Goal: Task Accomplishment & Management: Complete application form

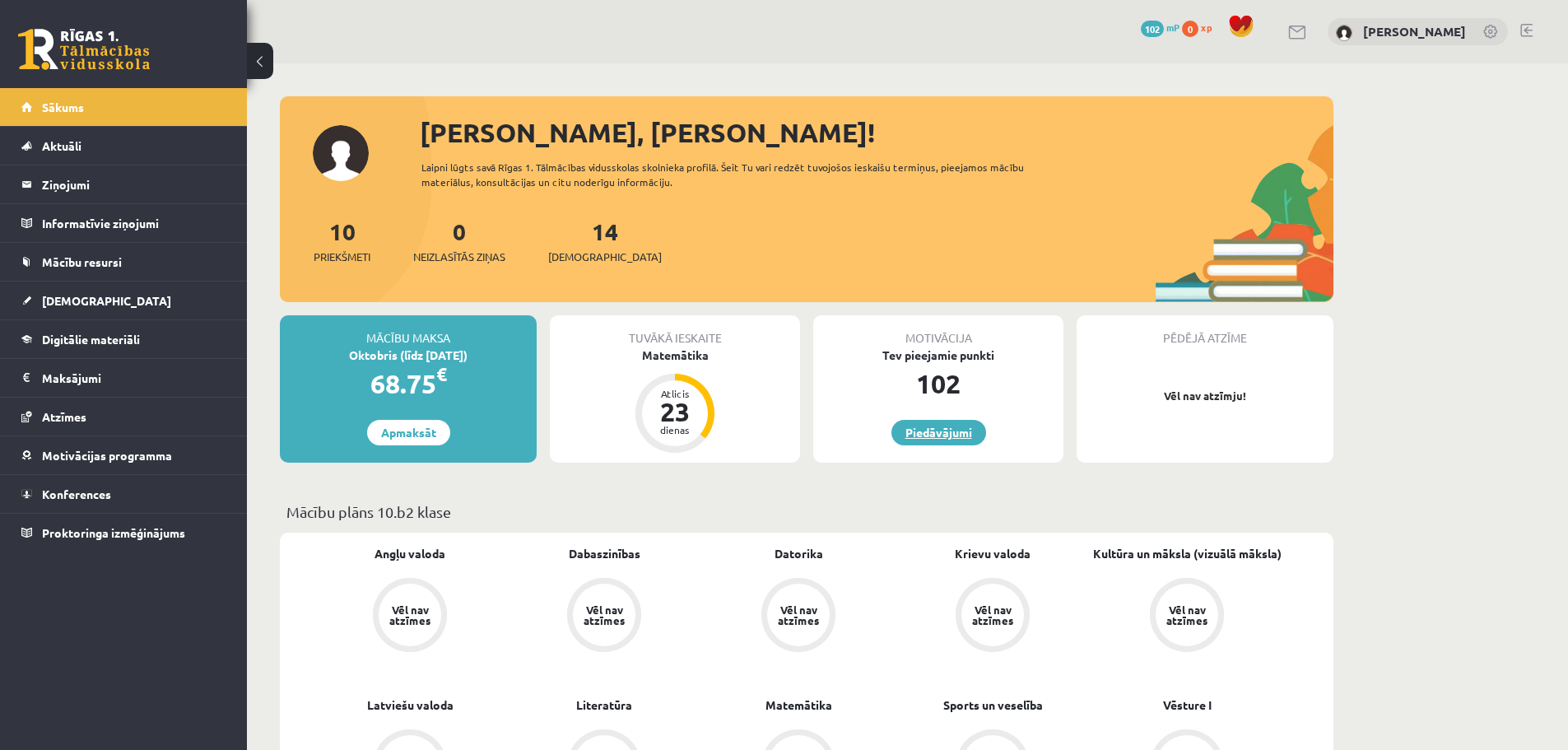
click at [947, 437] on link "Piedāvājumi" at bounding box center [939, 432] width 95 height 26
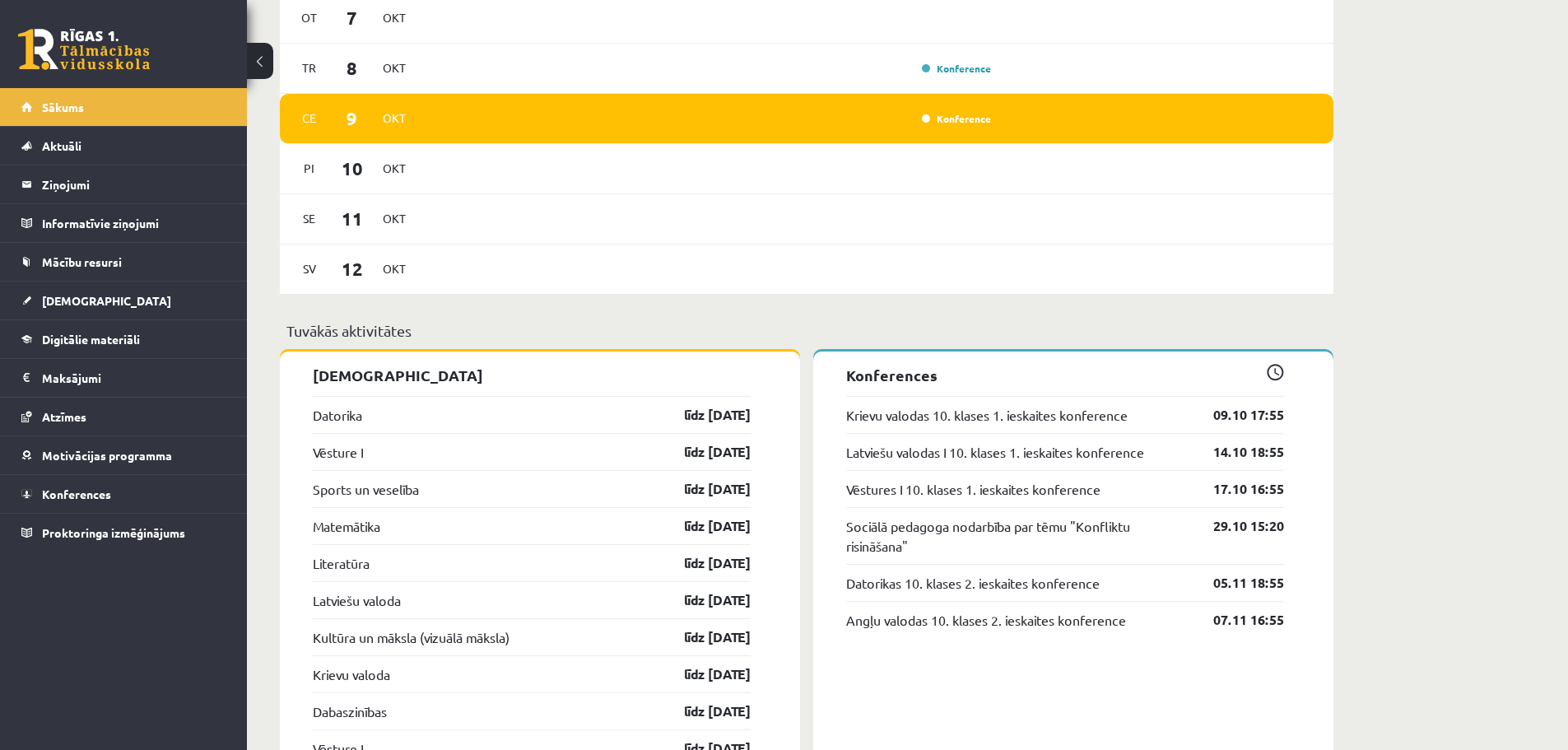
scroll to position [1070, 0]
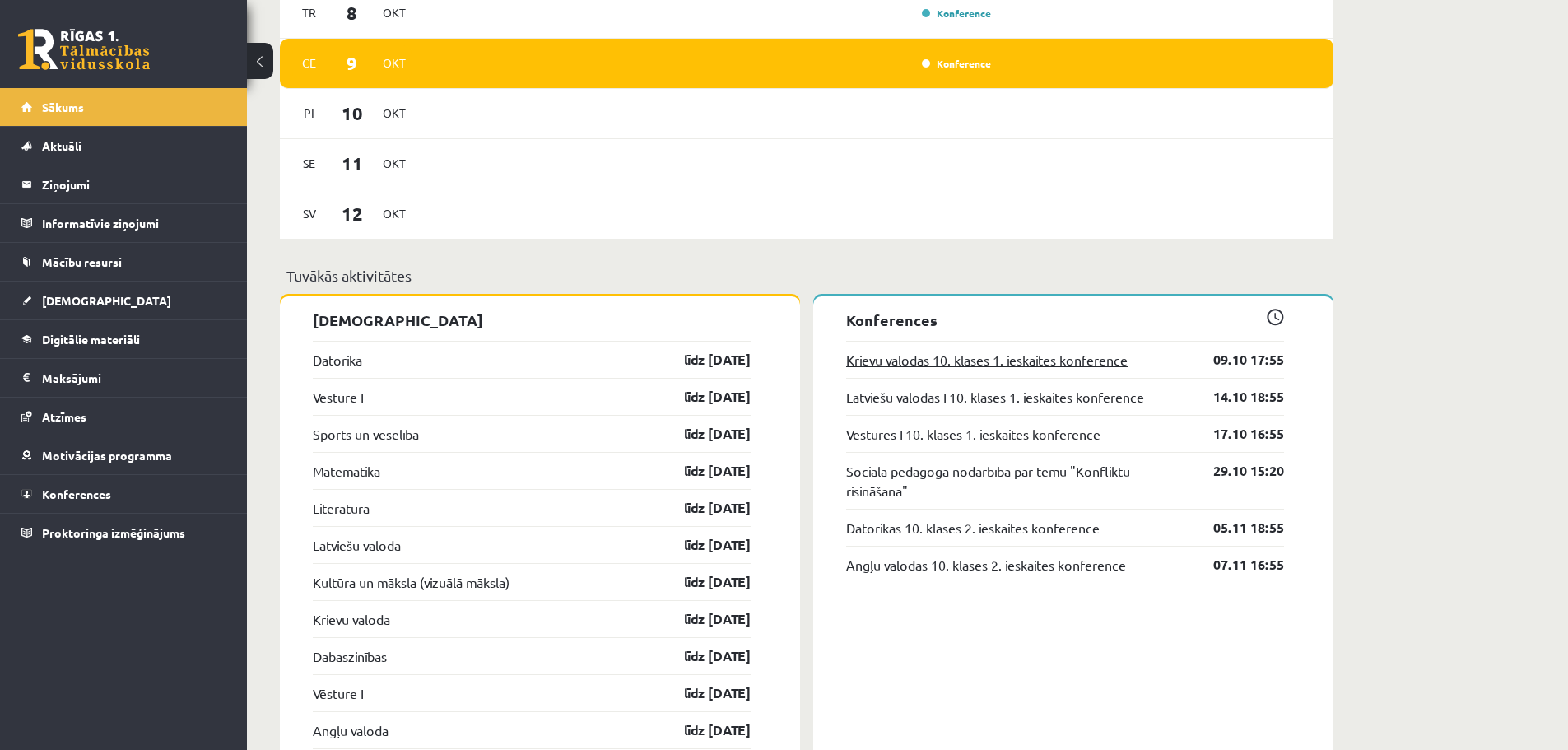
click at [1088, 358] on link "Krievu valodas 10. klases 1. ieskaites konference" at bounding box center [986, 360] width 282 height 20
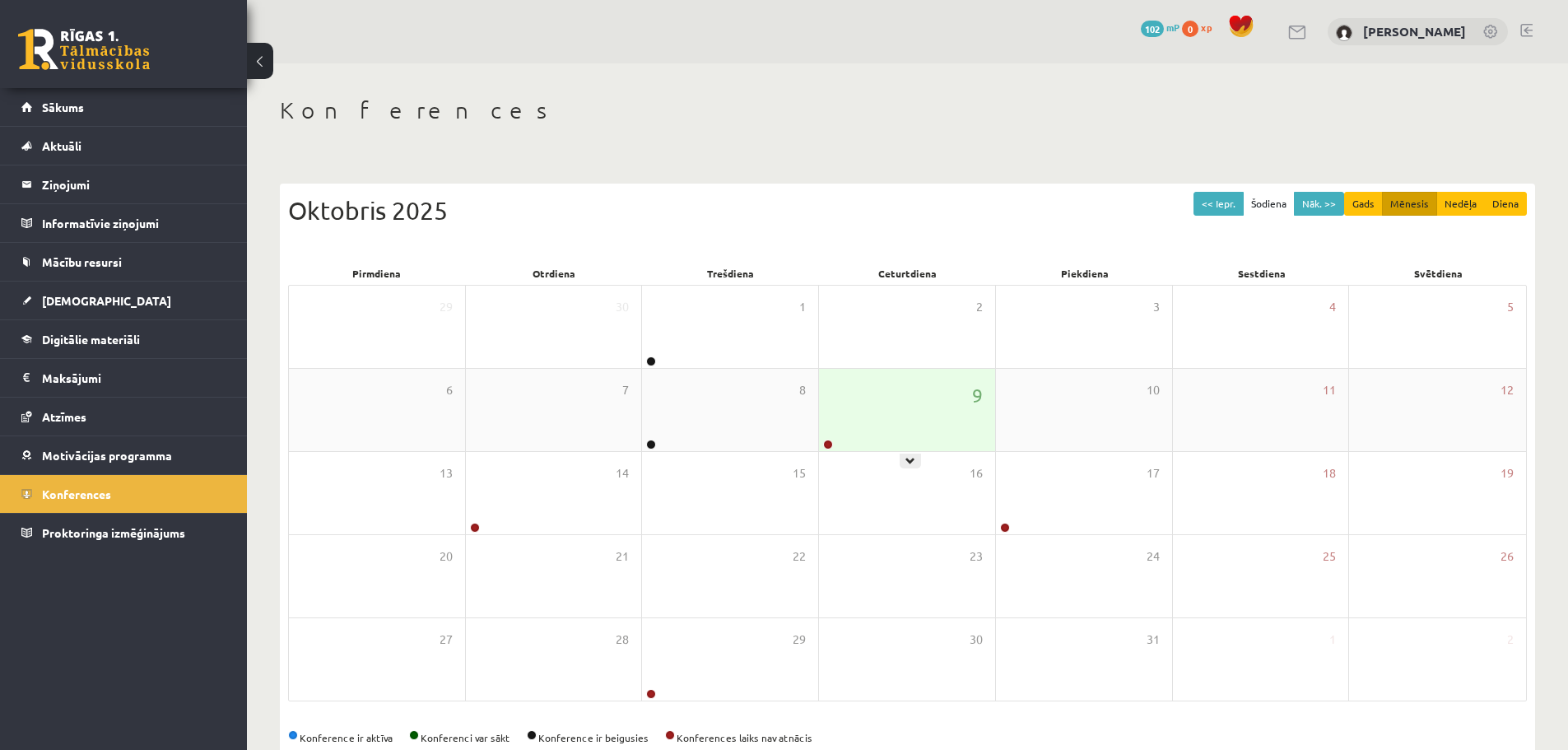
click at [940, 412] on div "9" at bounding box center [907, 410] width 176 height 82
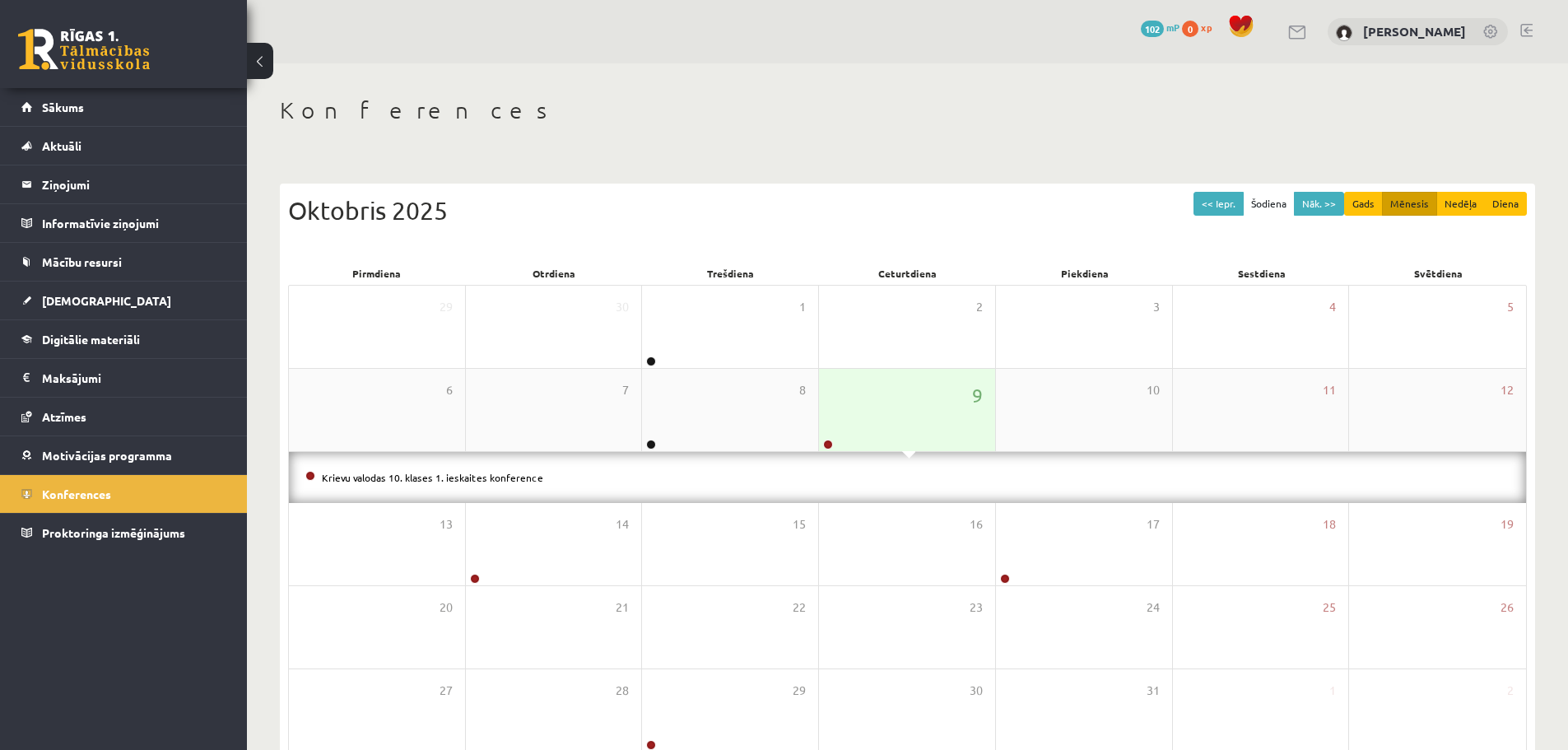
click at [940, 412] on div "9" at bounding box center [907, 410] width 176 height 82
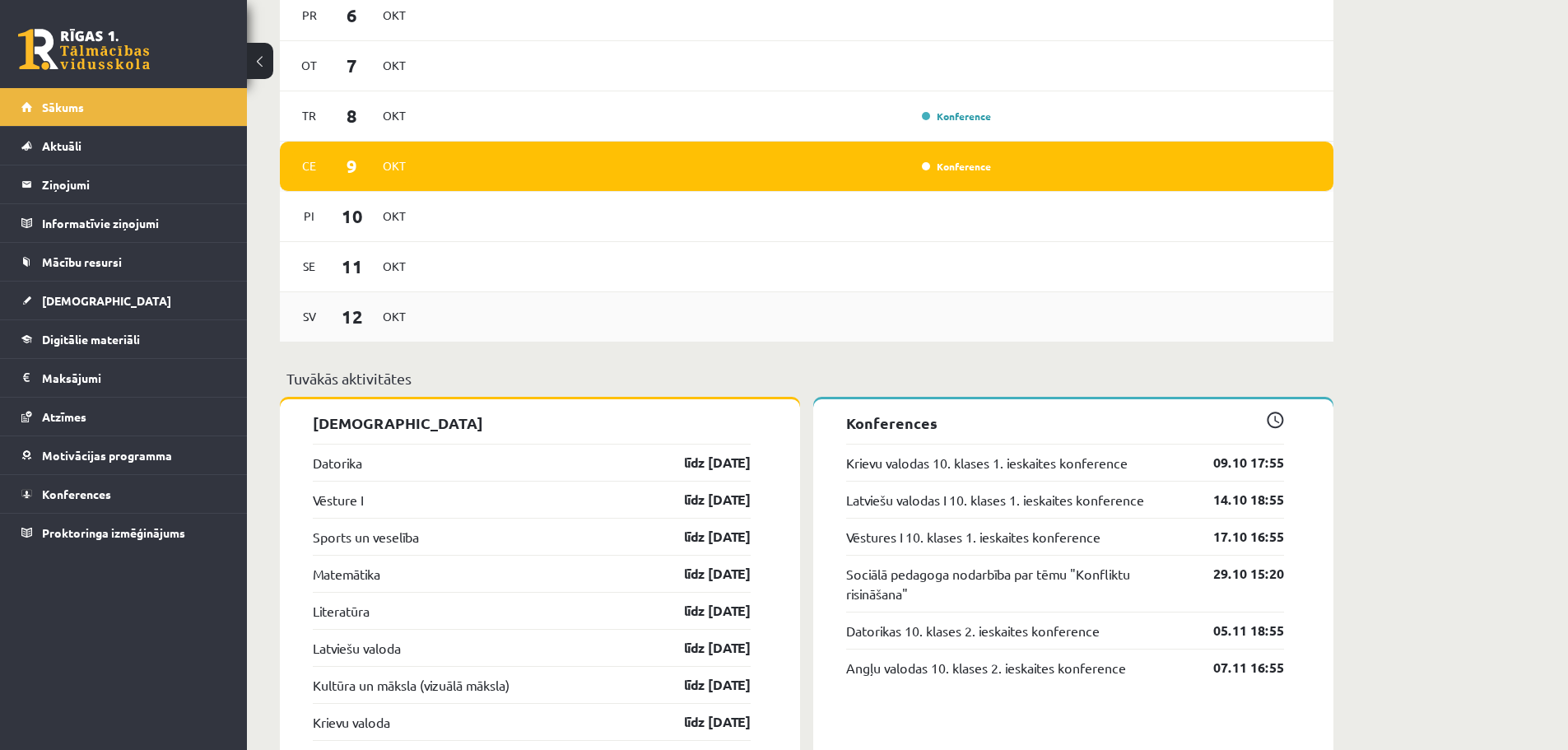
scroll to position [935, 0]
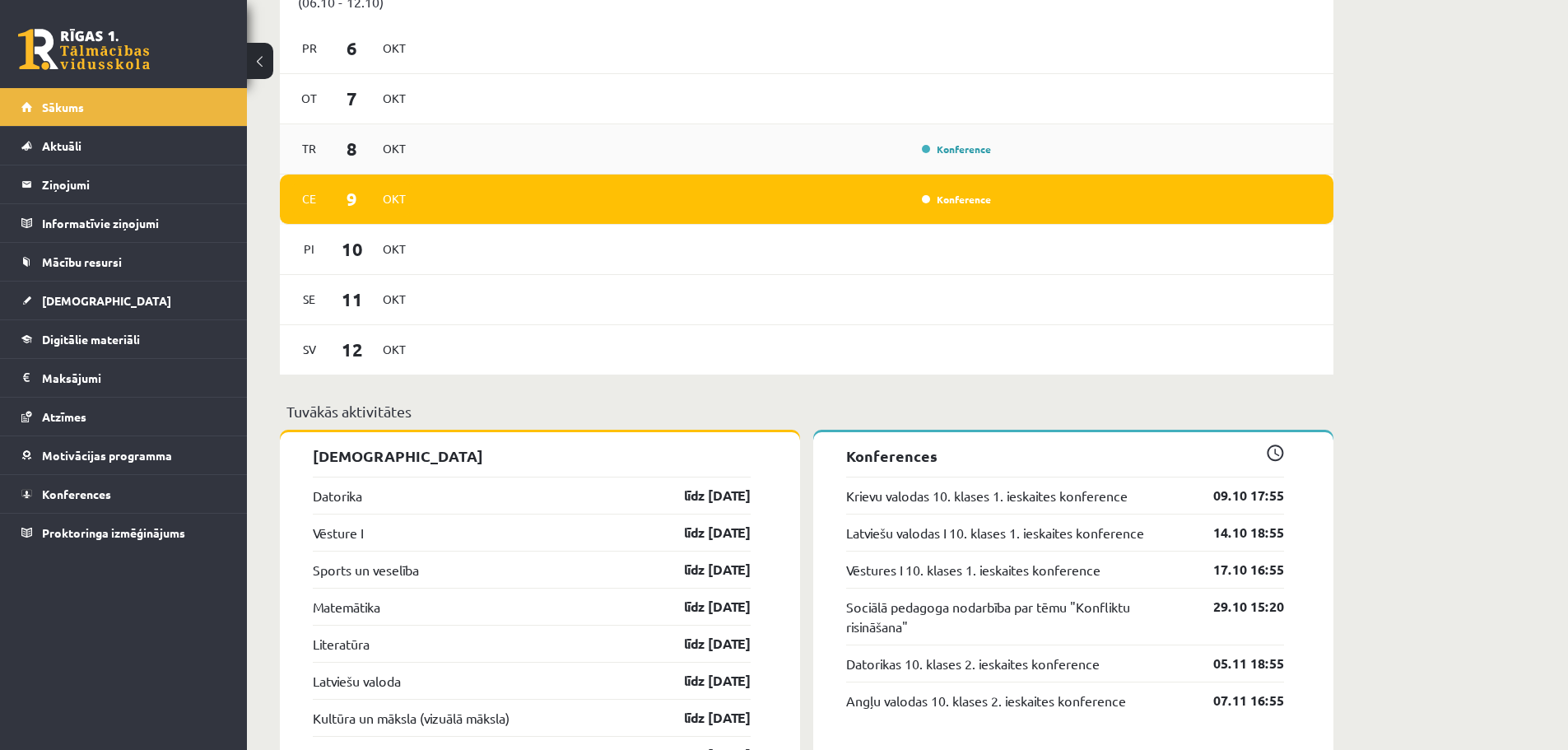
click at [632, 150] on div "Konference" at bounding box center [710, 149] width 573 height 18
click at [109, 144] on link "Aktuāli" at bounding box center [124, 146] width 205 height 38
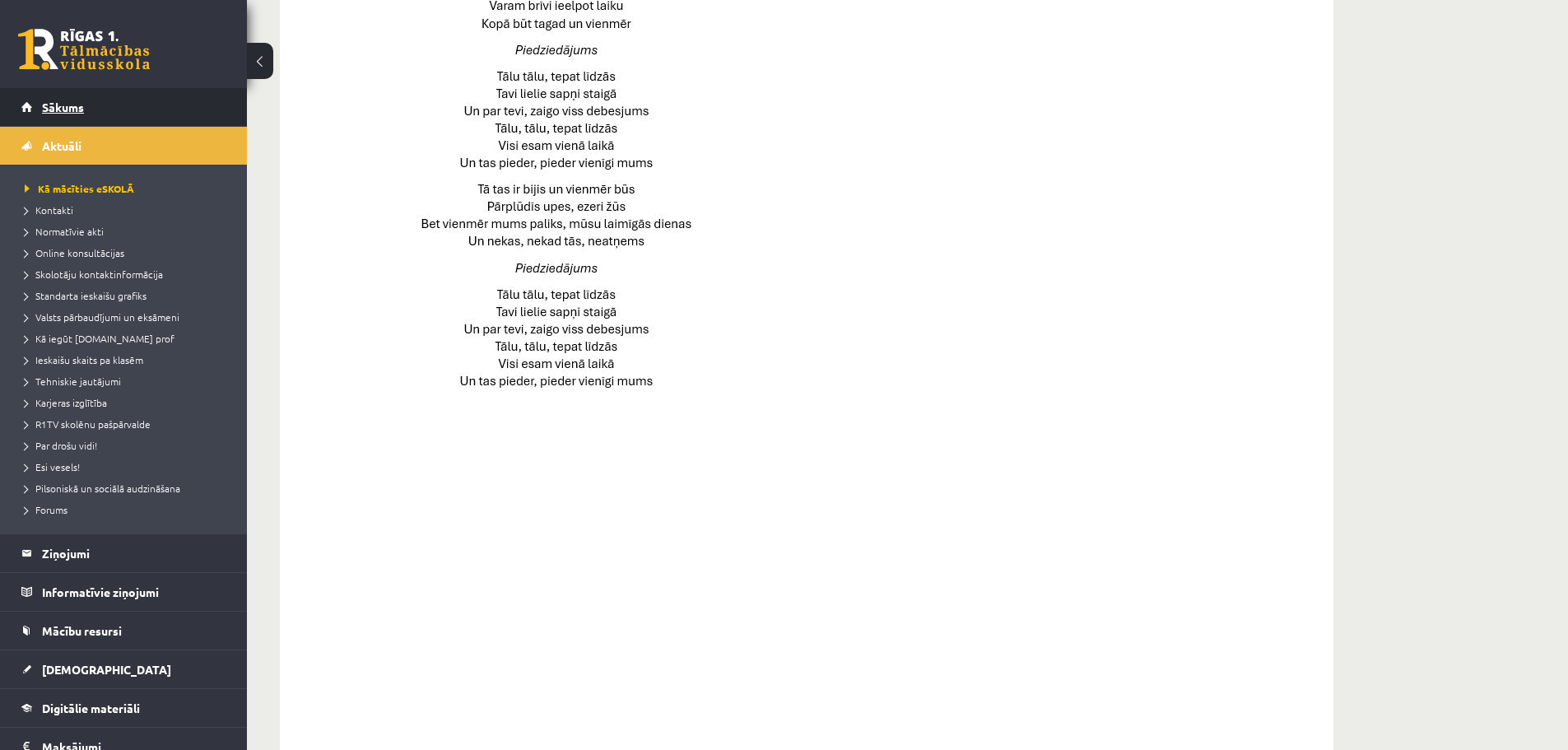
click at [86, 105] on link "Sākums" at bounding box center [124, 107] width 205 height 38
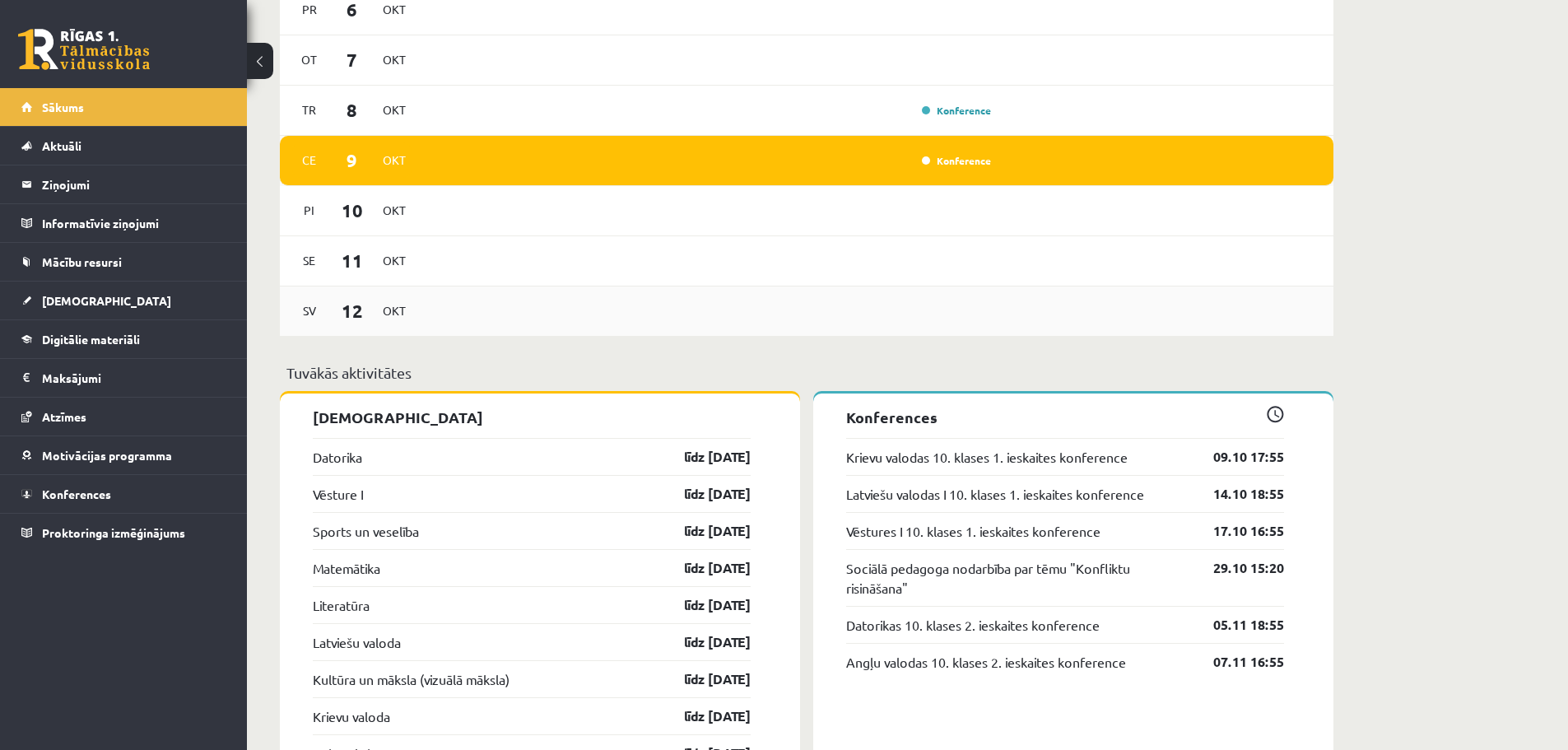
scroll to position [988, 0]
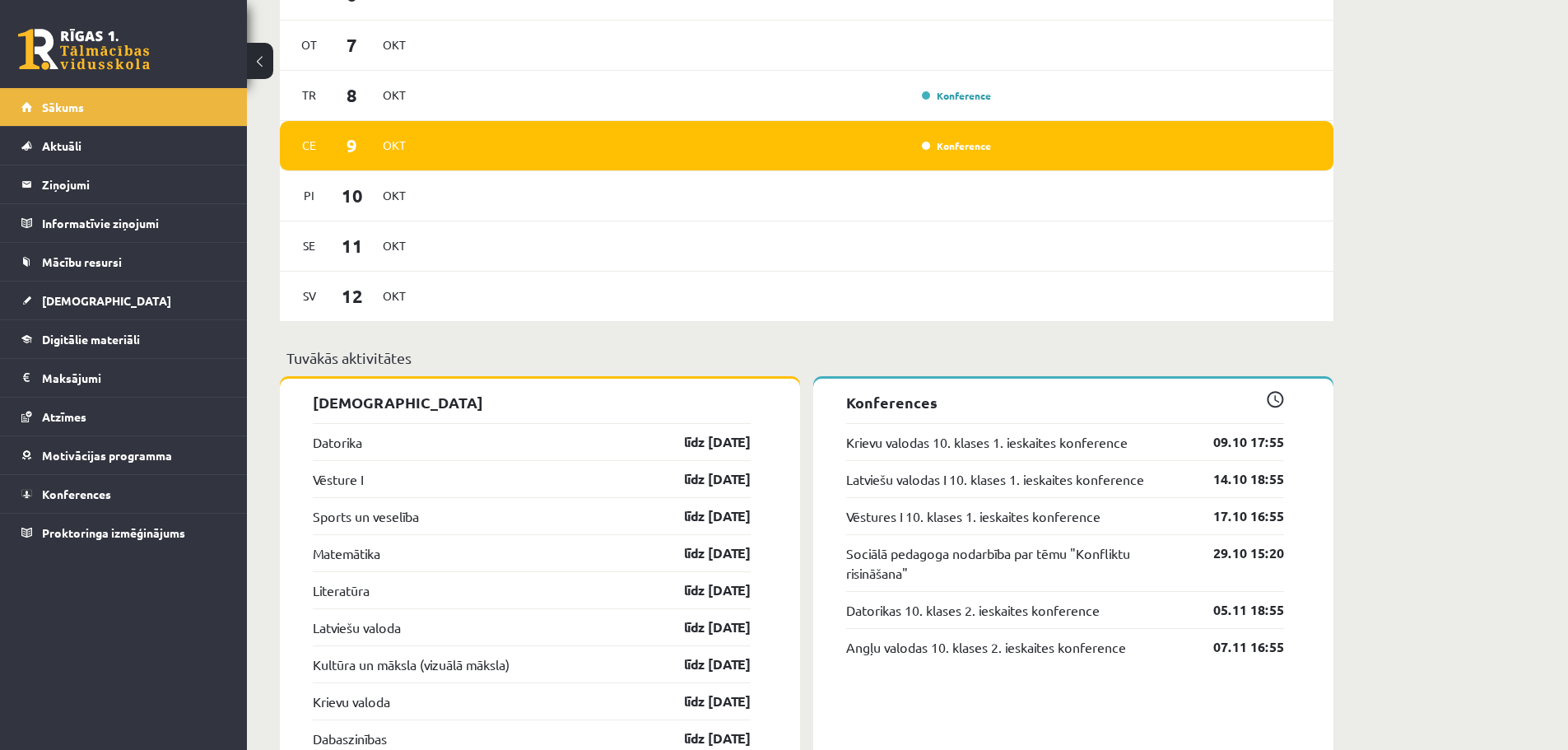
click at [1160, 437] on div "Krievu valodas 10. klases 1. ieskaites konference 09.10 17:55" at bounding box center [1064, 442] width 438 height 37
click at [1221, 431] on div "Krievu valodas 10. klases 1. ieskaites konference 09.10 17:55" at bounding box center [1064, 442] width 438 height 37
click at [1236, 441] on link "09.10 17:55" at bounding box center [1236, 442] width 96 height 20
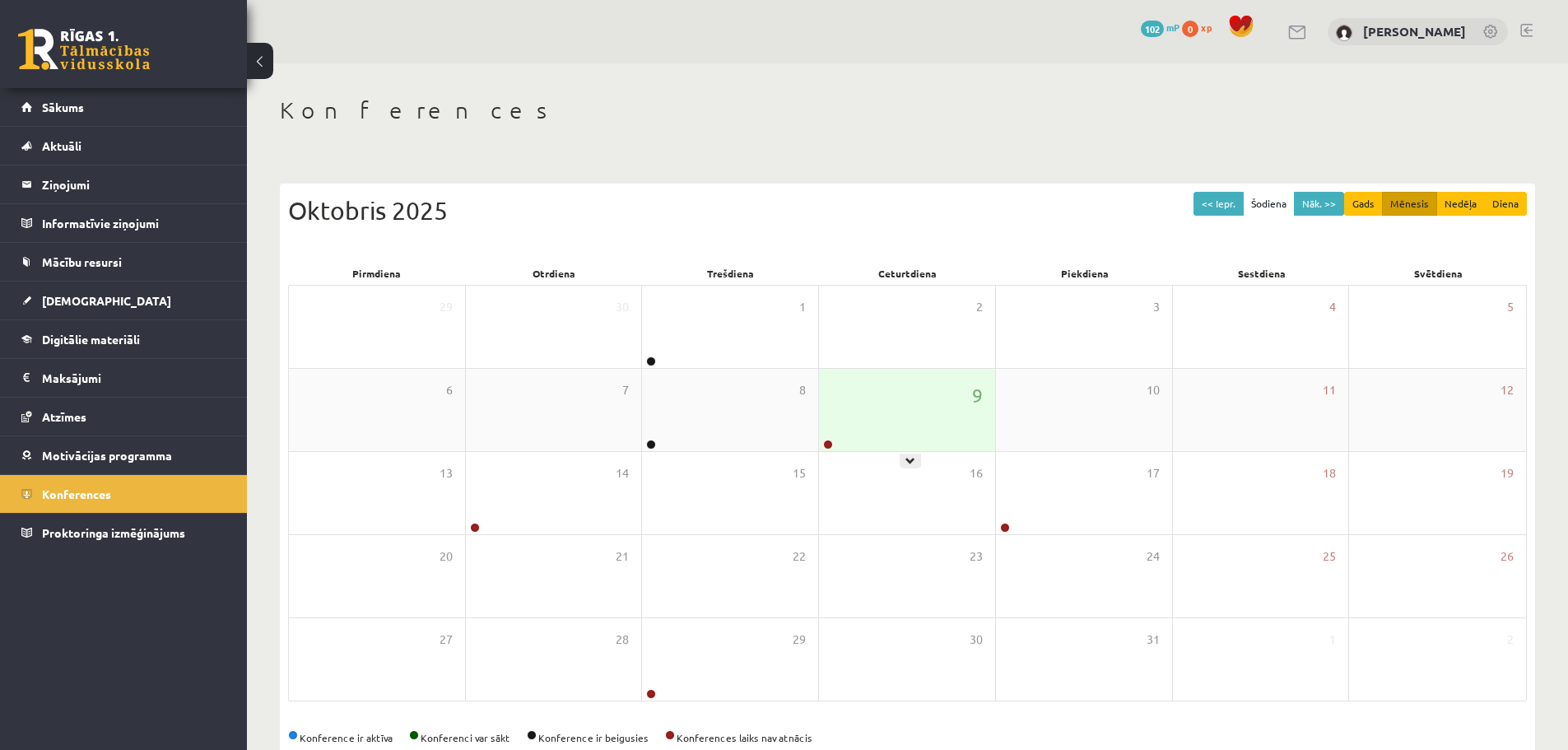
click at [917, 393] on div "9" at bounding box center [907, 410] width 176 height 82
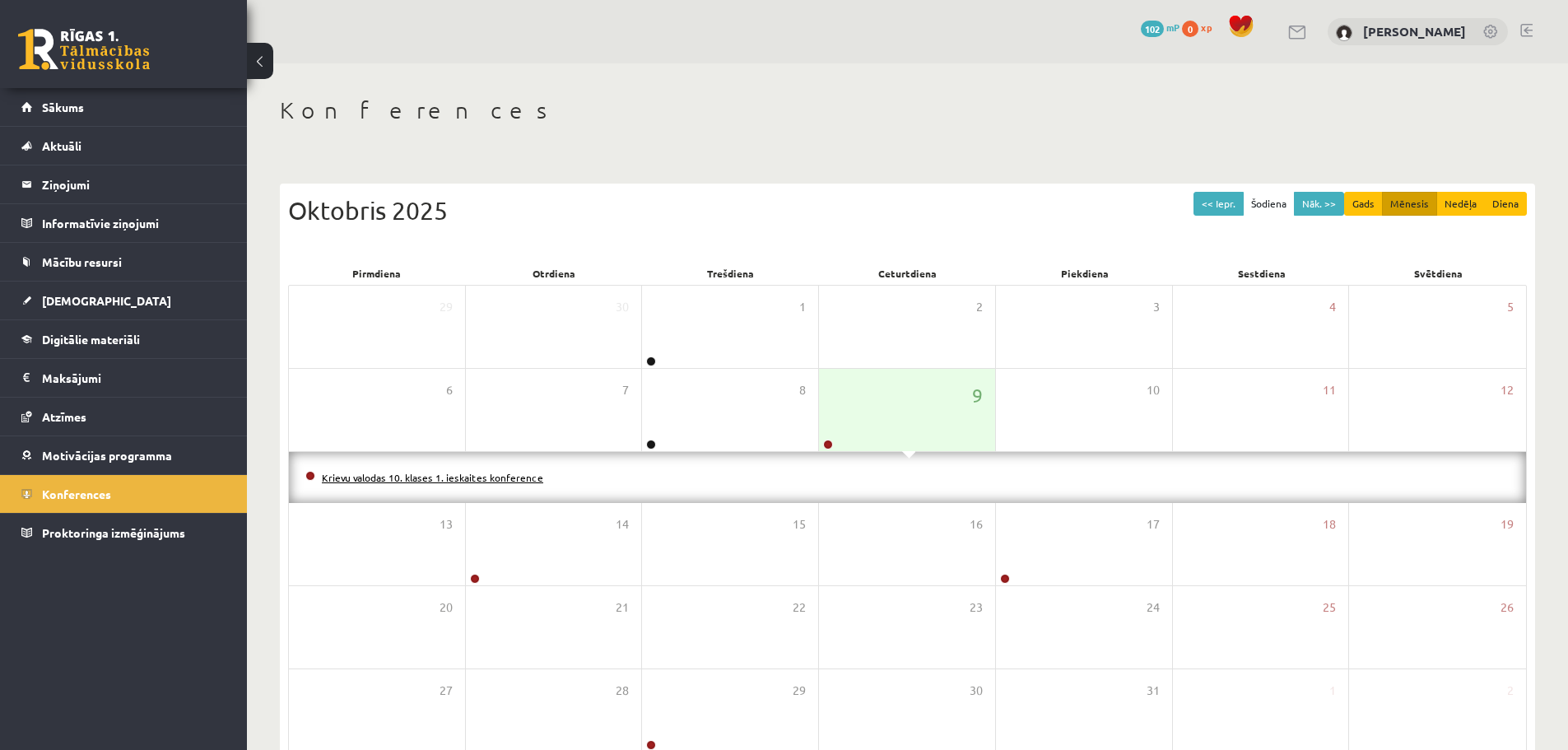
click at [497, 481] on link "Krievu valodas 10. klases 1. ieskaites konference" at bounding box center [432, 477] width 221 height 13
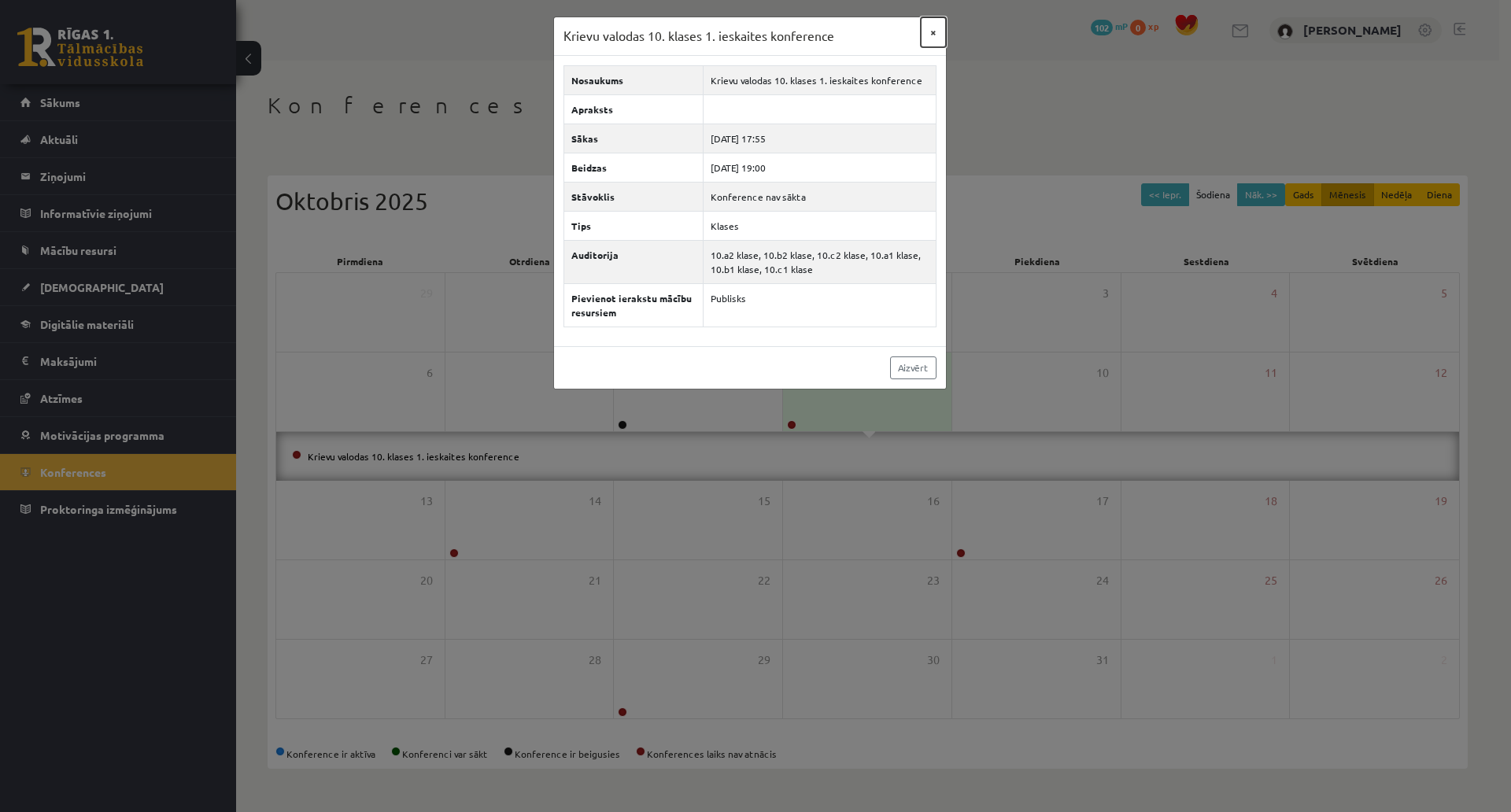
click at [931, 32] on button "×" at bounding box center [934, 33] width 25 height 30
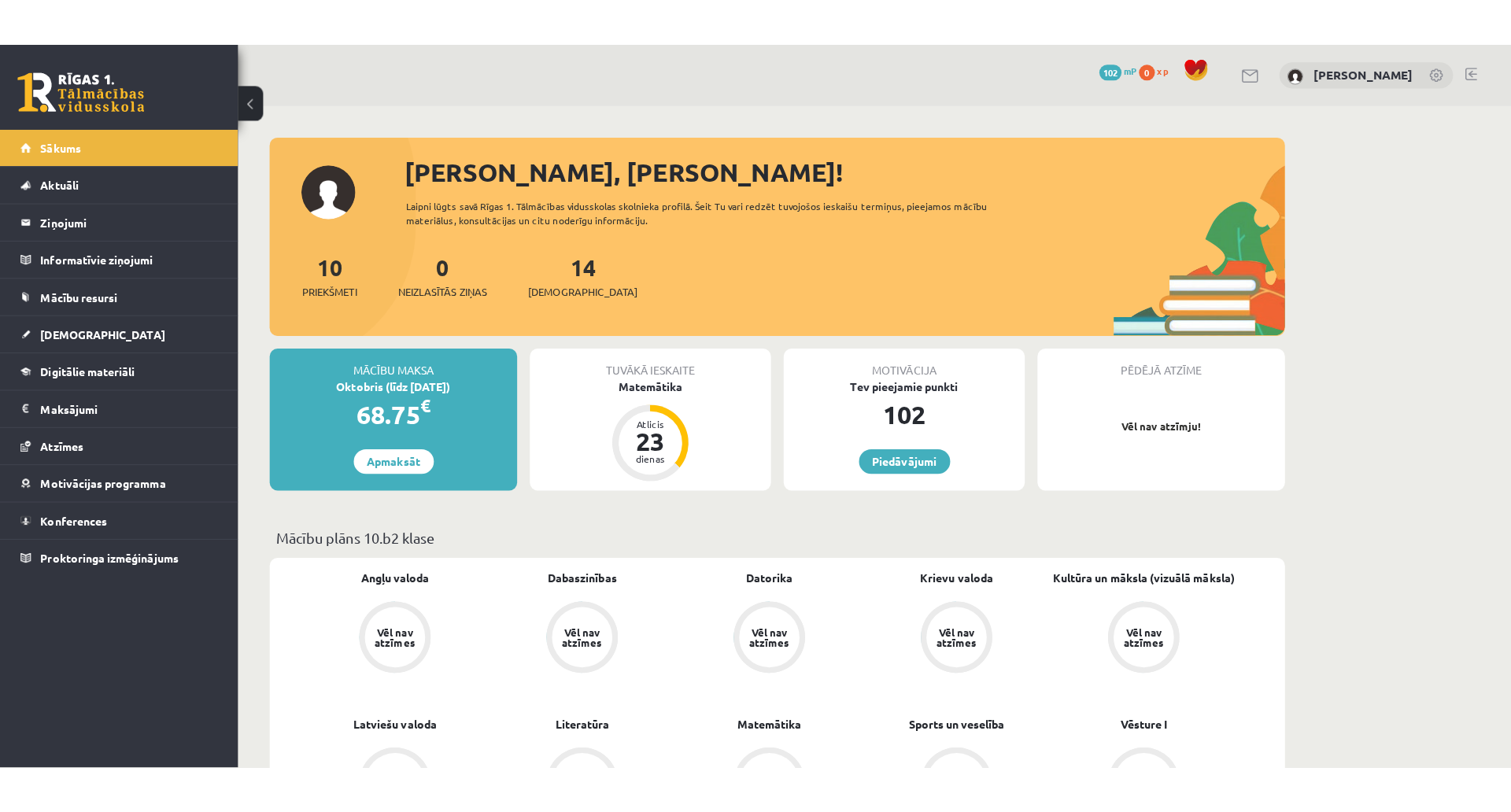
scroll to position [944, 0]
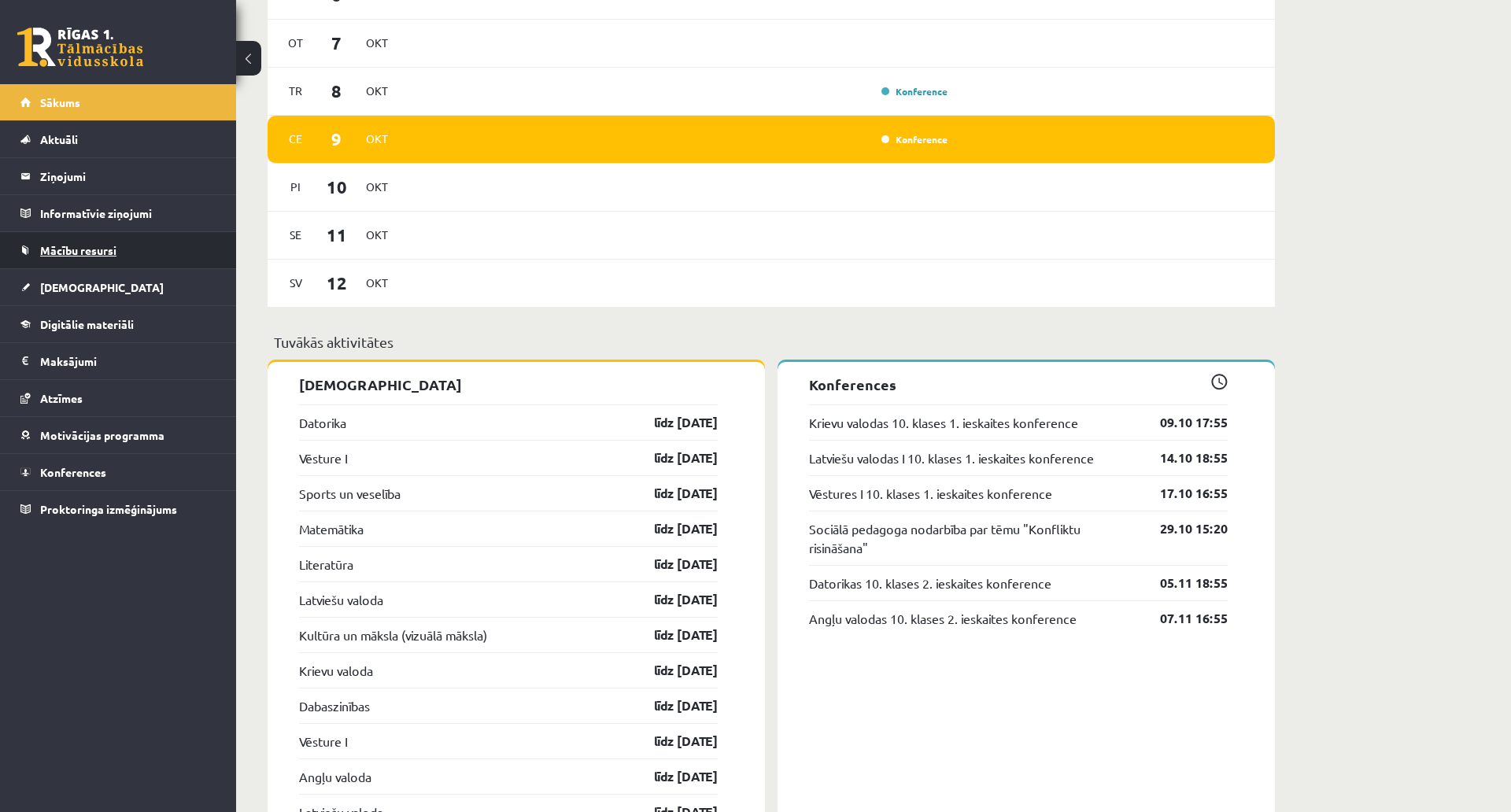
click at [164, 244] on link "Mācību resursi" at bounding box center [118, 250] width 196 height 37
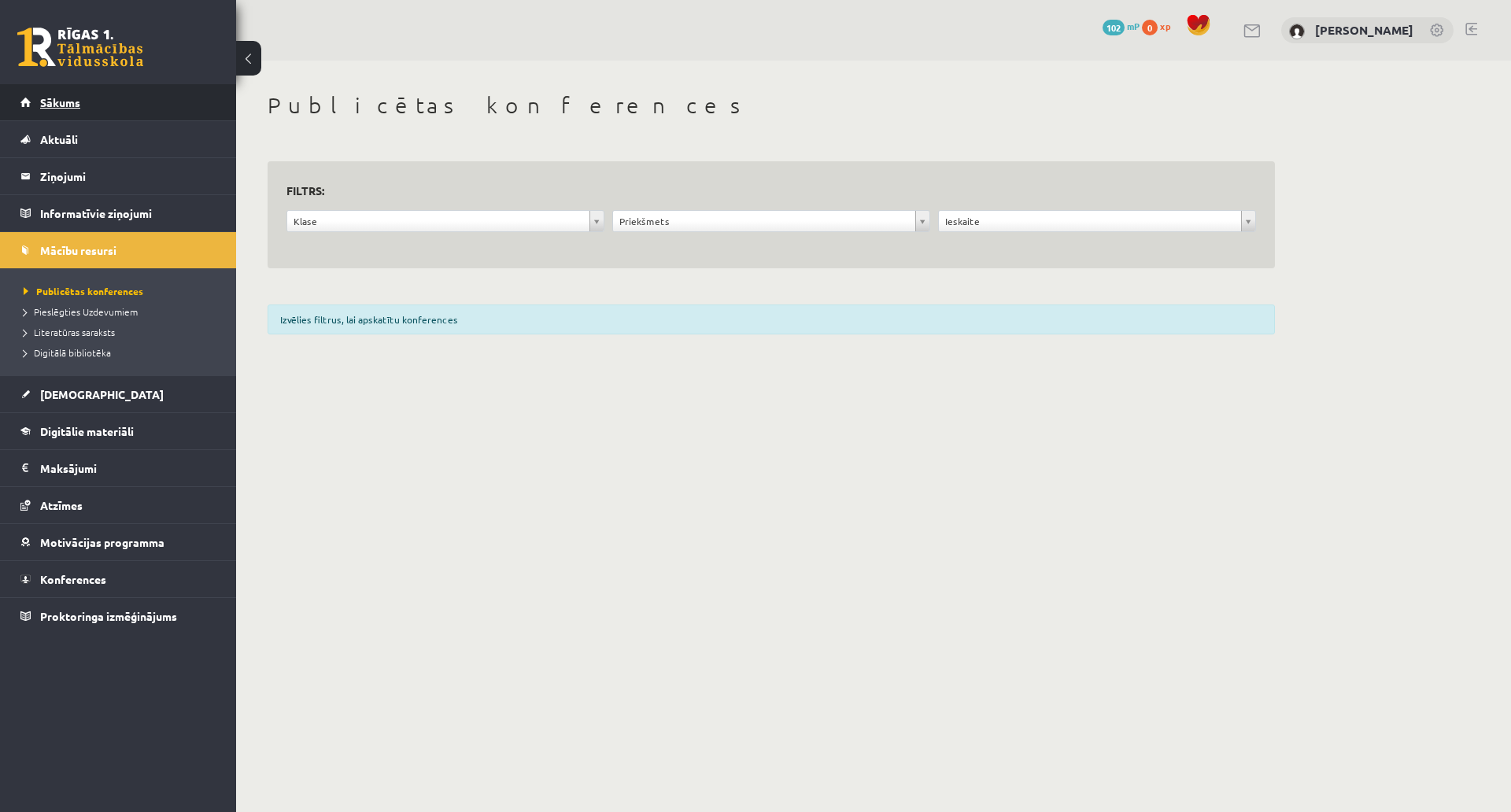
click at [112, 110] on link "Sākums" at bounding box center [118, 102] width 196 height 37
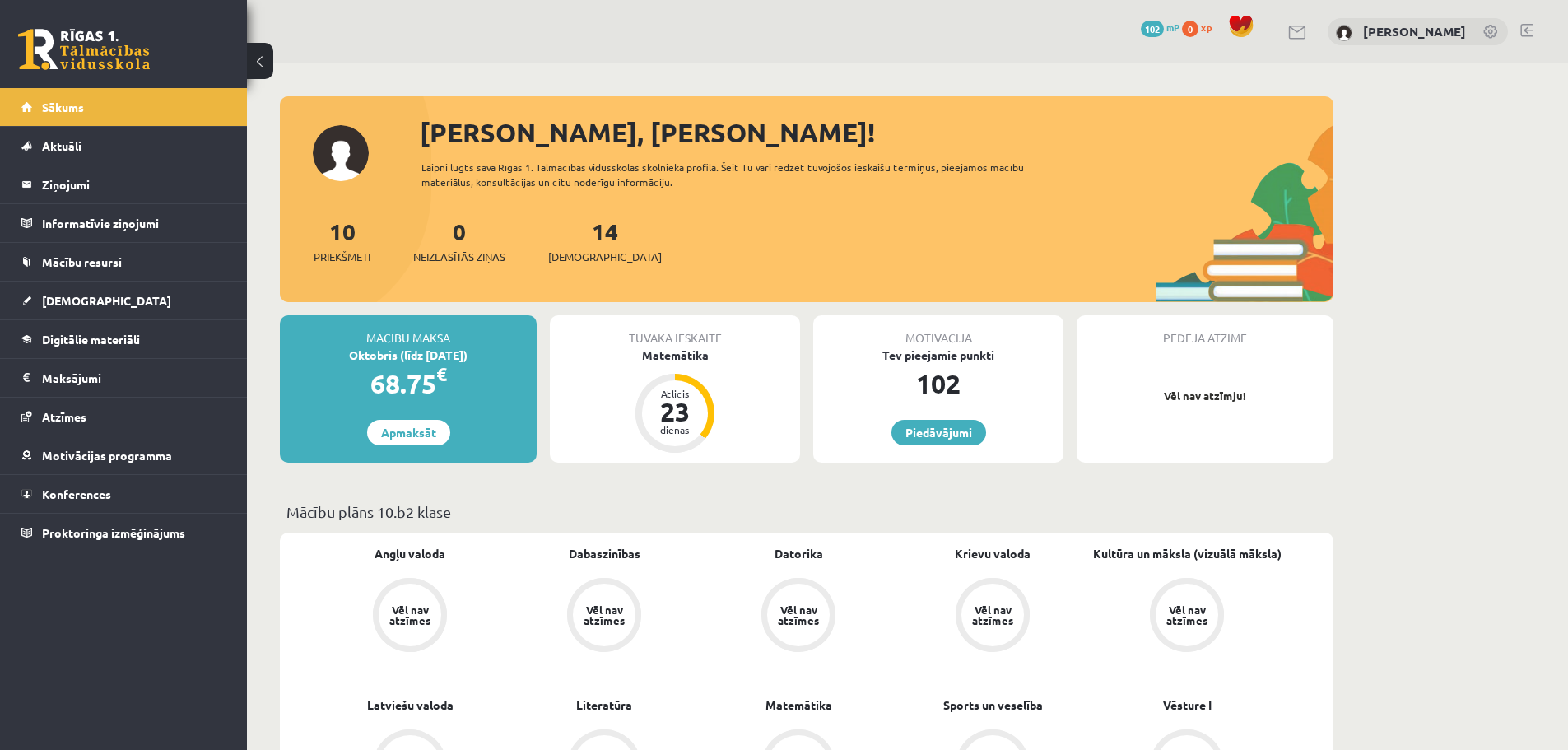
click at [1288, 32] on link at bounding box center [1298, 32] width 20 height 14
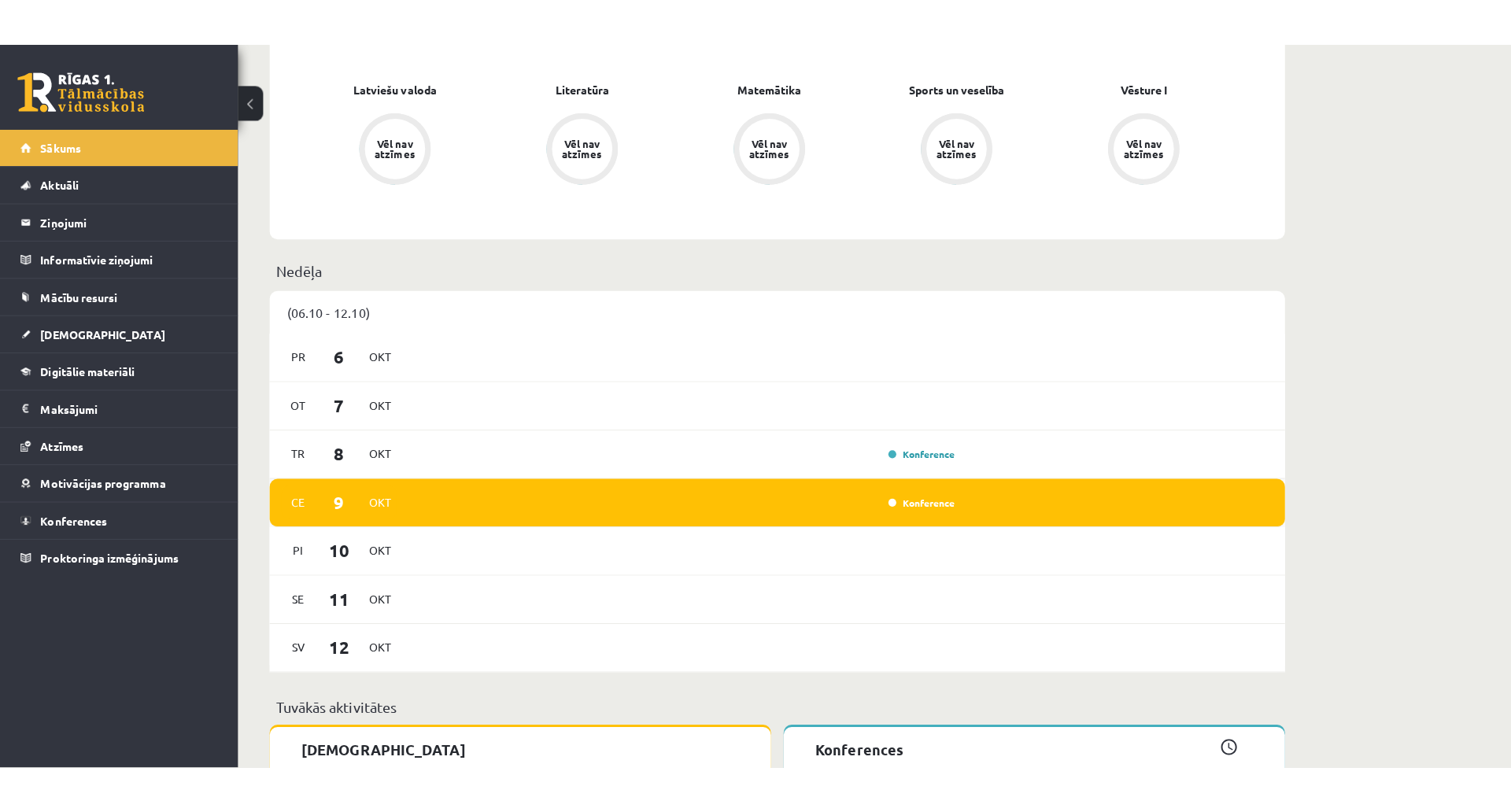
scroll to position [787, 0]
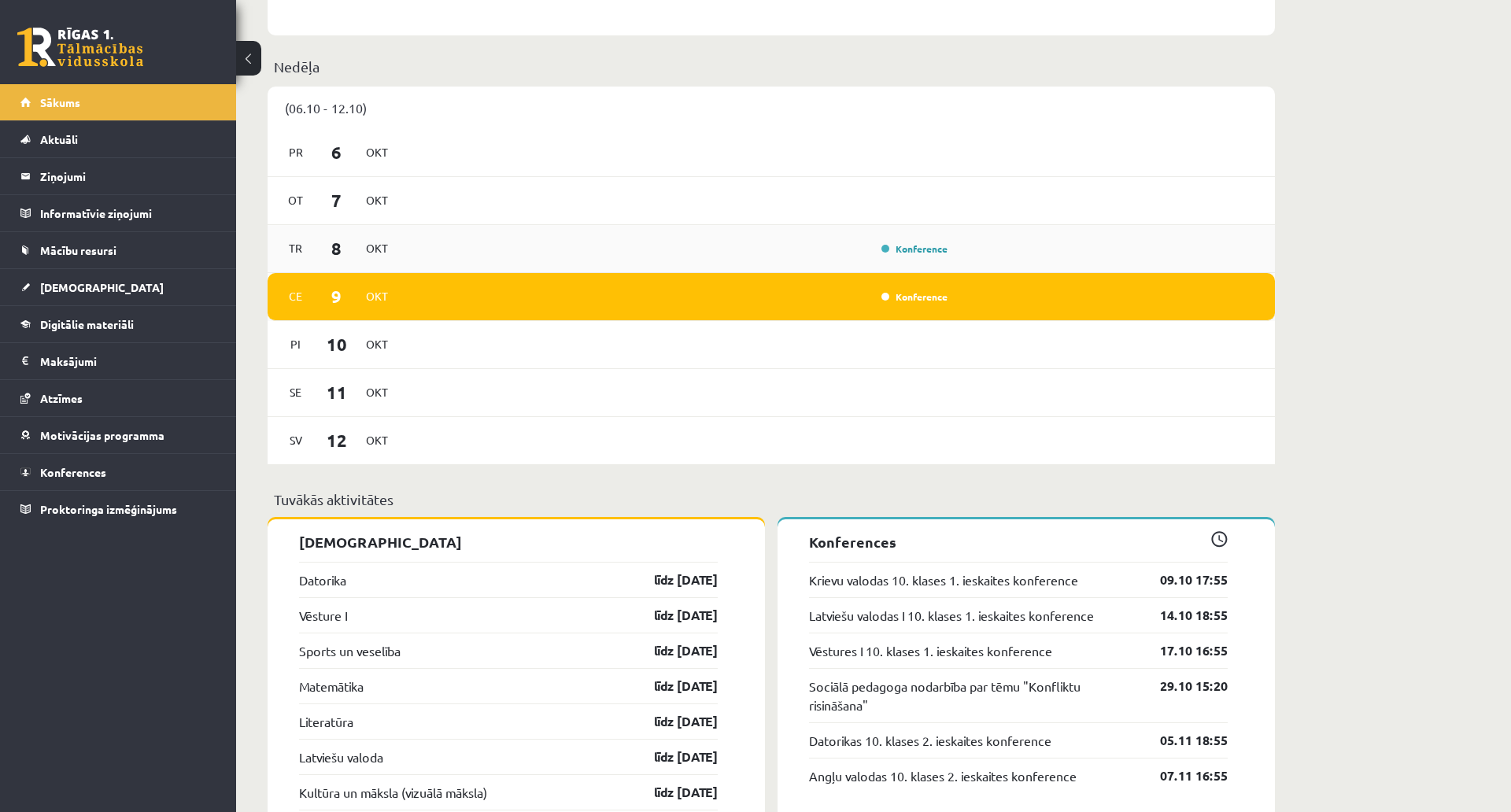
drag, startPoint x: 748, startPoint y: 215, endPoint x: 762, endPoint y: 230, distance: 20.5
click at [750, 217] on div "[DATE]" at bounding box center [772, 201] width 1008 height 48
click at [765, 234] on div "[DATE] Konference" at bounding box center [772, 249] width 1008 height 48
click at [912, 247] on link "Konference" at bounding box center [914, 249] width 66 height 13
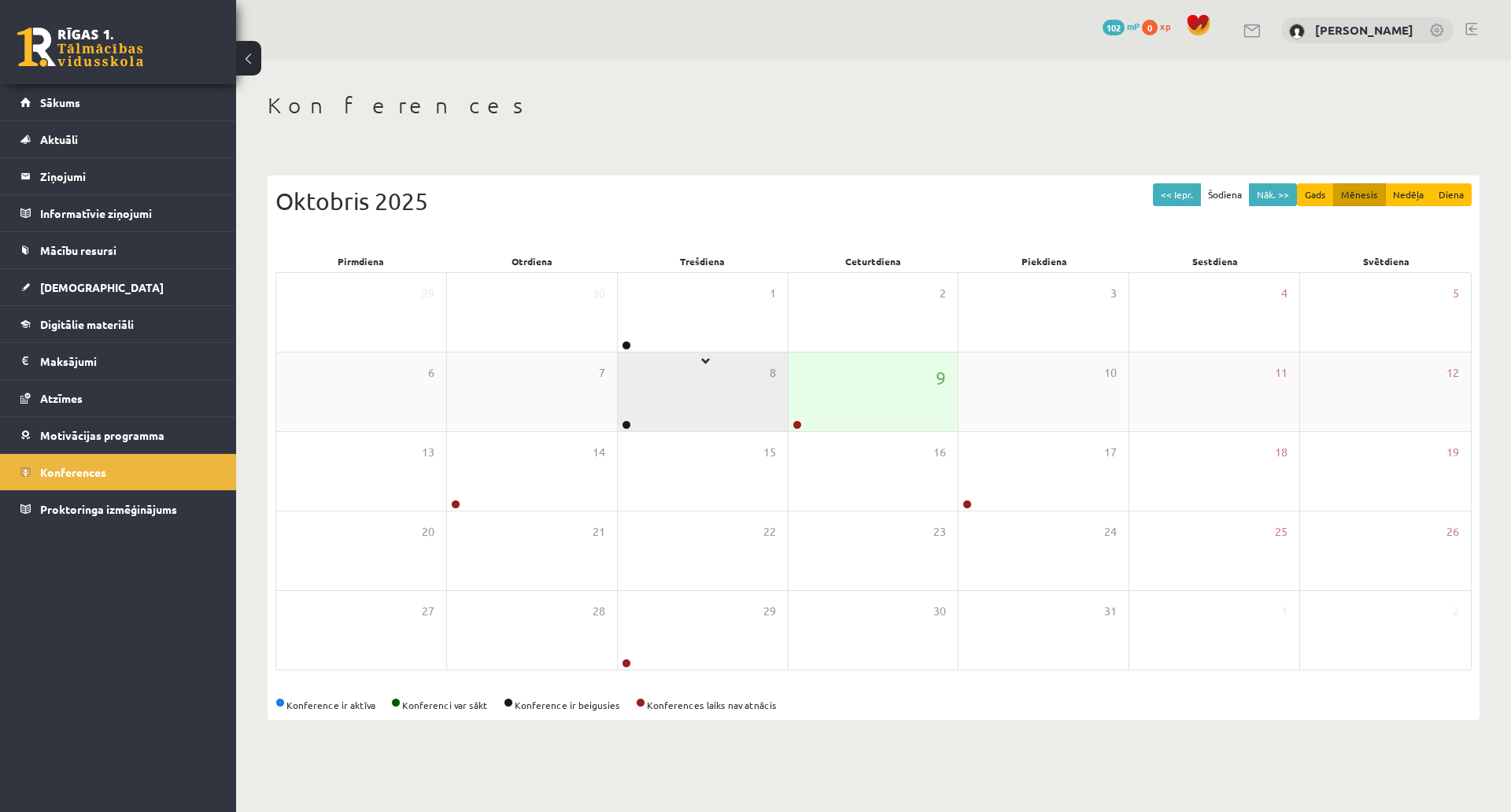
click at [676, 400] on div "8" at bounding box center [703, 392] width 170 height 79
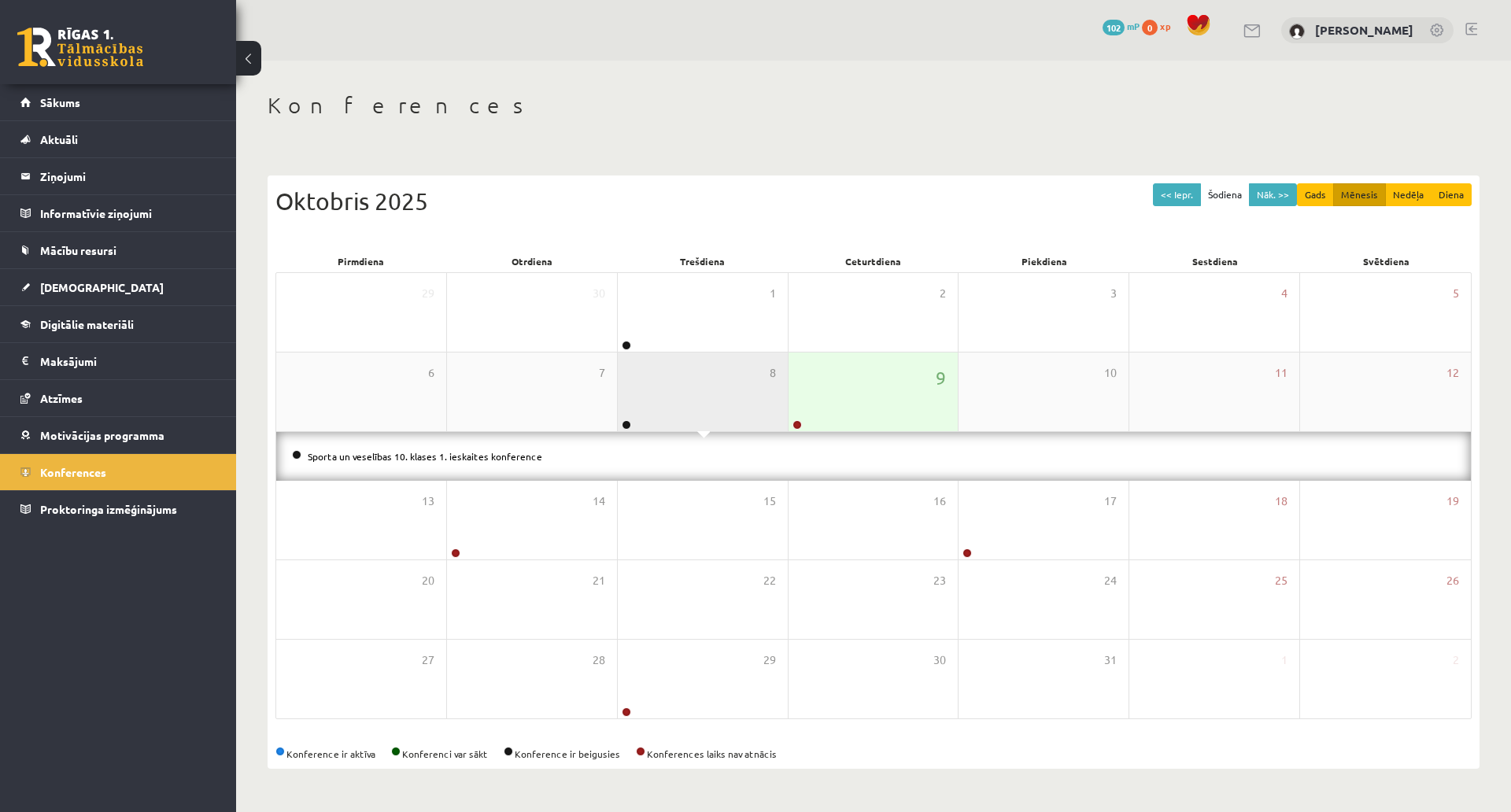
click at [676, 400] on div "8" at bounding box center [703, 392] width 170 height 79
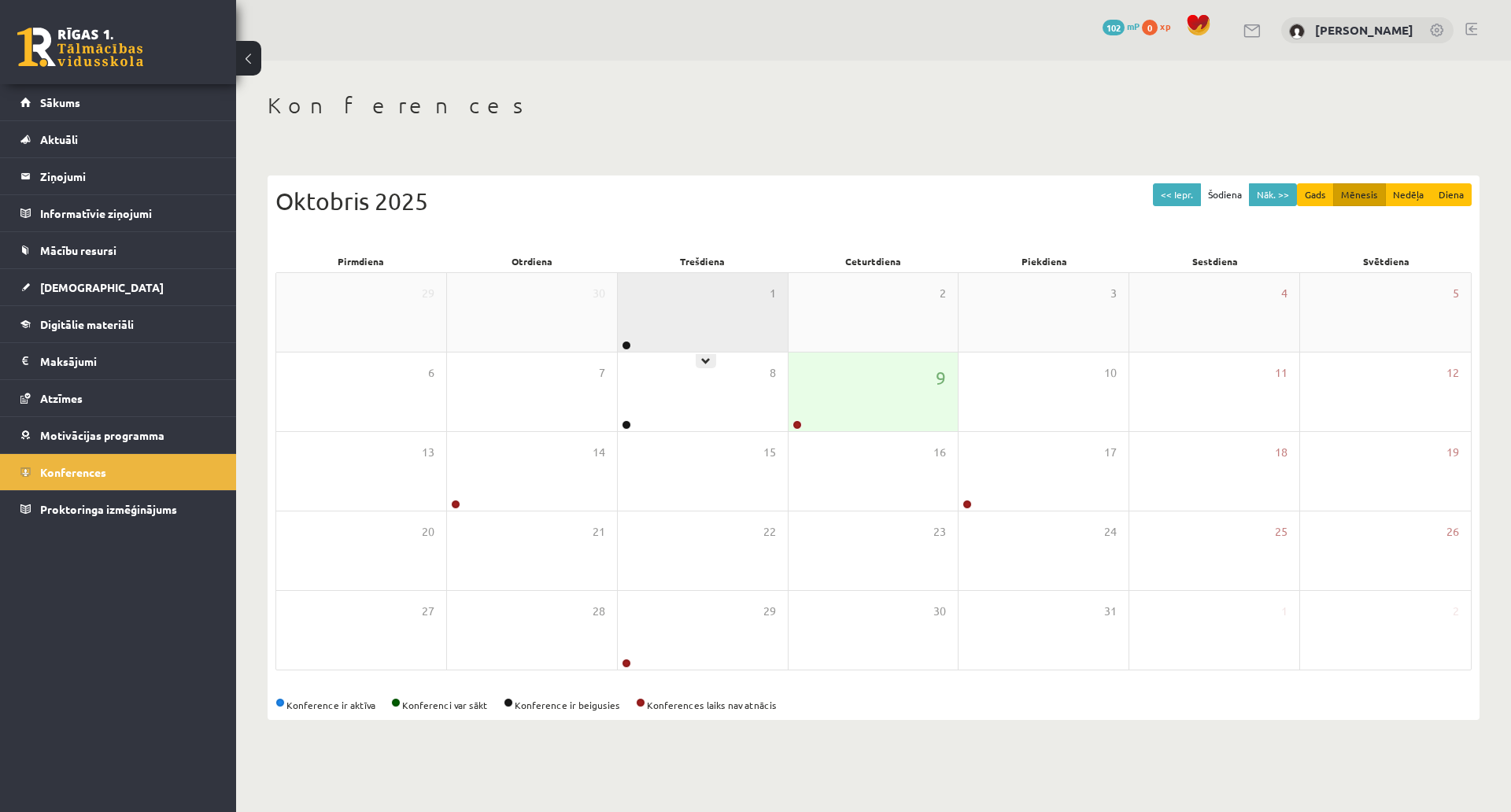
click at [684, 331] on div "1" at bounding box center [703, 312] width 170 height 79
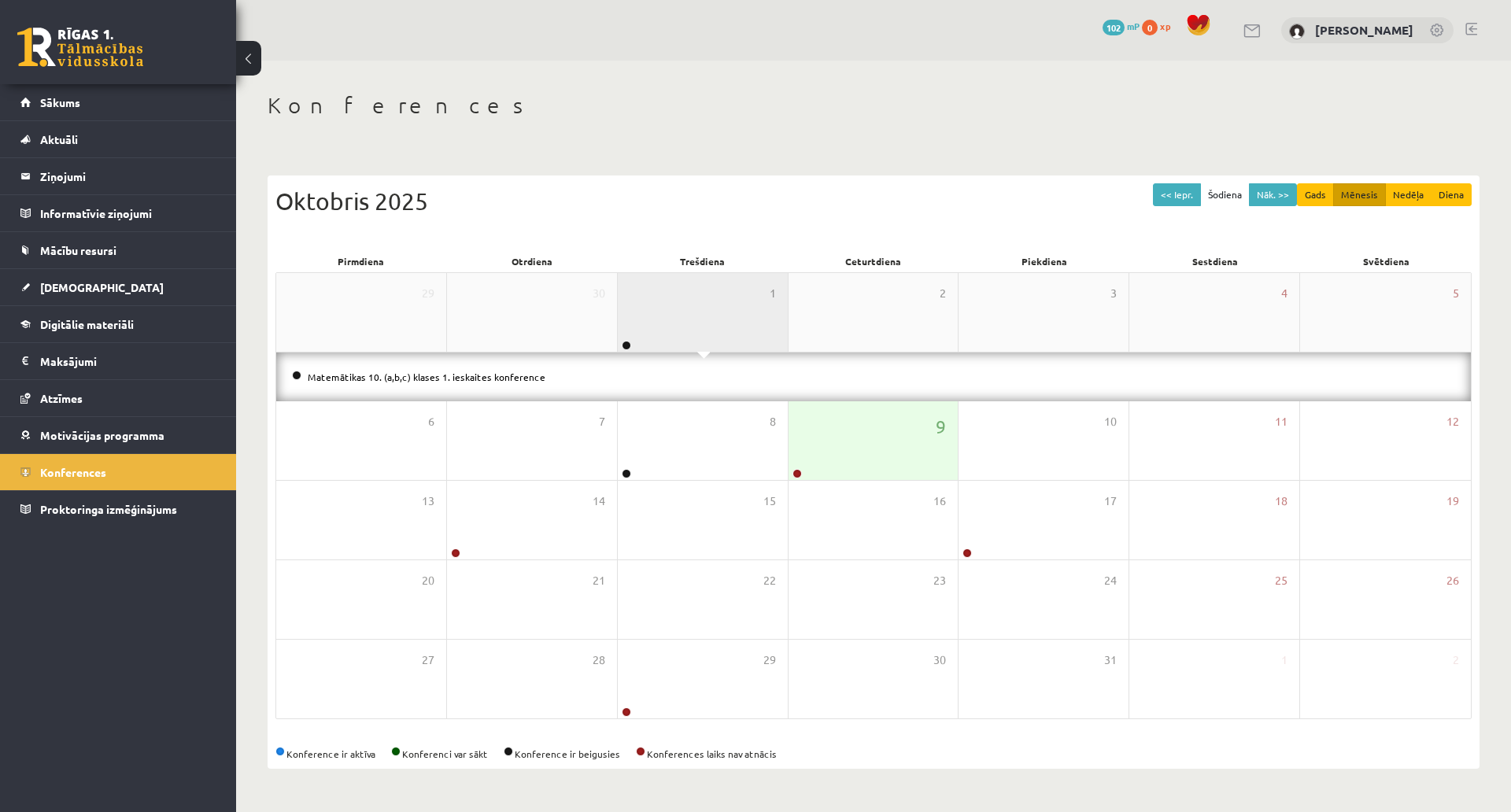
click at [692, 323] on div "1" at bounding box center [703, 312] width 170 height 79
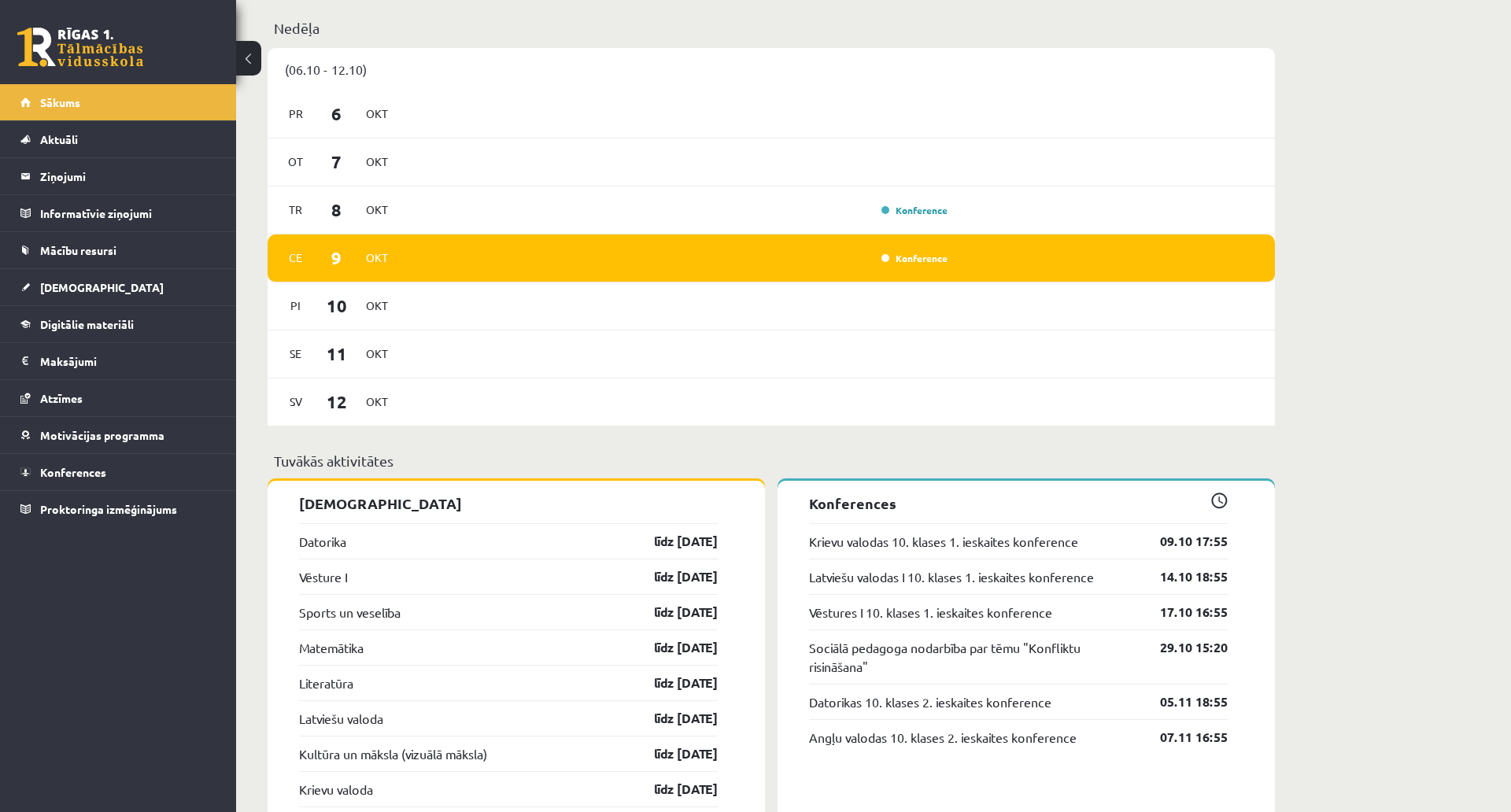
scroll to position [1101, 0]
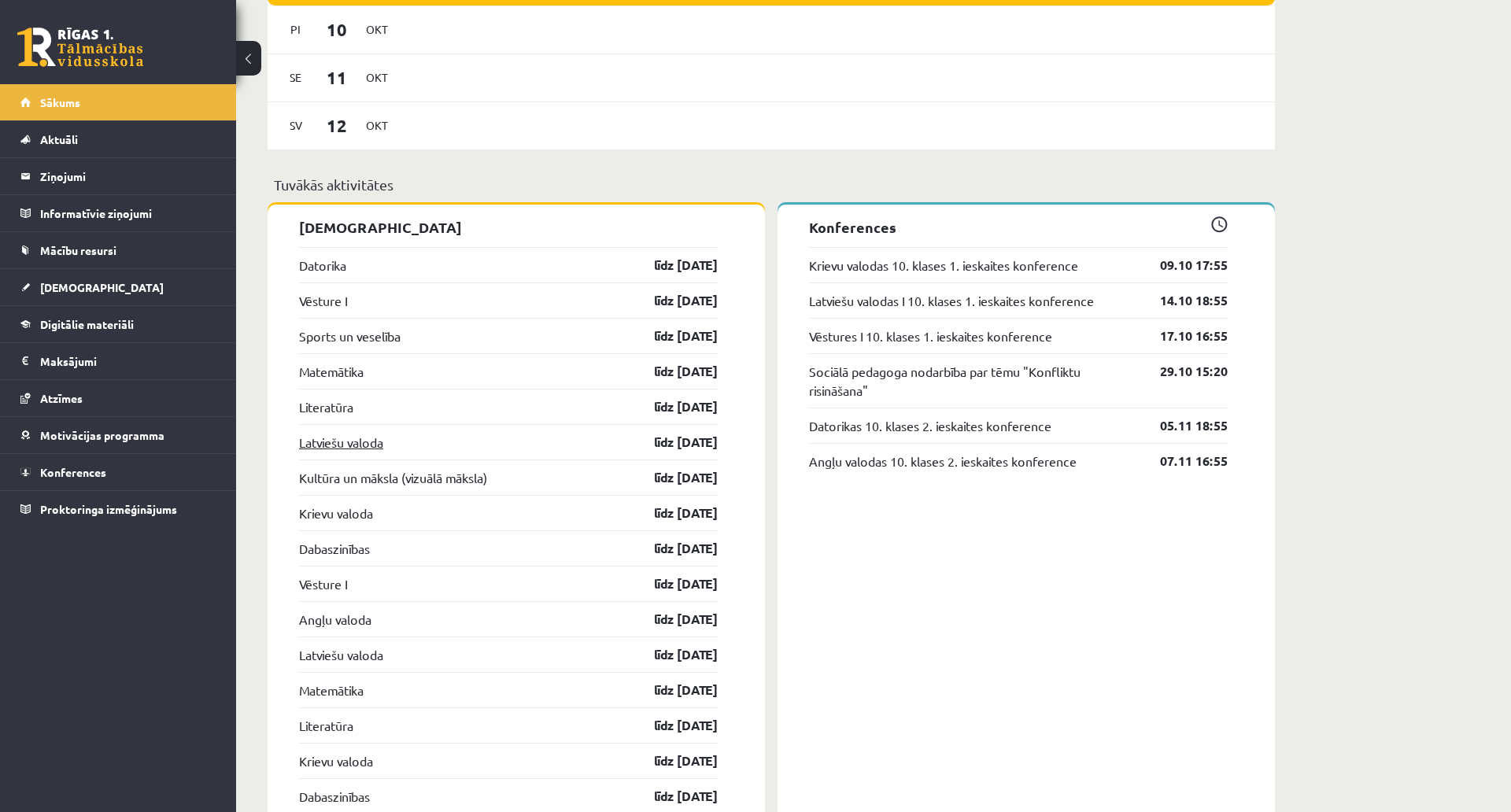
click at [353, 447] on link "Latviešu valoda" at bounding box center [341, 443] width 84 height 19
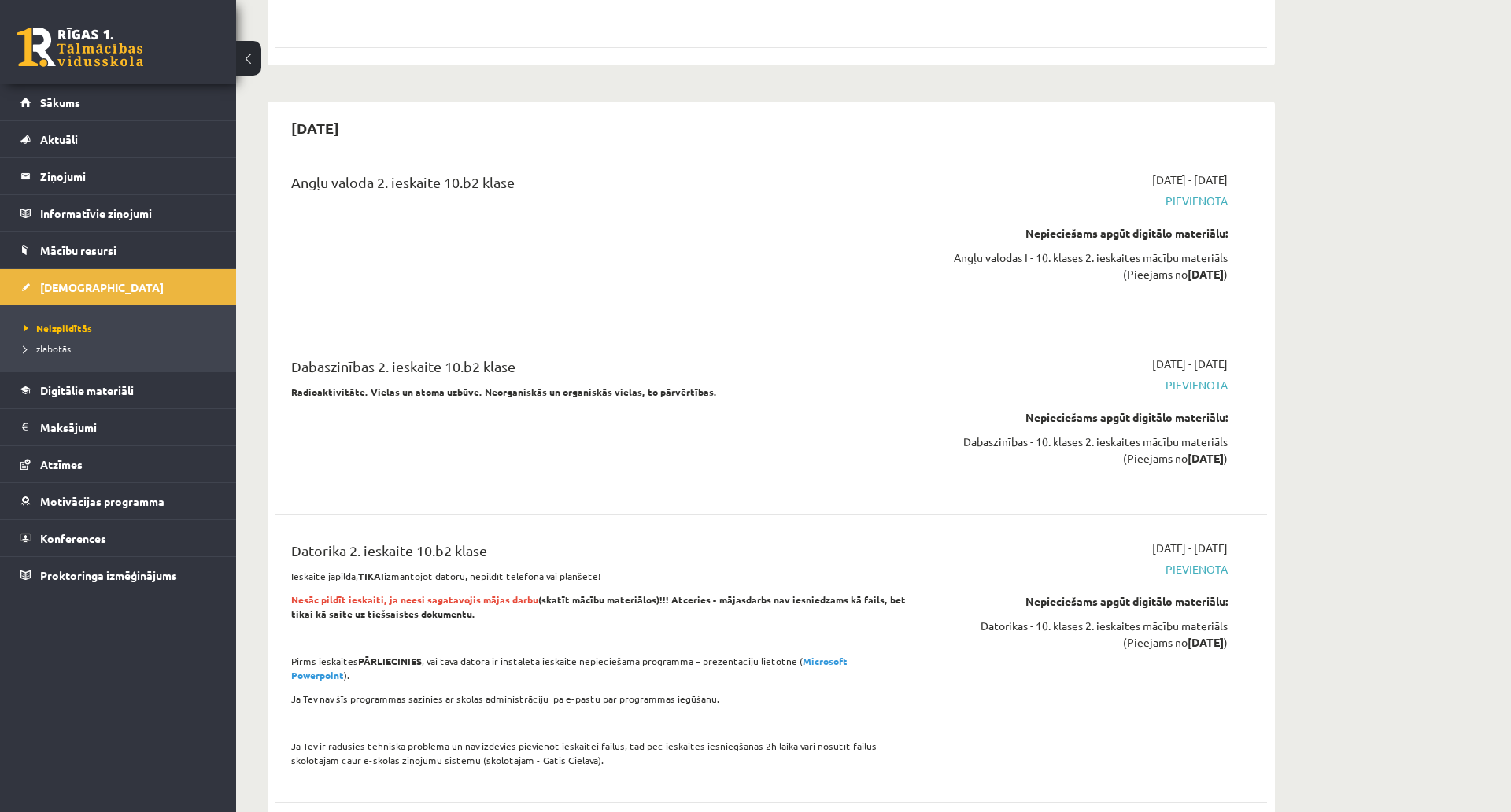
scroll to position [4092, 0]
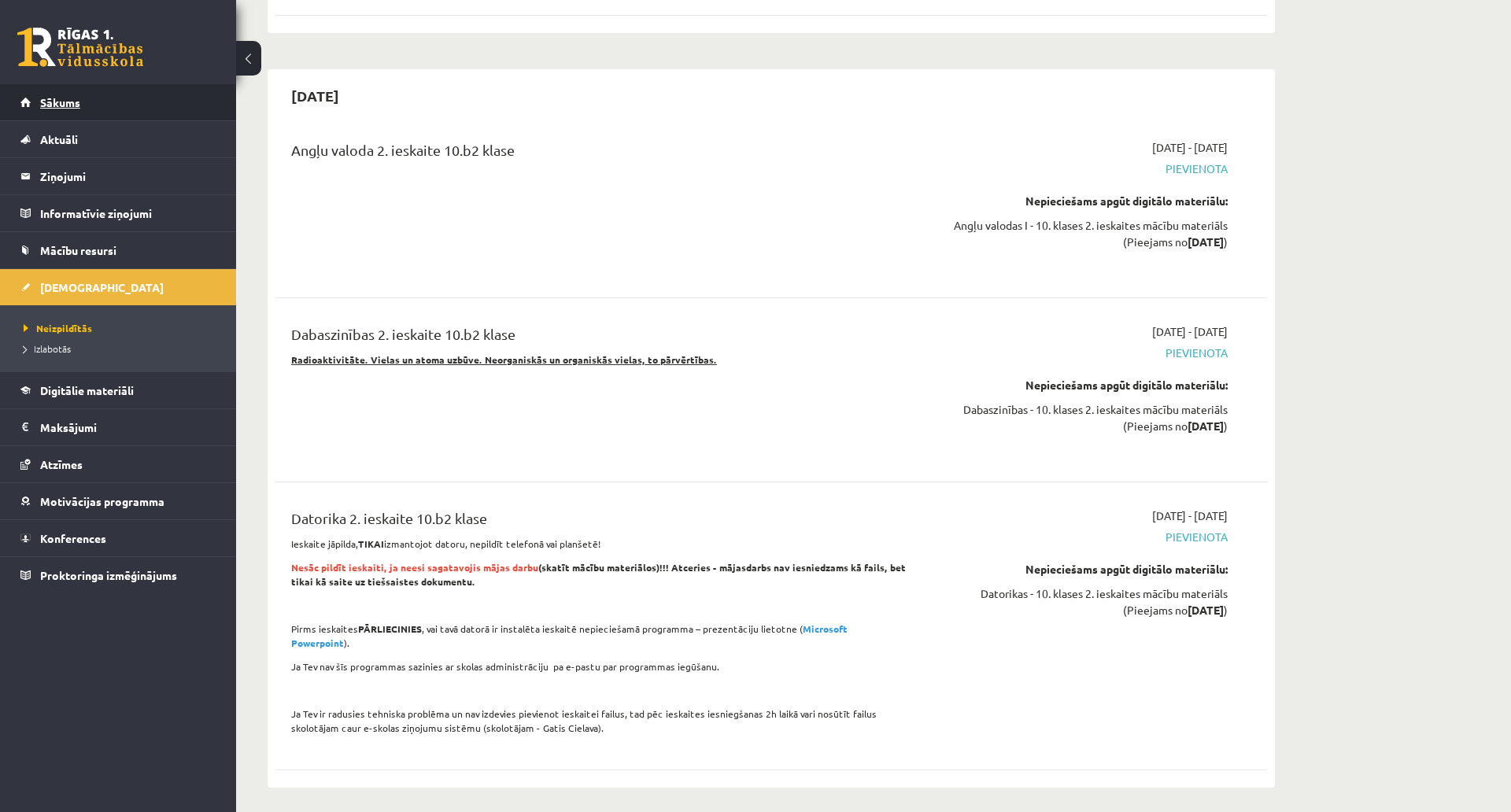
click at [72, 103] on span "Sākums" at bounding box center [60, 102] width 41 height 14
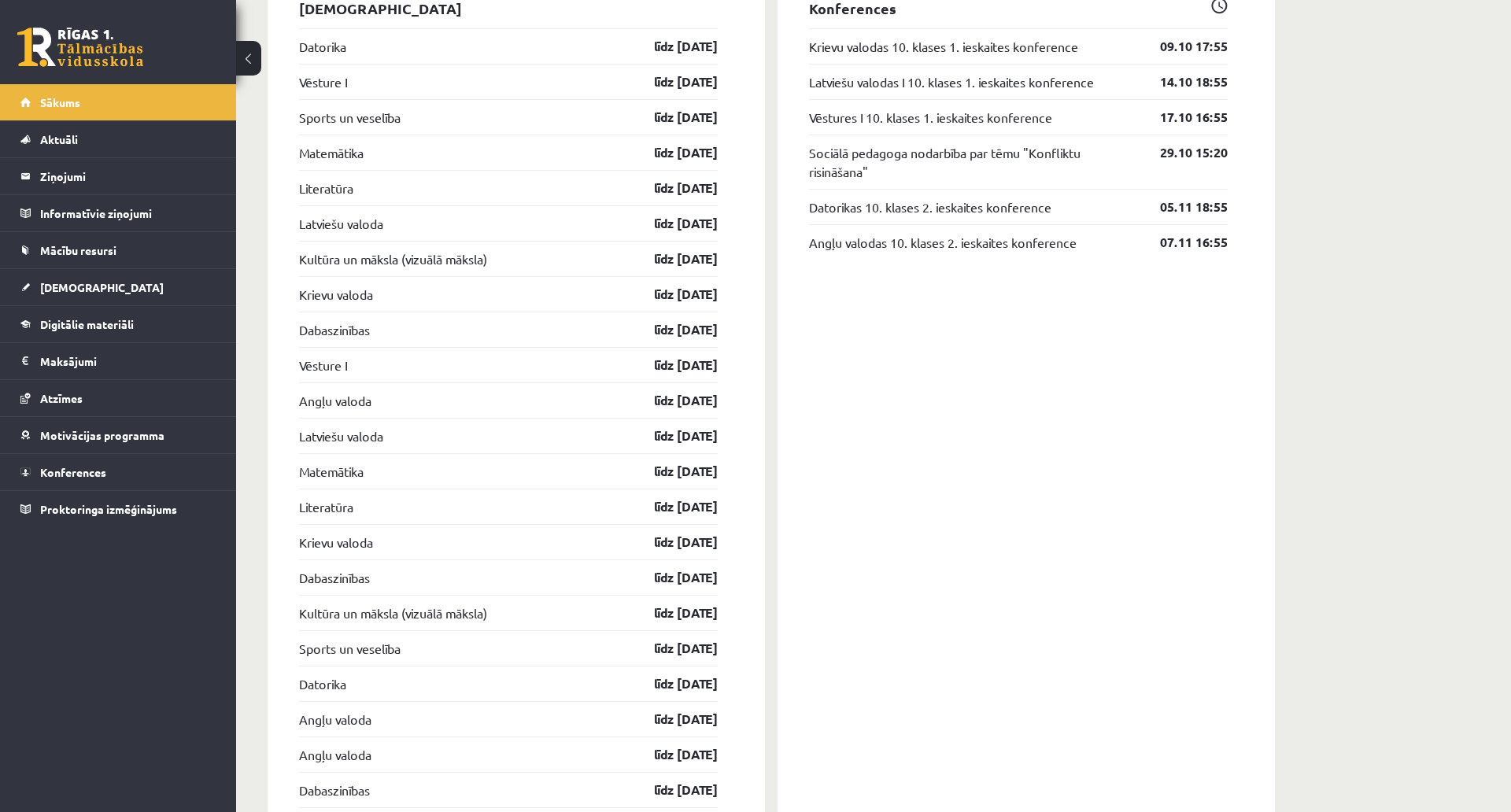
scroll to position [1208, 0]
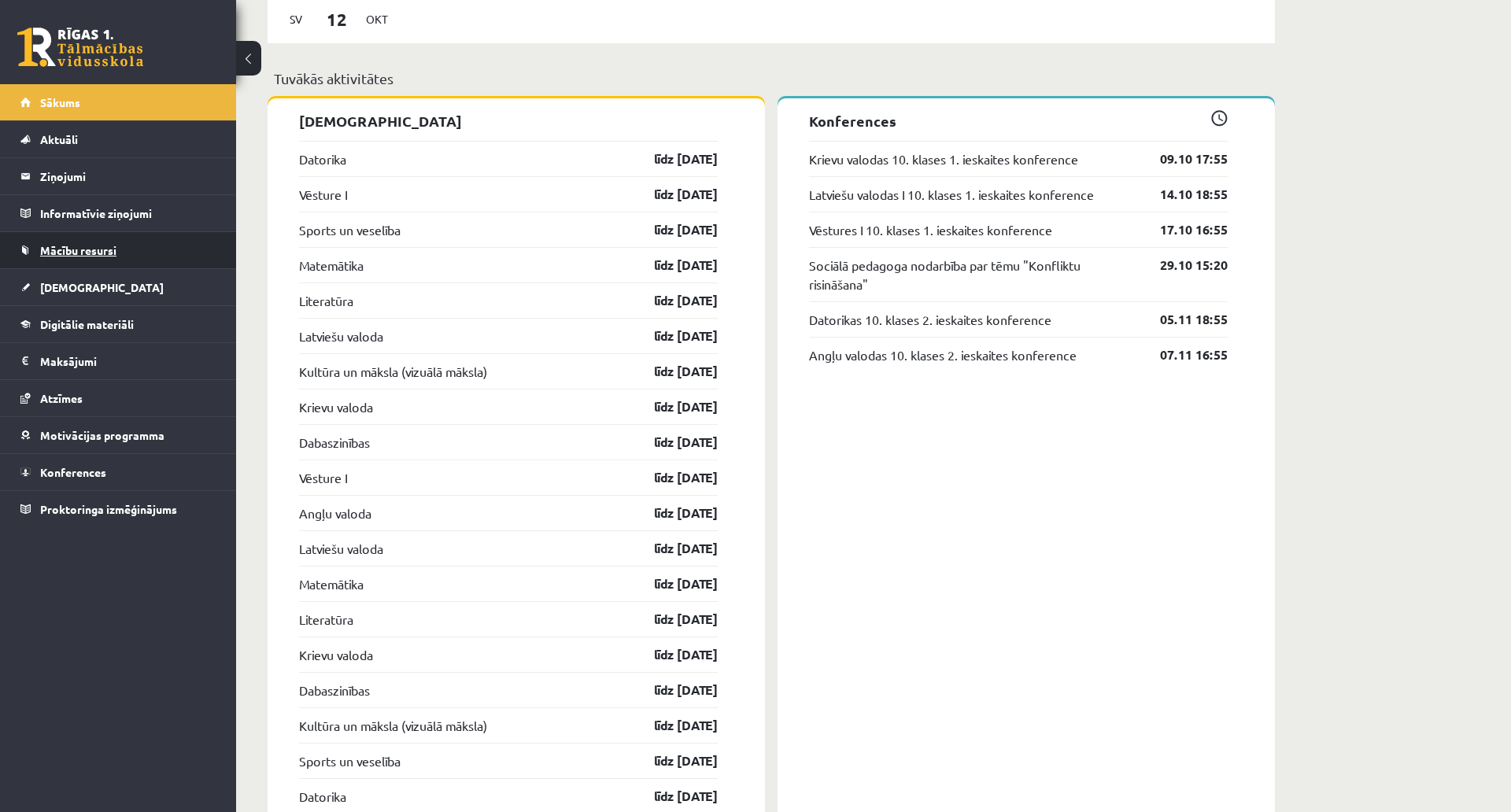
click at [130, 238] on link "Mācību resursi" at bounding box center [118, 250] width 196 height 37
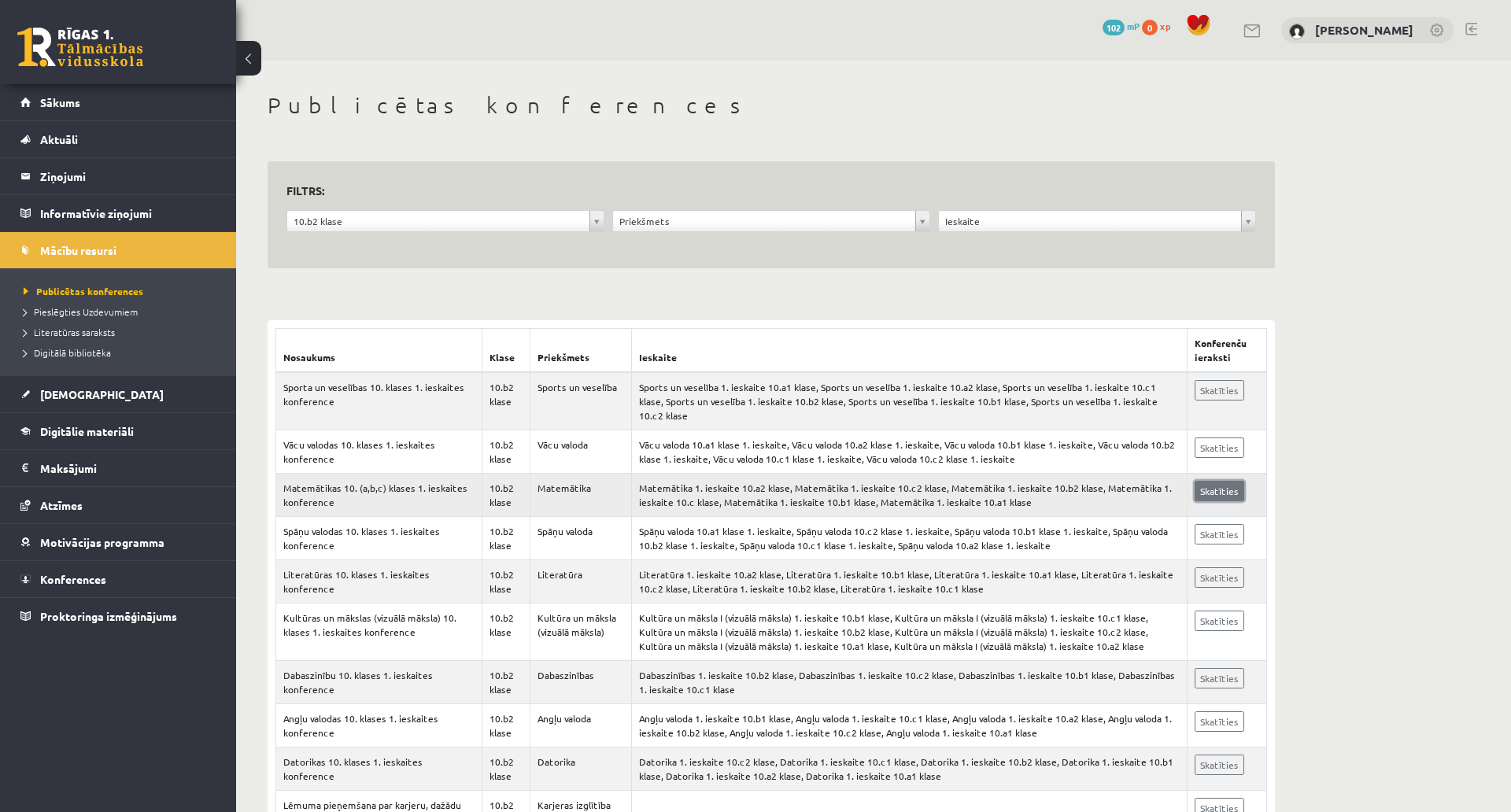
click at [1211, 481] on link "Skatīties" at bounding box center [1219, 491] width 49 height 21
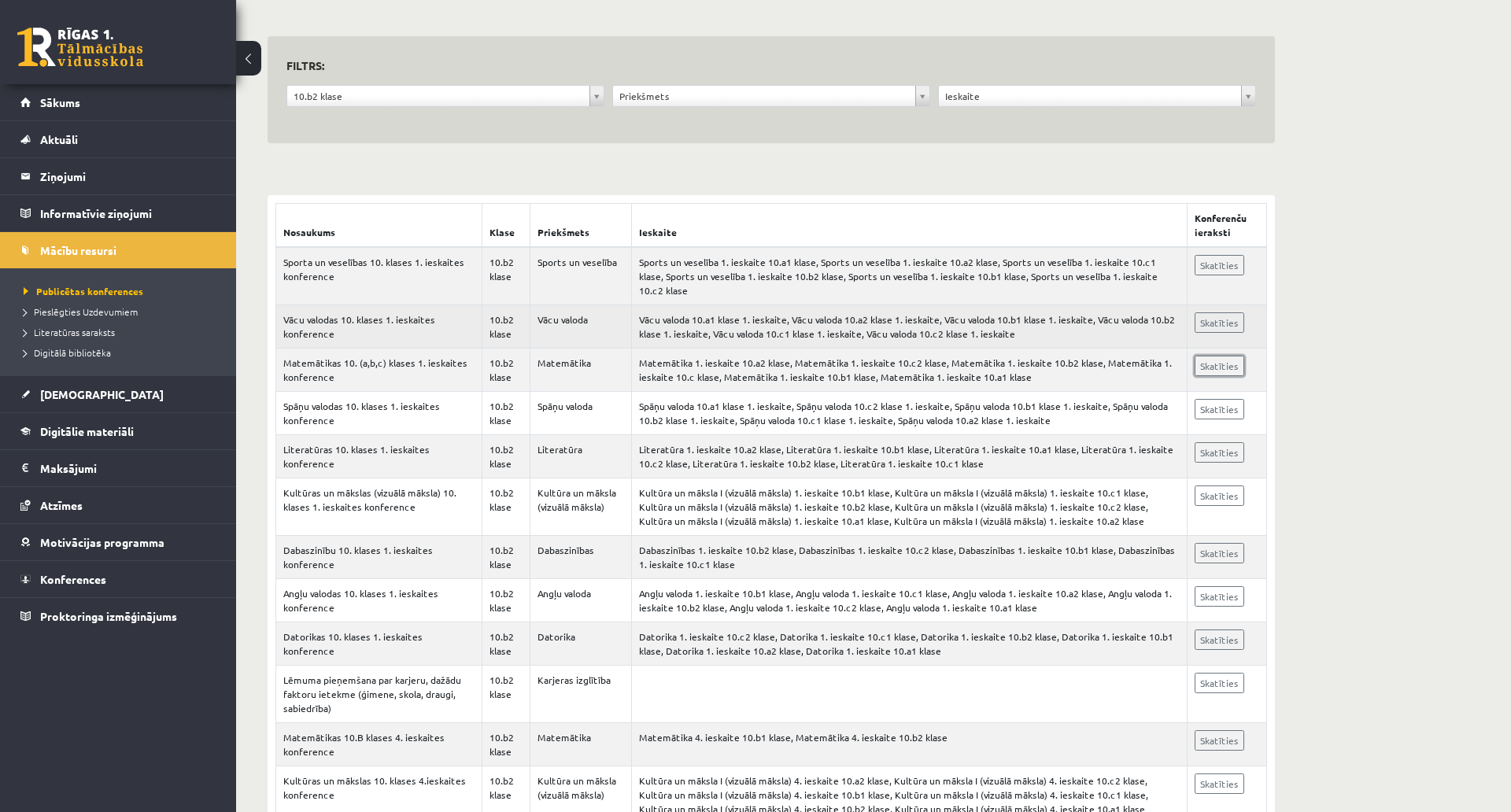
scroll to position [157, 0]
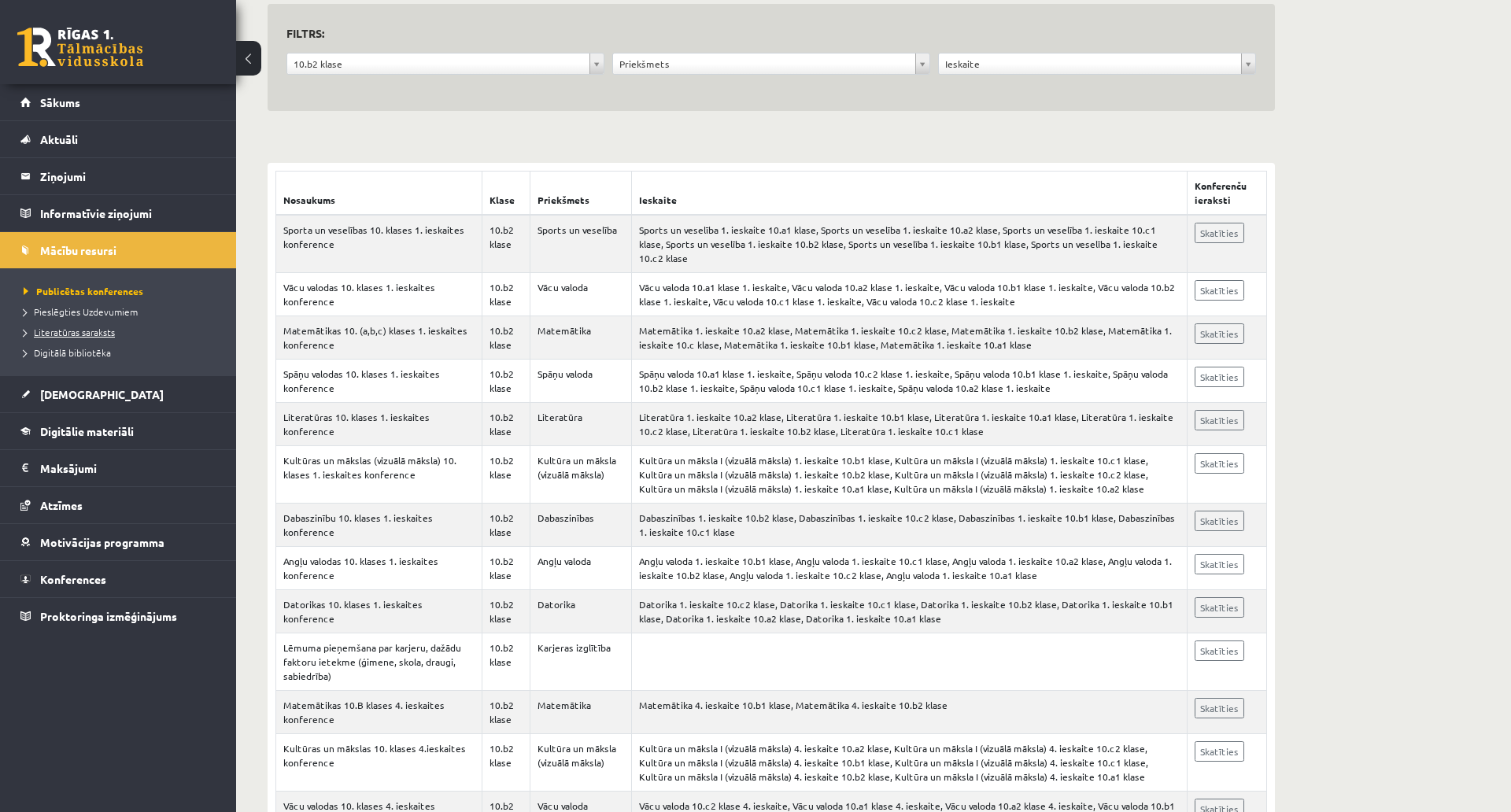
click at [53, 328] on span "Literatūras saraksts" at bounding box center [69, 332] width 91 height 13
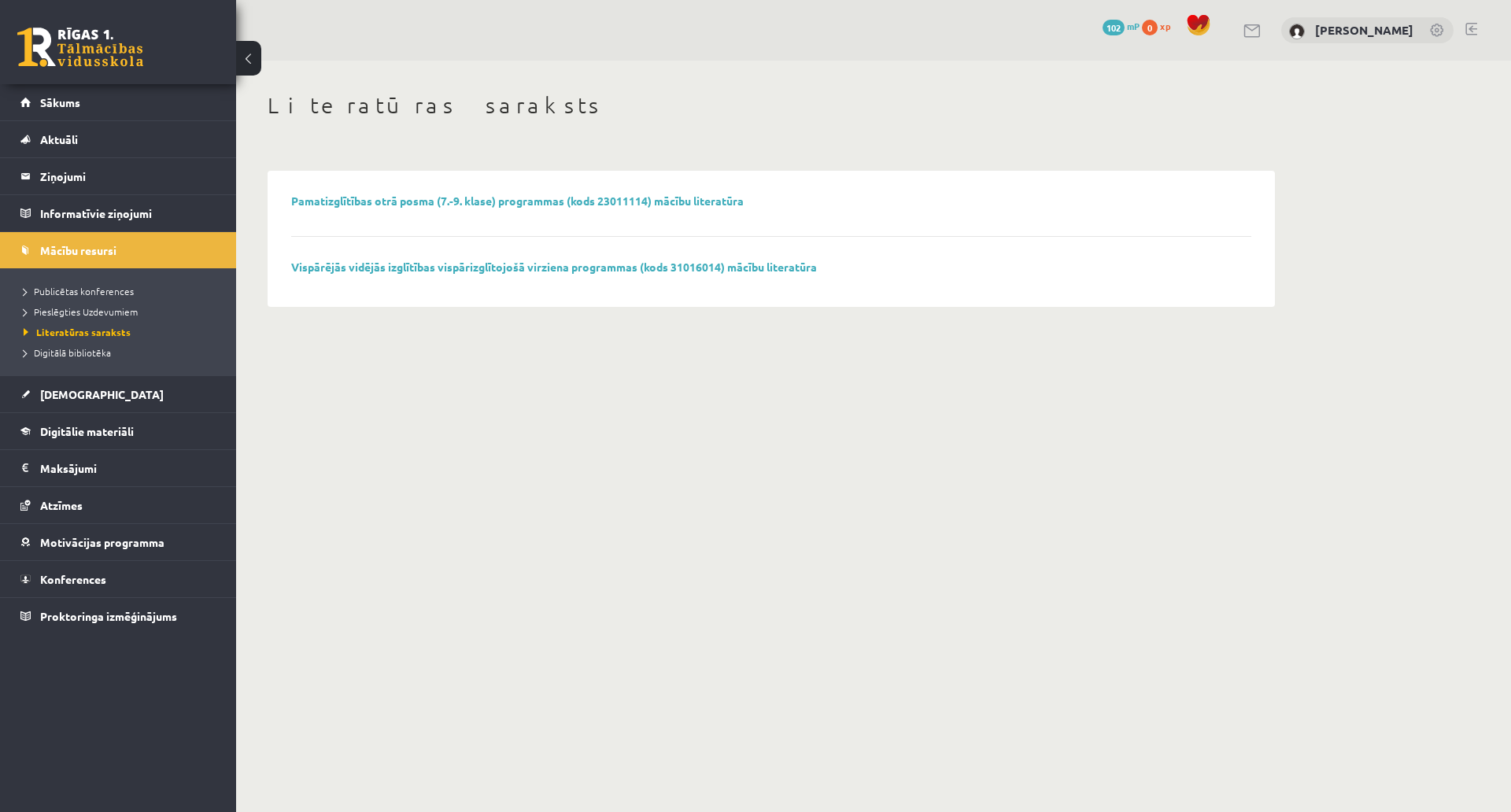
click at [1244, 34] on link at bounding box center [1253, 31] width 19 height 14
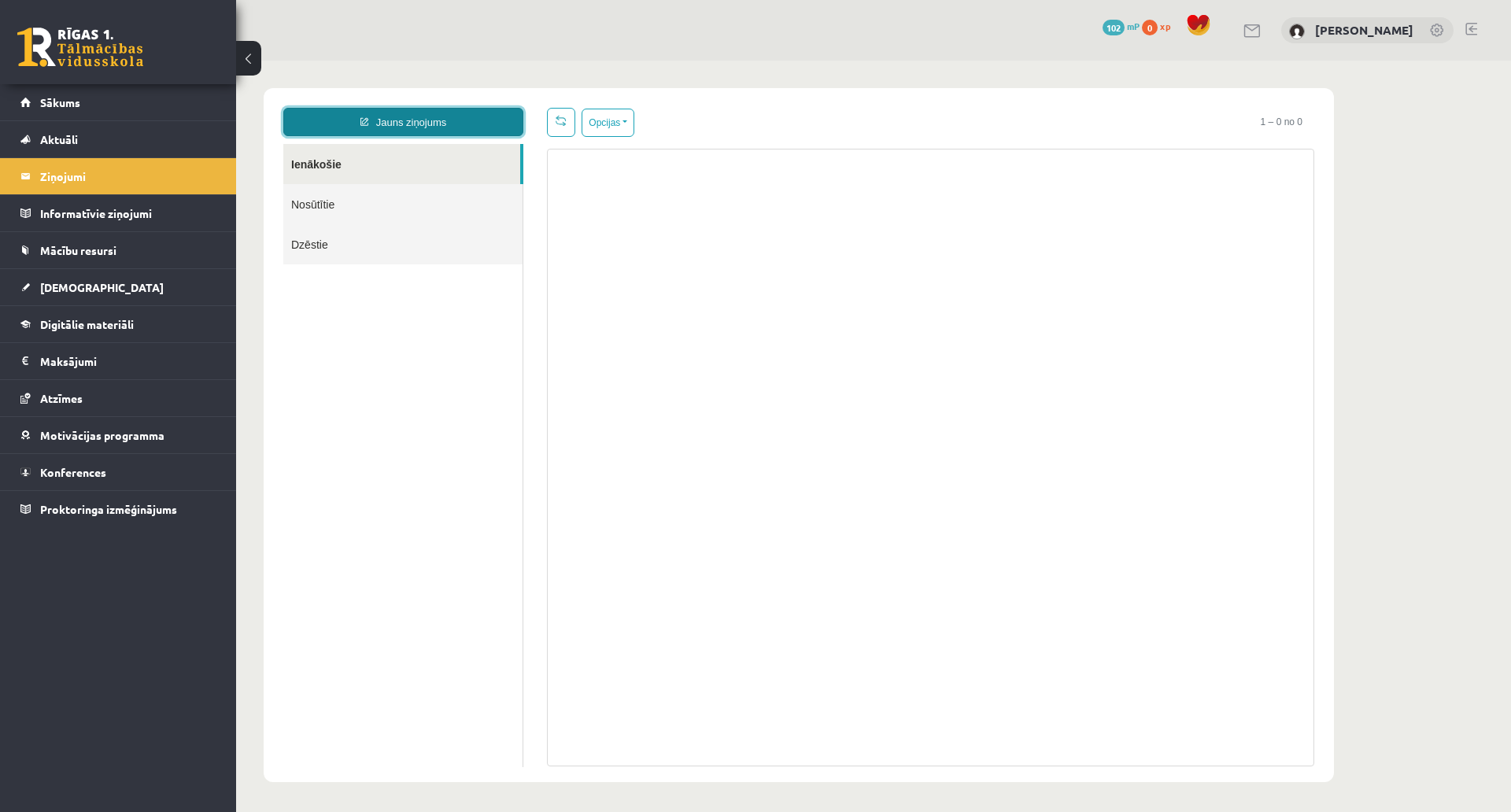
click at [424, 126] on link "Jauns ziņojums" at bounding box center [404, 122] width 240 height 29
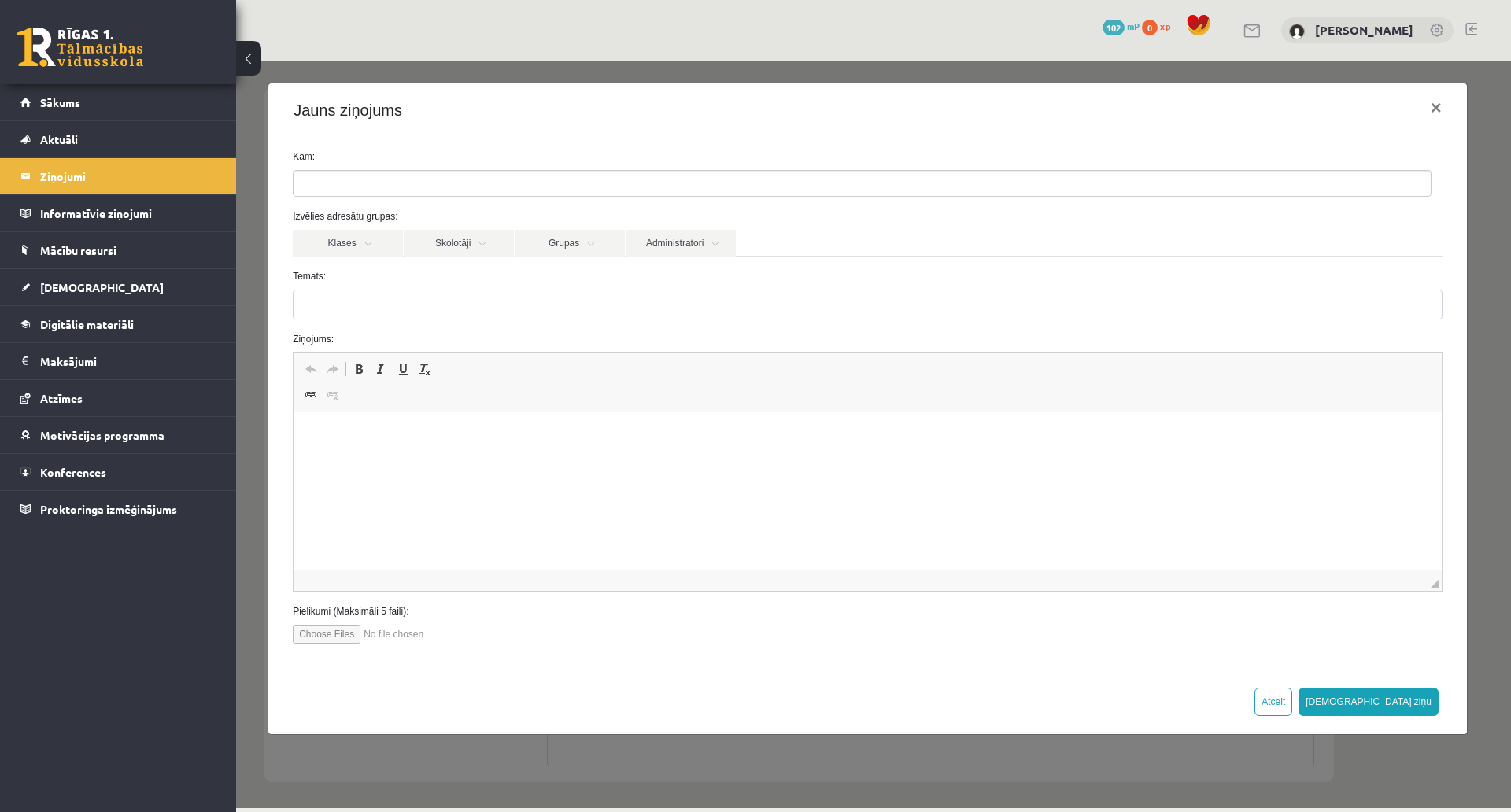
click at [409, 190] on ul at bounding box center [862, 184] width 1137 height 25
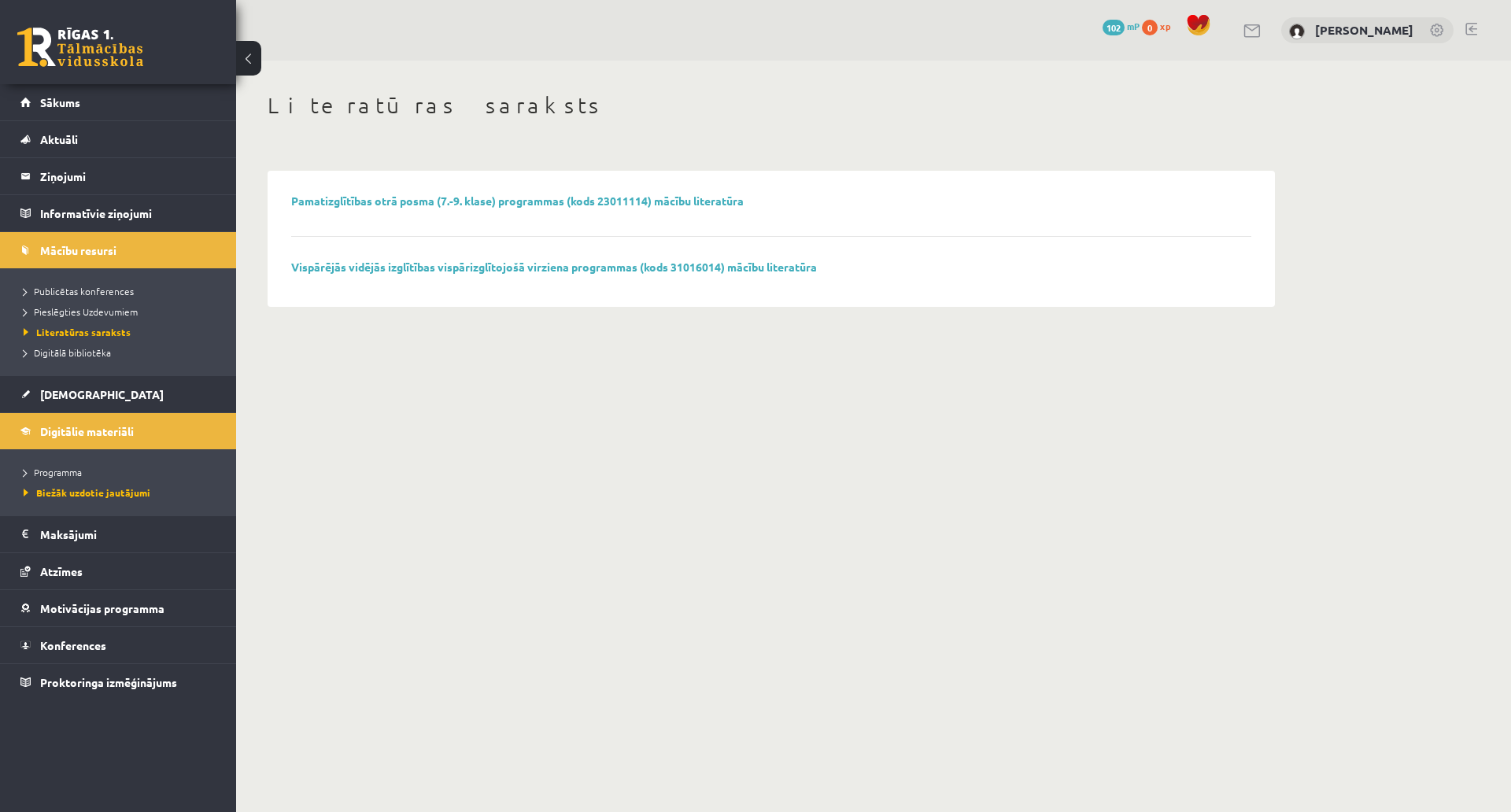
click at [1217, 34] on div "0 Dāvanas 102 mP 0 xp Anastasija Skorobogatova" at bounding box center [874, 30] width 1275 height 60
click at [1244, 33] on link at bounding box center [1253, 31] width 19 height 14
click at [1244, 29] on link at bounding box center [1253, 31] width 19 height 14
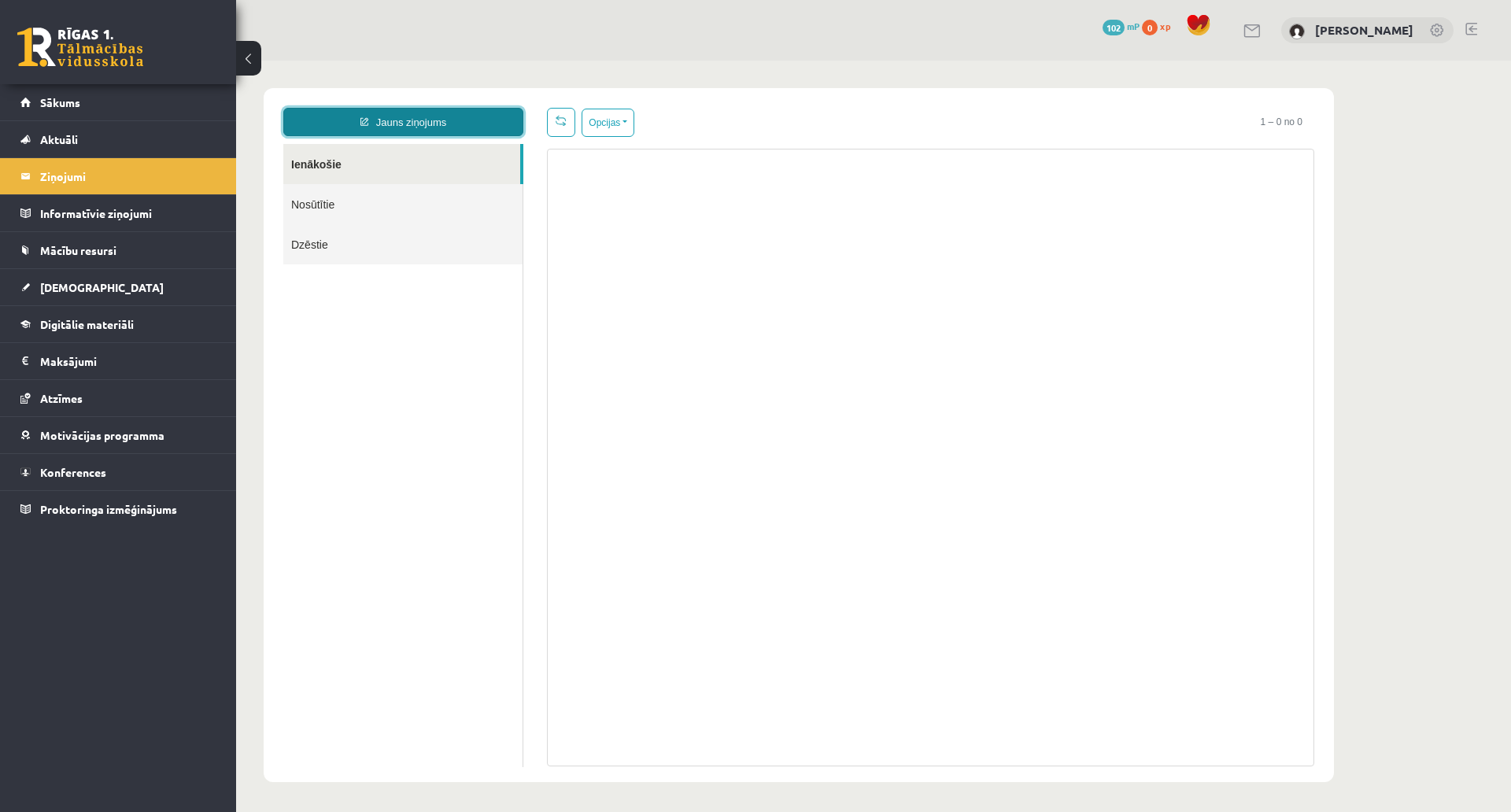
click at [444, 114] on link "Jauns ziņojums" at bounding box center [404, 122] width 240 height 29
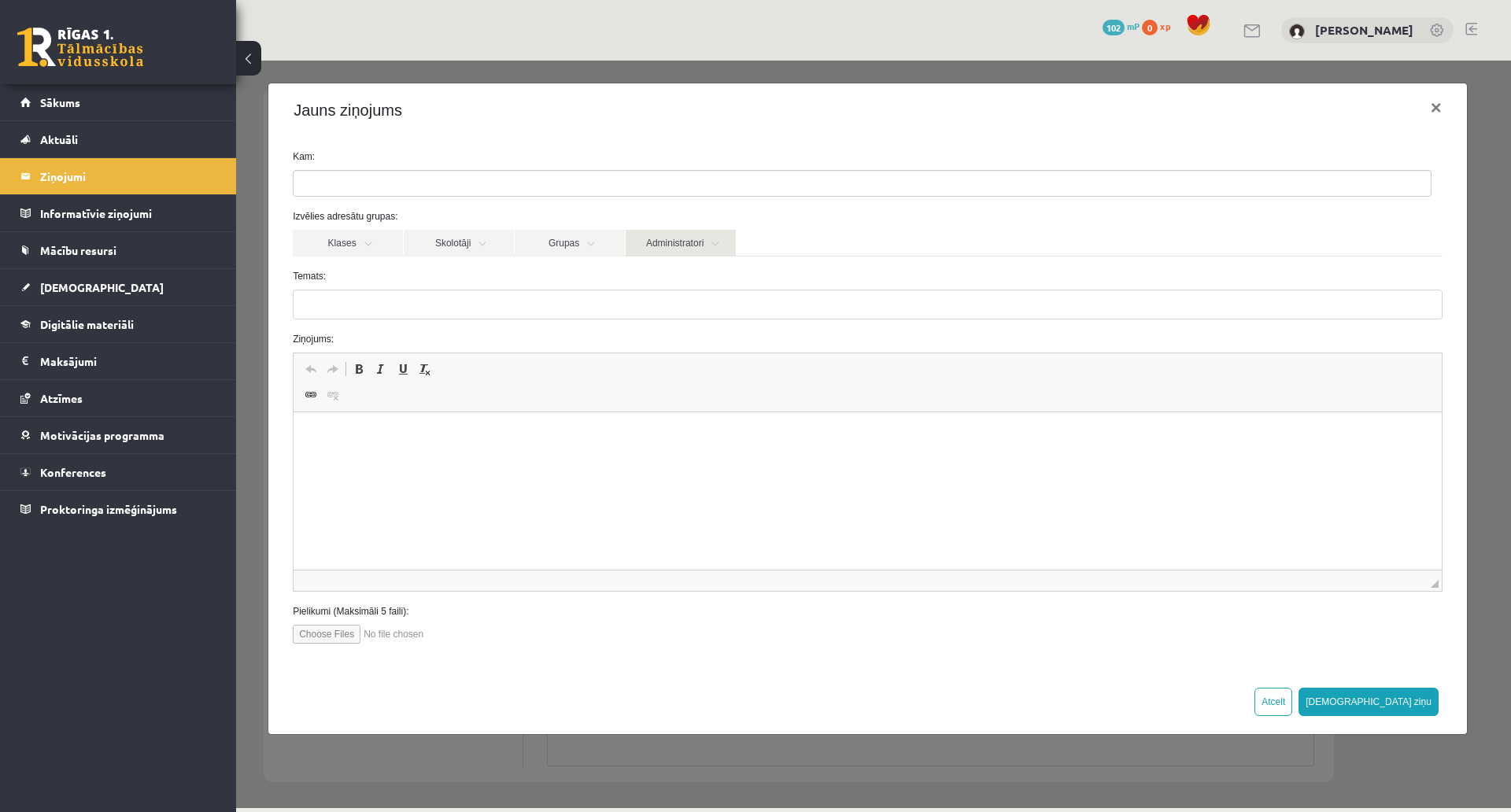
click at [679, 242] on link "Administratori" at bounding box center [680, 243] width 110 height 27
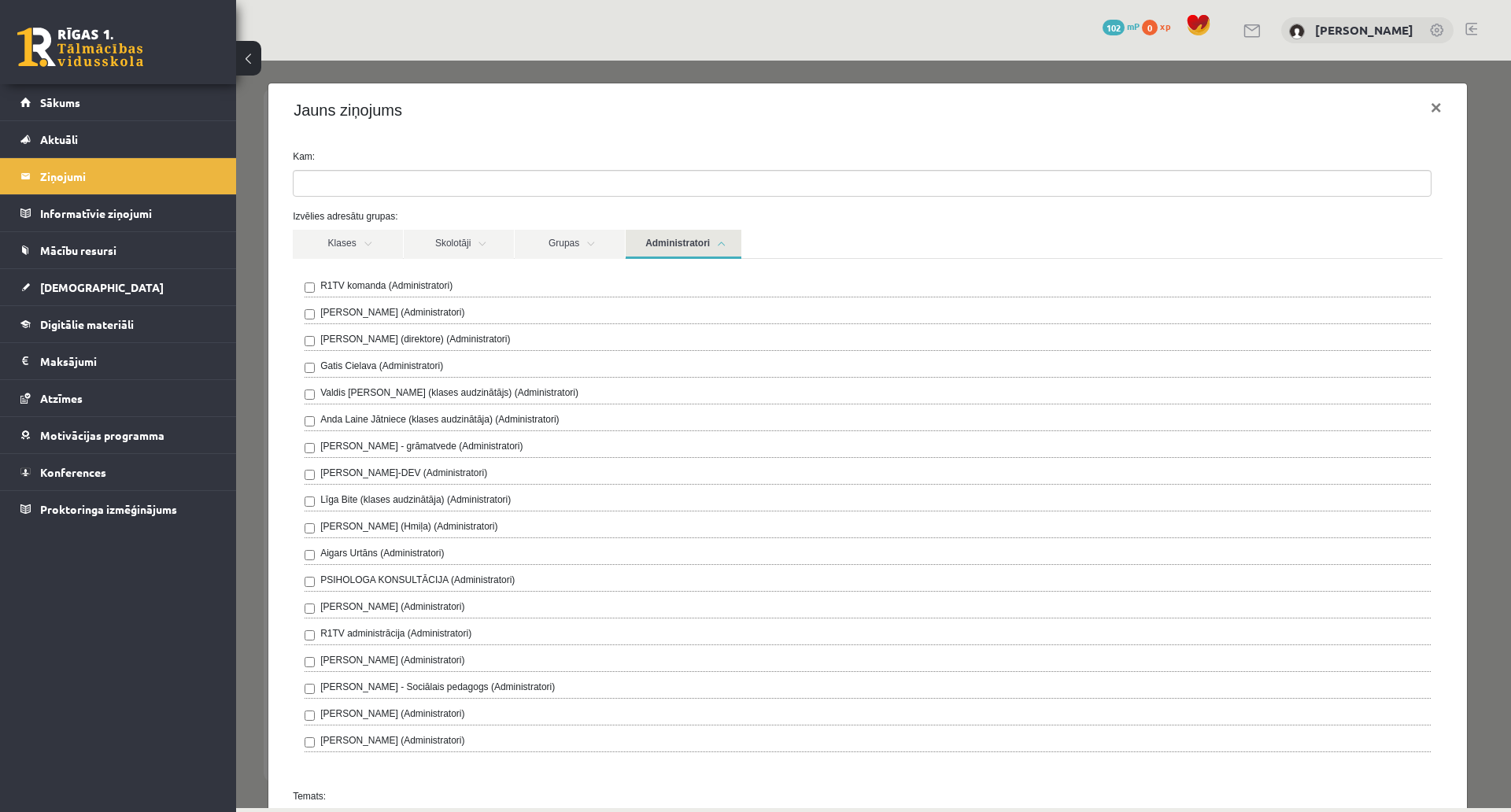
click at [351, 501] on label "Līga Bite (klases audzinātāja) (Administratori)" at bounding box center [416, 500] width 191 height 14
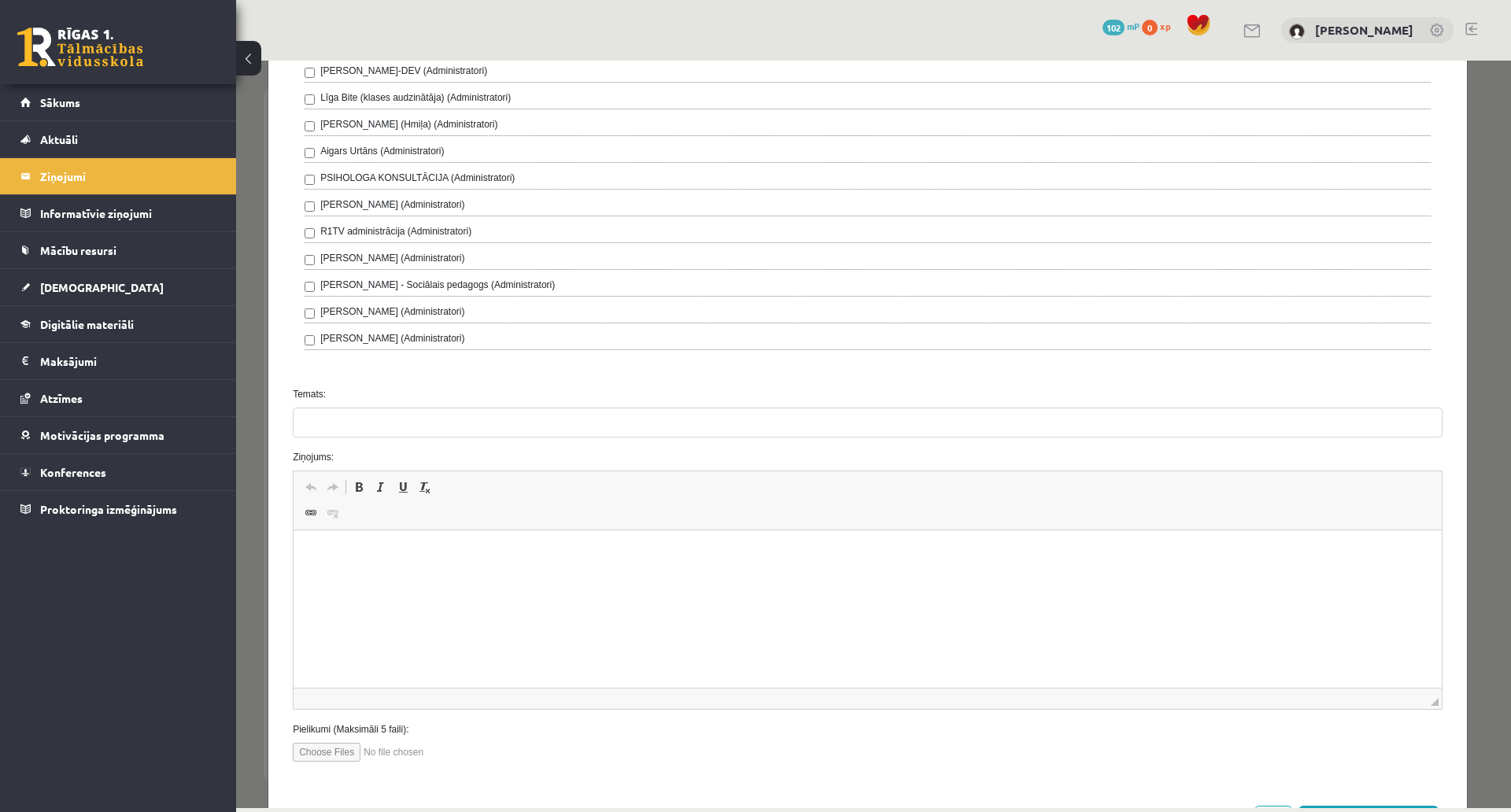
scroll to position [551, 0]
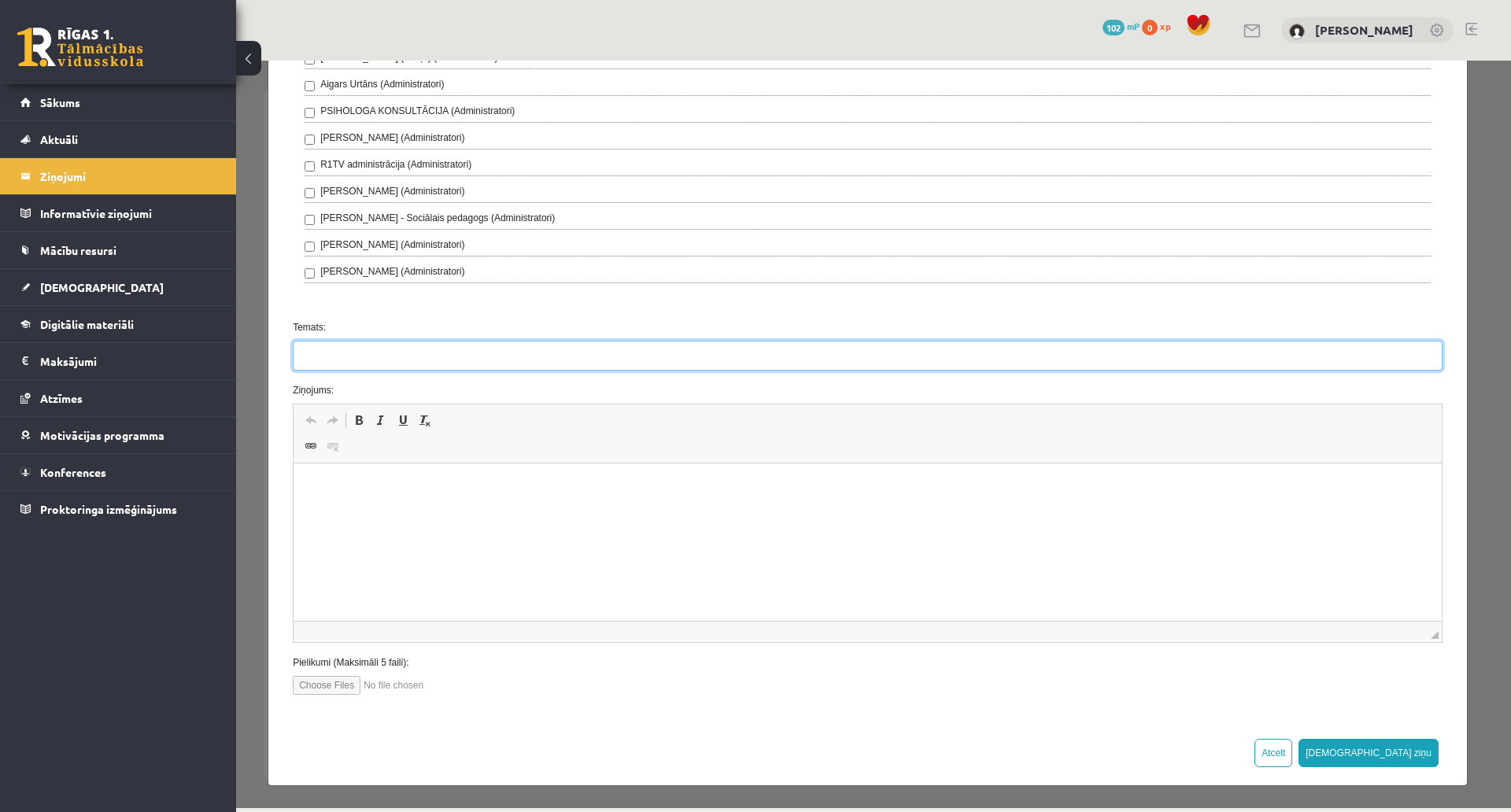
click at [335, 341] on input "Temats:" at bounding box center [867, 356] width 1150 height 30
type input "**********"
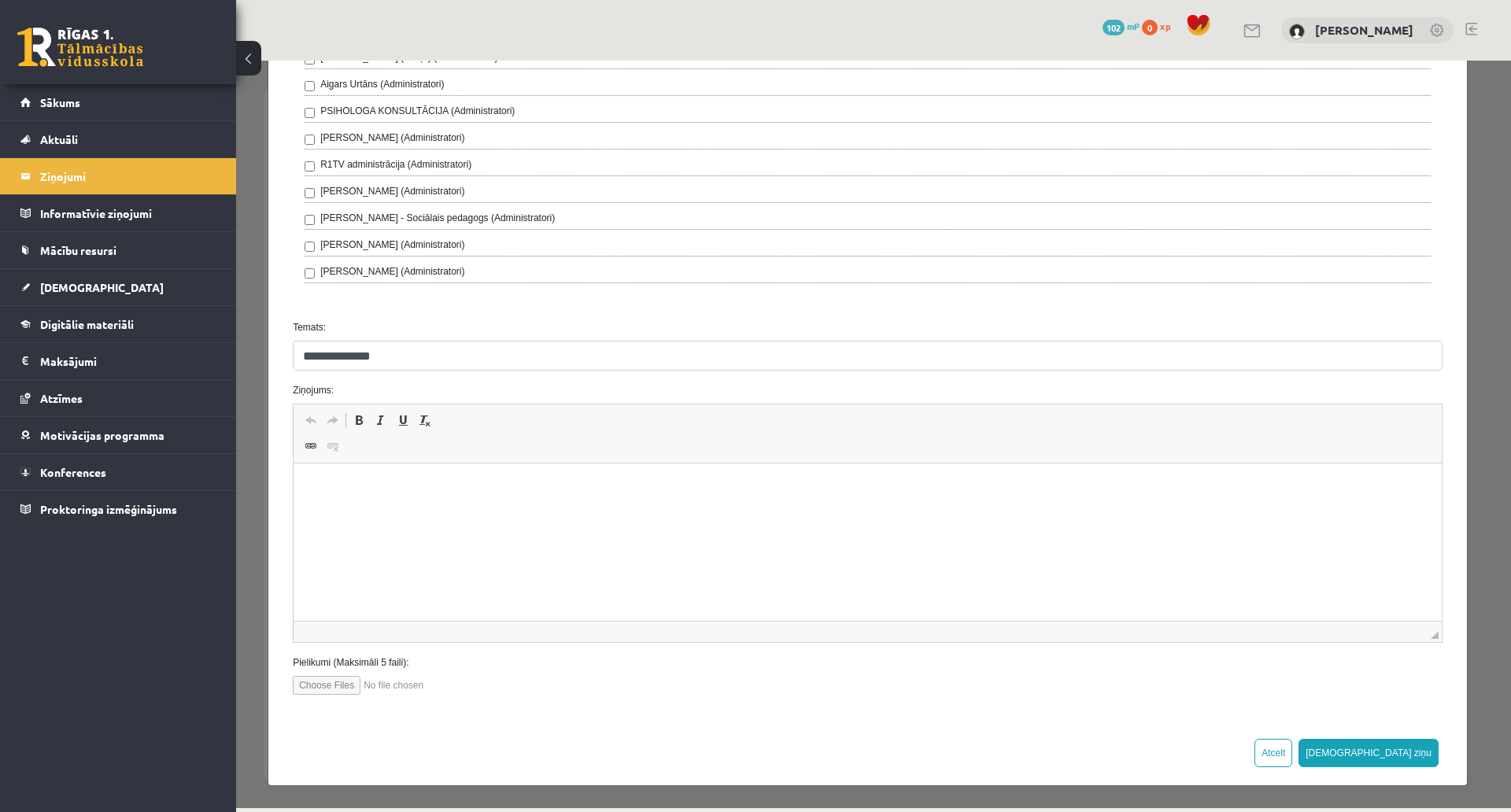
click at [302, 477] on html at bounding box center [867, 487] width 1149 height 48
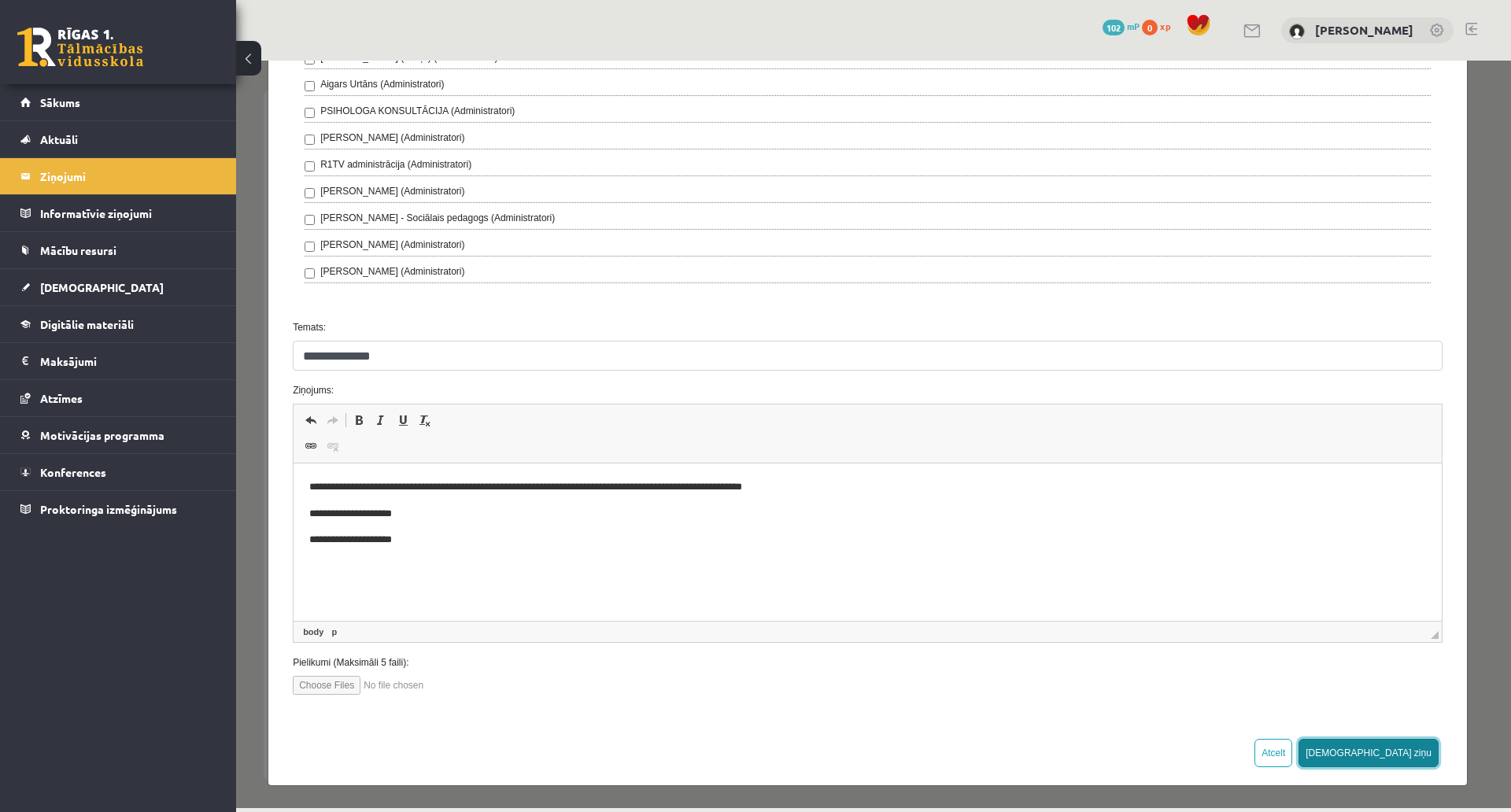
click at [1413, 716] on button "Sūtīt ziņu" at bounding box center [1369, 753] width 140 height 29
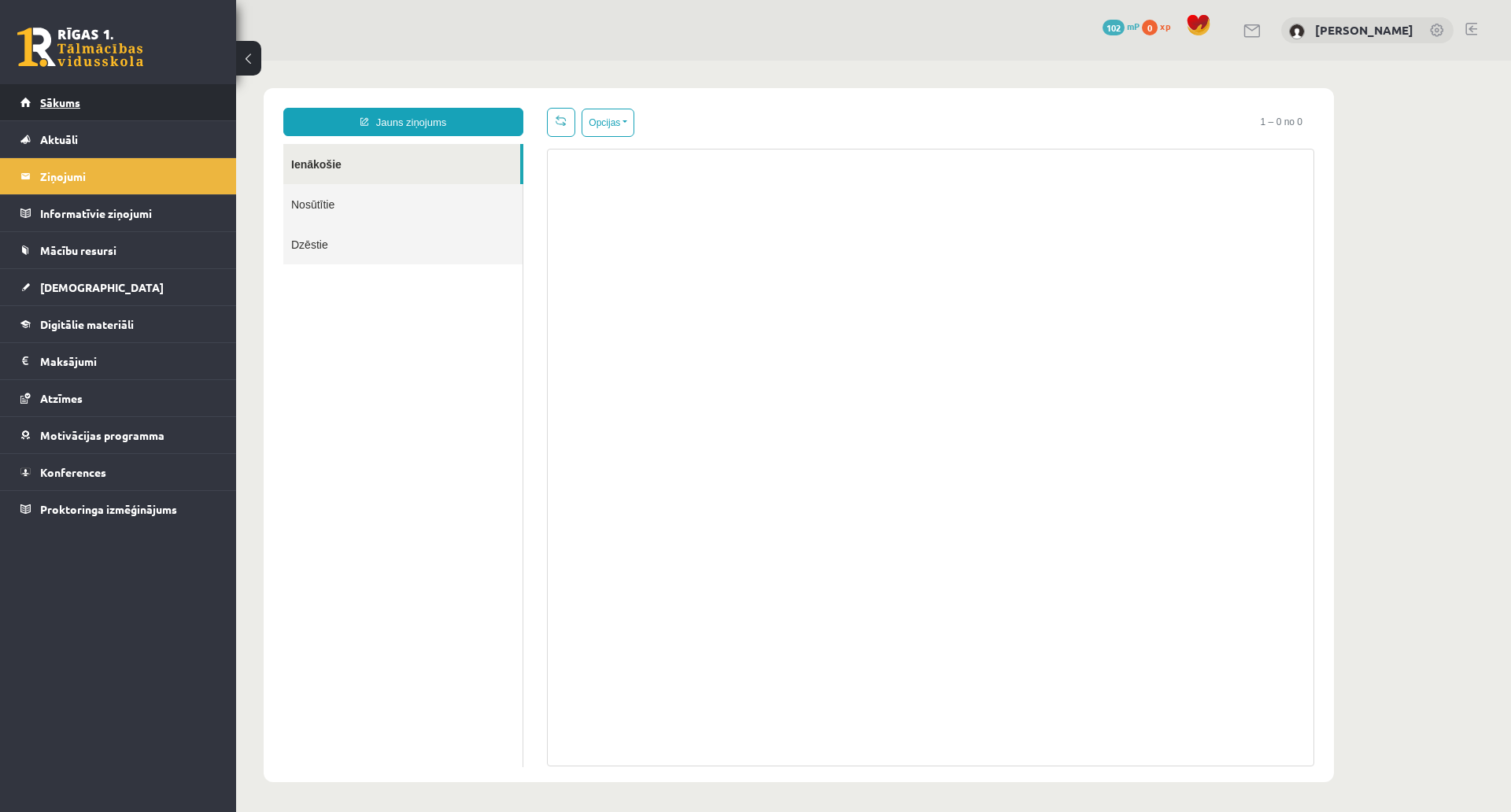
scroll to position [0, 0]
click at [134, 97] on link "Sākums" at bounding box center [118, 102] width 196 height 37
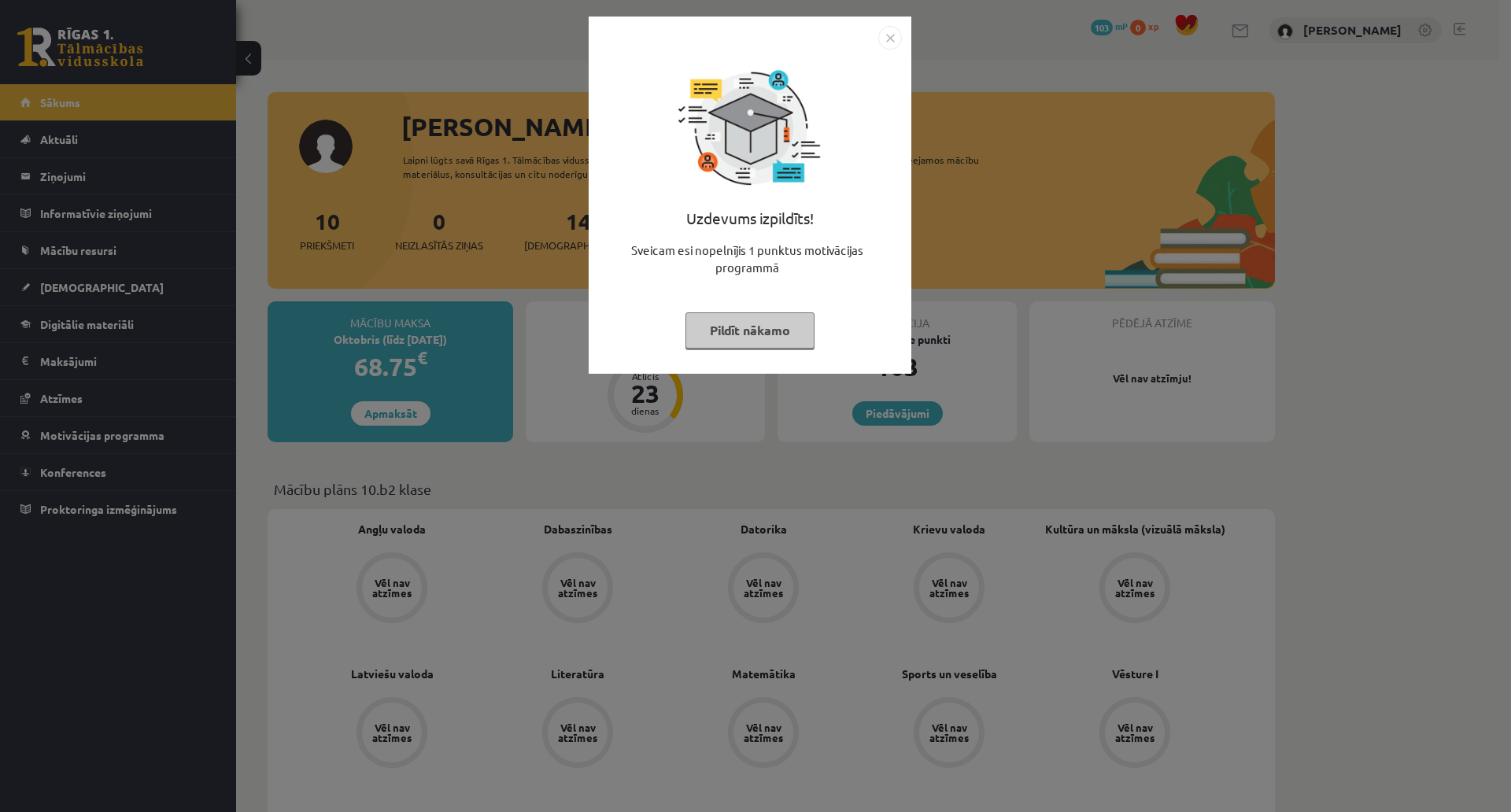
click at [749, 330] on button "Pildīt nākamo" at bounding box center [750, 331] width 129 height 37
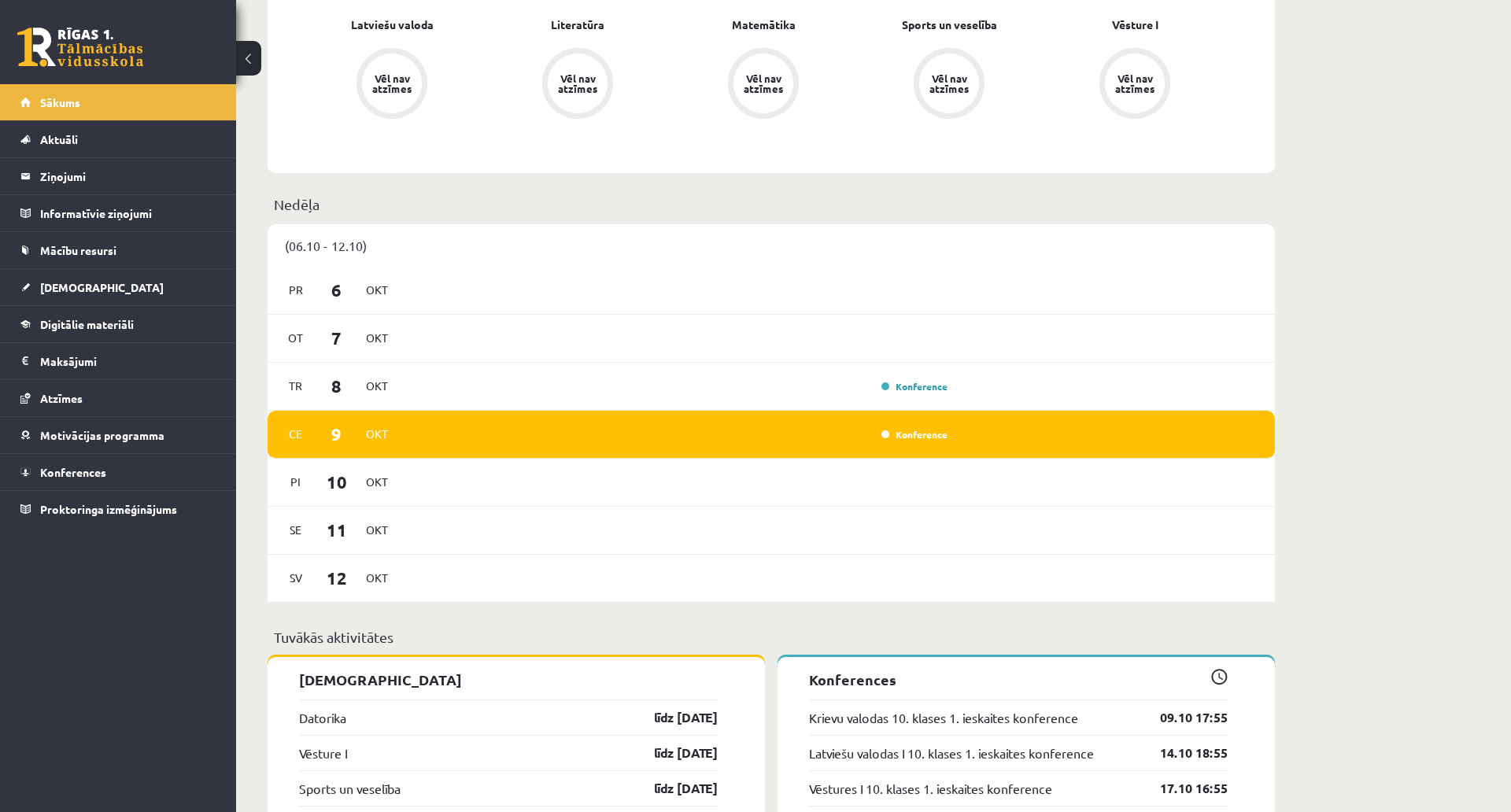
scroll to position [629, 0]
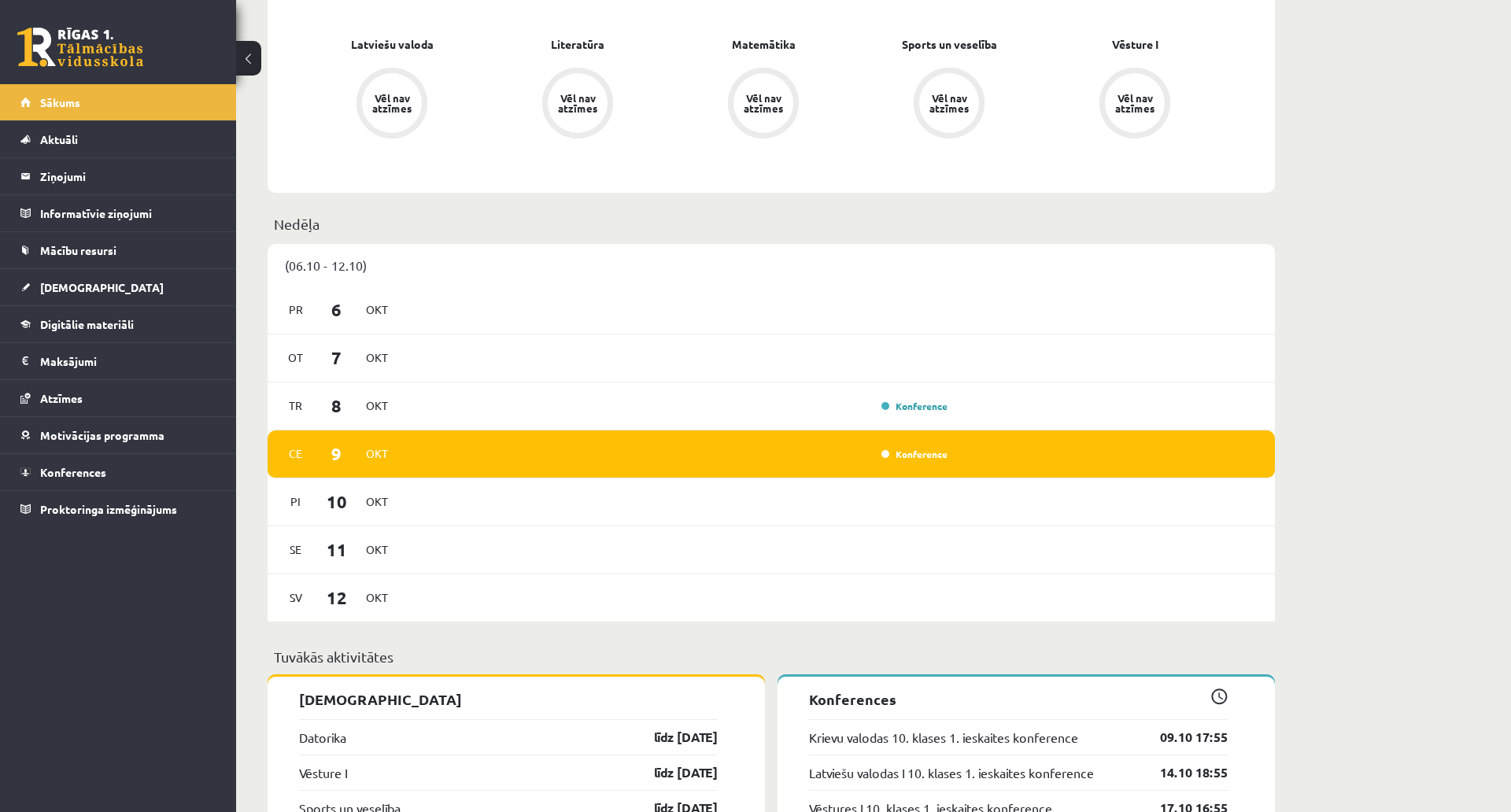
click at [309, 219] on p "Nedēļa" at bounding box center [772, 223] width 995 height 21
click at [316, 261] on div "(06.10 - 12.10)" at bounding box center [772, 265] width 1008 height 42
click at [362, 276] on div "(06.10 - 12.10)" at bounding box center [772, 265] width 1008 height 42
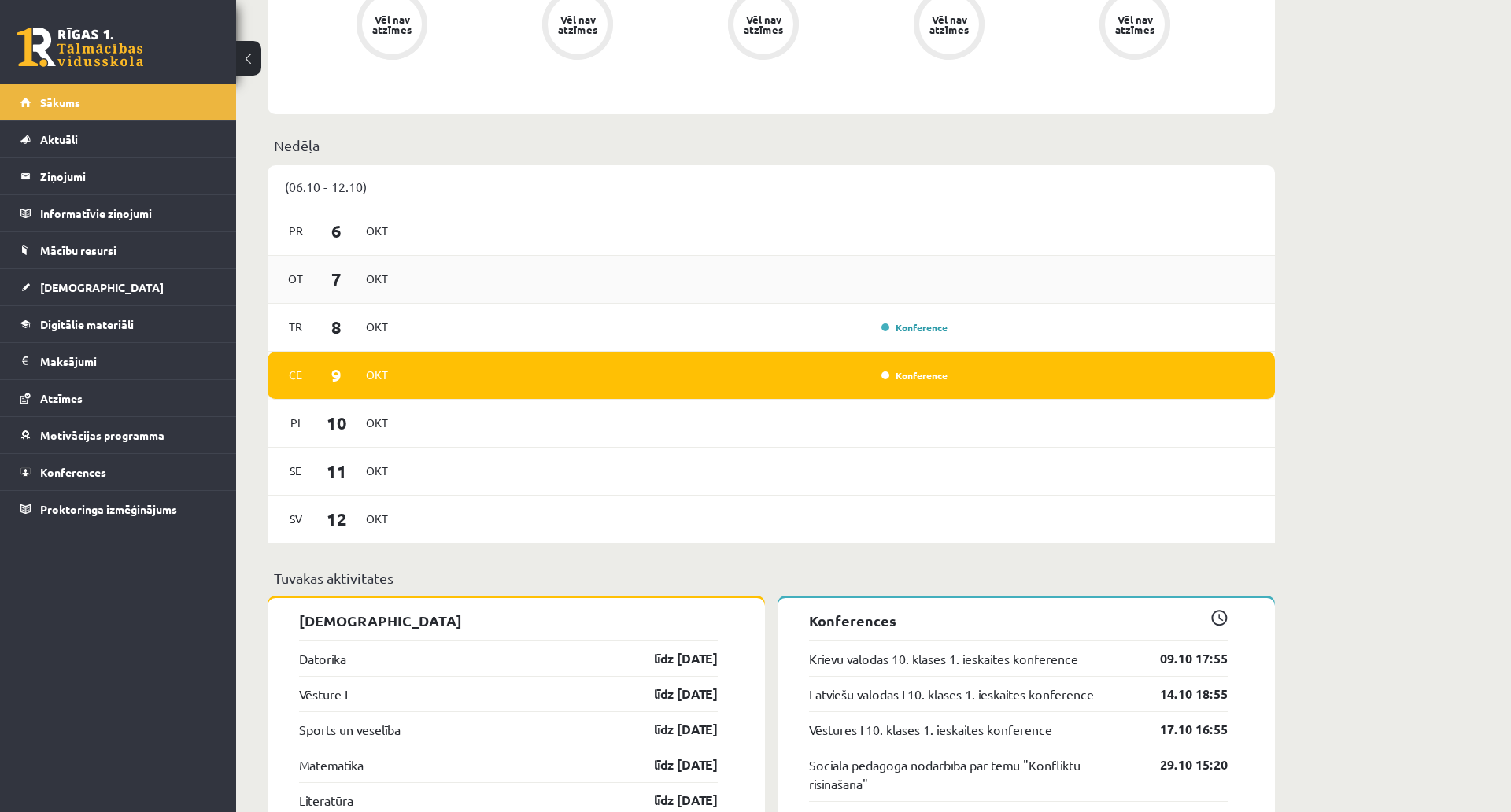
click at [544, 292] on div "Ot 7 Okt" at bounding box center [772, 280] width 1008 height 48
click at [799, 320] on div "Konference" at bounding box center [679, 327] width 548 height 17
click at [920, 330] on link "Konference" at bounding box center [914, 327] width 66 height 13
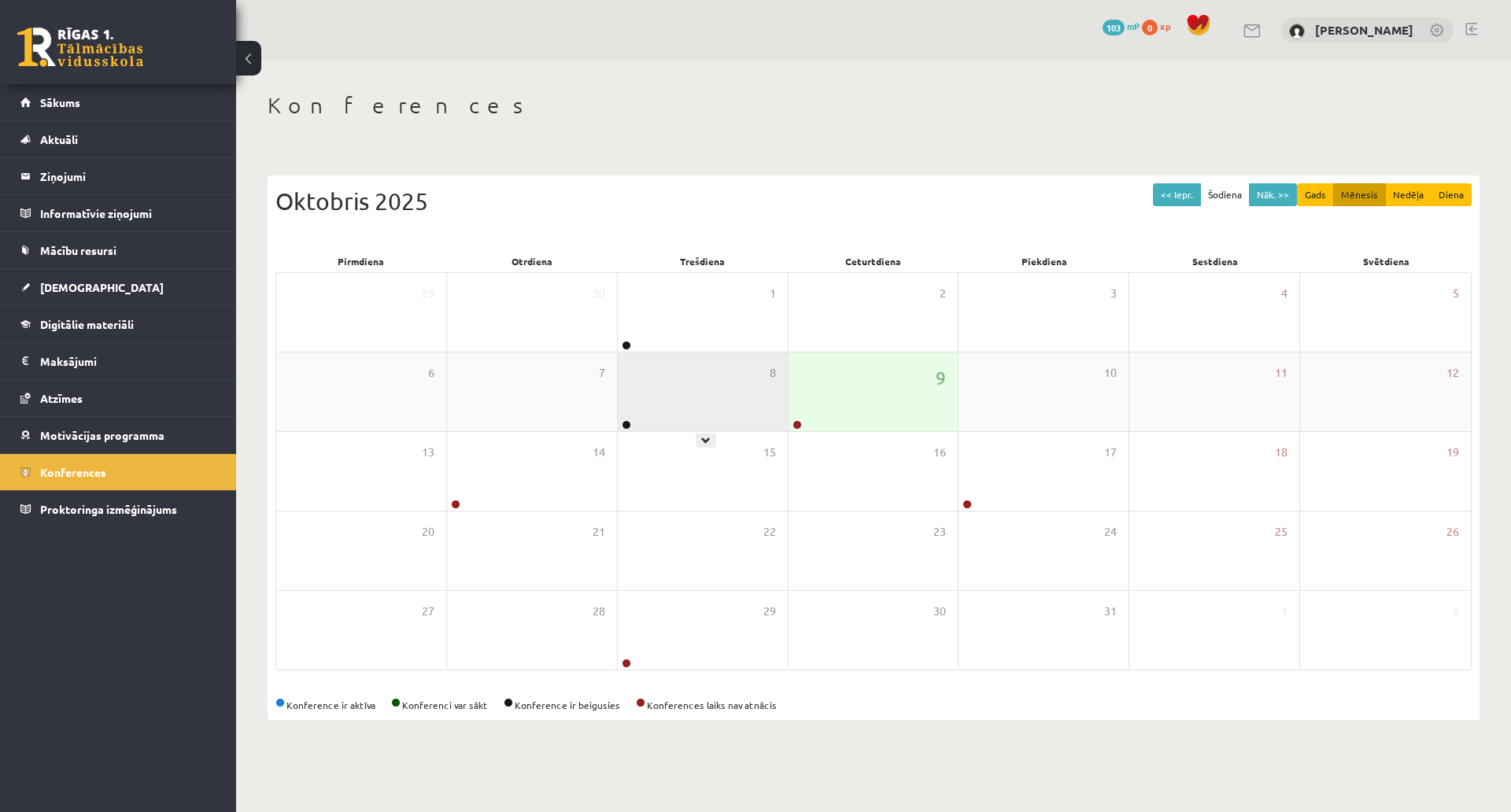
click at [728, 375] on div "8" at bounding box center [703, 392] width 170 height 79
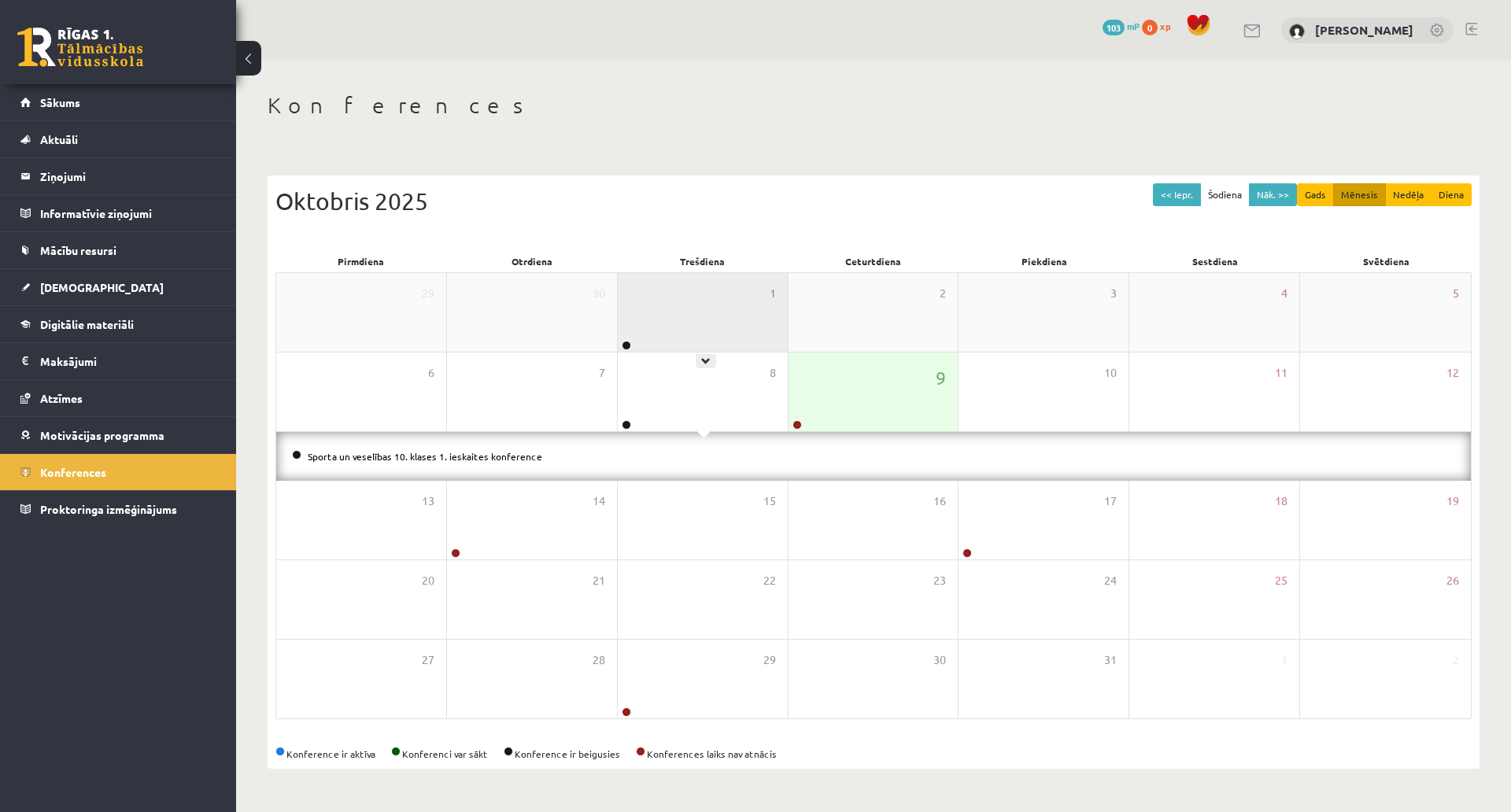
click at [691, 307] on div "1" at bounding box center [703, 312] width 170 height 79
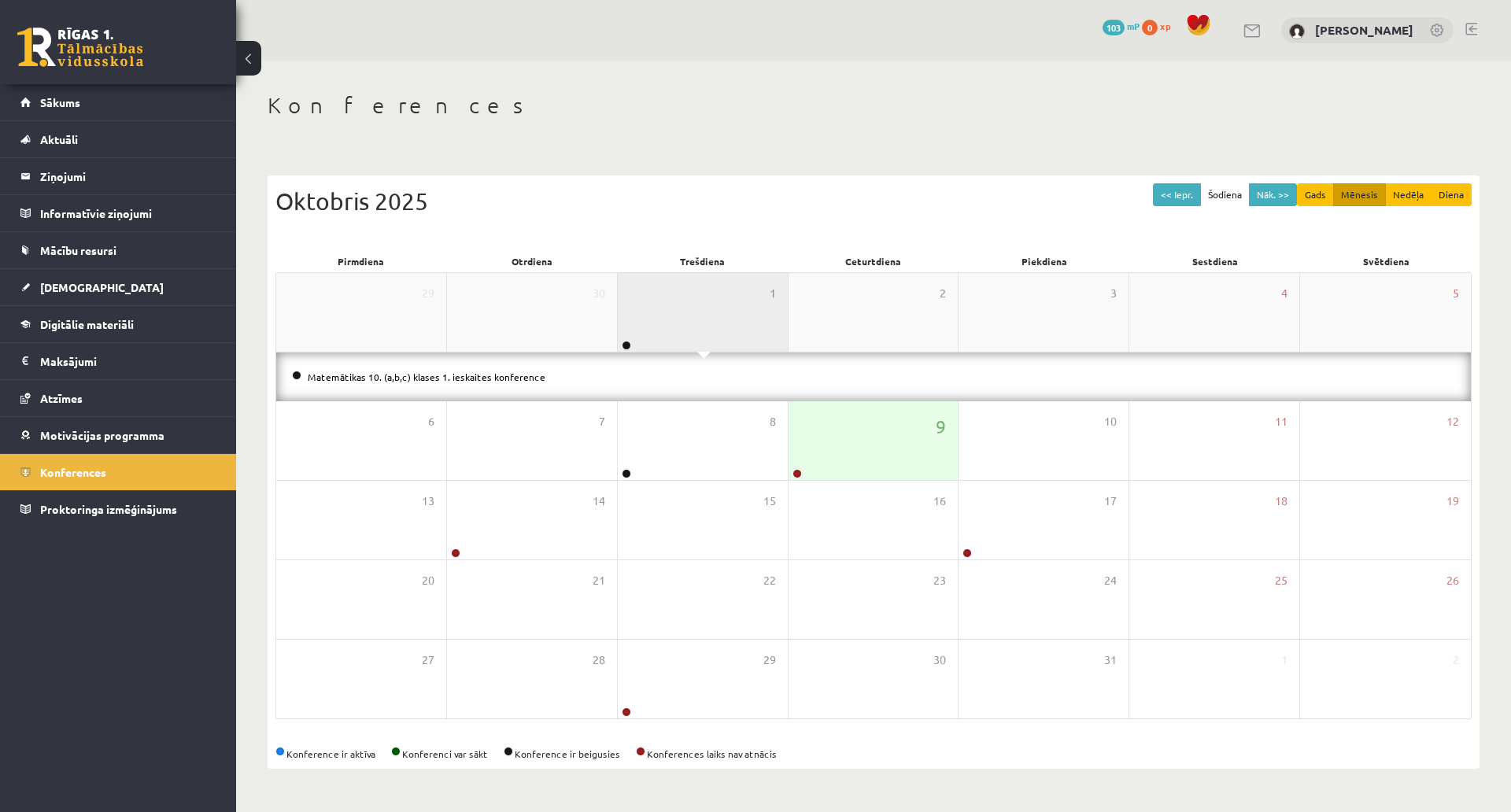
click at [699, 312] on div "1" at bounding box center [703, 312] width 170 height 79
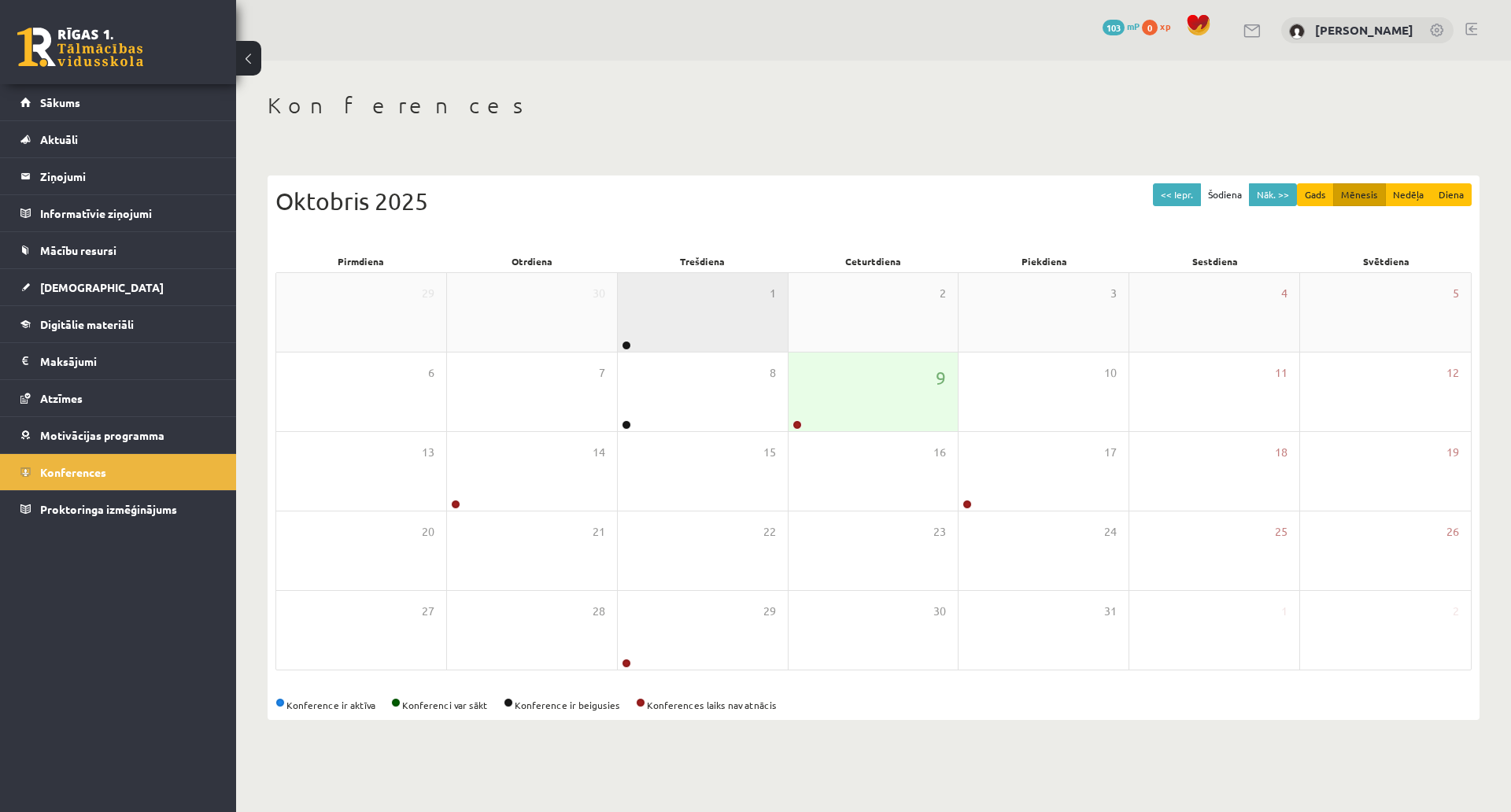
scroll to position [36, 0]
click at [1161, 184] on button "<< Iepr." at bounding box center [1177, 195] width 48 height 23
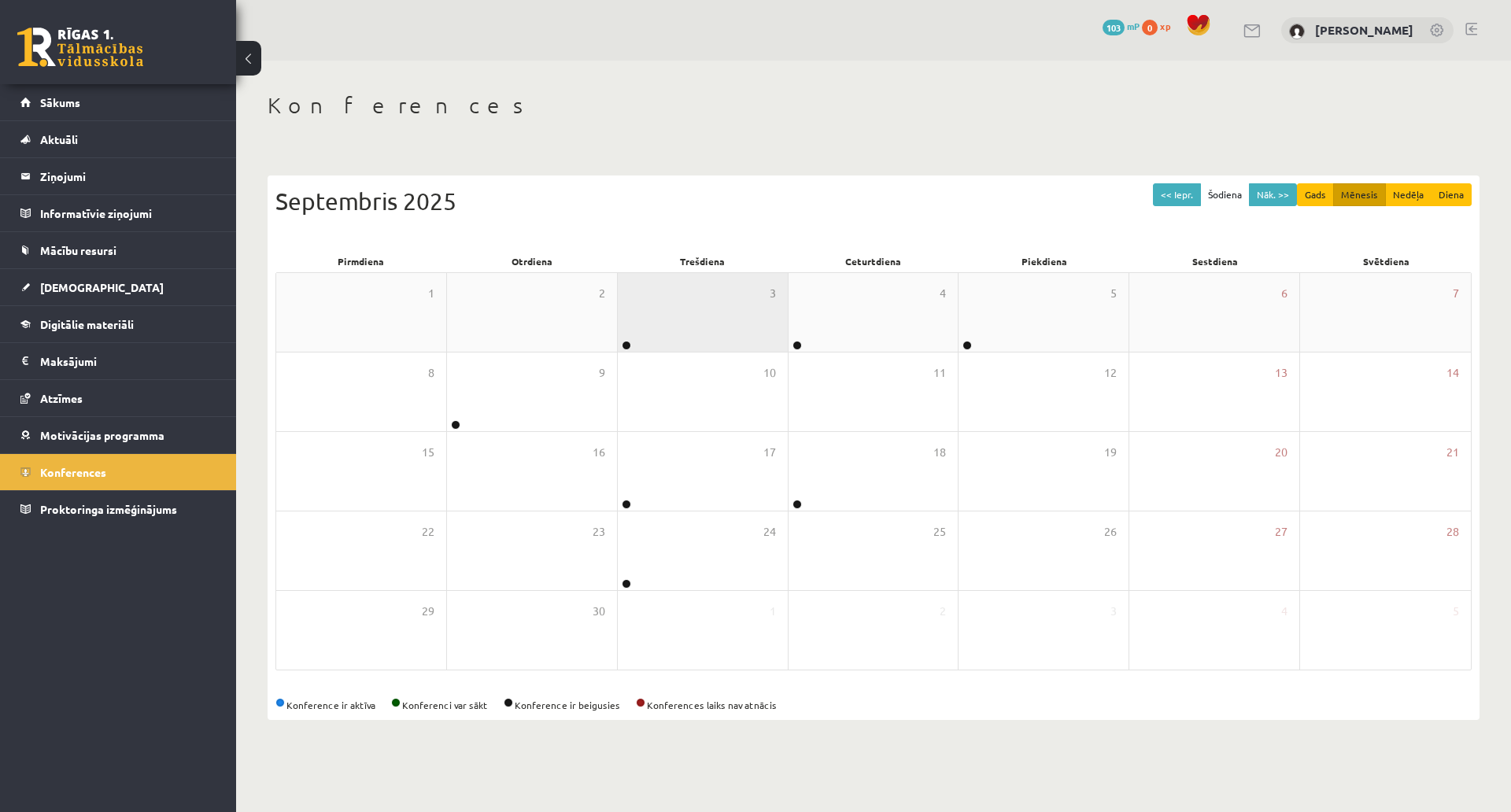
click at [665, 287] on div "3" at bounding box center [703, 312] width 170 height 79
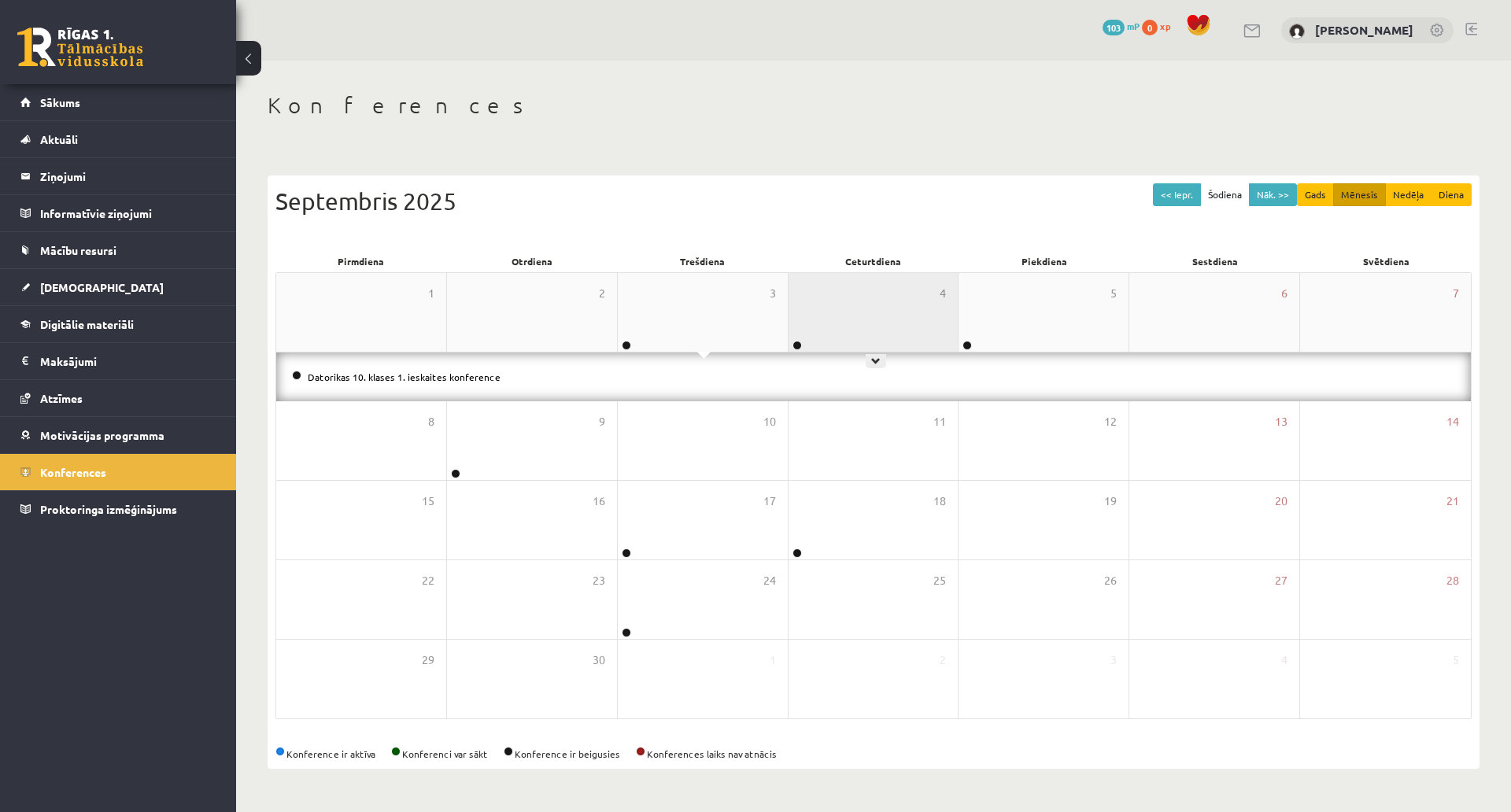
click at [887, 290] on div "4" at bounding box center [874, 312] width 170 height 79
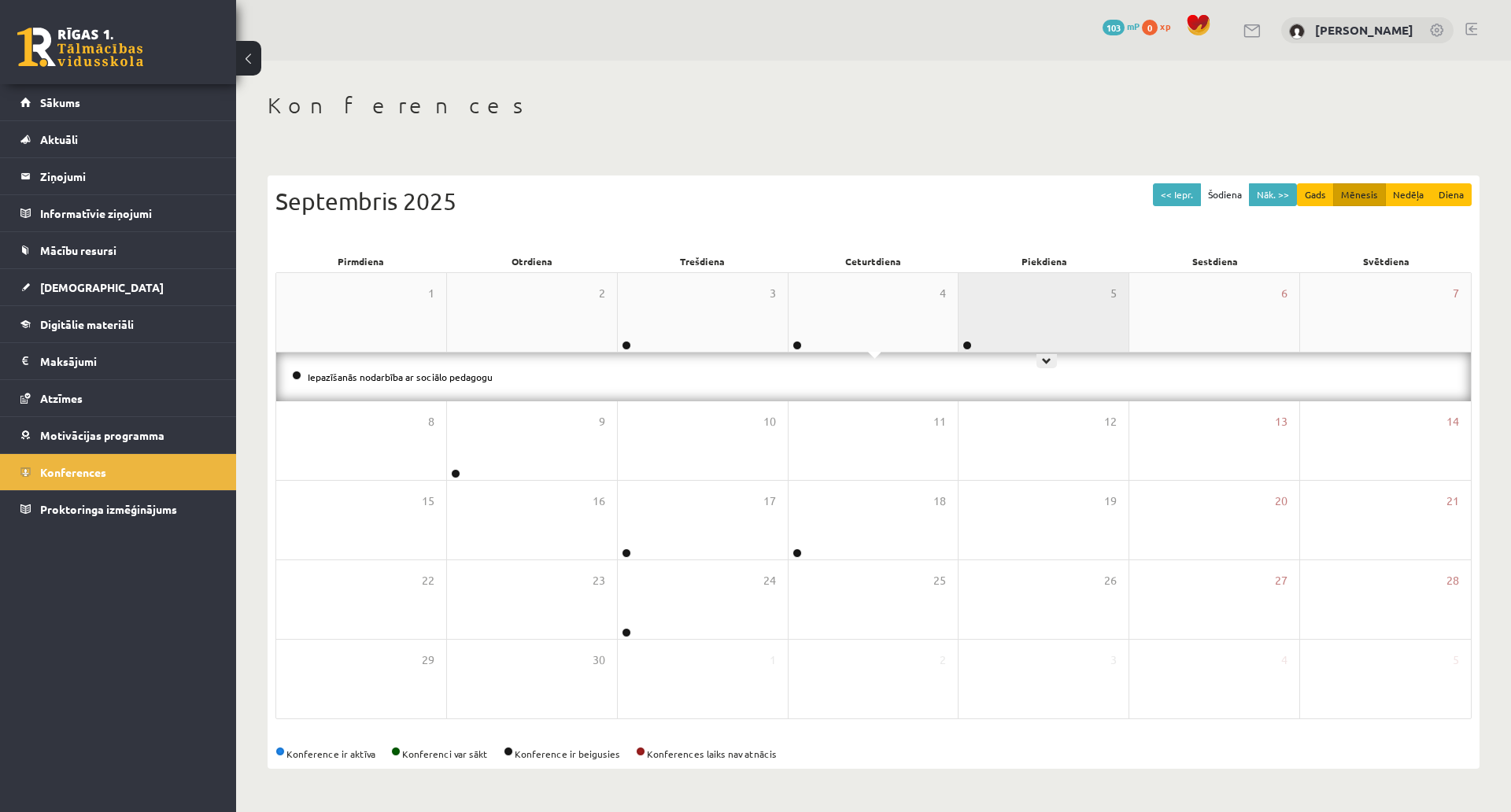
click at [1010, 278] on div "5" at bounding box center [1044, 312] width 170 height 79
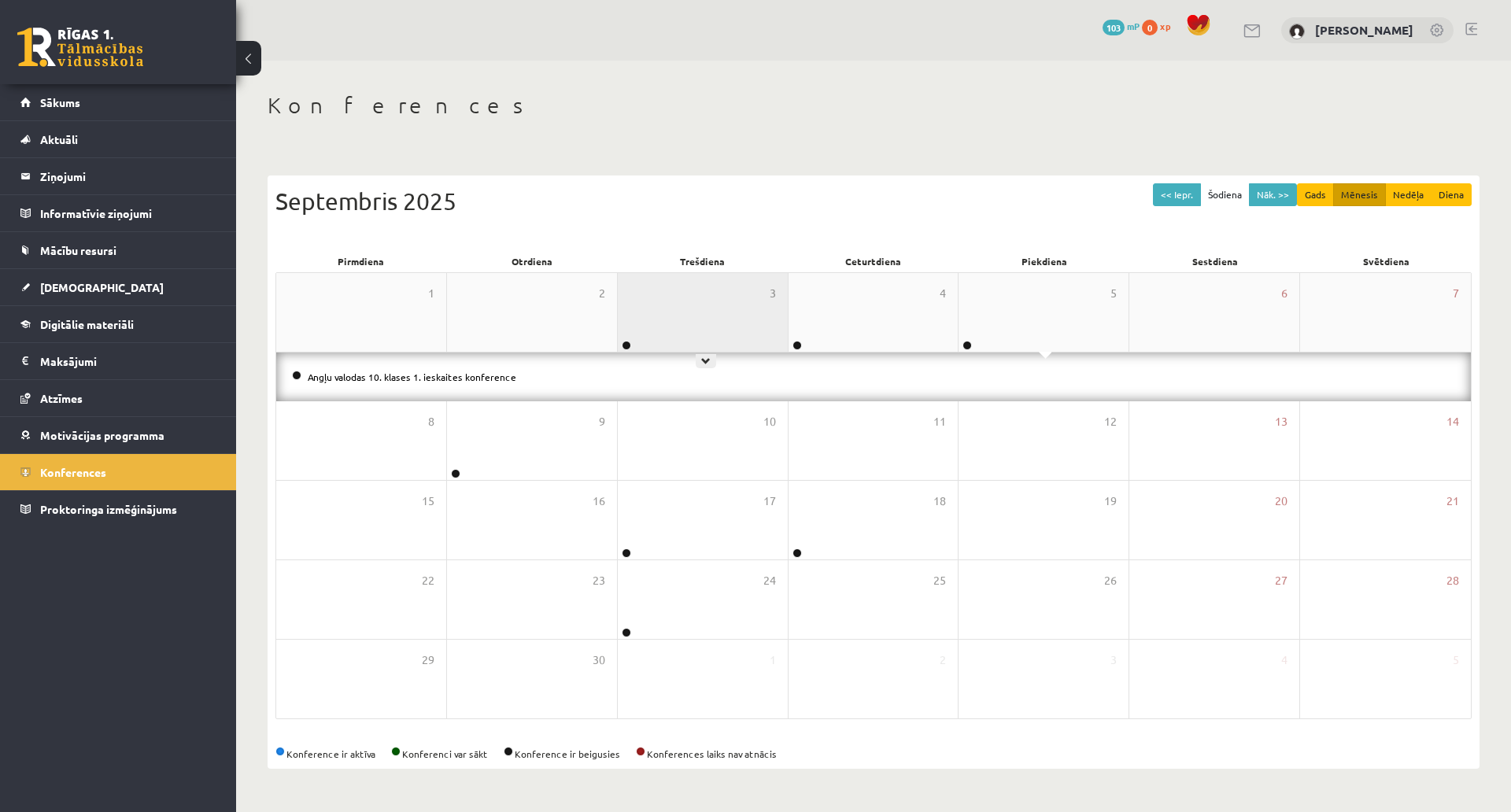
click at [683, 273] on div "3" at bounding box center [703, 312] width 170 height 79
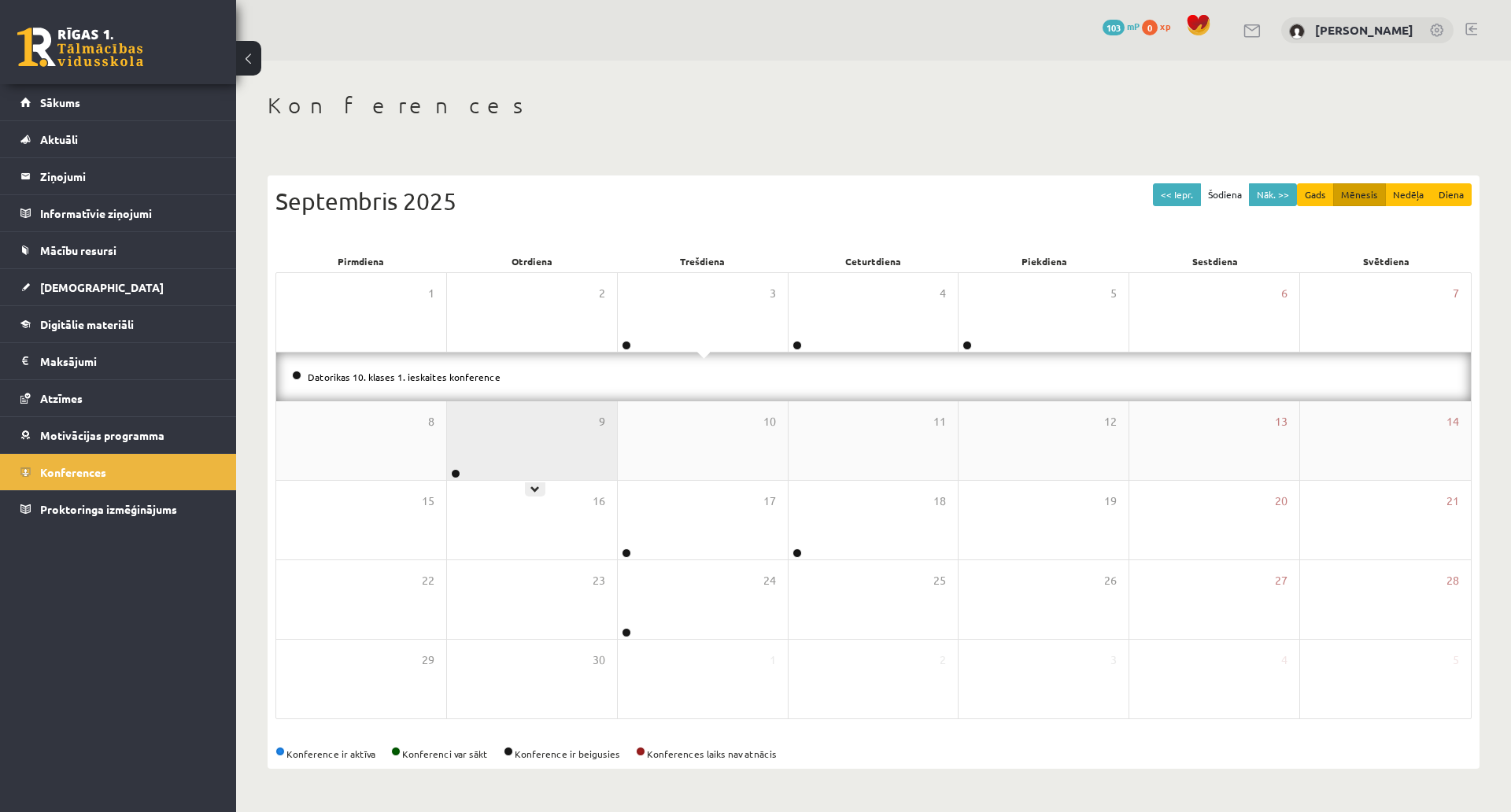
click at [563, 401] on div "9" at bounding box center [533, 440] width 170 height 79
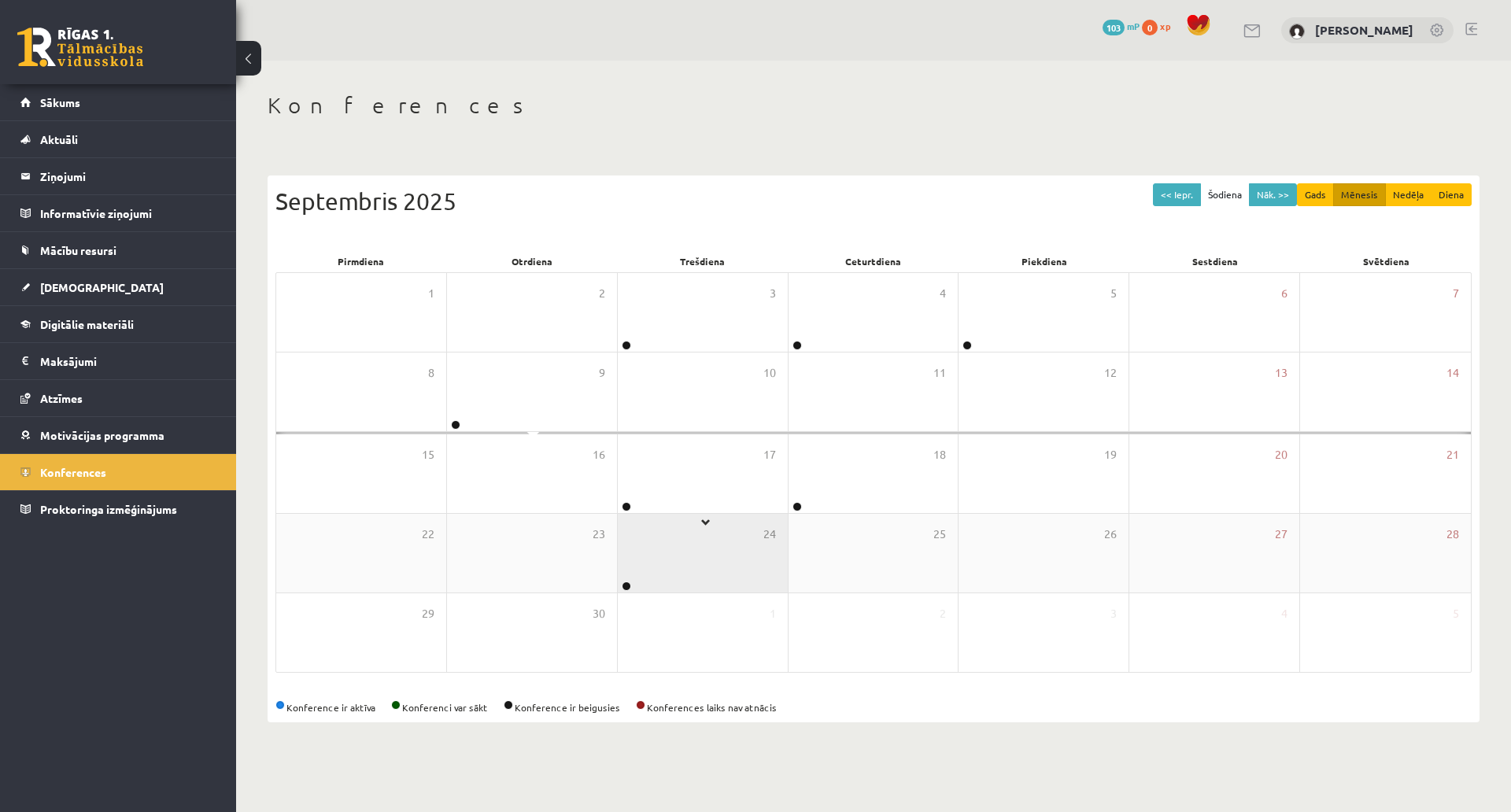
scroll to position [84, 0]
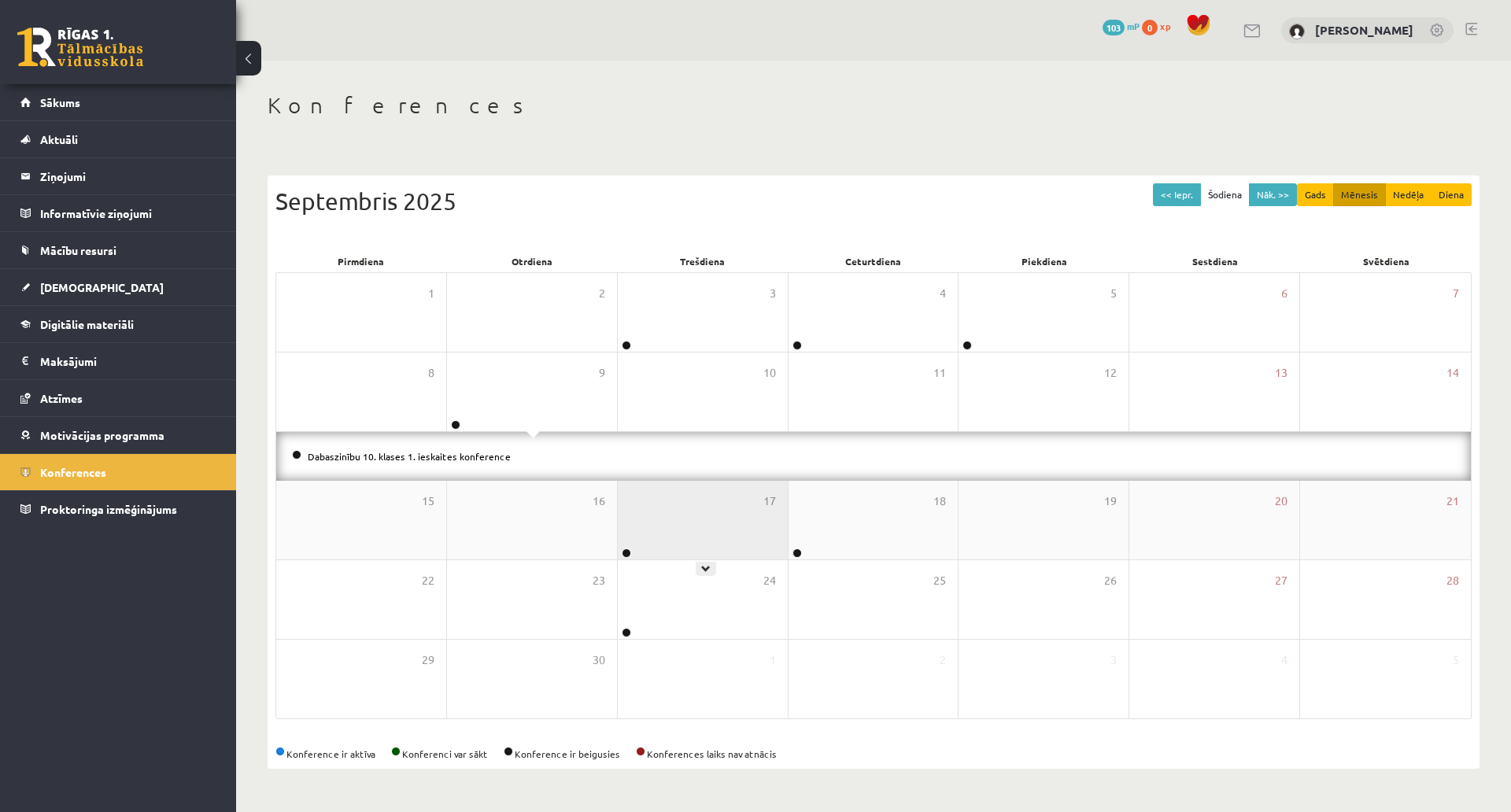
click at [719, 481] on div "17" at bounding box center [703, 520] width 170 height 79
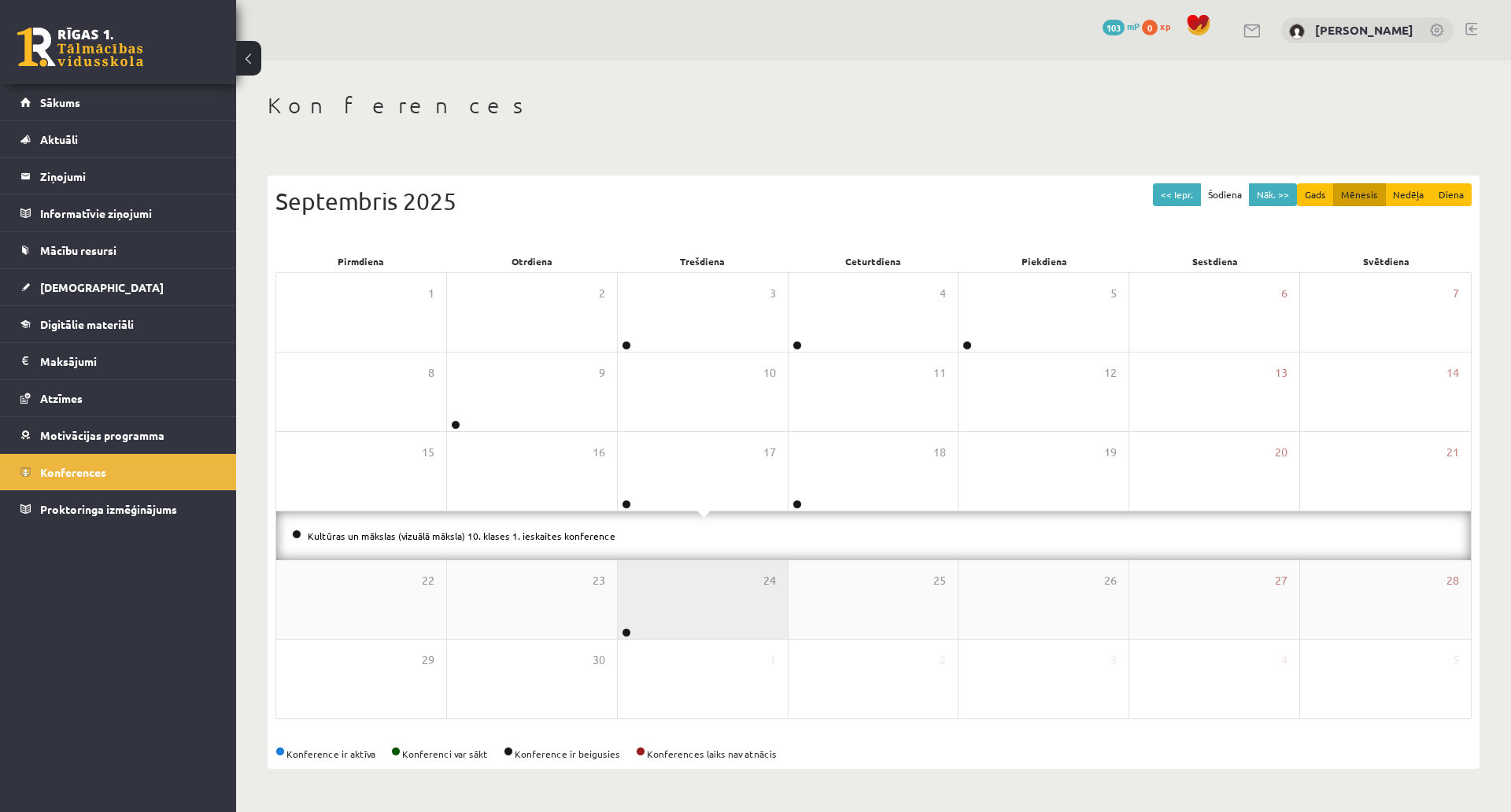
click at [709, 560] on div "24" at bounding box center [703, 599] width 170 height 79
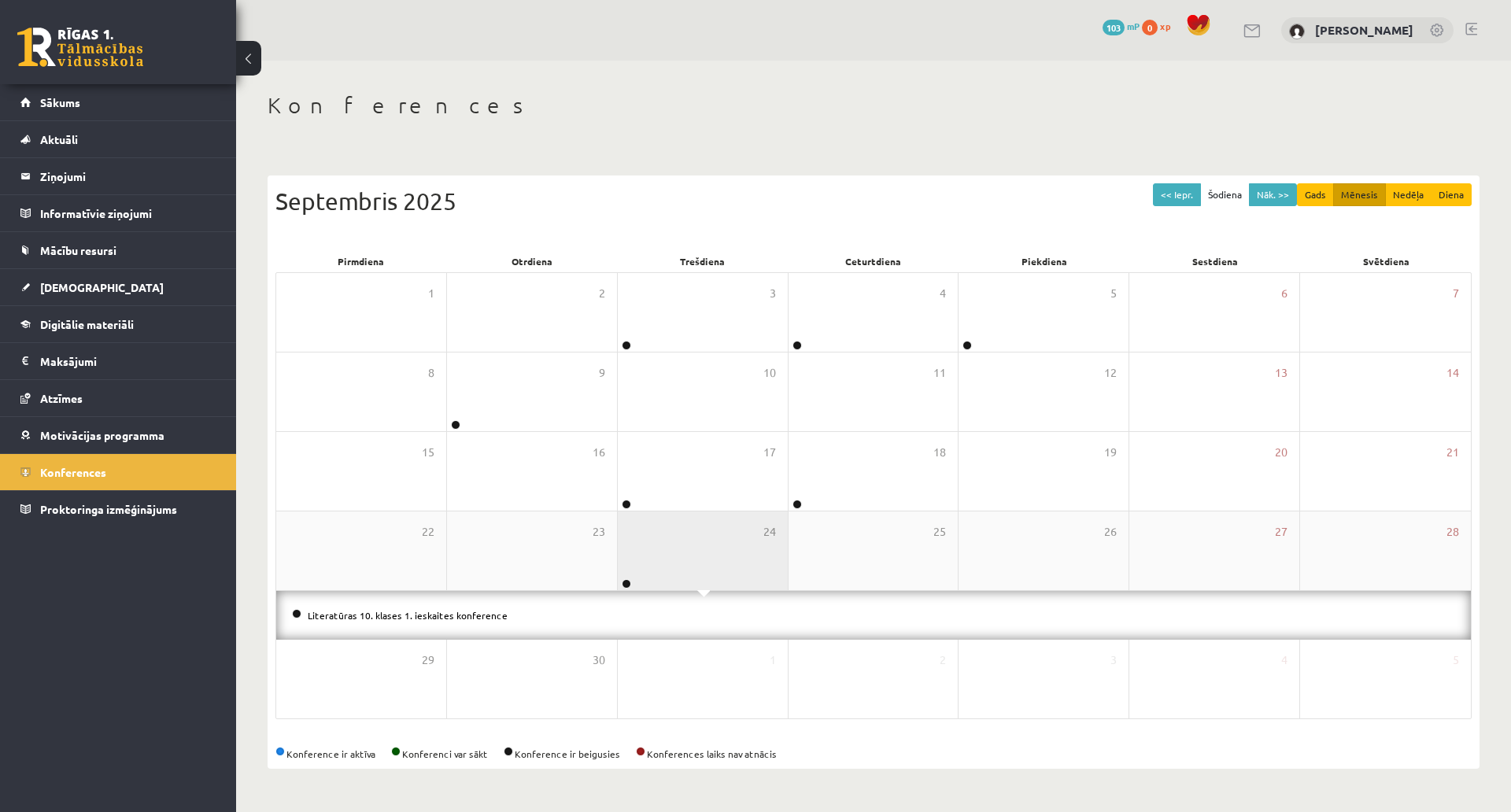
click at [698, 512] on div "24" at bounding box center [703, 551] width 170 height 79
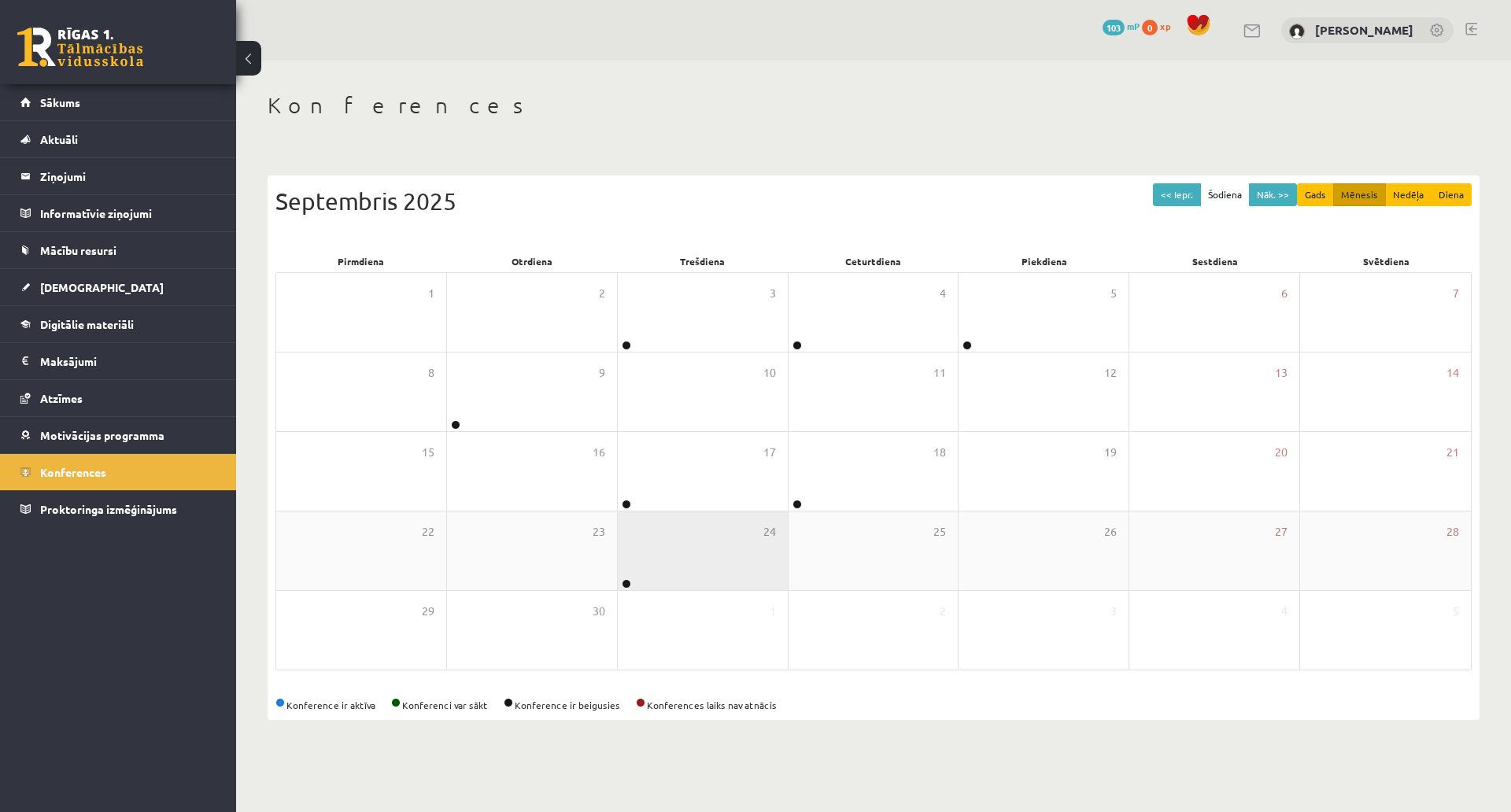
click at [701, 512] on div "24" at bounding box center [703, 551] width 170 height 79
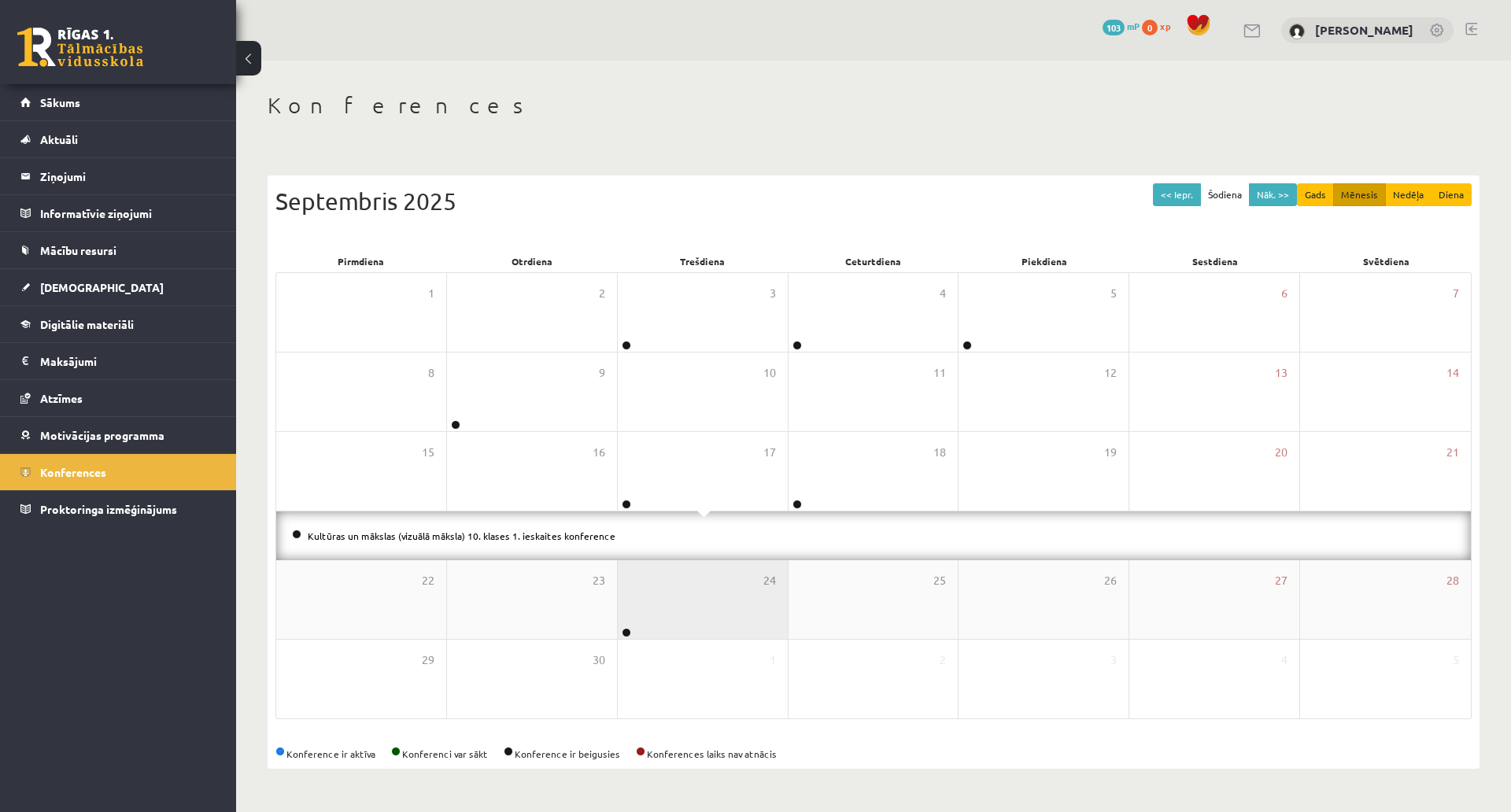
click at [706, 560] on div "24" at bounding box center [703, 599] width 170 height 79
click at [742, 560] on div "24" at bounding box center [703, 599] width 170 height 79
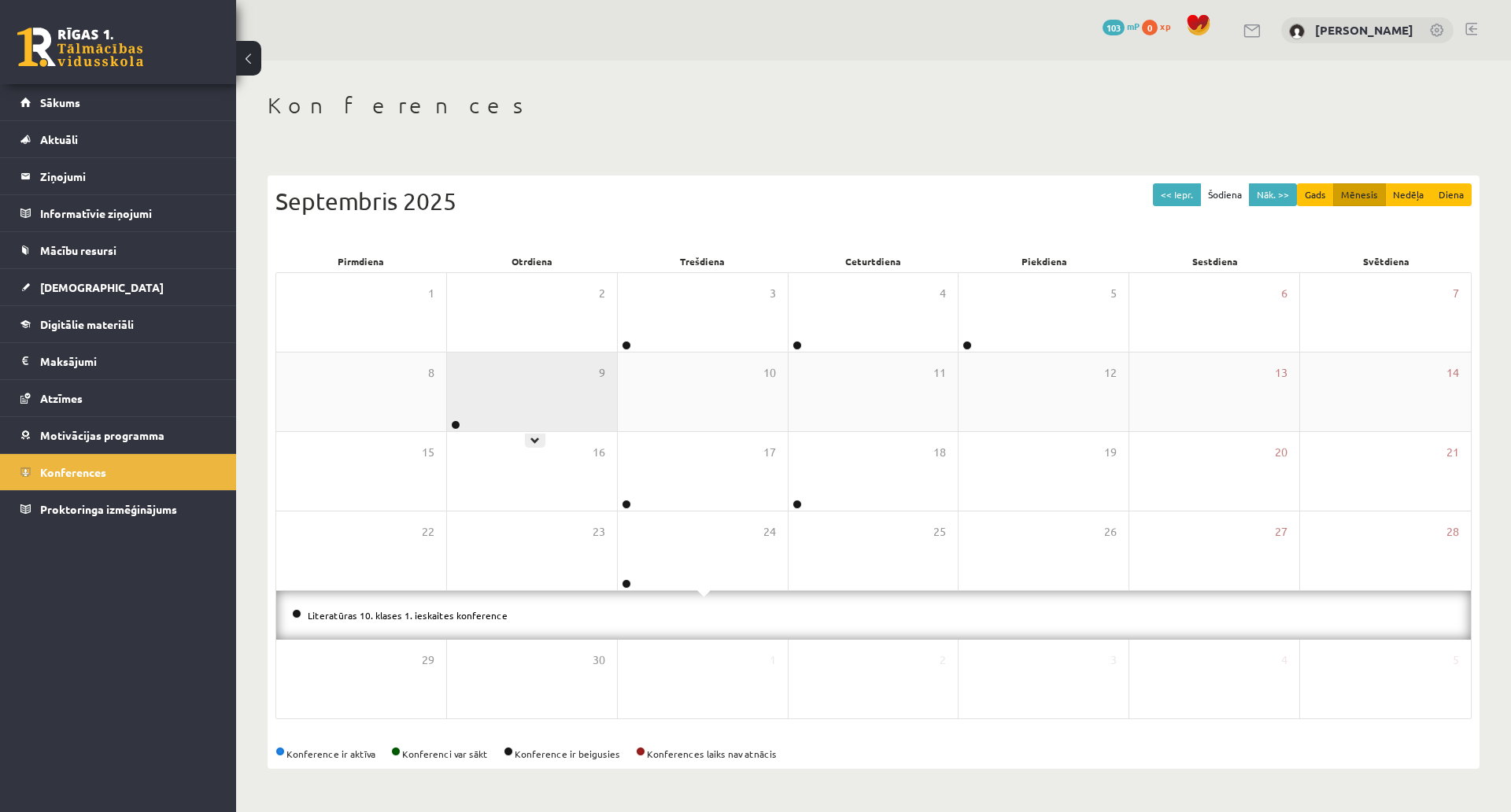
click at [525, 353] on div "9" at bounding box center [533, 392] width 170 height 79
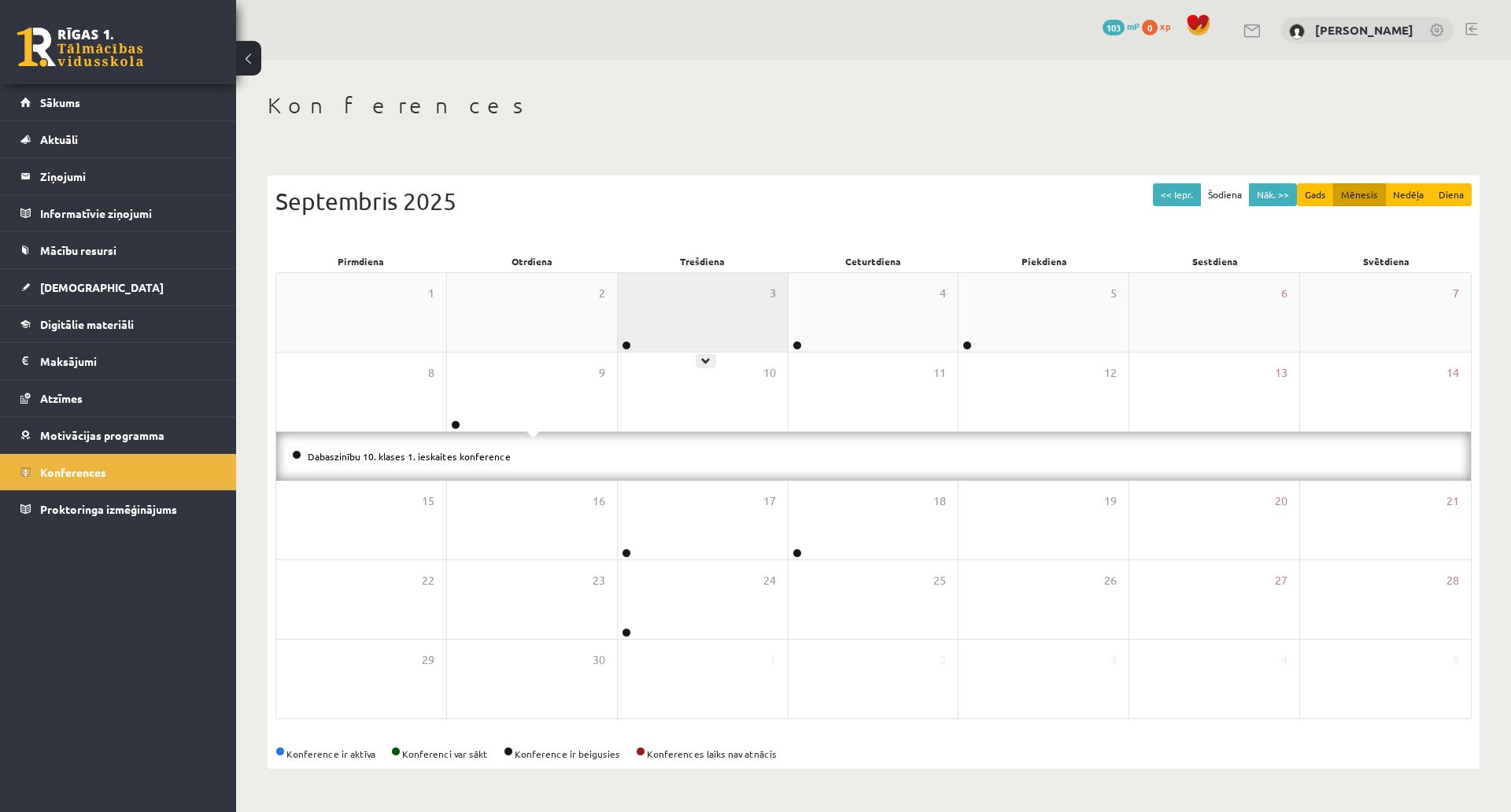
click at [683, 273] on div "3" at bounding box center [703, 312] width 170 height 79
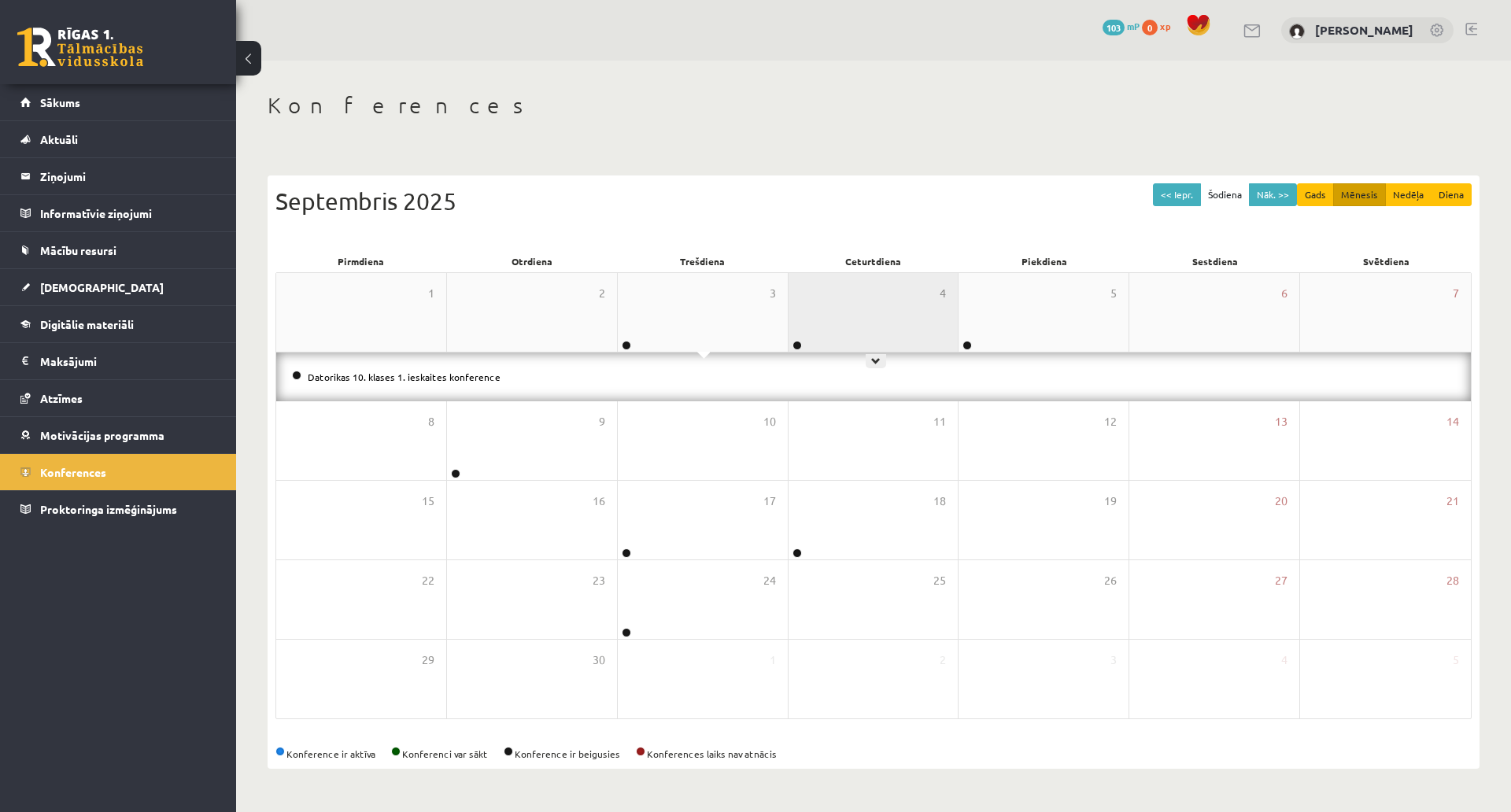
click at [874, 273] on div "4" at bounding box center [874, 312] width 170 height 79
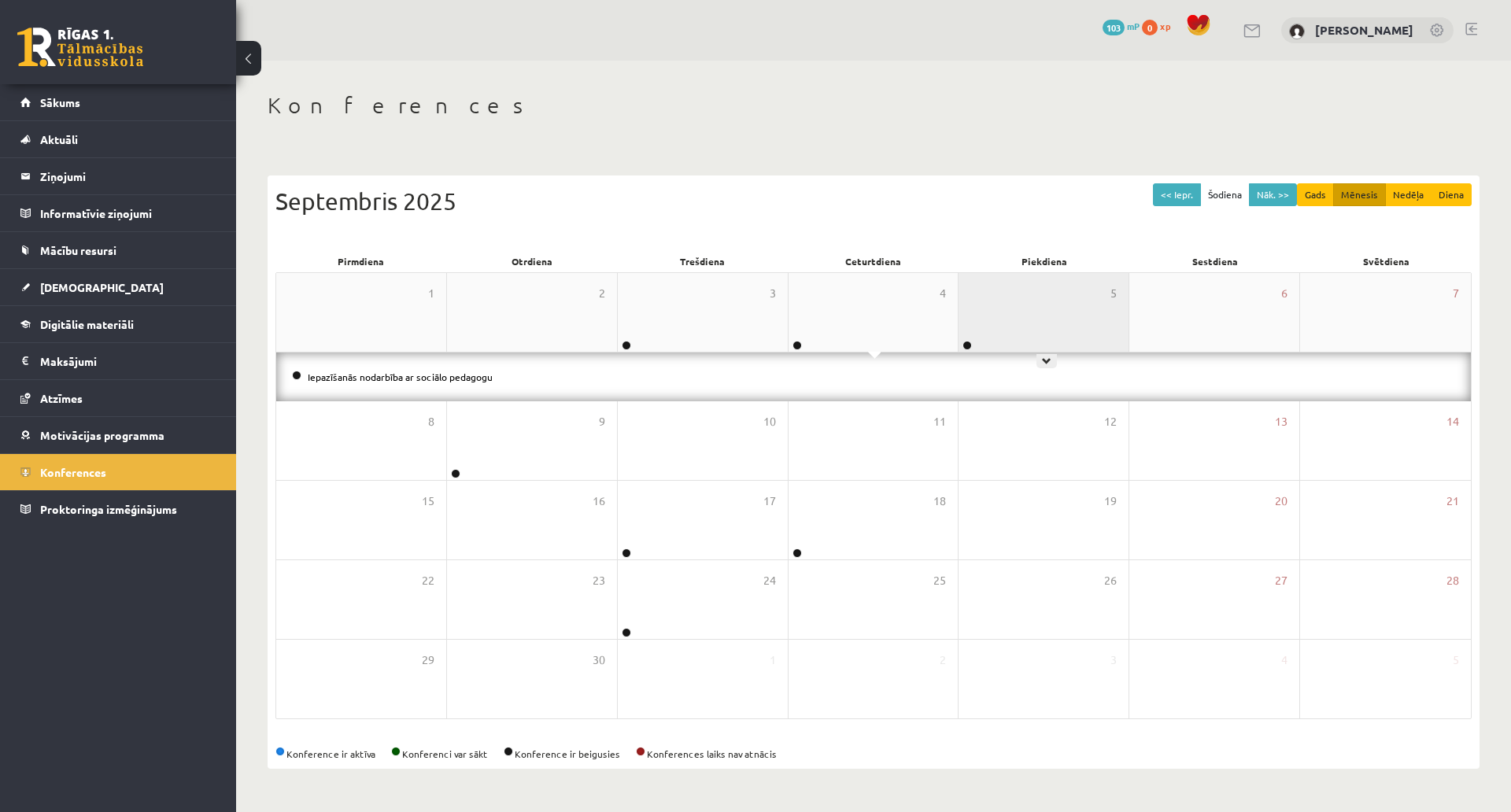
click at [994, 273] on div "5" at bounding box center [1044, 312] width 170 height 79
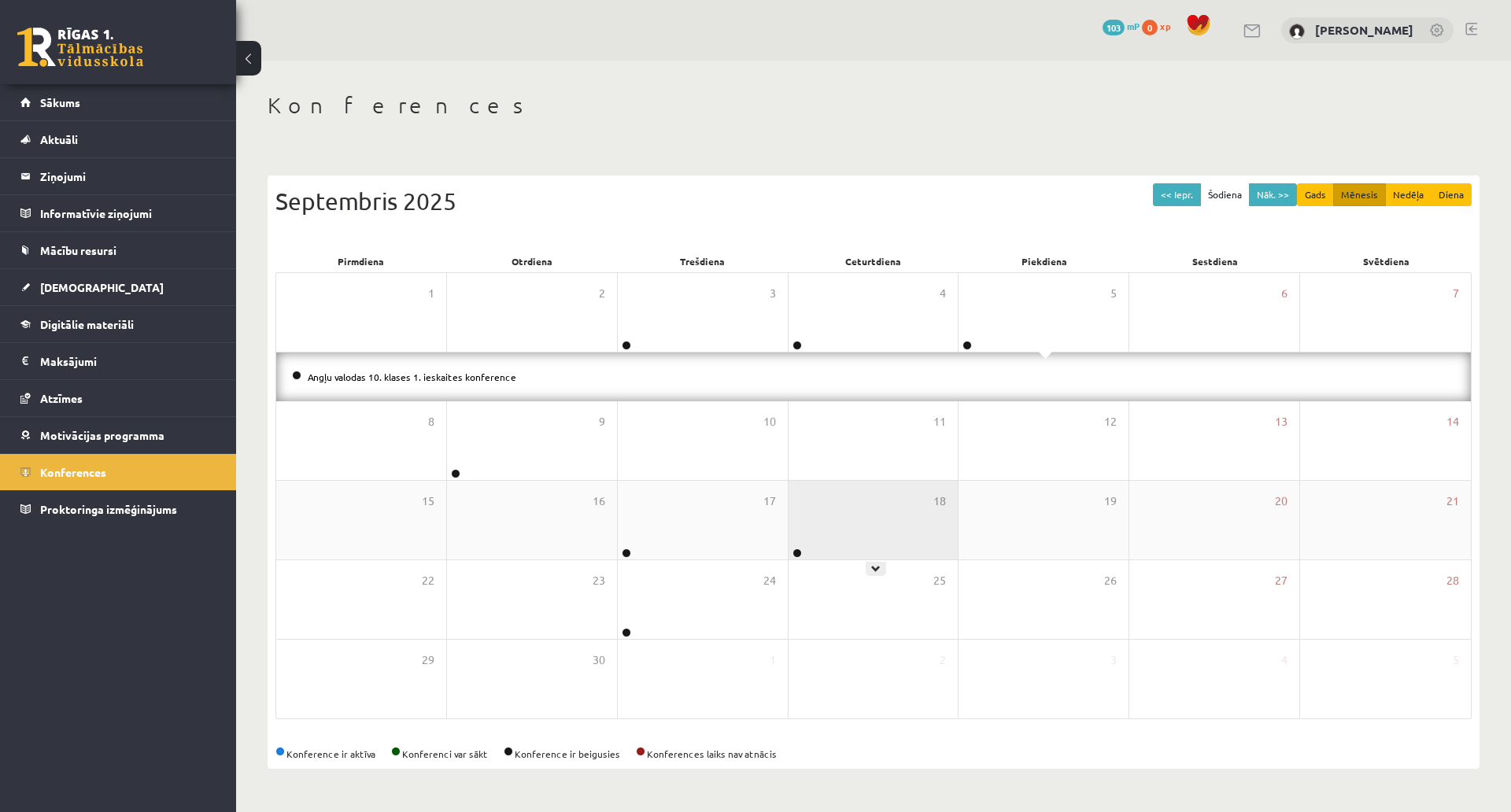
click at [871, 481] on div "18" at bounding box center [874, 520] width 170 height 79
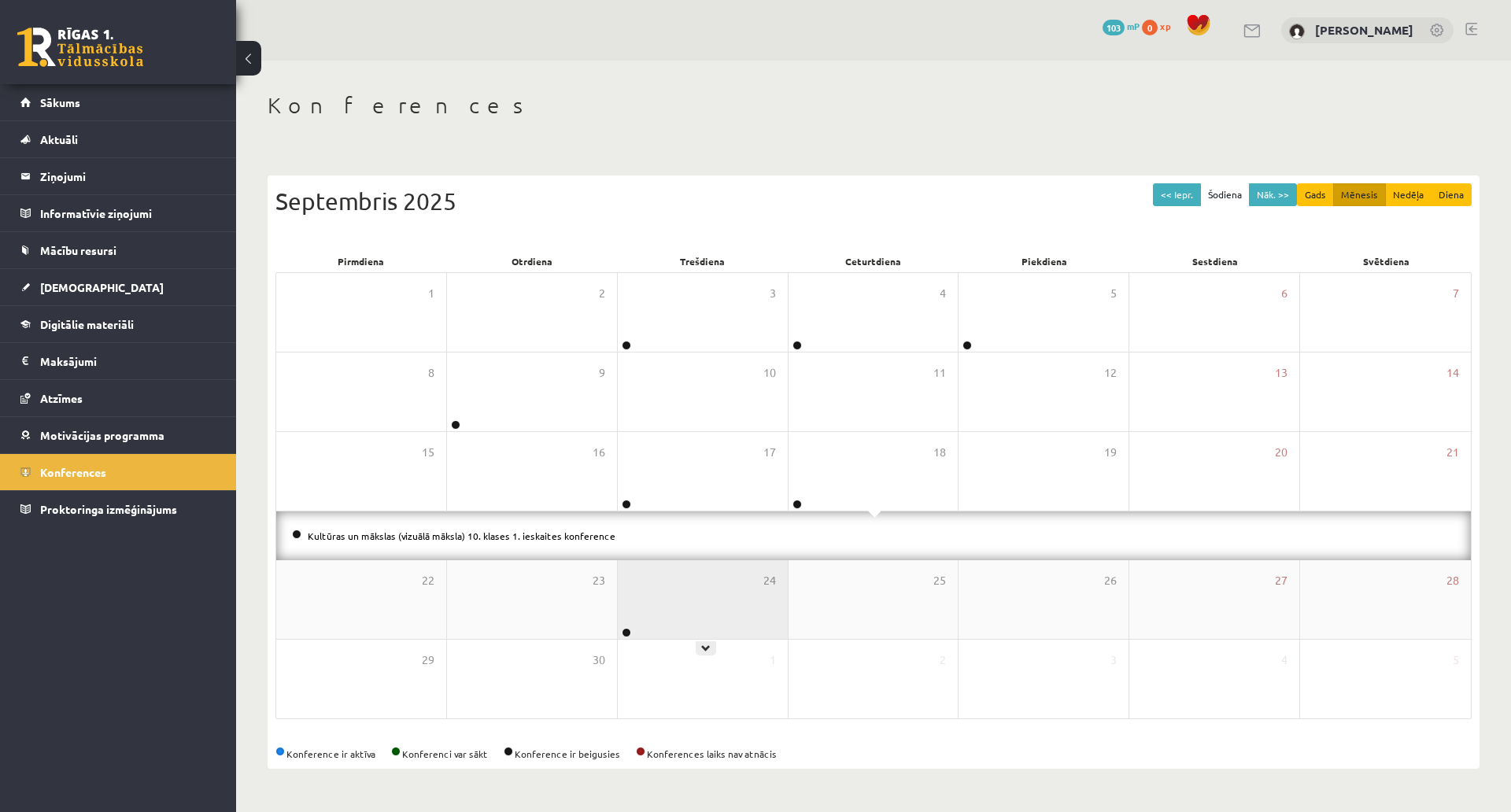
click at [739, 560] on div "24" at bounding box center [703, 599] width 170 height 79
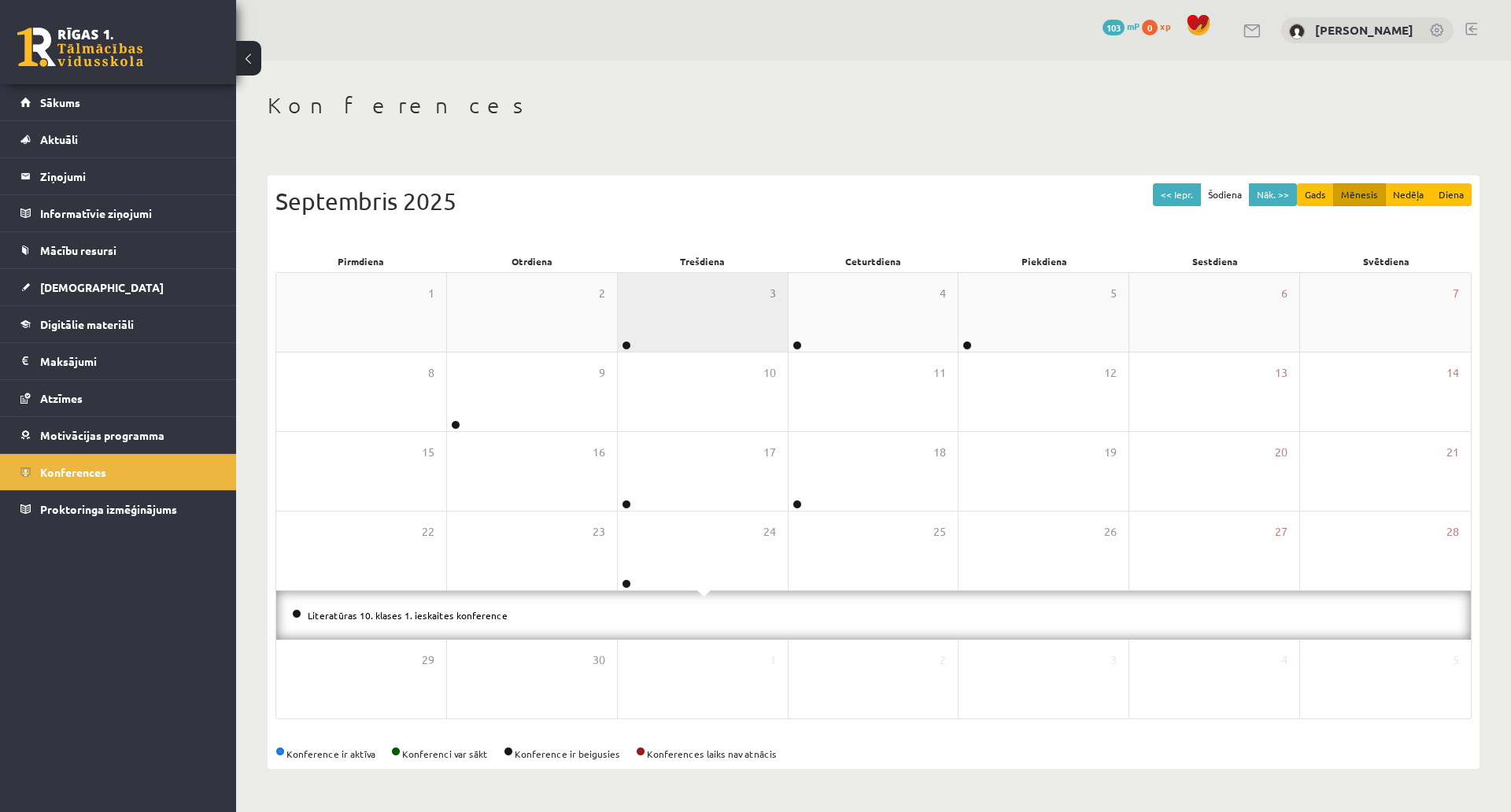
click at [645, 273] on div "3" at bounding box center [703, 312] width 170 height 79
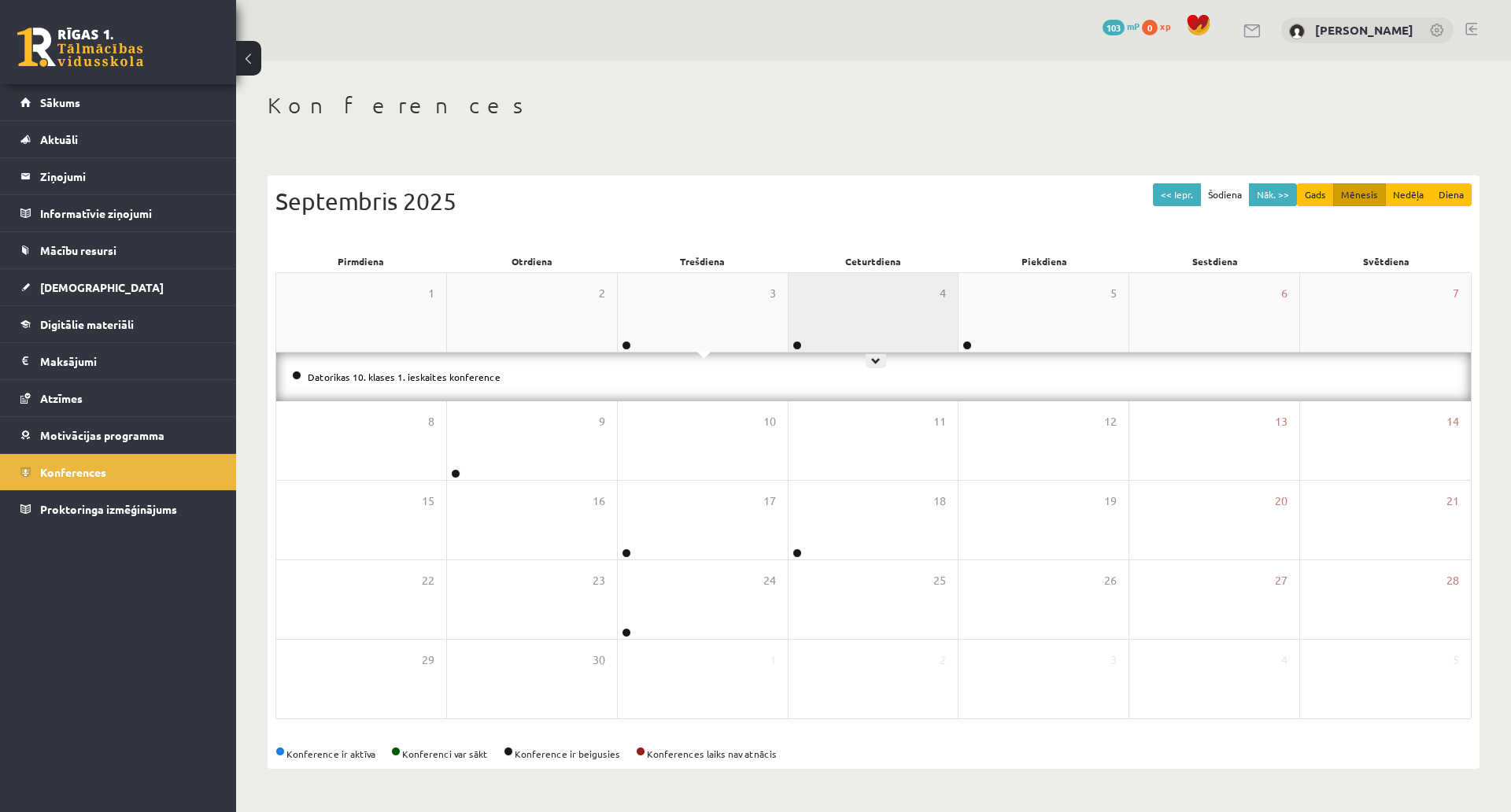
click at [858, 273] on div "4" at bounding box center [874, 312] width 170 height 79
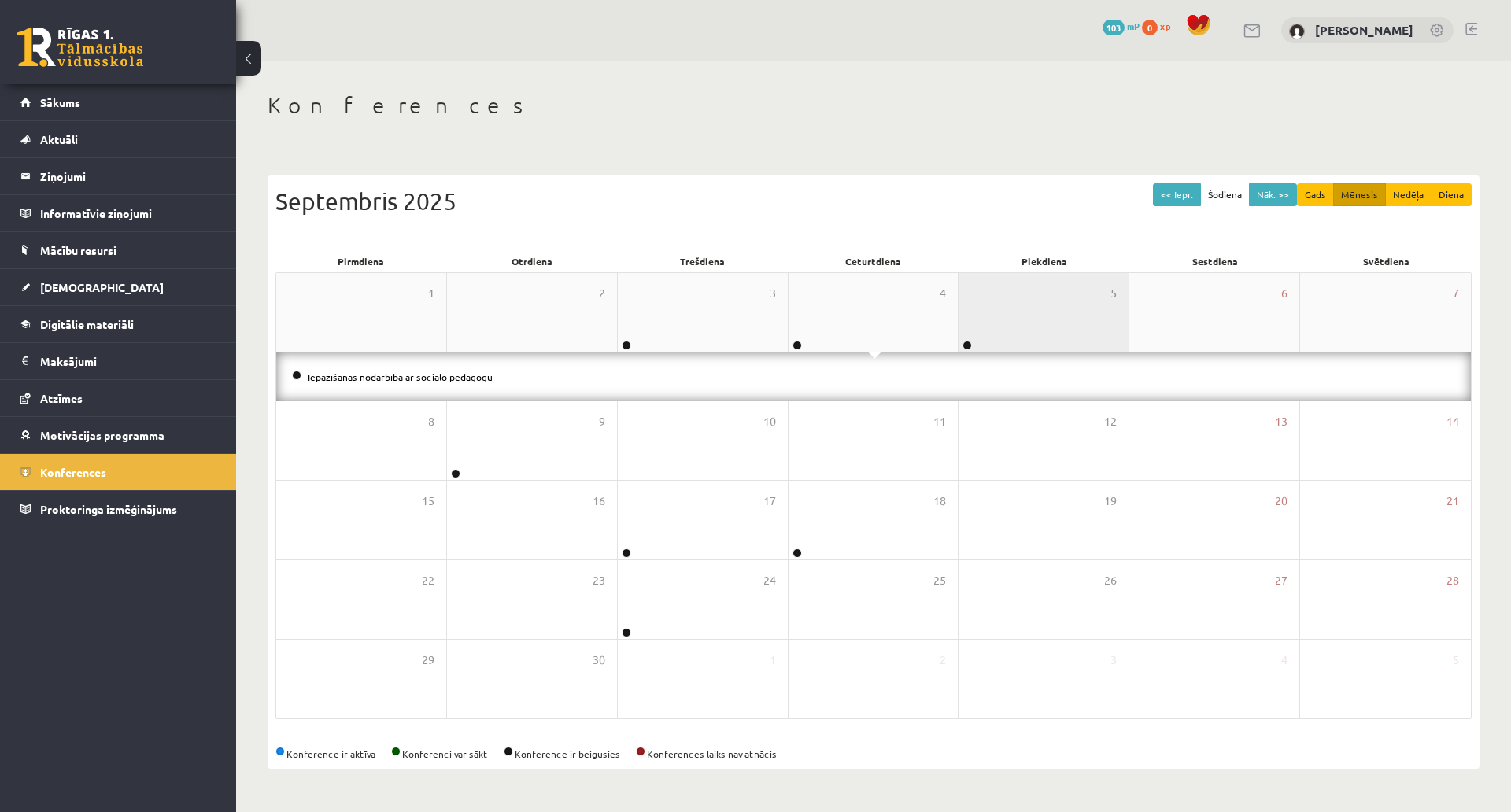
click at [978, 273] on div "5" at bounding box center [1044, 312] width 170 height 79
click at [990, 273] on div "5" at bounding box center [1044, 312] width 170 height 79
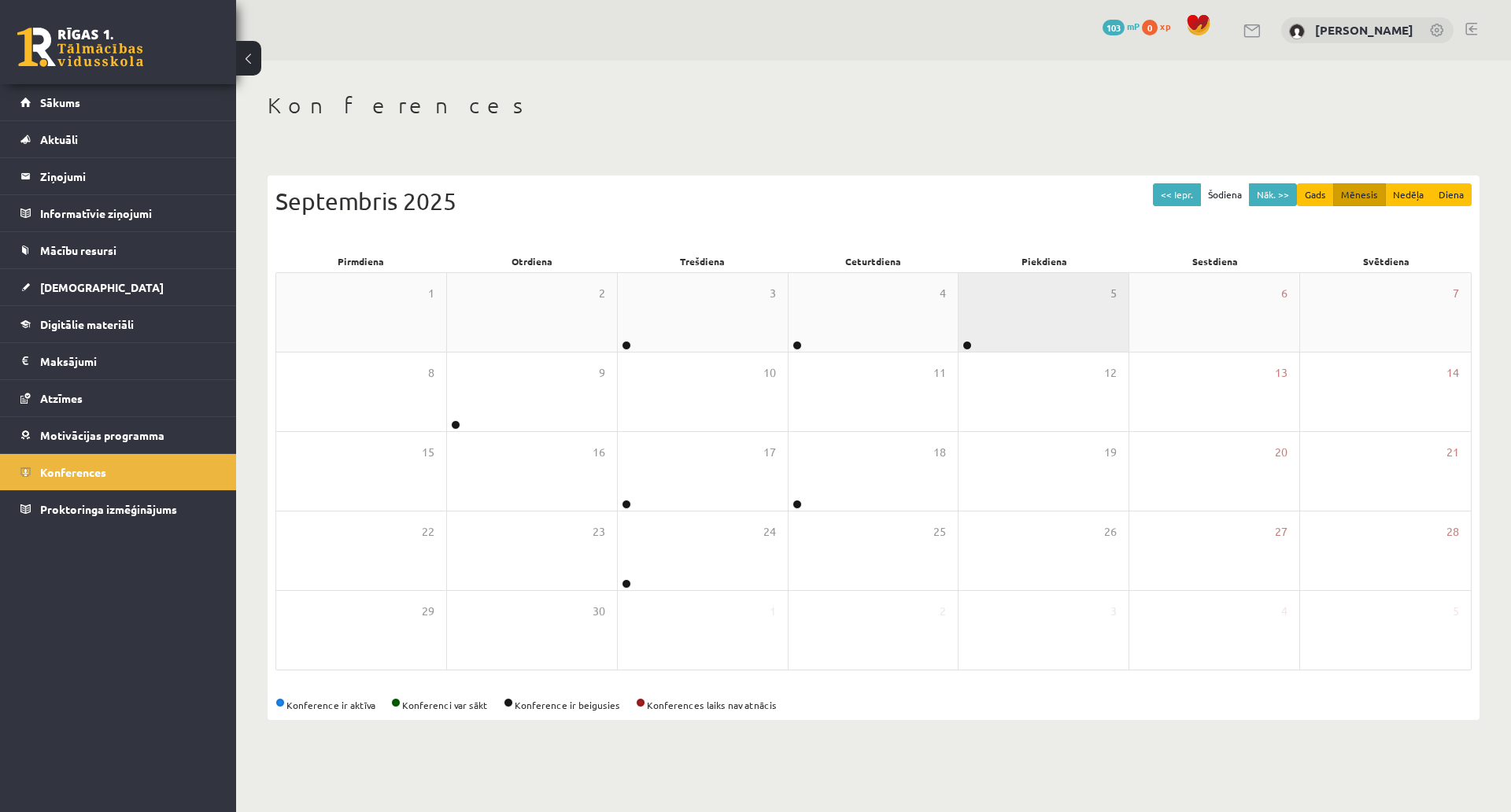
scroll to position [36, 0]
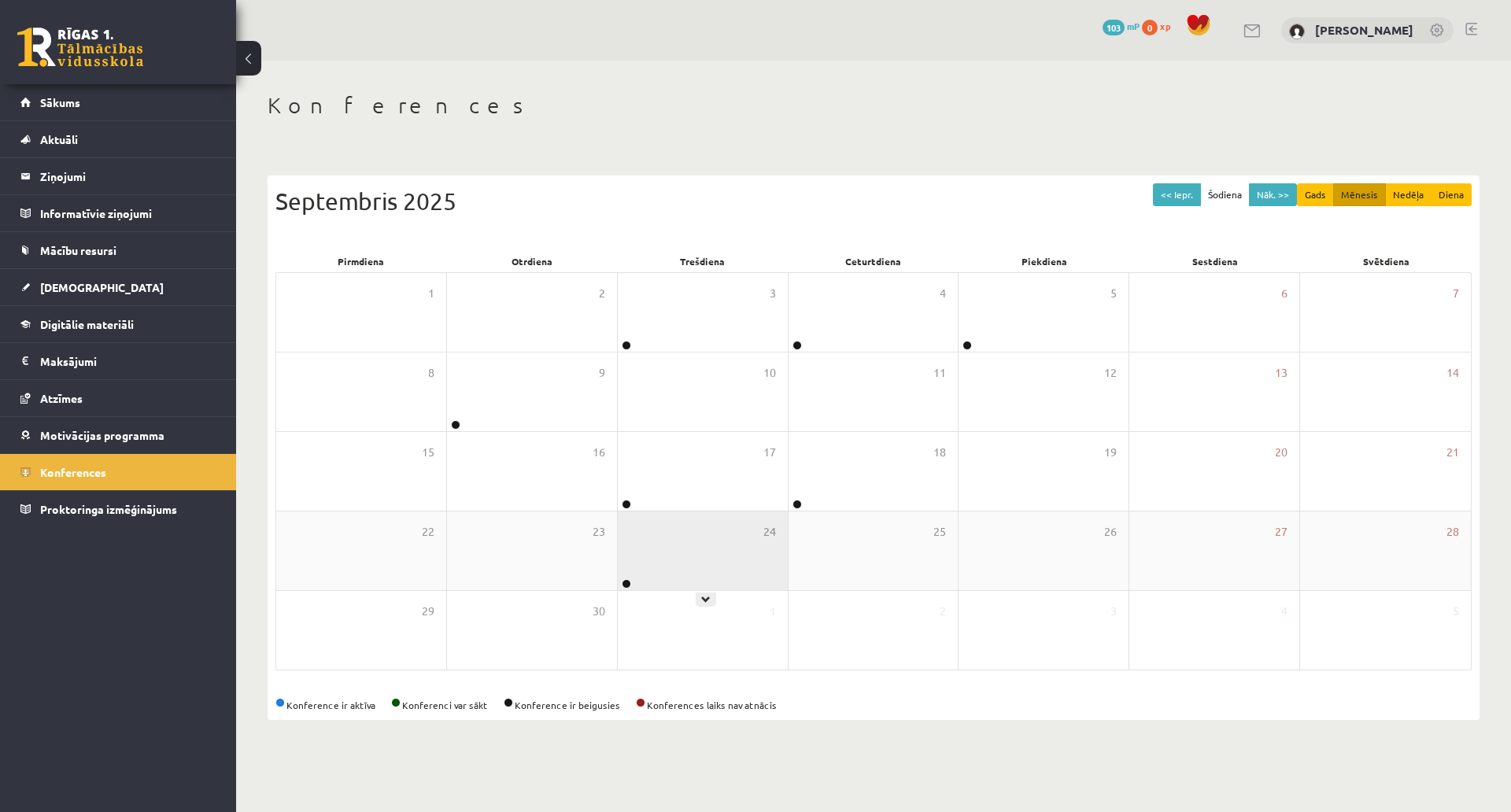
click at [723, 532] on div "24" at bounding box center [703, 551] width 170 height 79
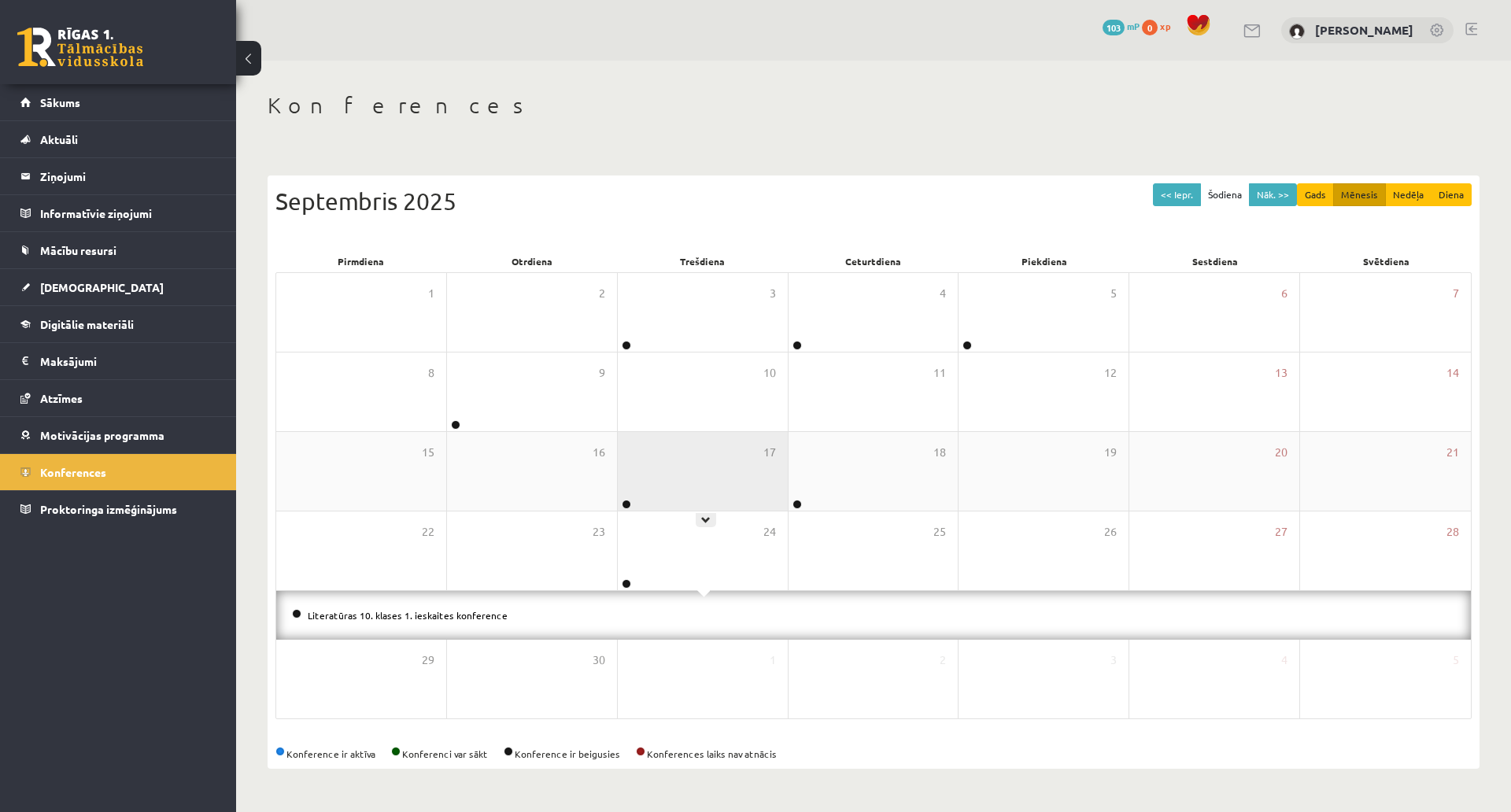
click at [672, 432] on div "17" at bounding box center [703, 471] width 170 height 79
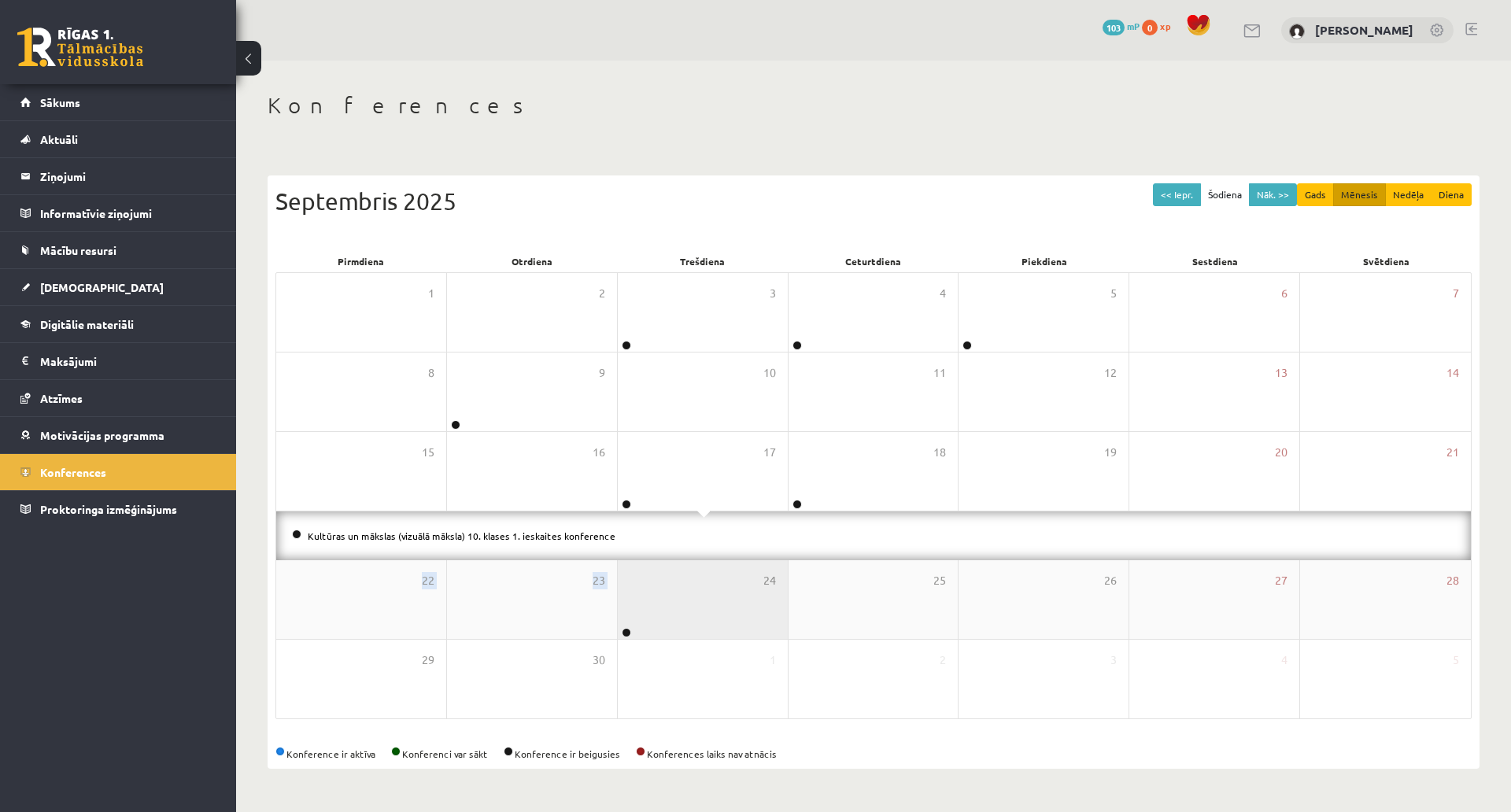
click at [692, 478] on div "1 2 3 4 5 6 7 8 9 10 11 12 13 14 15 16 17 18 19 20 21 Kultūras un mākslas (vizu…" at bounding box center [874, 496] width 1196 height 447
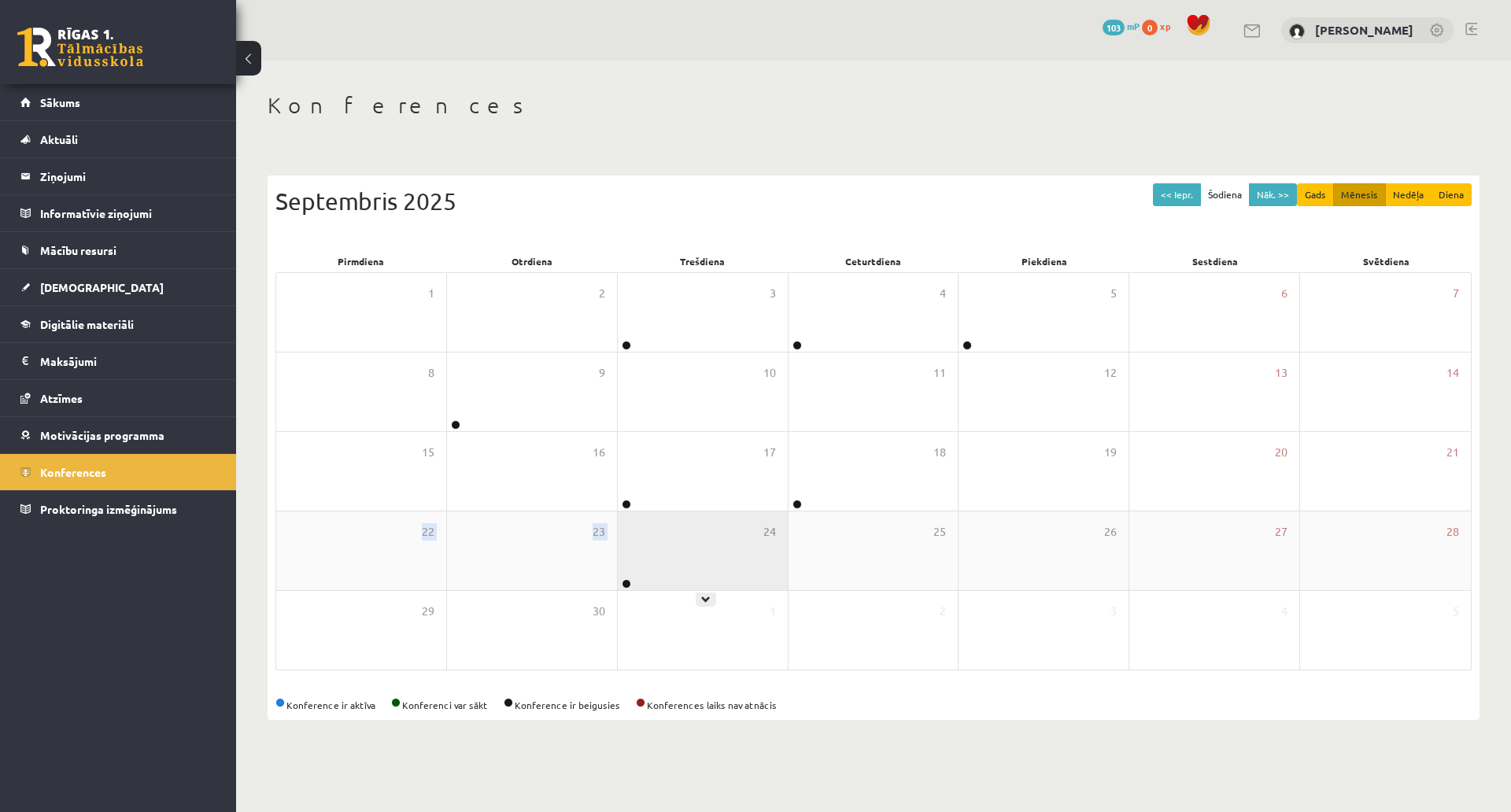
click at [695, 512] on div "24" at bounding box center [703, 551] width 170 height 79
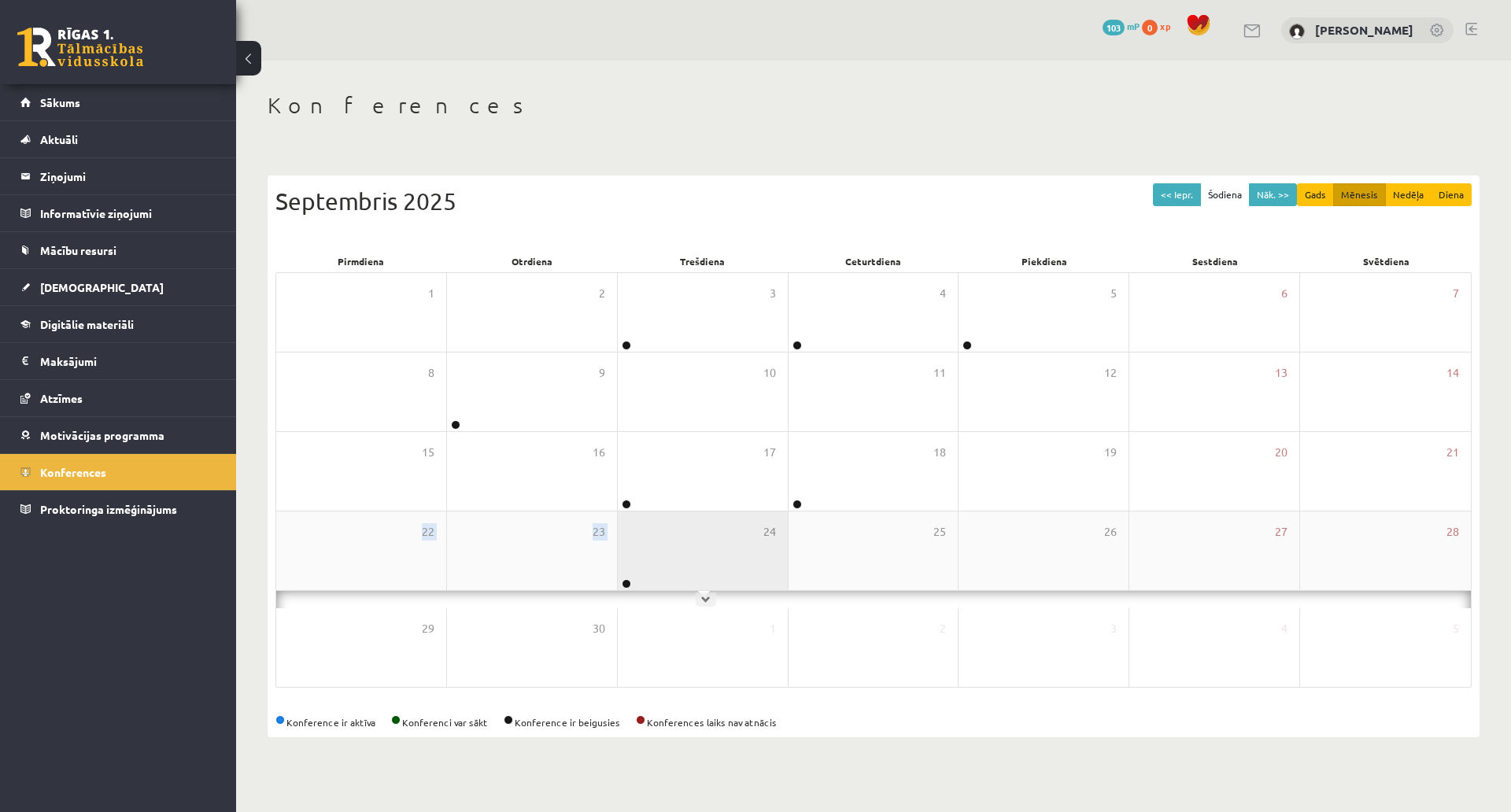
scroll to position [84, 0]
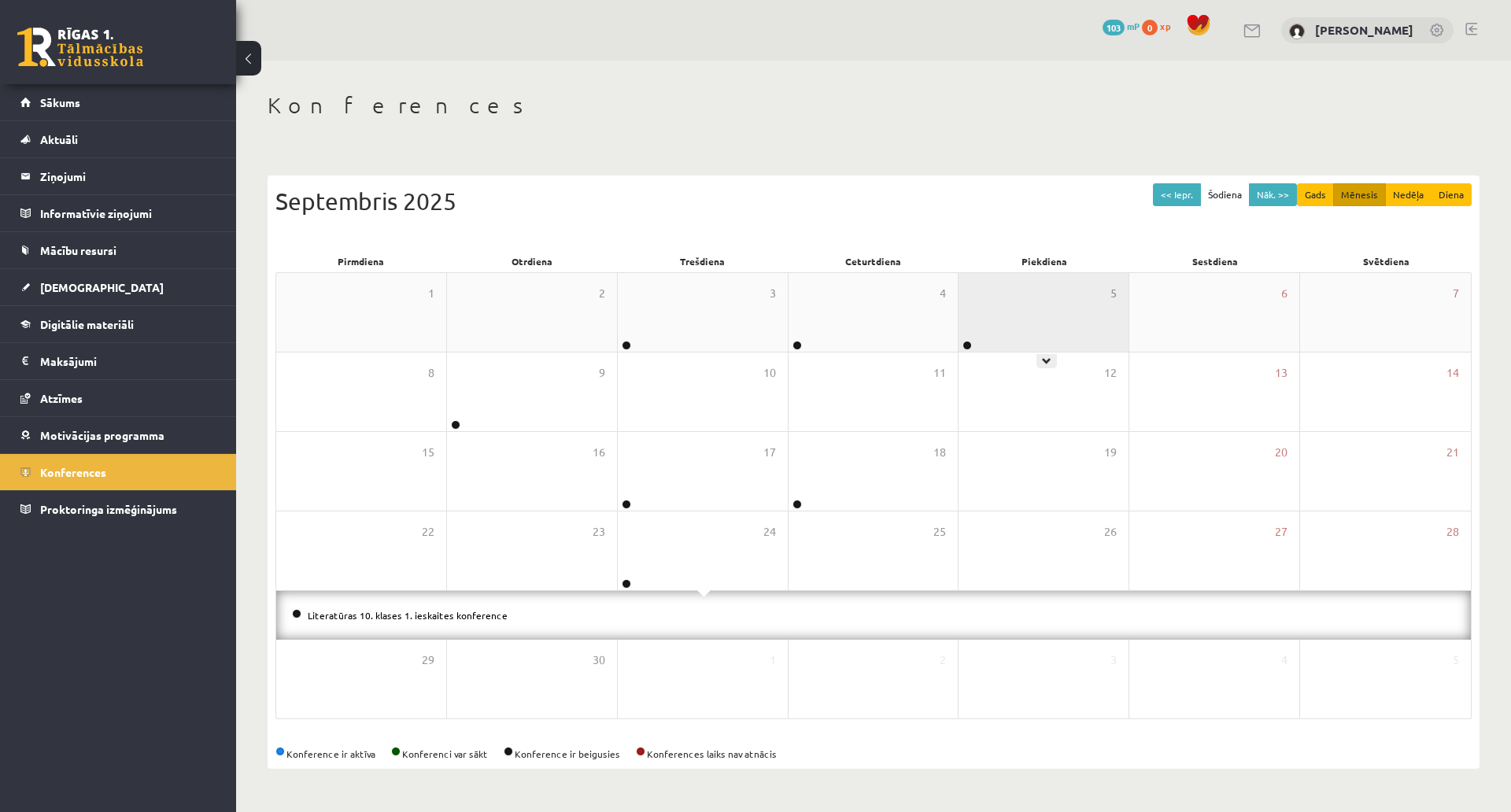
click at [975, 273] on div "5" at bounding box center [1044, 312] width 170 height 79
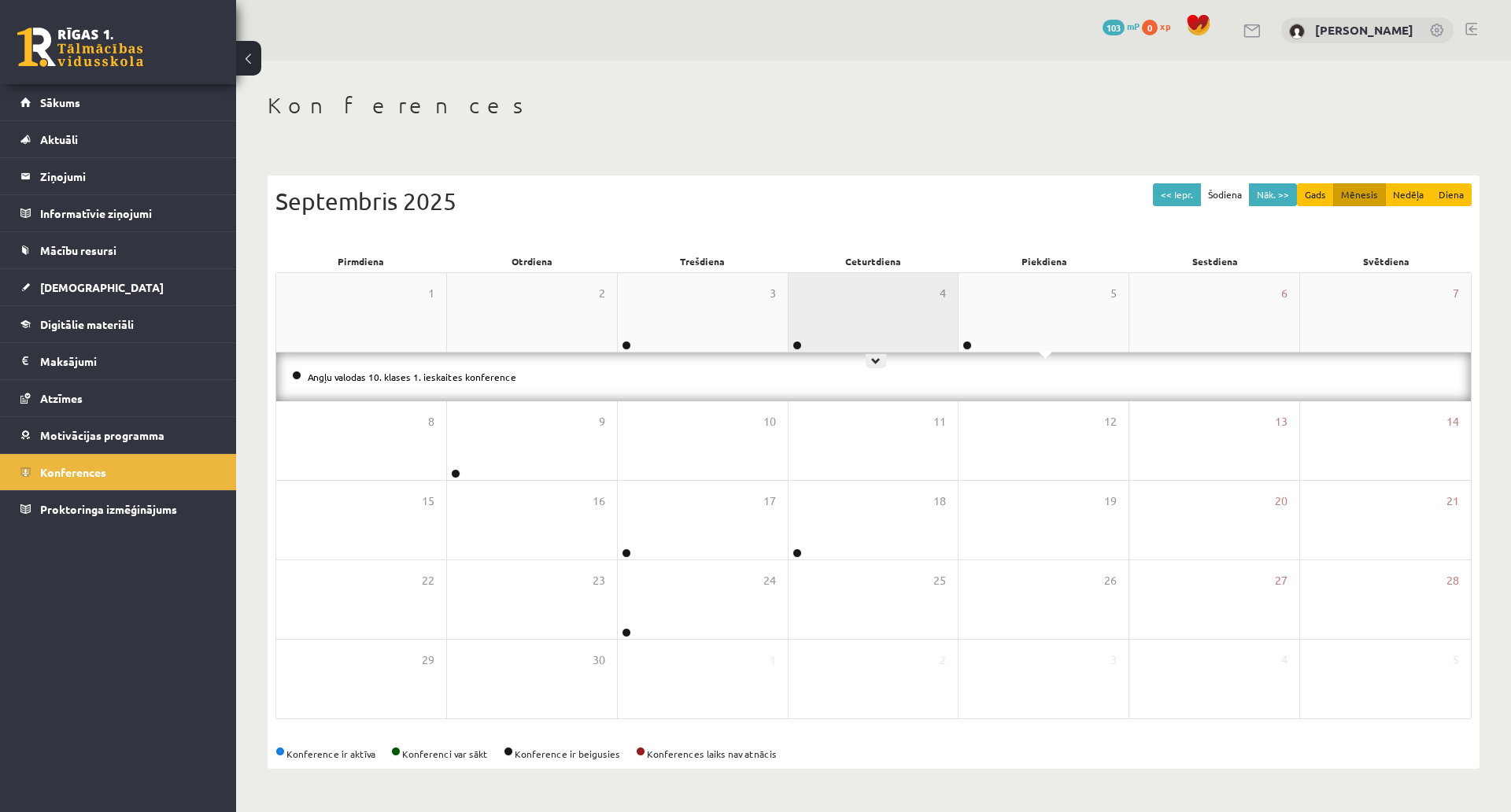
click at [925, 273] on div "4" at bounding box center [874, 312] width 170 height 79
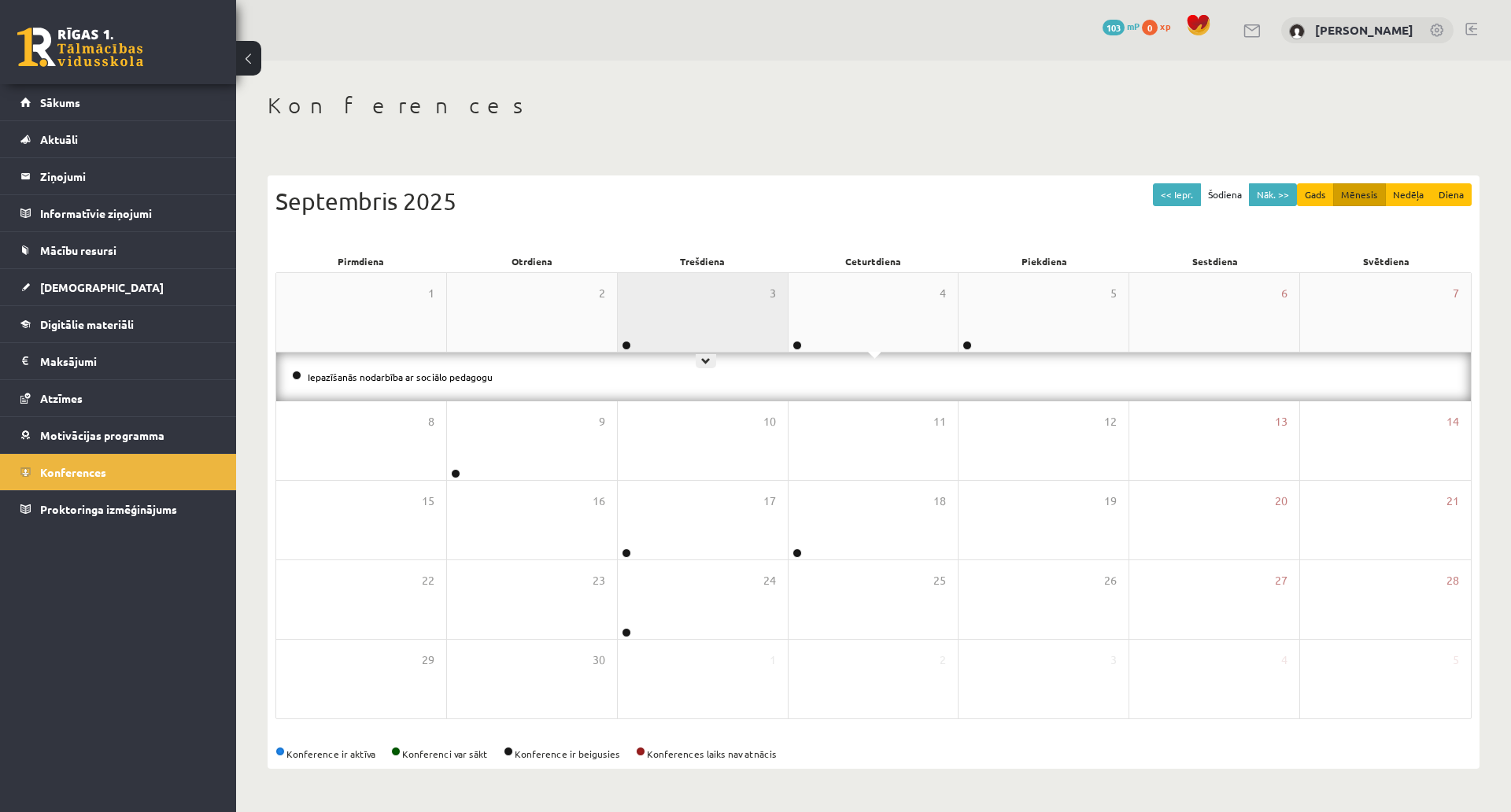
click at [758, 273] on div "3" at bounding box center [703, 312] width 170 height 79
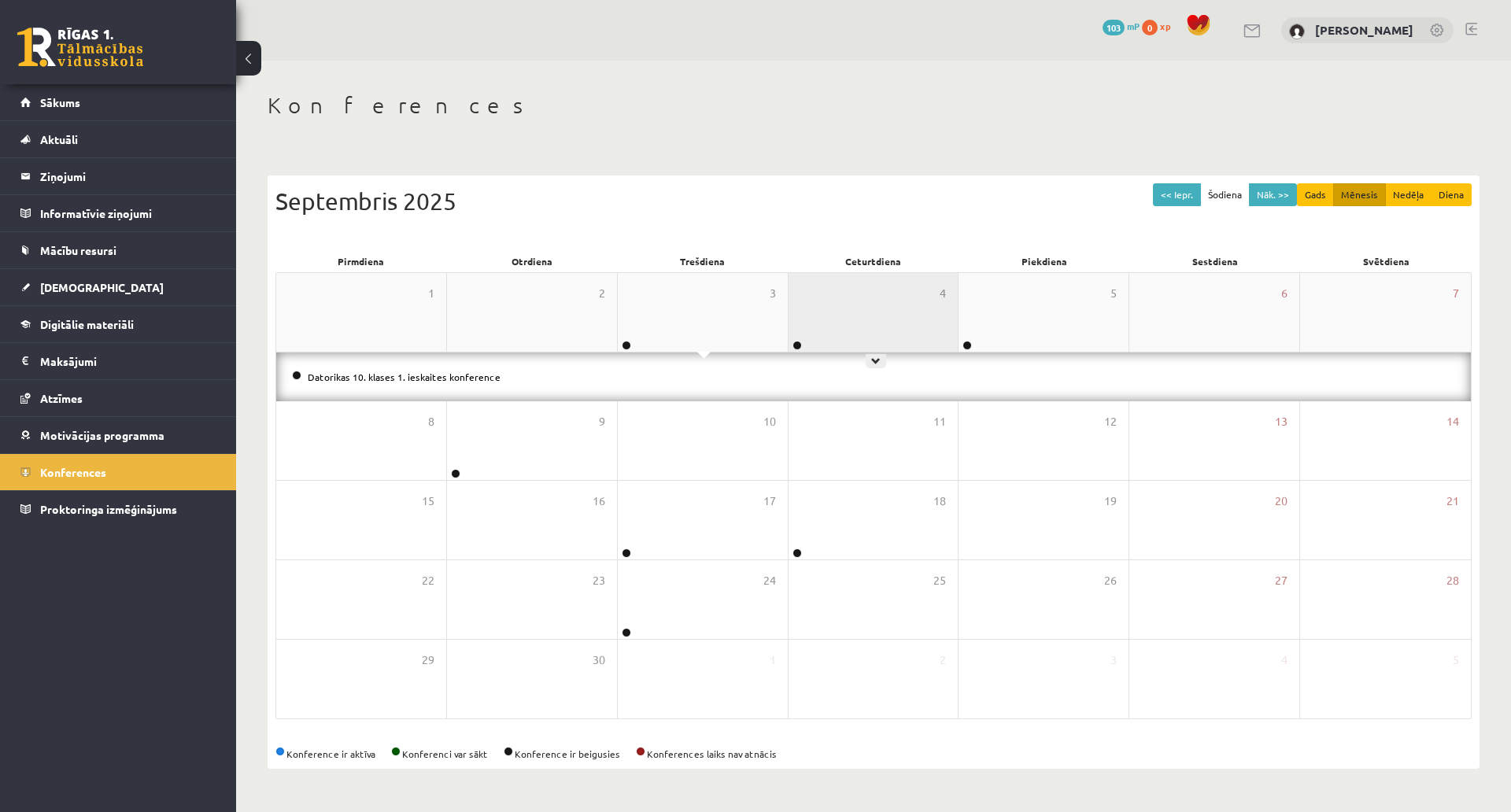
click at [885, 273] on div "4" at bounding box center [874, 312] width 170 height 79
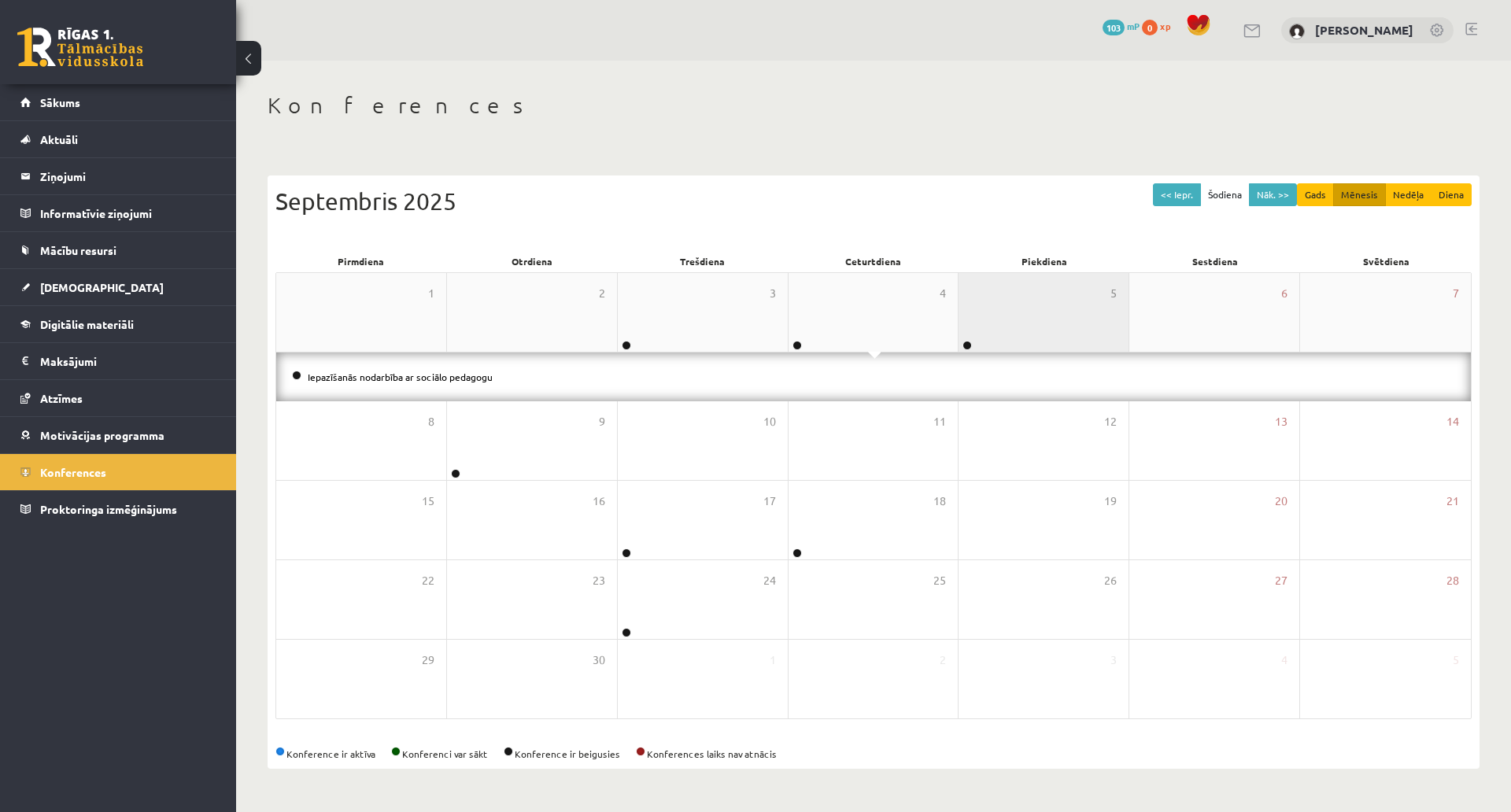
click at [1005, 273] on div "5" at bounding box center [1044, 312] width 170 height 79
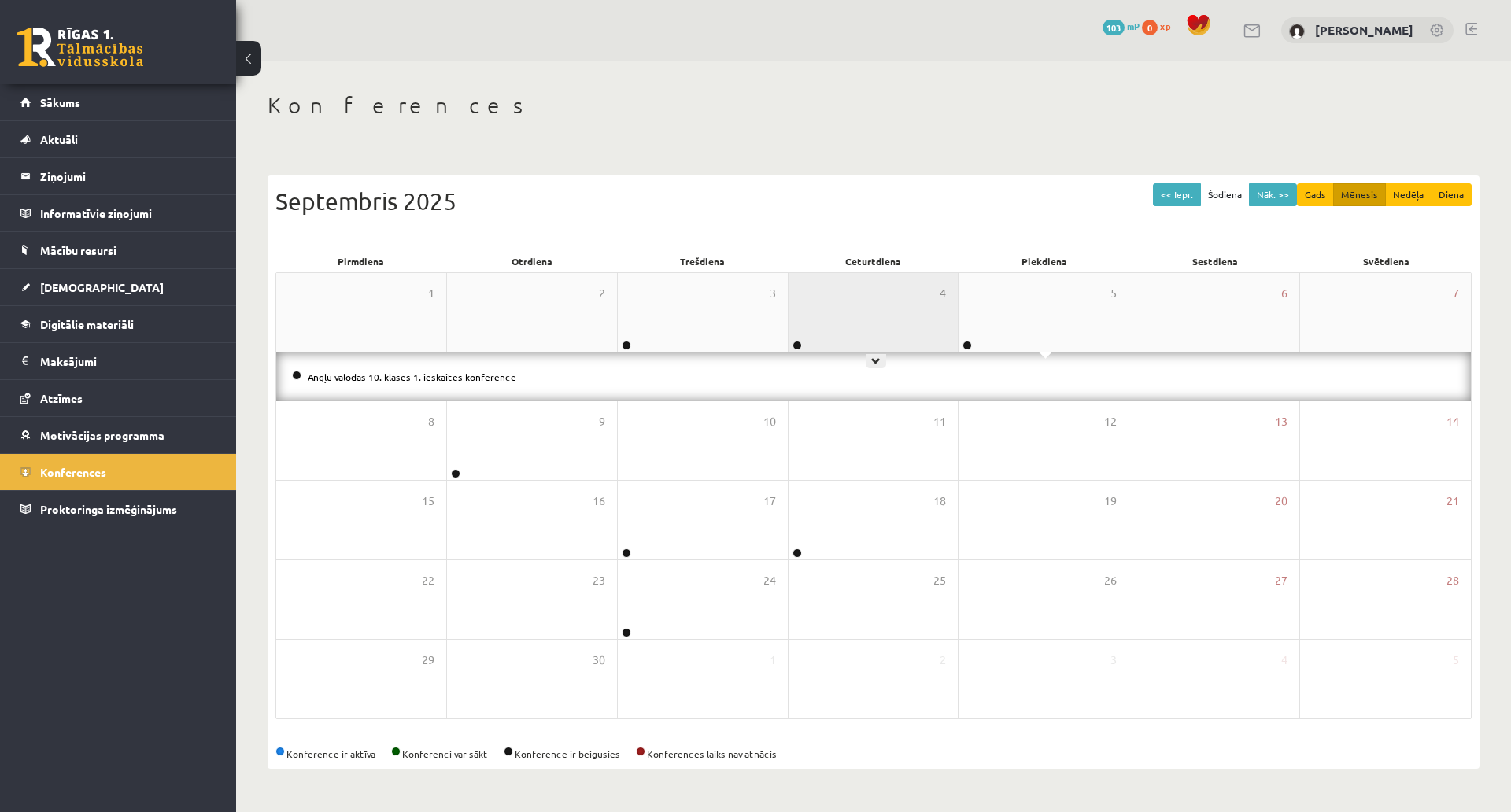
click at [821, 273] on div "4" at bounding box center [874, 312] width 170 height 79
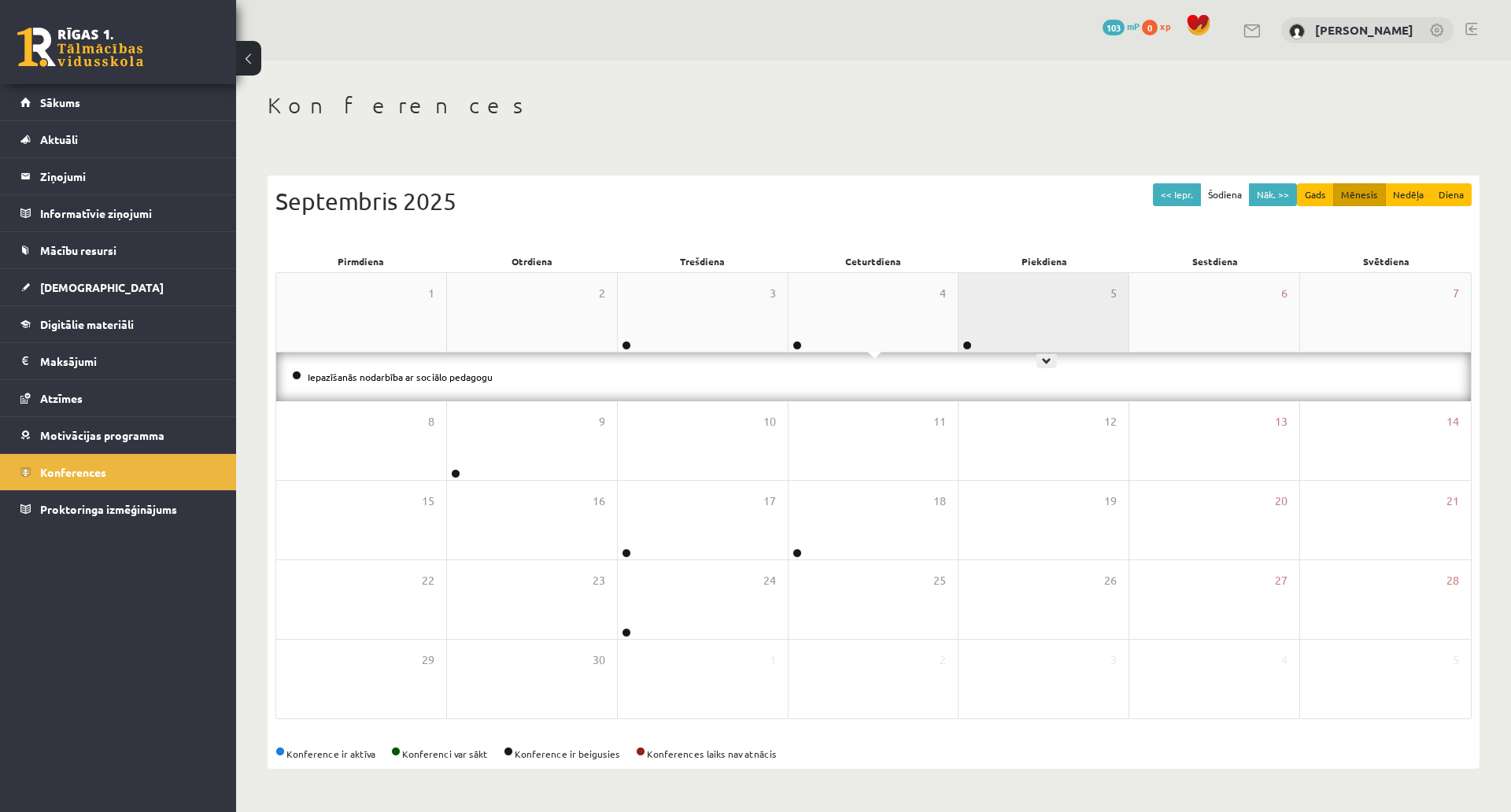
click at [1012, 273] on div "5" at bounding box center [1044, 312] width 170 height 79
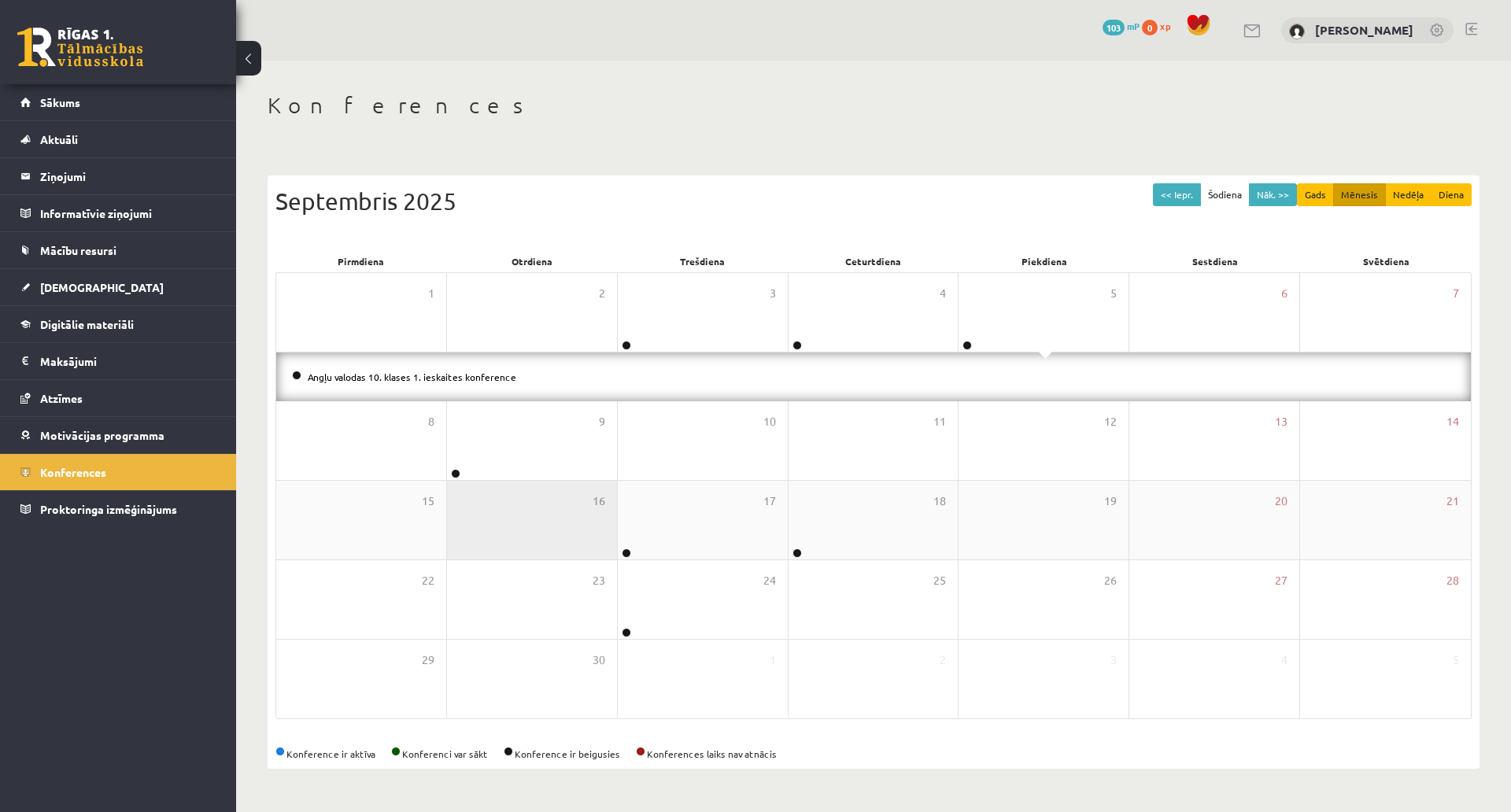
click at [547, 481] on div "16" at bounding box center [533, 520] width 170 height 79
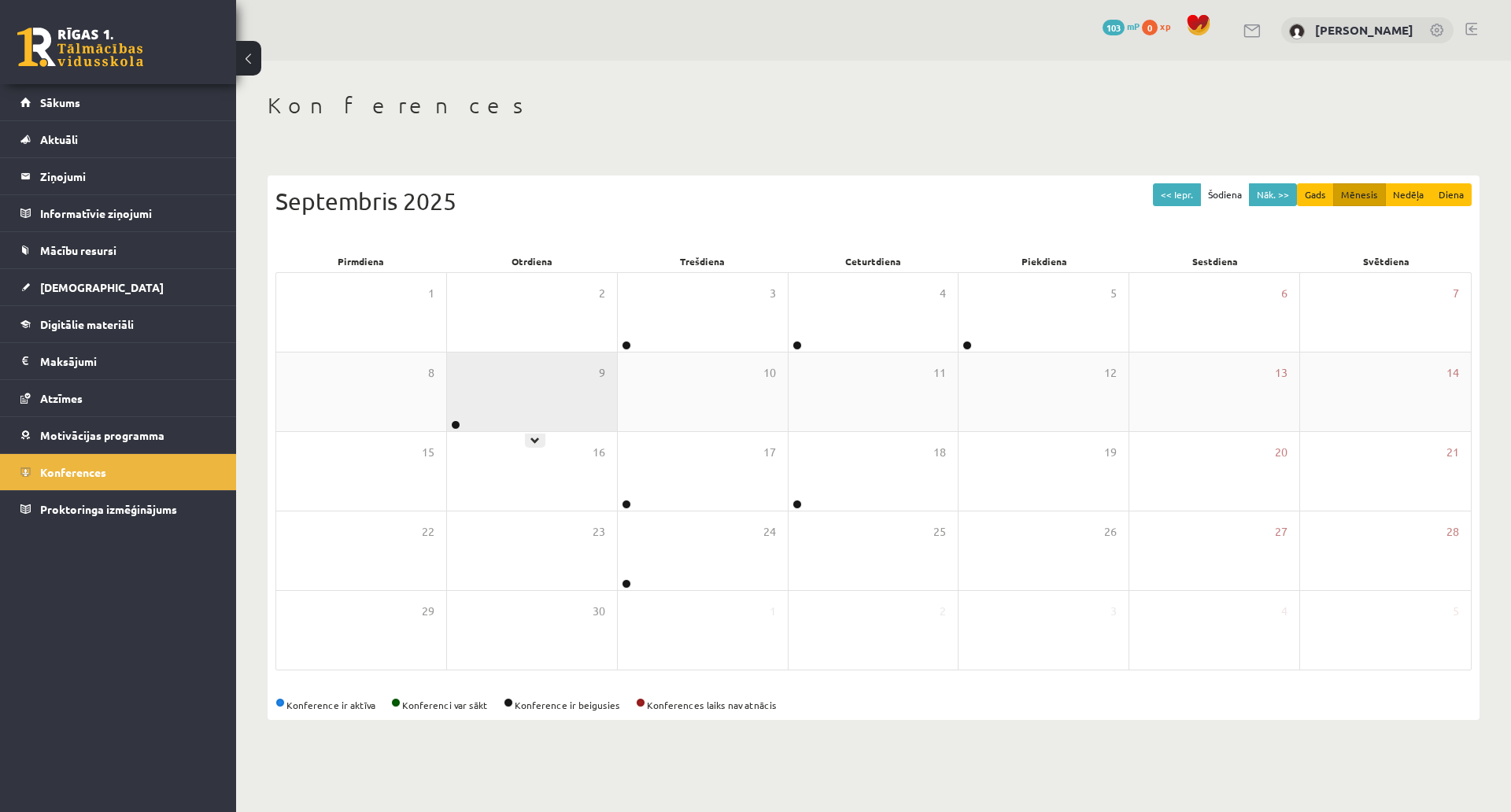
click at [540, 353] on div "9" at bounding box center [533, 392] width 170 height 79
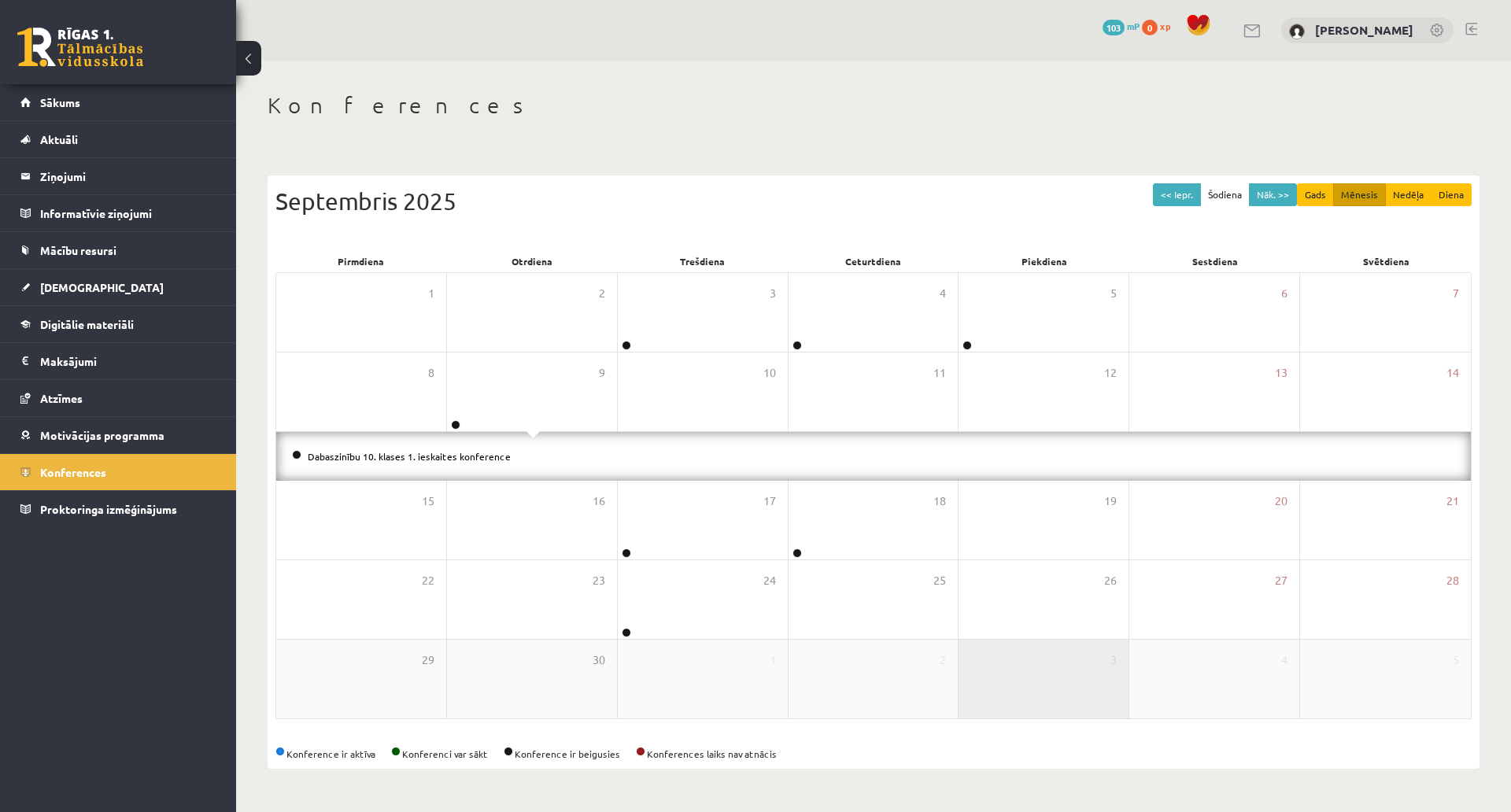
click at [1114, 640] on div "3" at bounding box center [1044, 679] width 170 height 79
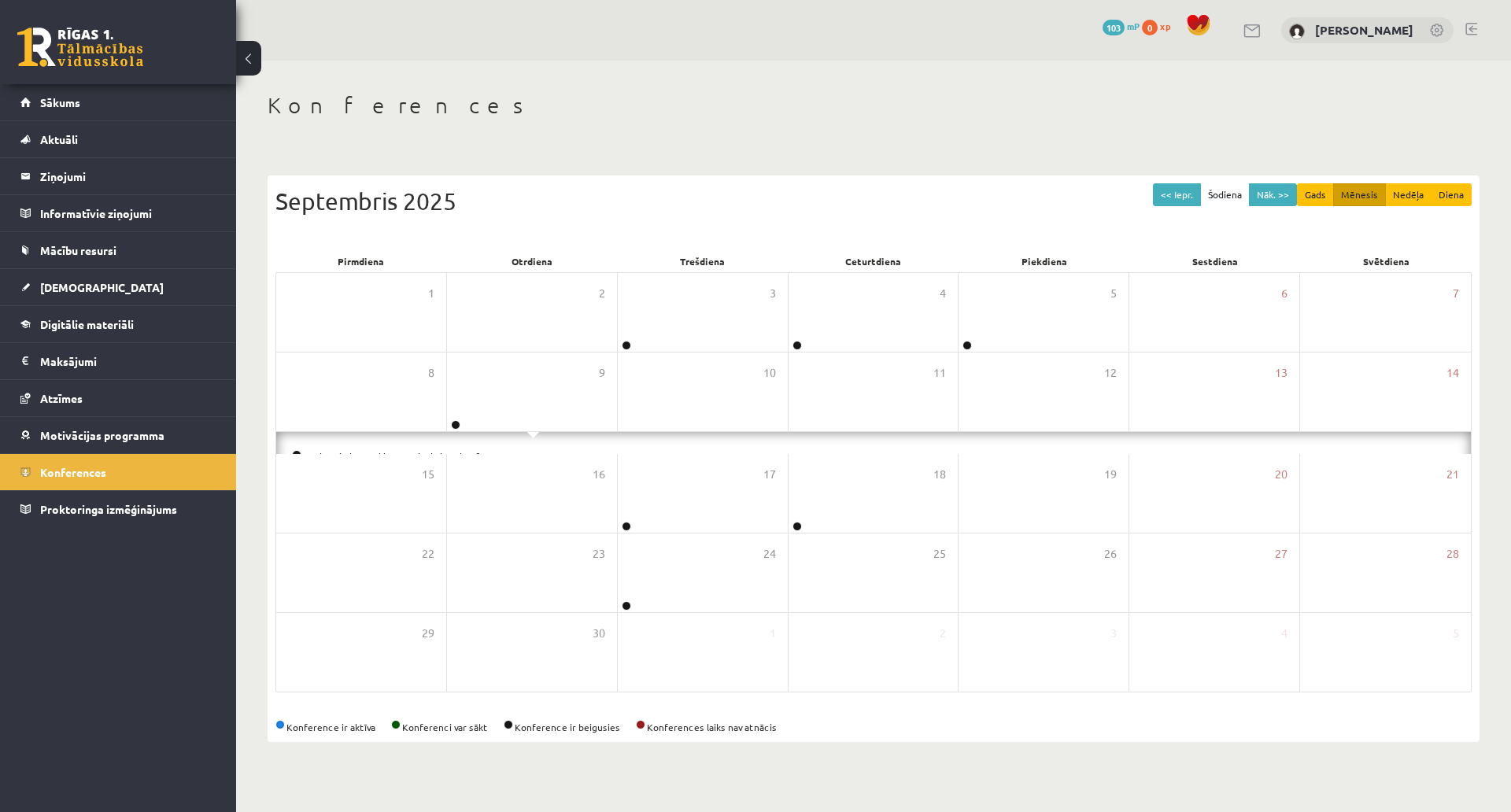
scroll to position [36, 0]
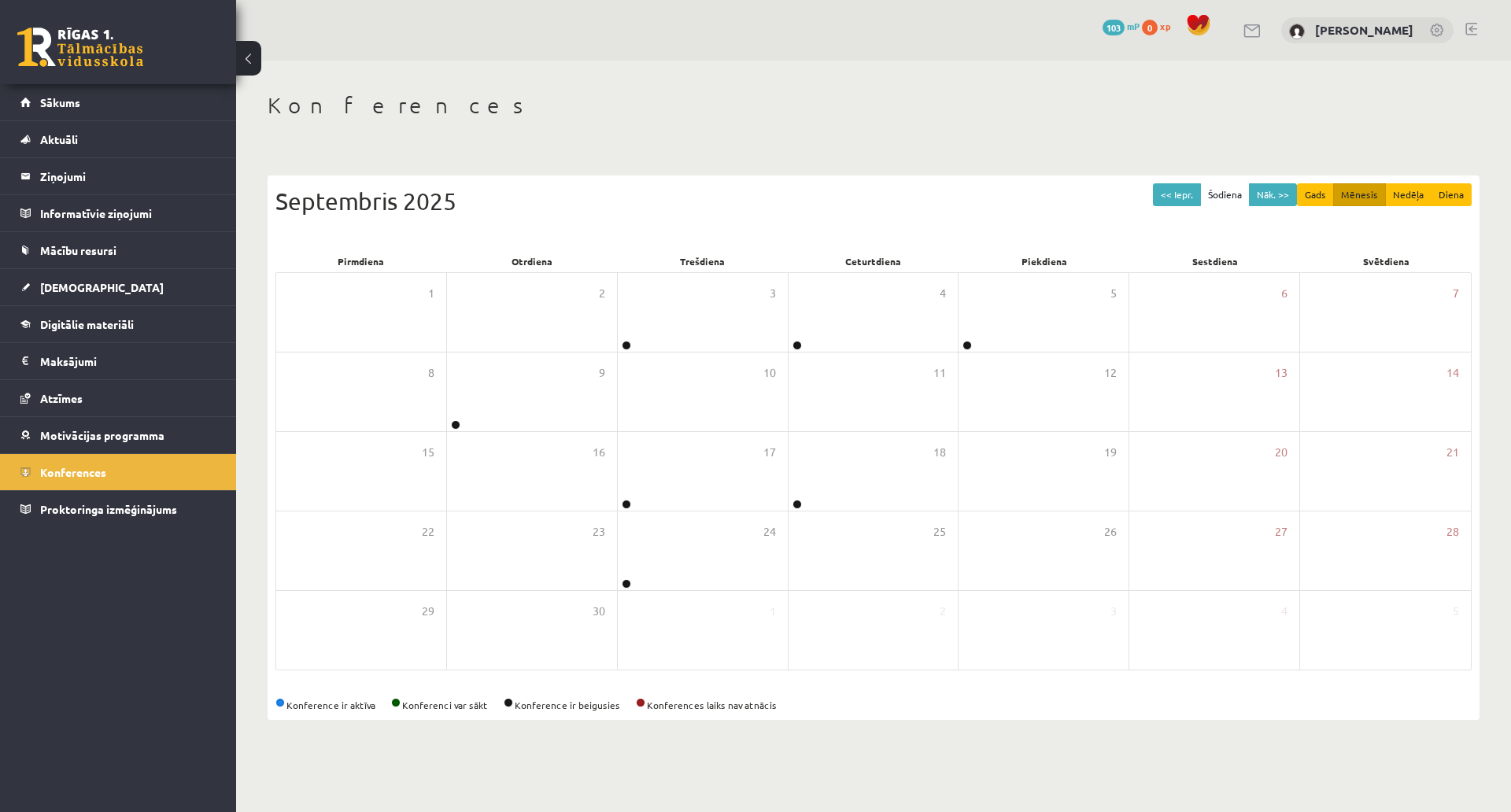
click at [1229, 679] on div "<< Iepr. Šodiena Nāk. >> Gads Mēnesis Nedēļa Diena Septembris 2025 Pirmdiena Ot…" at bounding box center [874, 447] width 1212 height 544
click at [116, 105] on link "Sākums" at bounding box center [118, 102] width 196 height 37
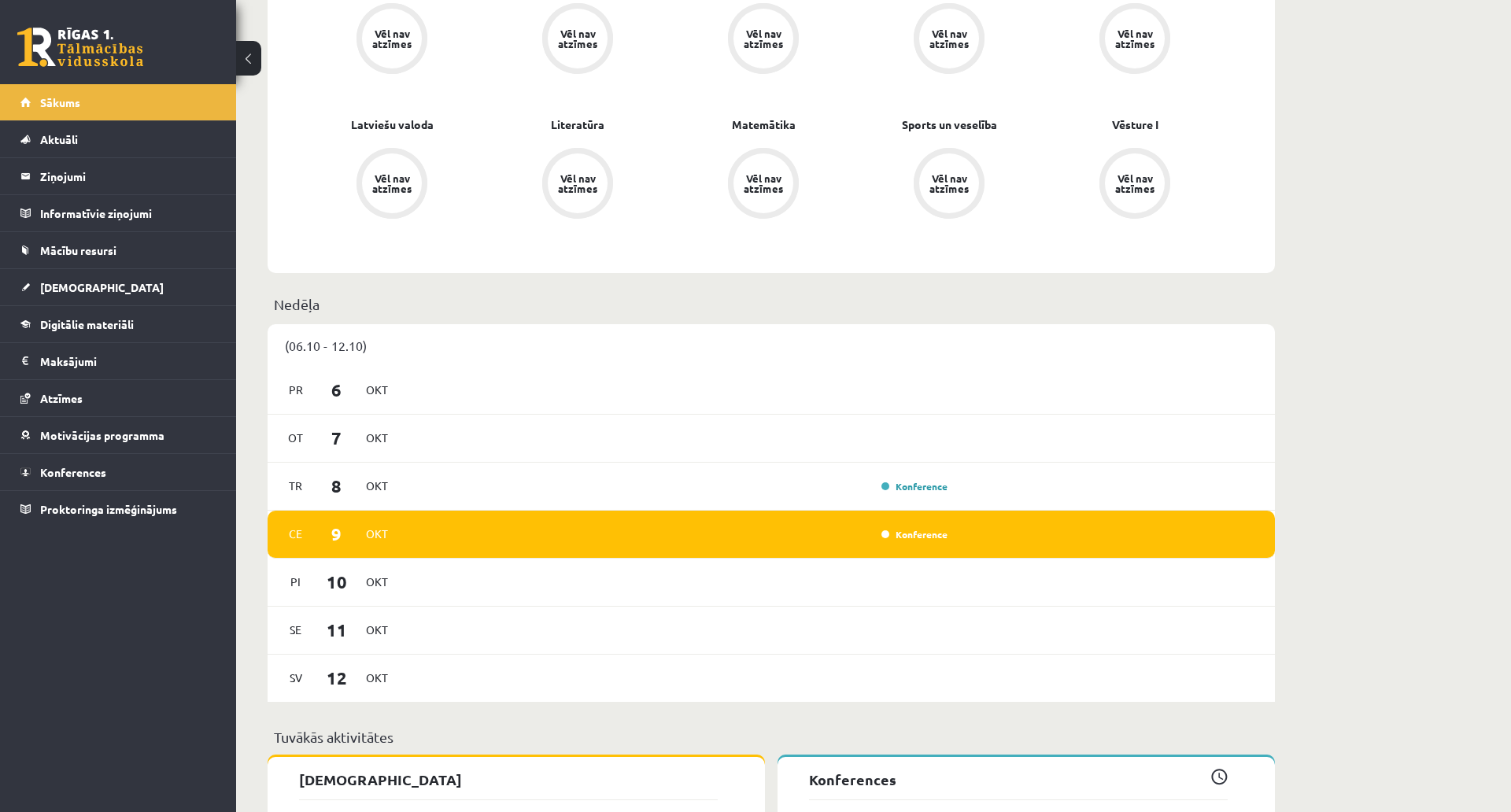
scroll to position [551, 0]
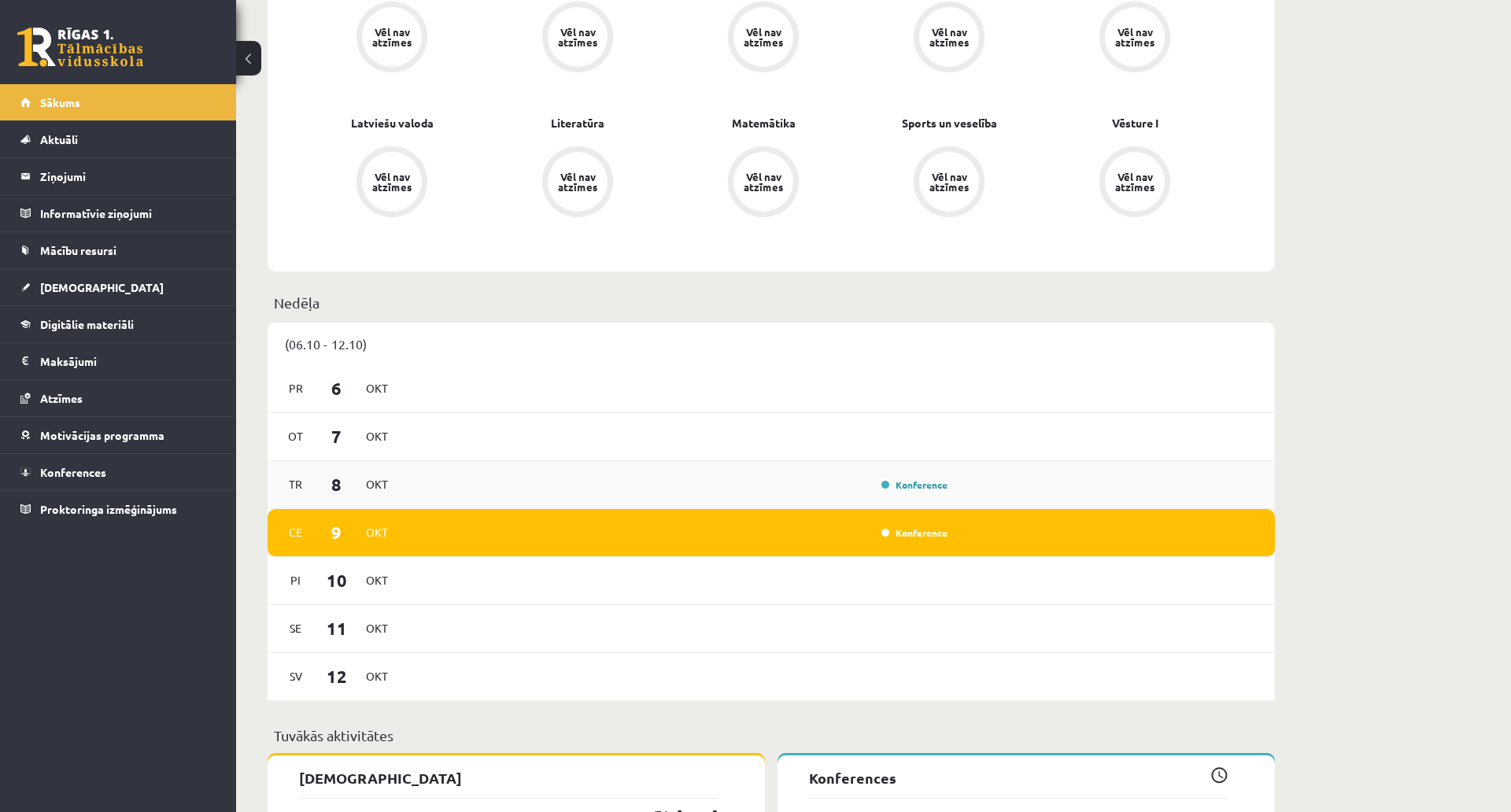
click at [752, 503] on div "Tr 8 Okt Konference" at bounding box center [772, 485] width 1008 height 48
click at [780, 493] on div "Konference" at bounding box center [679, 485] width 548 height 17
click at [292, 311] on p "Nedēļa" at bounding box center [772, 302] width 995 height 21
click at [293, 304] on p "Nedēļa" at bounding box center [772, 302] width 995 height 21
click at [312, 342] on div "(06.10 - 12.10)" at bounding box center [772, 343] width 1008 height 42
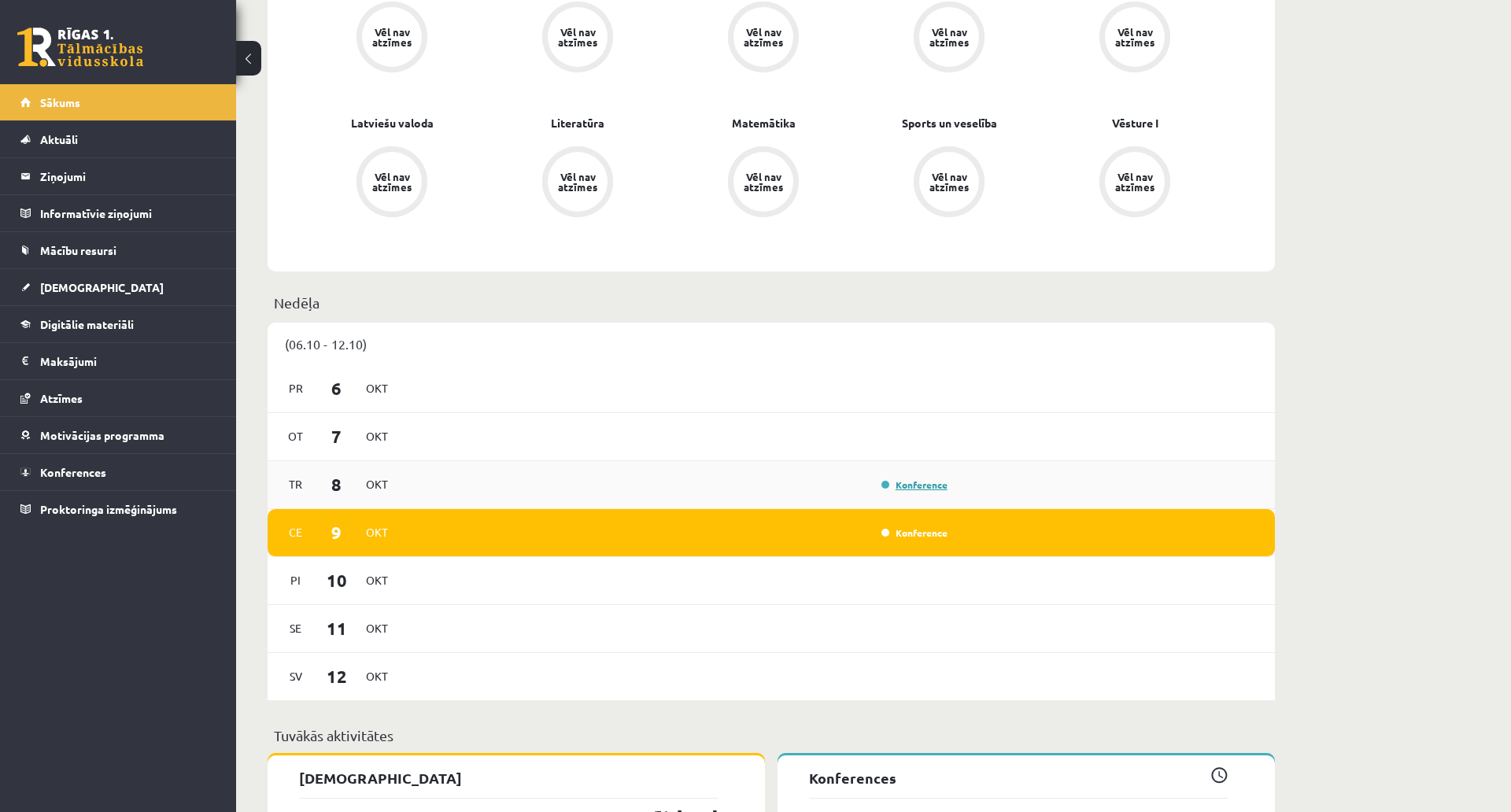
click at [909, 484] on link "Konference" at bounding box center [914, 485] width 66 height 13
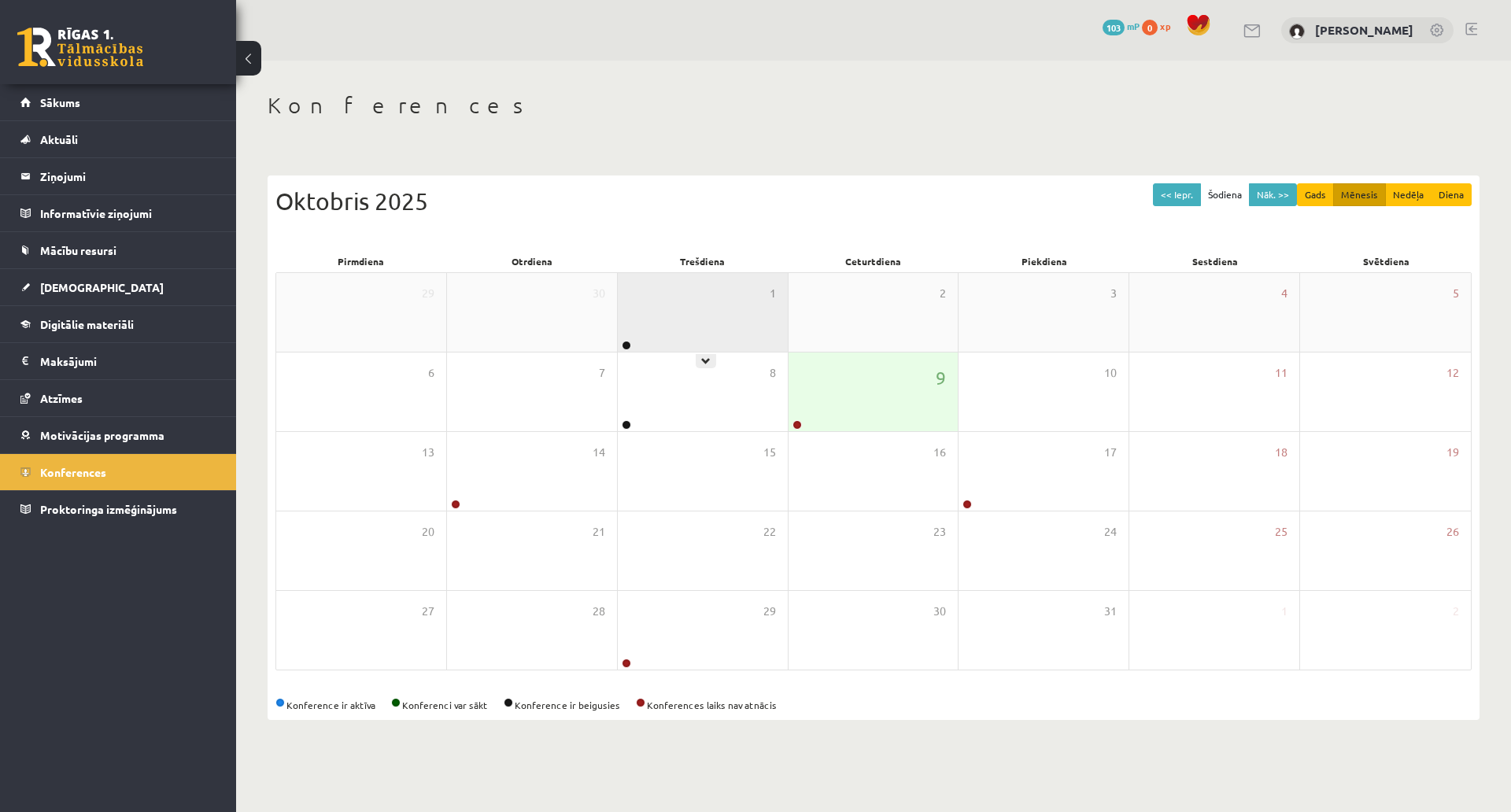
click at [706, 292] on div "1" at bounding box center [703, 312] width 170 height 79
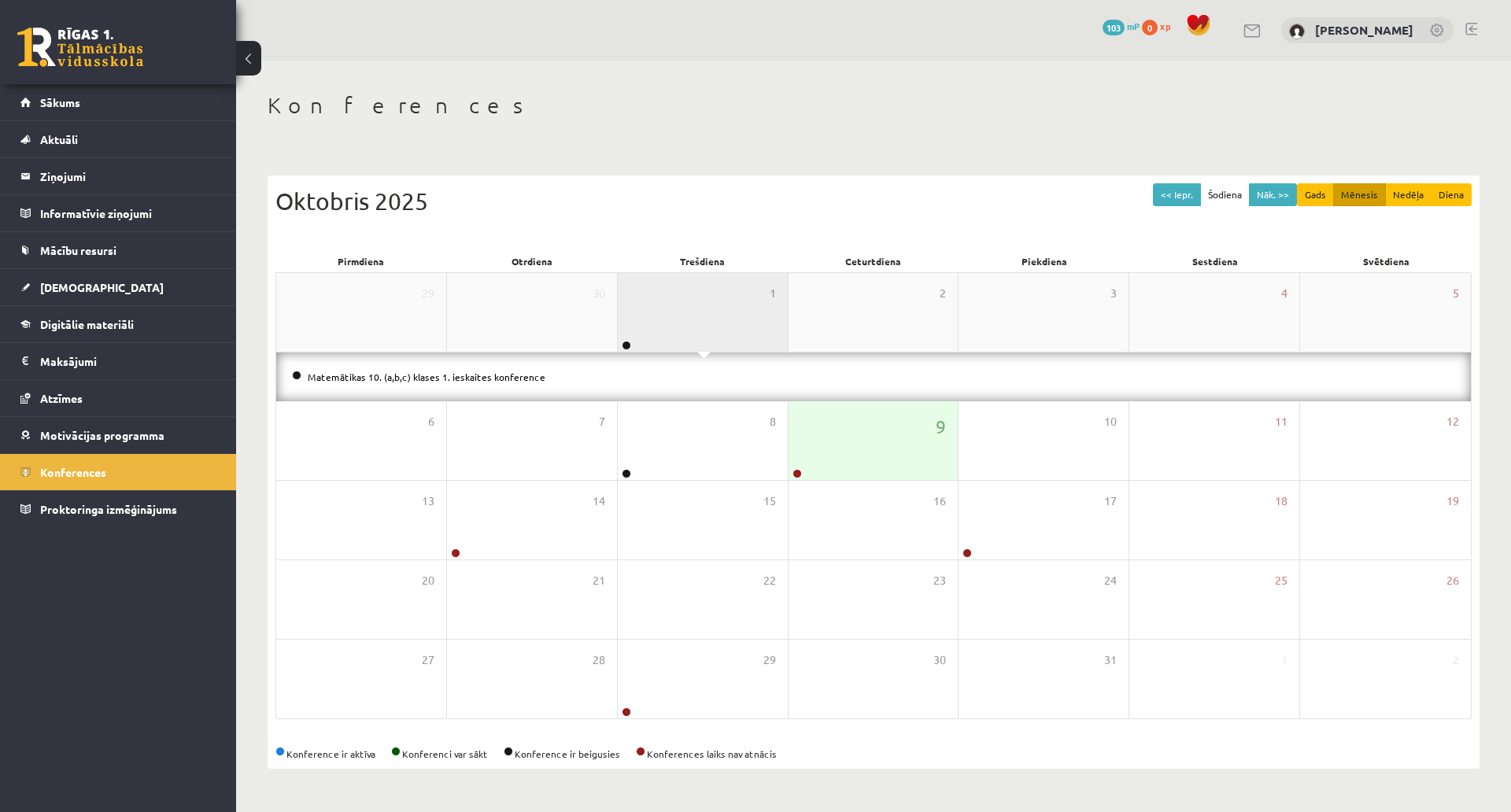
click at [684, 301] on div "1" at bounding box center [703, 312] width 170 height 79
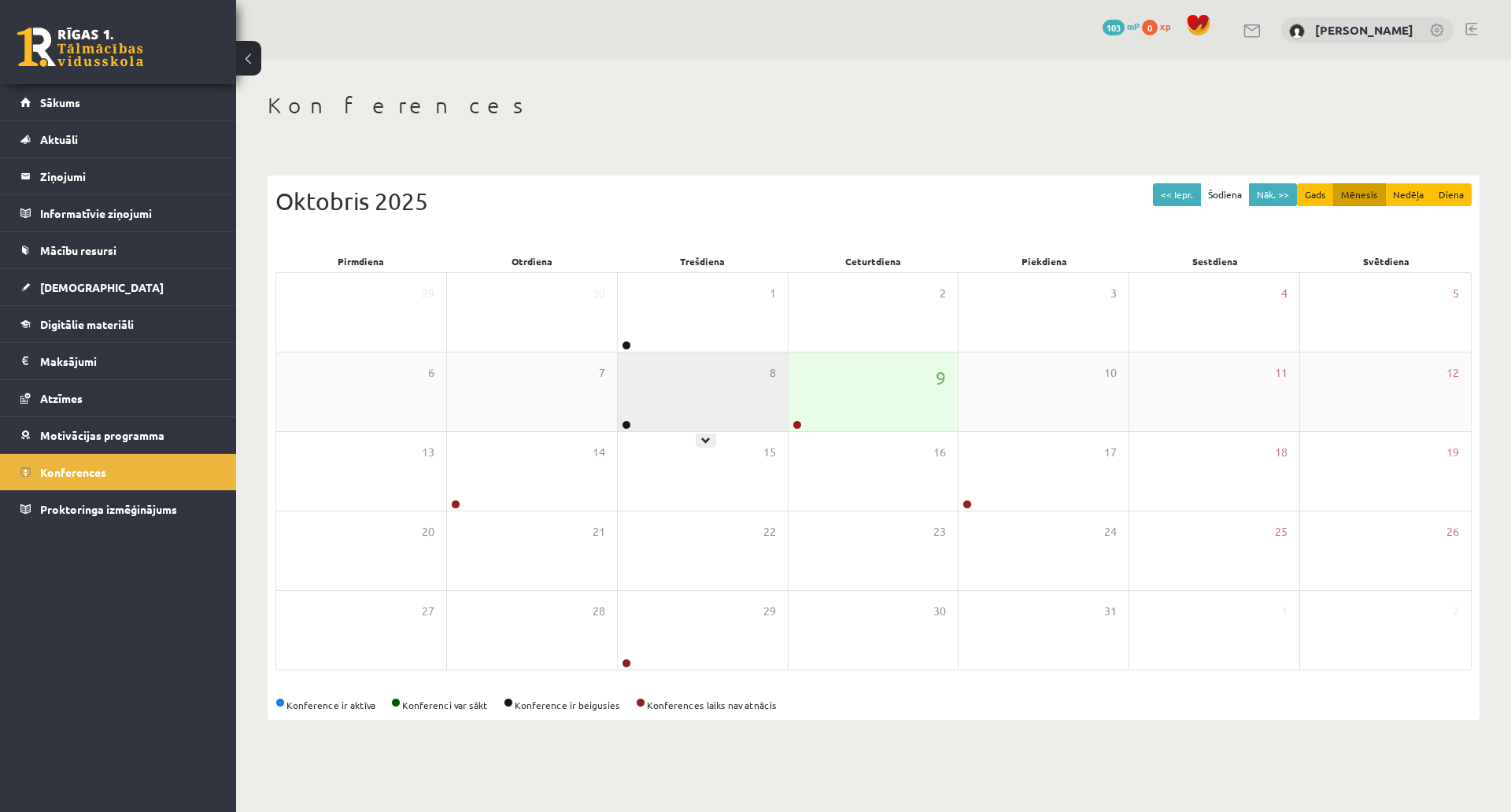
click at [701, 386] on div "8" at bounding box center [703, 392] width 170 height 79
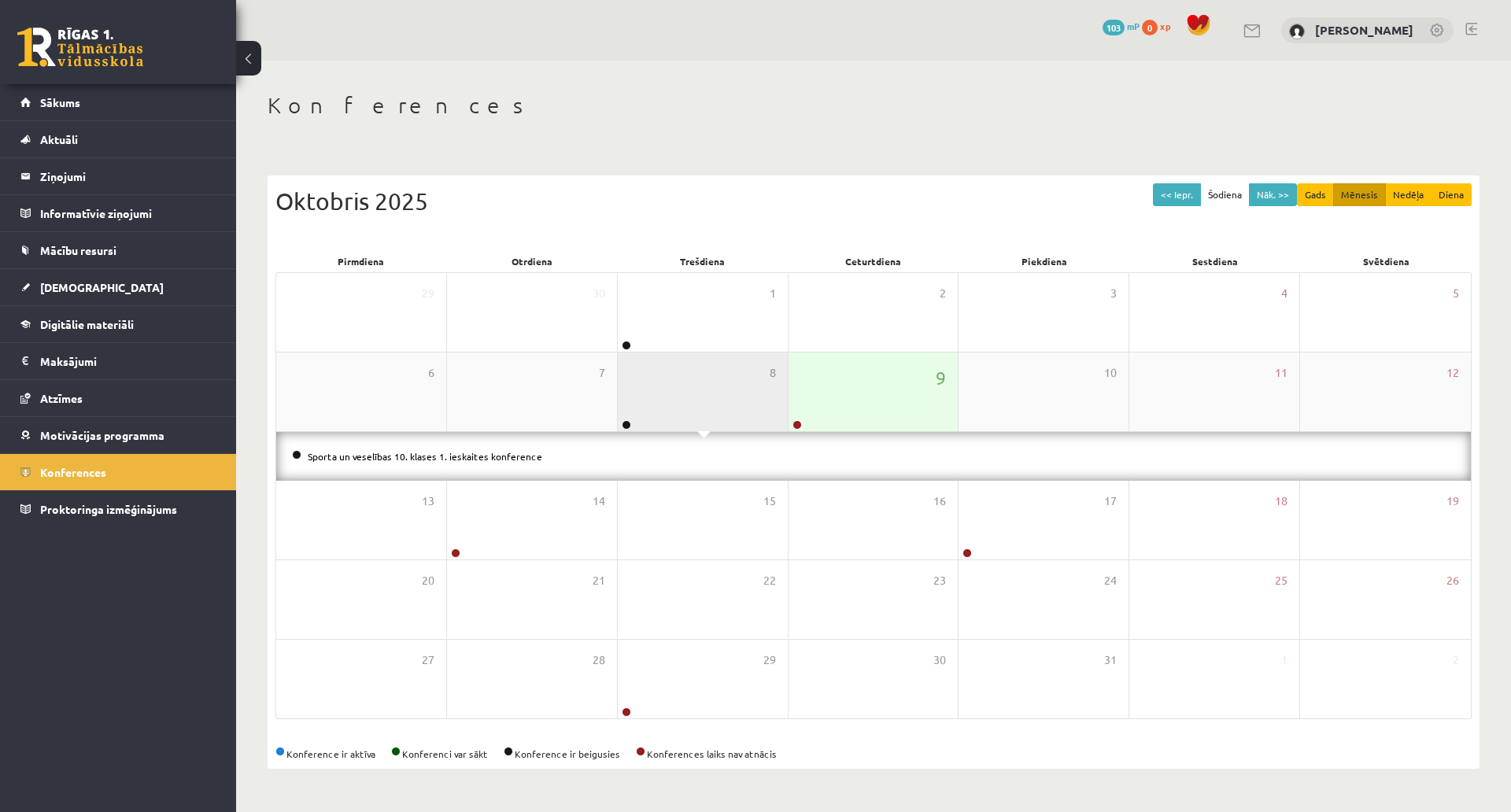
click at [701, 353] on div "8" at bounding box center [703, 392] width 170 height 79
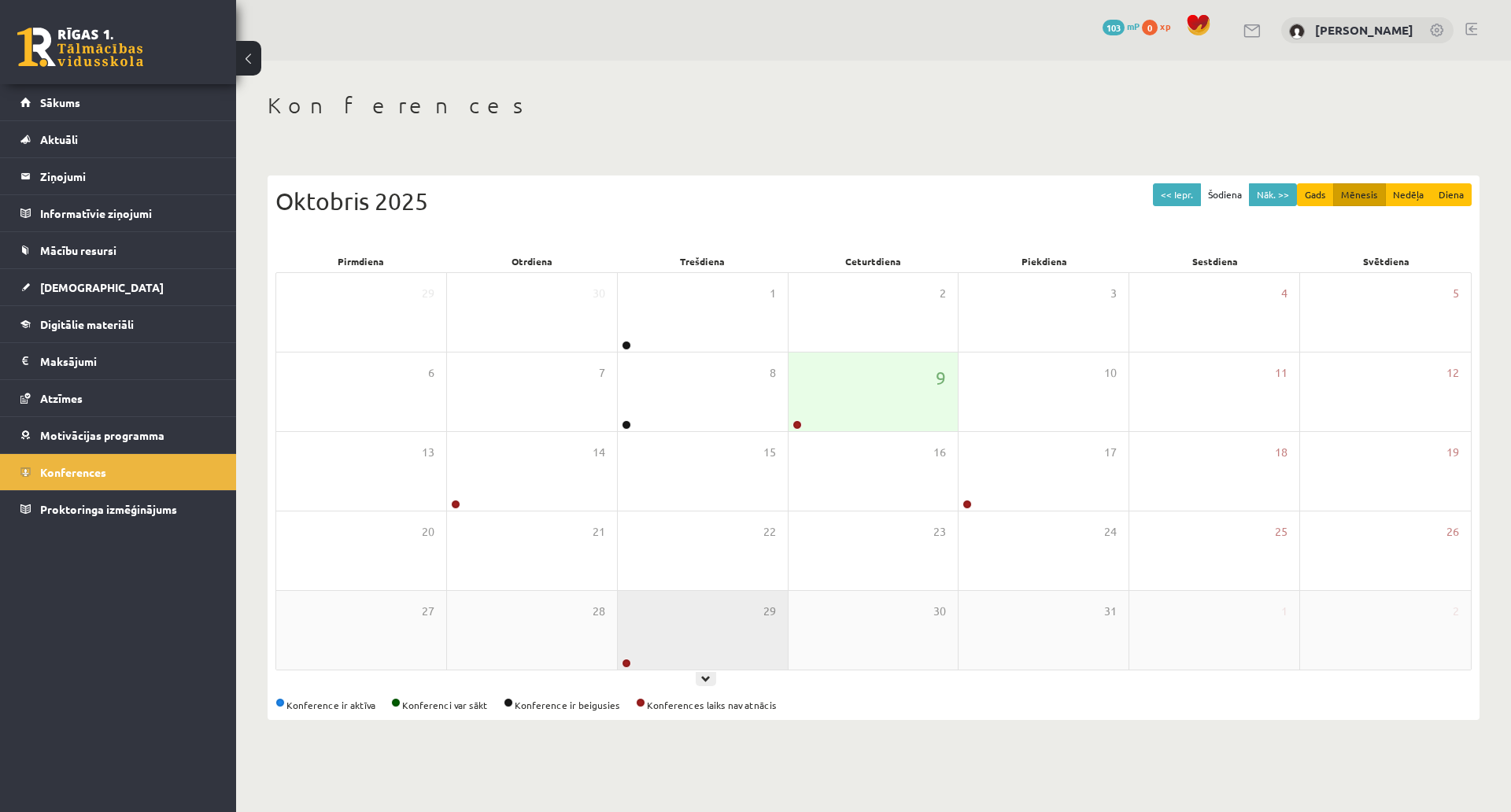
click at [750, 591] on div "29" at bounding box center [703, 630] width 170 height 79
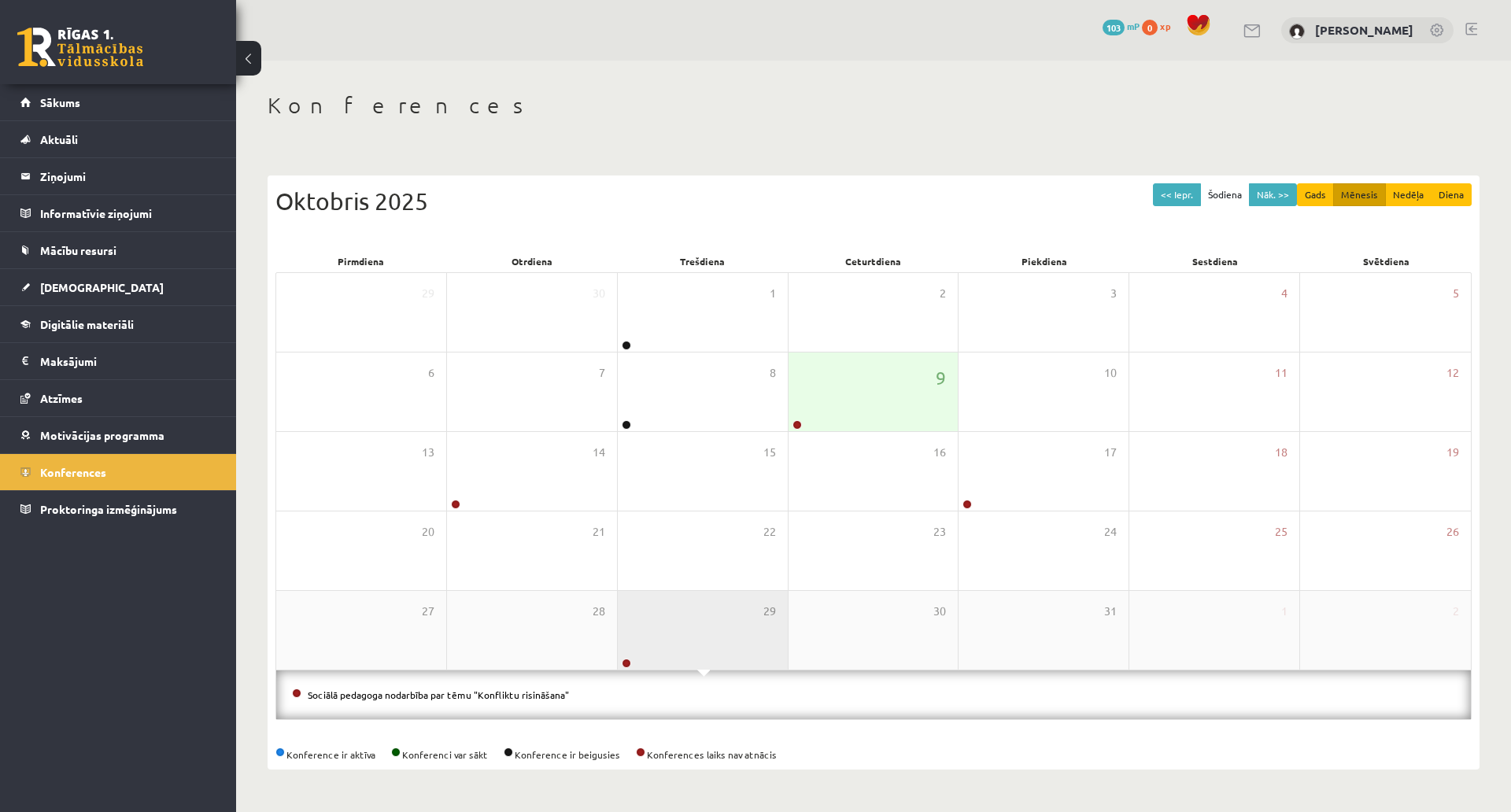
click at [741, 591] on div "29" at bounding box center [703, 630] width 170 height 79
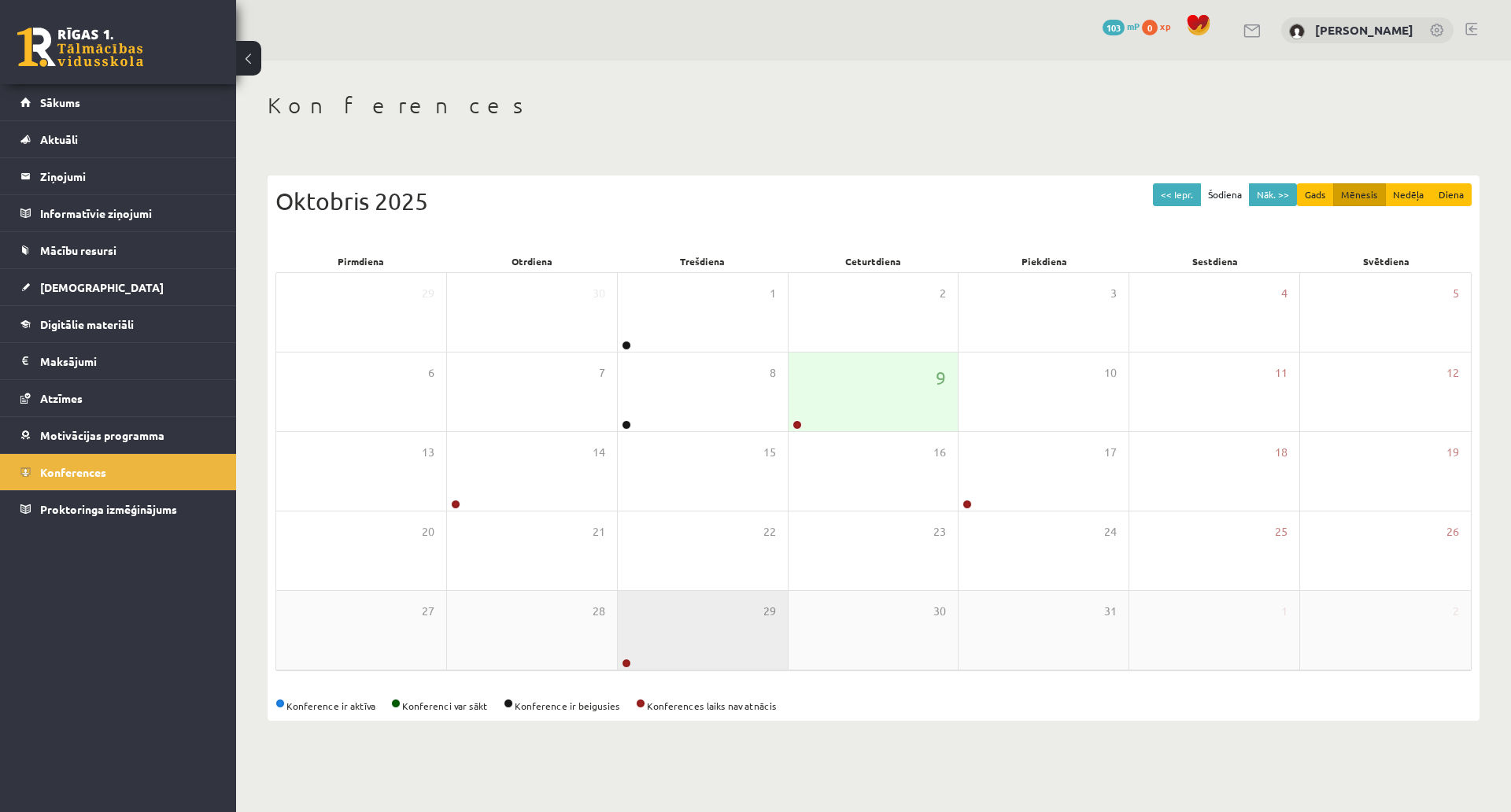
scroll to position [37, 0]
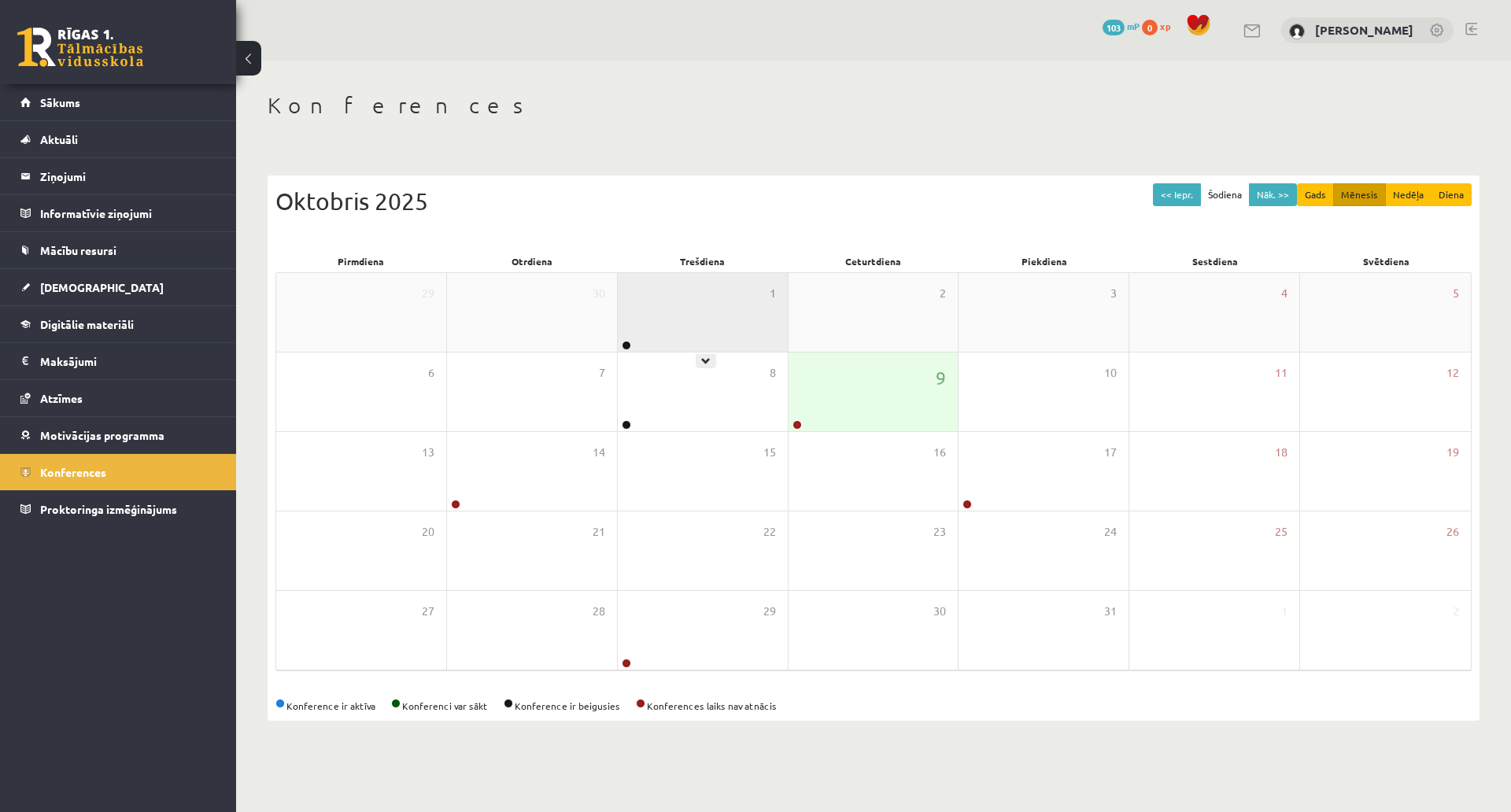
click at [680, 273] on div "1" at bounding box center [703, 312] width 170 height 79
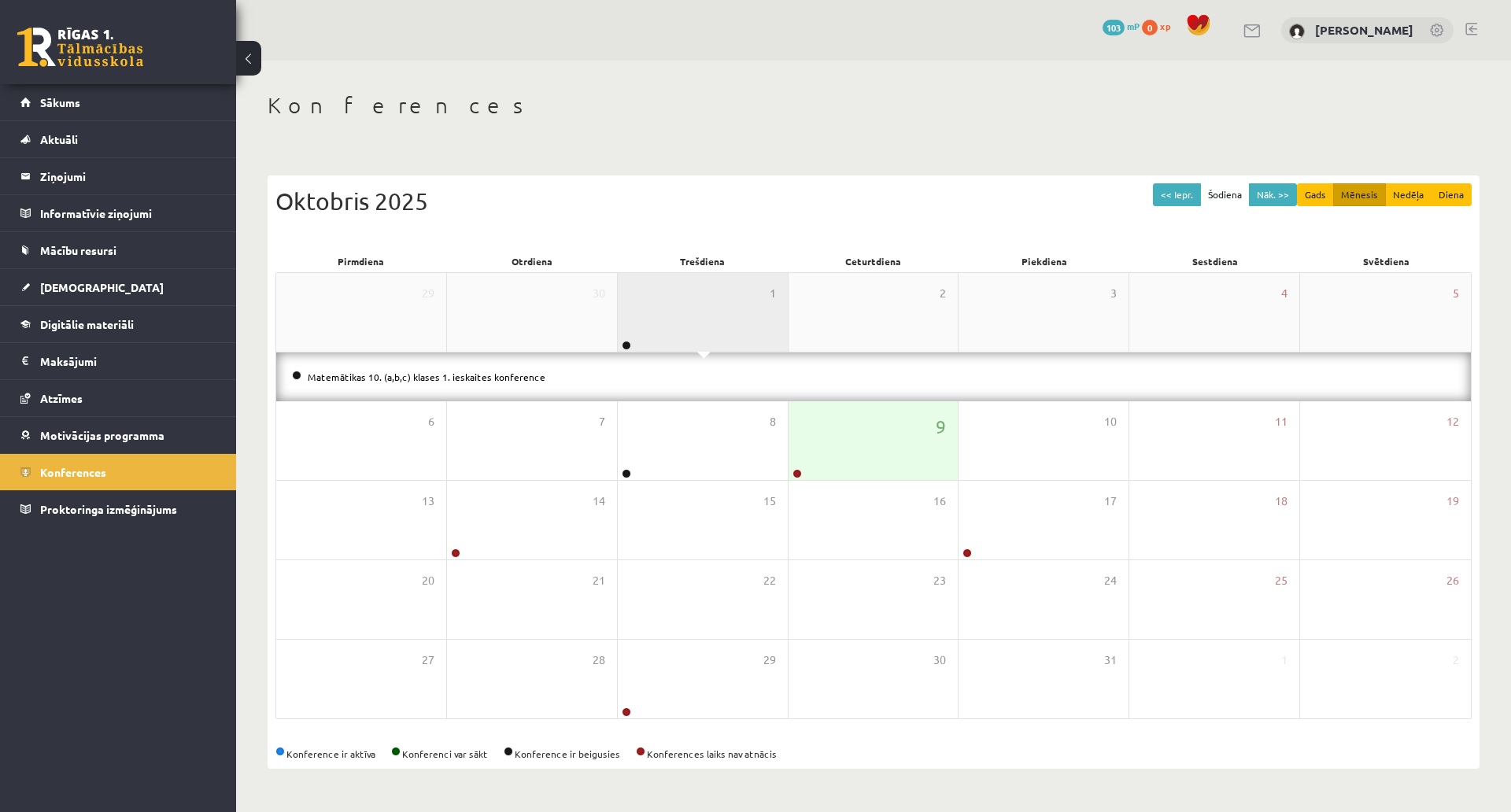
scroll to position [84, 0]
click at [835, 401] on div "9" at bounding box center [874, 440] width 170 height 79
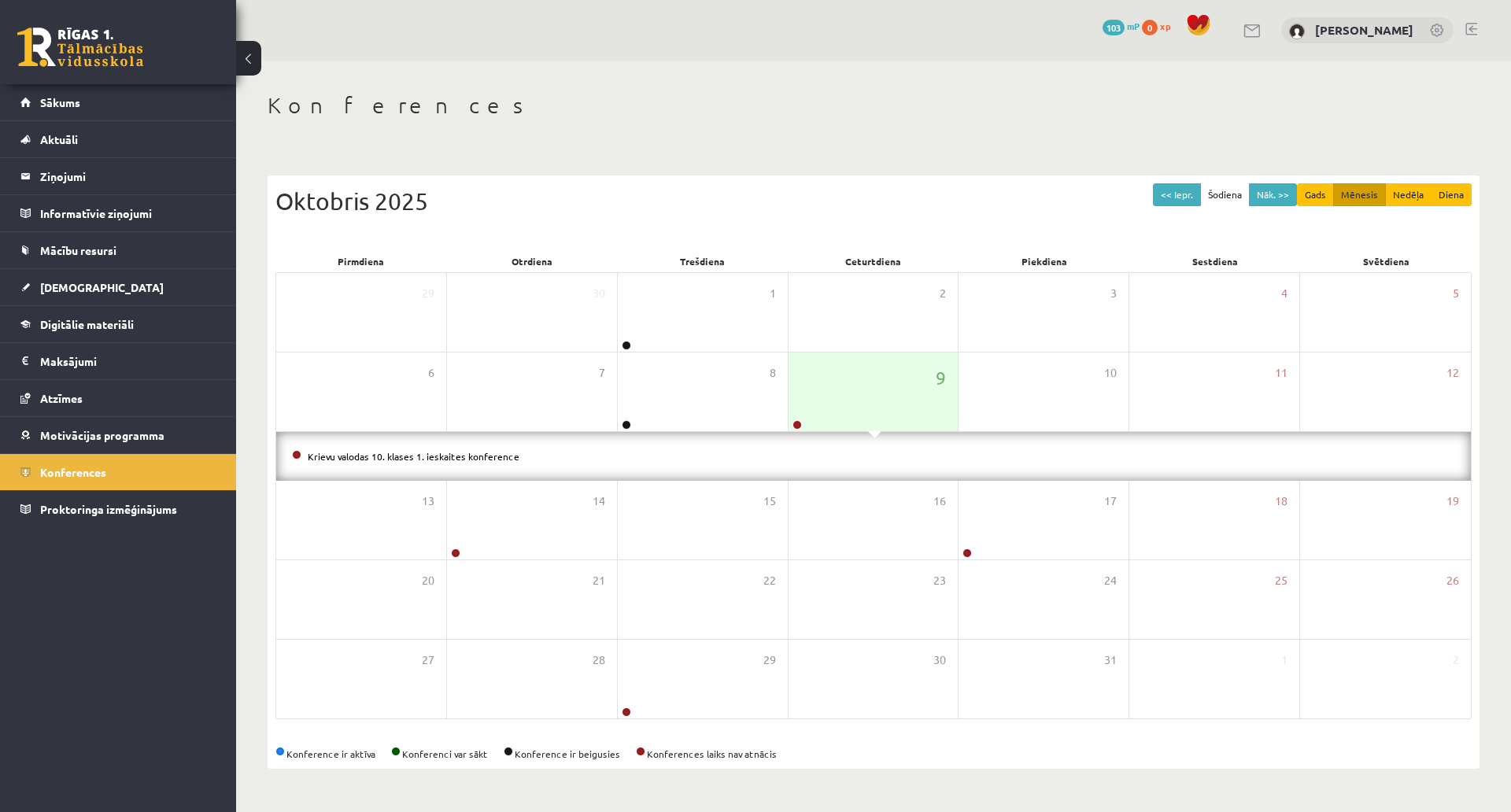
click at [839, 432] on div "Krievu valodas 10. klases 1. ieskaites konference" at bounding box center [874, 456] width 1195 height 48
click at [709, 353] on div "8" at bounding box center [703, 392] width 170 height 79
click at [548, 560] on div "21" at bounding box center [533, 599] width 170 height 79
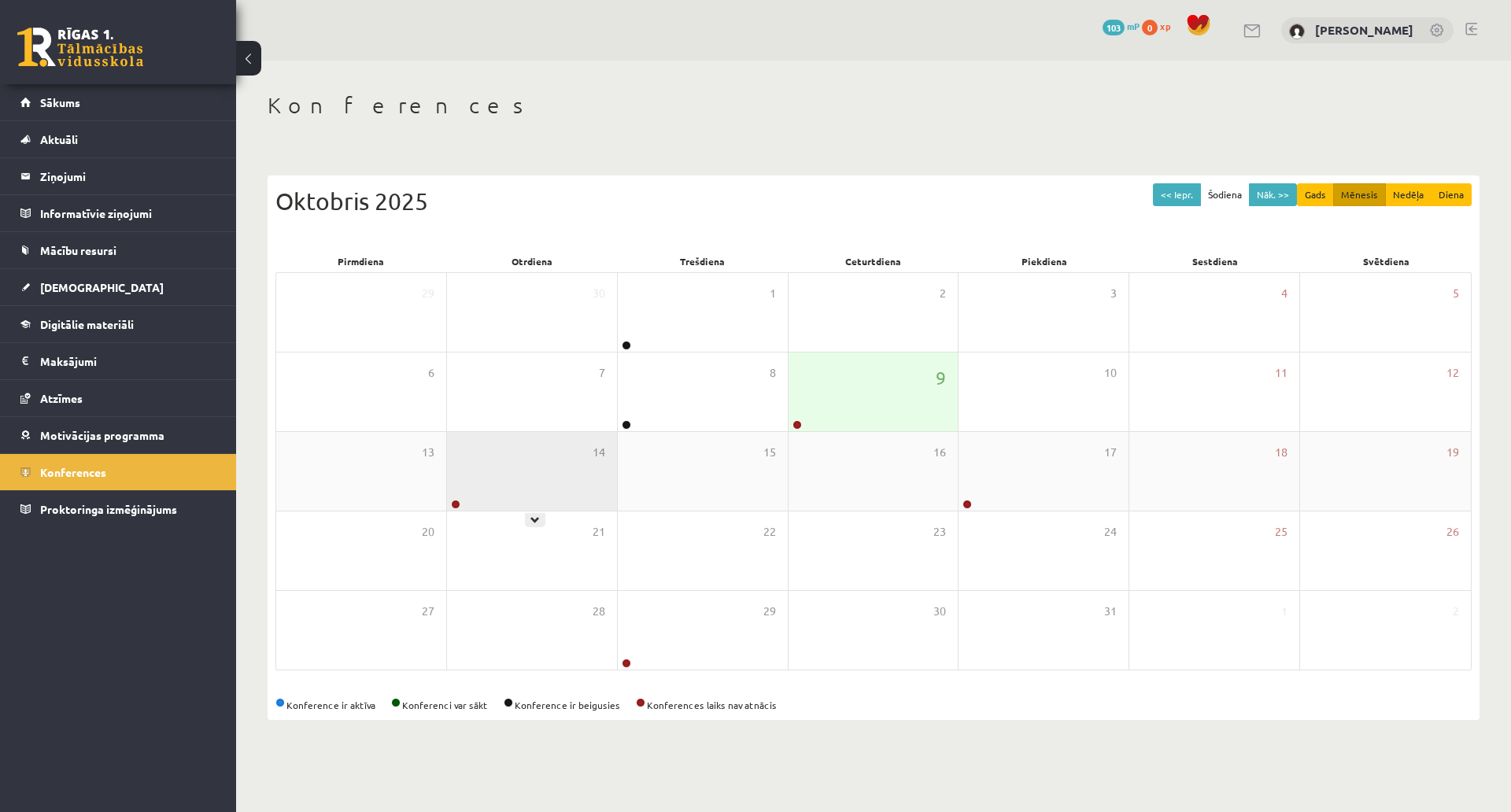
click at [506, 439] on div "14" at bounding box center [533, 471] width 170 height 79
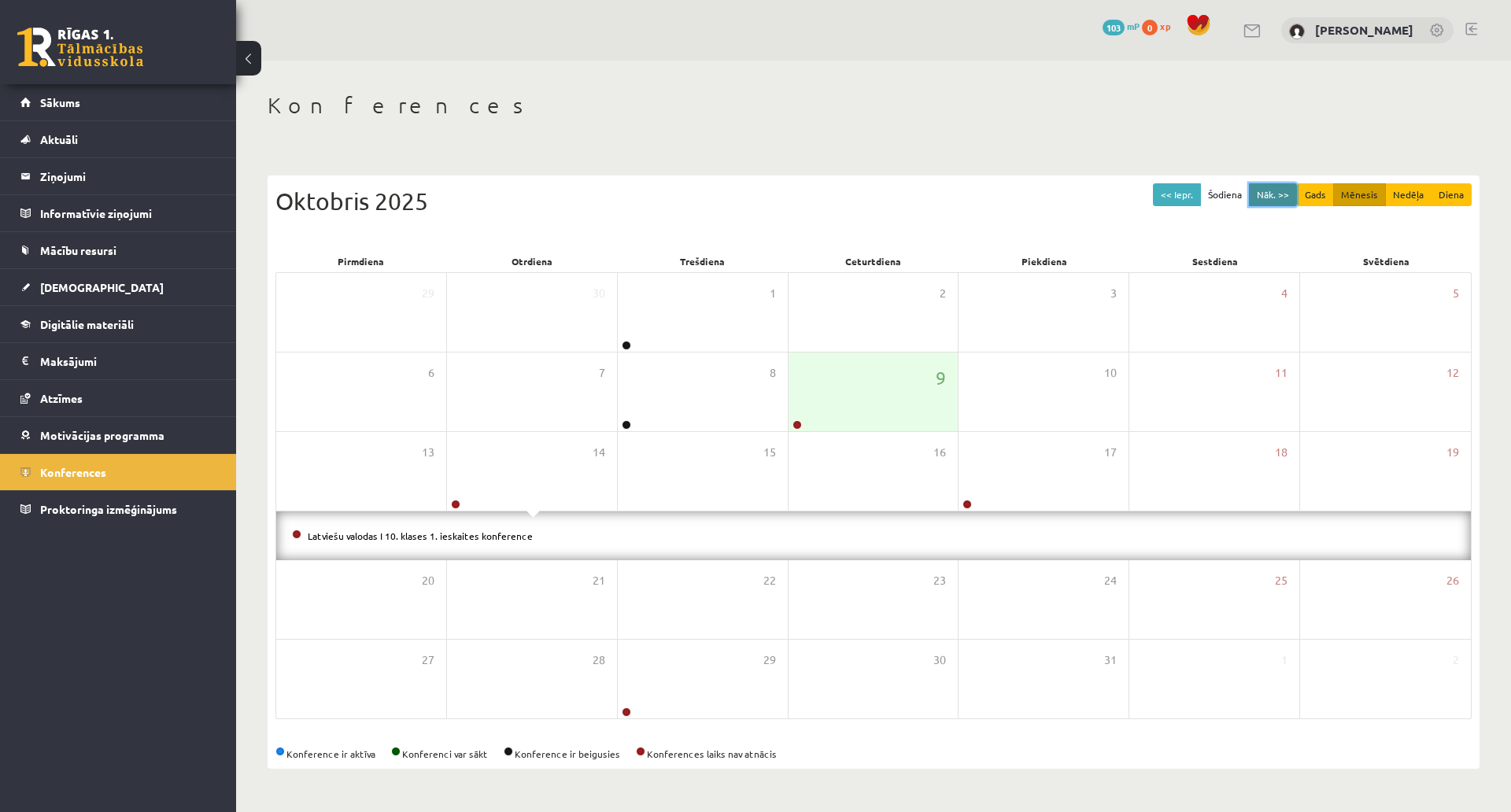
click at [1274, 184] on button "Nāk. >>" at bounding box center [1273, 195] width 48 height 23
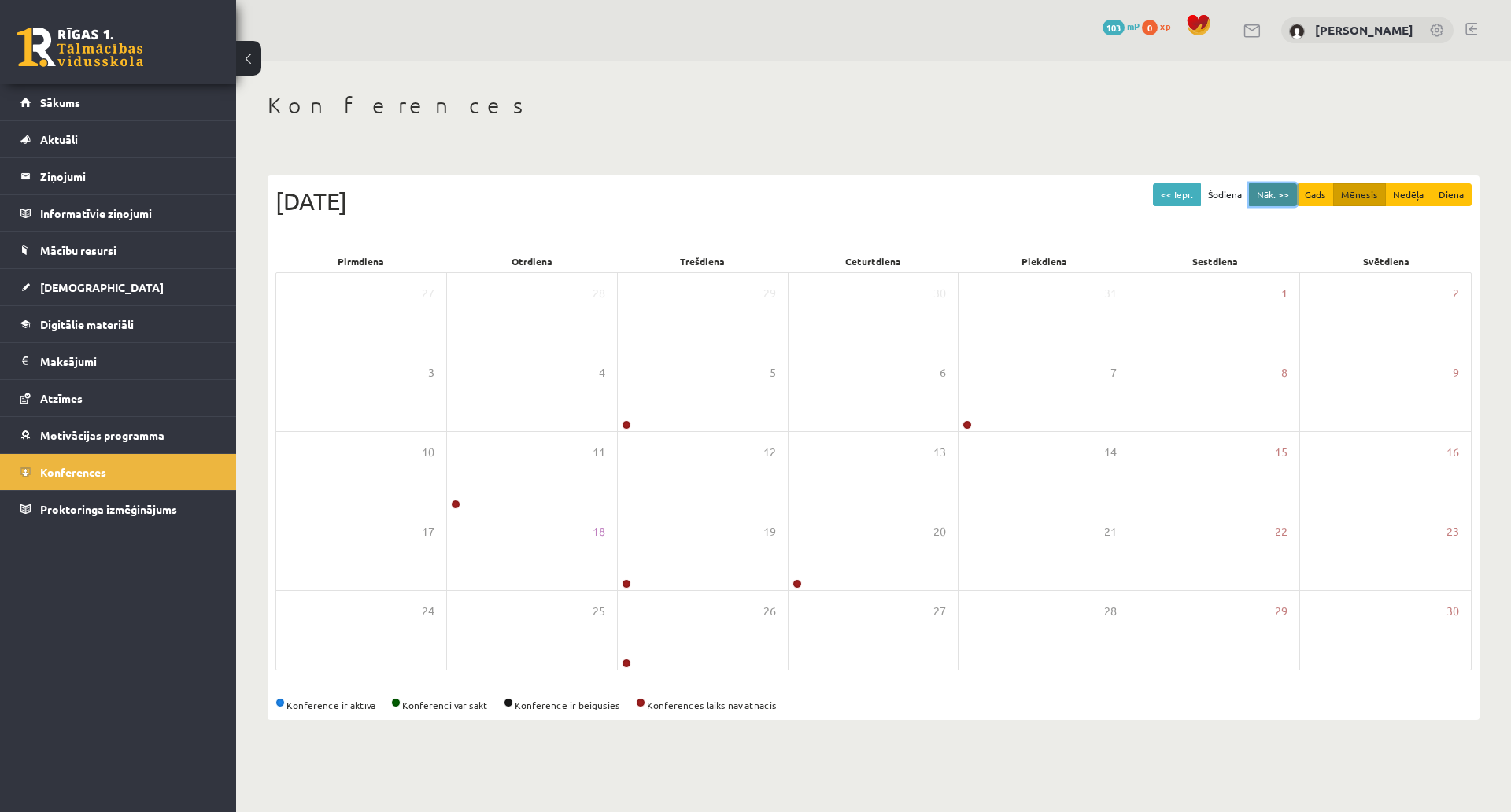
scroll to position [36, 0]
click at [1269, 184] on button "Nāk. >>" at bounding box center [1273, 195] width 48 height 23
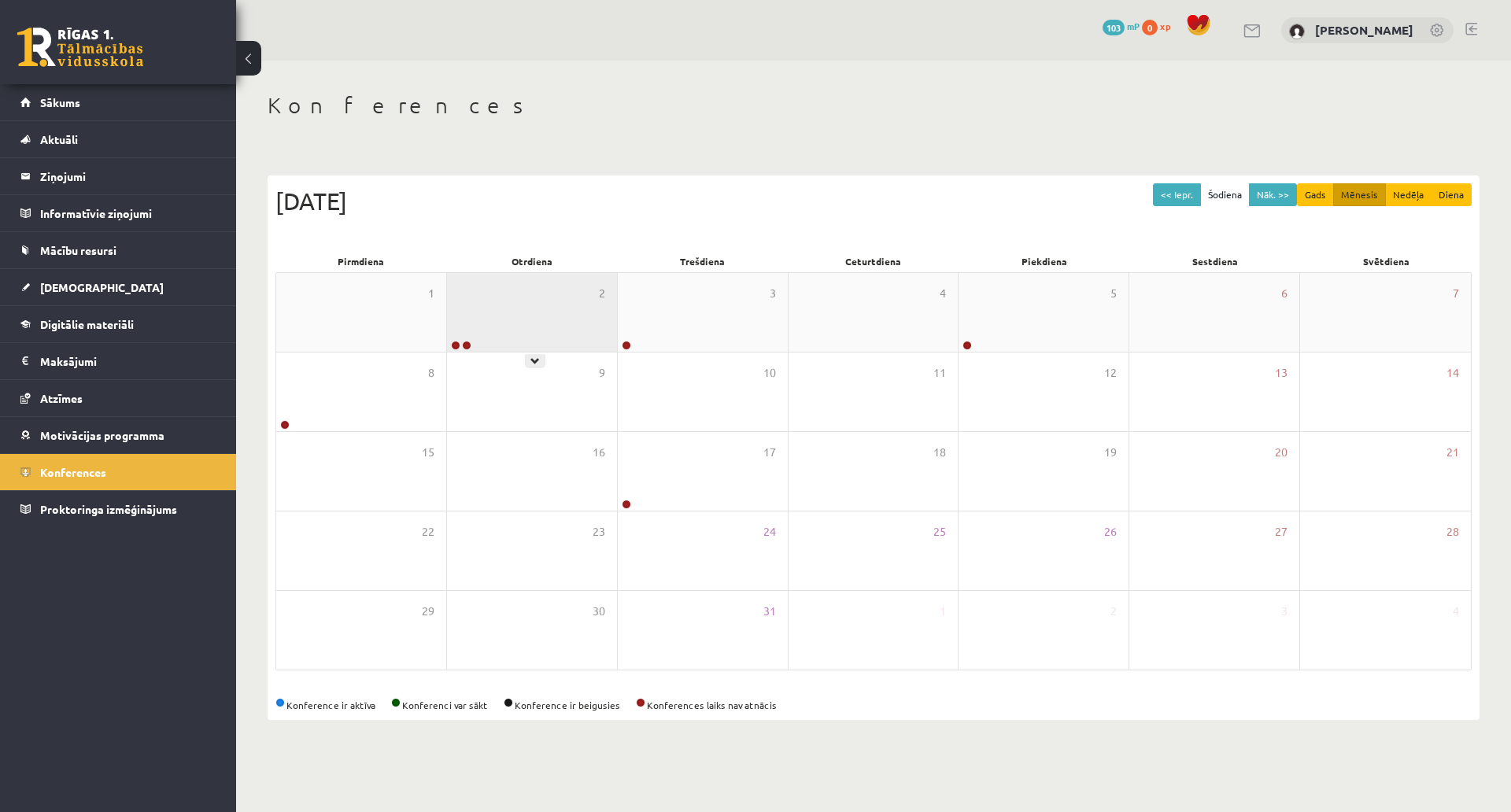
click at [556, 284] on div "2" at bounding box center [533, 312] width 170 height 79
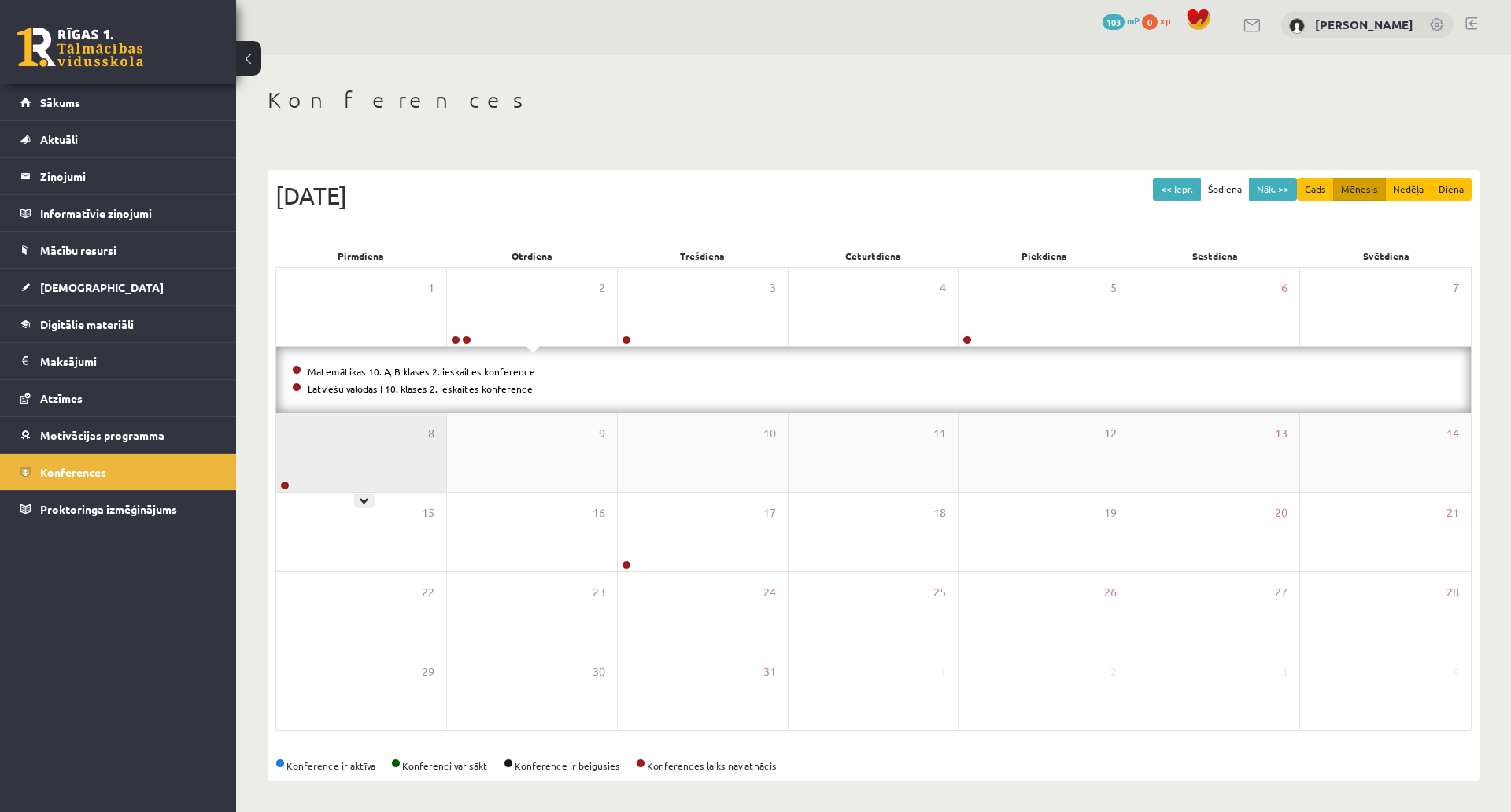
click at [360, 424] on div "8" at bounding box center [362, 452] width 170 height 79
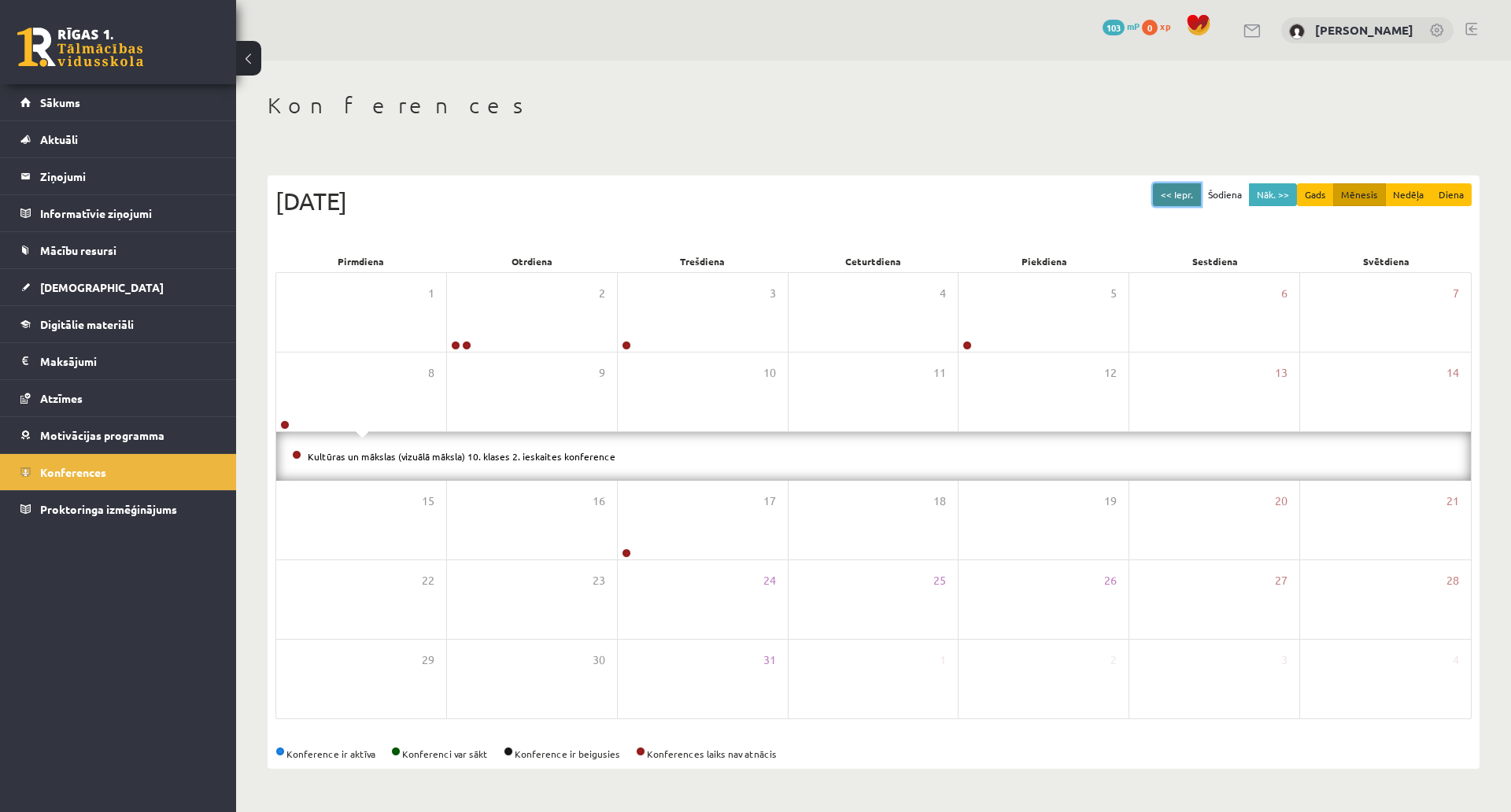
click at [1171, 184] on button "<< Iepr." at bounding box center [1177, 195] width 48 height 23
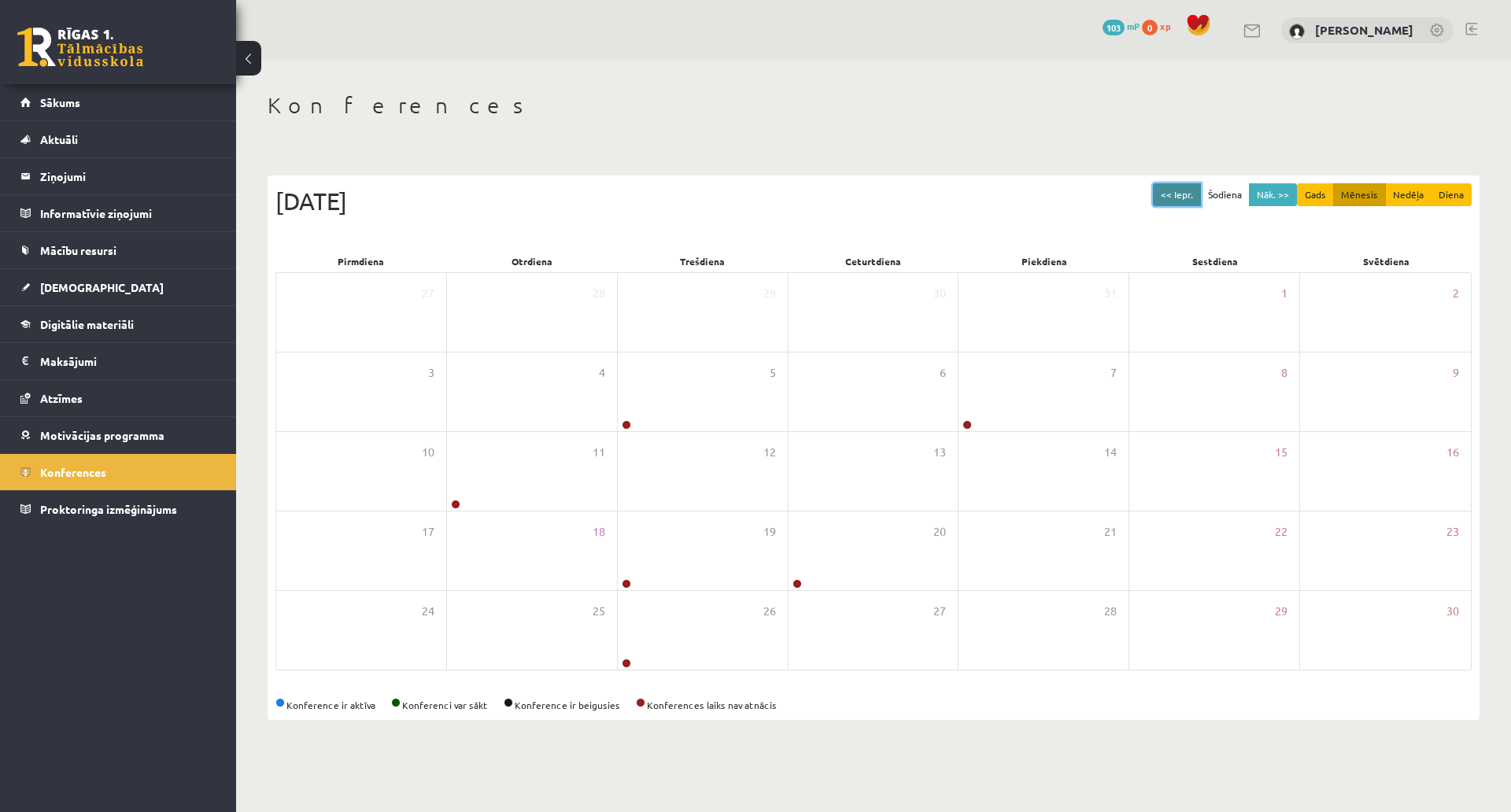
click at [1172, 184] on button "<< Iepr." at bounding box center [1177, 195] width 48 height 23
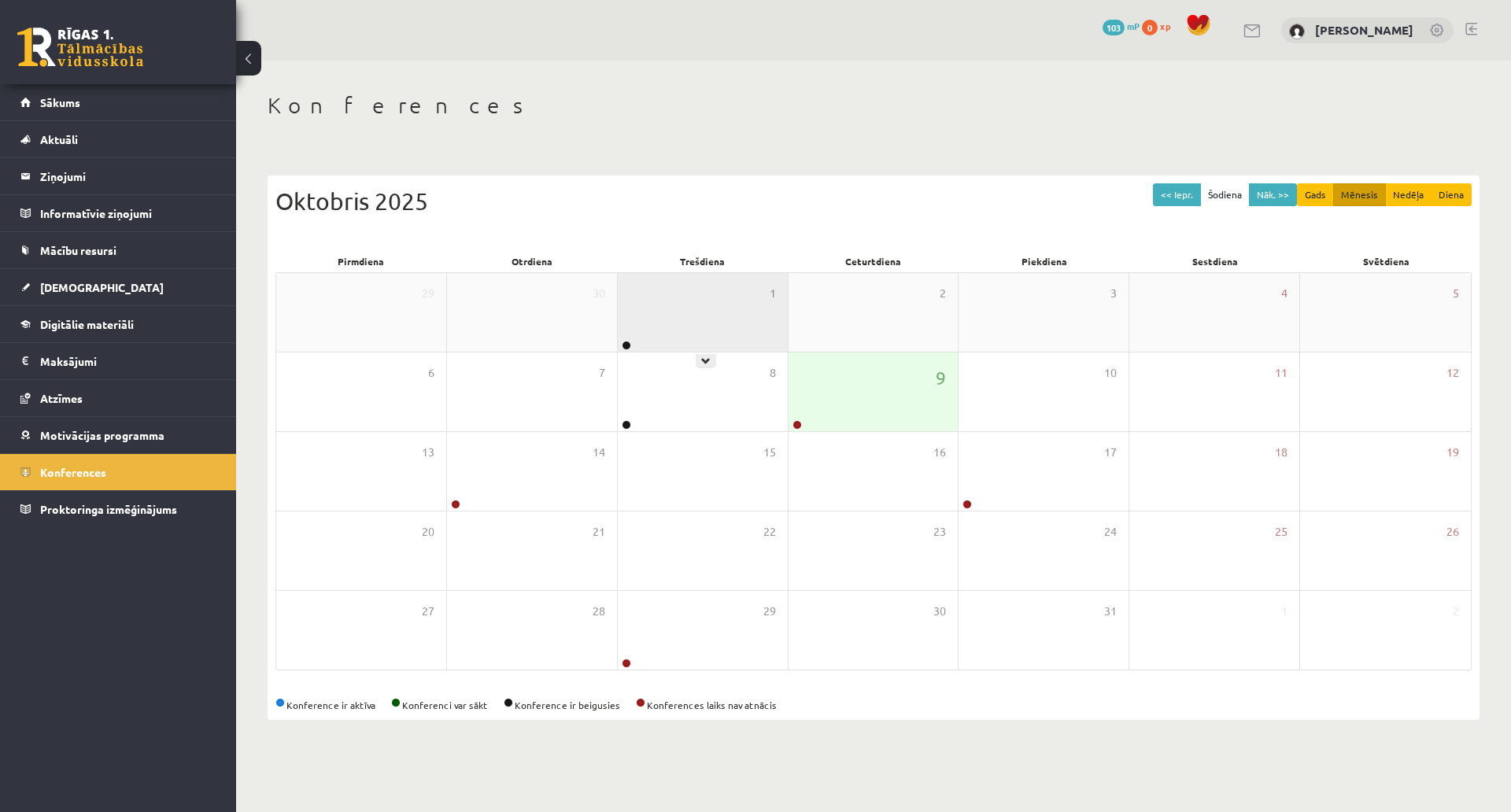
click at [747, 273] on div "1" at bounding box center [703, 312] width 170 height 79
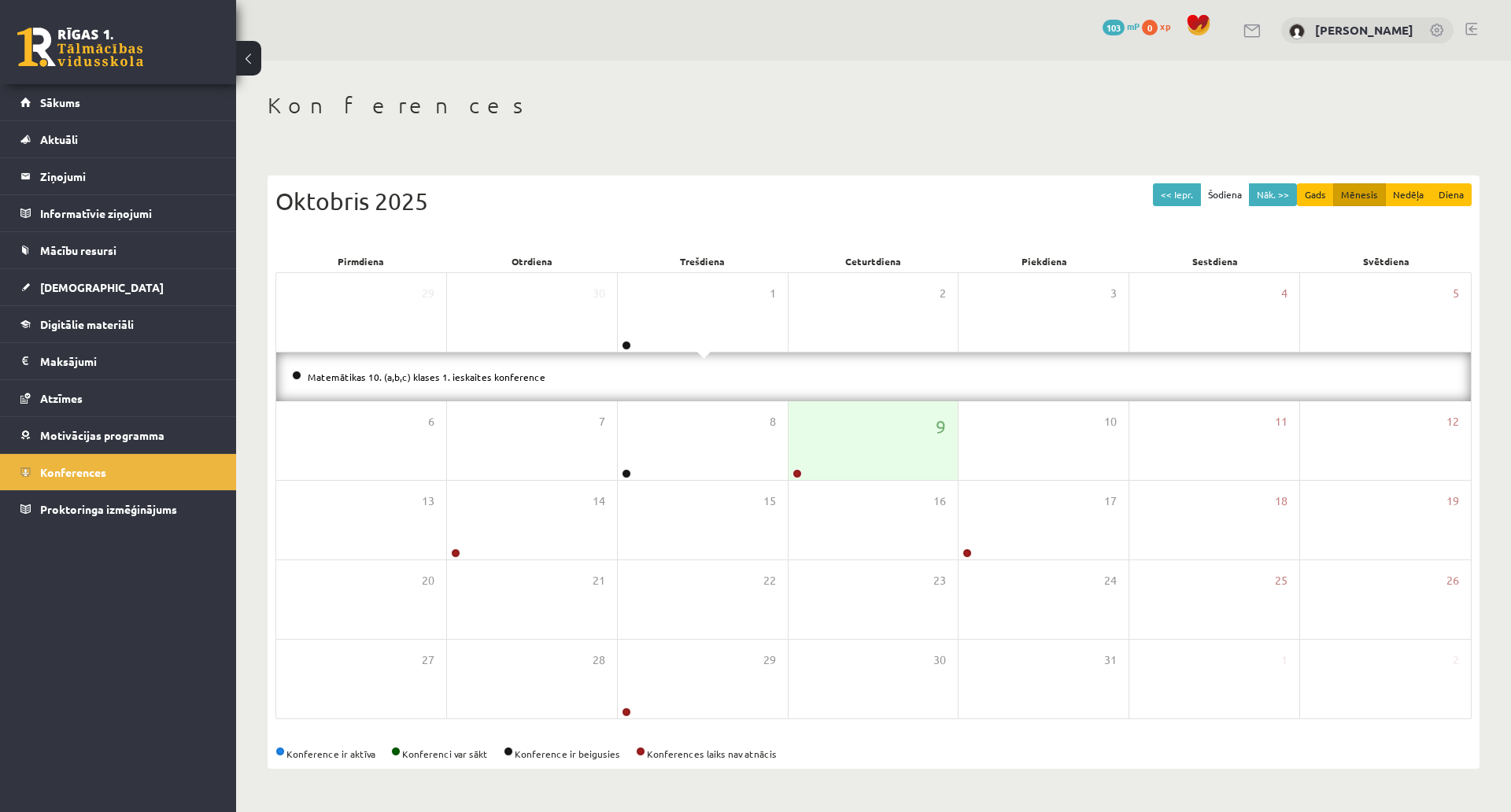
click at [369, 368] on li "Matemātikas 10. (a,b,c) klases 1. ieskaites konference" at bounding box center [874, 377] width 1164 height 17
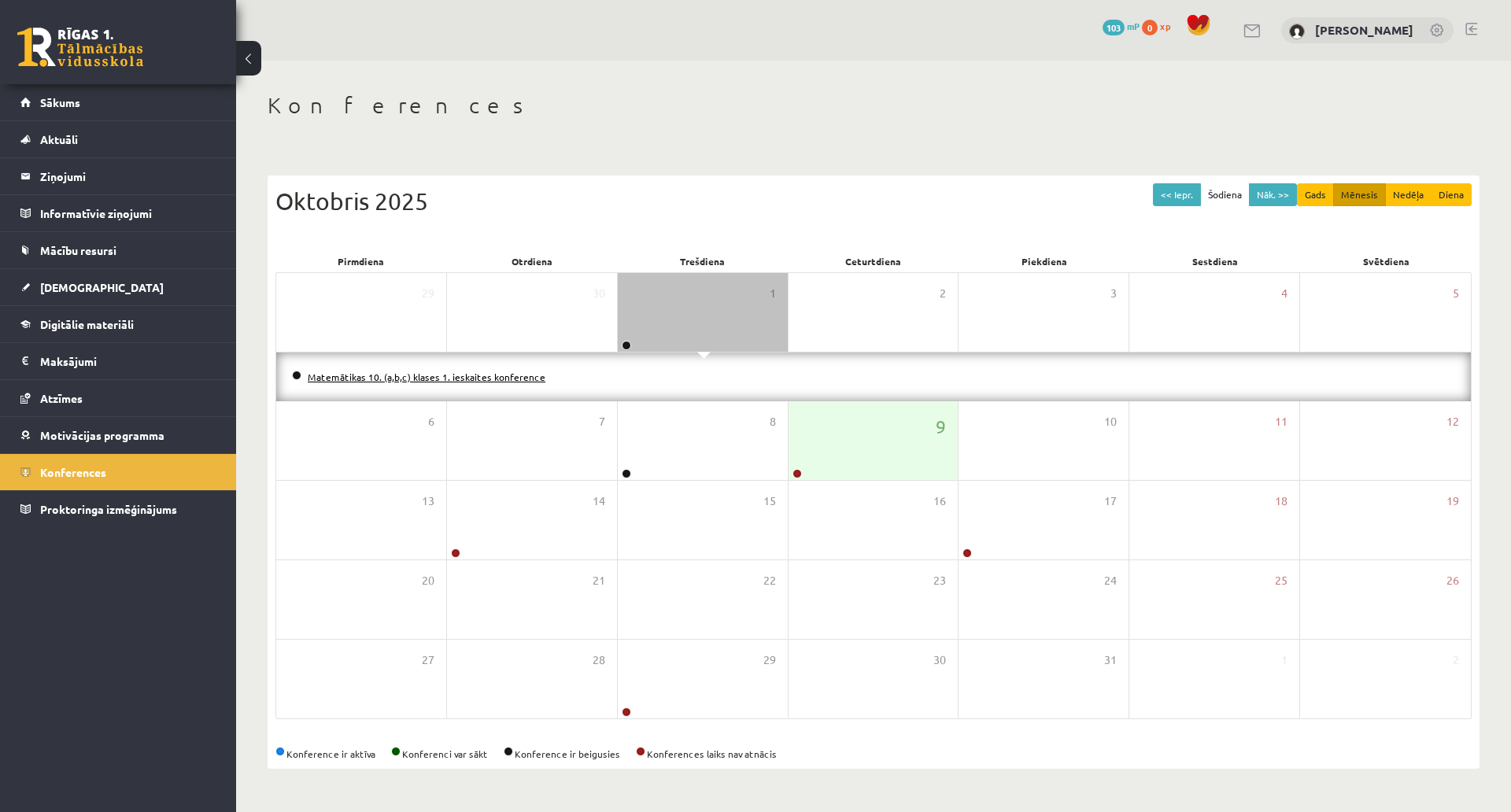
click at [375, 370] on link "Matemātikas 10. (a,b,c) klases 1. ieskaites konference" at bounding box center [426, 377] width 238 height 13
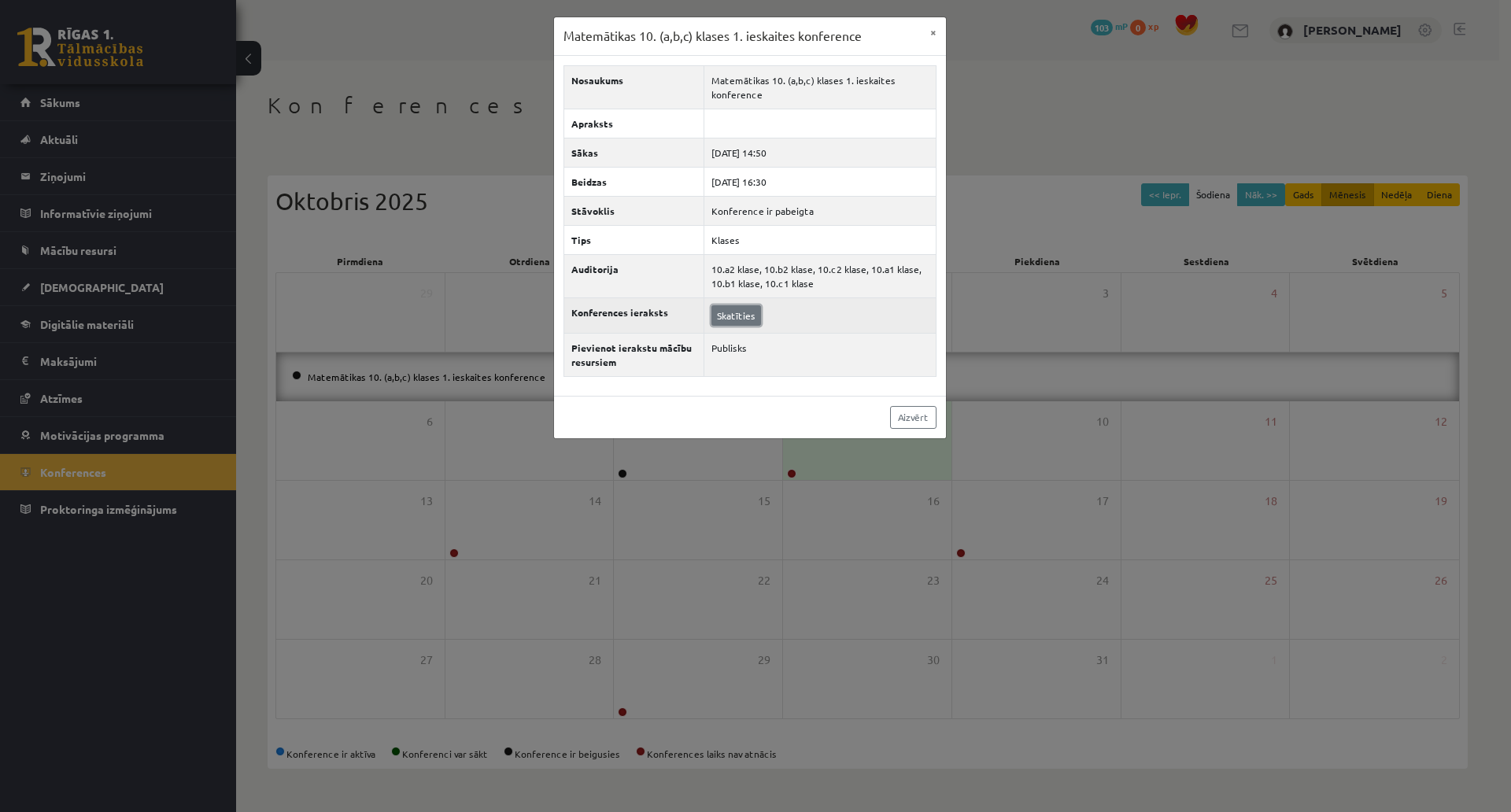
click at [747, 312] on link "Skatīties" at bounding box center [736, 315] width 49 height 21
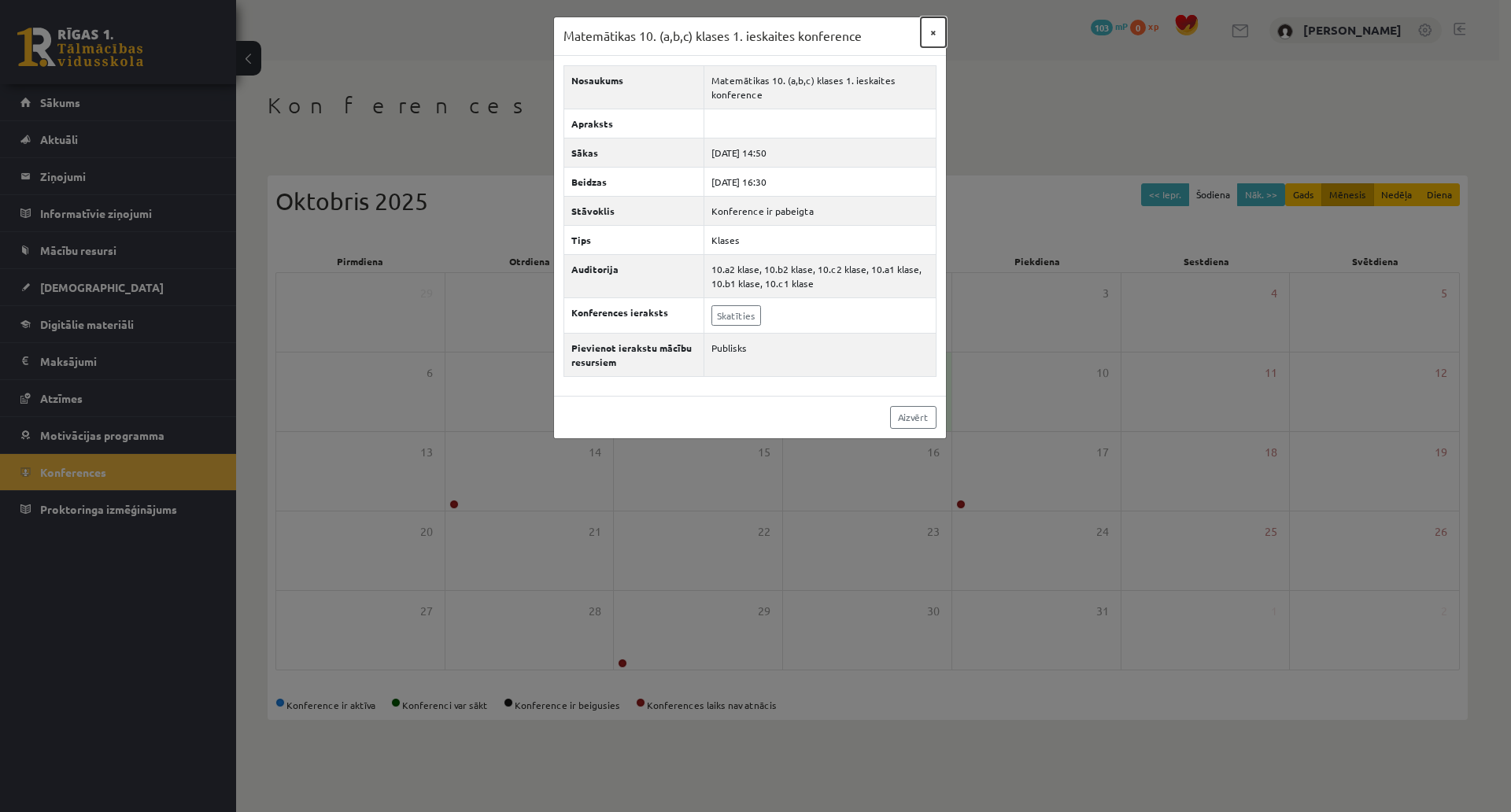
click at [932, 29] on button "×" at bounding box center [934, 33] width 25 height 30
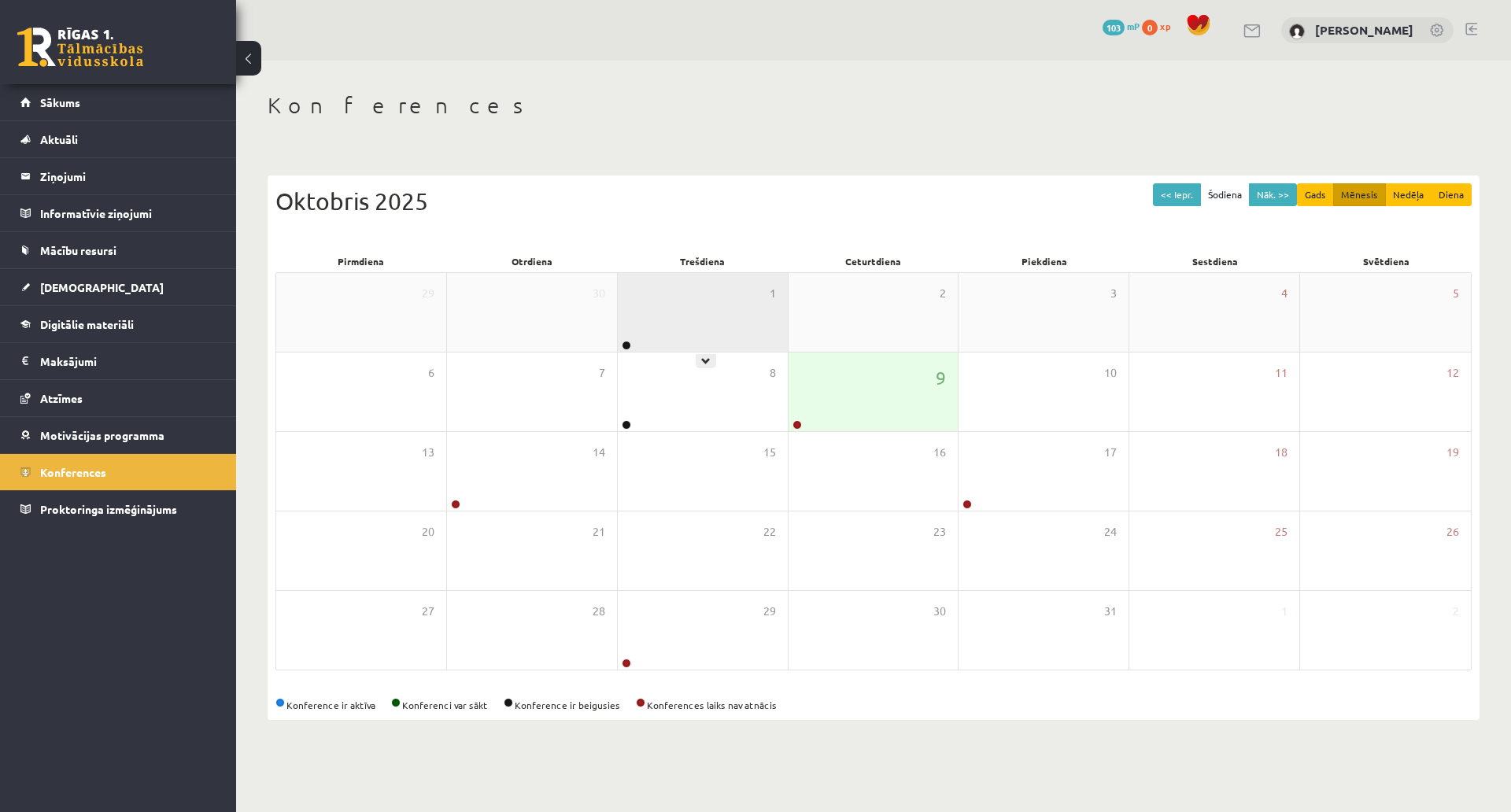
click at [734, 273] on div "1" at bounding box center [703, 312] width 170 height 79
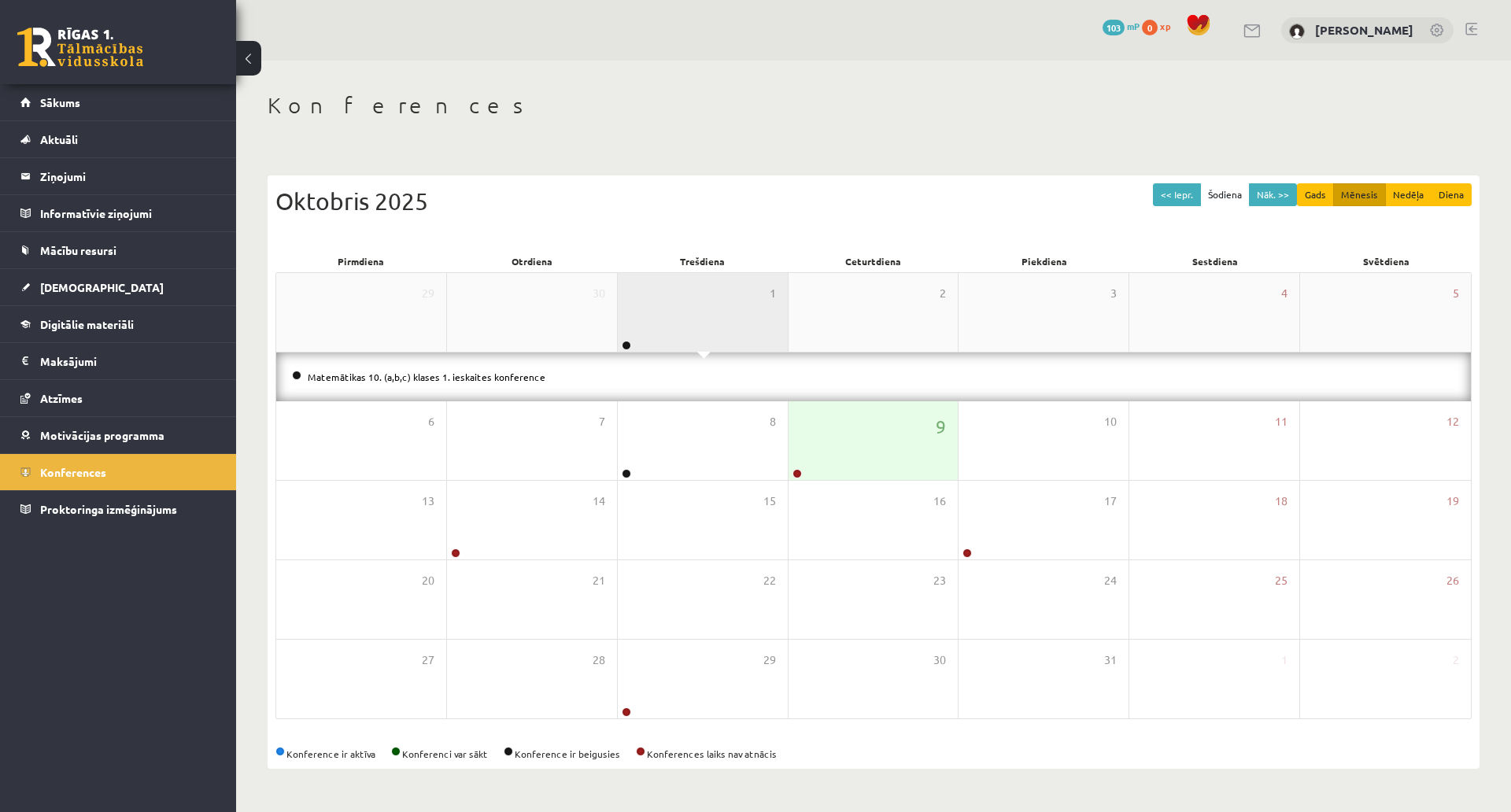
click at [745, 273] on div "1" at bounding box center [703, 312] width 170 height 79
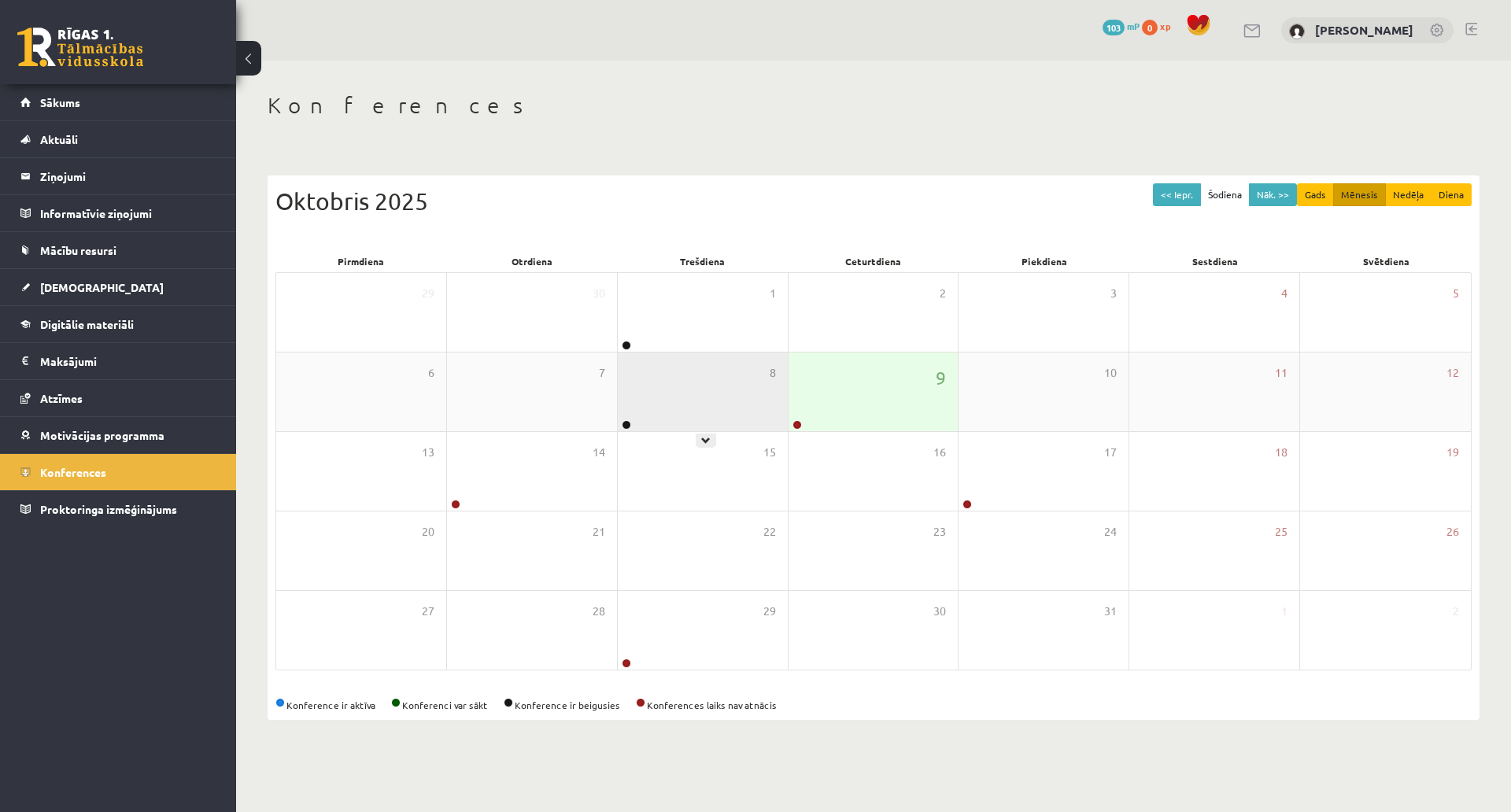
click at [713, 355] on div "8" at bounding box center [703, 392] width 170 height 79
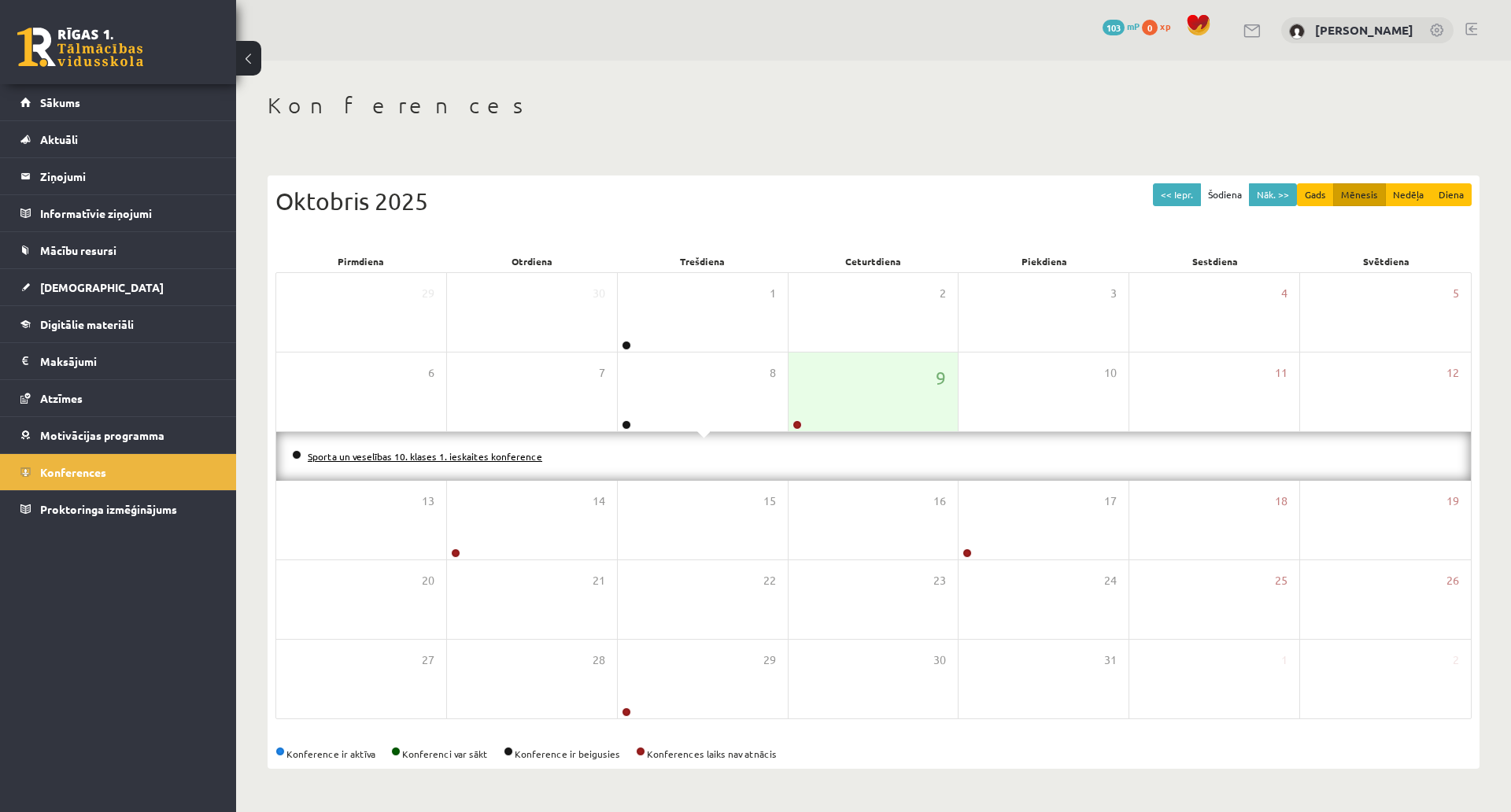
click at [494, 450] on link "Sporta un veselības 10. klases 1. ieskaites konference" at bounding box center [424, 456] width 234 height 13
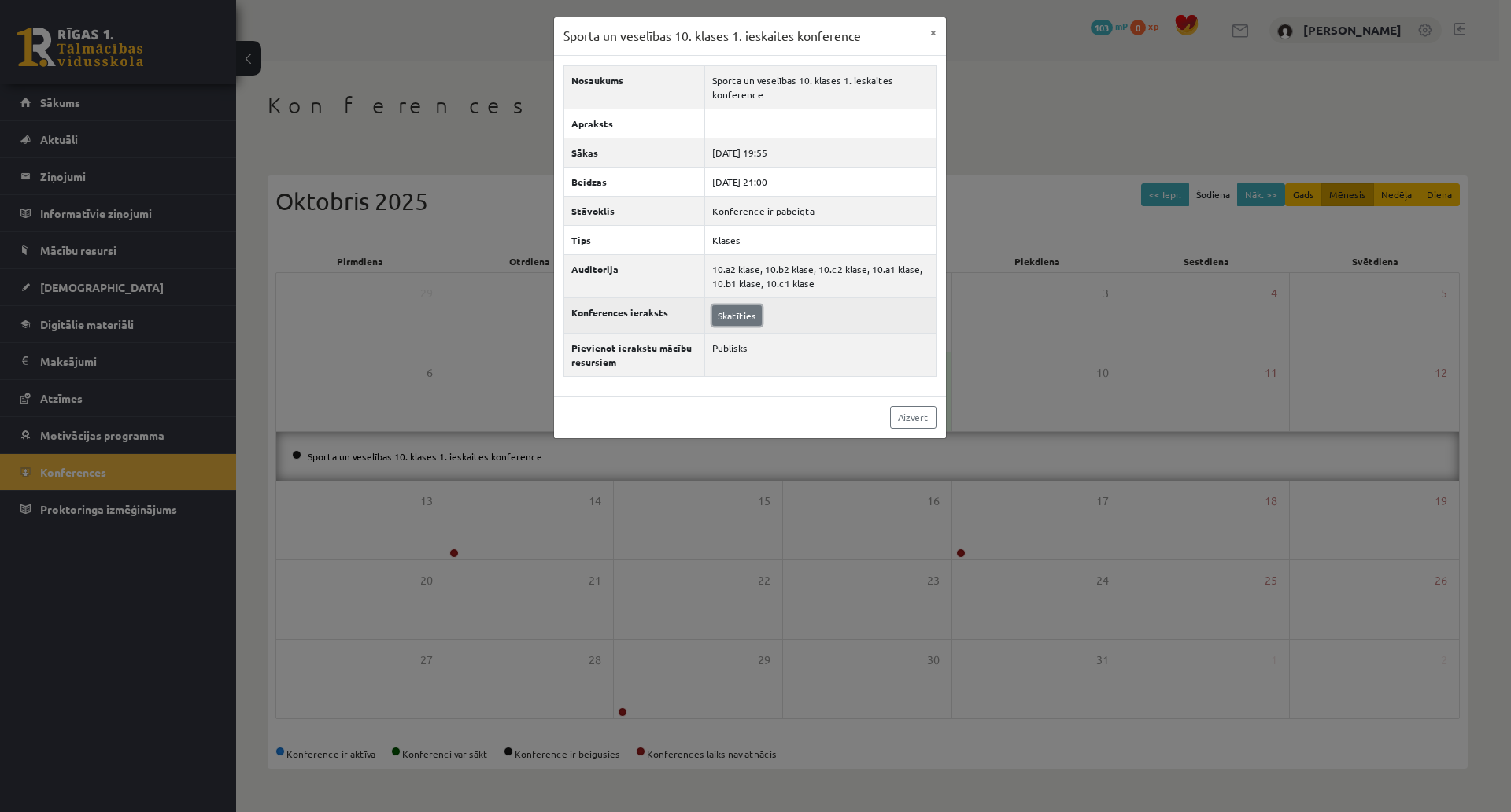
click at [726, 320] on link "Skatīties" at bounding box center [737, 315] width 49 height 21
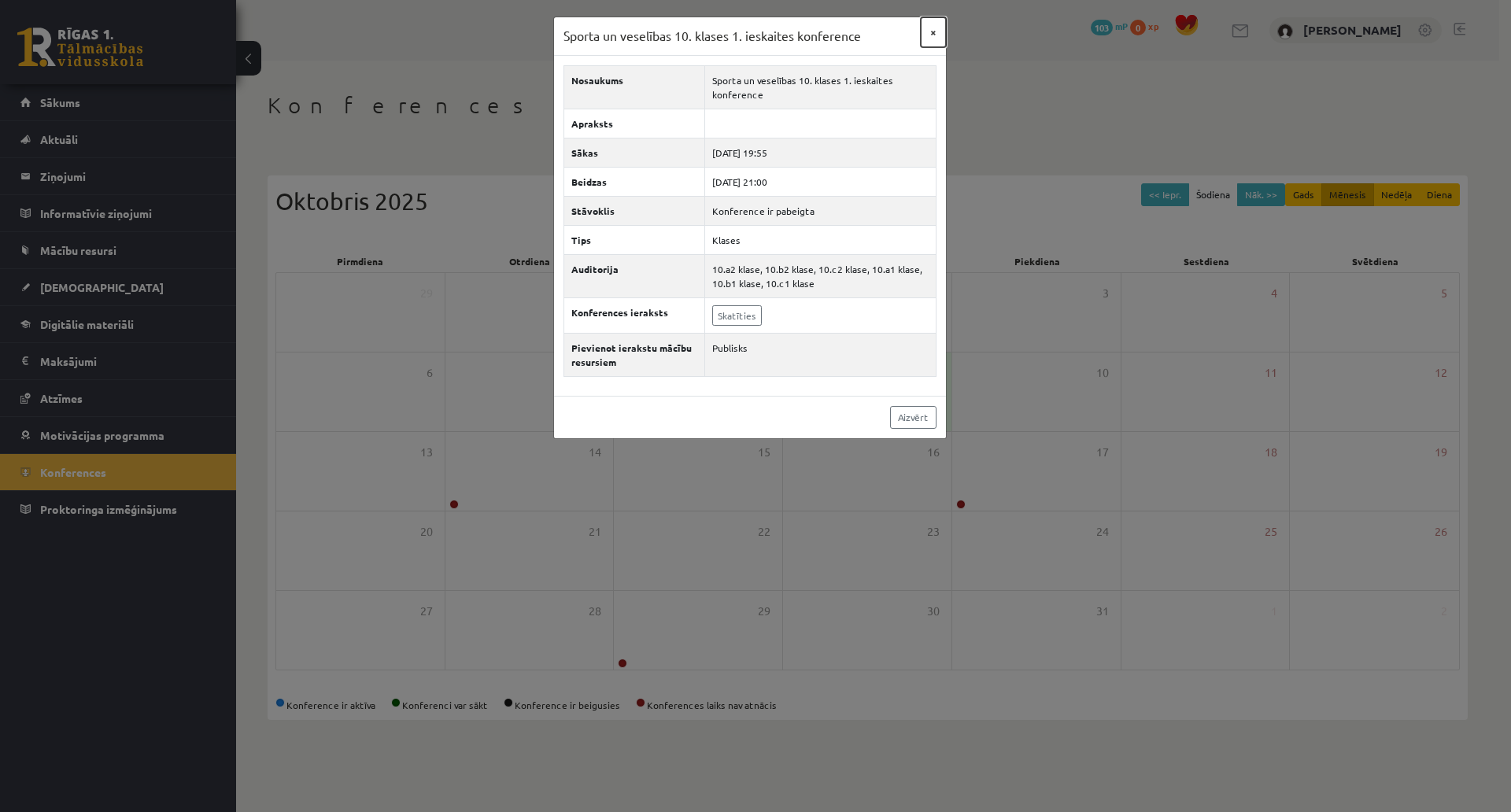
drag, startPoint x: 928, startPoint y: 25, endPoint x: 929, endPoint y: 33, distance: 8.1
click at [929, 33] on button "×" at bounding box center [934, 33] width 25 height 30
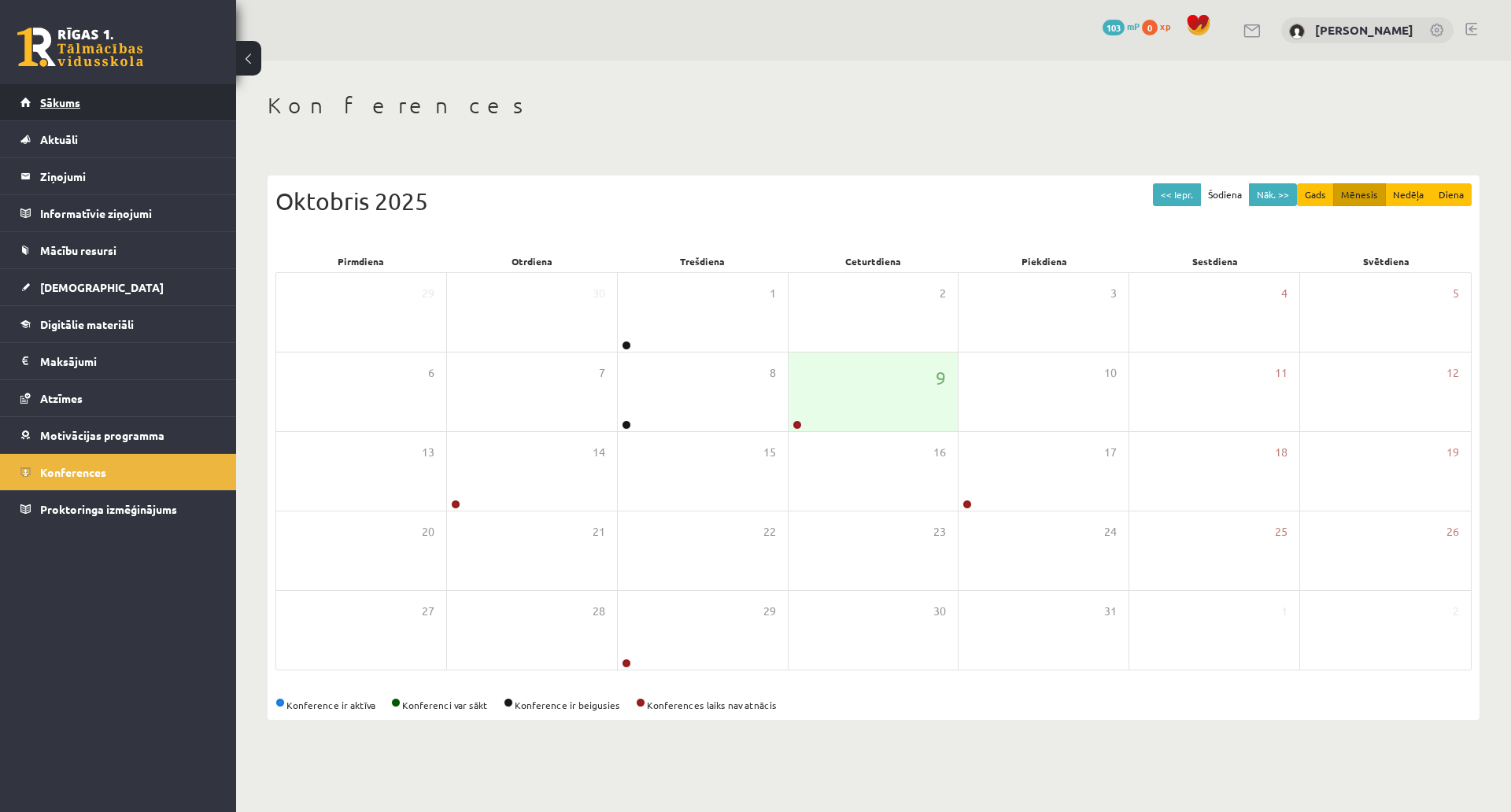
click at [103, 116] on link "Sākums" at bounding box center [118, 102] width 196 height 37
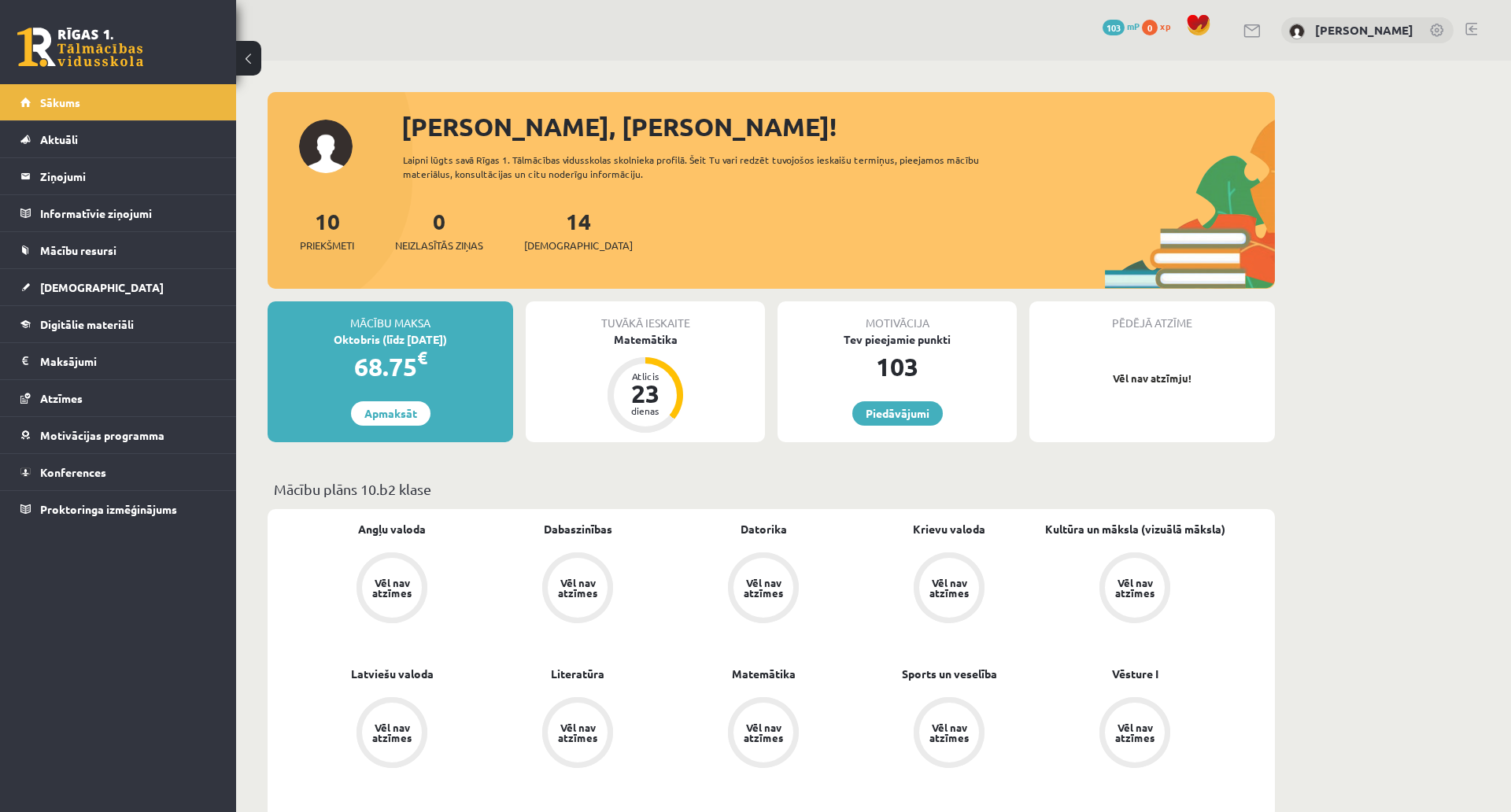
click at [1244, 29] on link at bounding box center [1253, 31] width 19 height 14
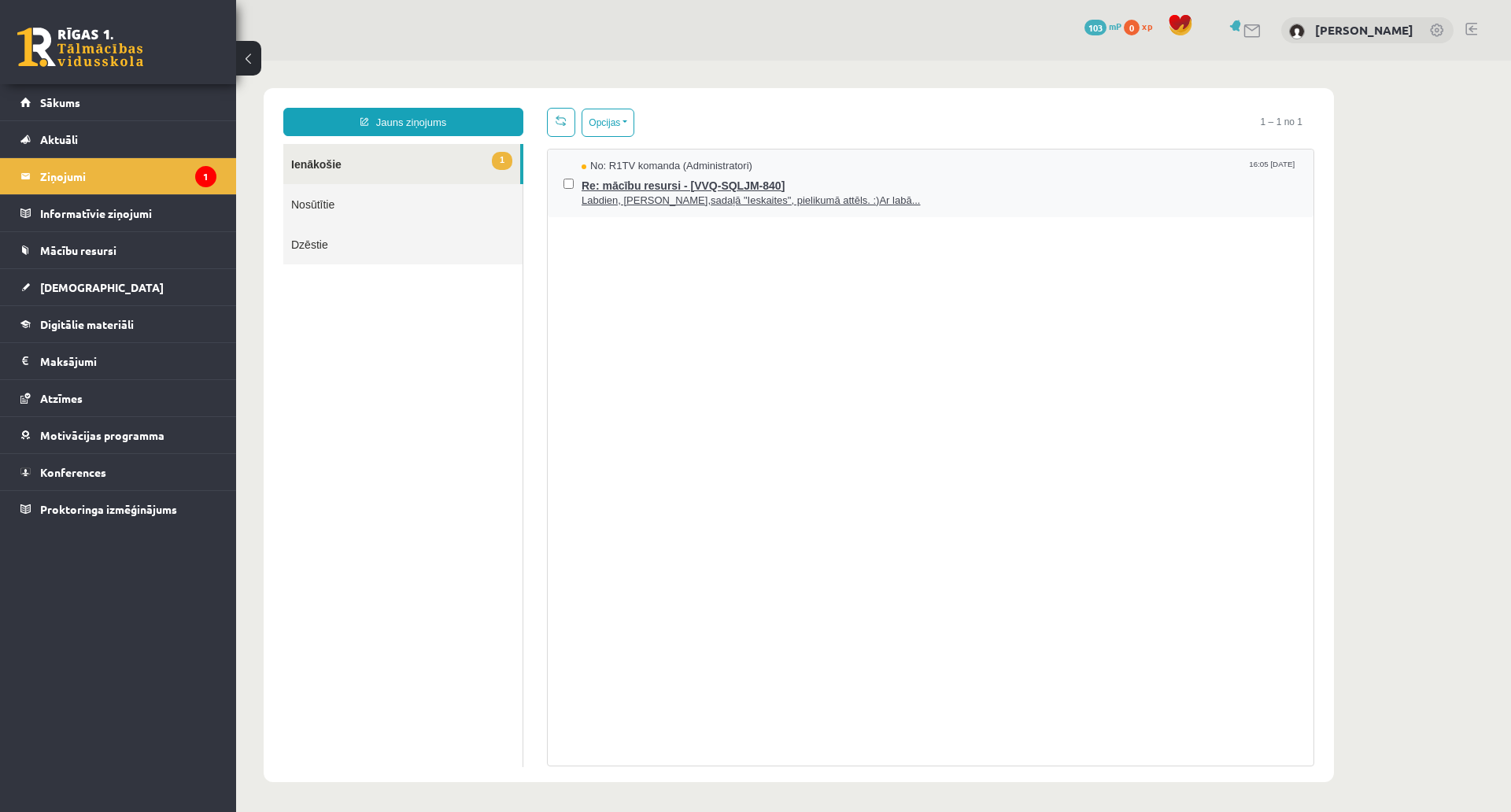
click at [702, 171] on span "No: R1TV komanda (Administratori)" at bounding box center [667, 166] width 171 height 15
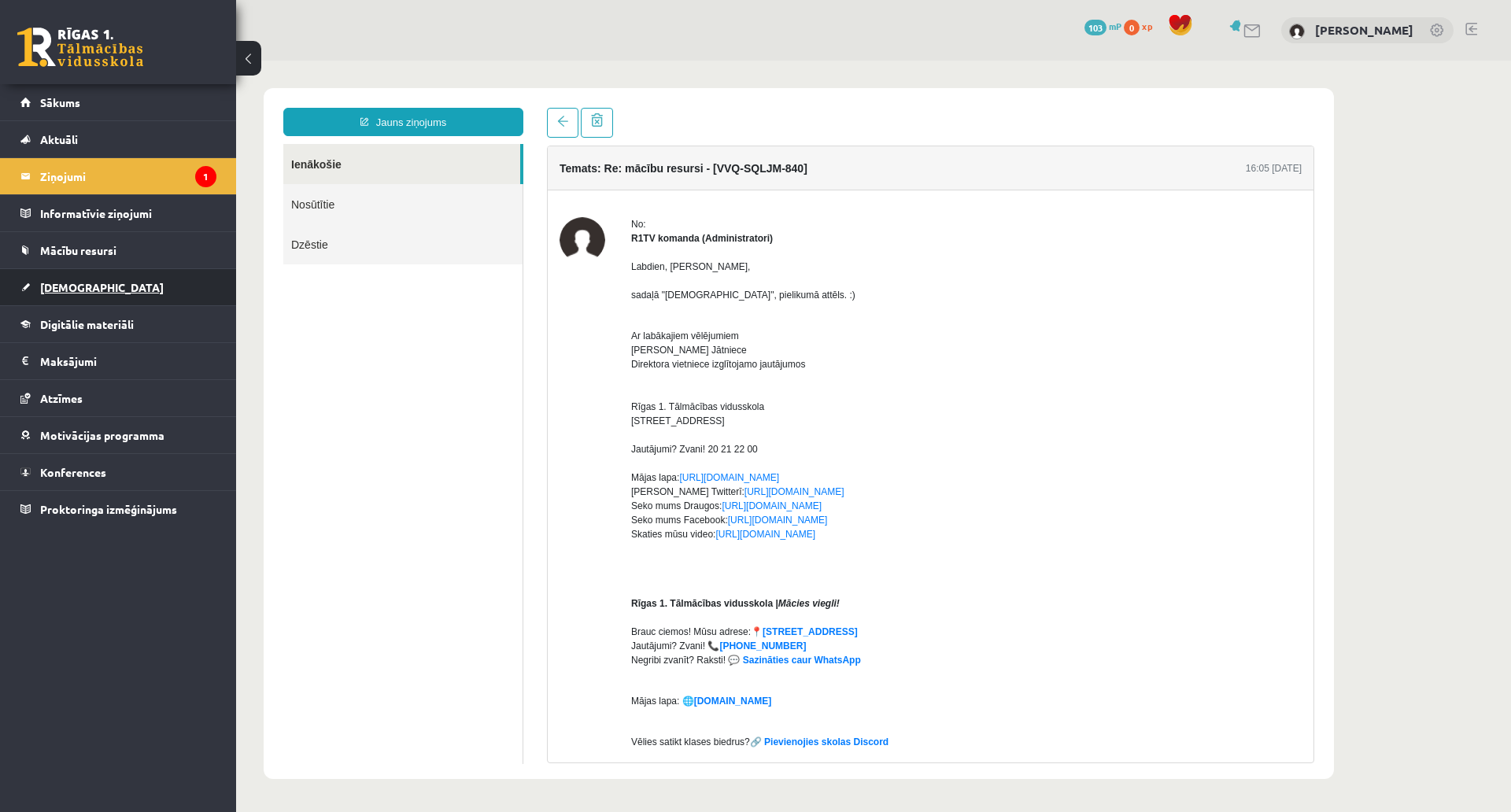
click at [117, 283] on link "[DEMOGRAPHIC_DATA]" at bounding box center [118, 288] width 196 height 37
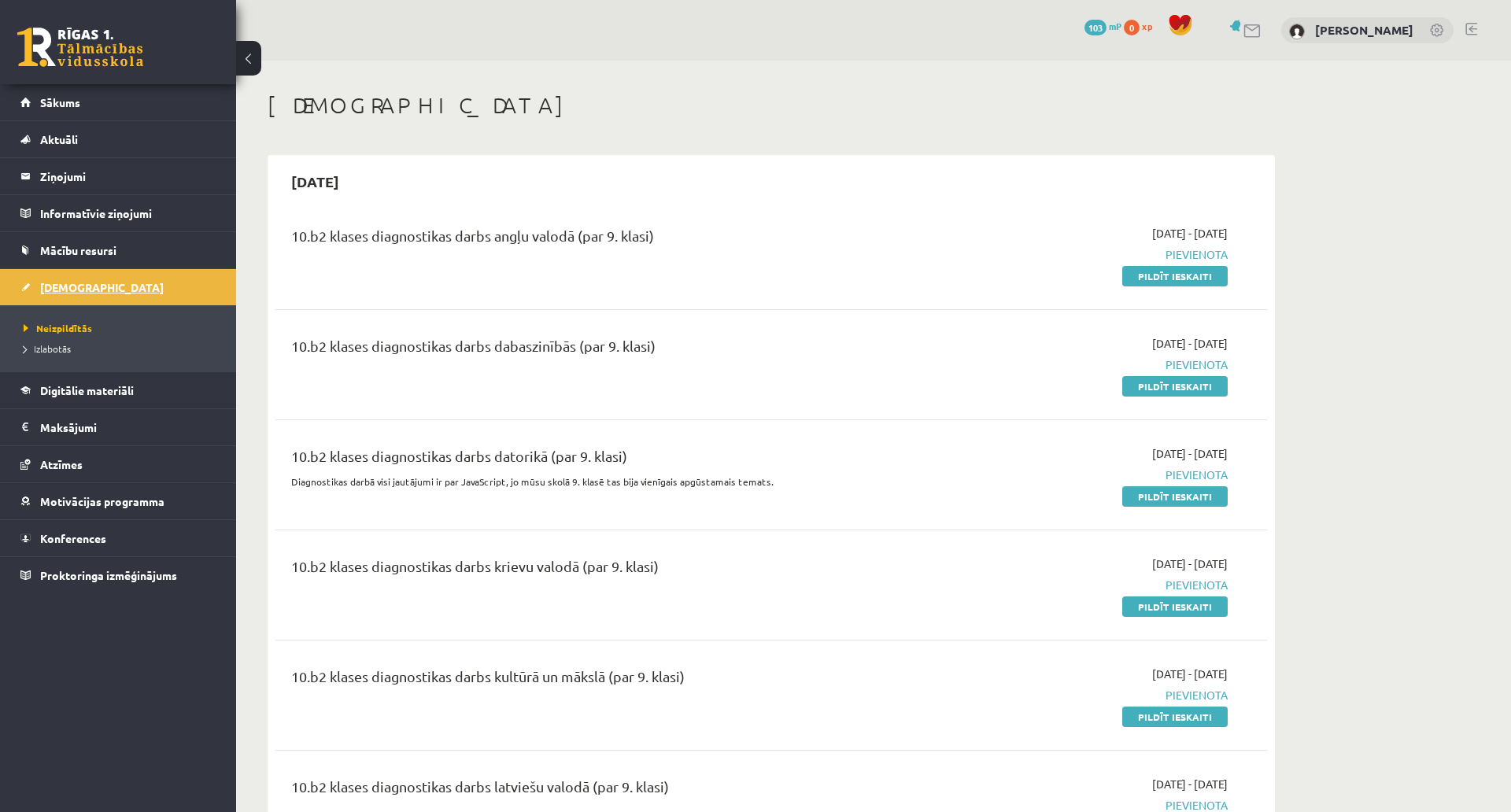
click at [130, 281] on link "[DEMOGRAPHIC_DATA]" at bounding box center [118, 288] width 196 height 37
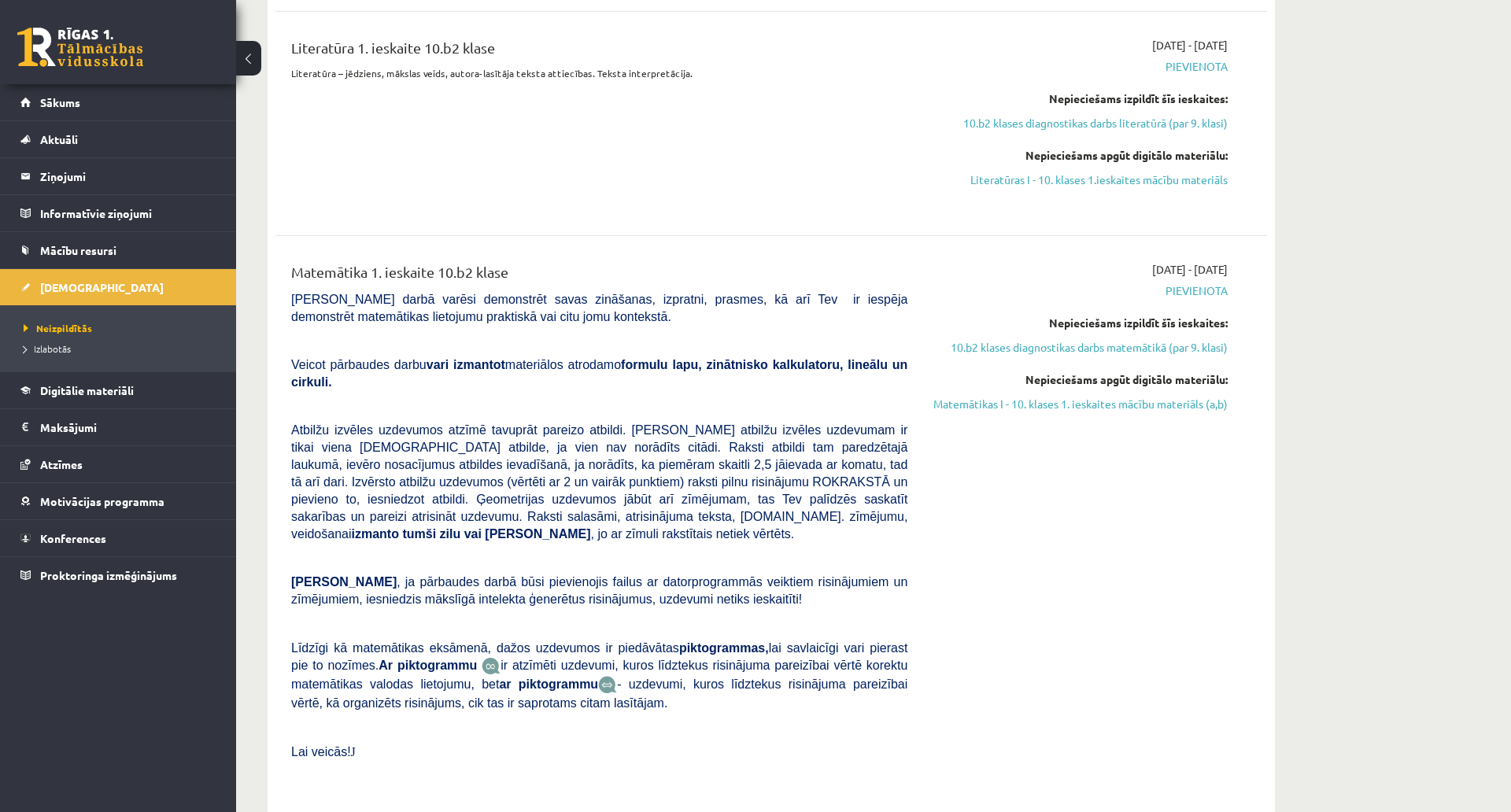
scroll to position [2832, 0]
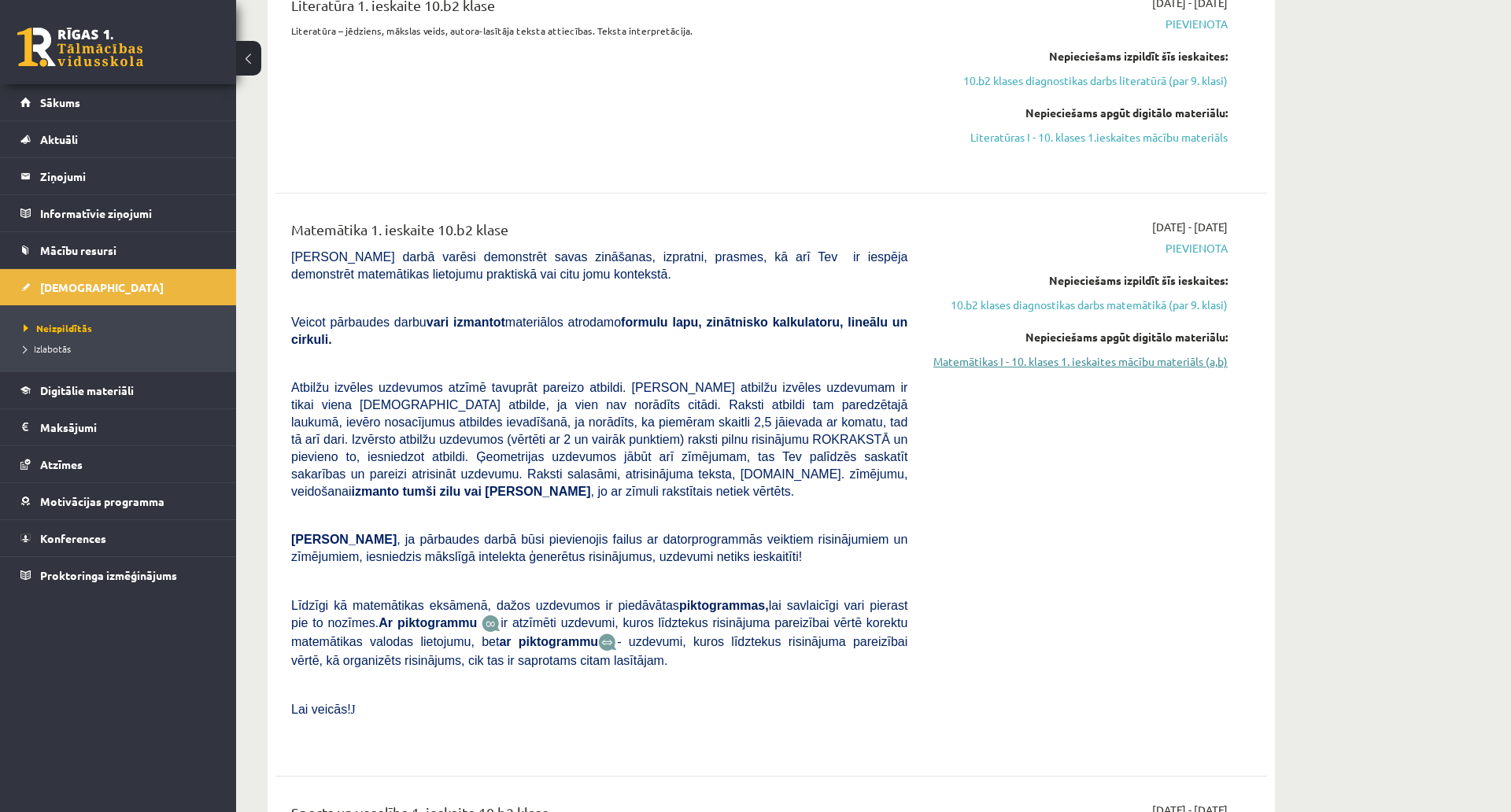
click at [1056, 363] on link "Matemātikas I - 10. klases 1. ieskaites mācību materiāls (a,b)" at bounding box center [1079, 362] width 296 height 17
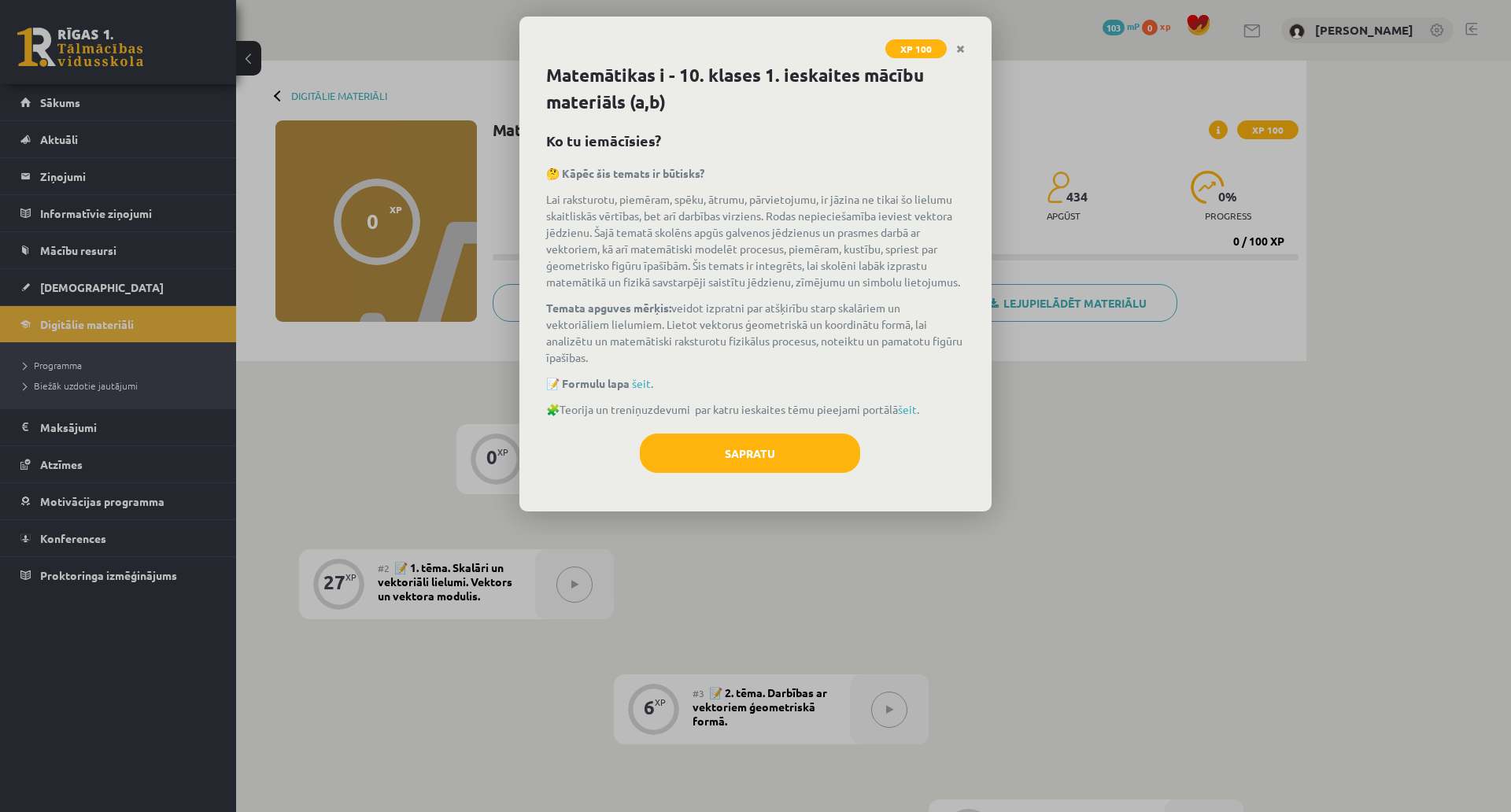
click at [849, 432] on div "Matemātikas i - 10. klases 1. ieskaites mācību materiāls (a,b) Ko tu iemācīsies…" at bounding box center [756, 286] width 472 height 449
click at [833, 439] on button "Sapratu" at bounding box center [750, 454] width 220 height 40
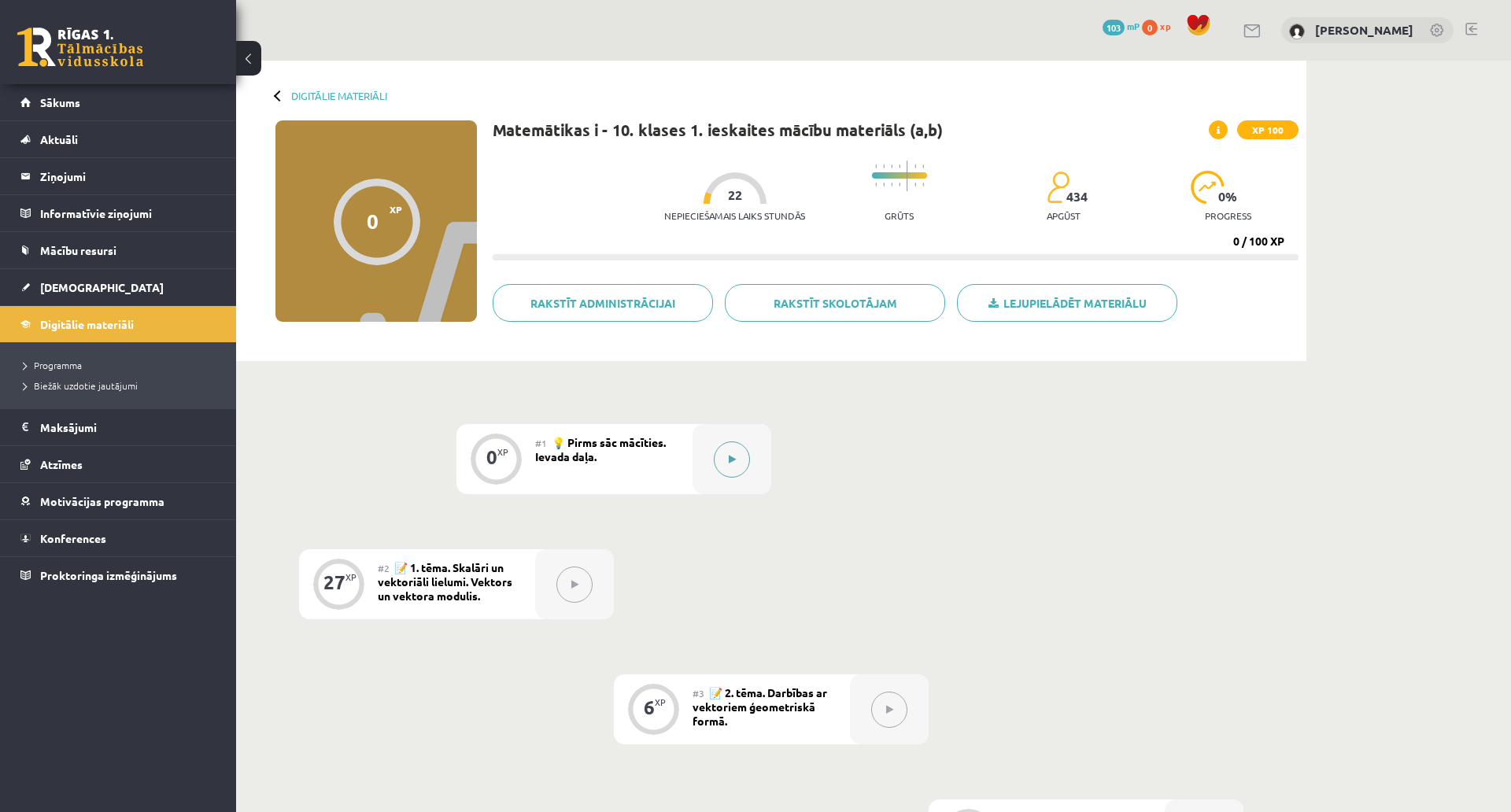
click at [737, 468] on button at bounding box center [732, 460] width 37 height 37
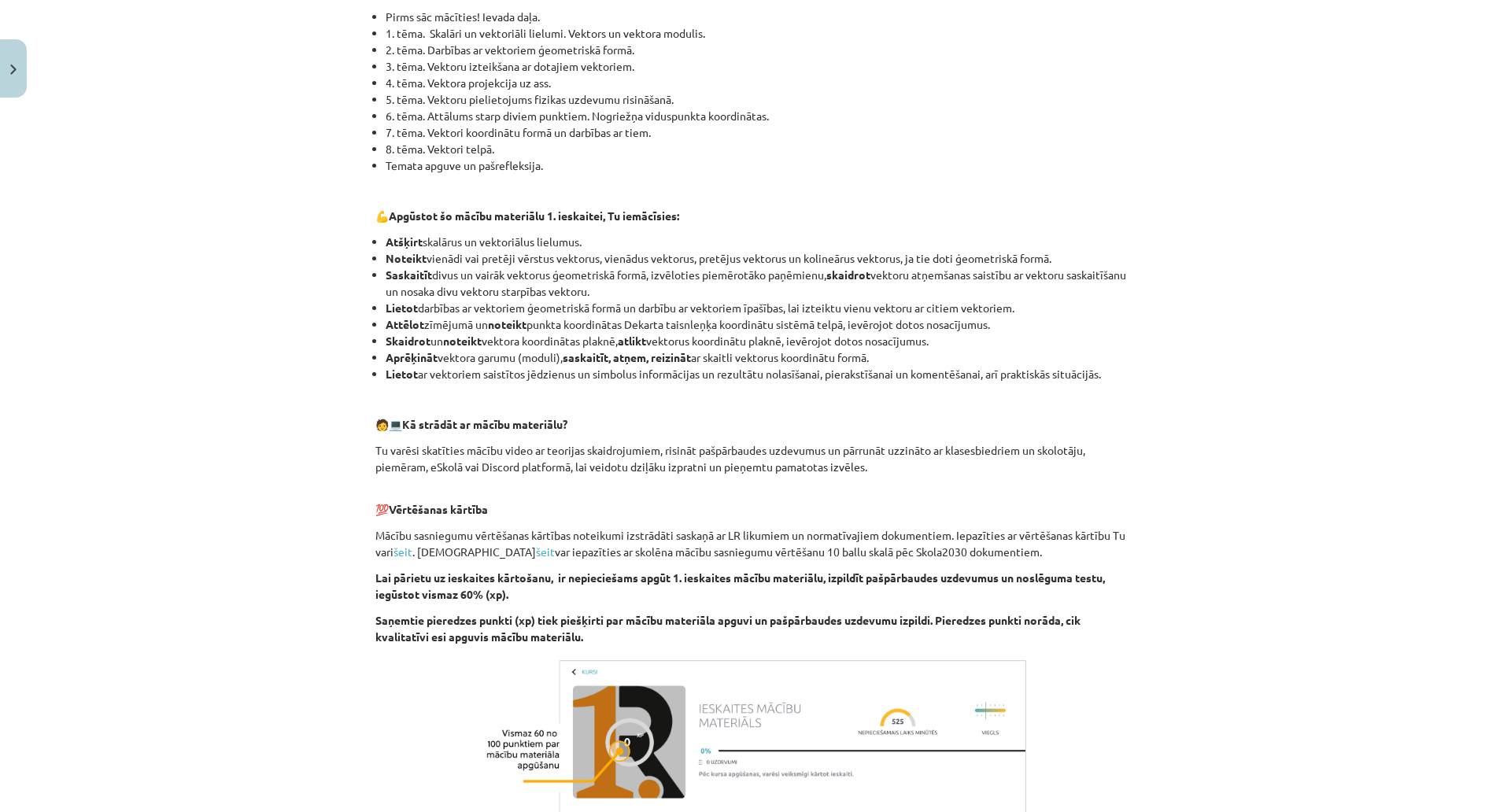
scroll to position [472, 0]
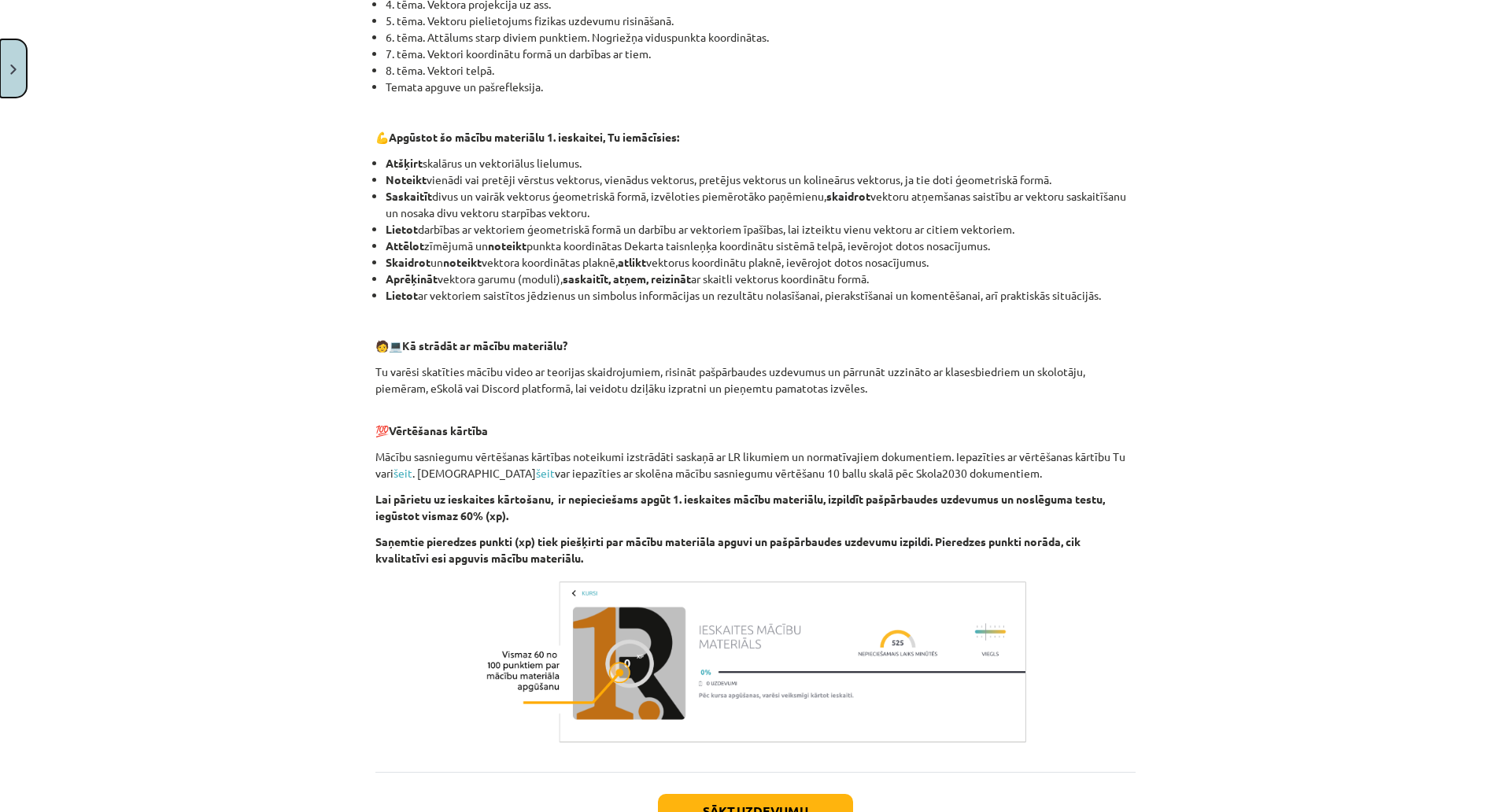
click at [17, 78] on button "Close" at bounding box center [14, 68] width 27 height 58
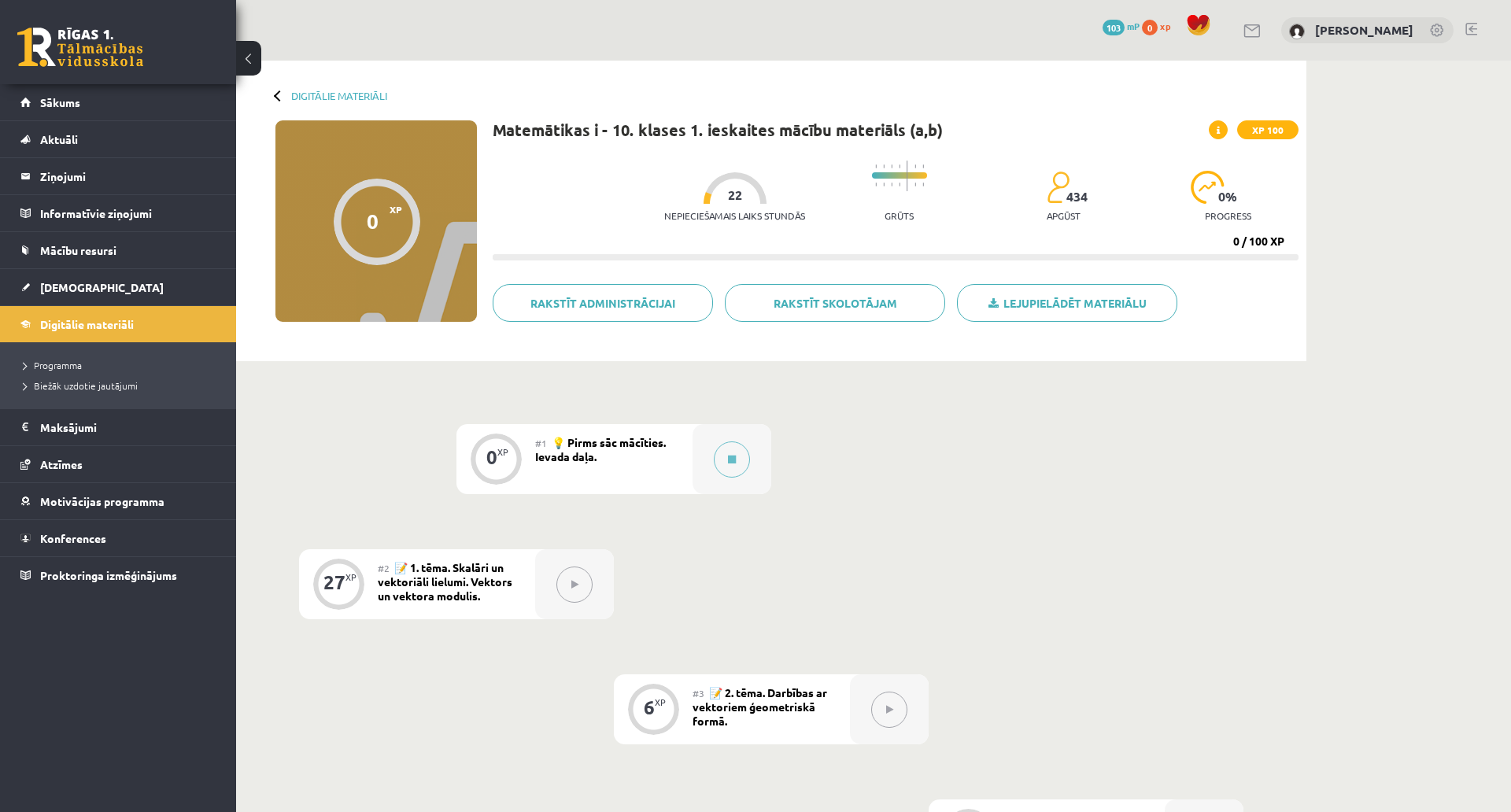
click at [587, 588] on button at bounding box center [575, 585] width 37 height 37
click at [451, 586] on span "📝 1. tēma. Skalāri un vektoriāli lielumi. Vektors un vektora modulis." at bounding box center [444, 581] width 134 height 42
drag, startPoint x: 548, startPoint y: 575, endPoint x: 578, endPoint y: 575, distance: 30.0
click at [552, 575] on div at bounding box center [574, 584] width 79 height 70
click at [579, 577] on button at bounding box center [575, 585] width 37 height 37
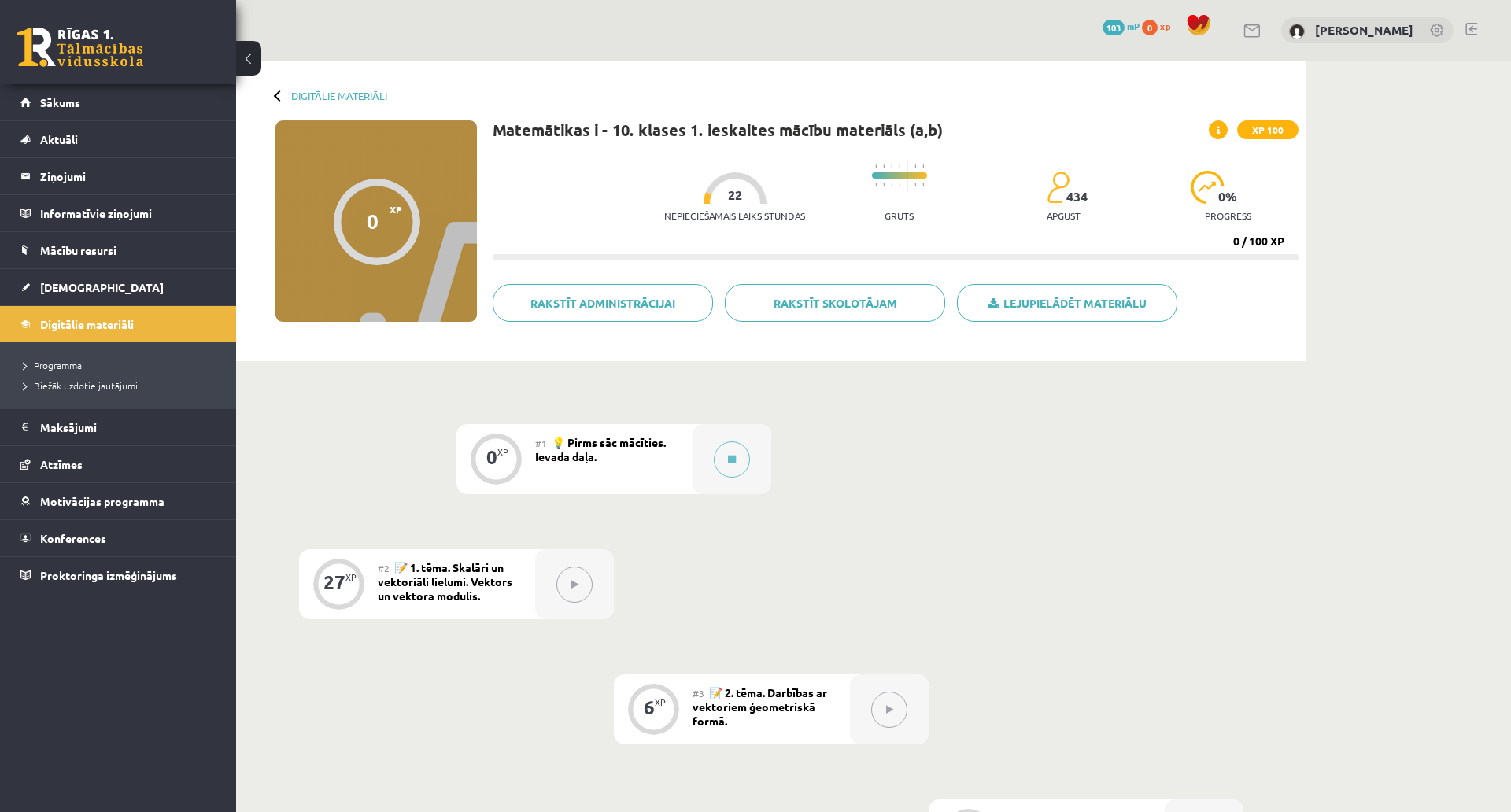
click at [573, 586] on icon at bounding box center [575, 585] width 7 height 10
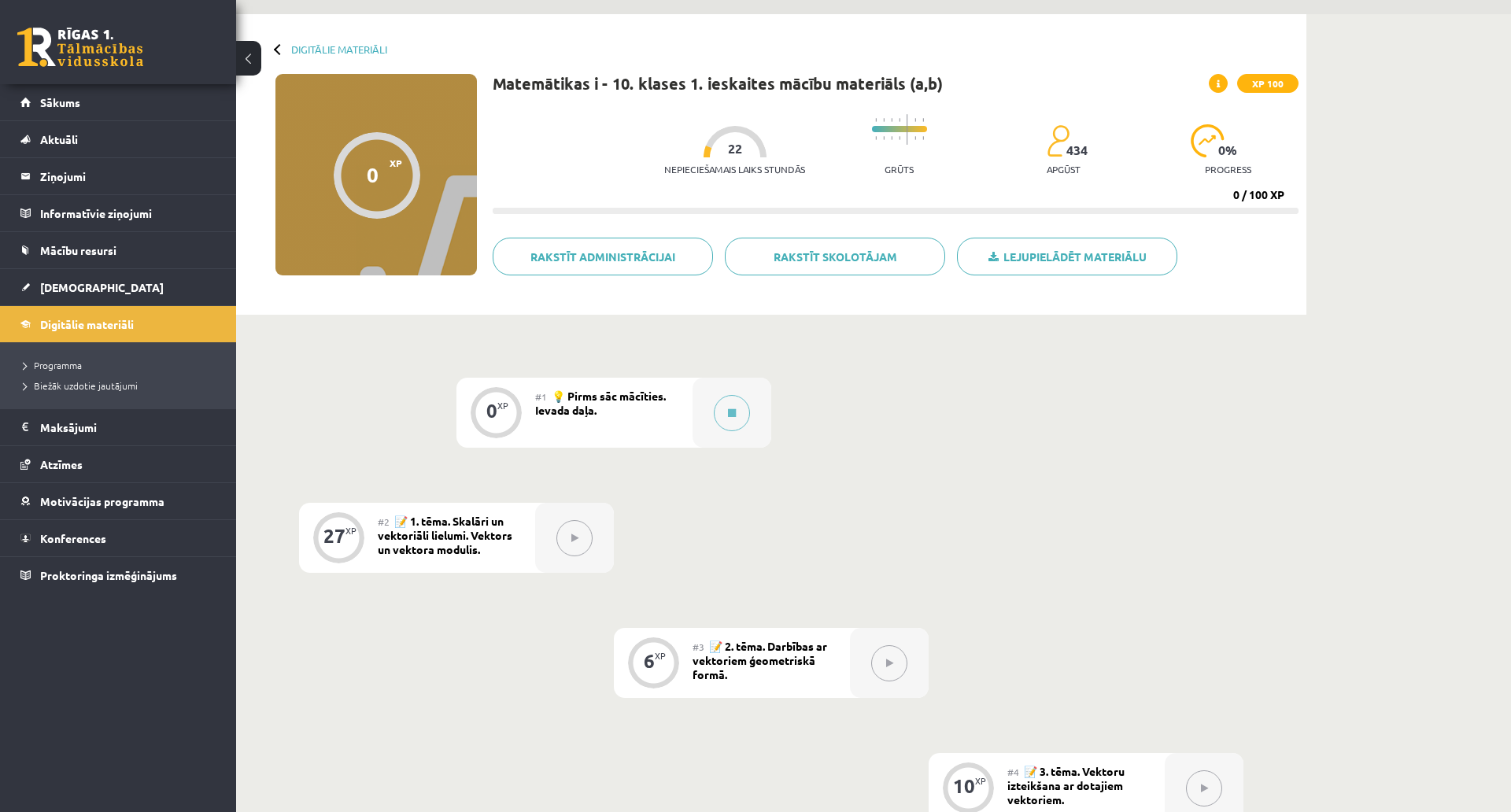
scroll to position [79, 0]
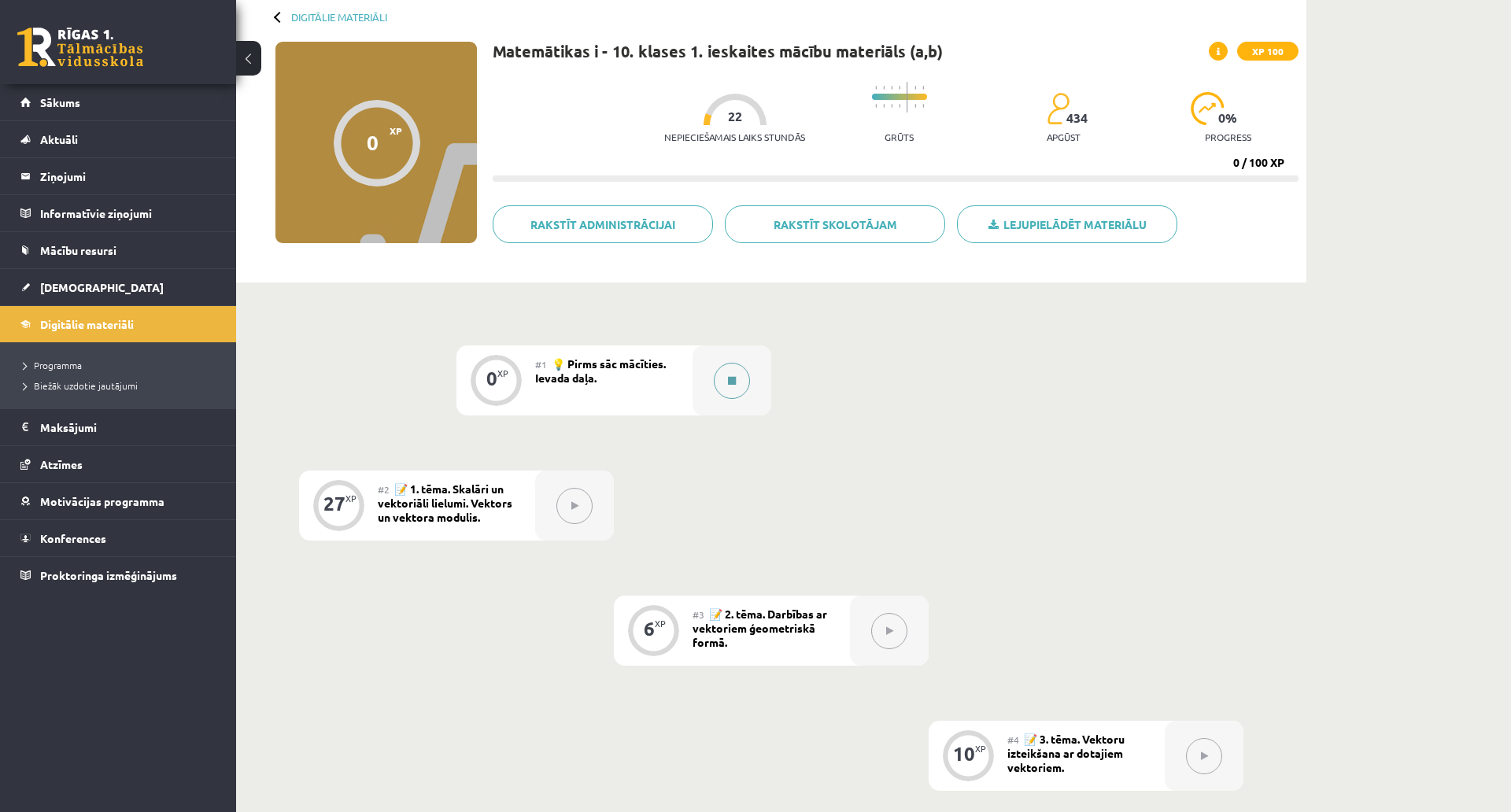
click at [724, 381] on button at bounding box center [732, 381] width 37 height 37
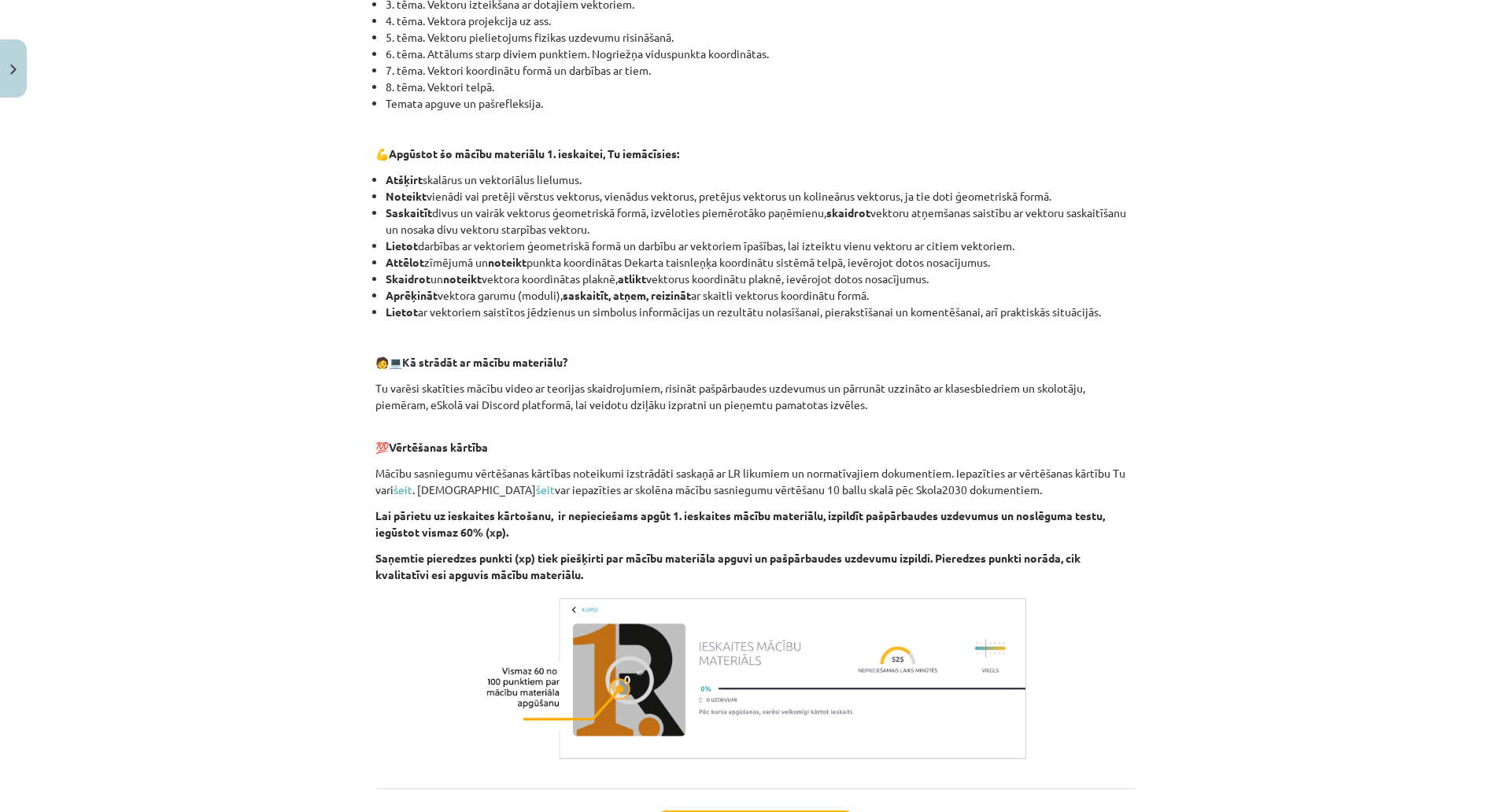
scroll to position [450, 0]
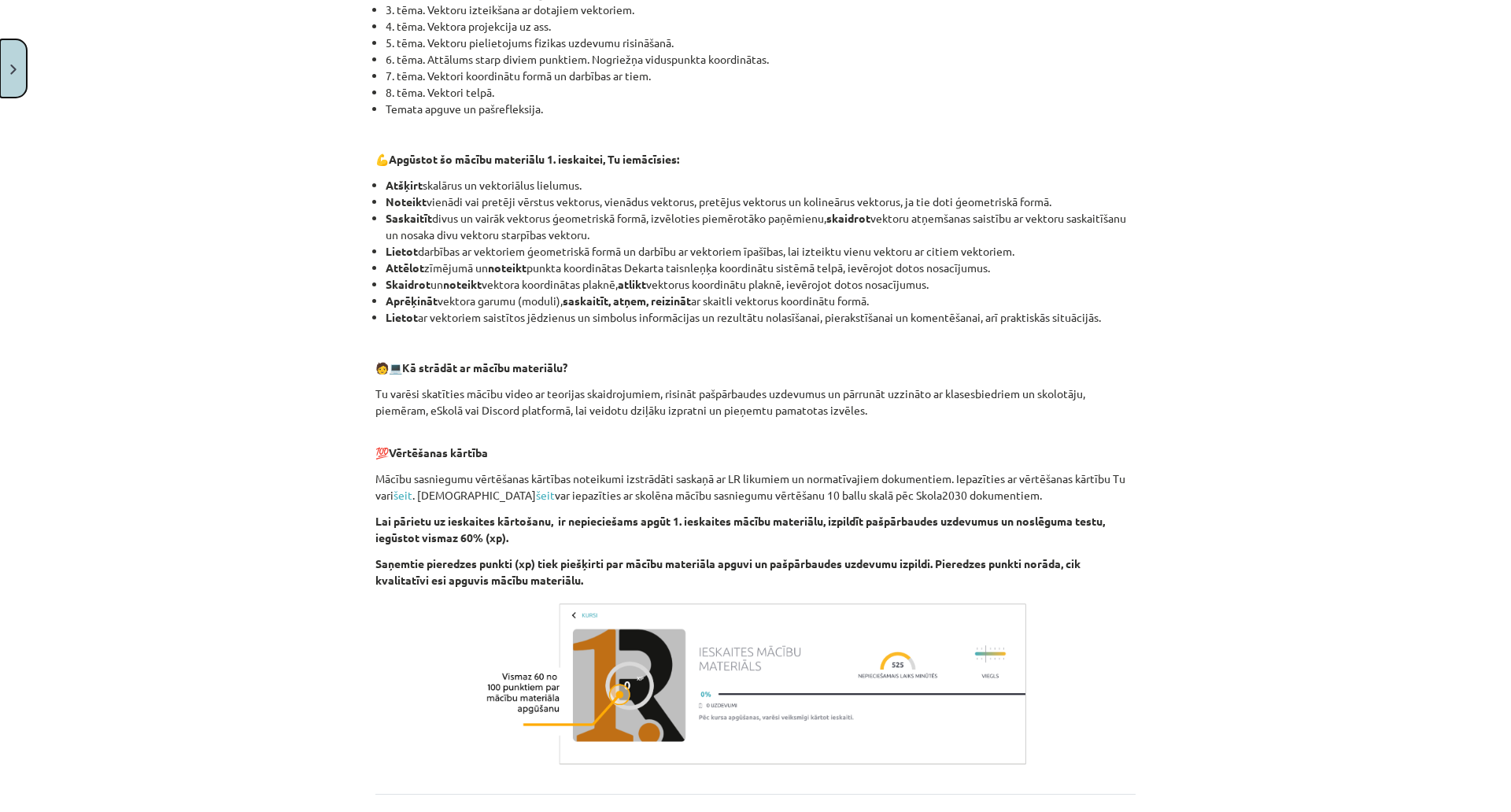
click at [0, 52] on button "Close" at bounding box center [14, 68] width 27 height 58
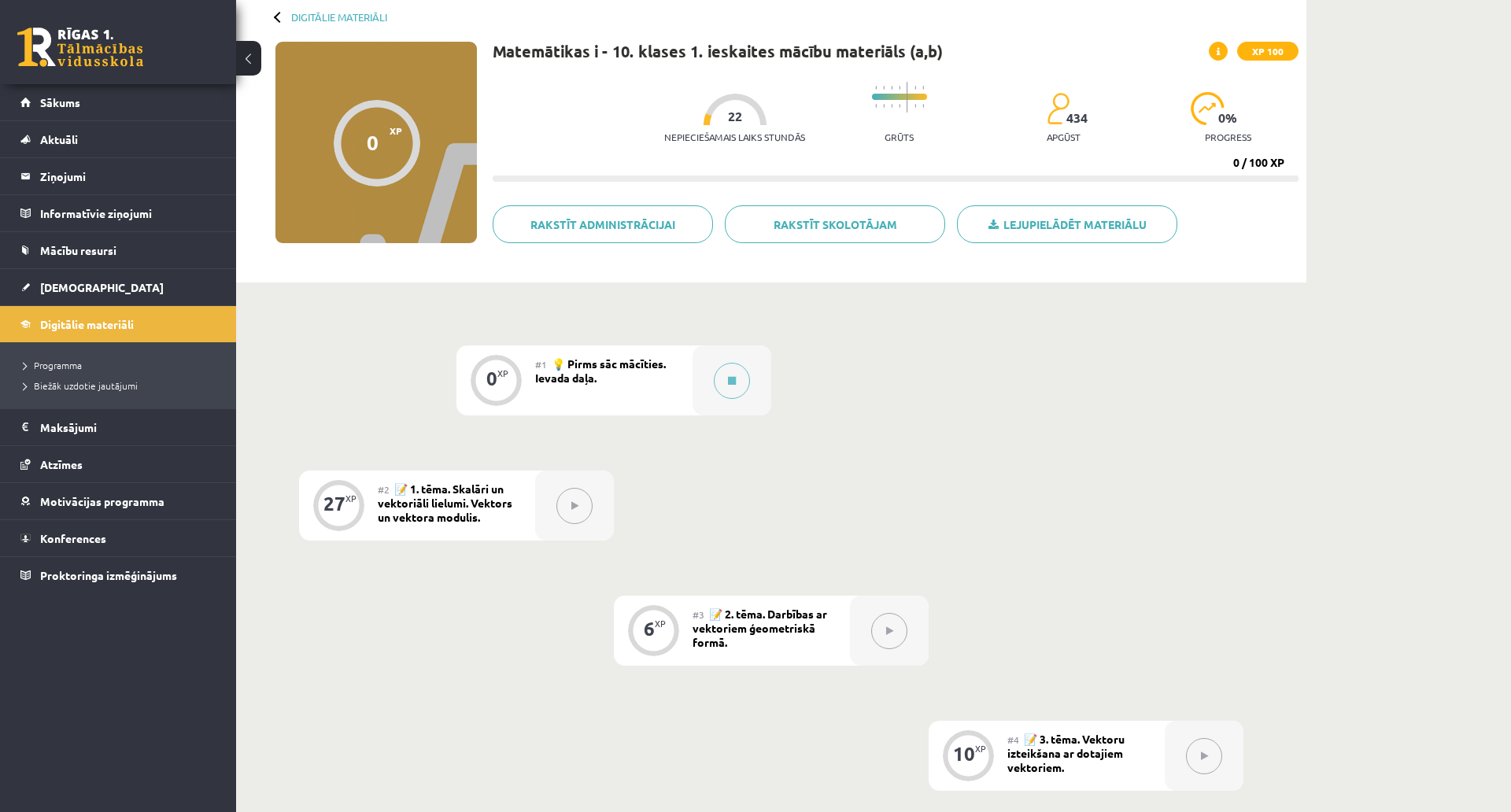
click at [351, 495] on div "XP" at bounding box center [351, 498] width 11 height 9
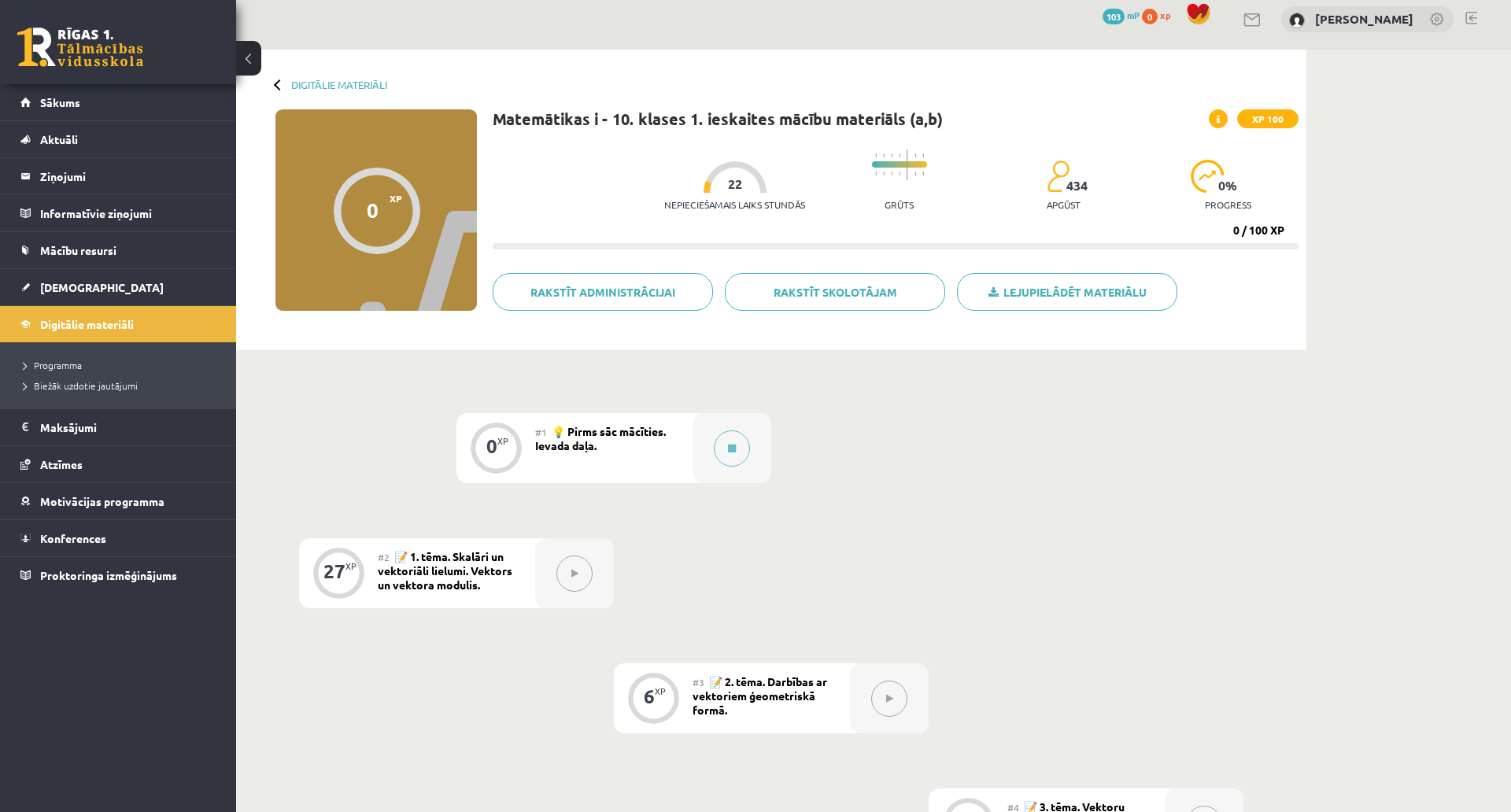
scroll to position [0, 0]
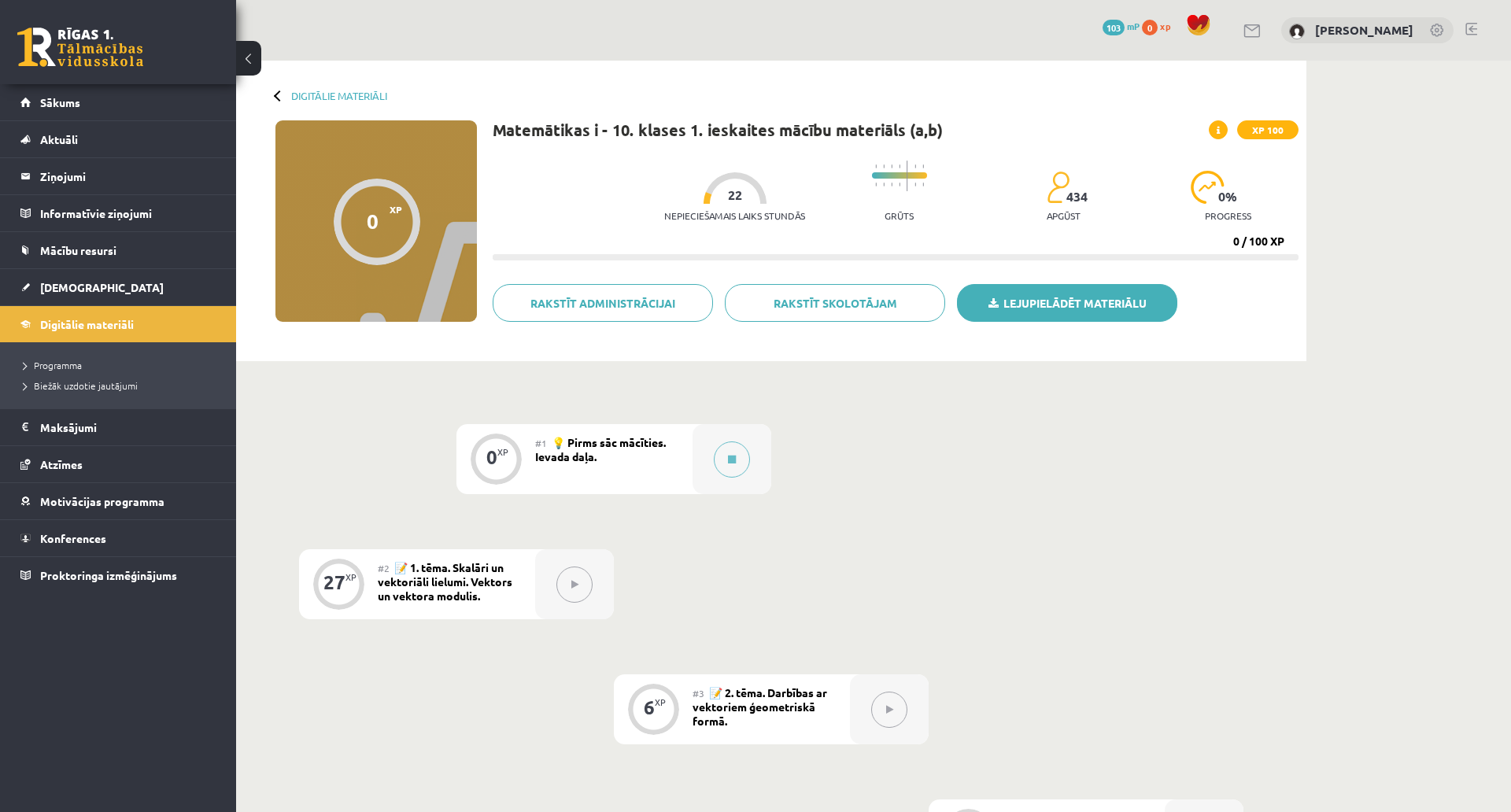
click at [1048, 311] on link "Lejupielādēt materiālu" at bounding box center [1067, 304] width 220 height 38
click at [81, 114] on link "Sākums" at bounding box center [118, 102] width 196 height 37
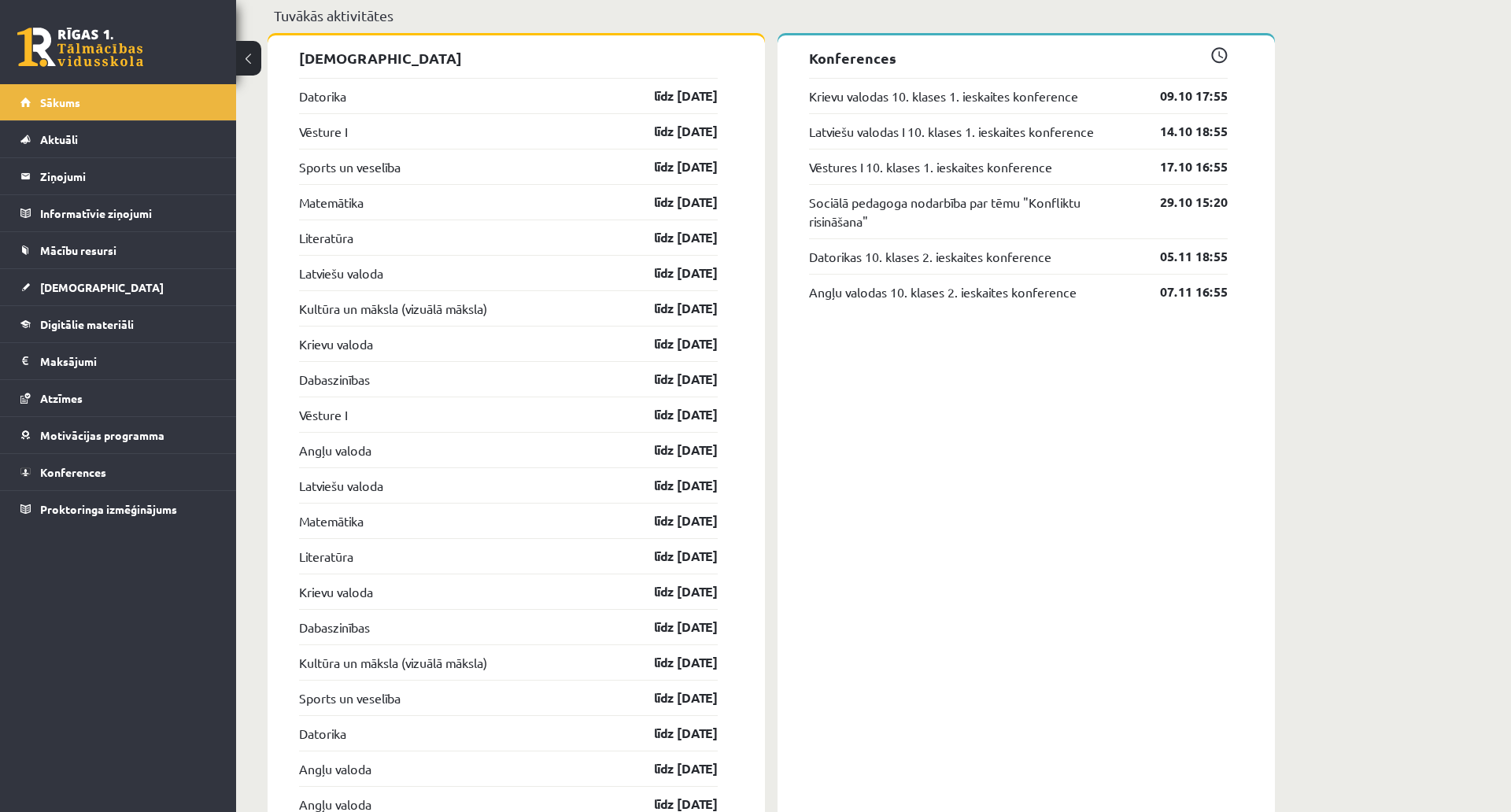
scroll to position [1180, 0]
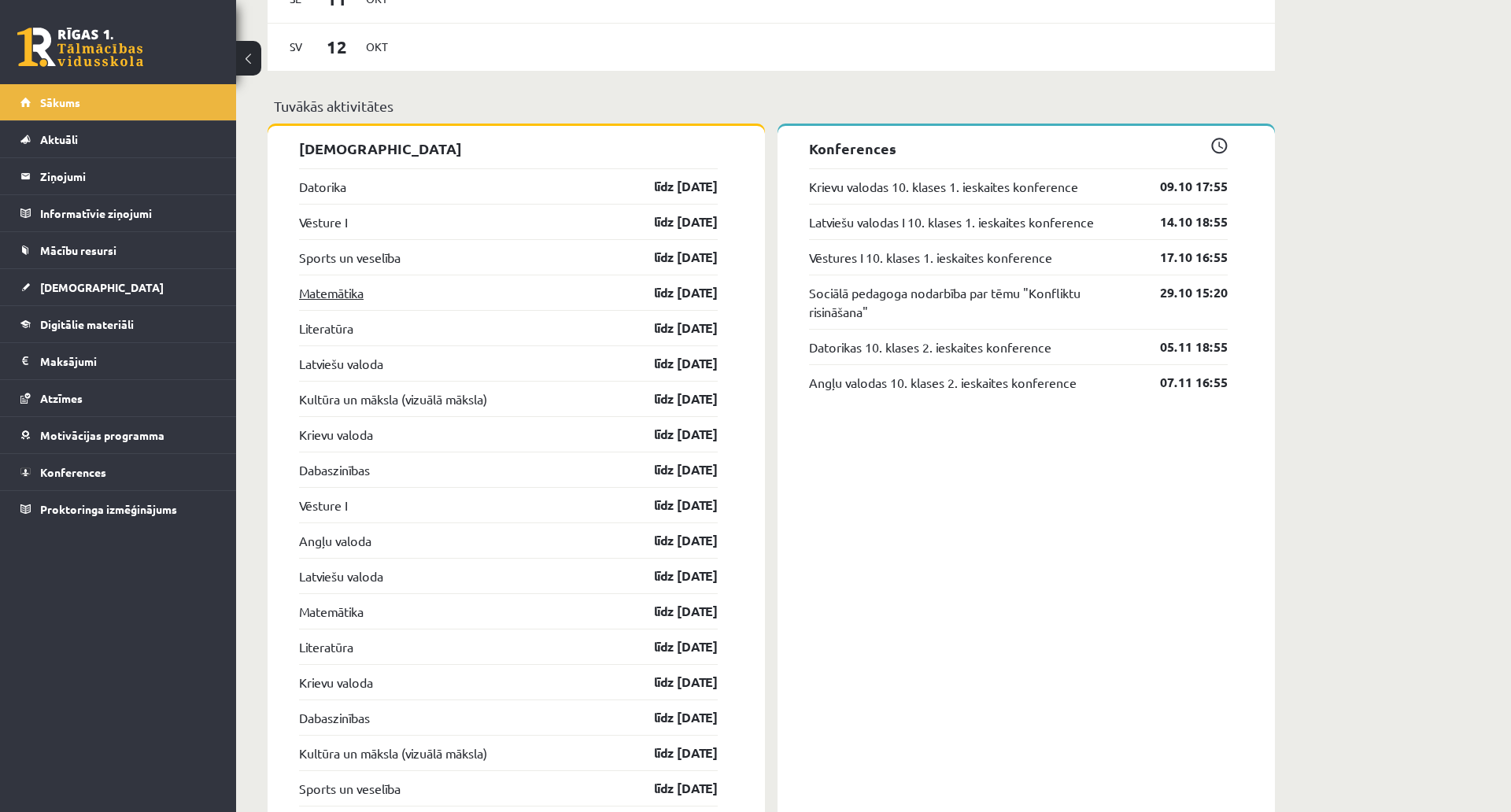
click at [330, 290] on link "Matemātika" at bounding box center [331, 293] width 64 height 19
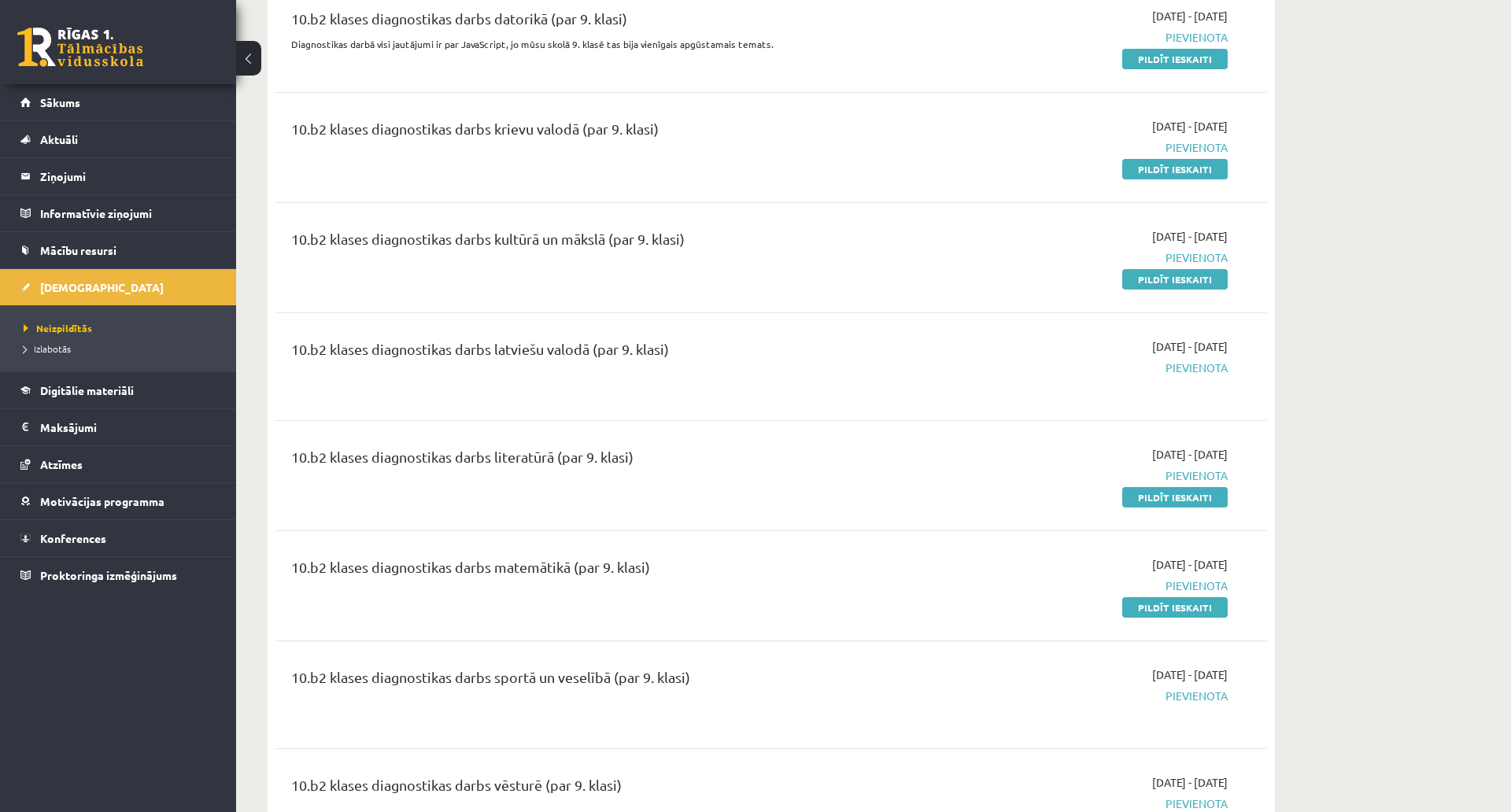
scroll to position [472, 0]
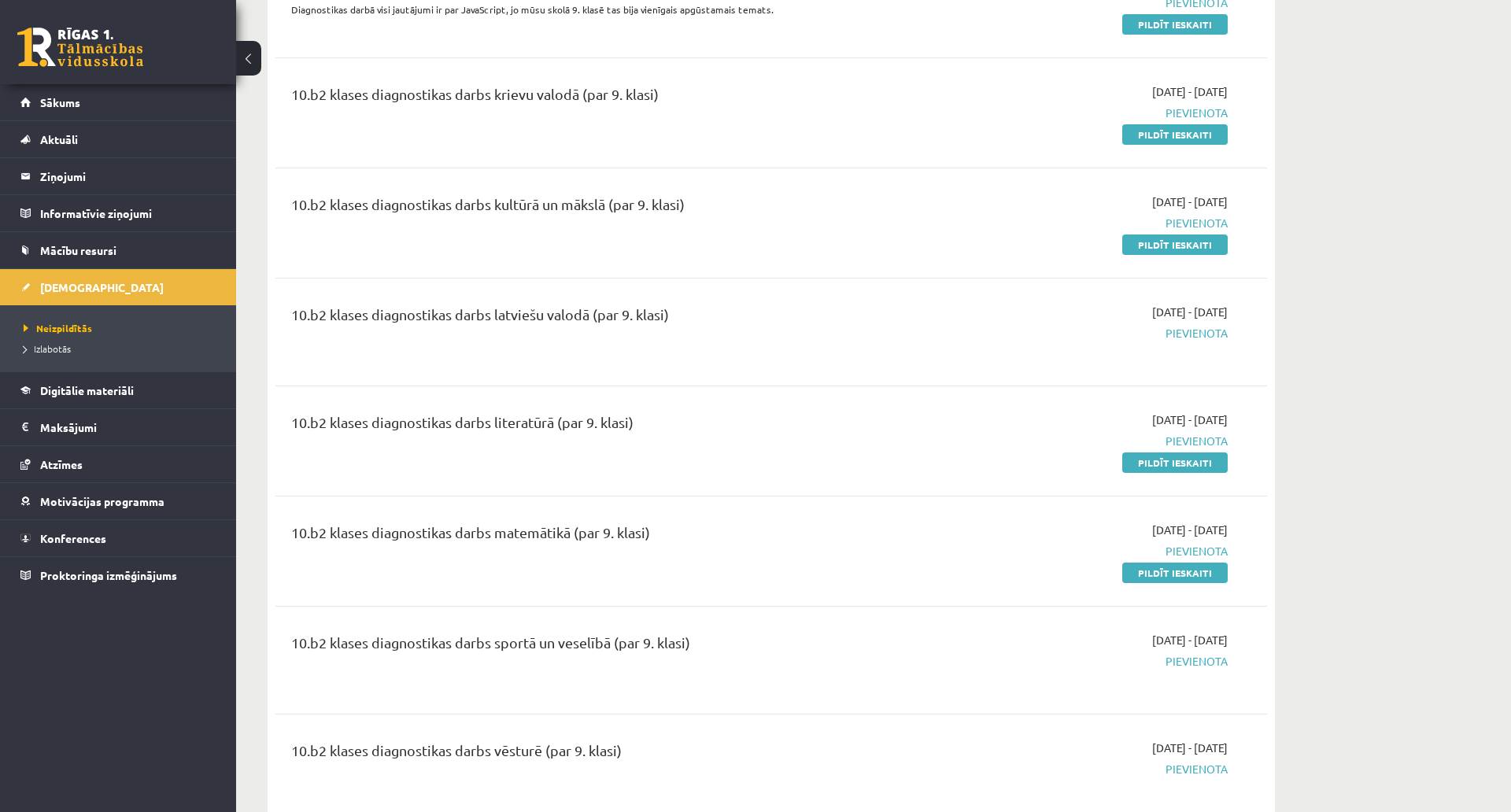
click at [540, 509] on div "10.b2 klases diagnostikas darbs matemātikā (par 9. klasi) [DATE] - [DATE] [GEOG…" at bounding box center [772, 551] width 992 height 91
click at [571, 531] on div "10.b2 klases diagnostikas darbs matemātikā (par 9. klasi)" at bounding box center [599, 536] width 616 height 29
click at [1211, 550] on span "Pievienota" at bounding box center [1079, 551] width 296 height 17
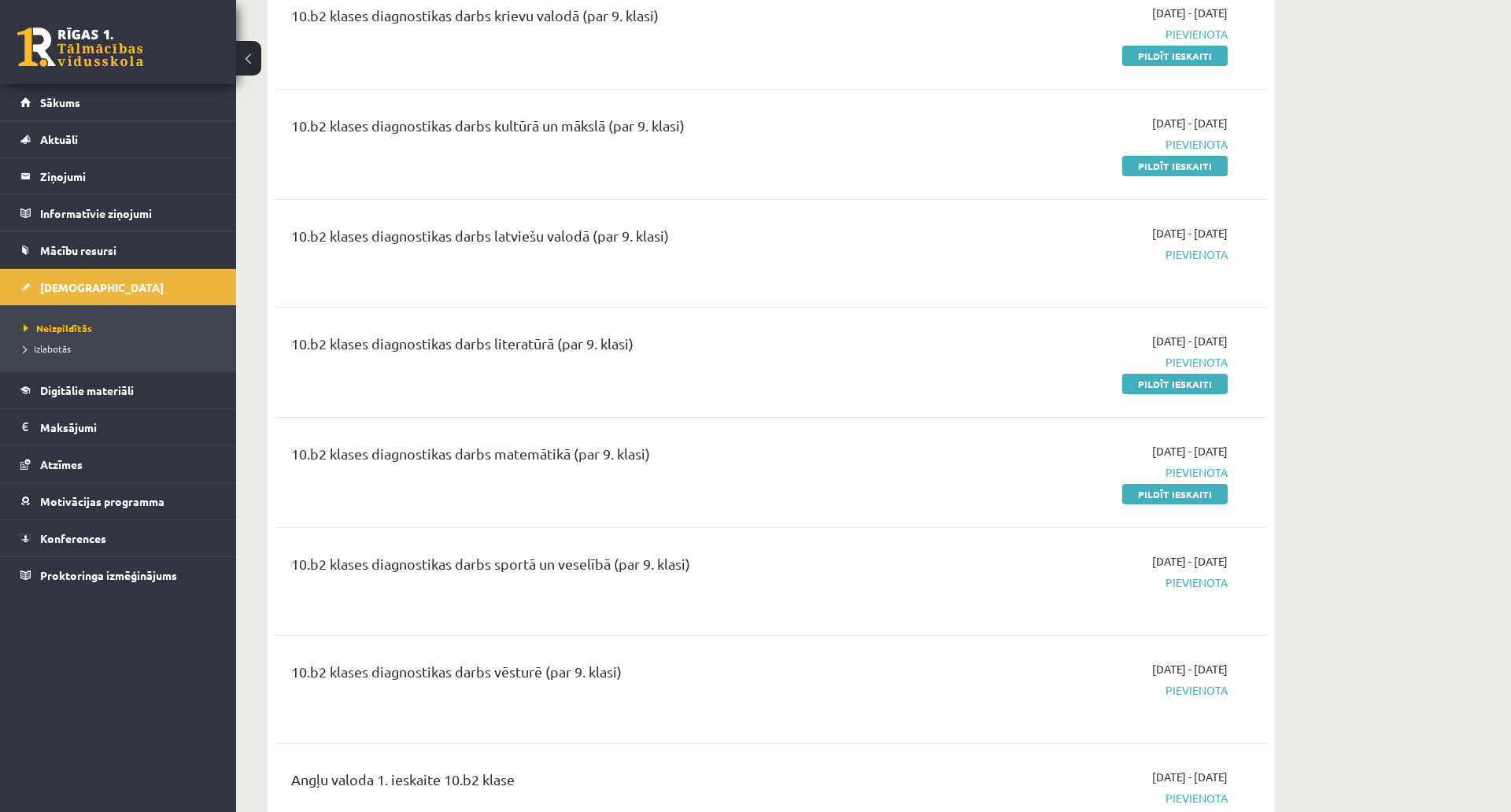
scroll to position [0, 0]
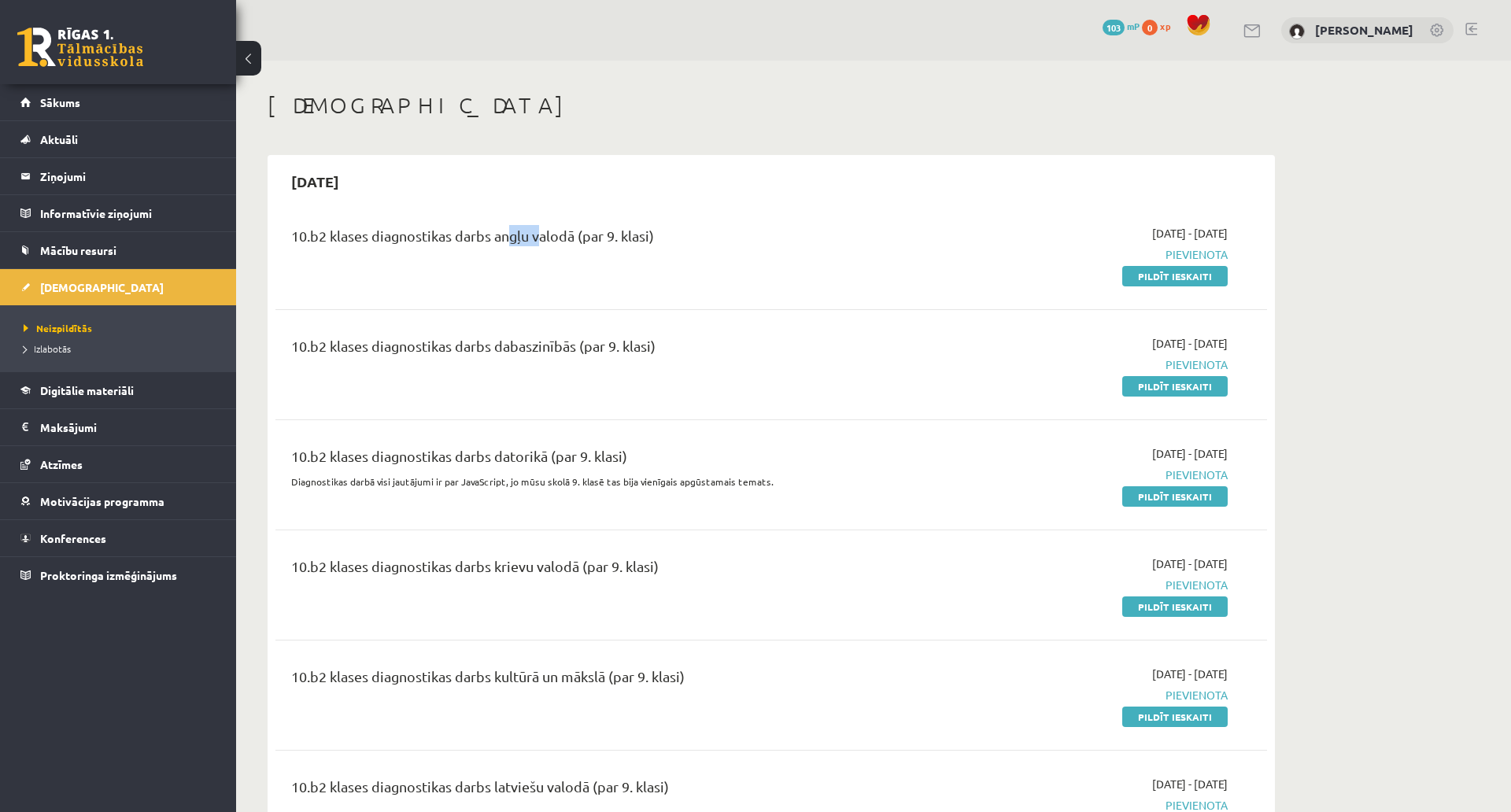
drag, startPoint x: 524, startPoint y: 245, endPoint x: 500, endPoint y: 242, distance: 24.2
click at [500, 242] on div "10.b2 klases diagnostikas darbs angļu valodā (par 9. klasi)" at bounding box center [599, 239] width 616 height 29
click at [533, 273] on div "10.b2 klases diagnostikas darbs angļu valodā (par 9. klasi)" at bounding box center [599, 254] width 640 height 59
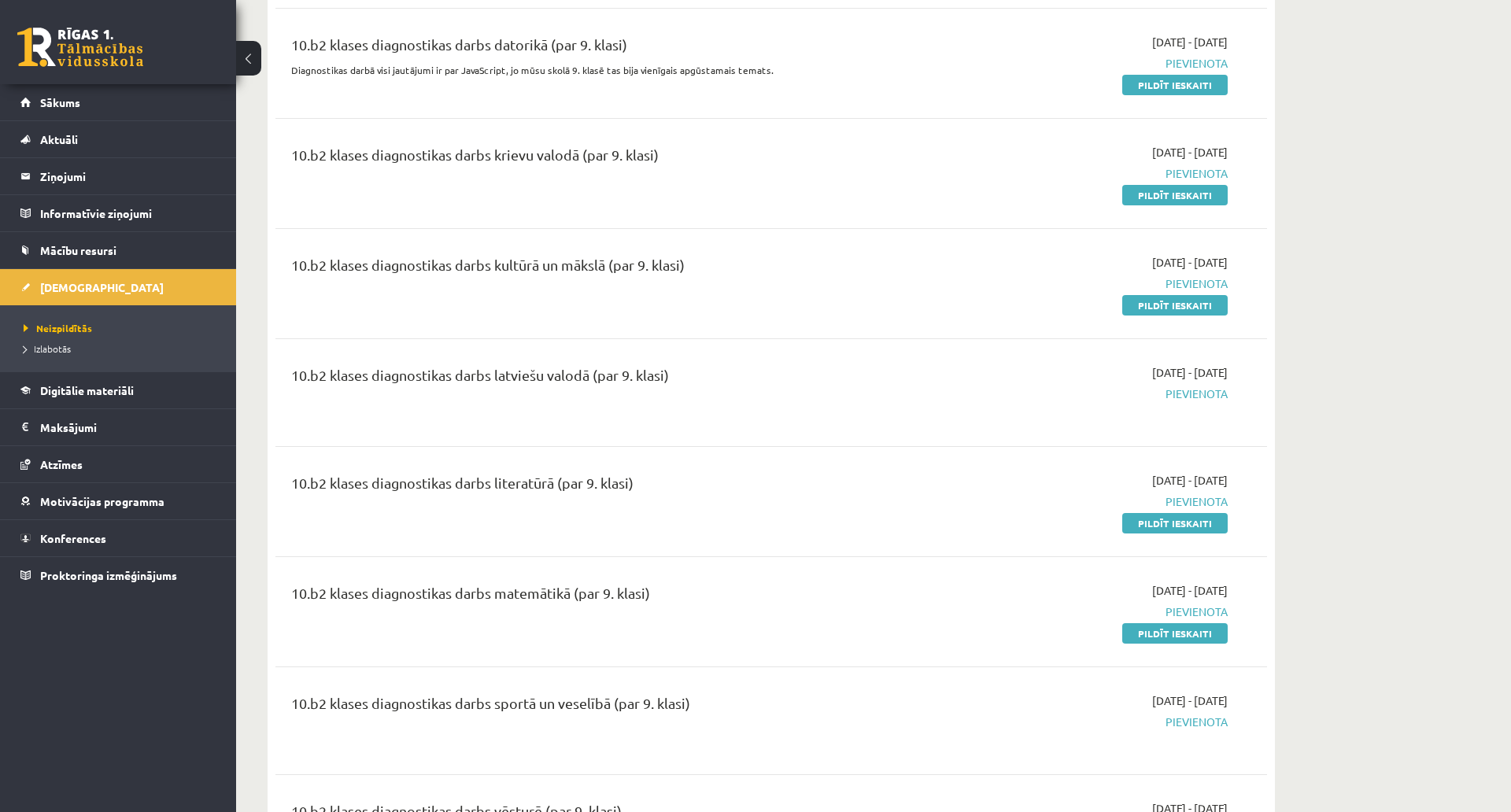
scroll to position [393, 0]
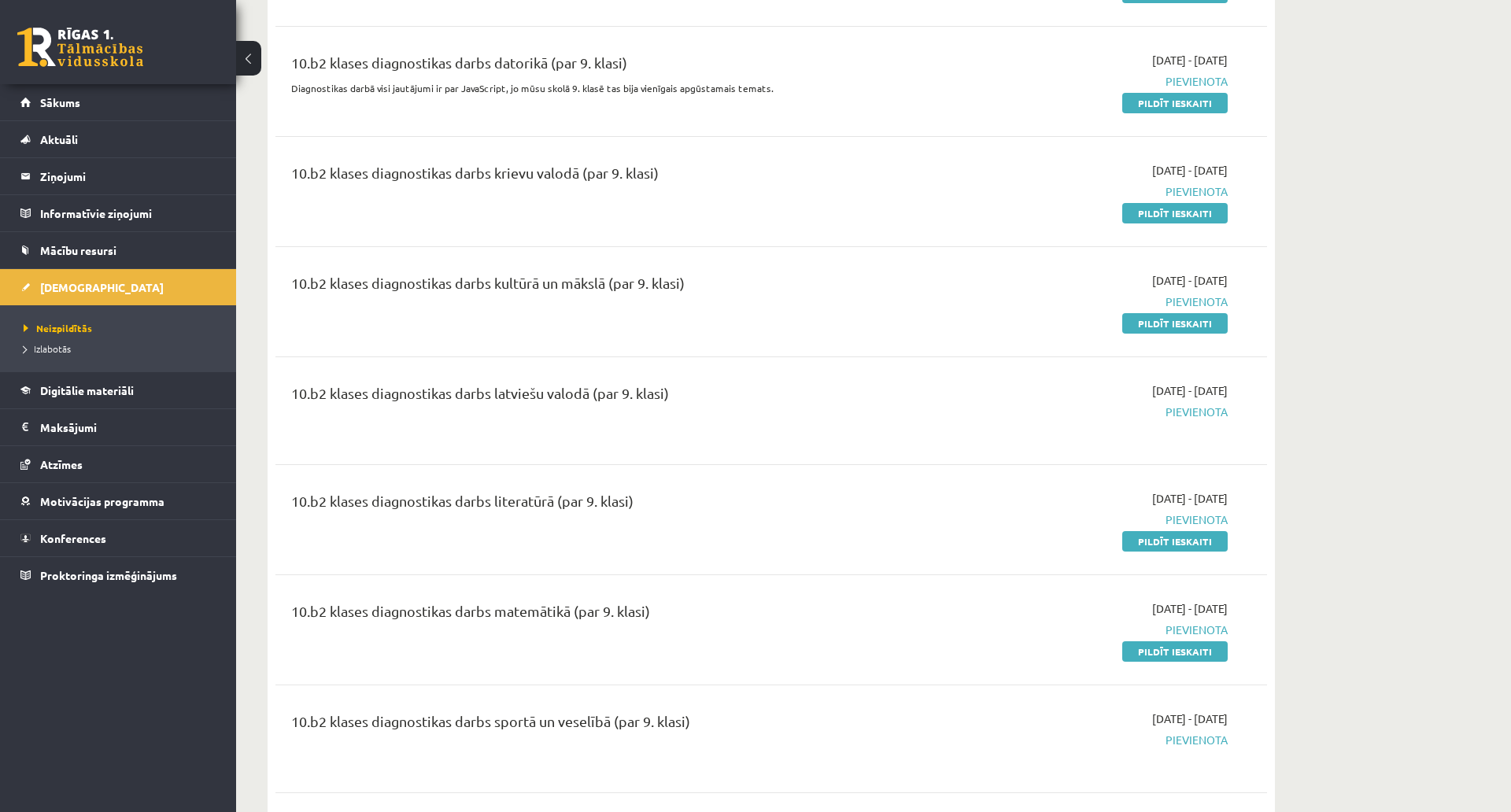
drag, startPoint x: 1205, startPoint y: 215, endPoint x: 816, endPoint y: 54, distance: 421.0
click at [1205, 215] on link "Pildīt ieskaiti" at bounding box center [1175, 214] width 106 height 21
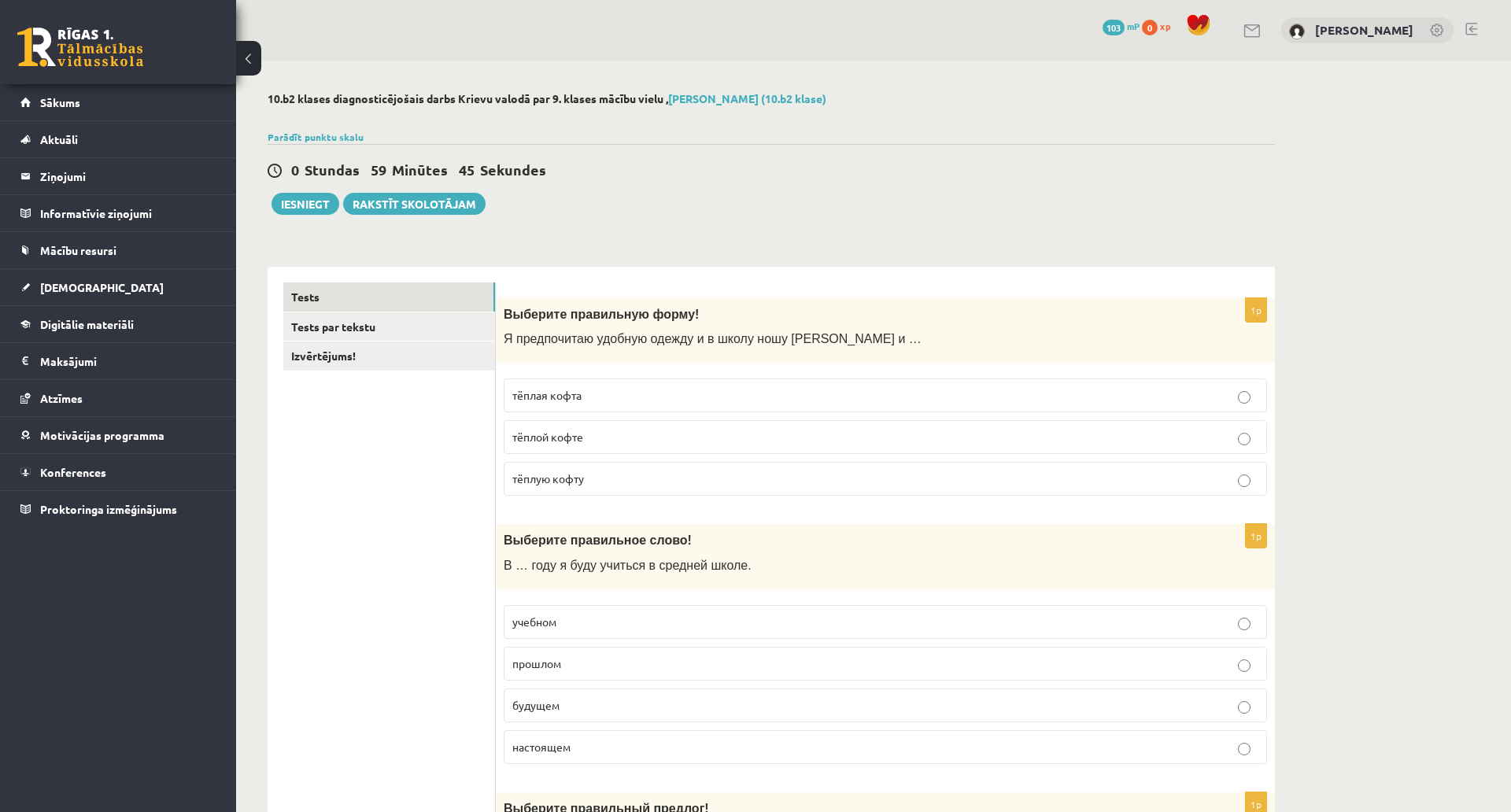
scroll to position [79, 0]
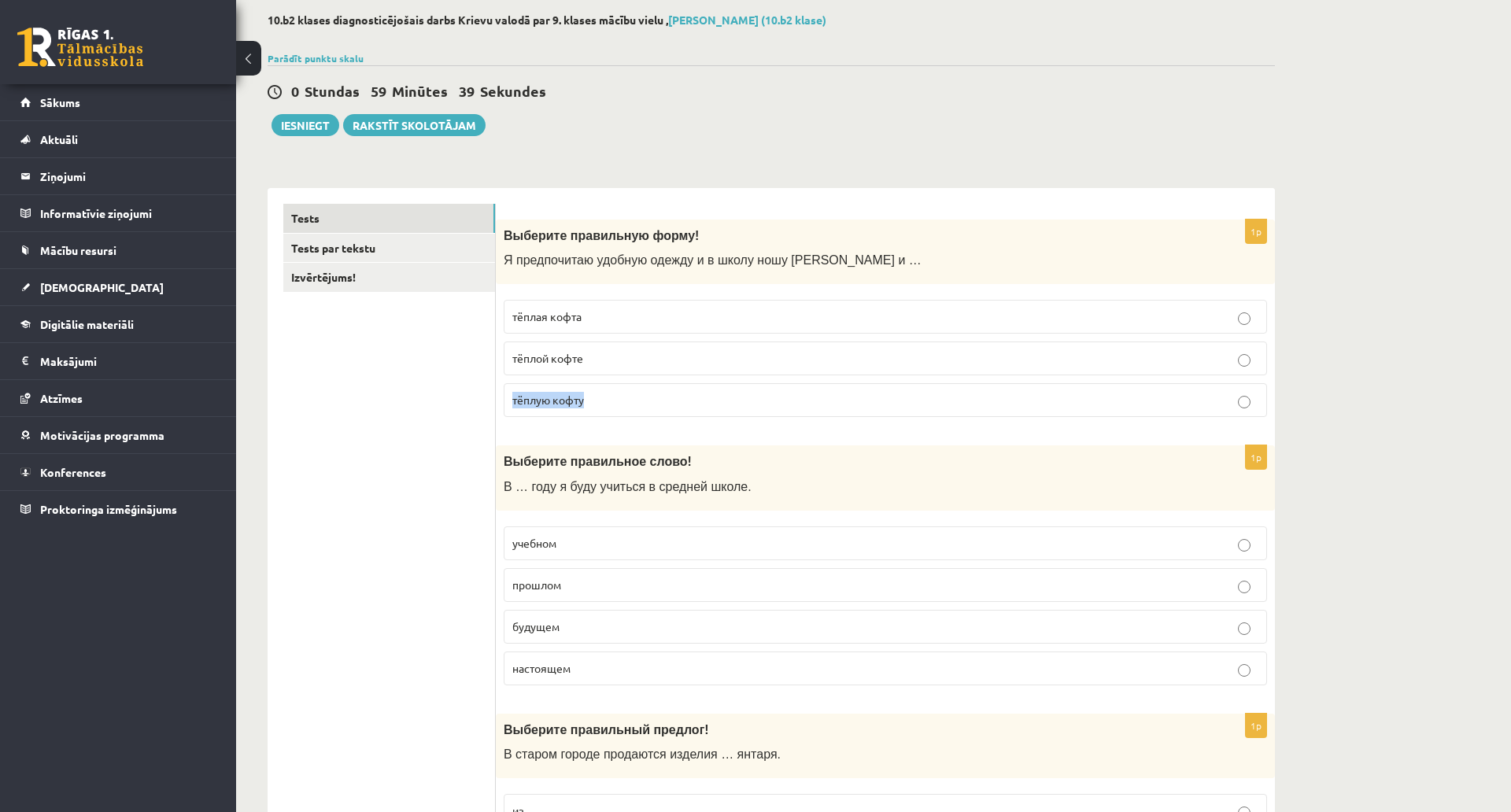
click at [1242, 408] on label "тёплую кофту" at bounding box center [885, 400] width 764 height 34
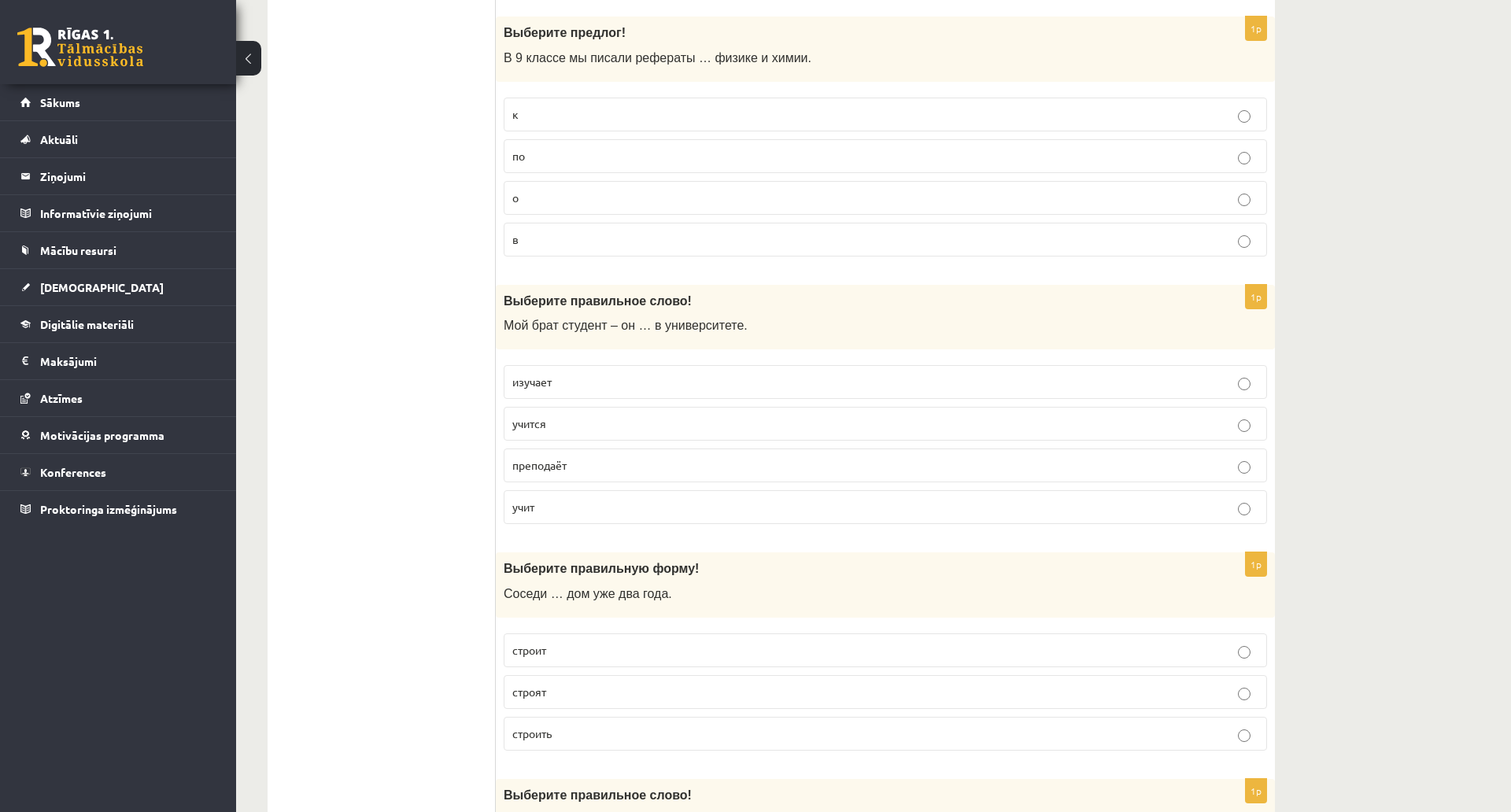
scroll to position [1967, 0]
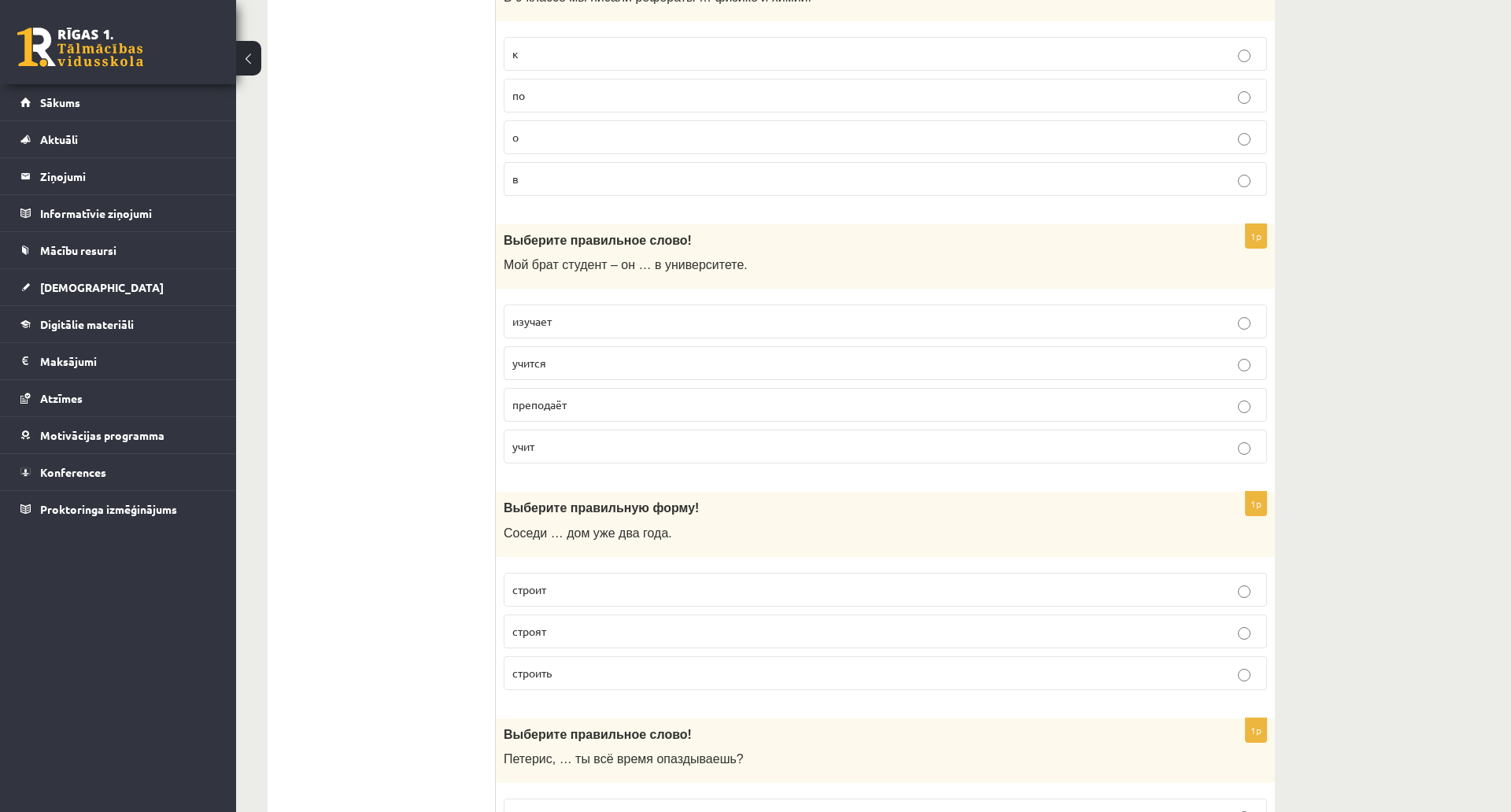
click at [1251, 363] on p "учится" at bounding box center [885, 363] width 746 height 17
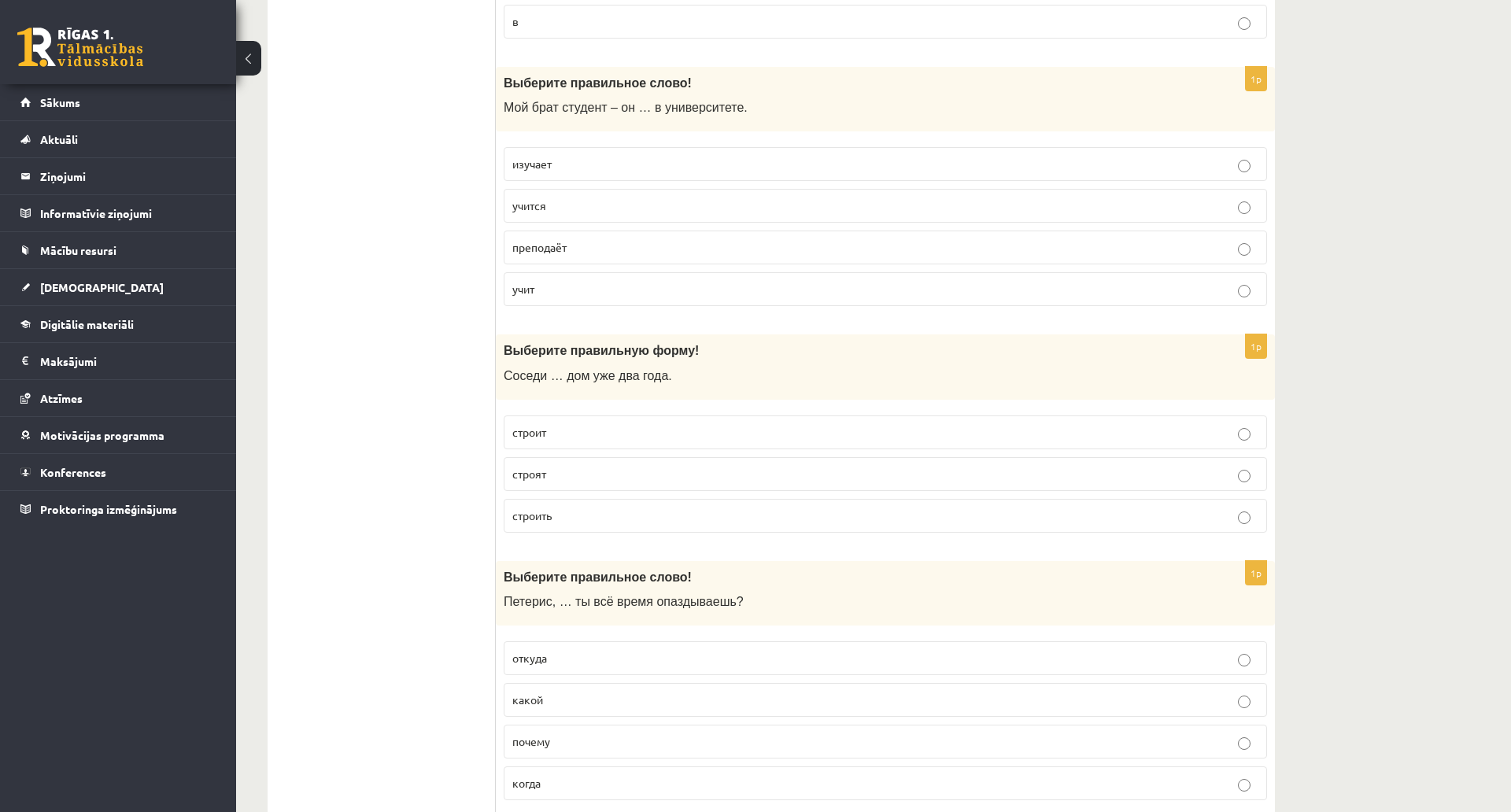
scroll to position [2203, 0]
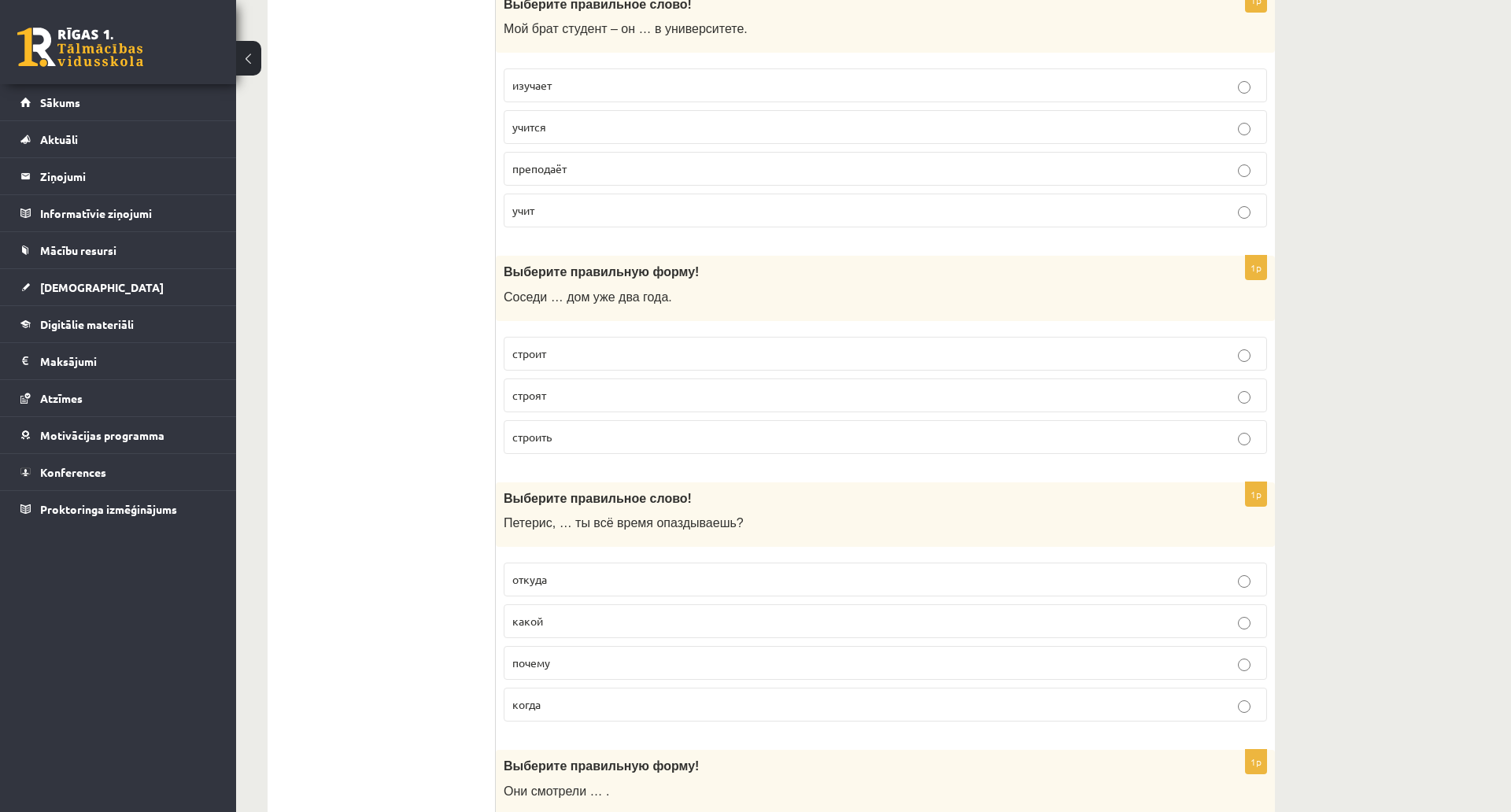
click at [1240, 405] on label "строят" at bounding box center [885, 395] width 764 height 34
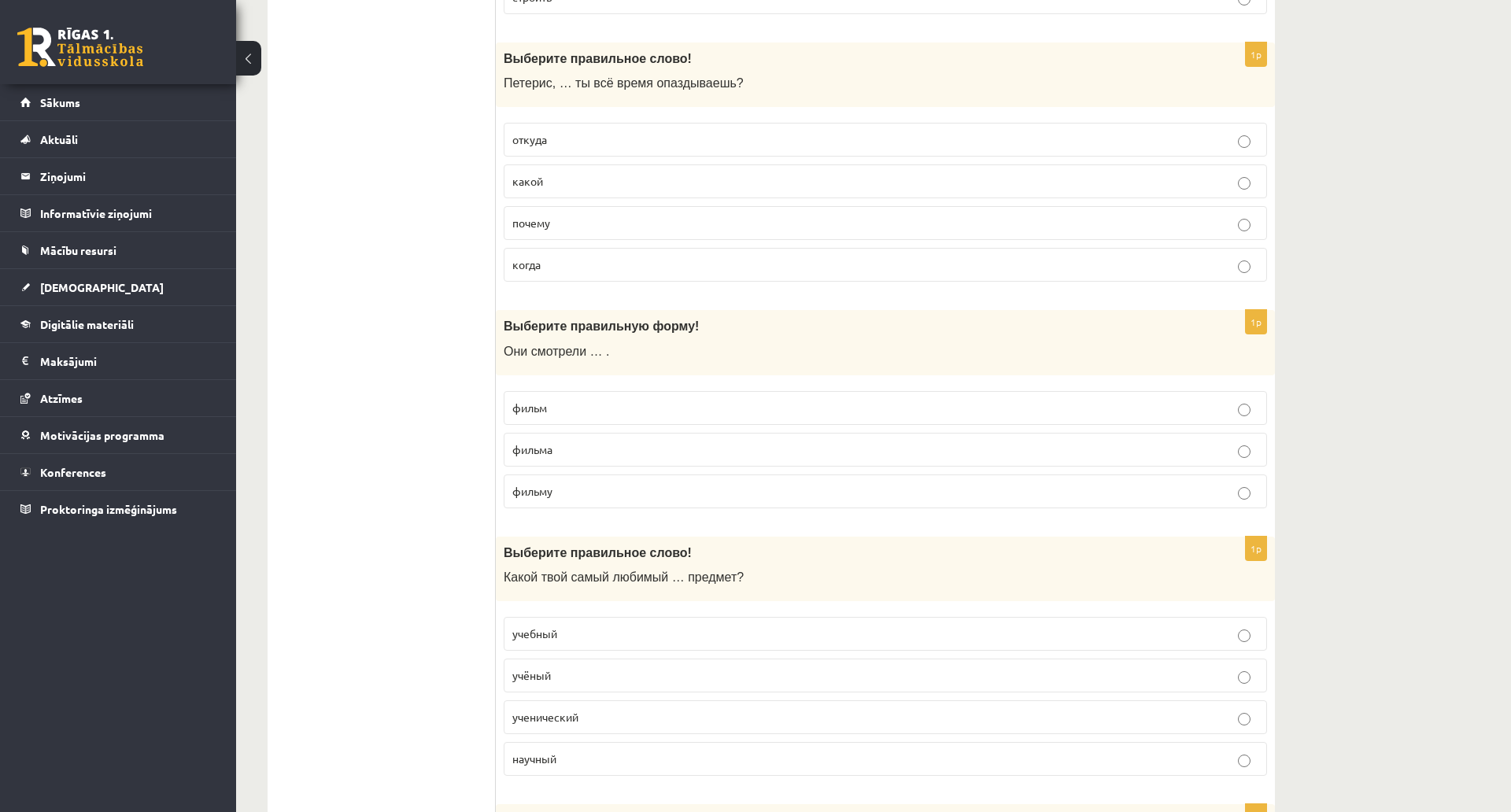
scroll to position [2675, 0]
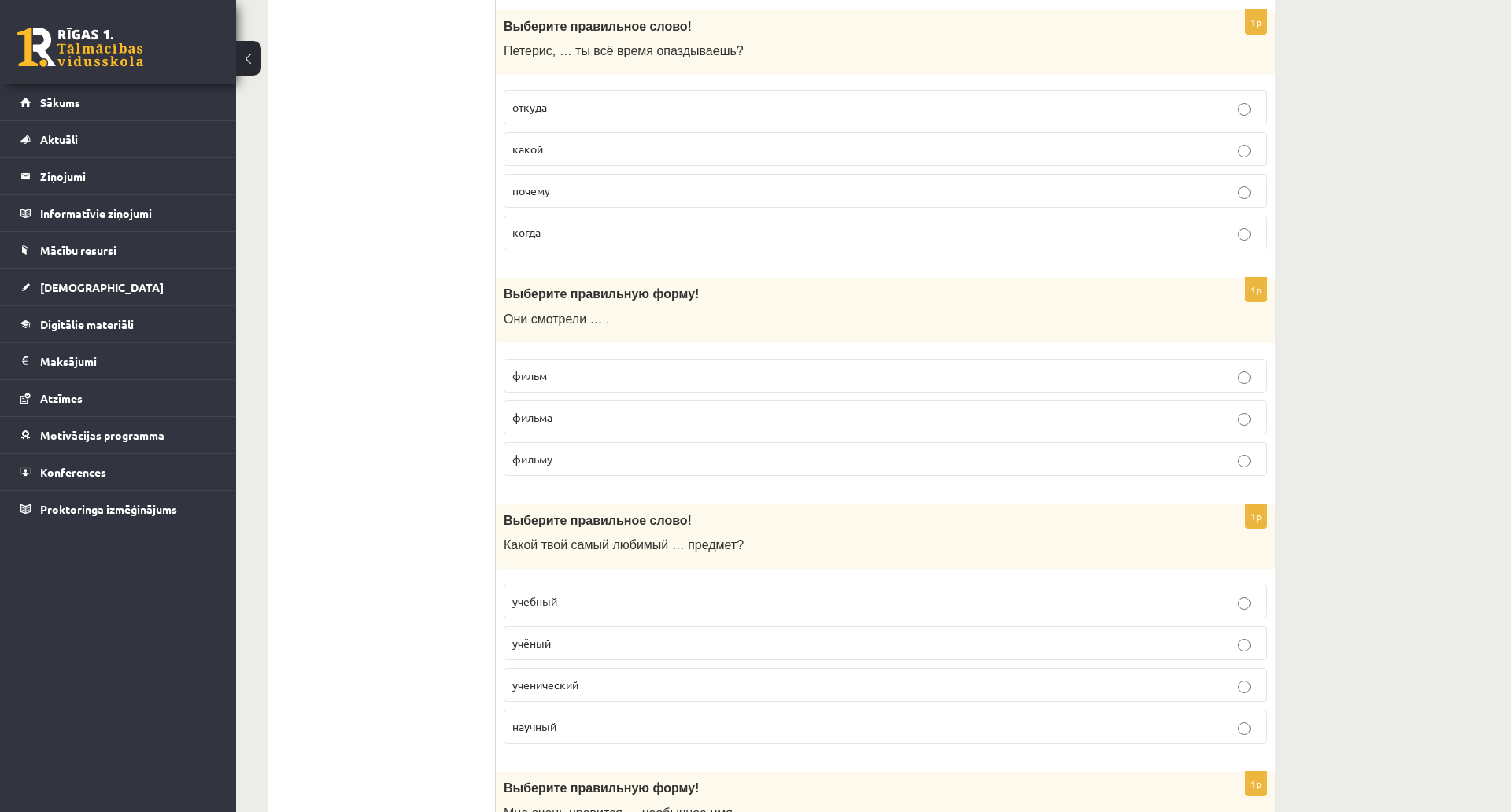
click at [1254, 375] on p "фильм" at bounding box center [885, 375] width 746 height 17
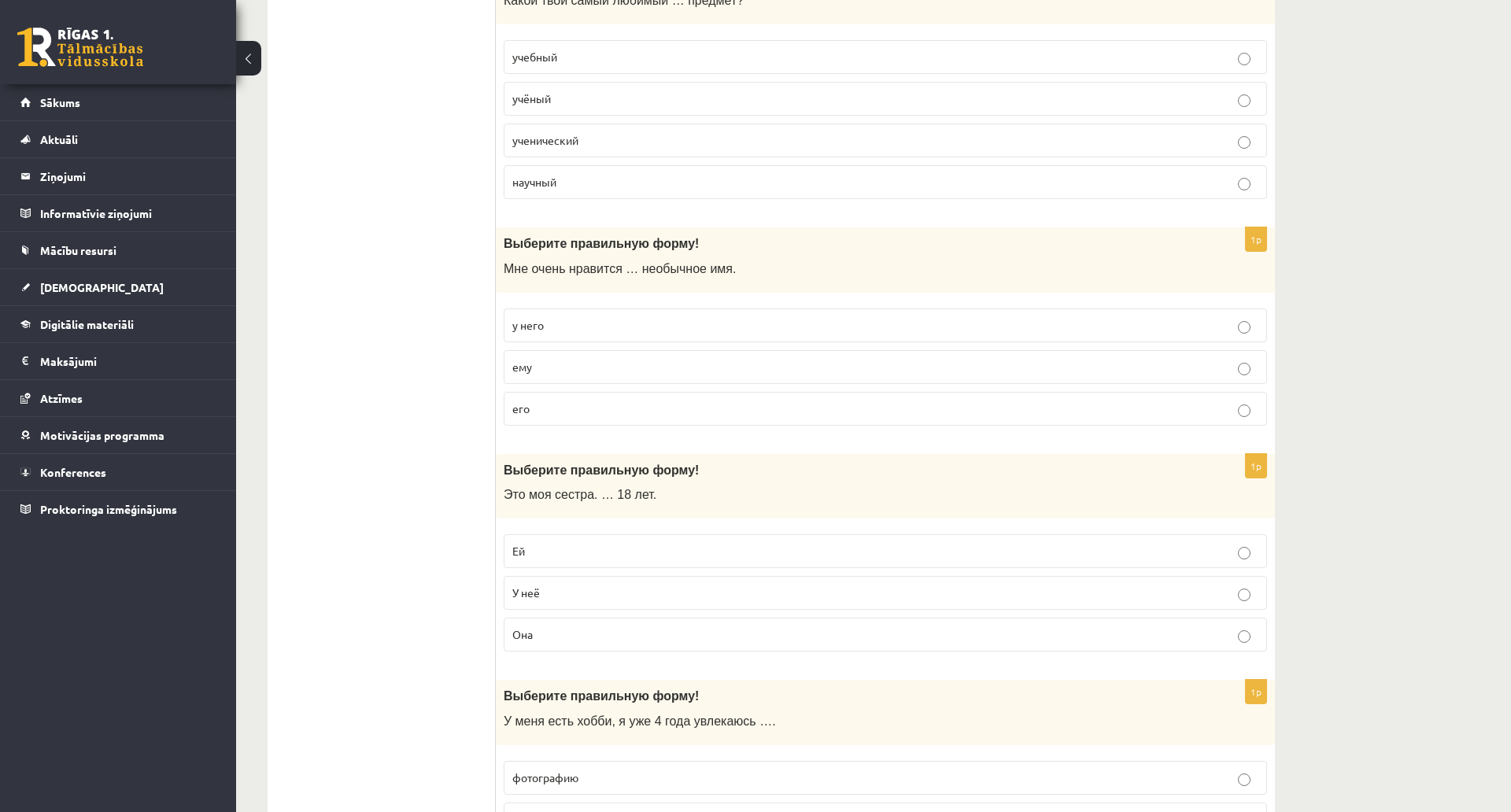
scroll to position [3226, 0]
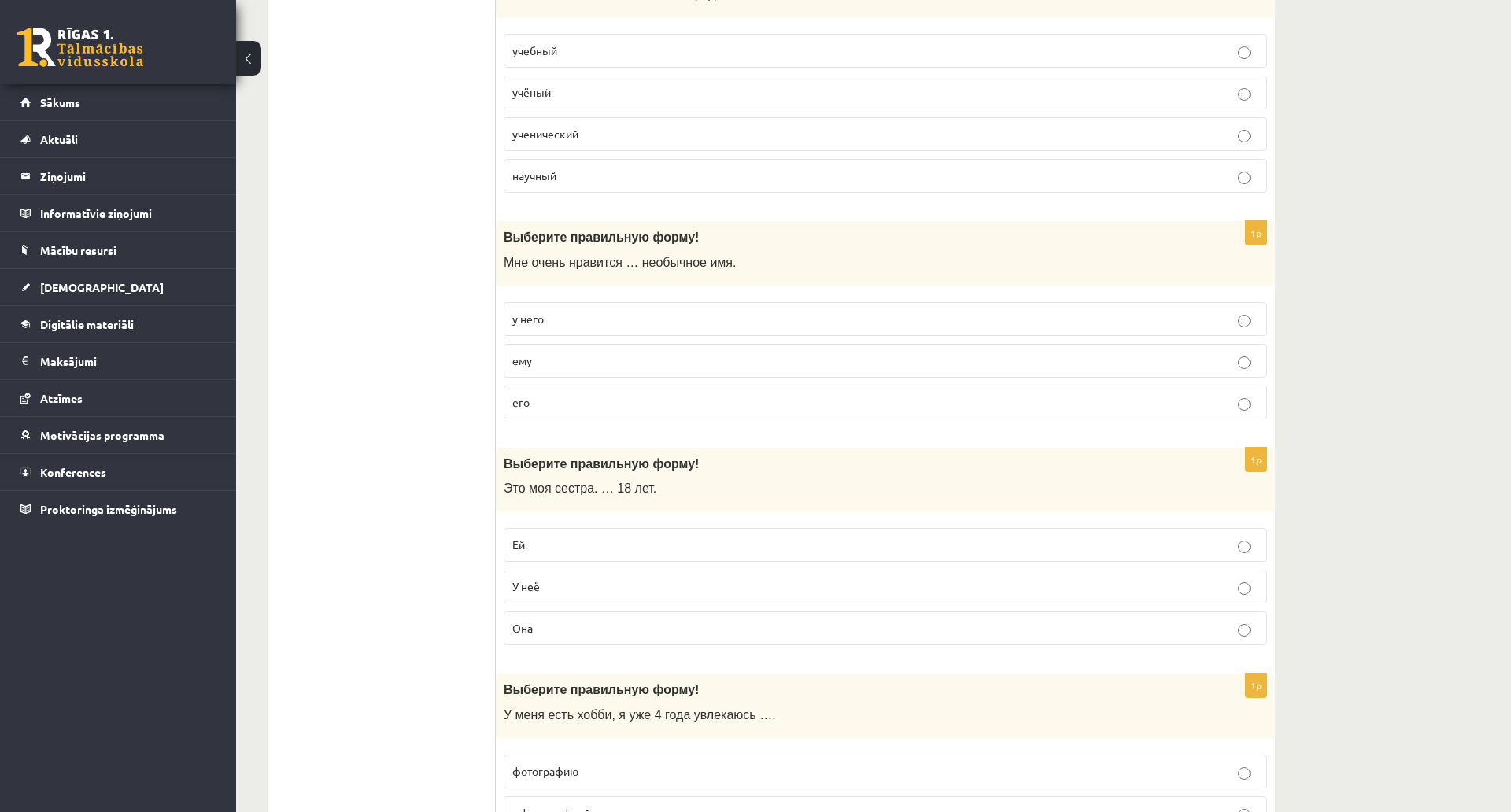
click at [1253, 400] on p "его" at bounding box center [885, 402] width 746 height 17
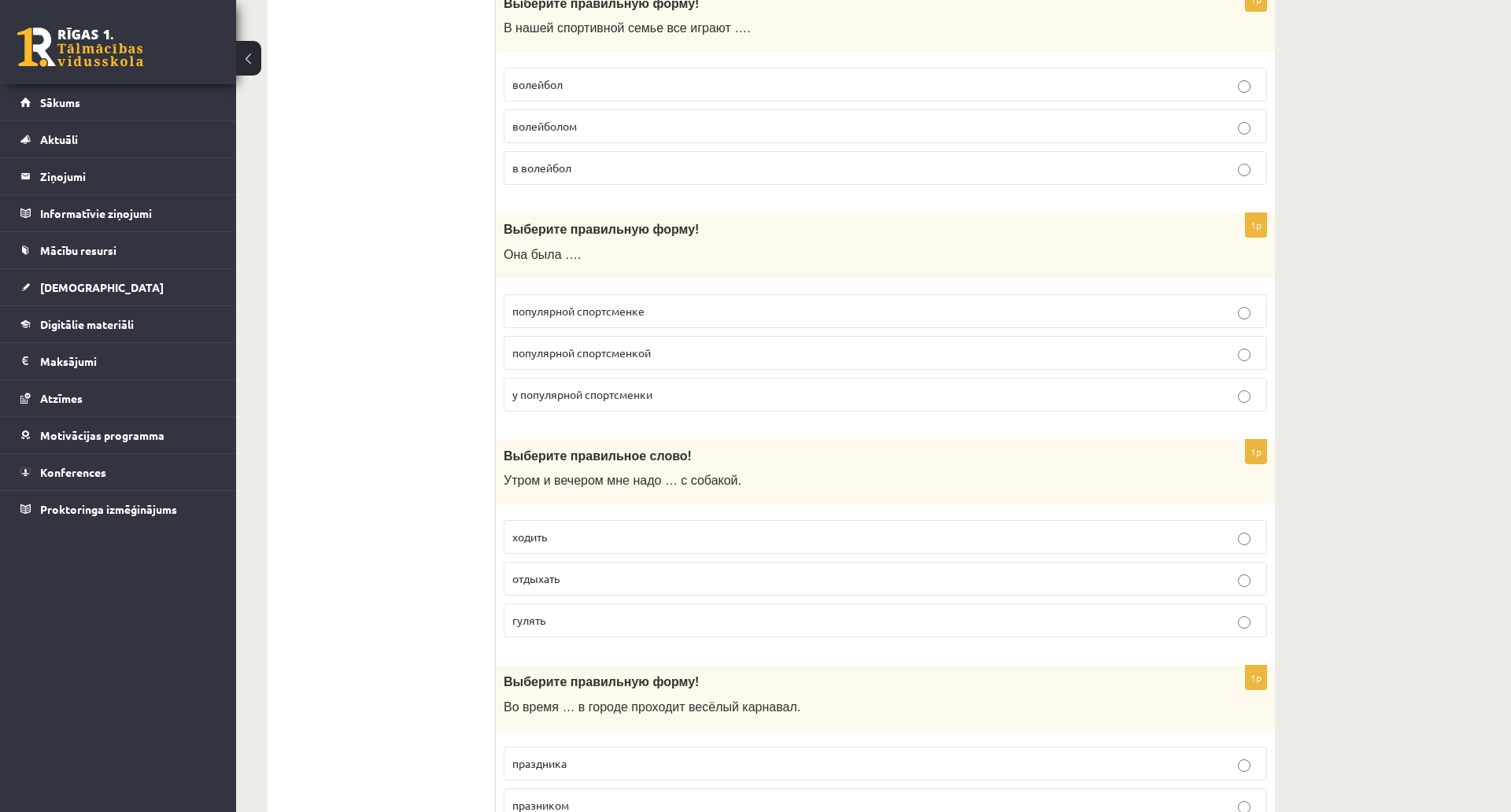
scroll to position [4170, 0]
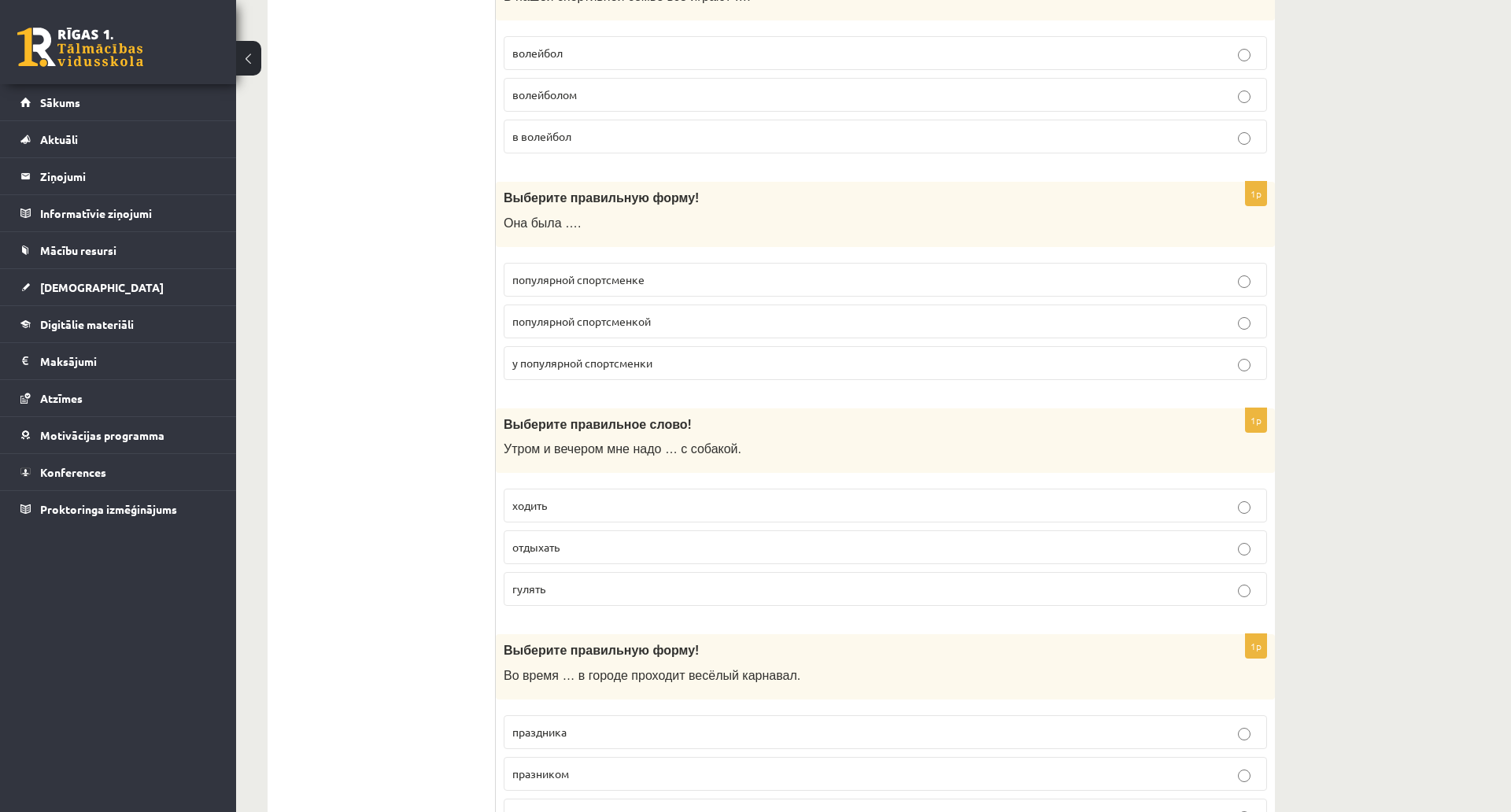
click at [1237, 323] on p "популярной спортсменкой" at bounding box center [885, 321] width 746 height 17
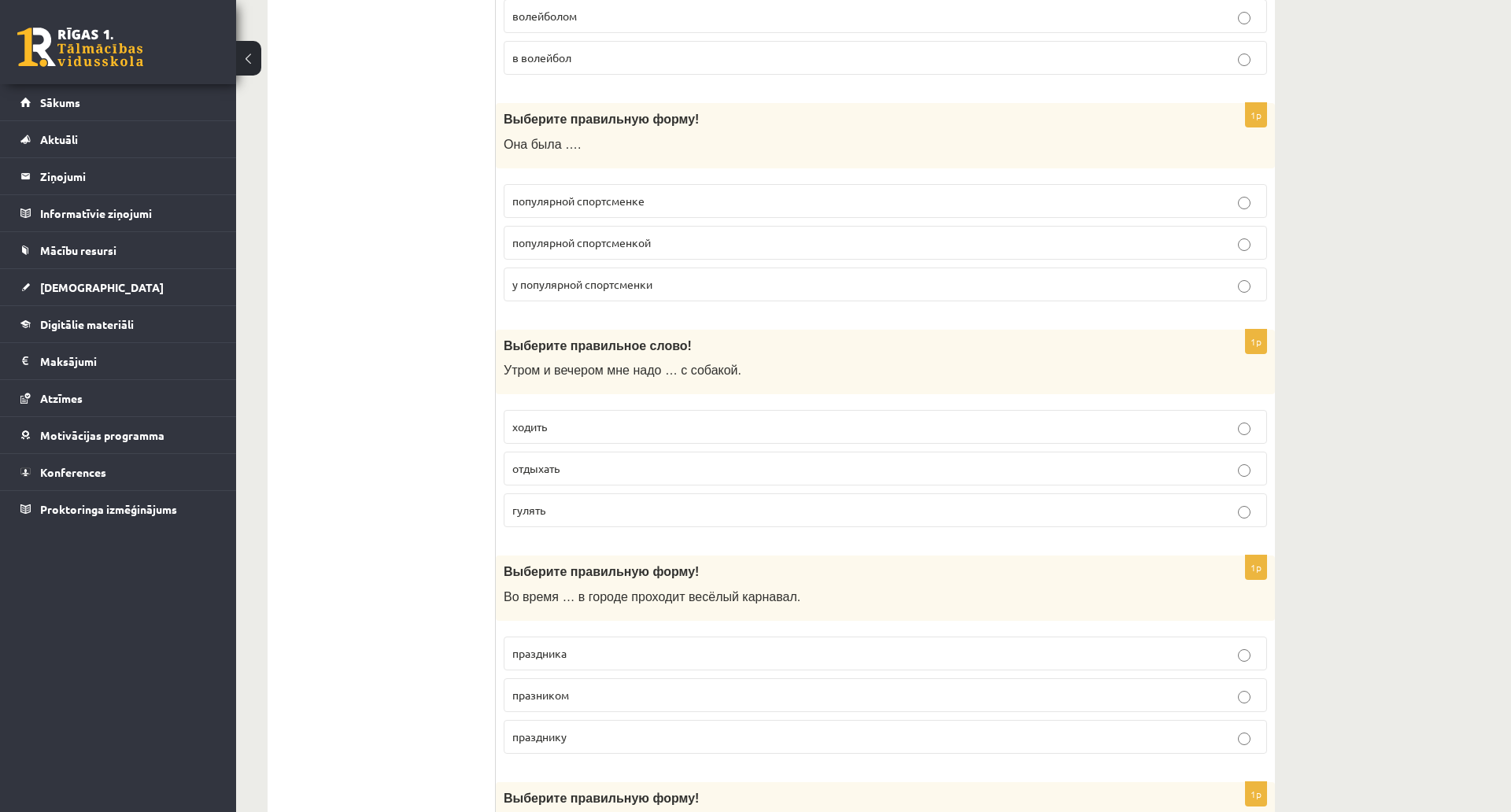
scroll to position [4328, 0]
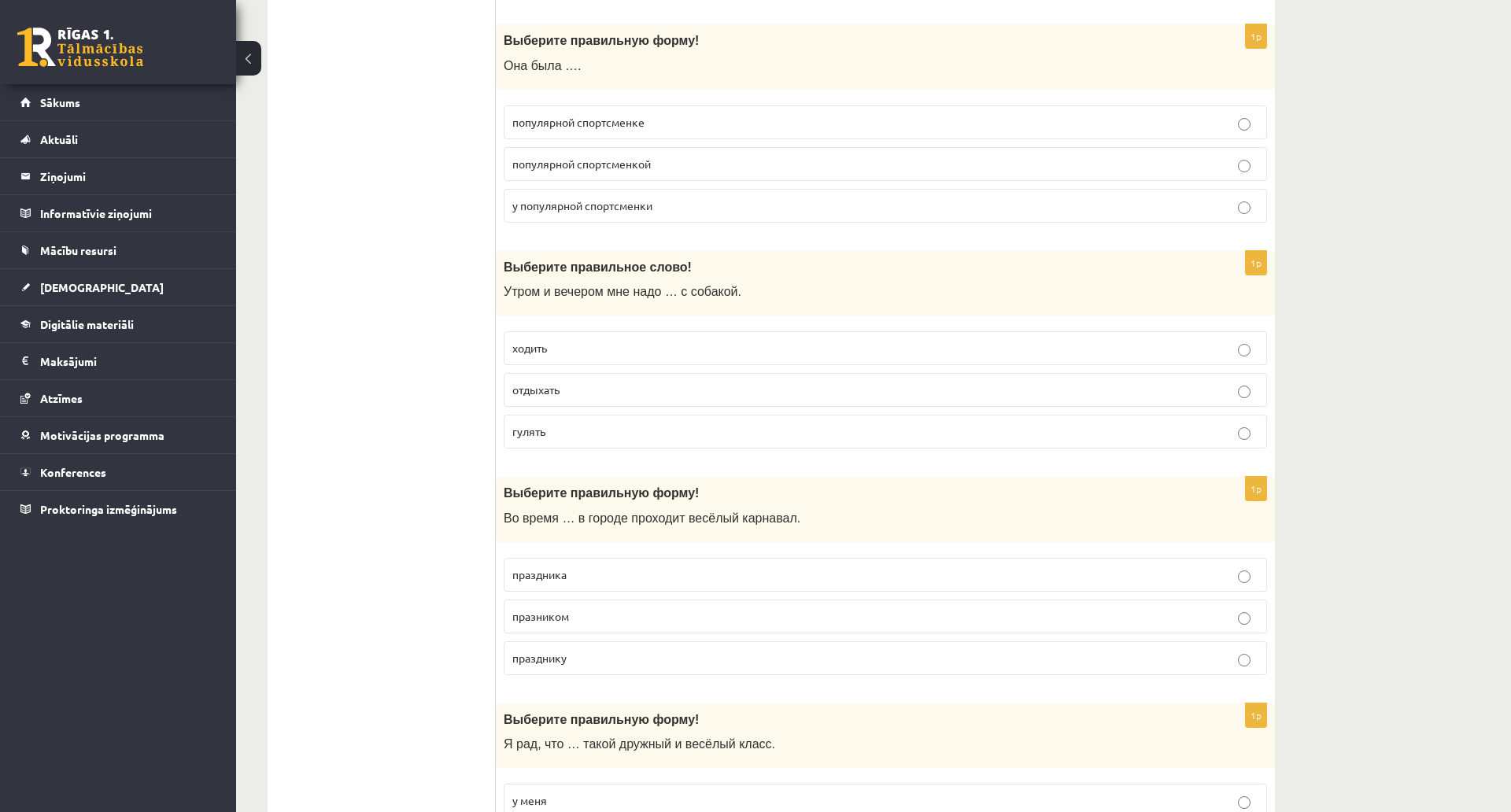
click at [1254, 434] on p "гулять" at bounding box center [885, 431] width 746 height 17
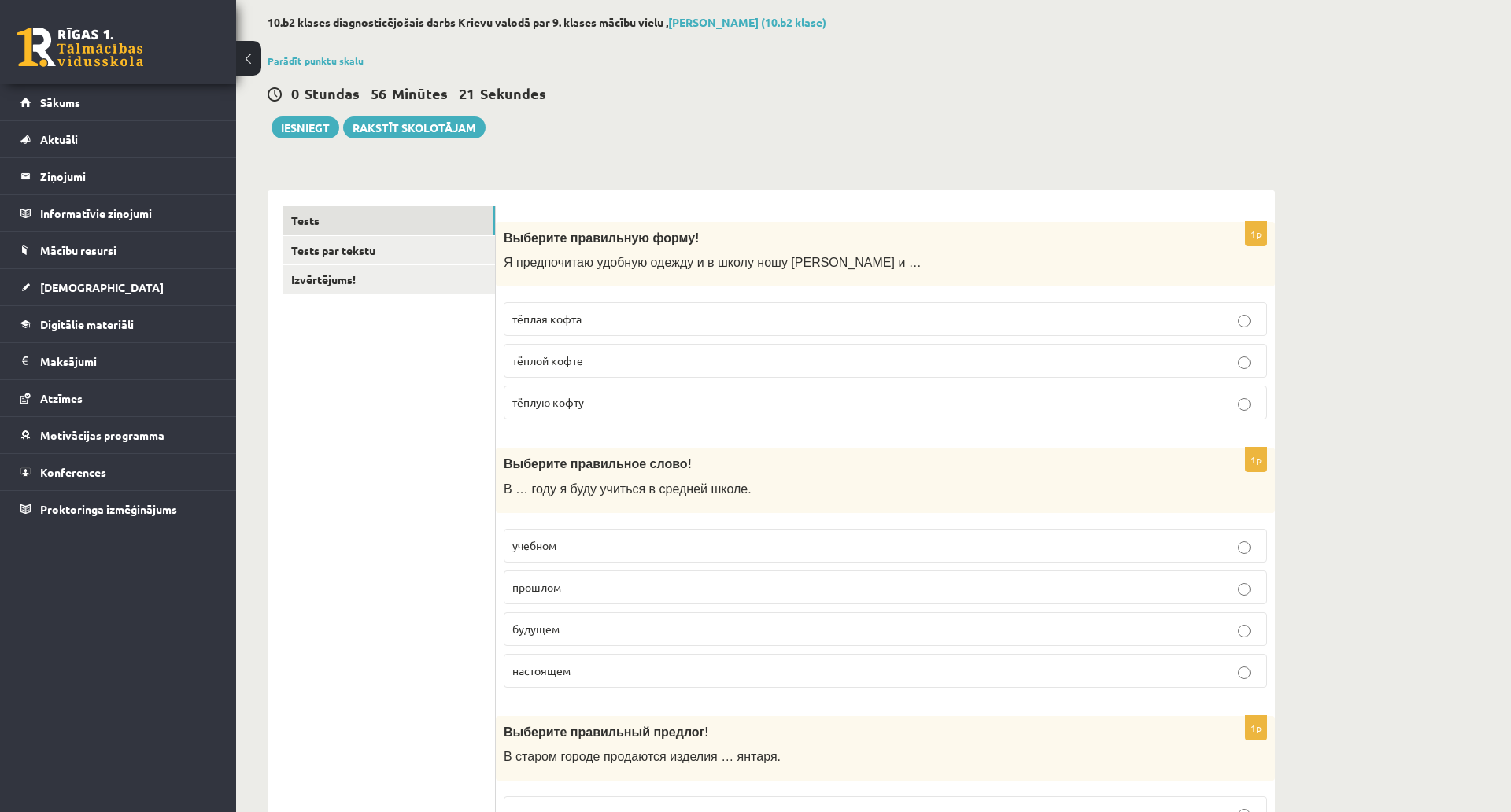
scroll to position [79, 0]
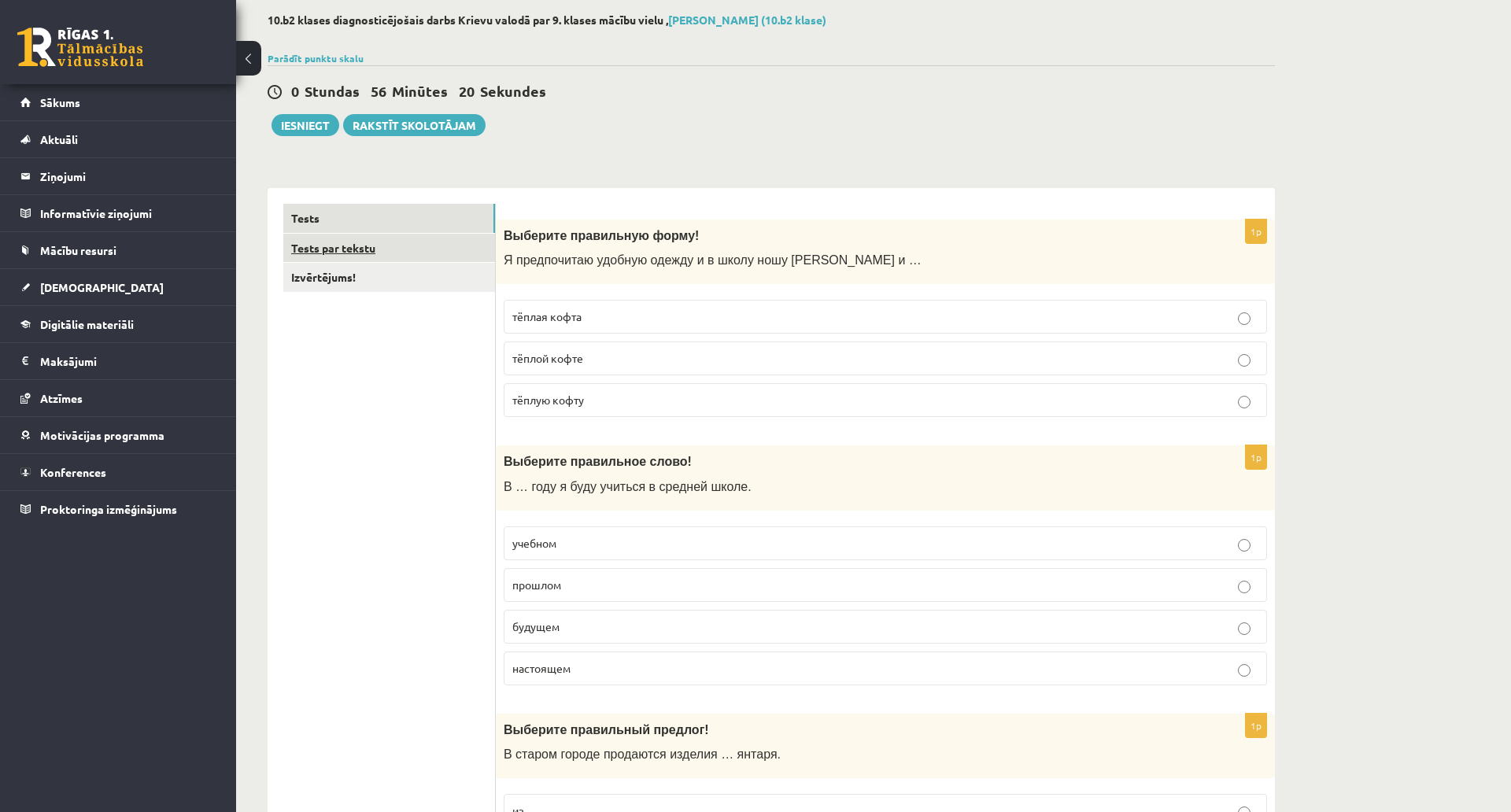
click at [431, 249] on link "Tests par tekstu" at bounding box center [389, 248] width 211 height 29
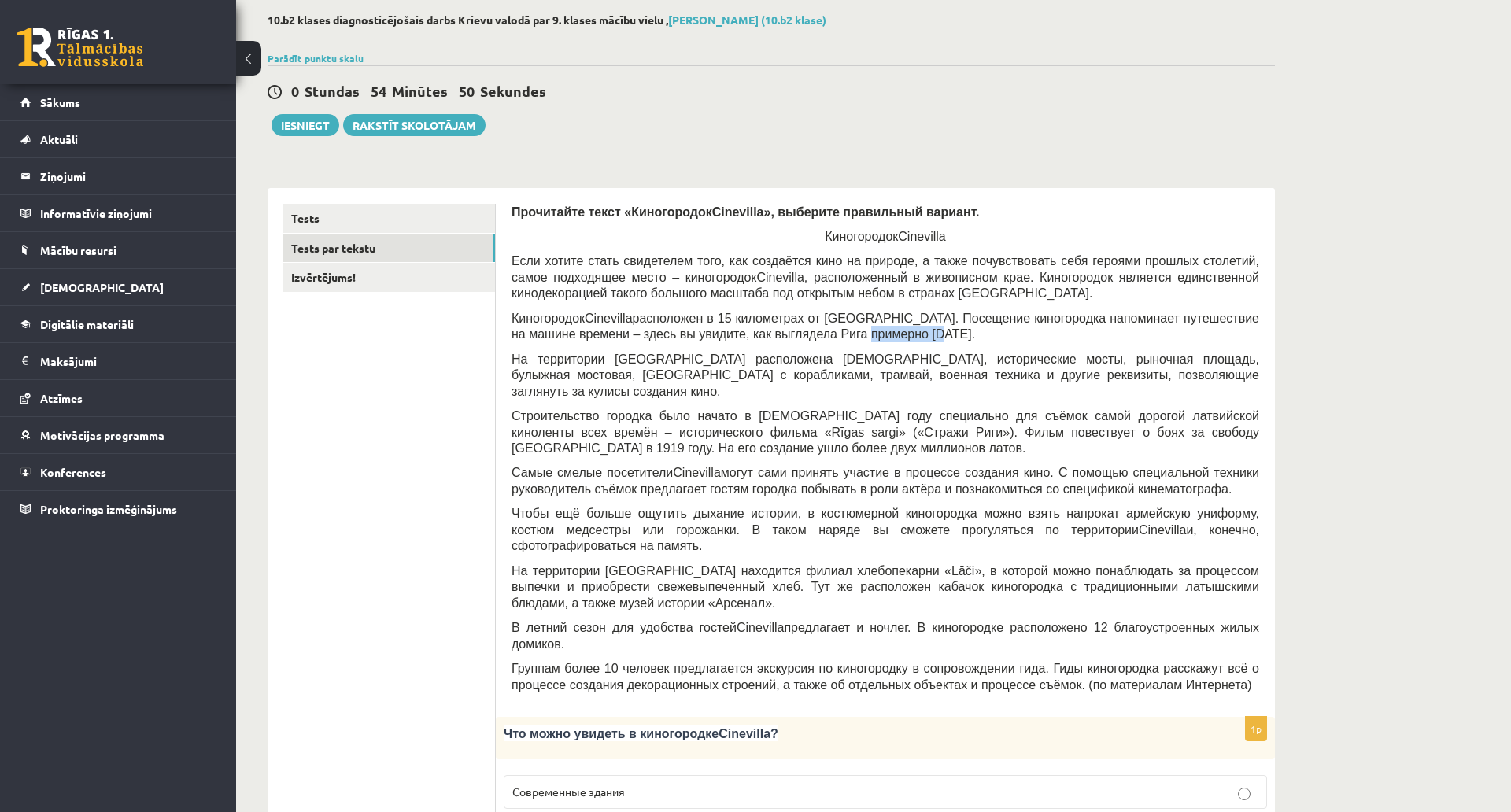
drag, startPoint x: 813, startPoint y: 331, endPoint x: 874, endPoint y: 365, distance: 69.8
click at [847, 333] on span "расположен в 15 километрах от Тукумса. Посещение киногородка напоминает путешес…" at bounding box center [885, 327] width 748 height 30
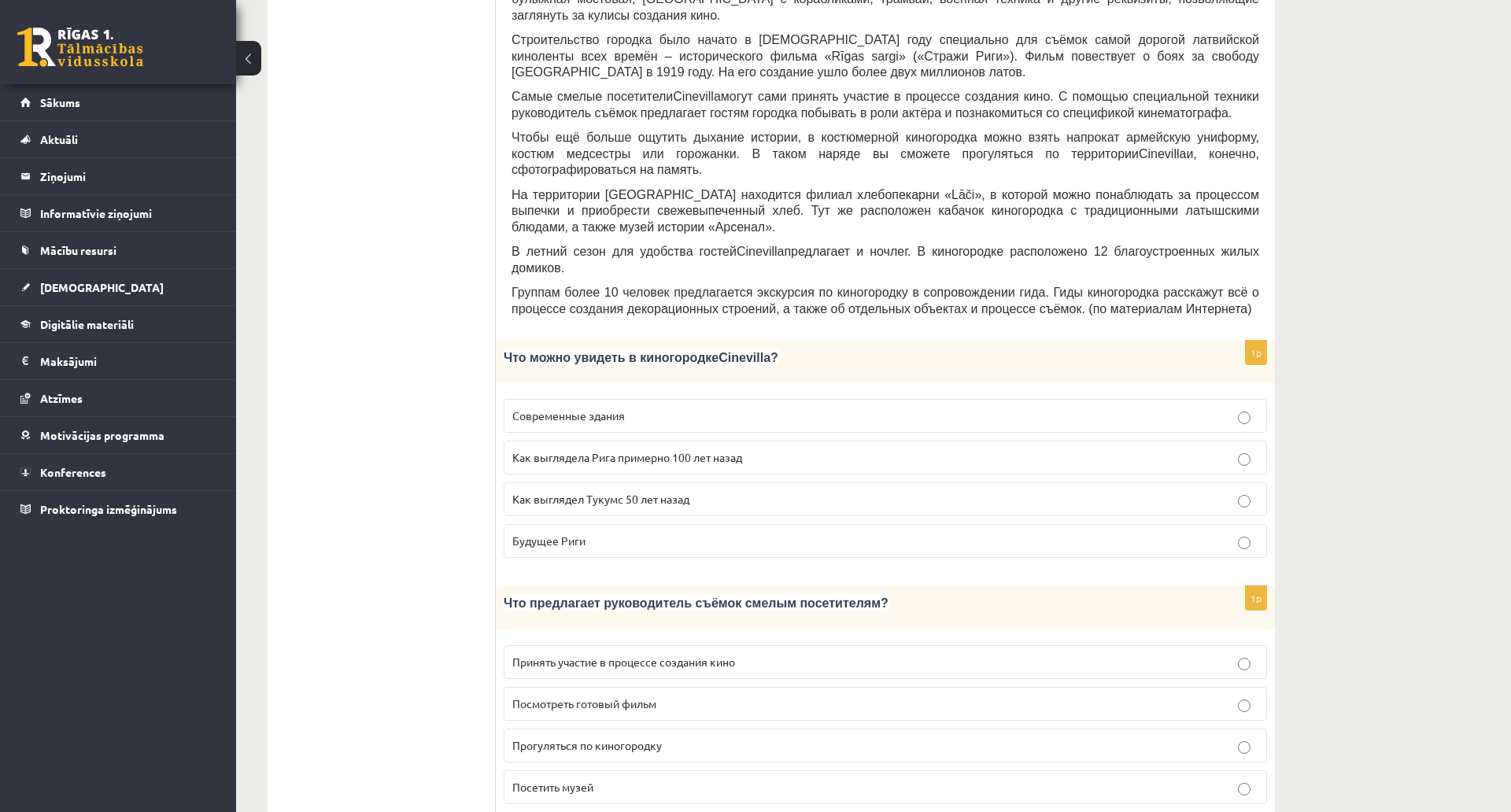
scroll to position [551, 0]
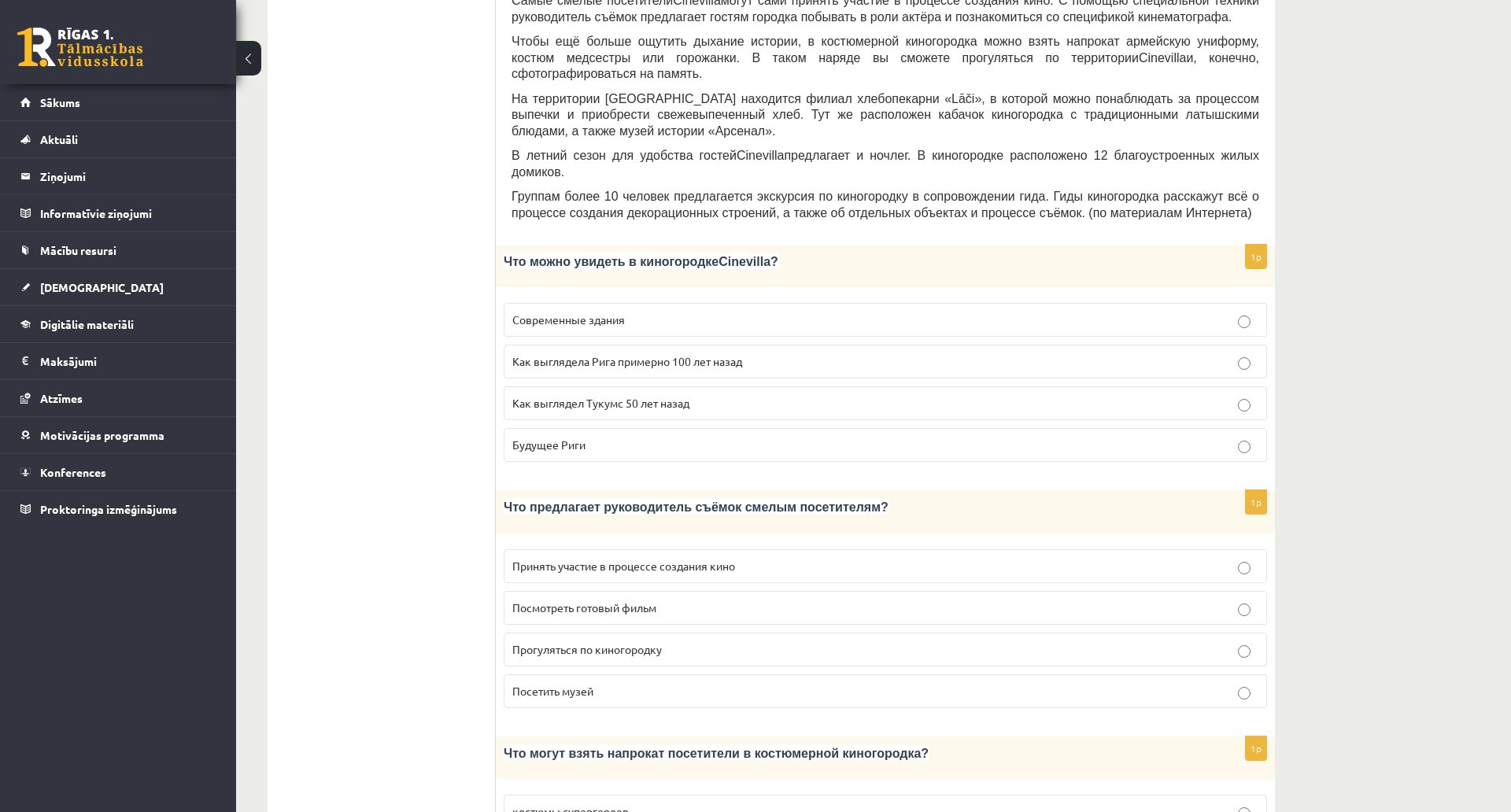
click at [780, 354] on p "Как выглядела Рига примерно 100 лет назад" at bounding box center [885, 362] width 746 height 17
click at [653, 559] on span "Принять участие в процессе создания кино" at bounding box center [624, 566] width 223 height 14
click at [657, 559] on span "Принять участие в процессе создания кино" at bounding box center [624, 566] width 223 height 14
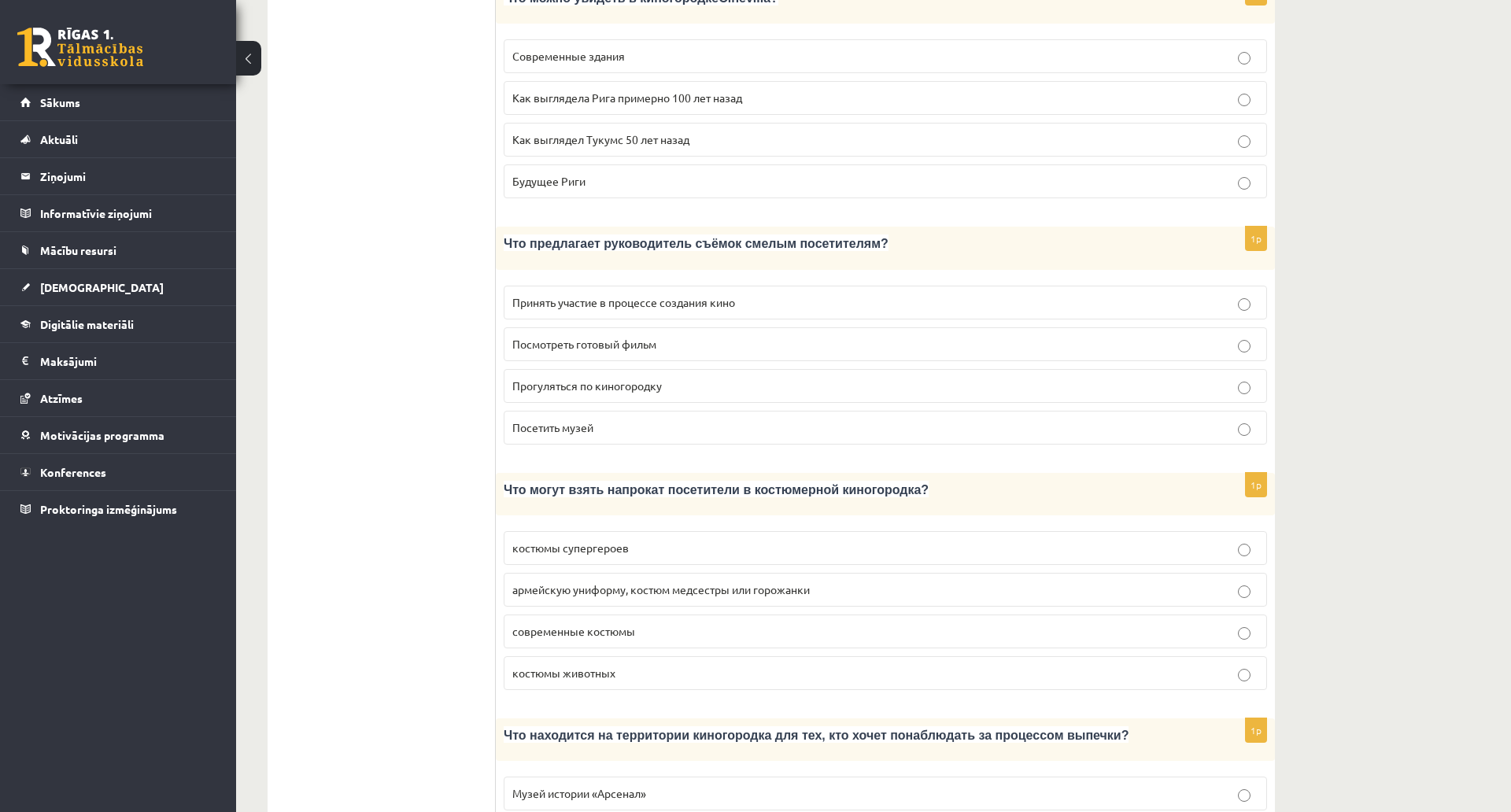
scroll to position [865, 0]
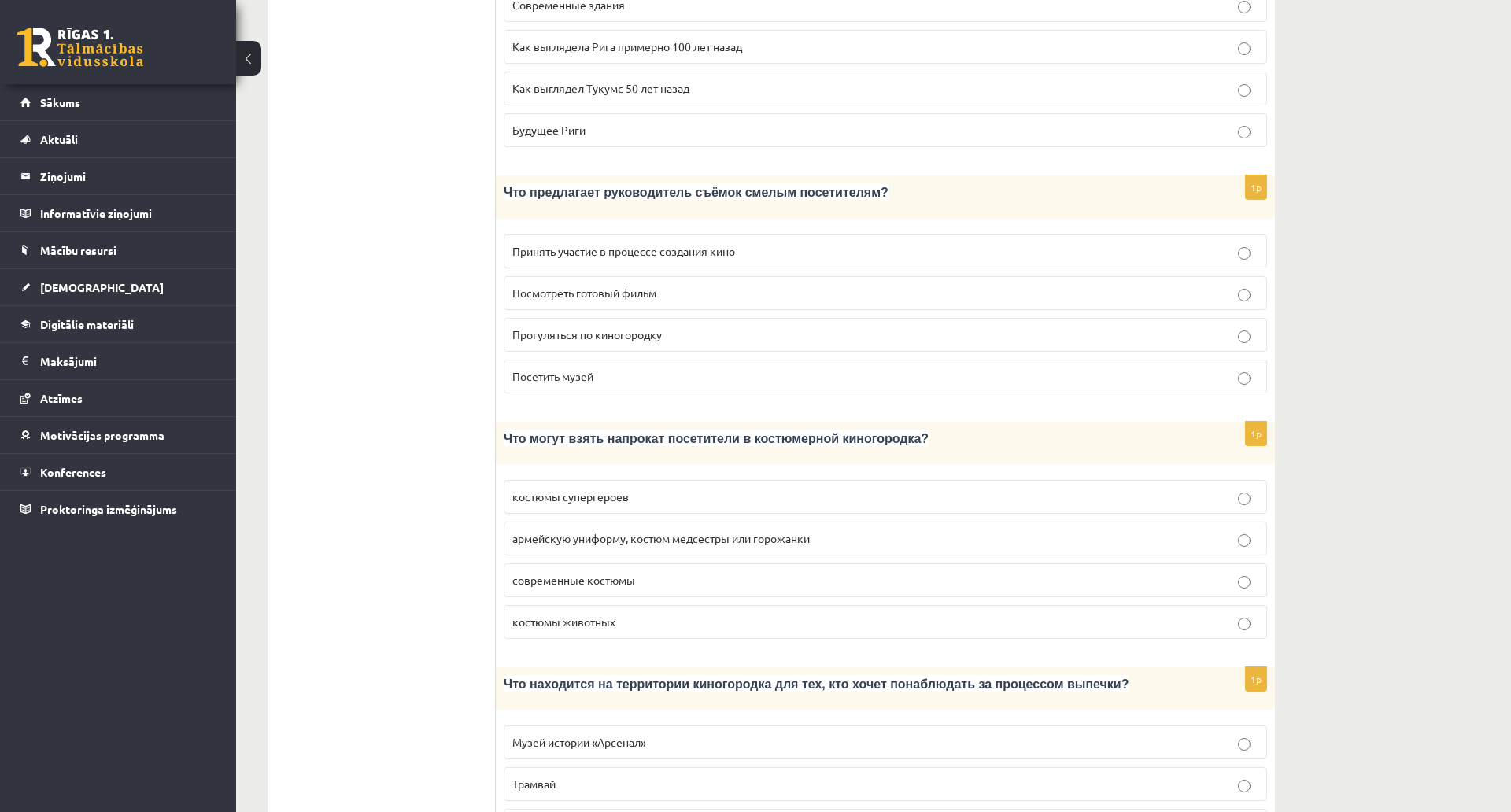
click at [818, 530] on p "армейскую униформу, костюм медсестры или горожанки" at bounding box center [885, 538] width 746 height 17
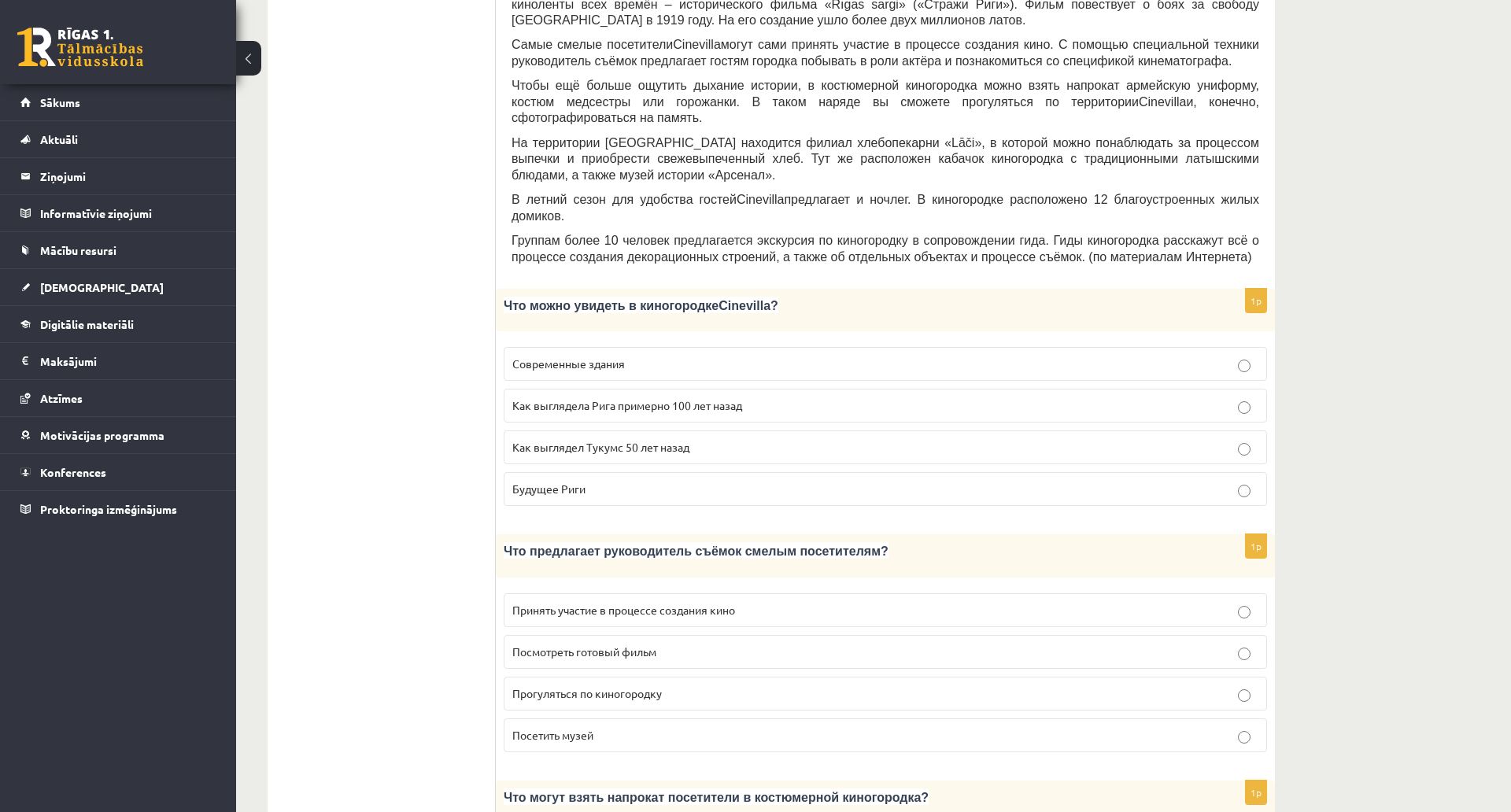
scroll to position [472, 0]
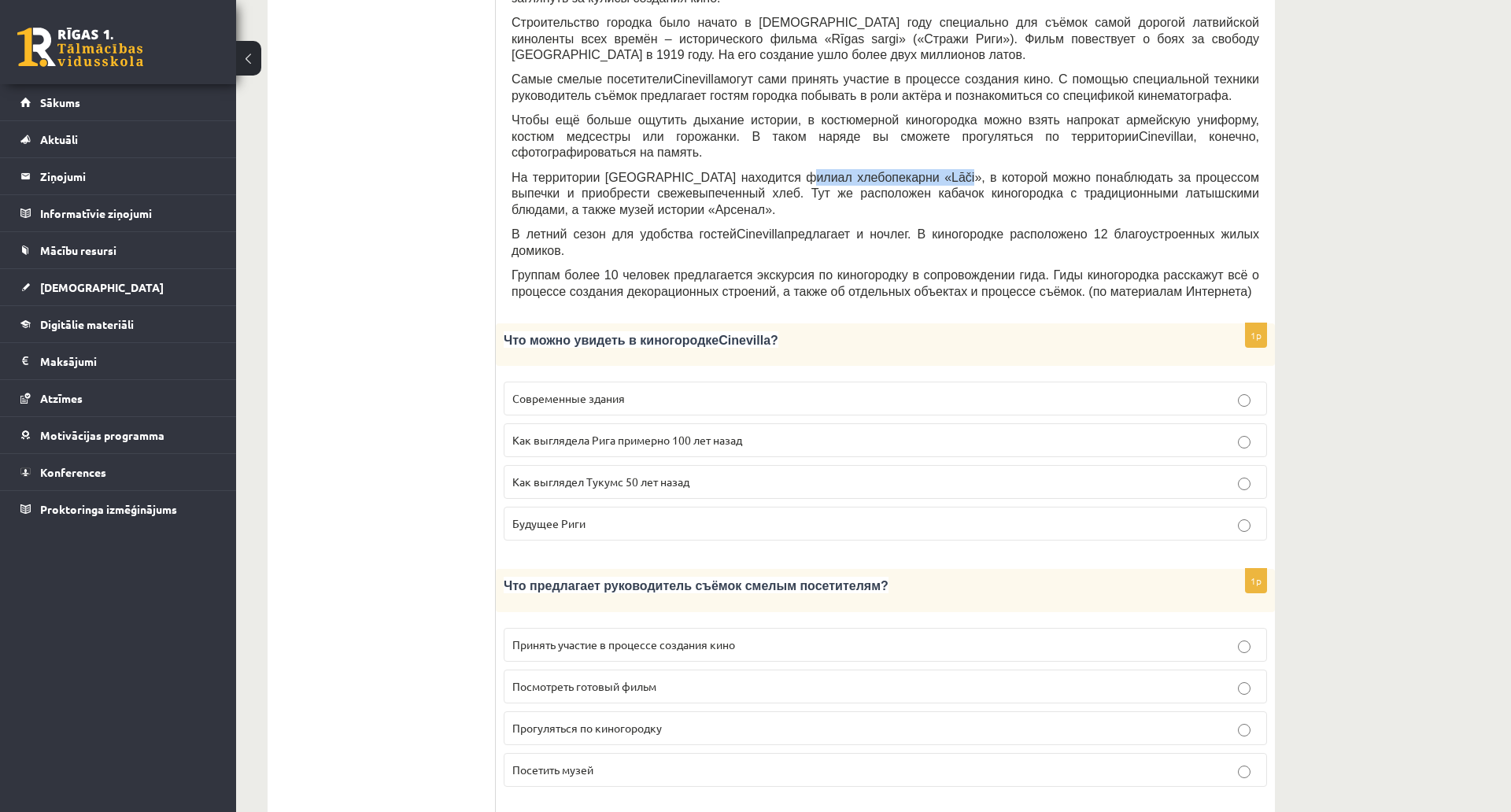
drag, startPoint x: 876, startPoint y: 145, endPoint x: 771, endPoint y: 147, distance: 105.0
click at [771, 172] on span "На территории киногородка находится филиал хлебопекарни « L āč i », в которой м…" at bounding box center [885, 194] width 748 height 44
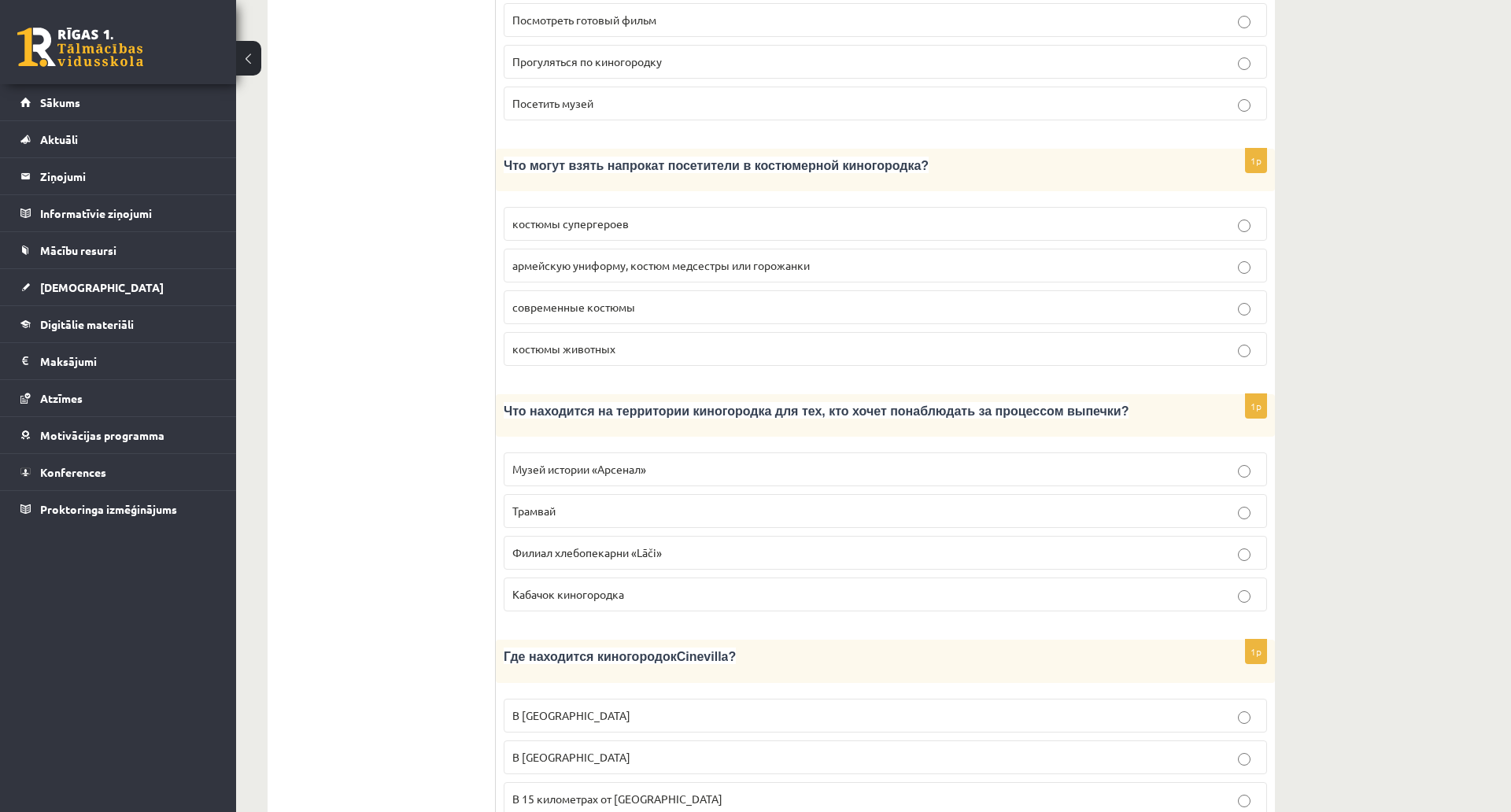
scroll to position [1180, 0]
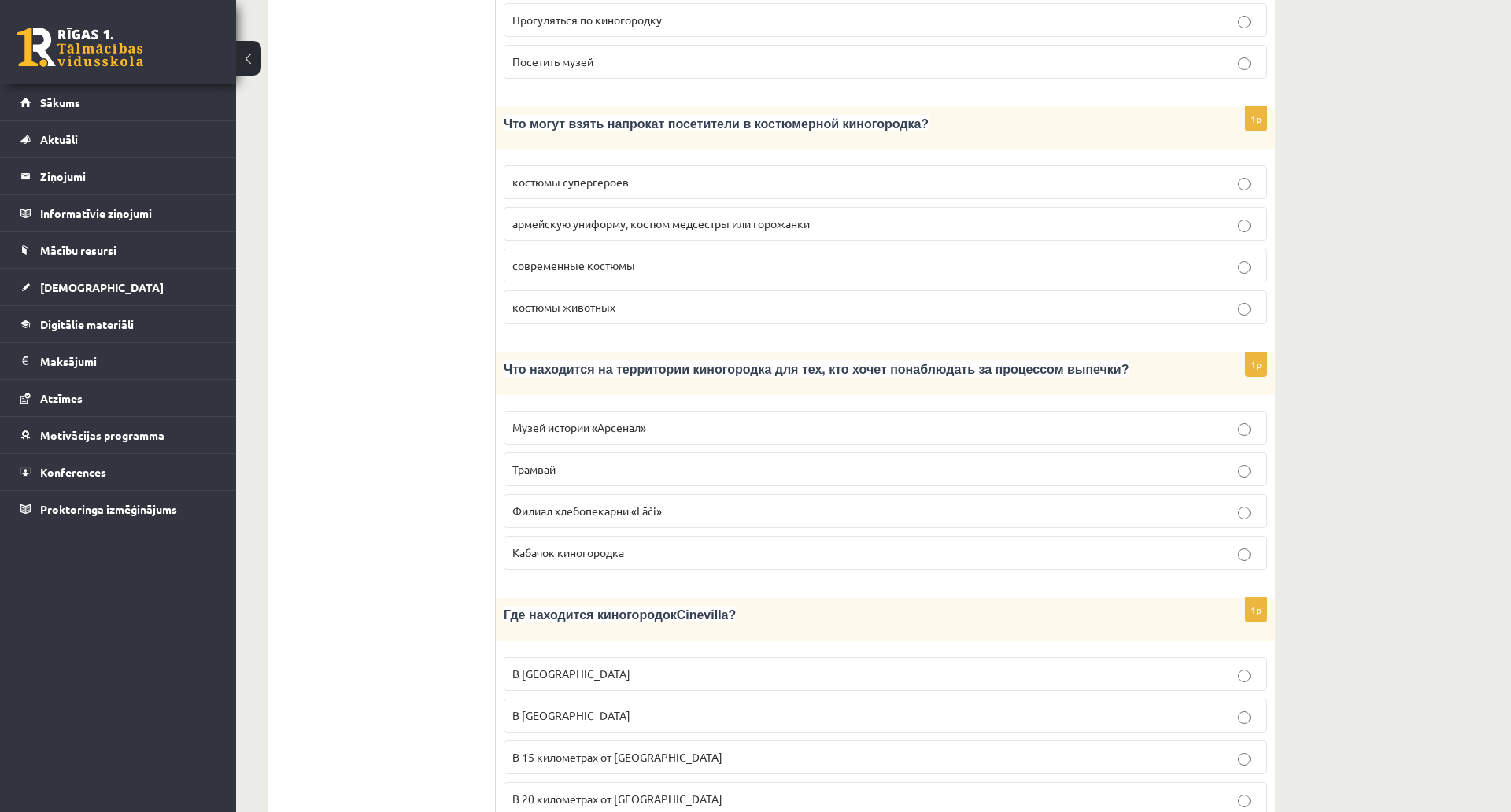
click at [1240, 503] on p "Филиал хлебопекарни «Lāči»" at bounding box center [885, 511] width 746 height 17
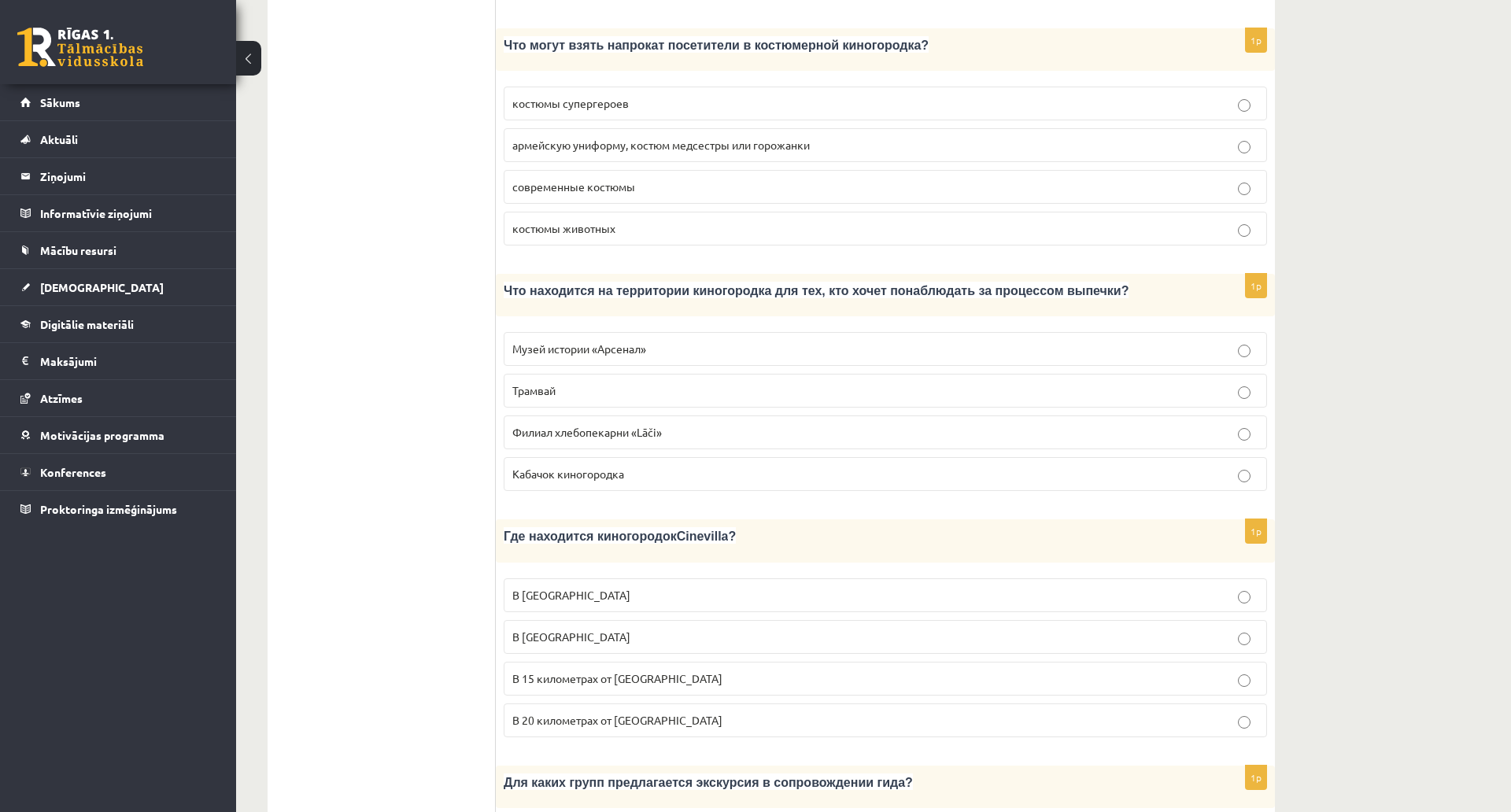
scroll to position [1338, 0]
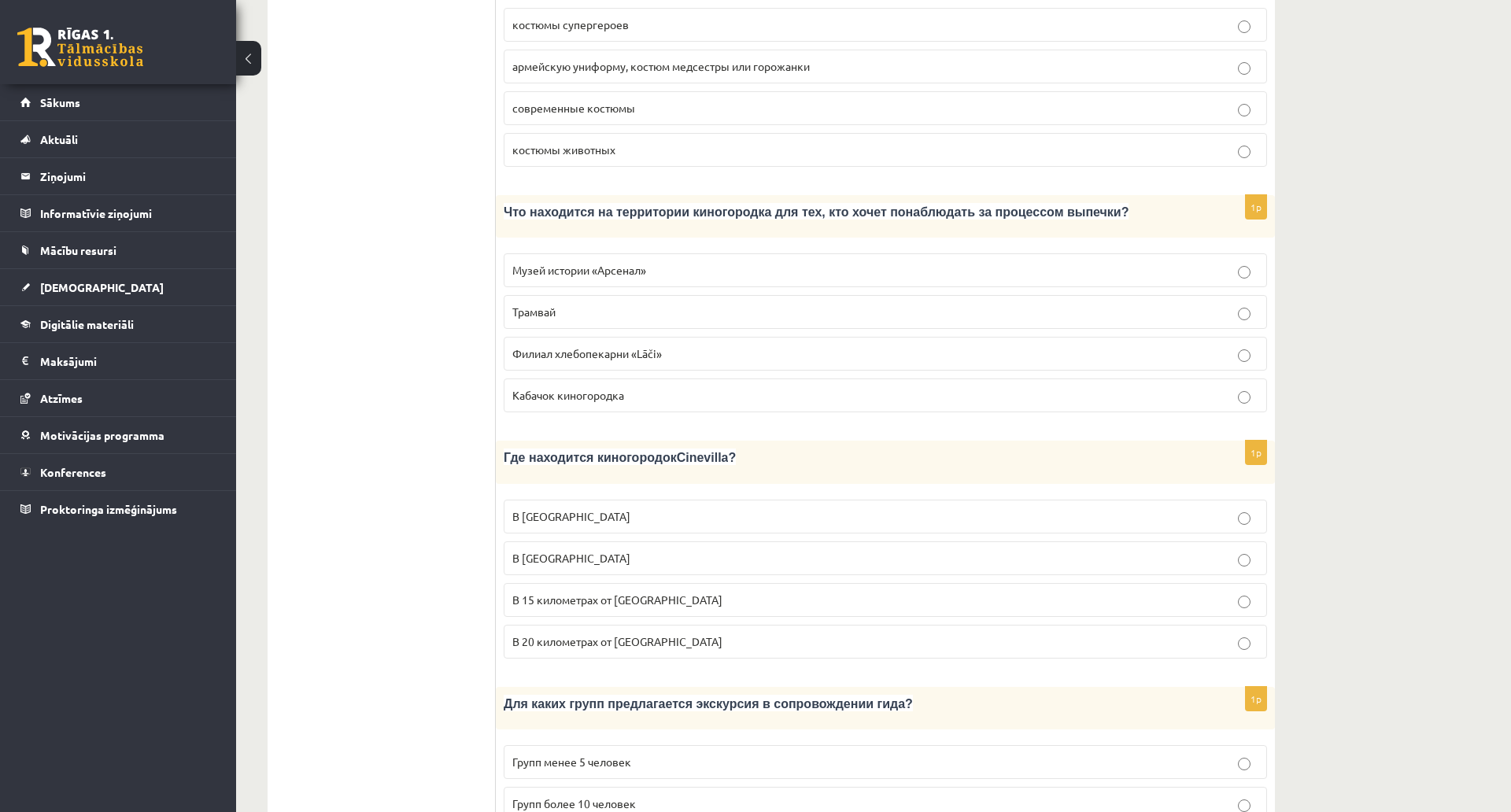
click at [720, 592] on p "В 15 километрах от Тукумса" at bounding box center [885, 600] width 746 height 17
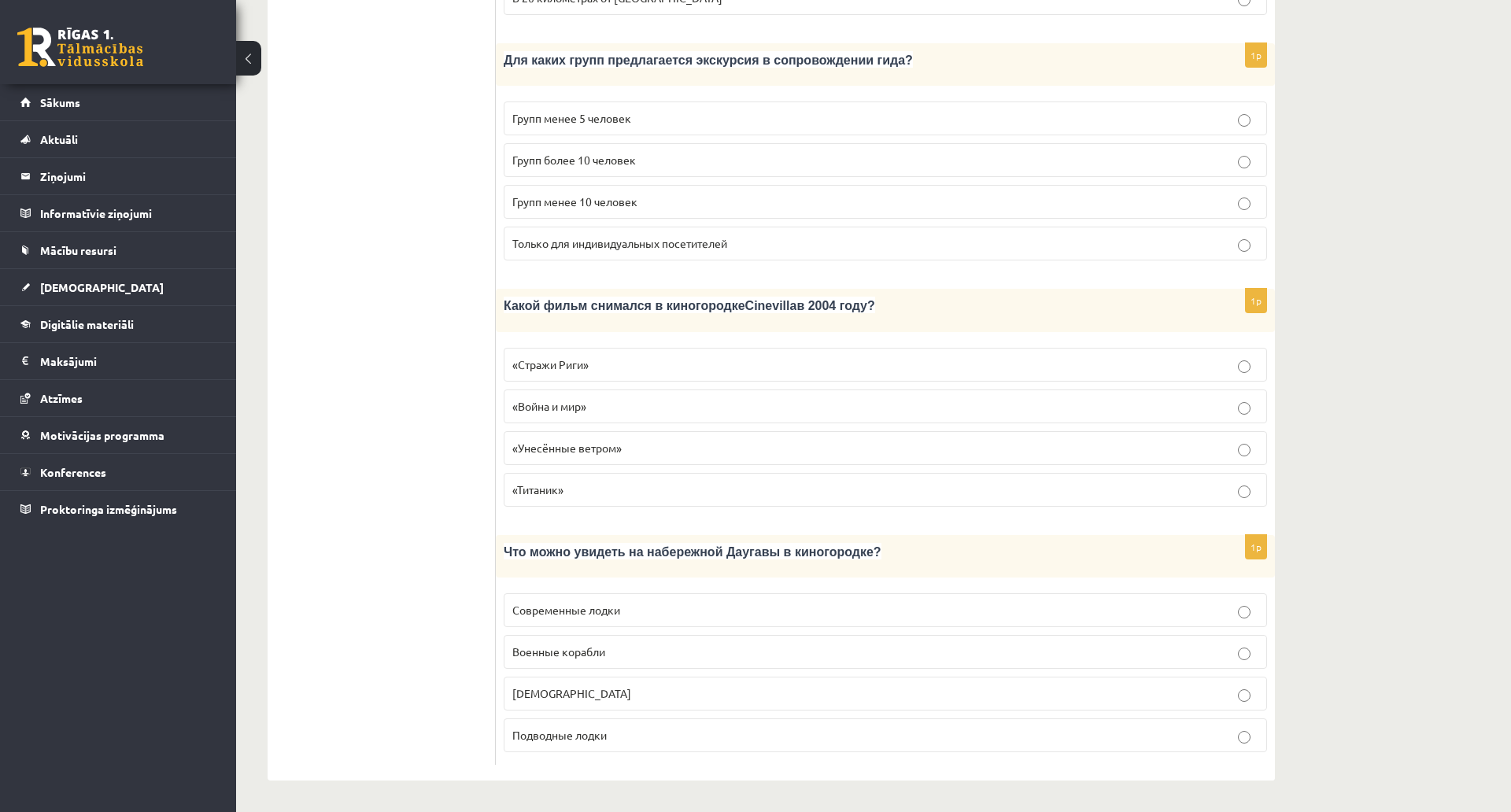
scroll to position [1951, 0]
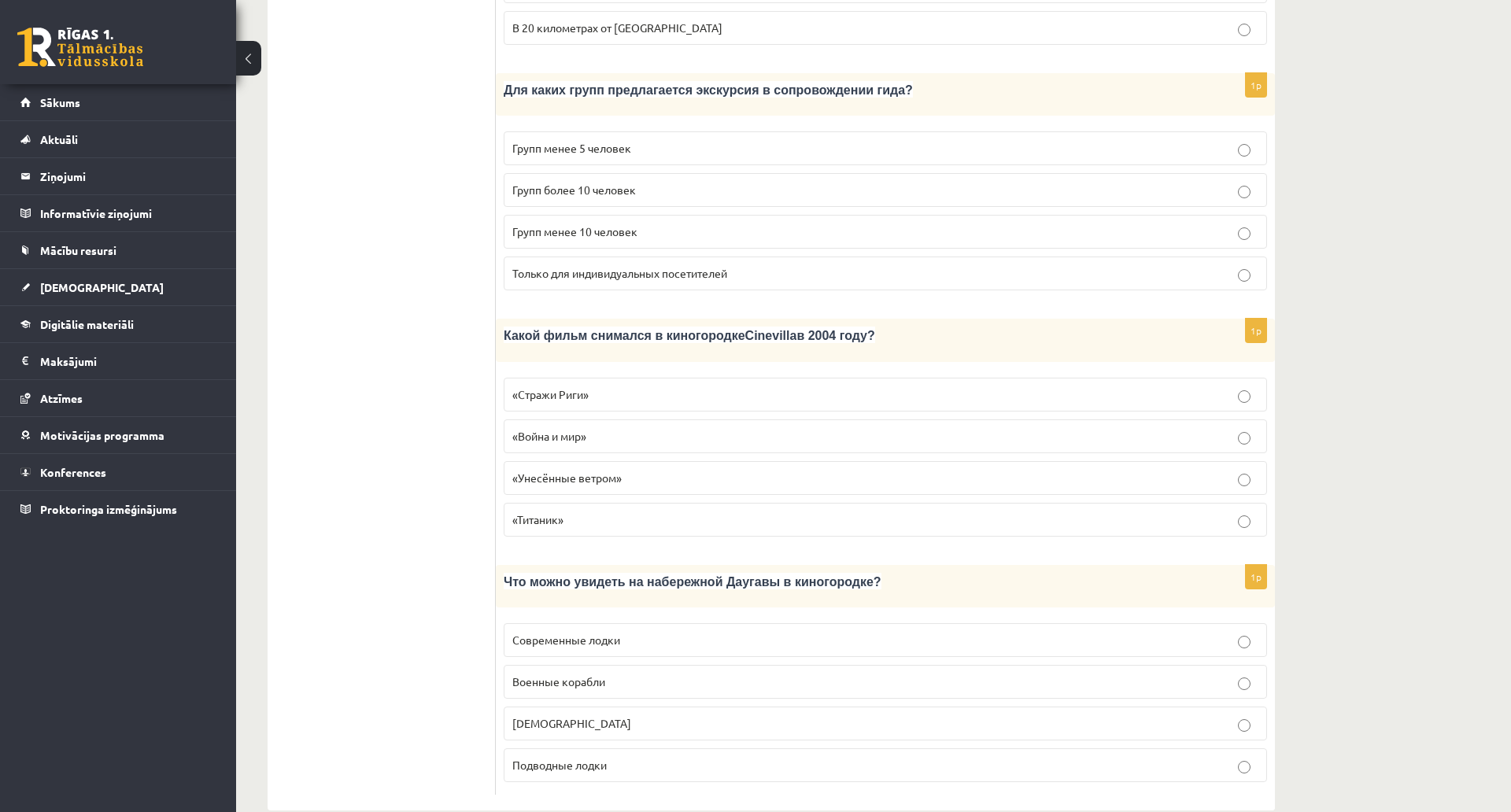
click at [588, 183] on span "Групп более 10 человек" at bounding box center [574, 190] width 123 height 14
click at [637, 386] on p "«Стражи Риги»" at bounding box center [885, 394] width 746 height 17
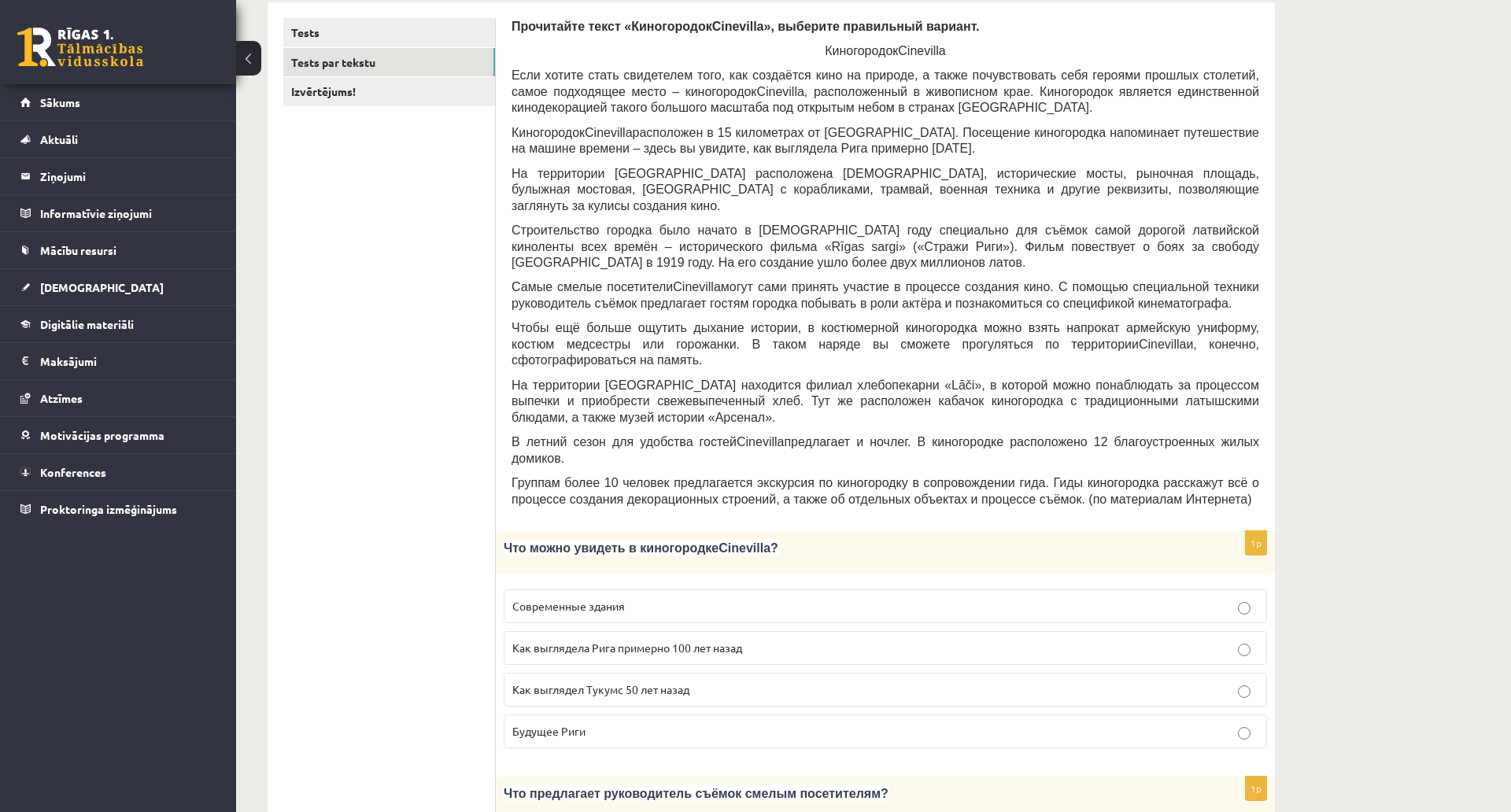
scroll to position [220, 0]
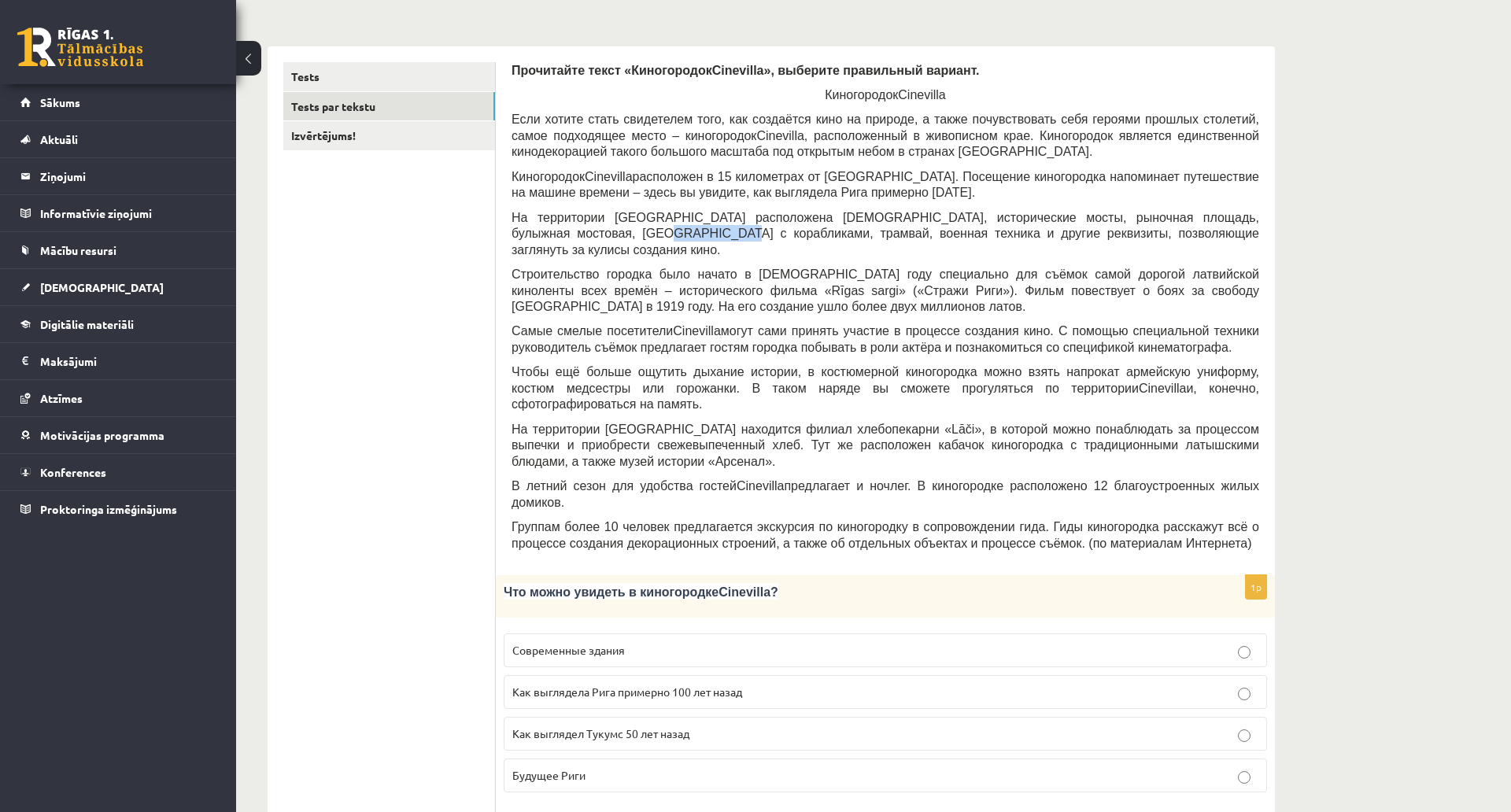
drag, startPoint x: 582, startPoint y: 237, endPoint x: 511, endPoint y: 232, distance: 71.2
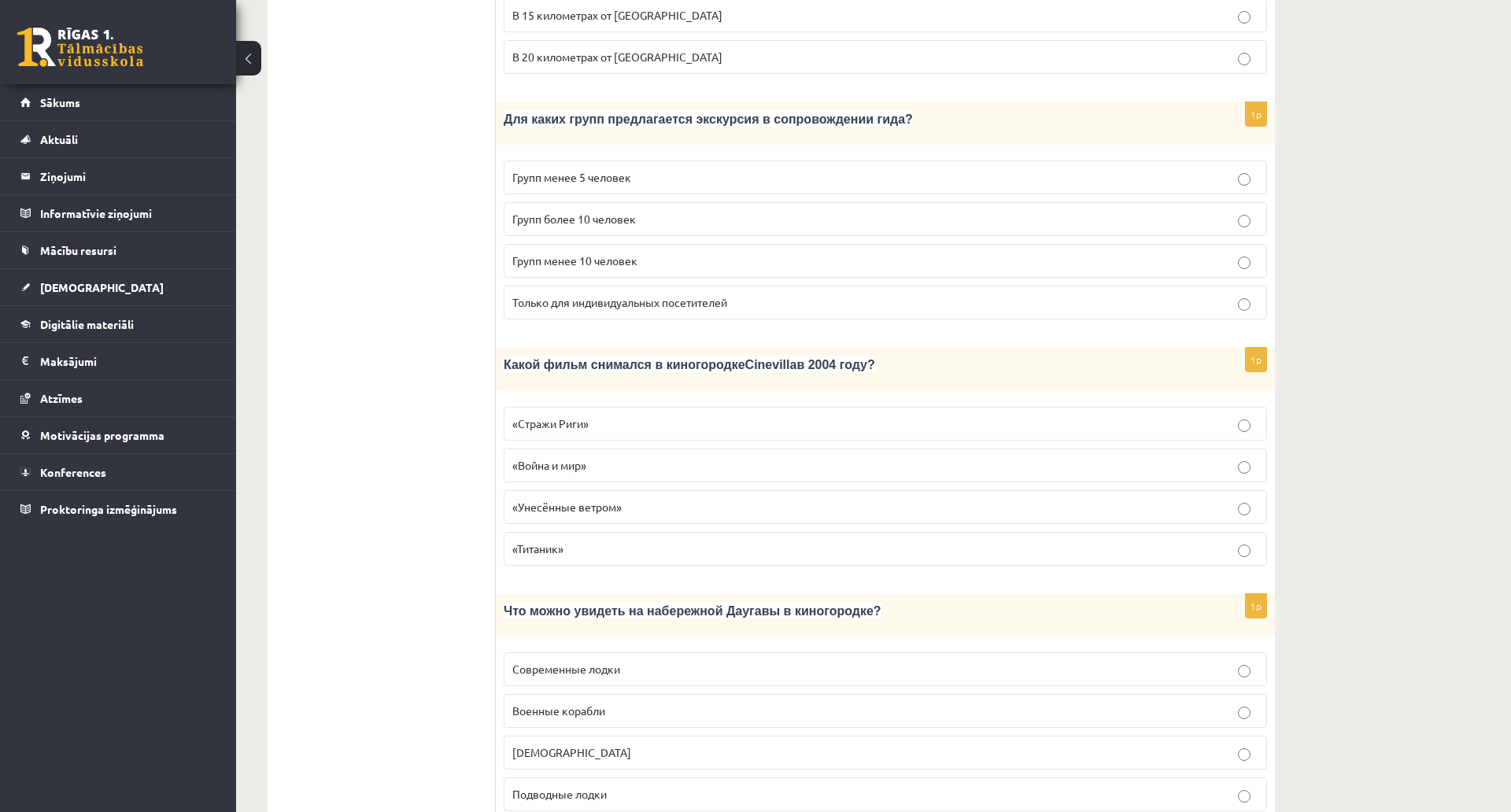
scroll to position [2030, 0]
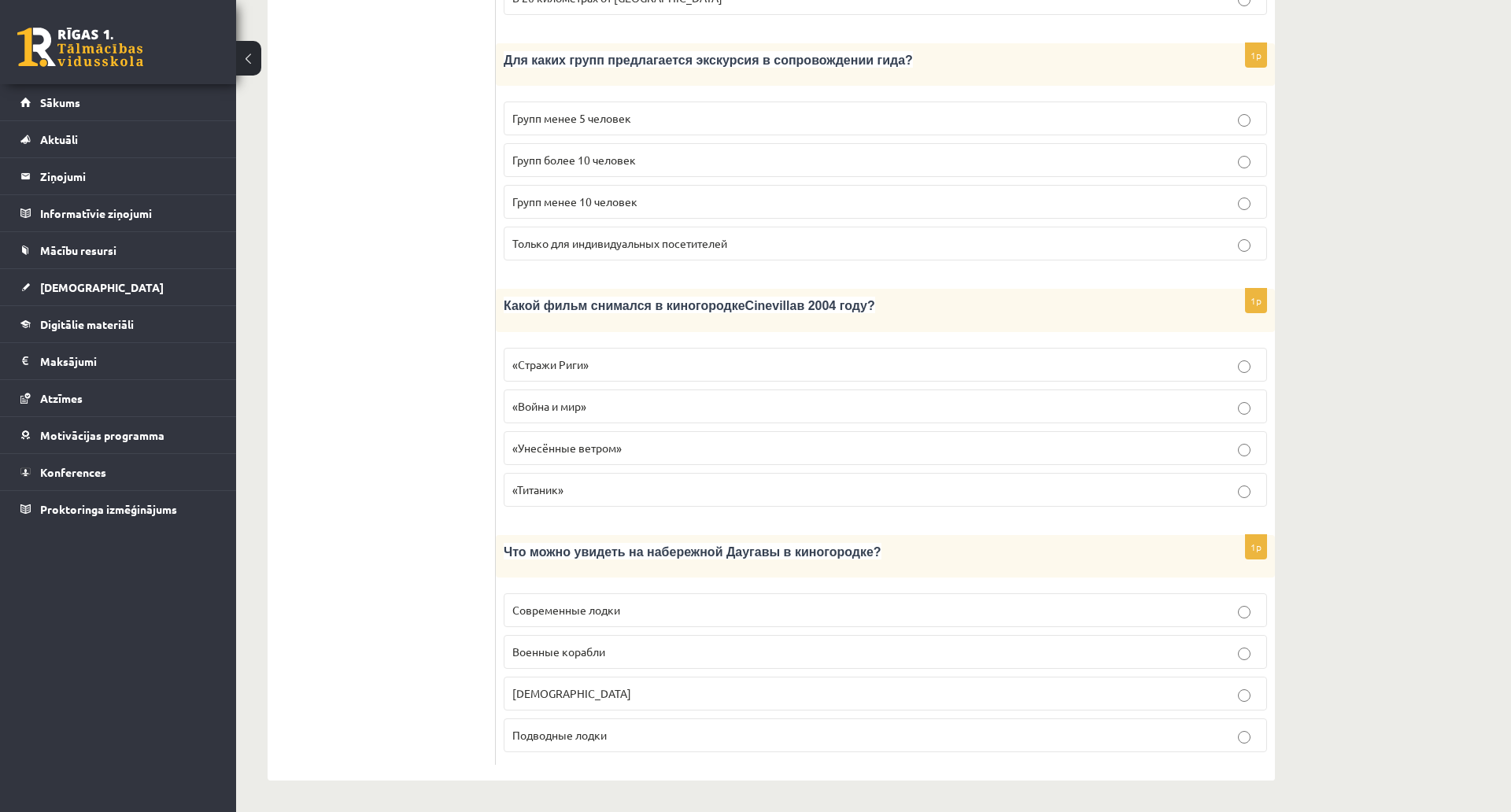
click at [585, 686] on p "Кораблики" at bounding box center [885, 694] width 746 height 17
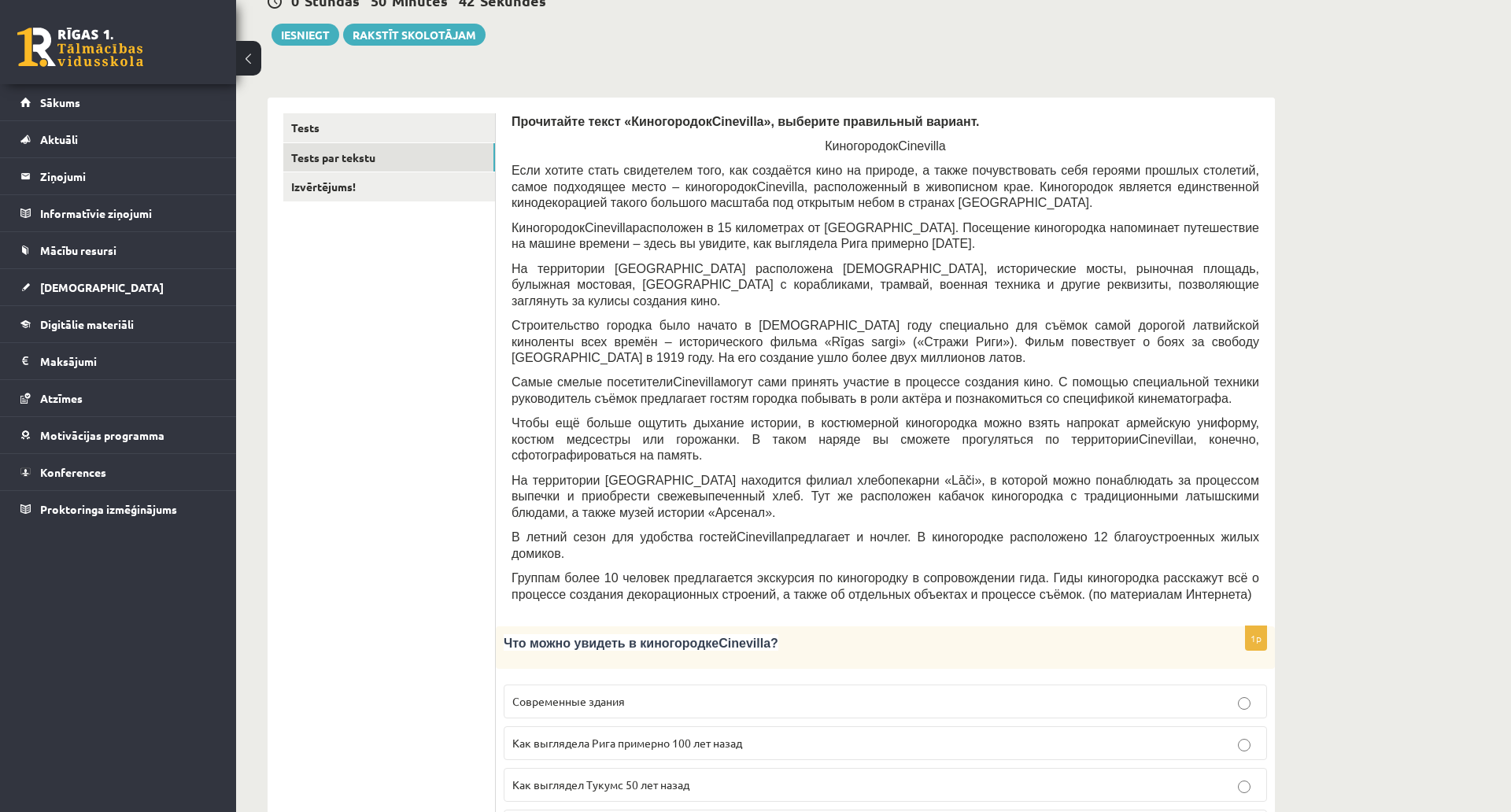
scroll to position [0, 0]
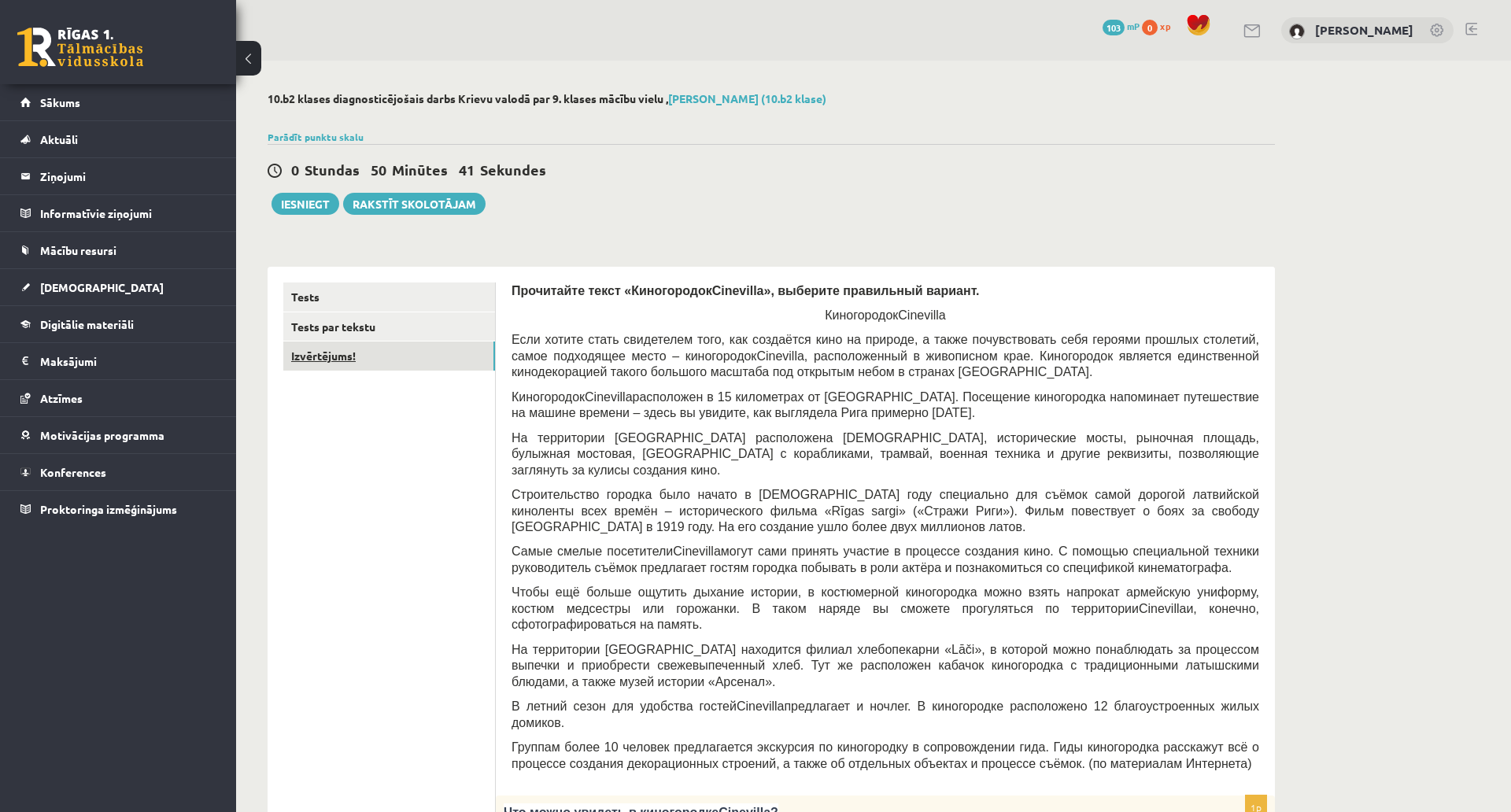
click at [396, 362] on link "Izvērtējums!" at bounding box center [389, 356] width 211 height 29
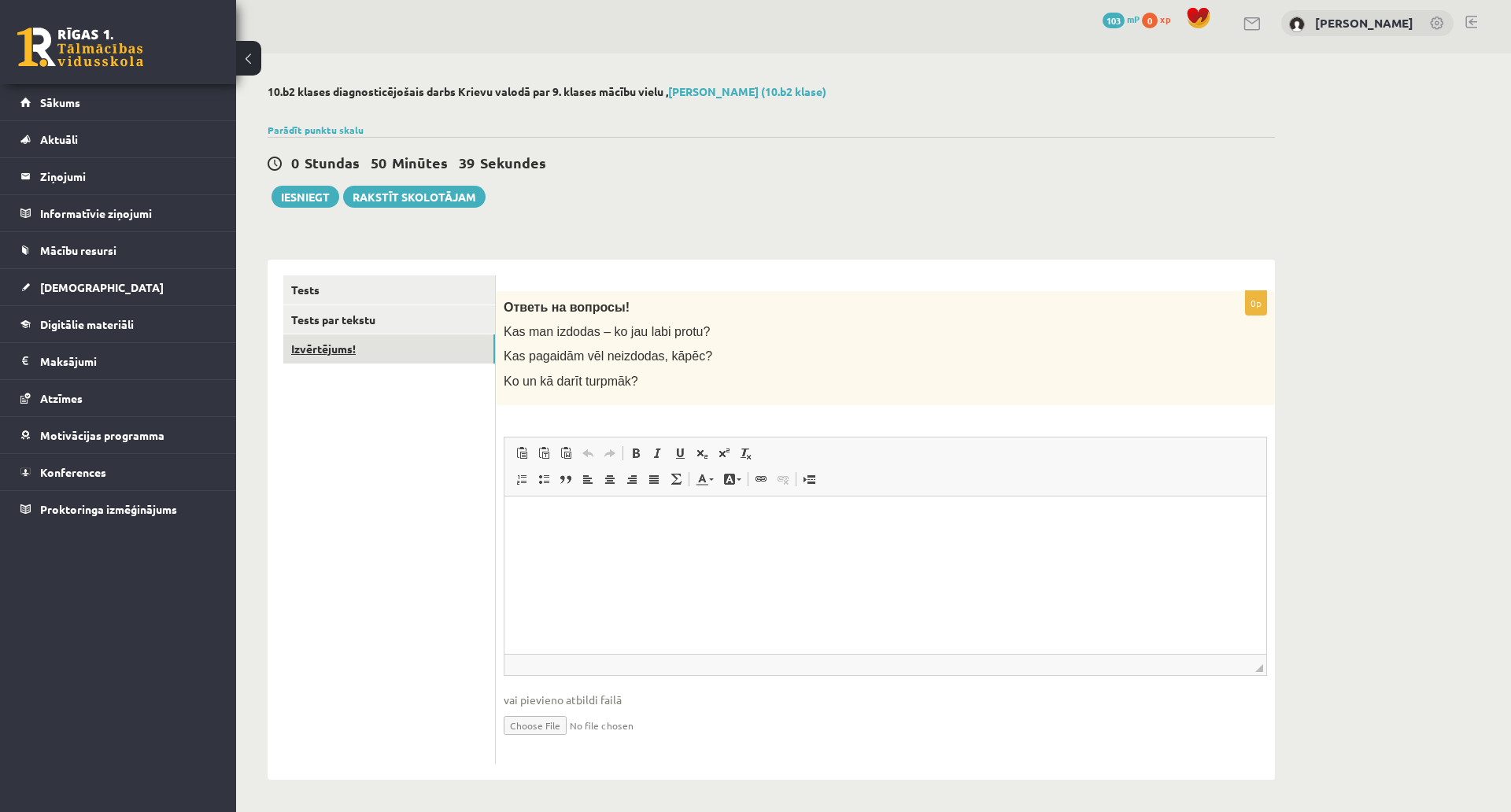
scroll to position [103, 0]
click at [622, 520] on p "Визуальный текстовый редактор, wiswyg-editor-user-answer-47433840842120" at bounding box center [885, 520] width 730 height 17
click at [309, 186] on button "Iesniegt" at bounding box center [305, 197] width 68 height 22
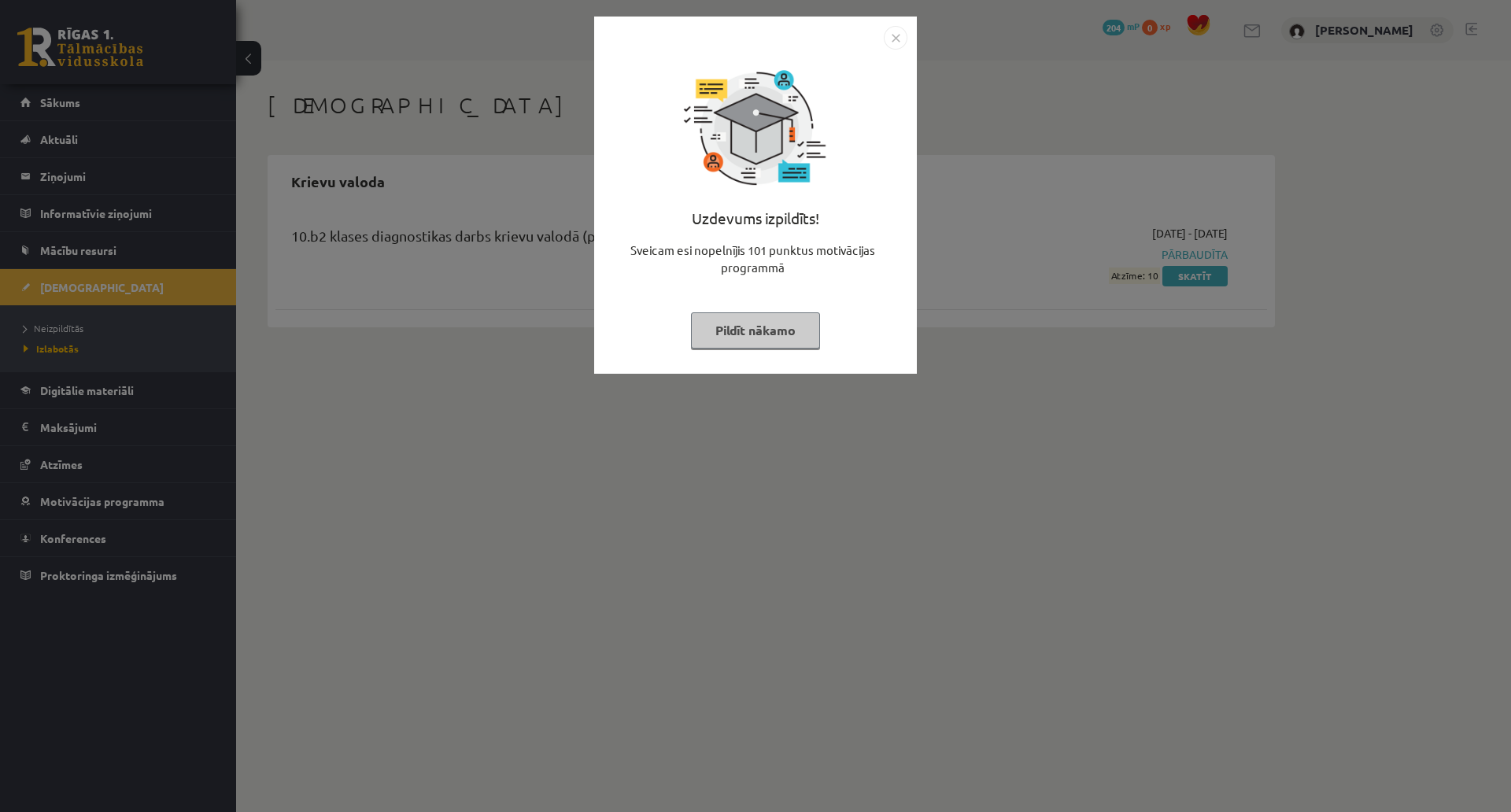
click at [898, 33] on img "Close" at bounding box center [896, 38] width 24 height 24
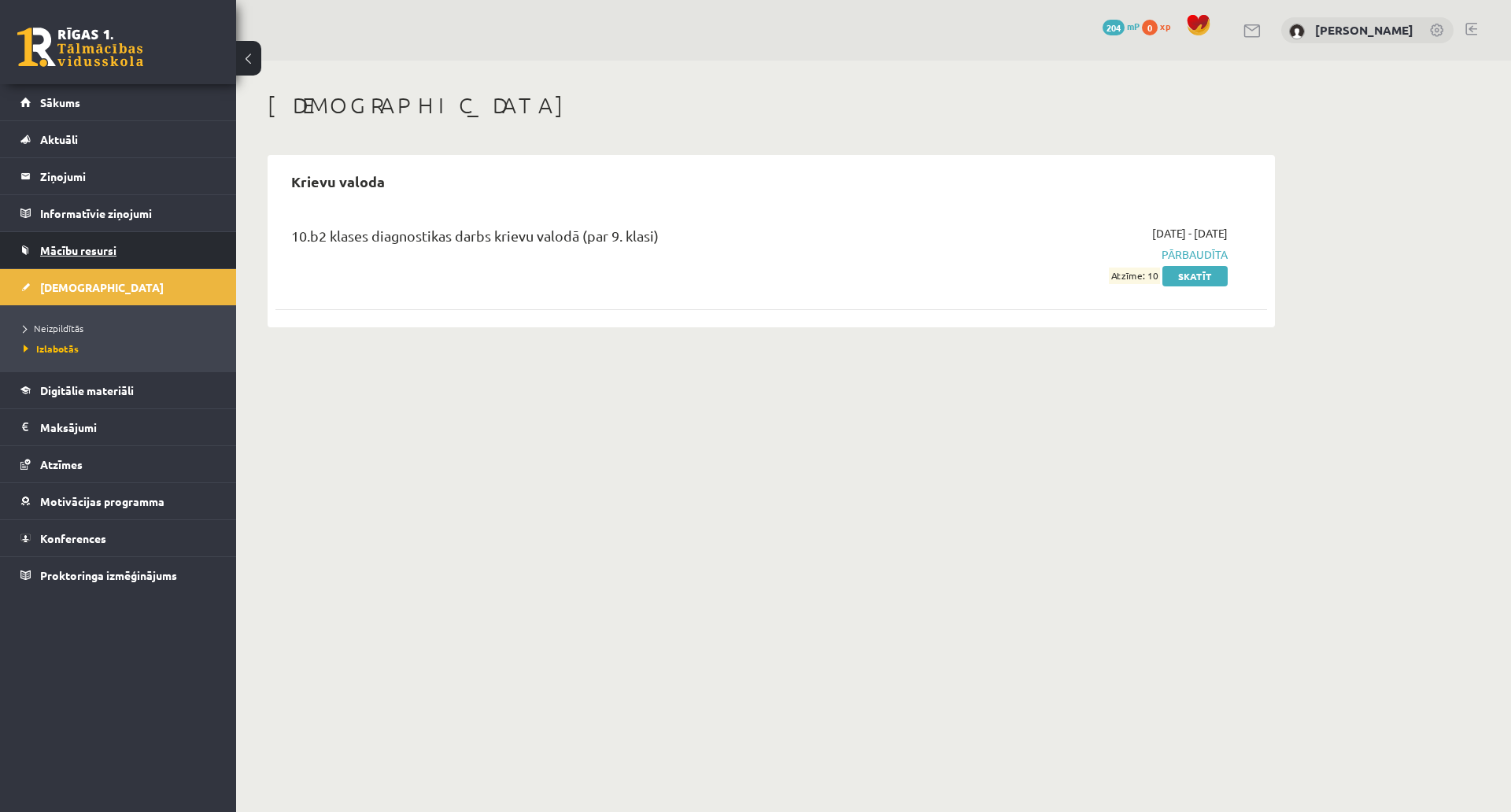
click at [83, 256] on link "Mācību resursi" at bounding box center [118, 250] width 196 height 37
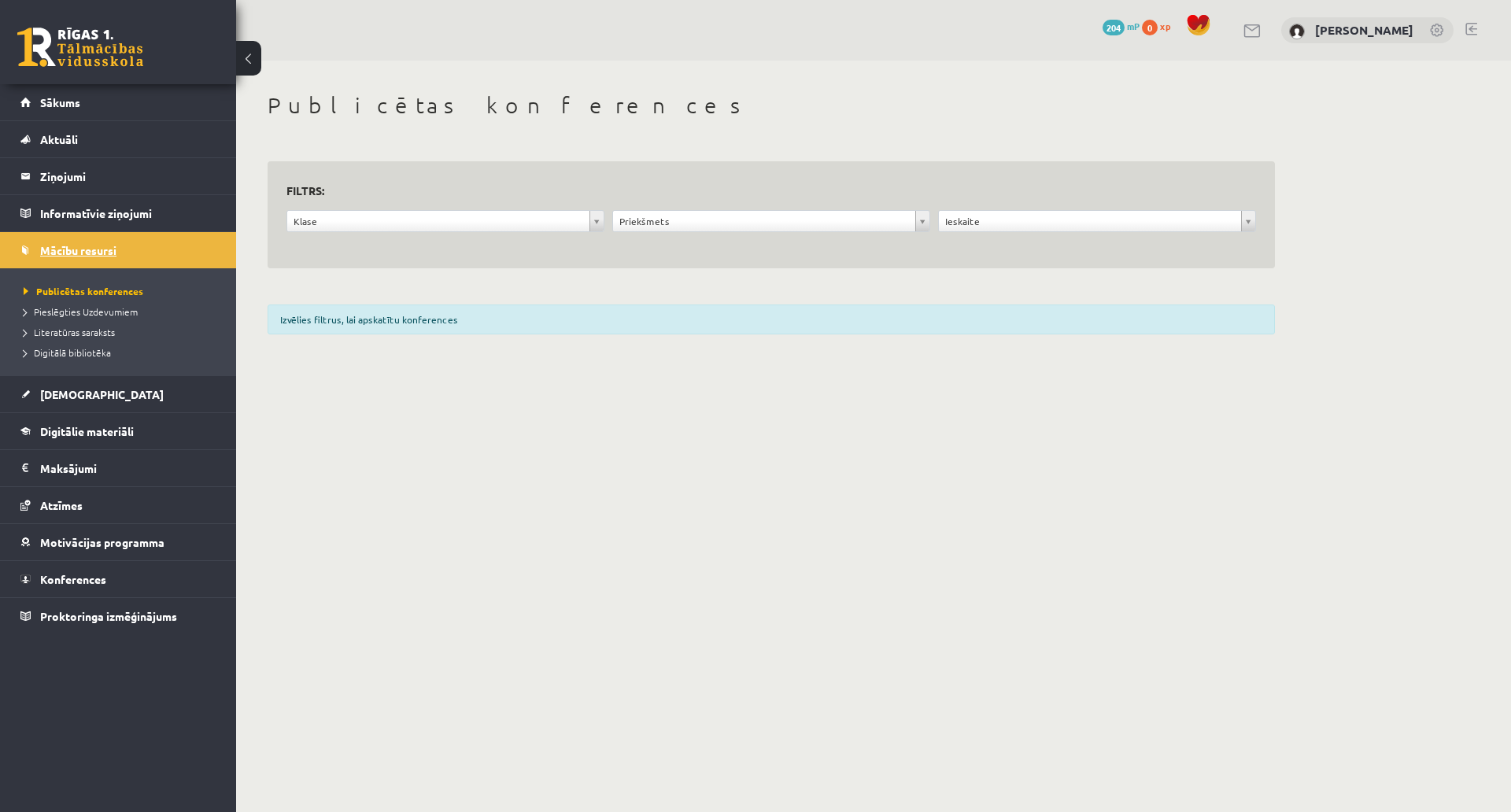
click at [92, 259] on link "Mācību resursi" at bounding box center [118, 250] width 196 height 37
click at [68, 386] on link "[DEMOGRAPHIC_DATA]" at bounding box center [118, 394] width 196 height 37
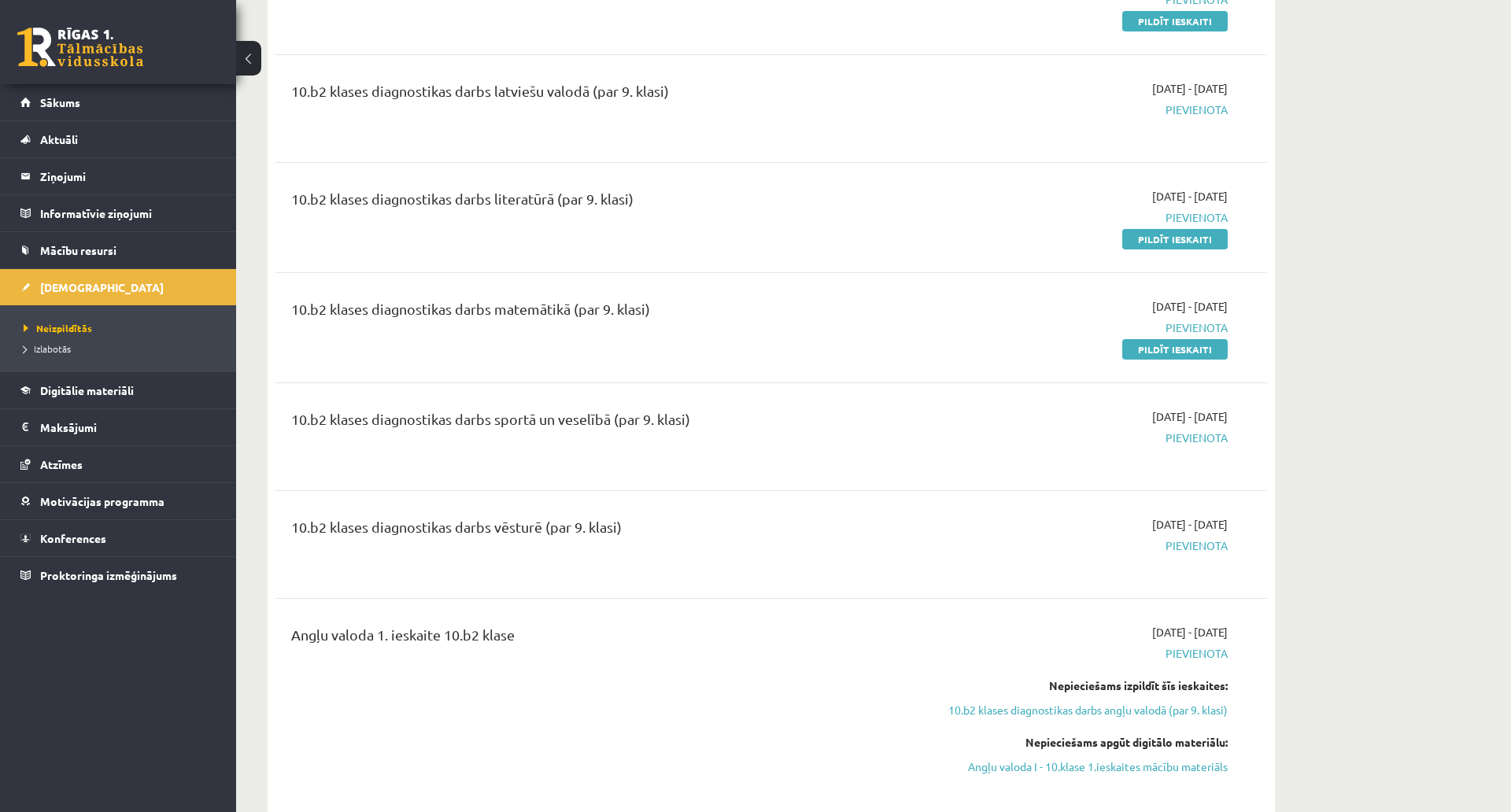
scroll to position [629, 0]
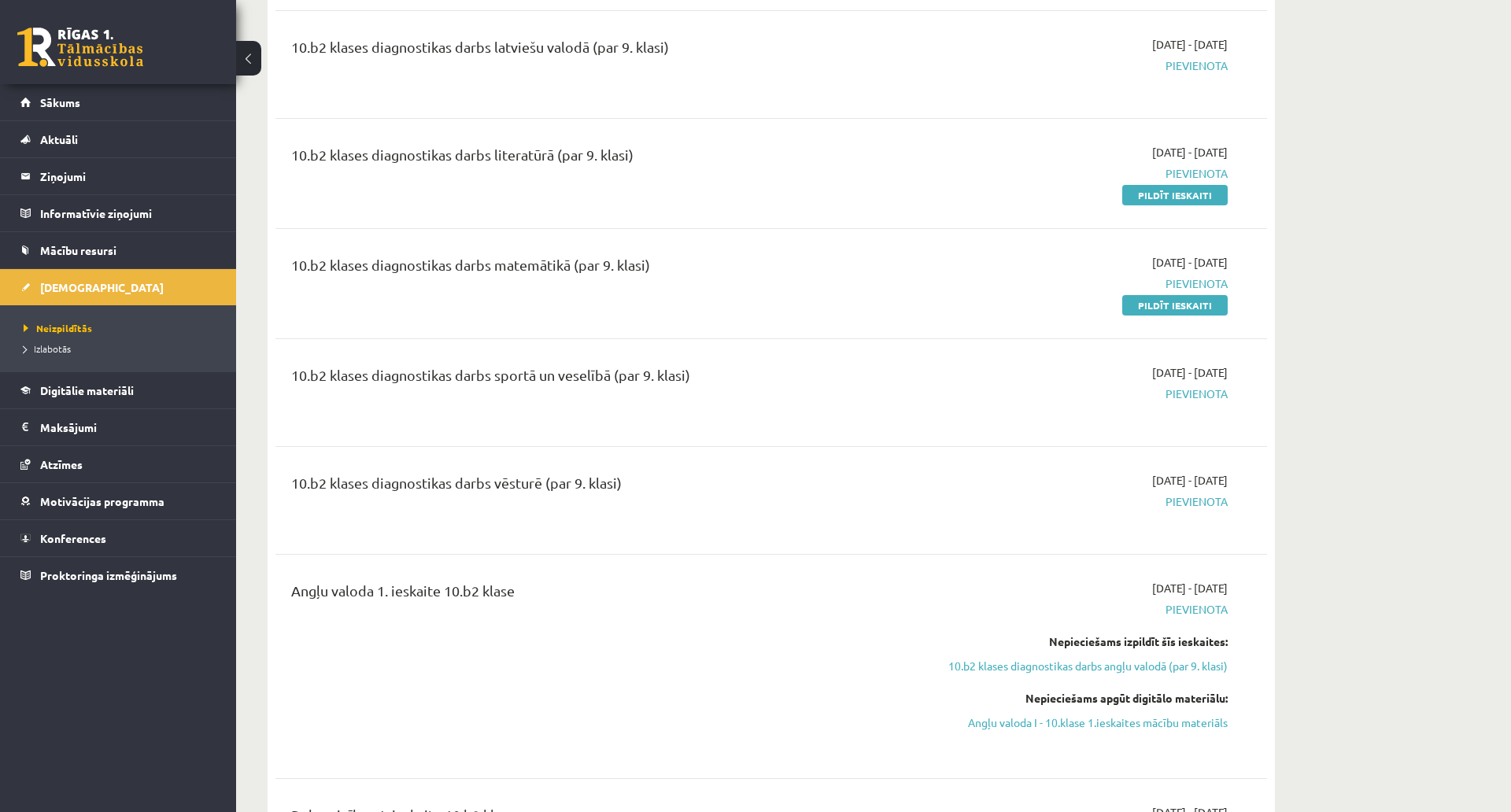
click at [1205, 421] on div "10.b2 klases diagnostikas darbs sportā un veselībā (par 9. klasi) 2025-10-16 - …" at bounding box center [772, 392] width 992 height 88
drag, startPoint x: 1208, startPoint y: 424, endPoint x: 1002, endPoint y: 420, distance: 206.0
click at [1002, 420] on div "10.b2 klases diagnostikas darbs sportā un veselībā (par 9. klasi) 2025-10-16 - …" at bounding box center [772, 392] width 992 height 88
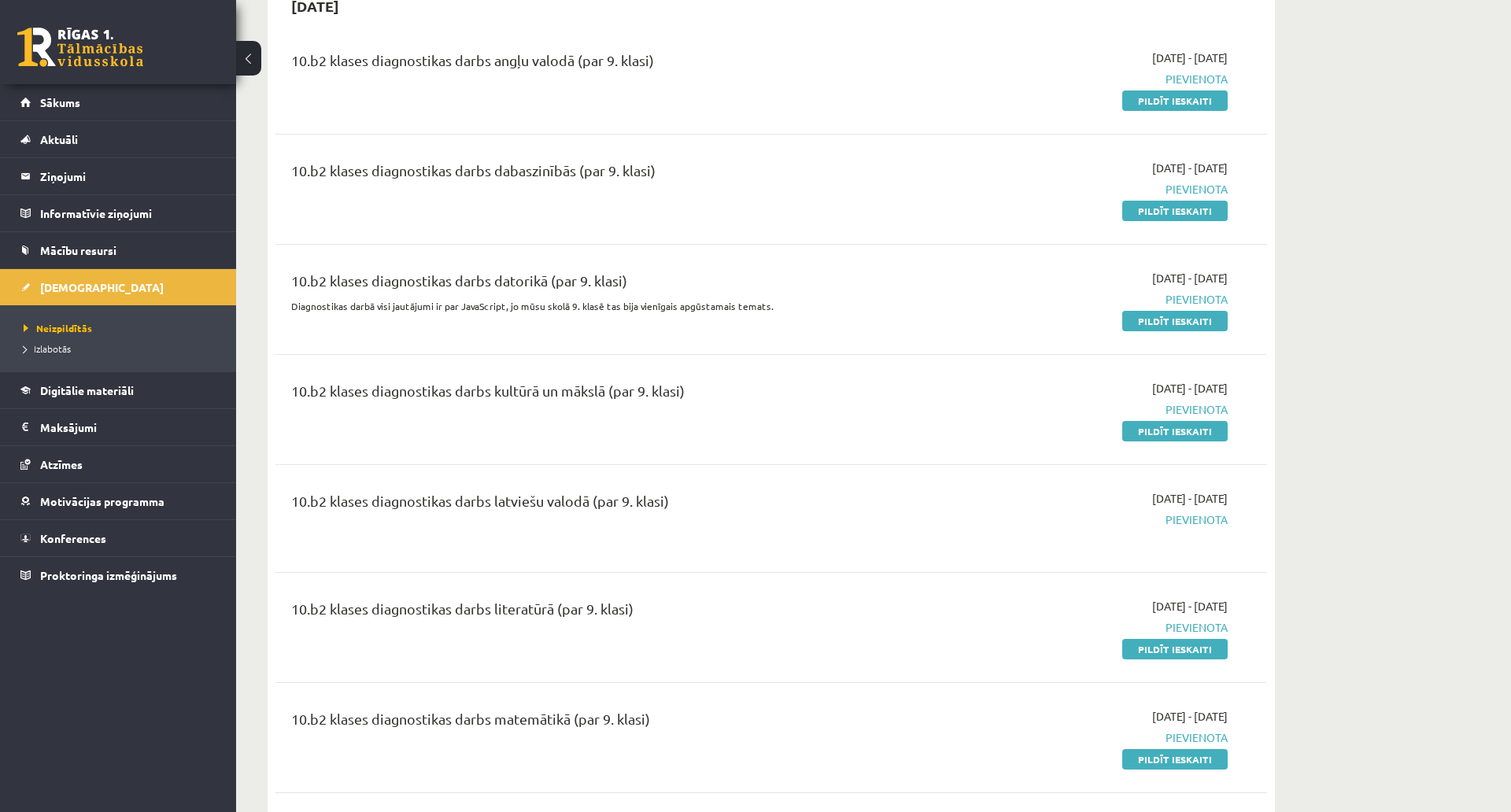
scroll to position [236, 0]
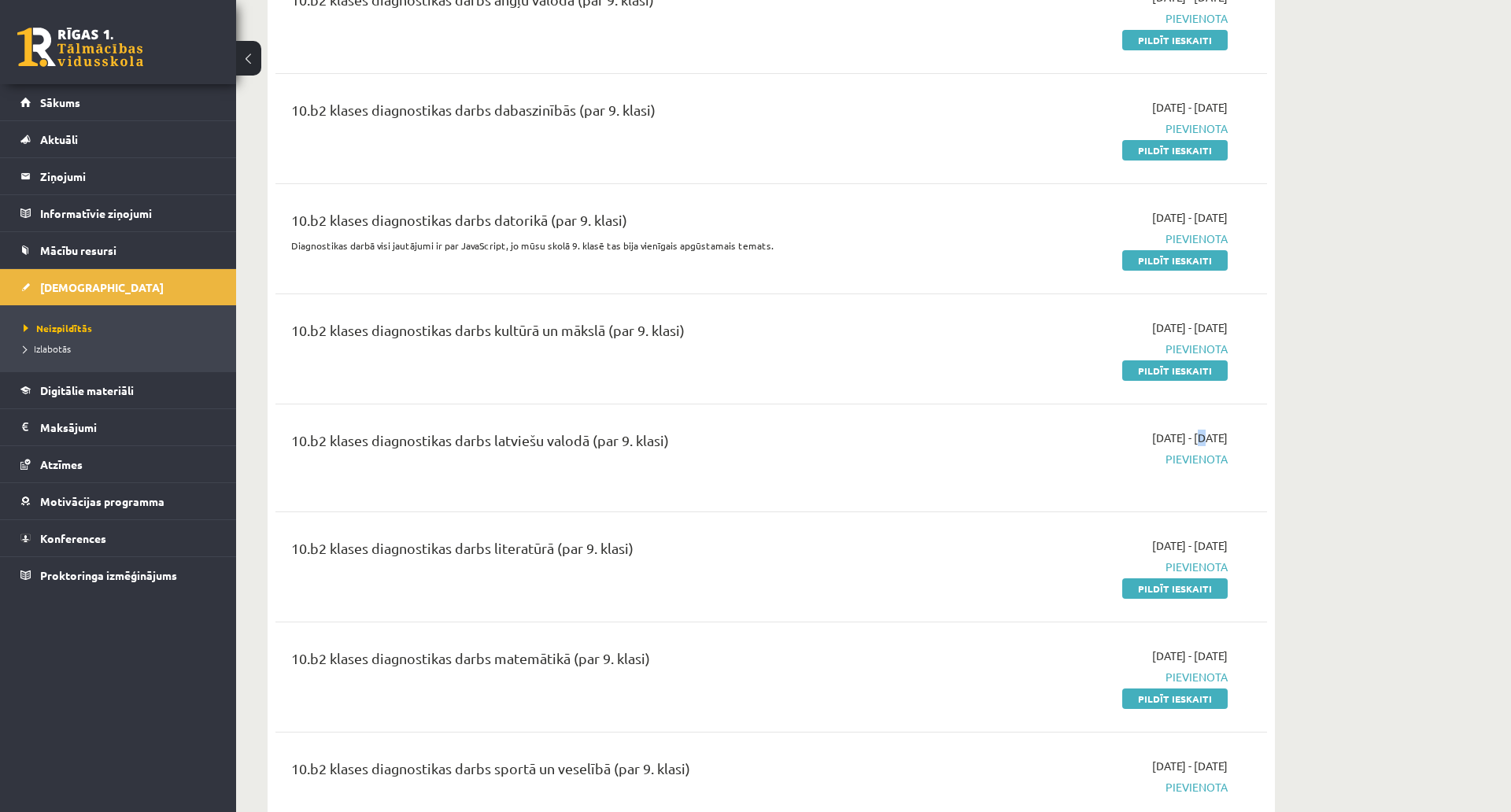
drag, startPoint x: 1164, startPoint y: 432, endPoint x: 1156, endPoint y: 435, distance: 8.5
click at [1156, 435] on span "[DATE] - [DATE]" at bounding box center [1190, 438] width 76 height 17
click at [829, 435] on div "10.b2 klases diagnostikas darbs latviešu valodā (par 9. klasi)" at bounding box center [599, 444] width 616 height 29
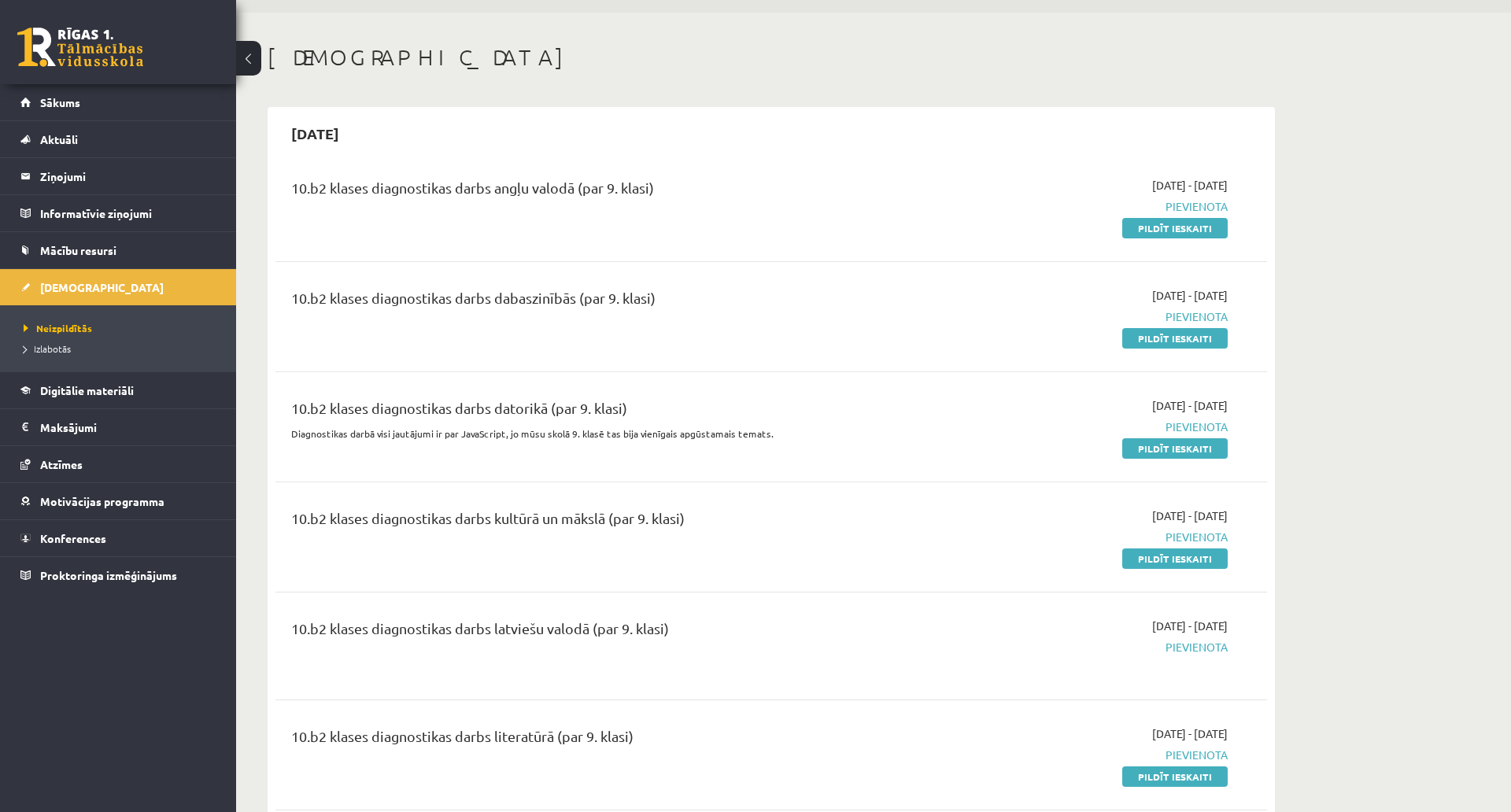
scroll to position [0, 0]
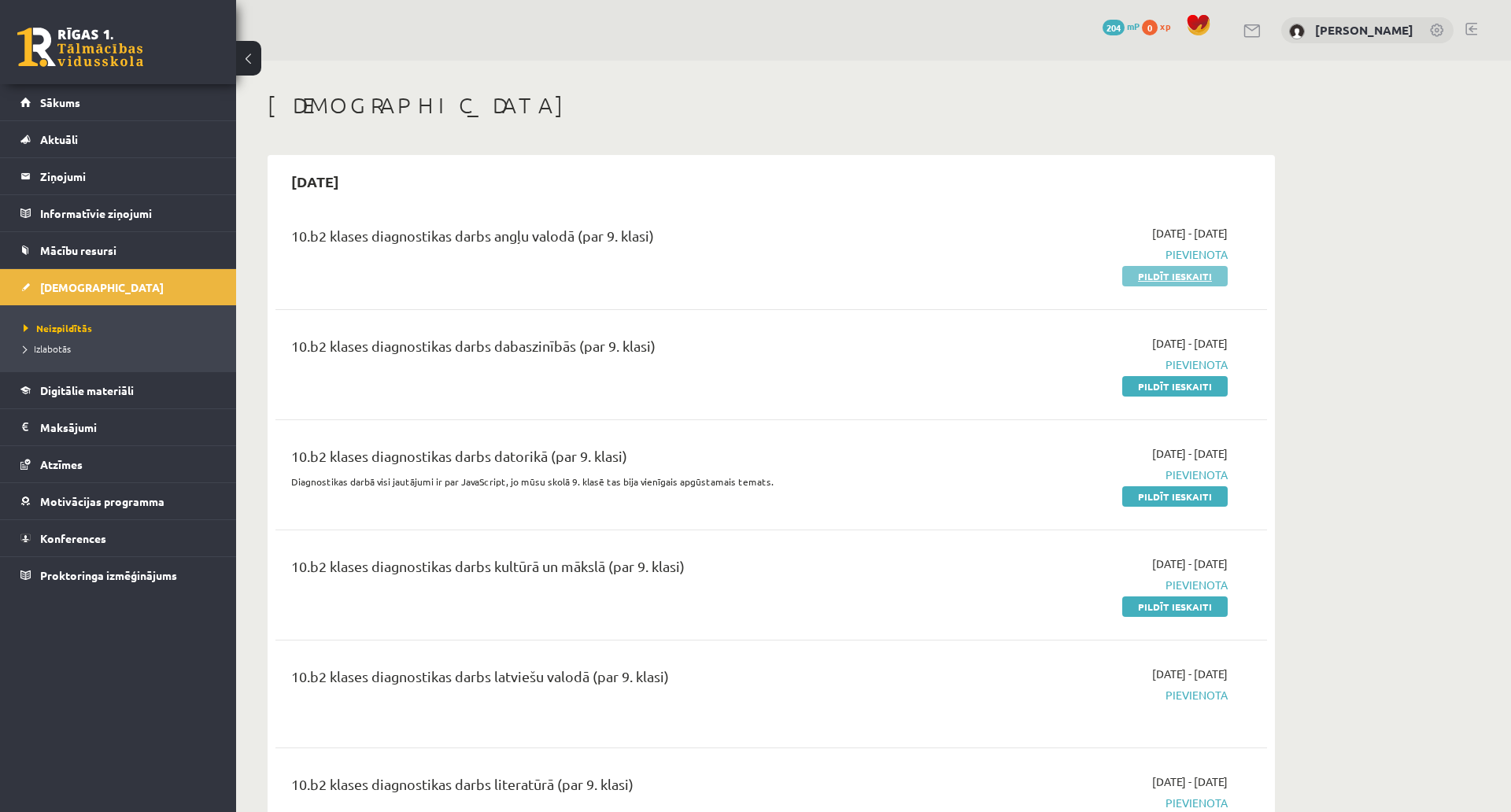
click at [1202, 278] on link "Pildīt ieskaiti" at bounding box center [1175, 276] width 106 height 21
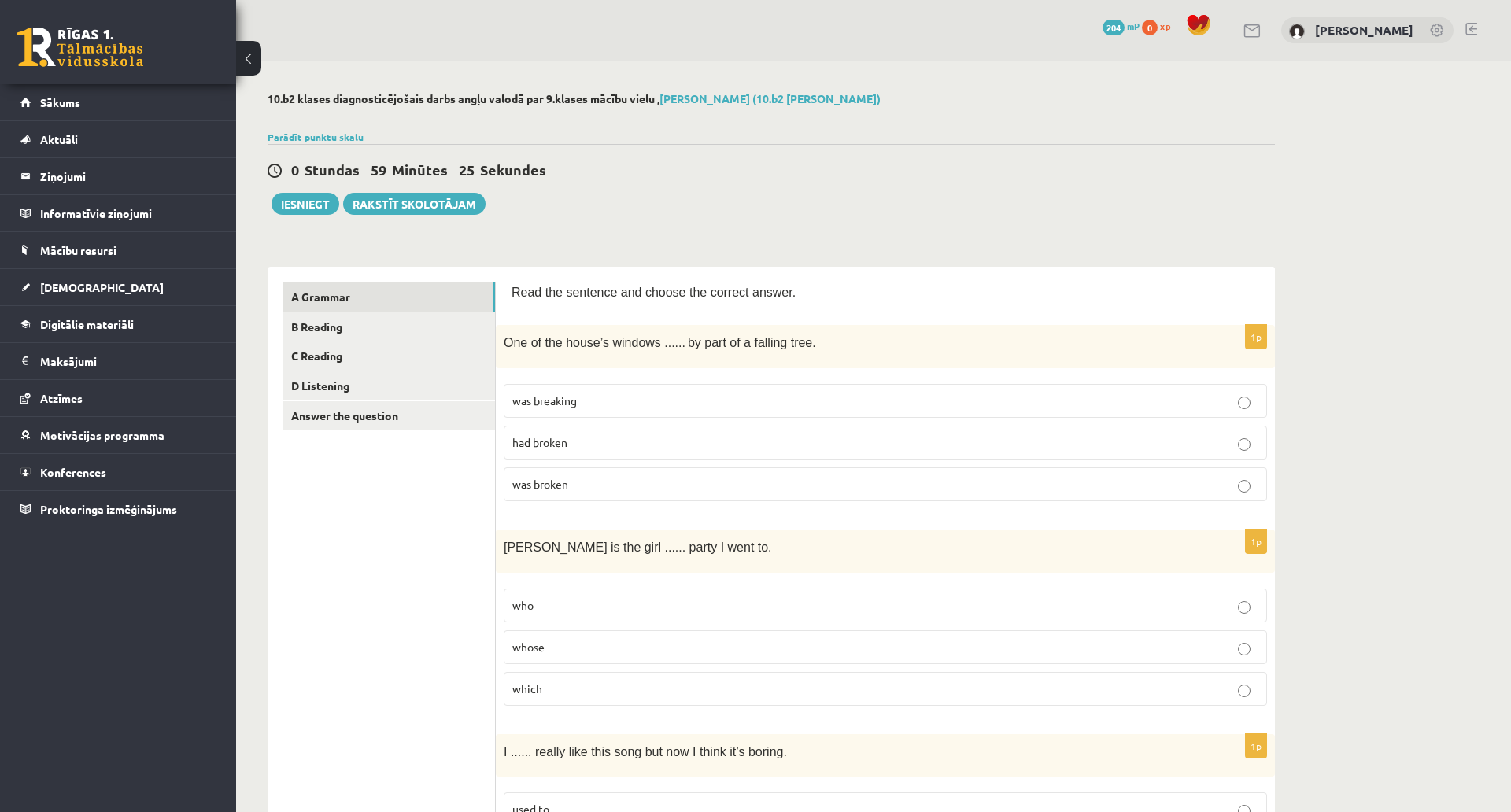
click at [558, 489] on span "was broken" at bounding box center [540, 484] width 56 height 14
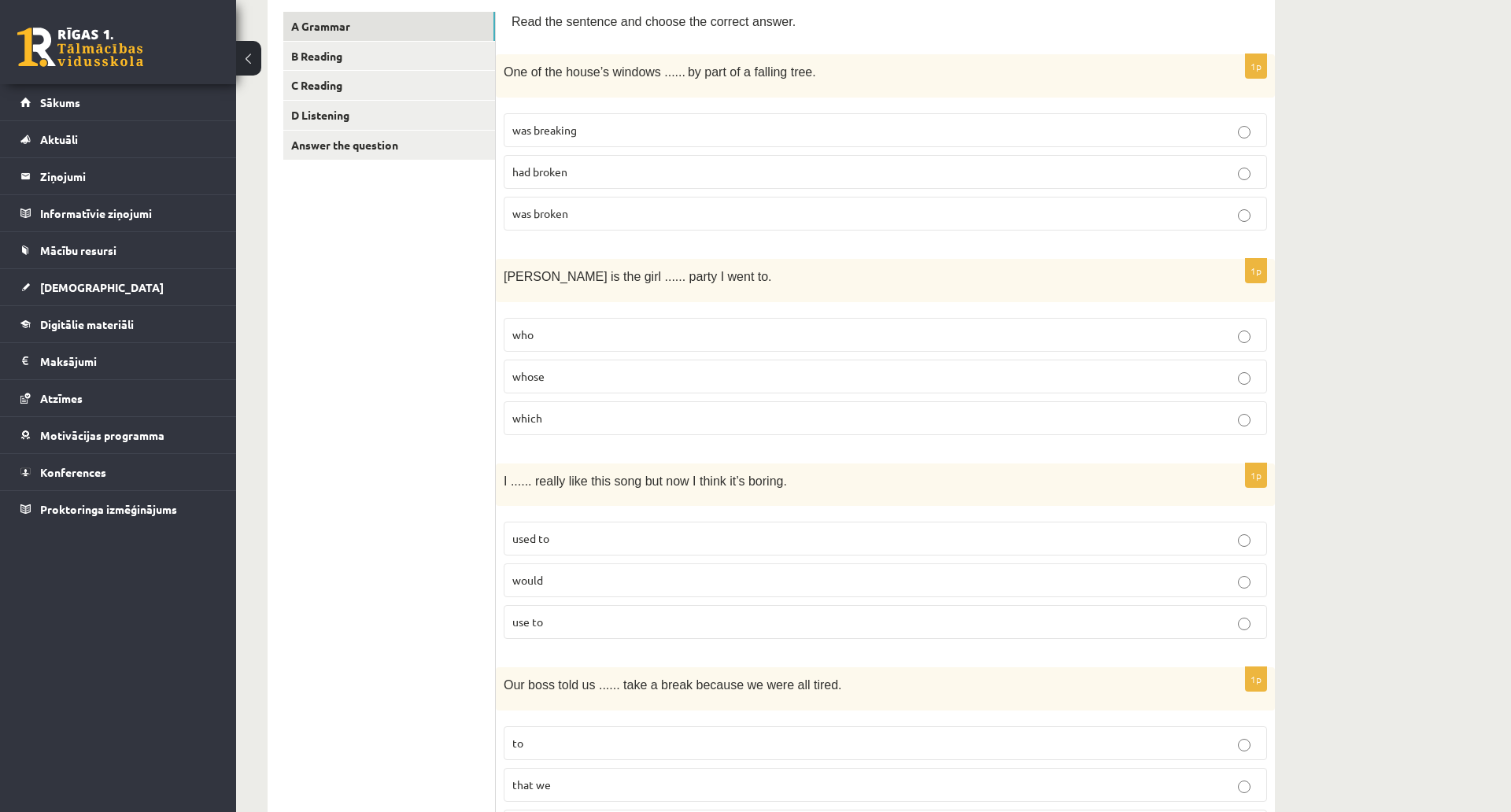
scroll to position [236, 0]
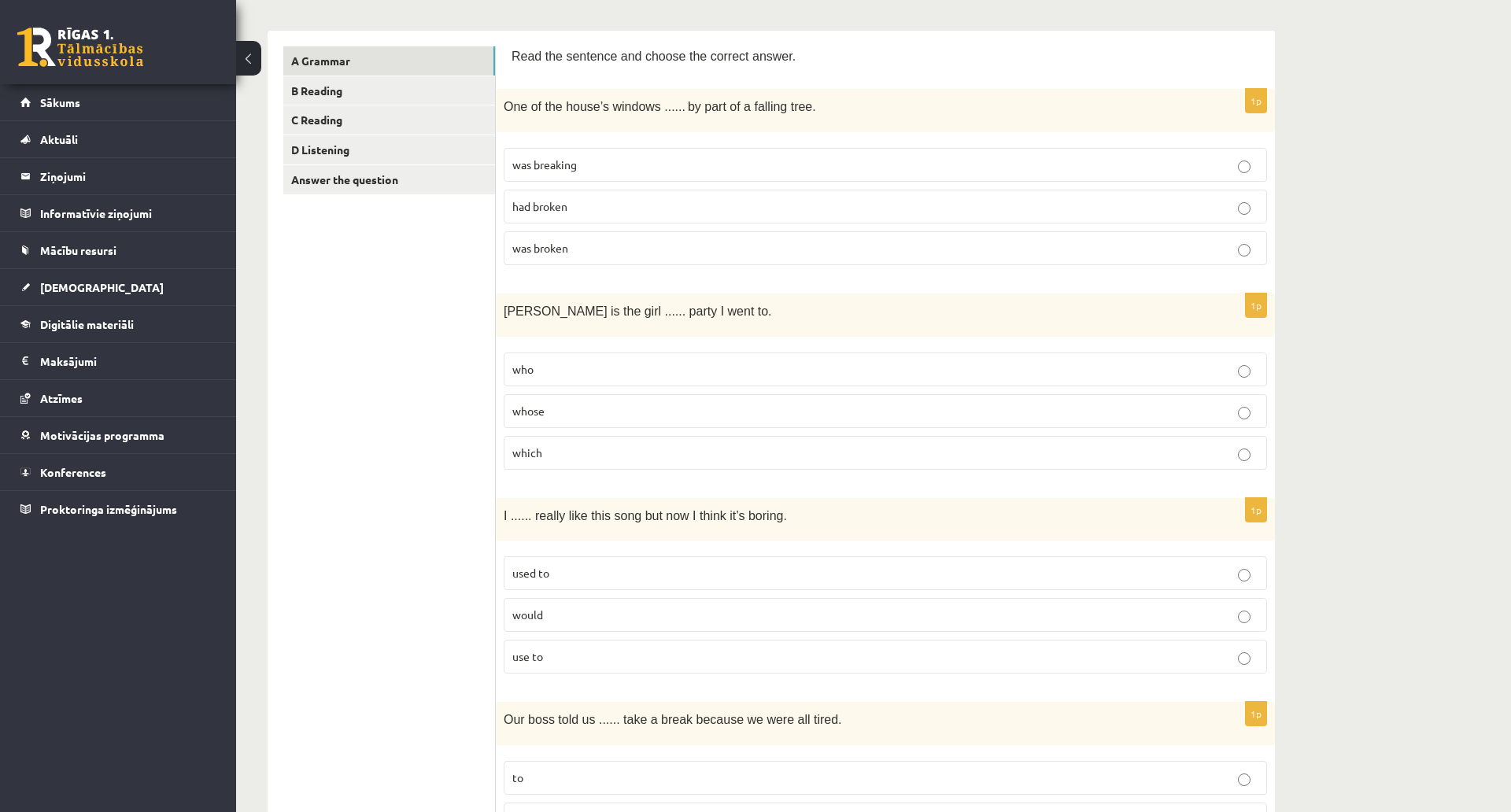
click at [577, 362] on p "who" at bounding box center [885, 369] width 746 height 17
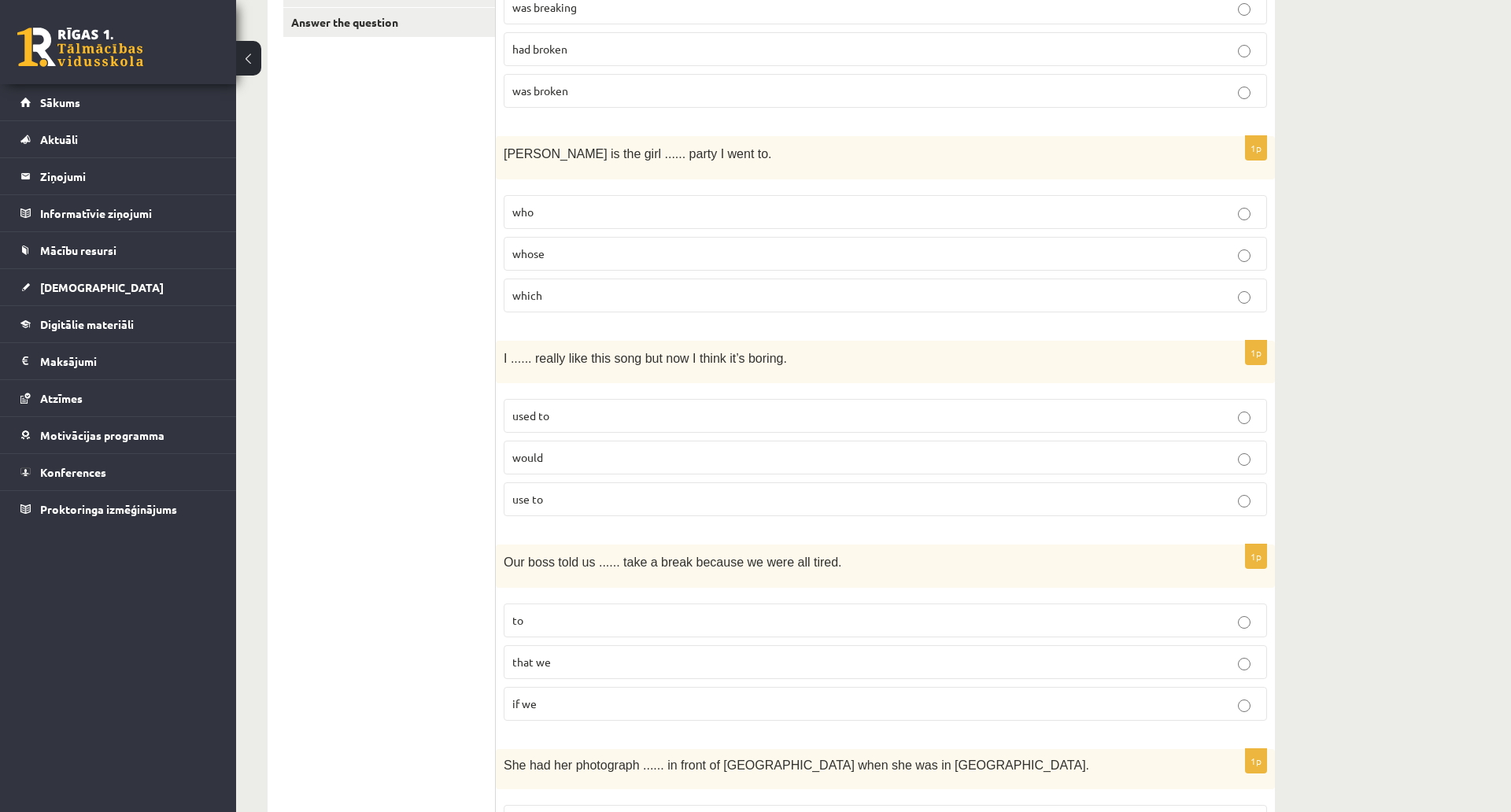
scroll to position [472, 0]
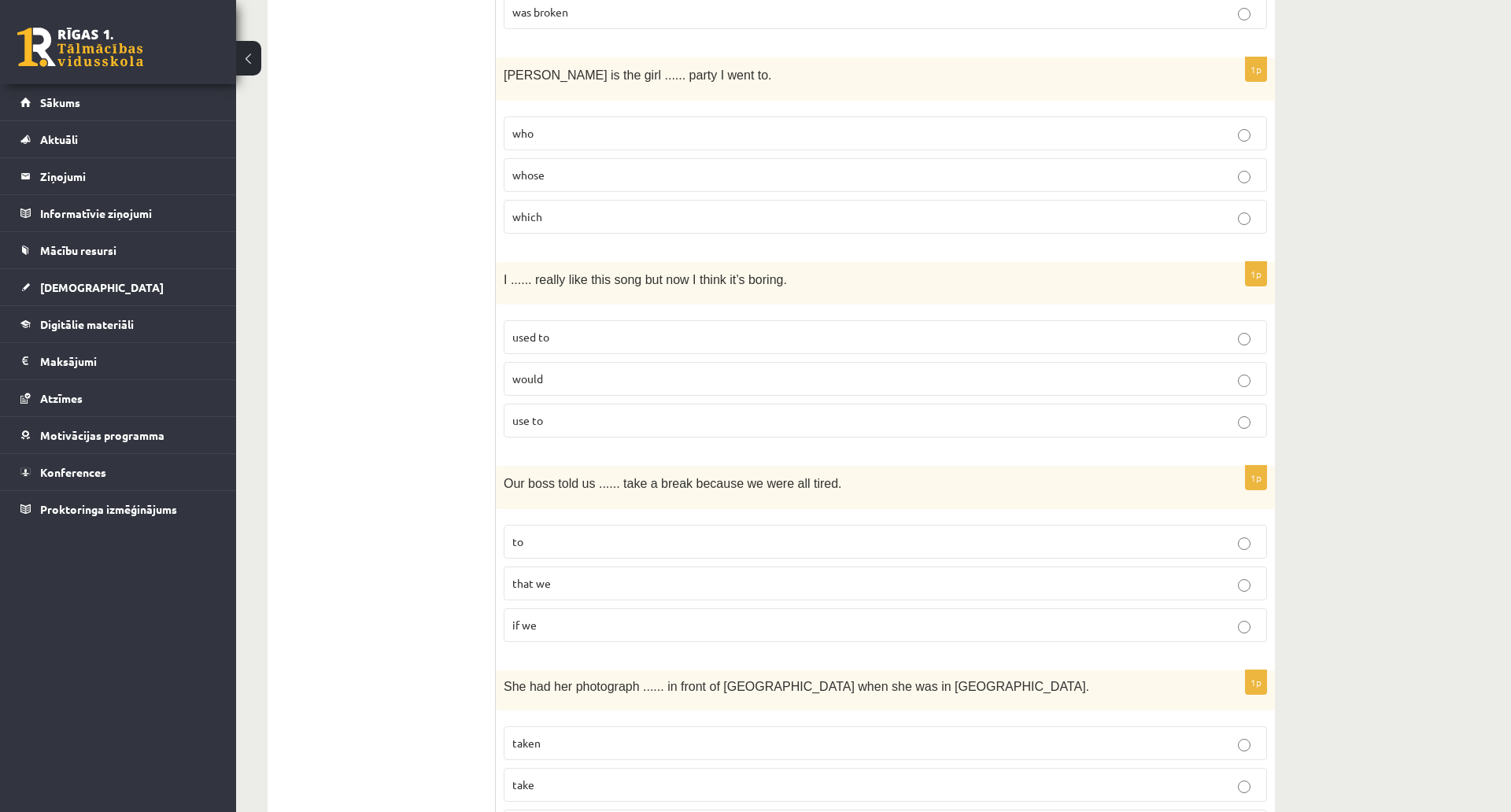
click at [552, 373] on p "would" at bounding box center [885, 378] width 746 height 17
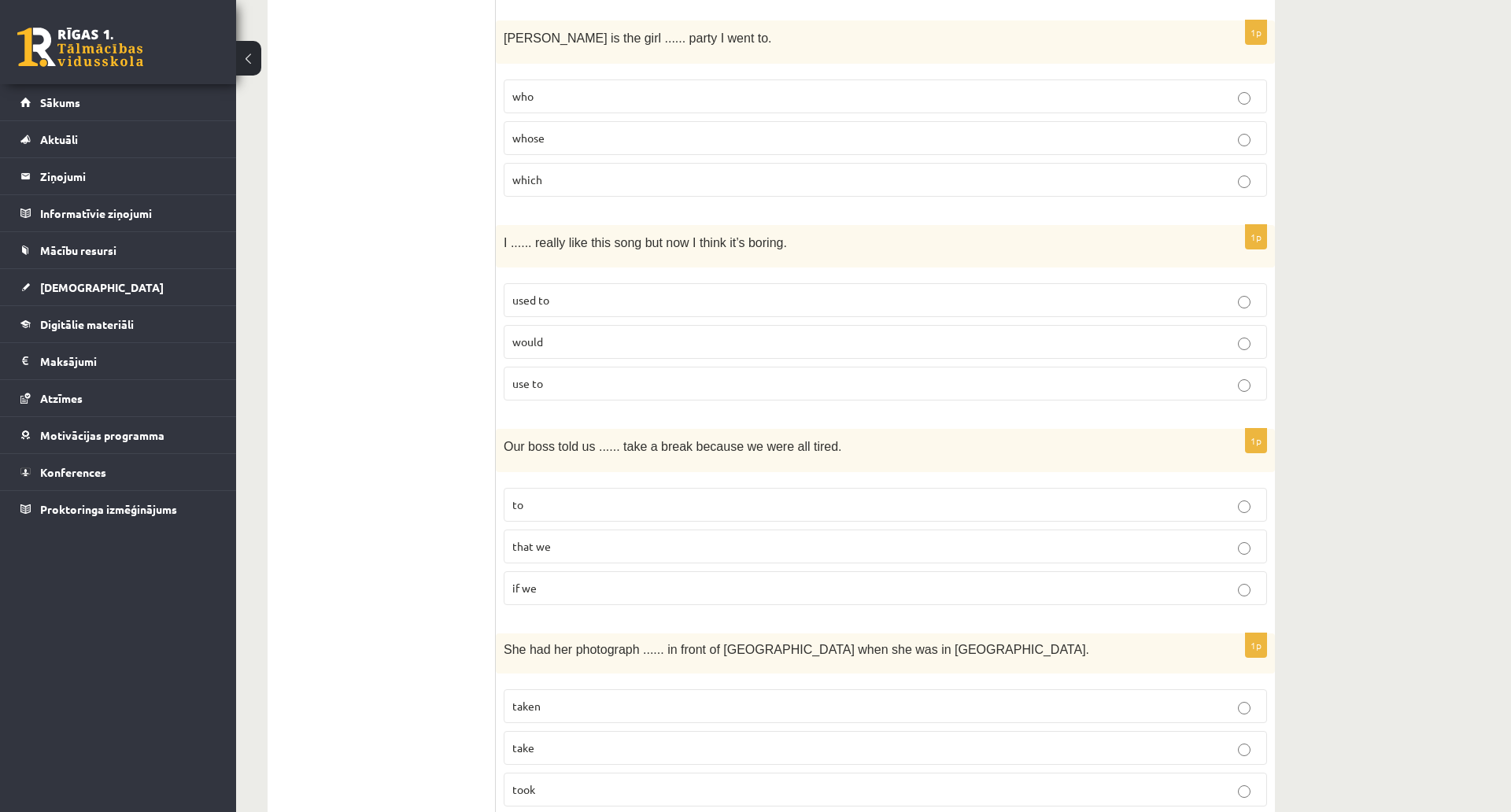
scroll to position [551, 0]
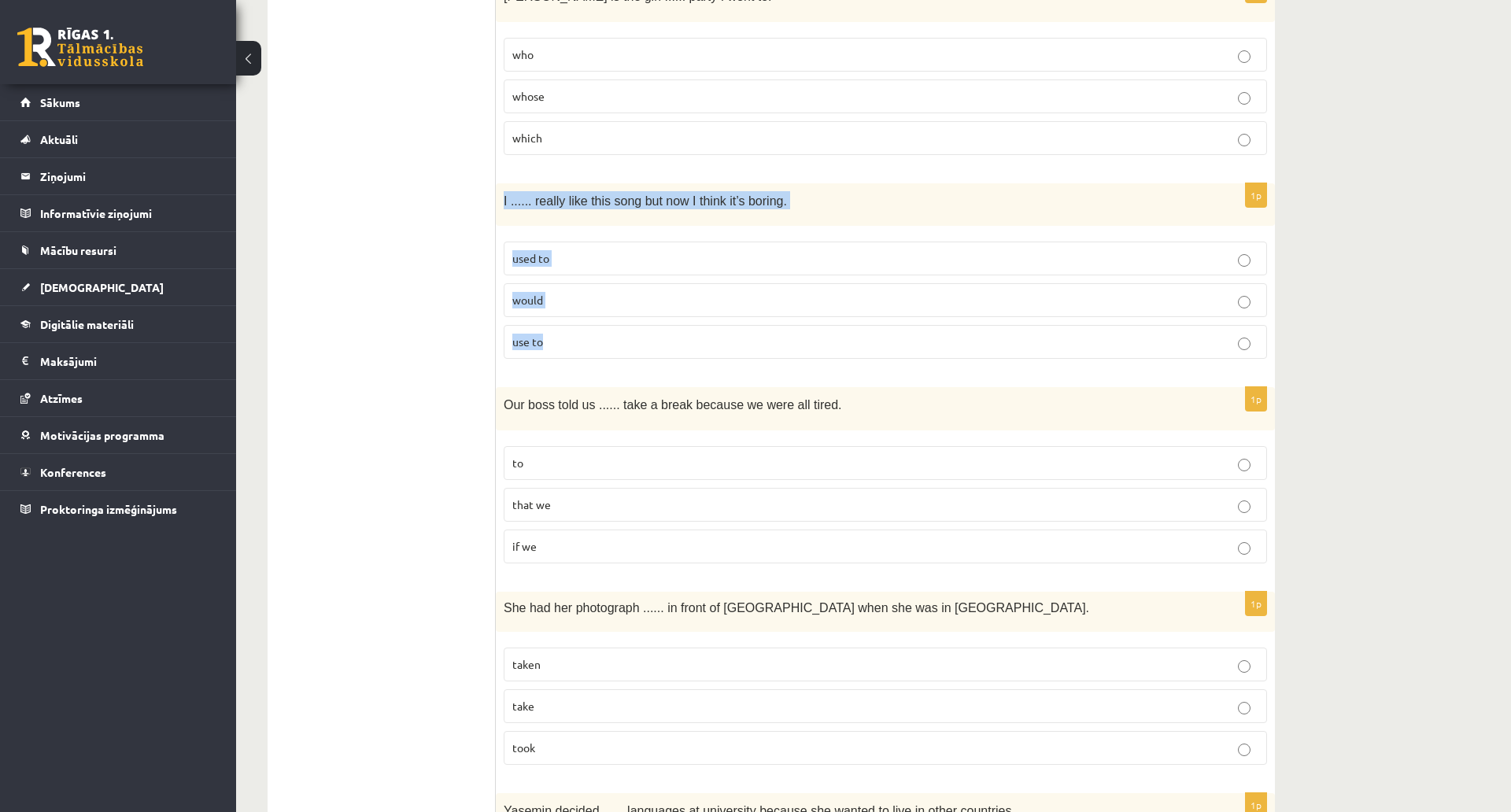
drag, startPoint x: 503, startPoint y: 203, endPoint x: 816, endPoint y: 333, distance: 338.9
click at [816, 333] on div "1p I ...... really like this song but now I think it’s boring. used to would us…" at bounding box center [885, 278] width 779 height 189
copy div "I ...... really like this song but now I think it’s boring. used to would use to"
click at [624, 253] on p "used to" at bounding box center [885, 258] width 746 height 17
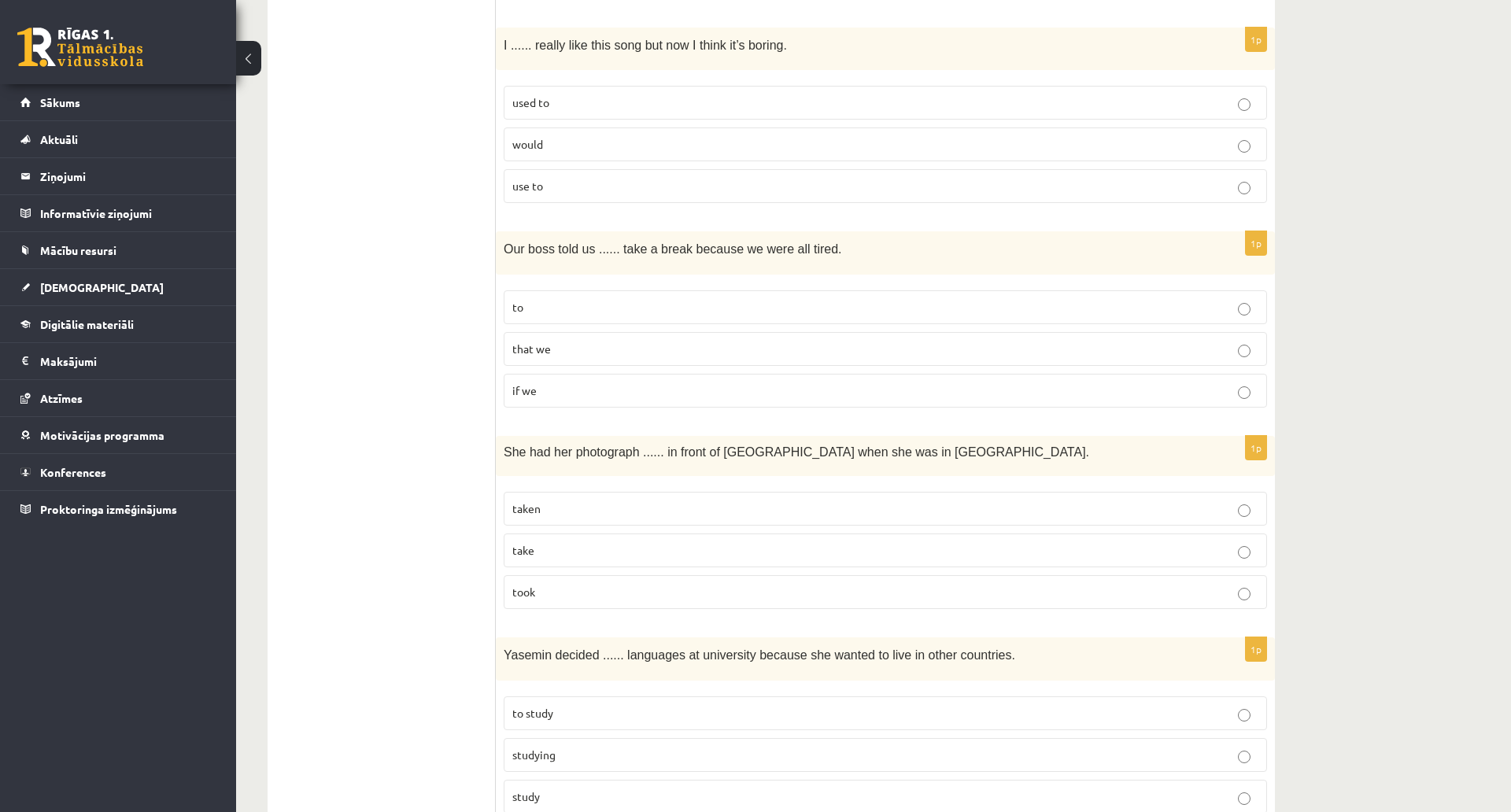
scroll to position [708, 0]
click at [537, 301] on p "to" at bounding box center [885, 305] width 746 height 17
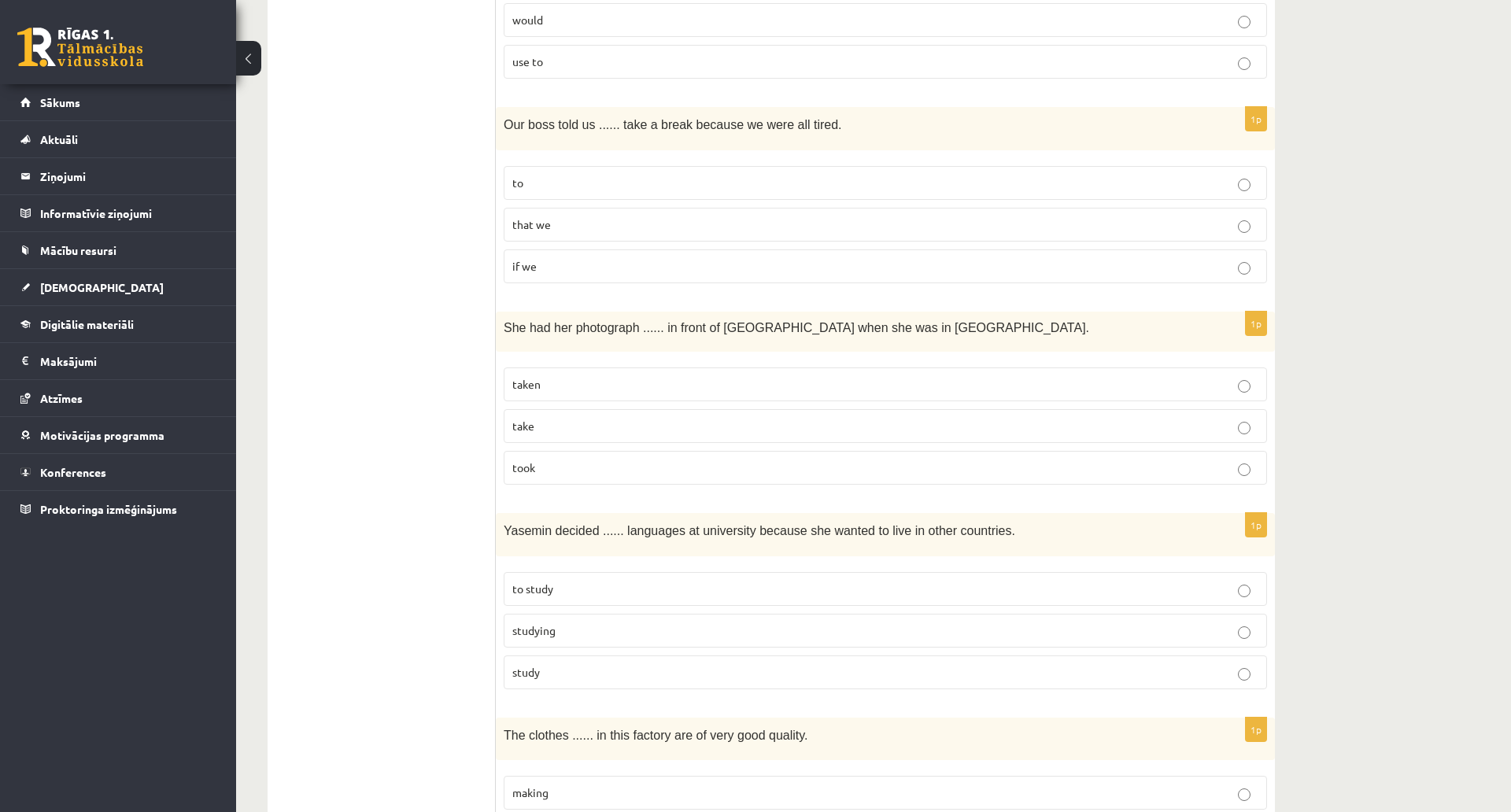
scroll to position [865, 0]
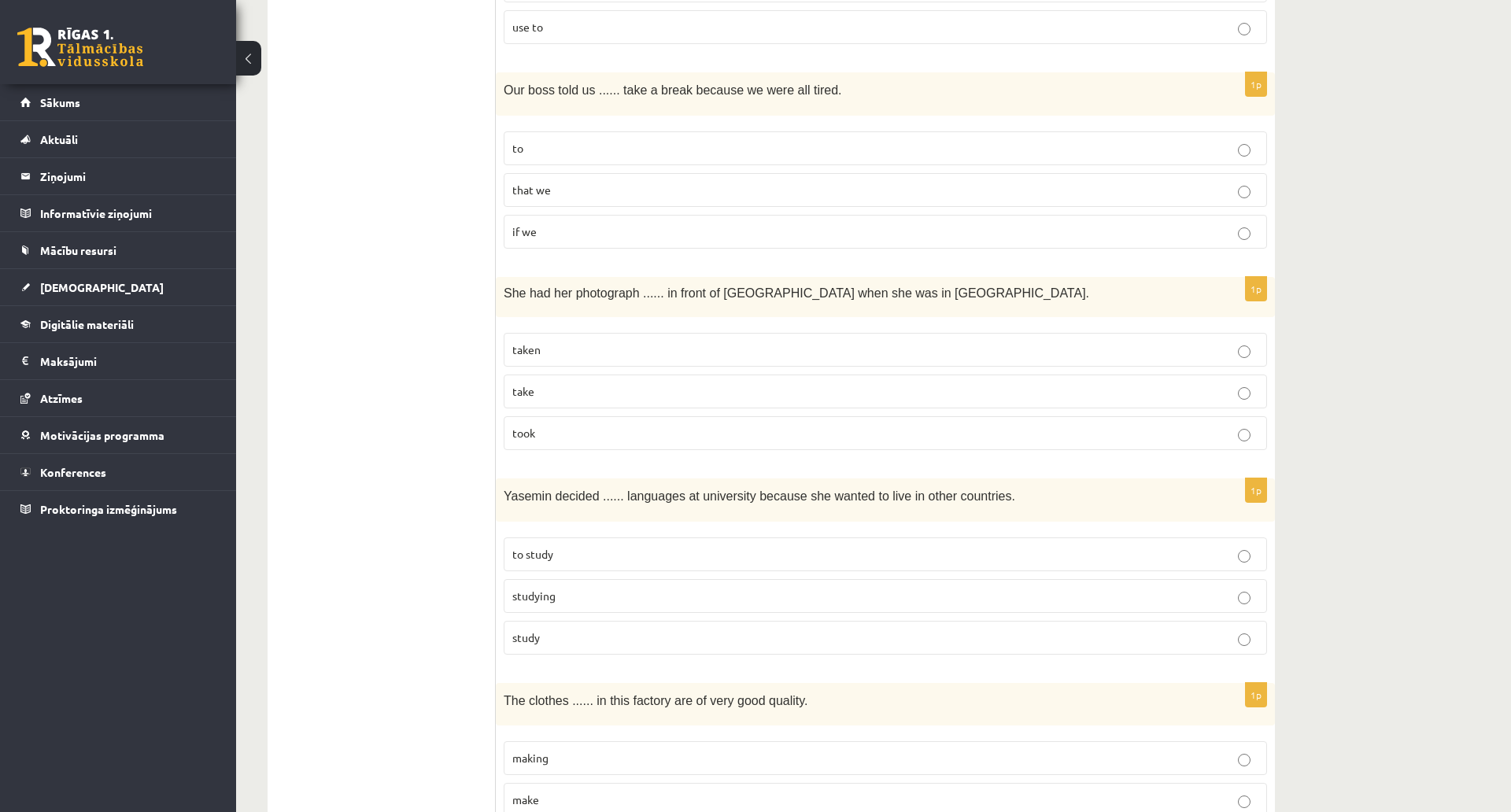
click at [613, 338] on label "taken" at bounding box center [885, 350] width 764 height 34
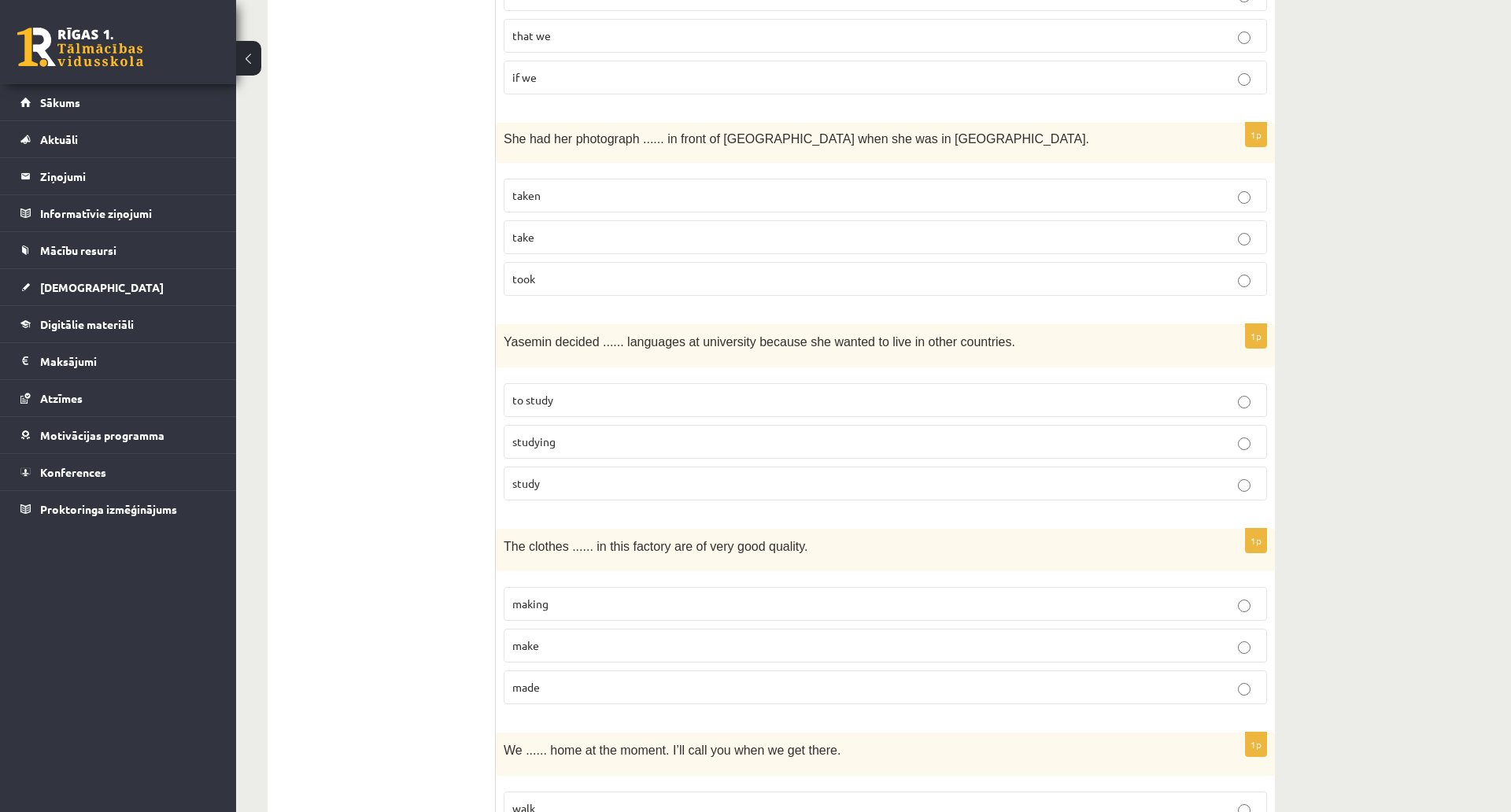
scroll to position [1101, 0]
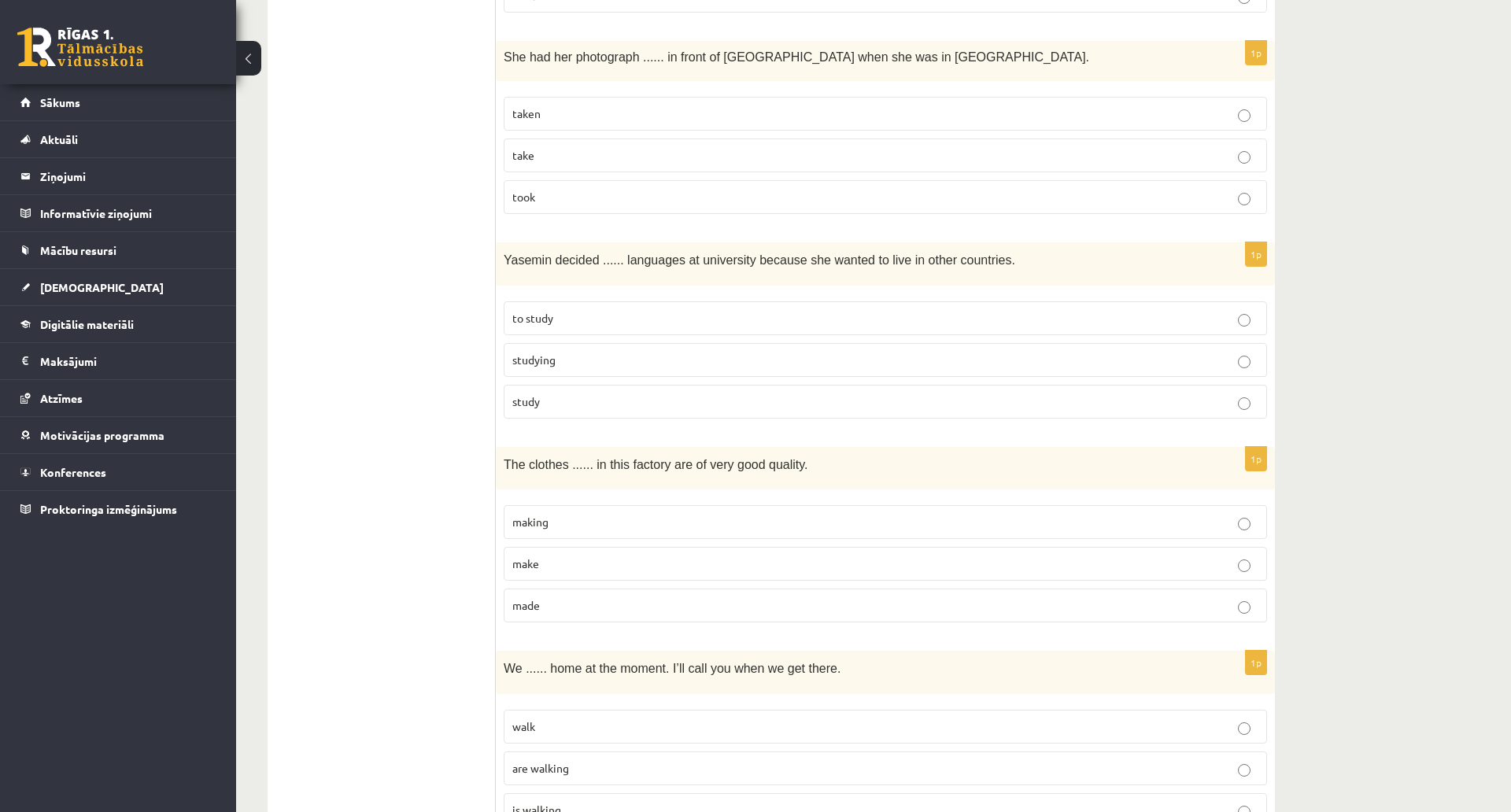
click at [580, 394] on p "study" at bounding box center [885, 401] width 746 height 17
click at [593, 385] on label "study" at bounding box center [885, 401] width 764 height 34
click at [577, 317] on p "to study" at bounding box center [885, 318] width 746 height 17
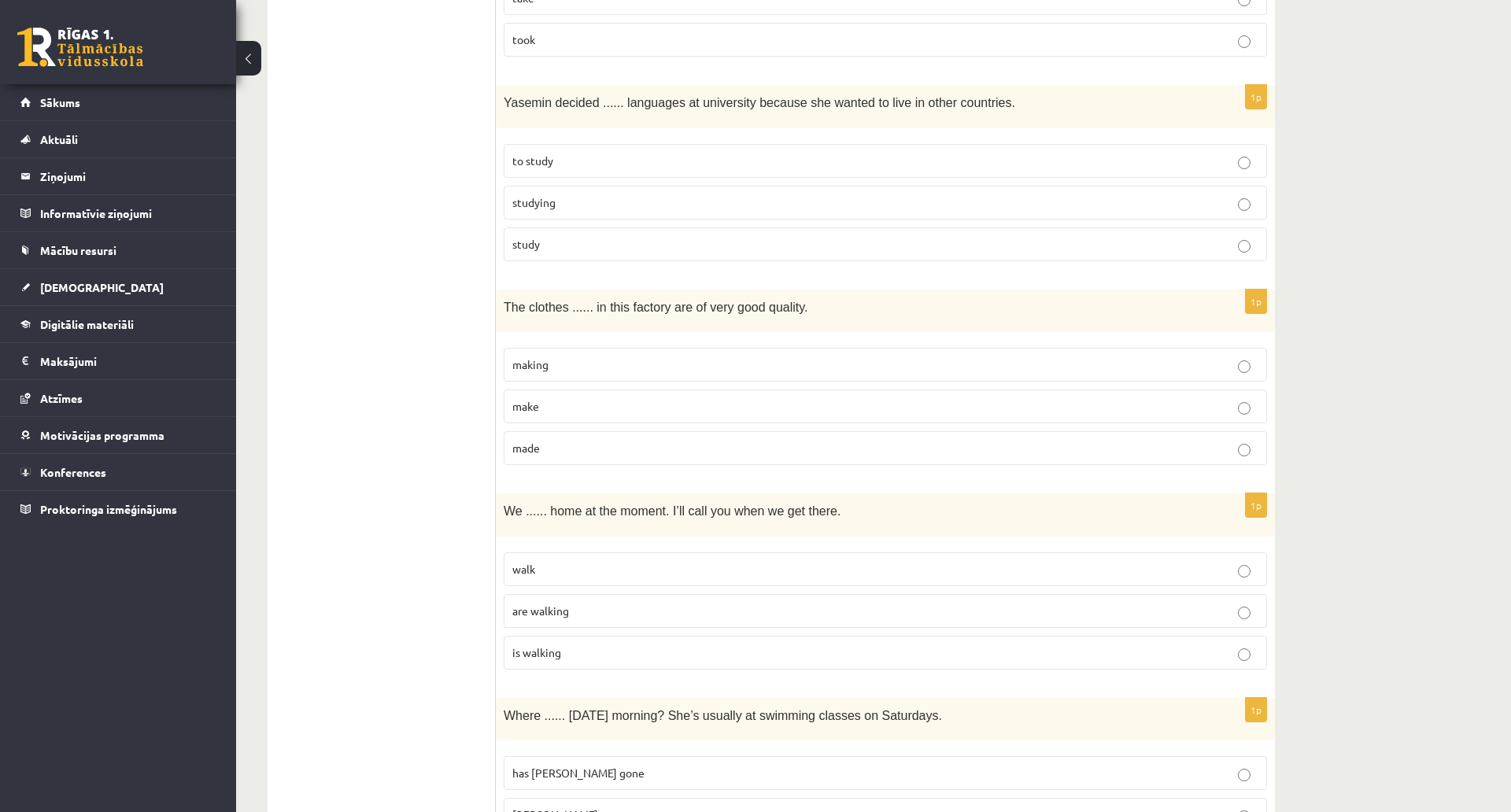
scroll to position [1338, 0]
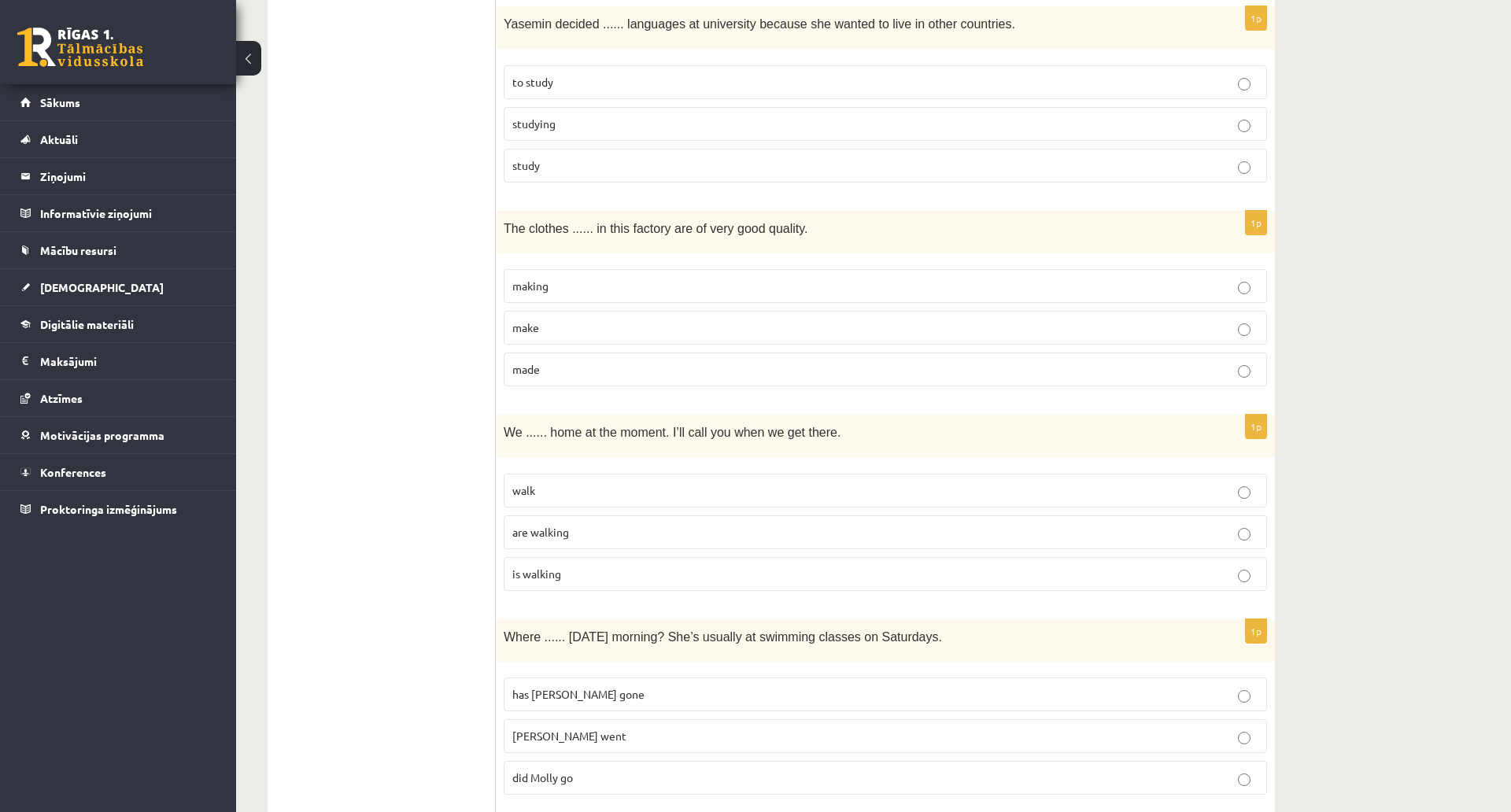
click at [563, 365] on p "made" at bounding box center [885, 369] width 746 height 17
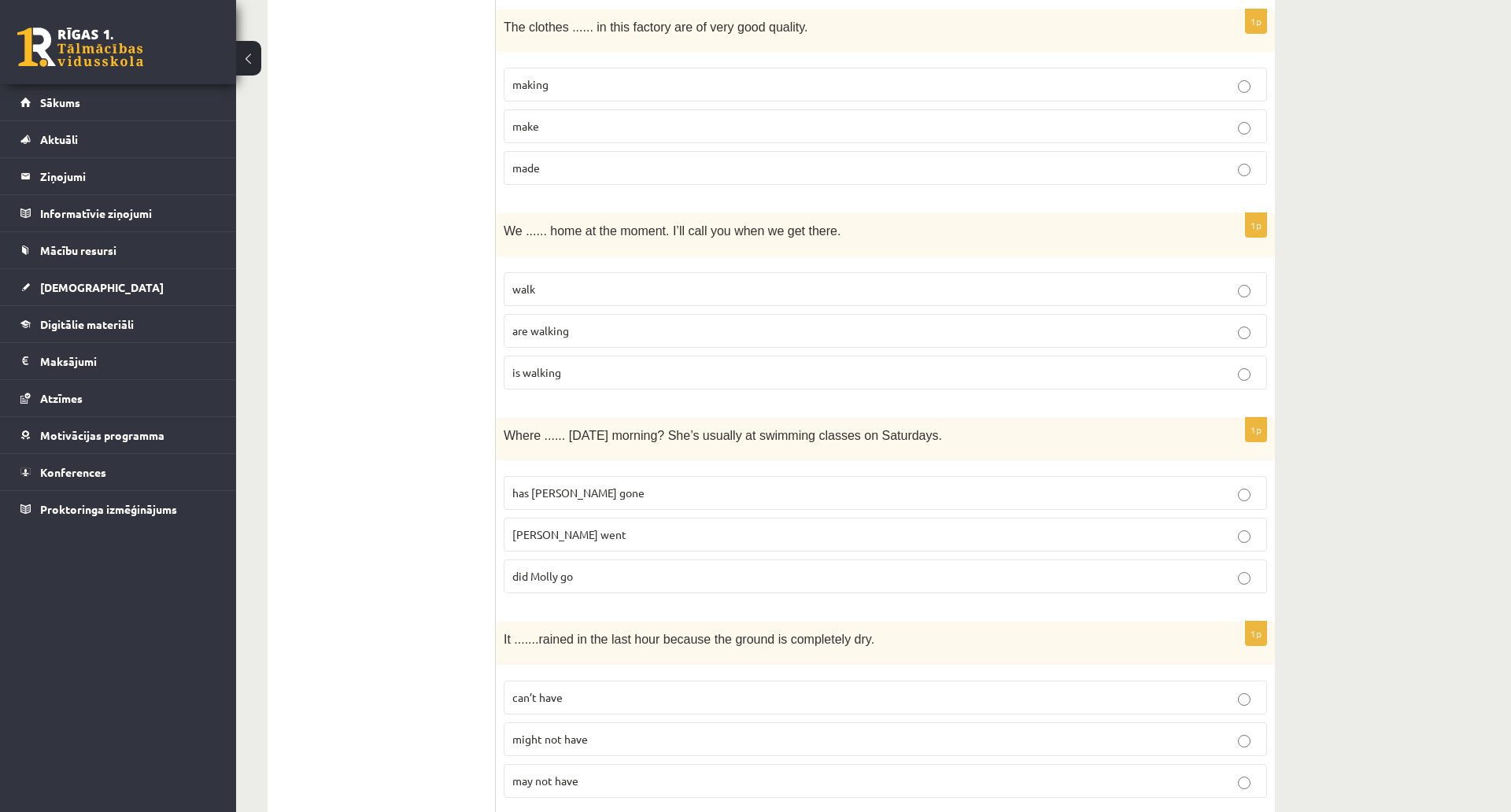
scroll to position [1495, 0]
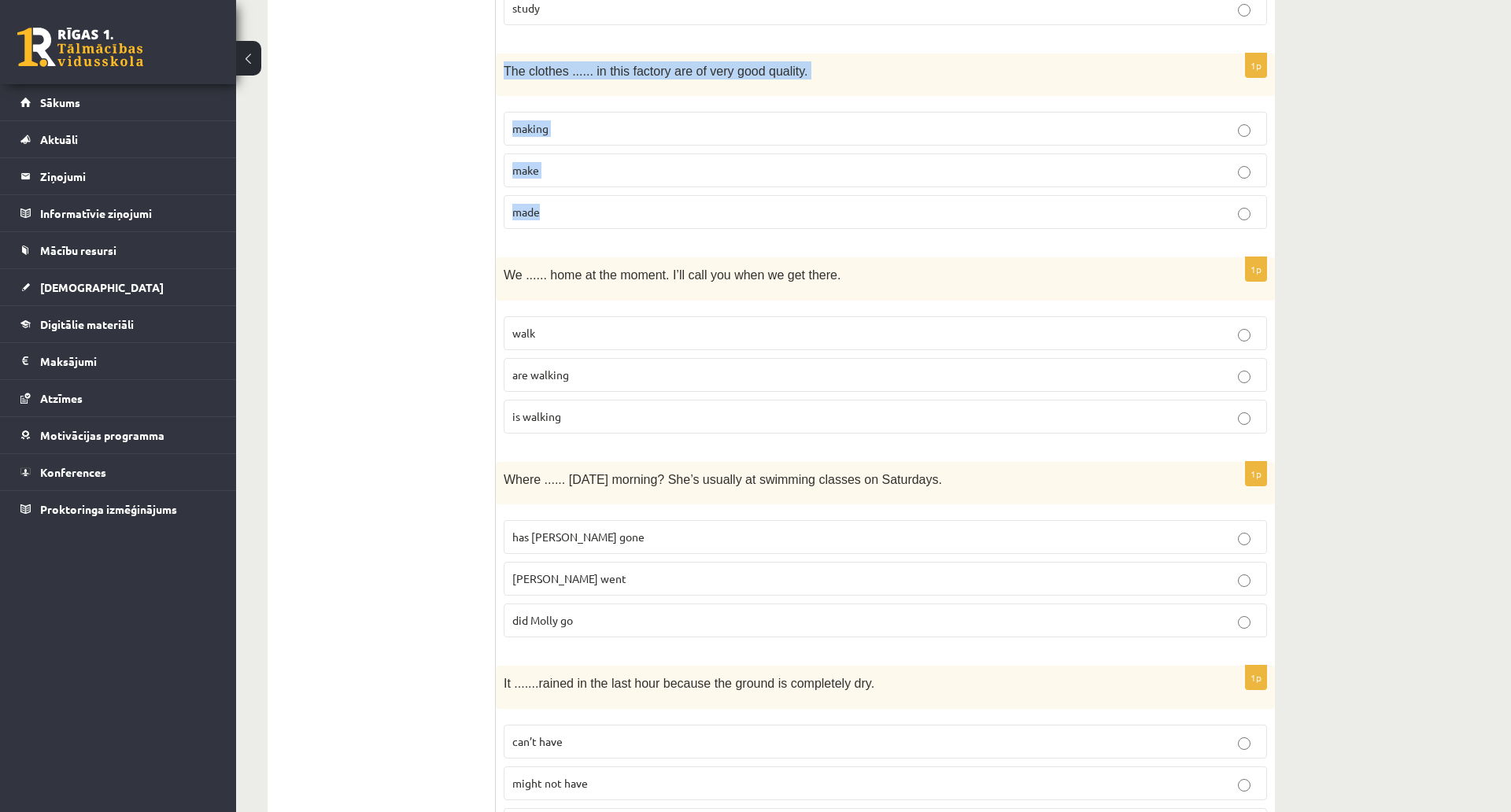
drag, startPoint x: 503, startPoint y: 78, endPoint x: 788, endPoint y: 211, distance: 314.5
click at [788, 211] on div "1p The clothes ...... in this factory are of very good quality. making make made" at bounding box center [885, 148] width 779 height 189
copy div "The clothes ...... in this factory are of very good quality. making make made"
click at [1325, 301] on div "**********" at bounding box center [874, 753] width 1275 height 4375
click at [590, 380] on p "are walking" at bounding box center [885, 374] width 746 height 17
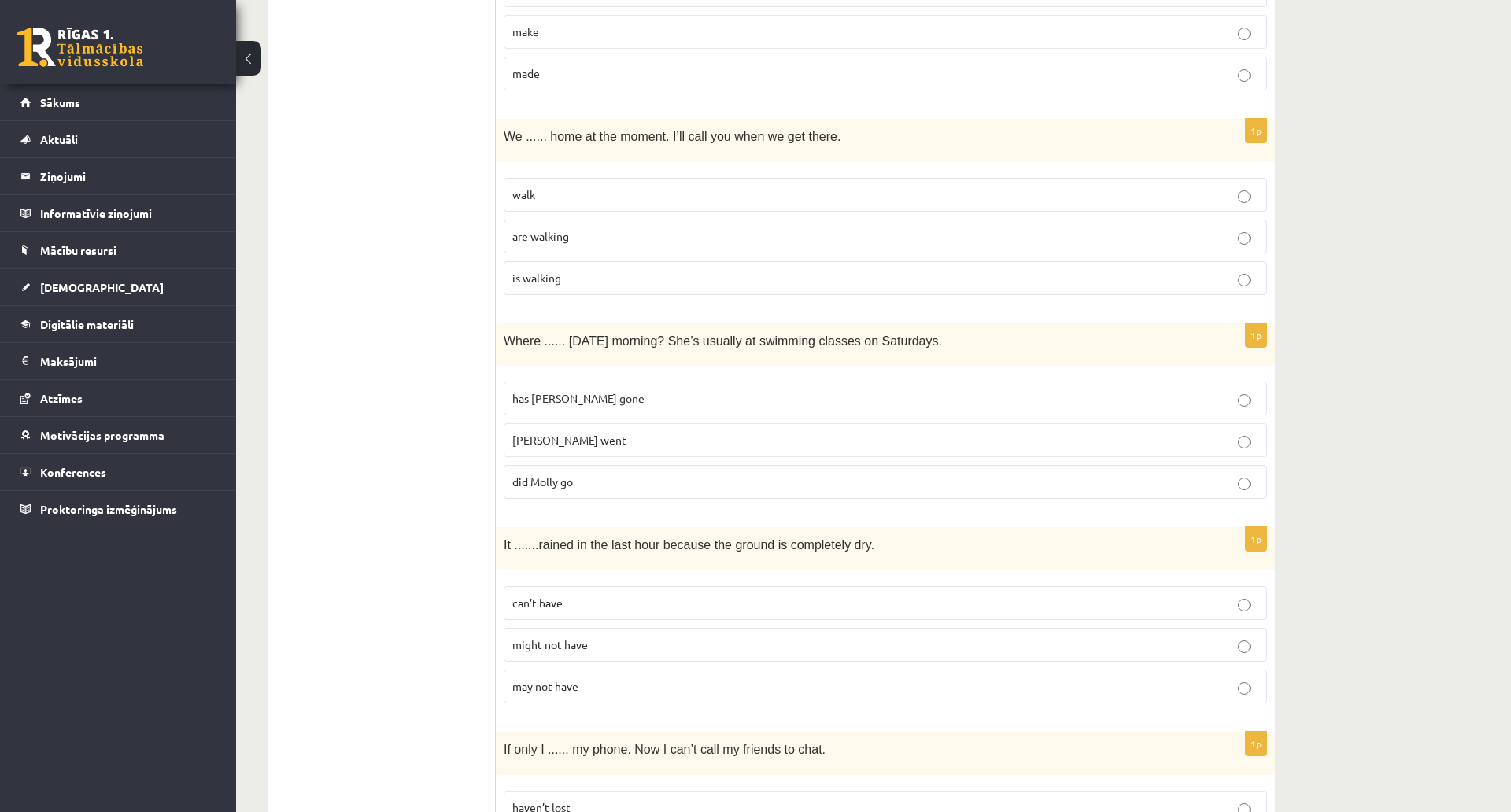
scroll to position [1653, 0]
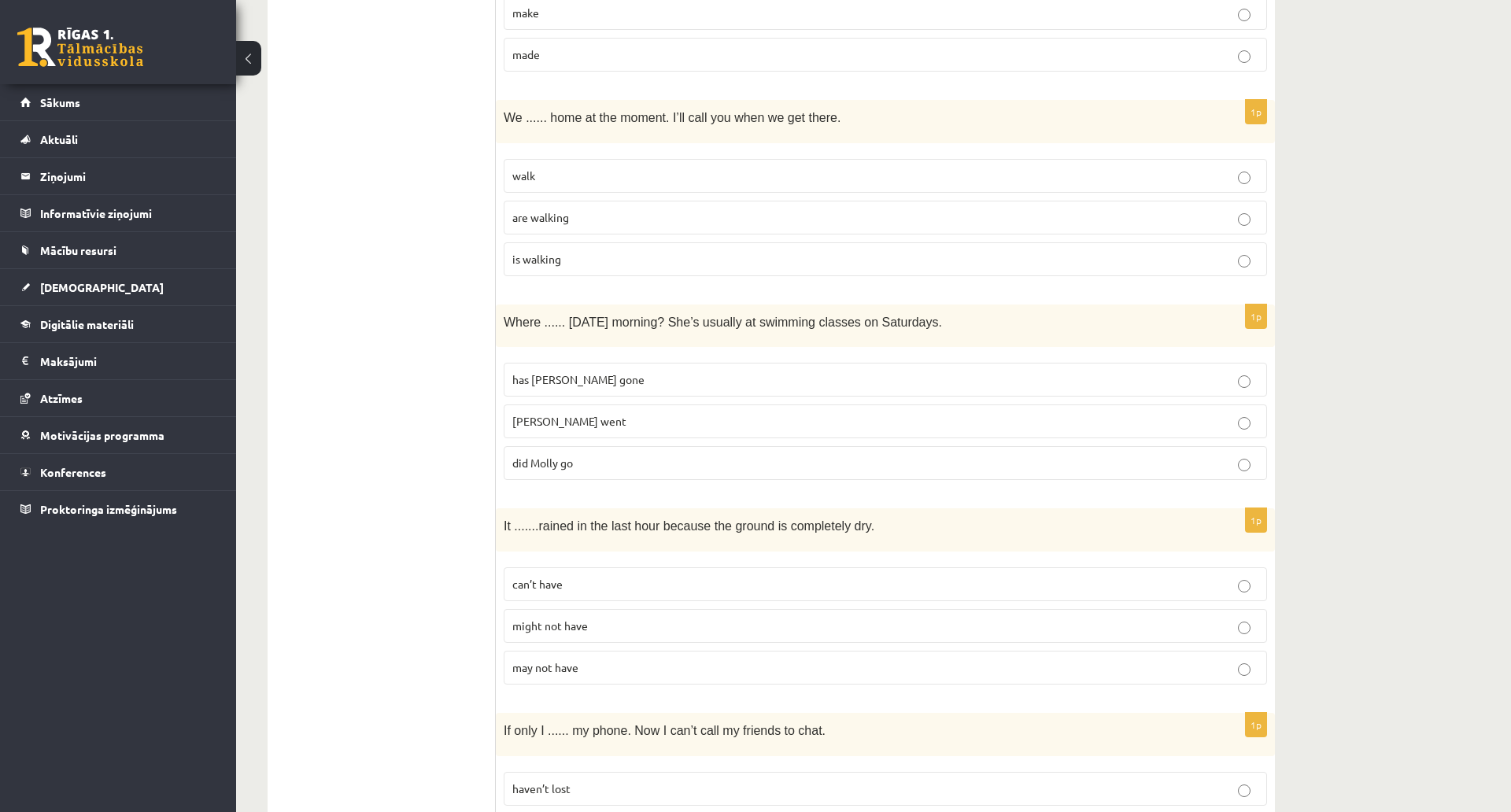
click at [622, 474] on label "did Molly go" at bounding box center [885, 463] width 764 height 34
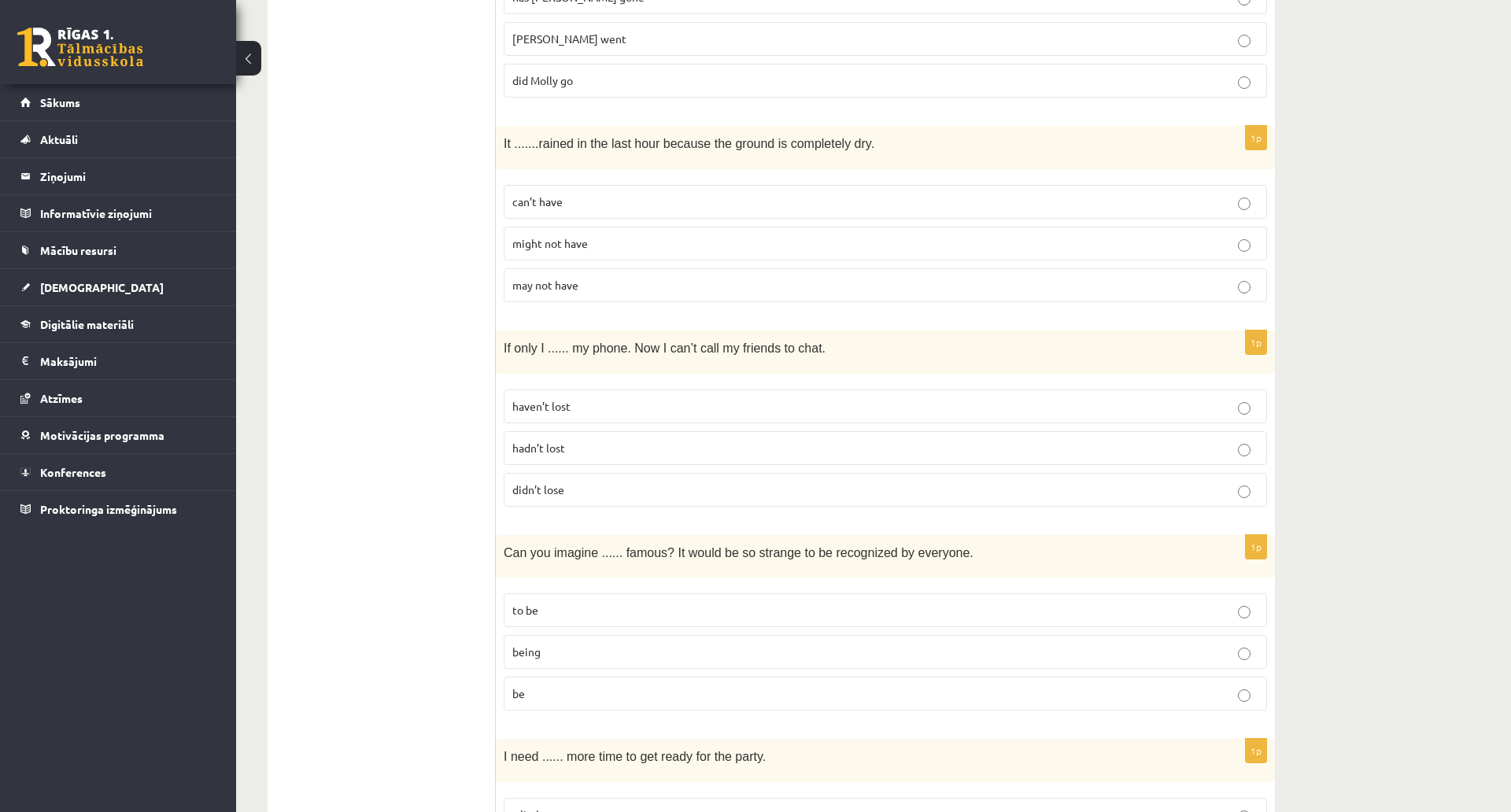
scroll to position [2067, 0]
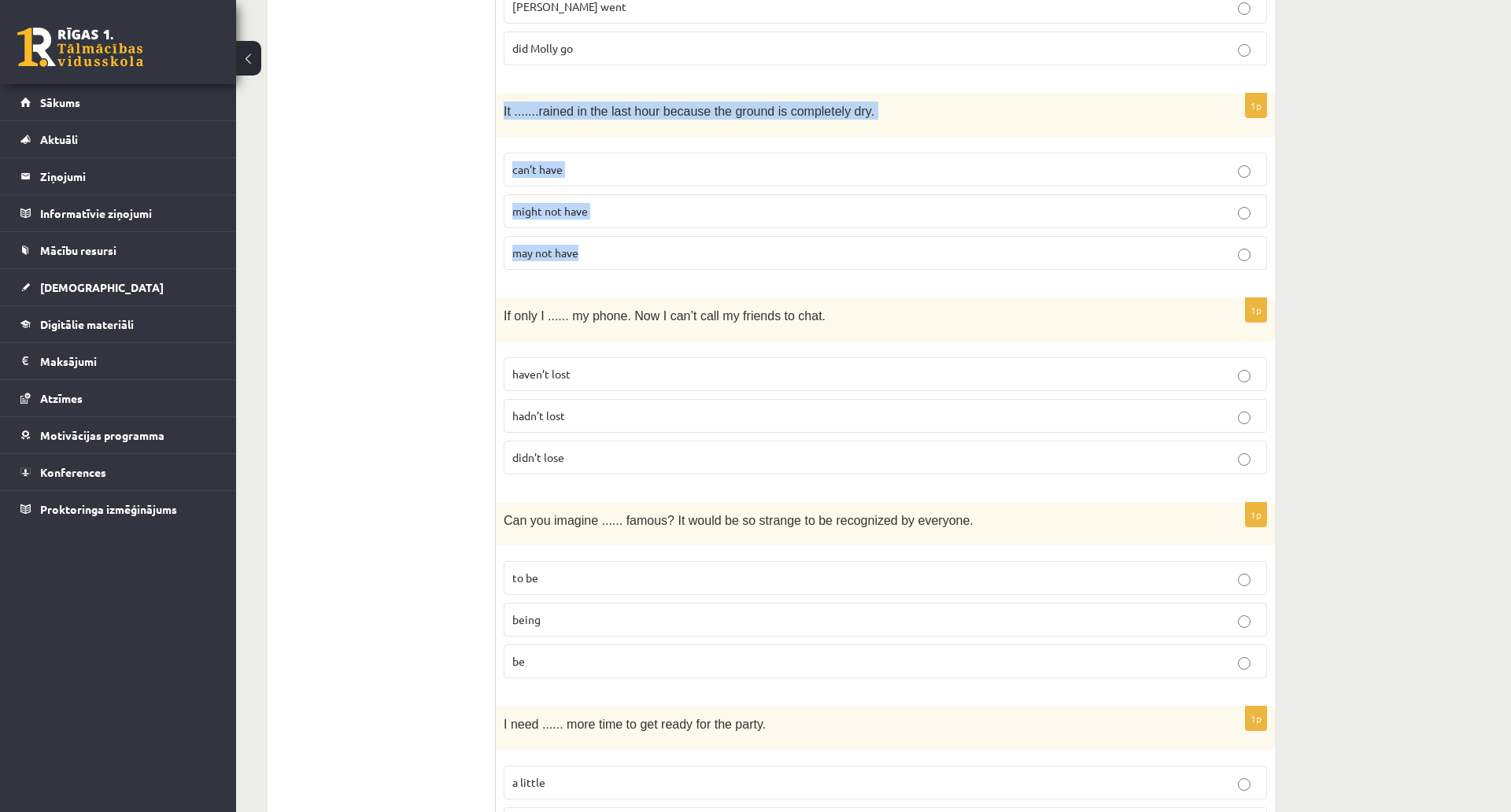
drag, startPoint x: 500, startPoint y: 110, endPoint x: 854, endPoint y: 245, distance: 378.9
click at [858, 245] on div "1p It ....... rained in the last hour because the ground is completely dry. can…" at bounding box center [885, 188] width 779 height 189
copy div "It ....... rained in the last hour because the ground is completely dry. can’t …"
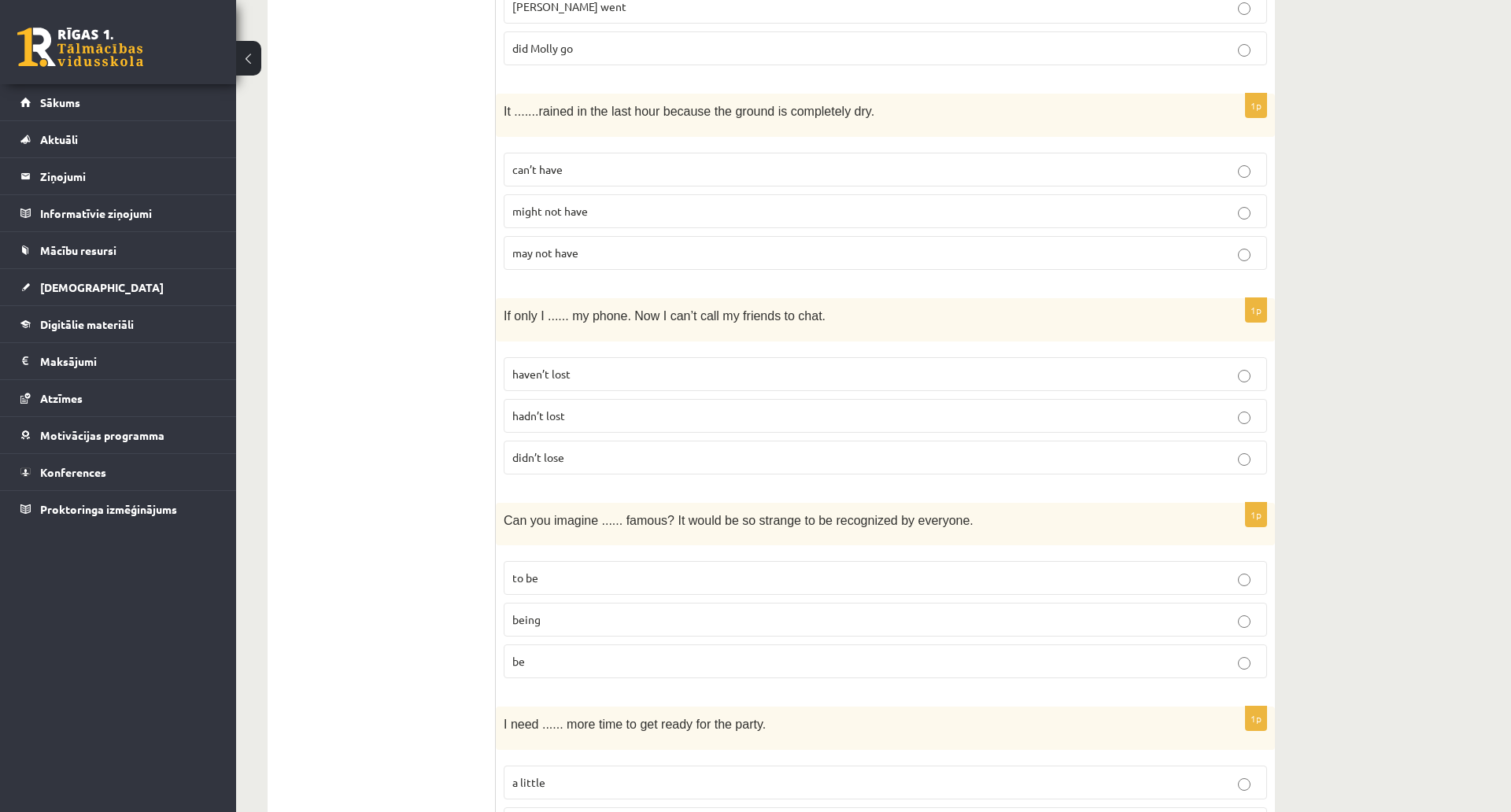
click at [396, 232] on ul "A Grammar B Reading C Reading D Listening Answer the question" at bounding box center [389, 268] width 212 height 4105
click at [640, 168] on p "can’t have" at bounding box center [885, 169] width 746 height 17
drag, startPoint x: 503, startPoint y: 317, endPoint x: 900, endPoint y: 462, distance: 422.7
click at [903, 465] on div "1p If only I ...... my phone. Now I can’t call my friends to chat. haven’t lost…" at bounding box center [885, 392] width 779 height 189
copy div "If only I ...... my phone. Now I can’t call my friends to chat. haven’t lost ha…"
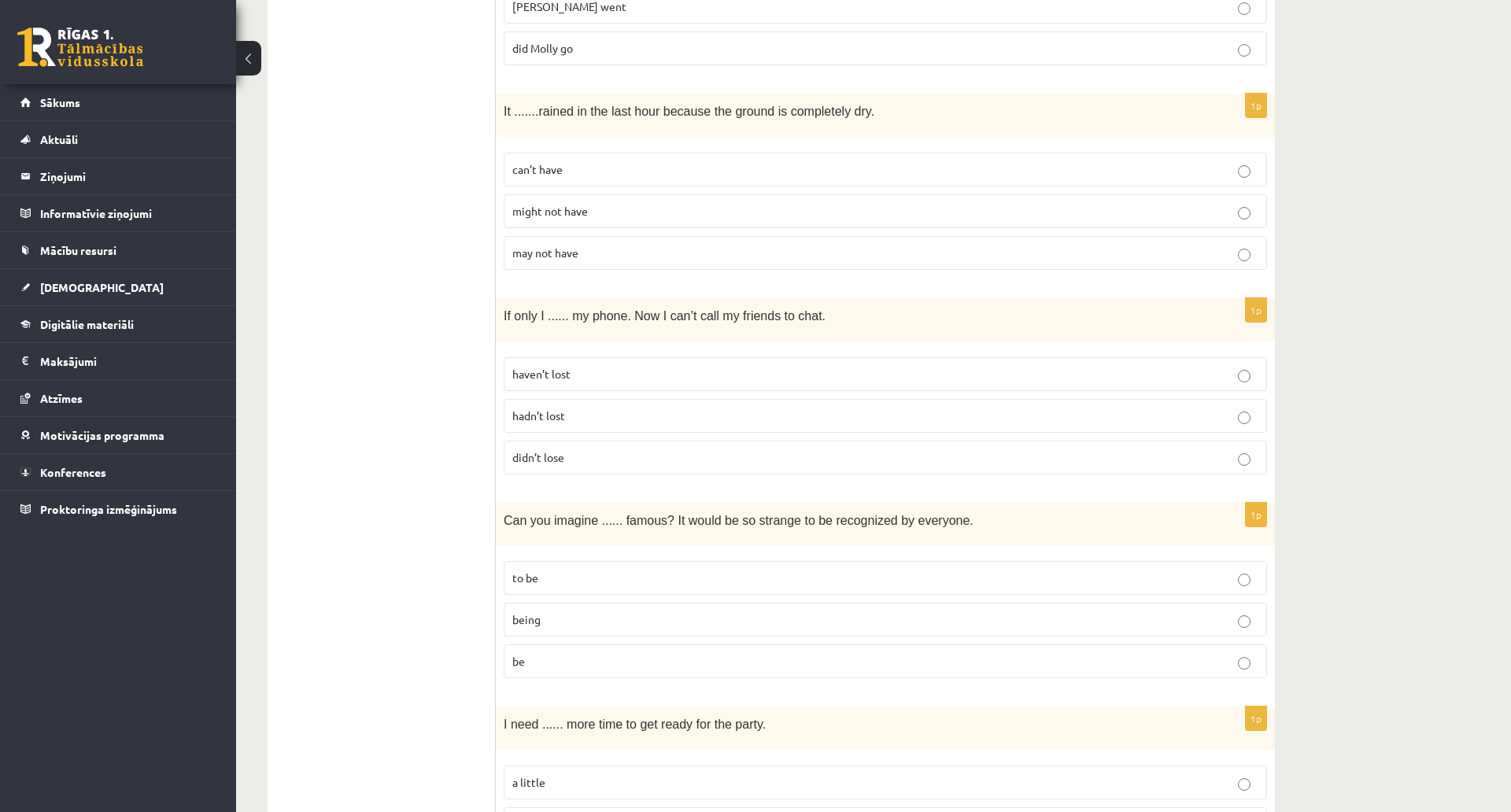
click at [349, 426] on ul "A Grammar B Reading C Reading D Listening Answer the question" at bounding box center [389, 268] width 212 height 4105
click at [604, 416] on p "hadn’t lost" at bounding box center [885, 416] width 746 height 17
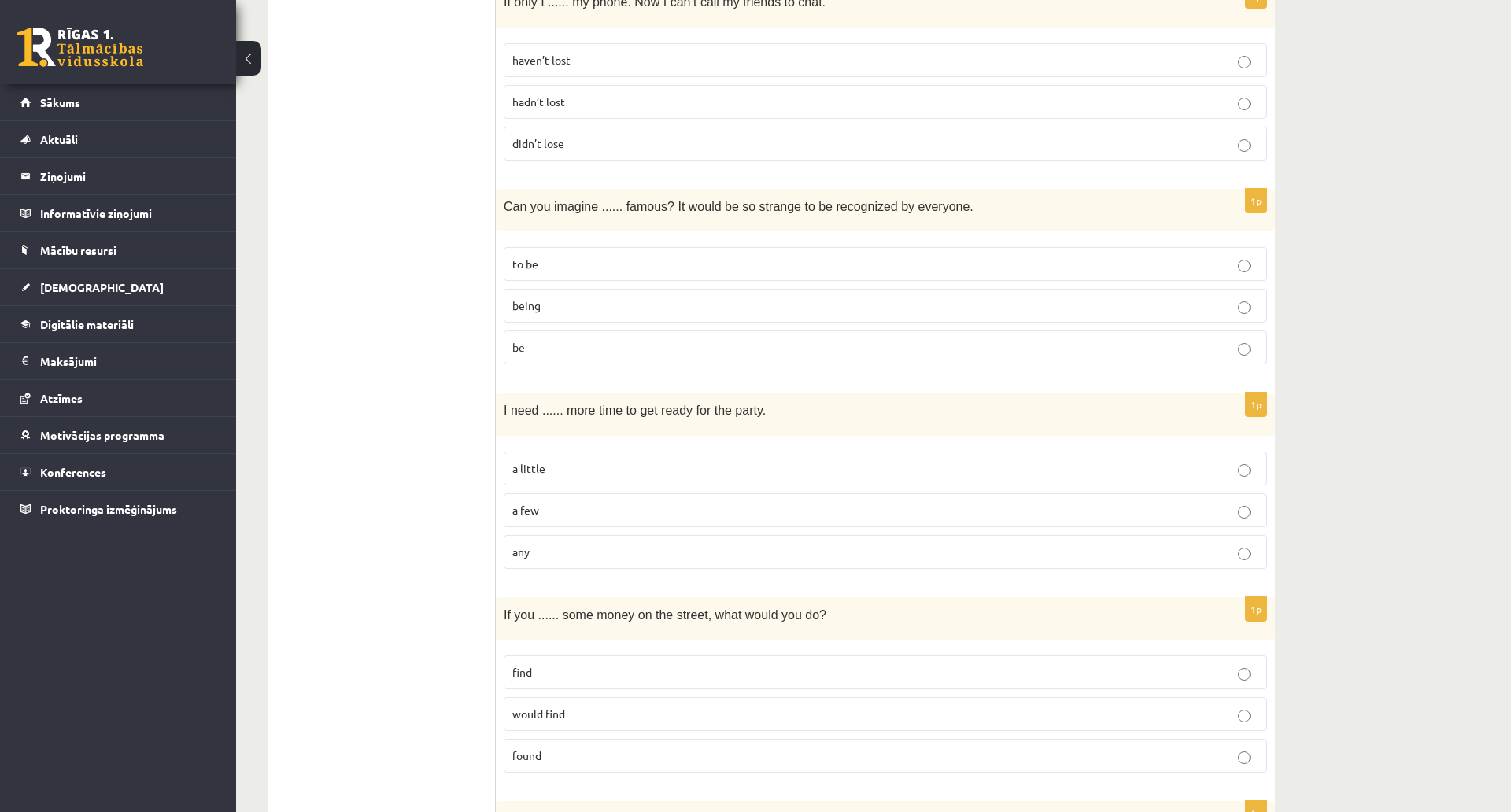
scroll to position [2382, 0]
drag, startPoint x: 503, startPoint y: 210, endPoint x: 919, endPoint y: 334, distance: 434.1
click at [919, 334] on div "1p Can you imagine ...... famous? It would be so strange to be recognized by ev…" at bounding box center [885, 283] width 779 height 189
copy div "Can you imagine ...... famous? It would be so strange to be recognized by every…"
click at [618, 307] on p "being" at bounding box center [885, 304] width 746 height 17
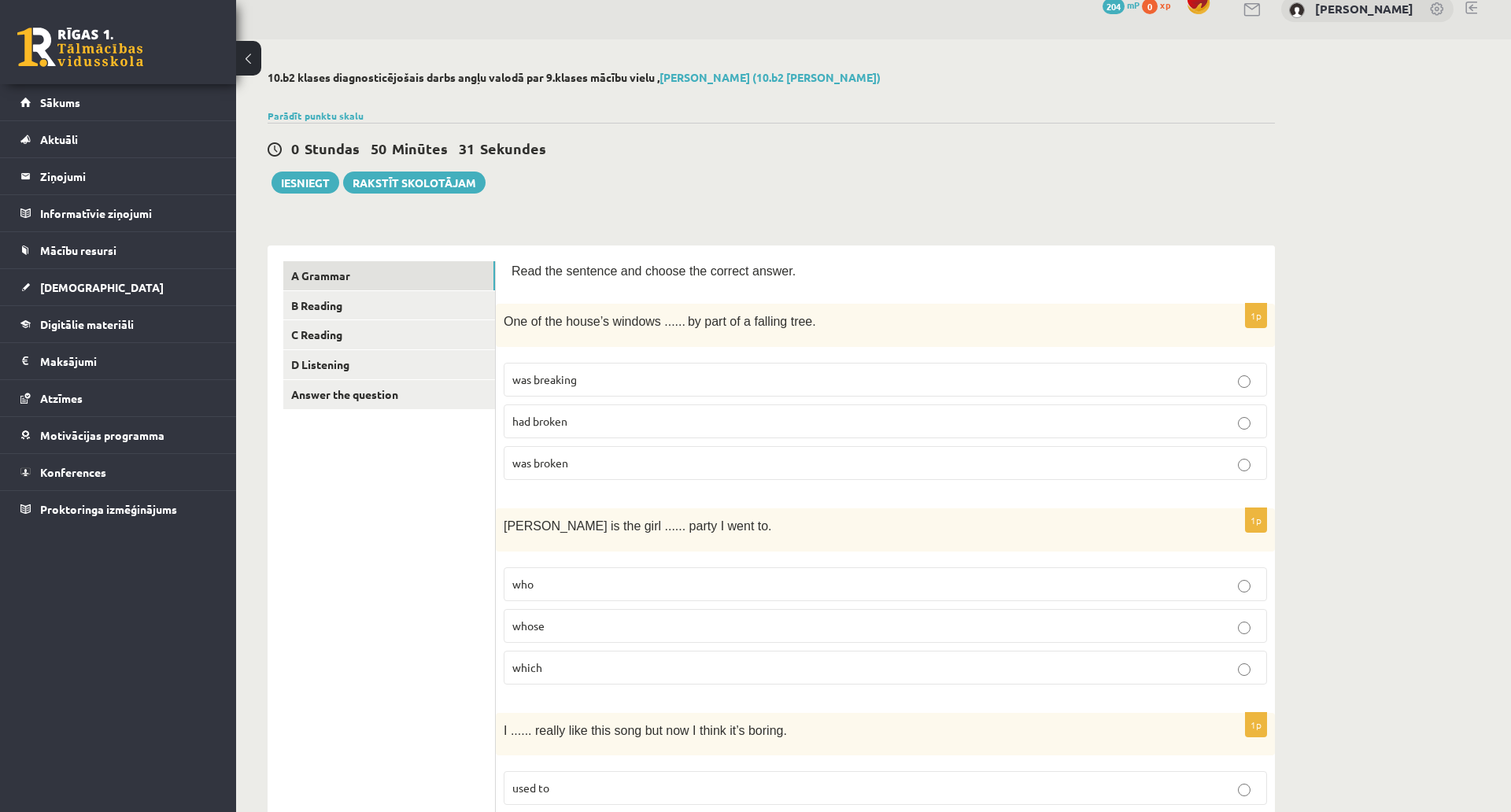
scroll to position [0, 0]
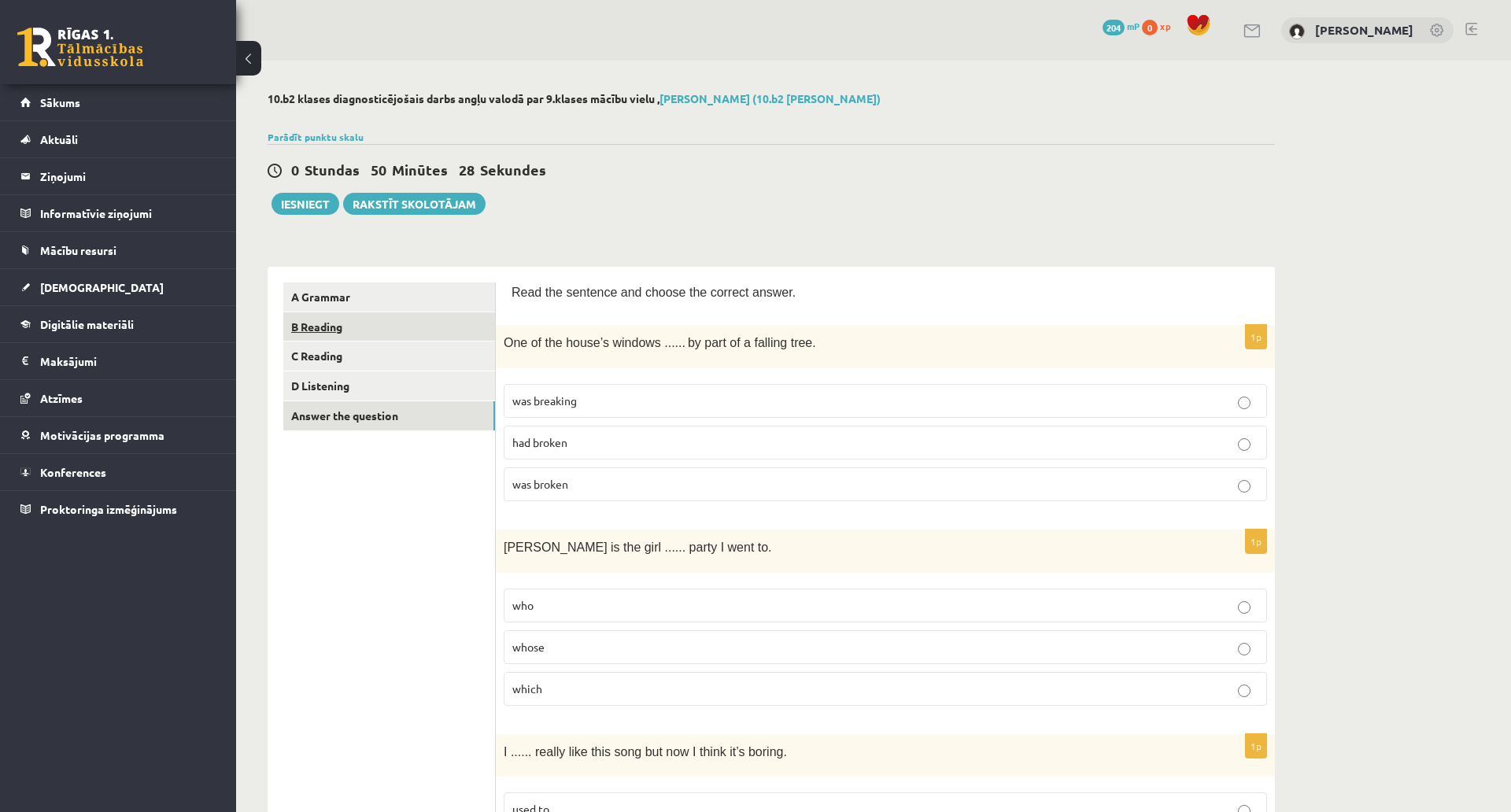
click at [372, 333] on link "B Reading" at bounding box center [389, 327] width 211 height 29
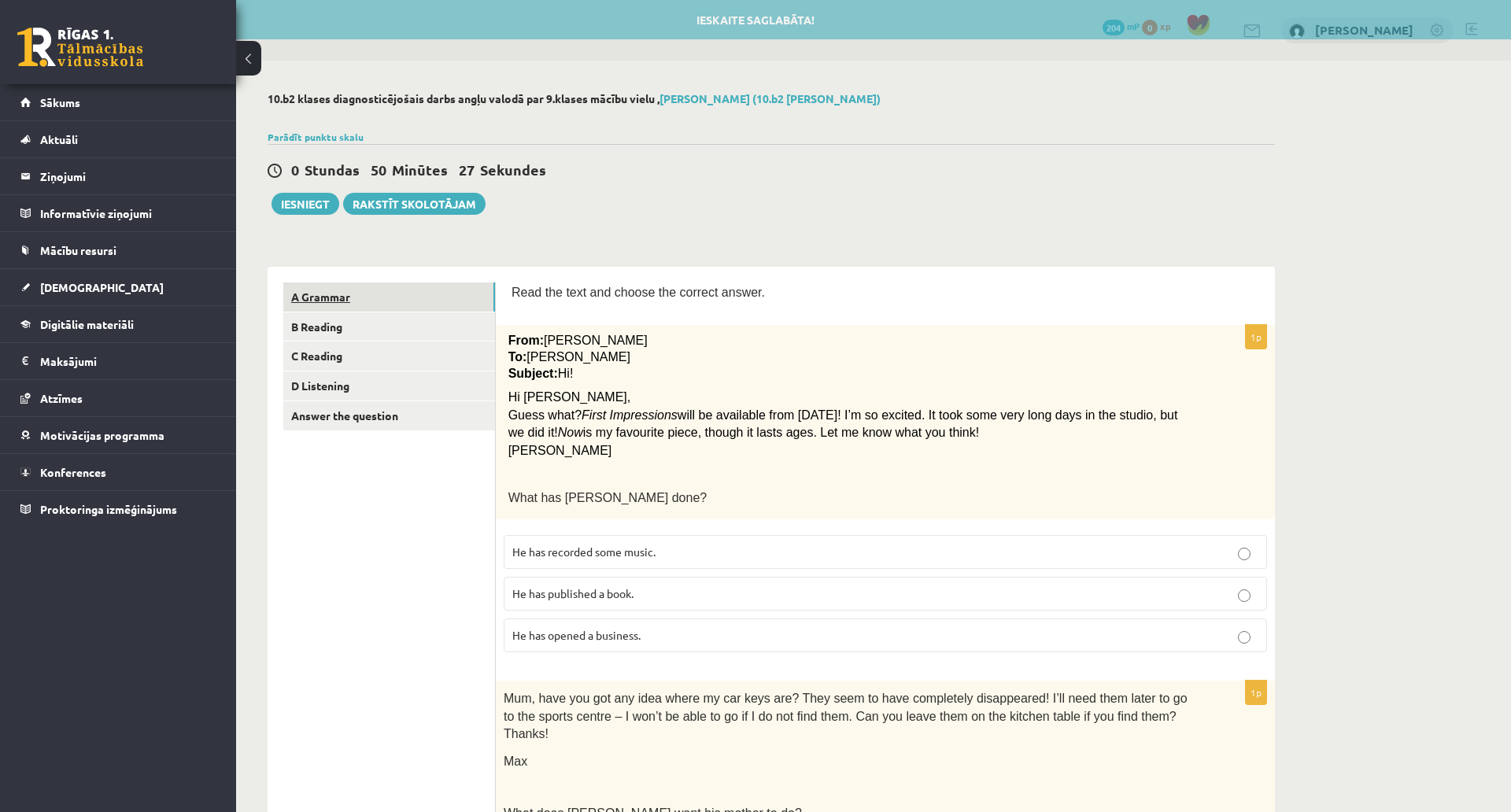
click at [380, 307] on link "A Grammar" at bounding box center [389, 297] width 211 height 29
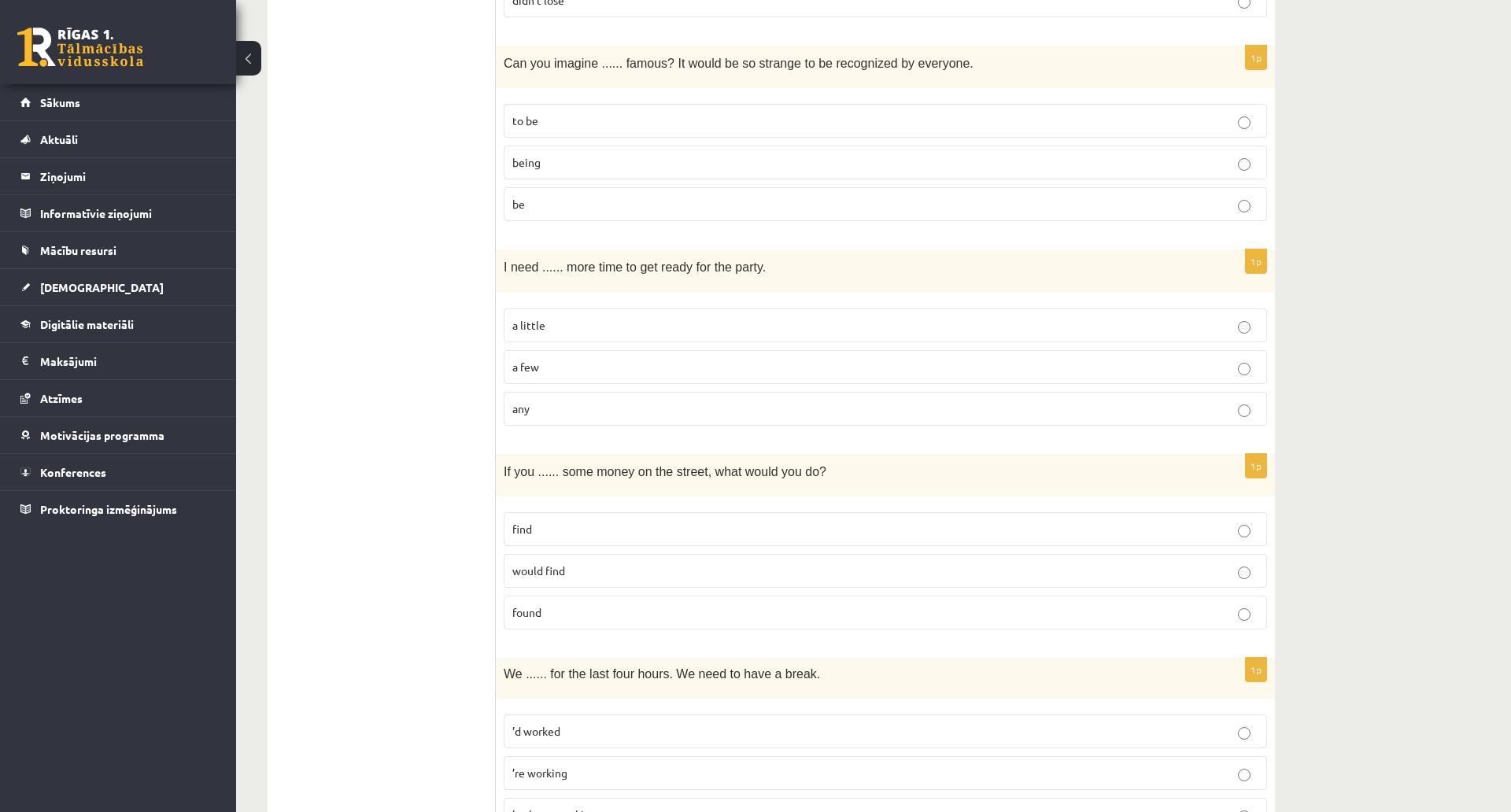
scroll to position [2596, 0]
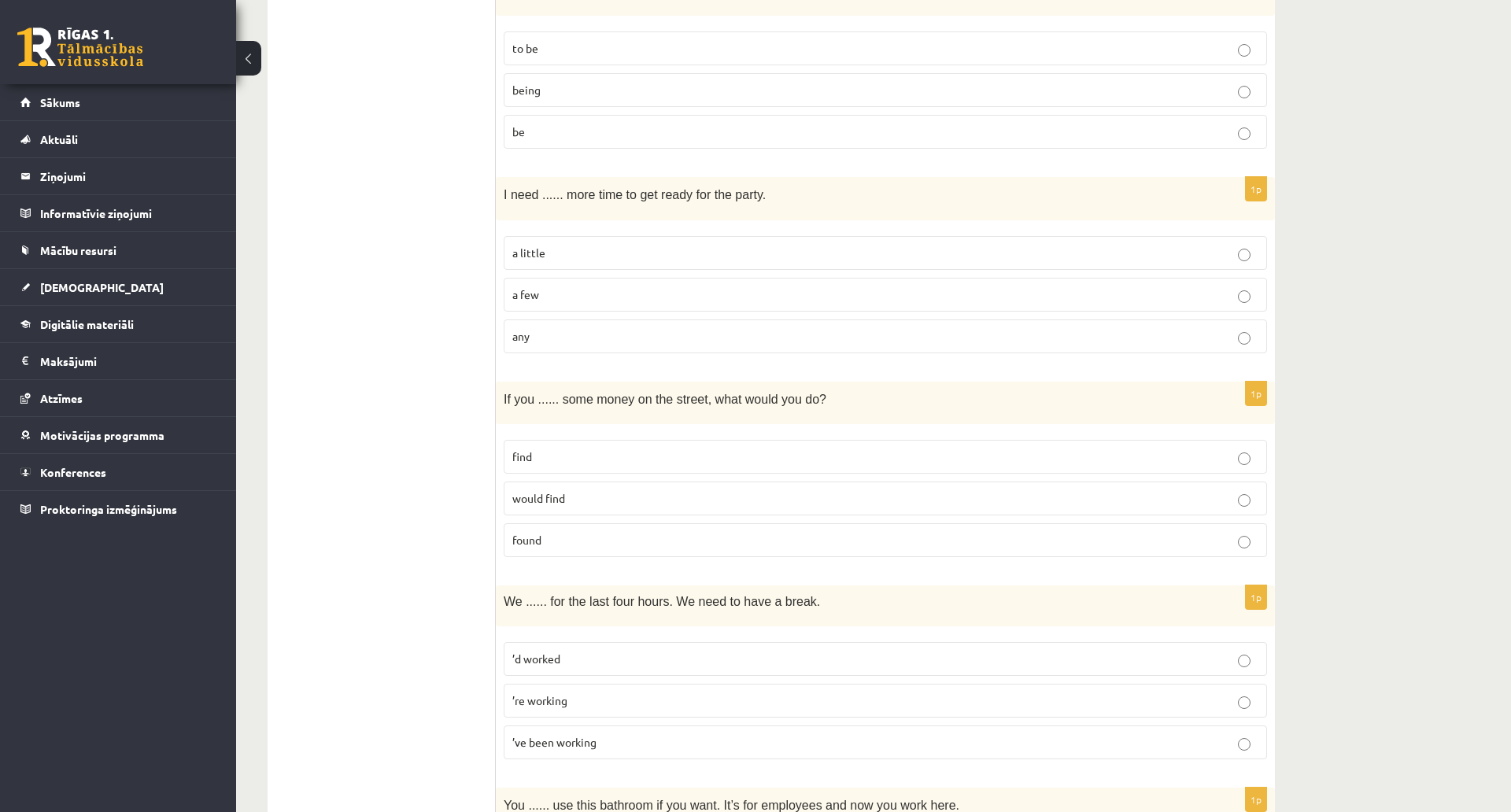
click at [544, 293] on p "a few" at bounding box center [885, 294] width 746 height 17
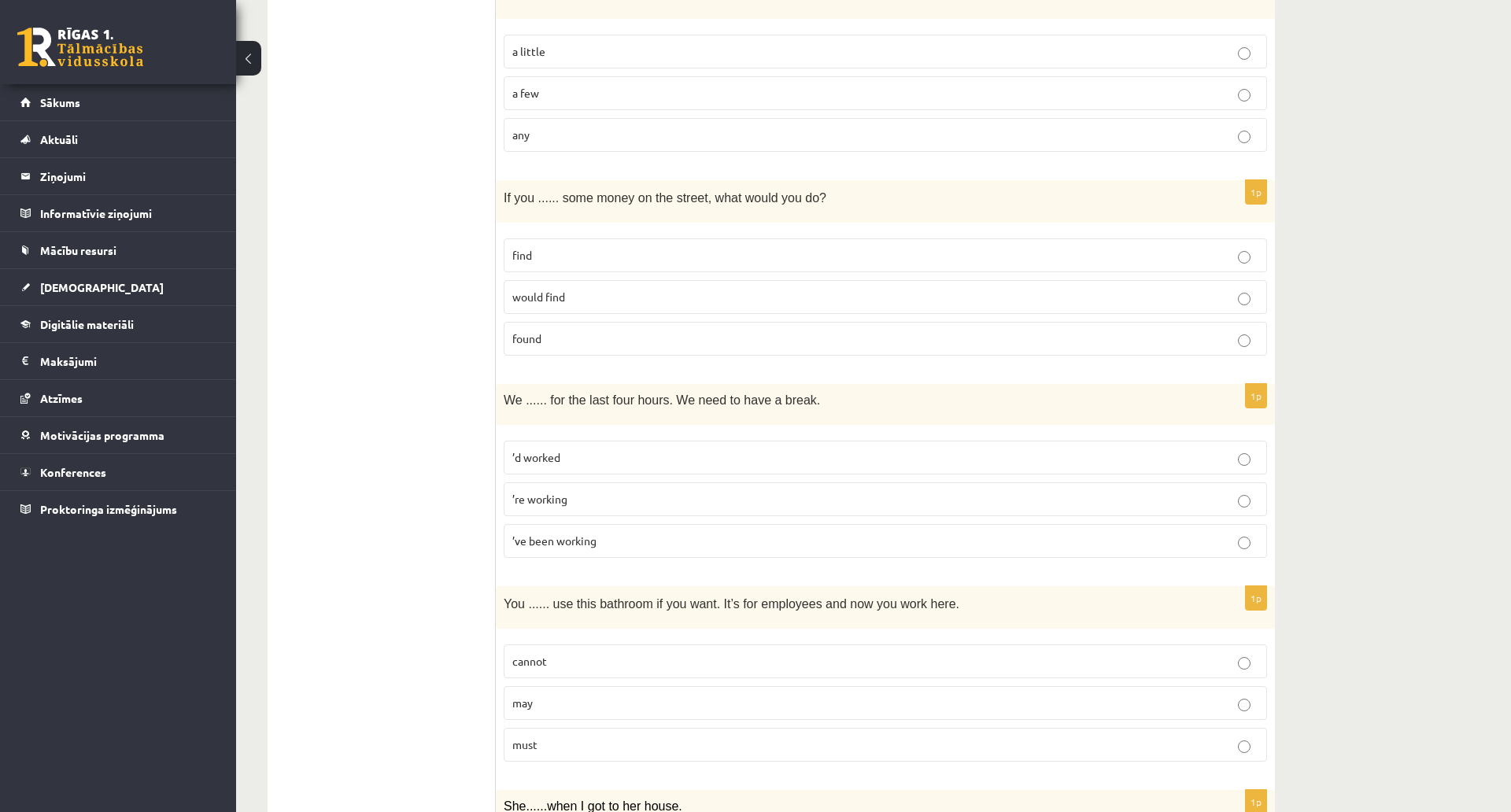
scroll to position [2832, 0]
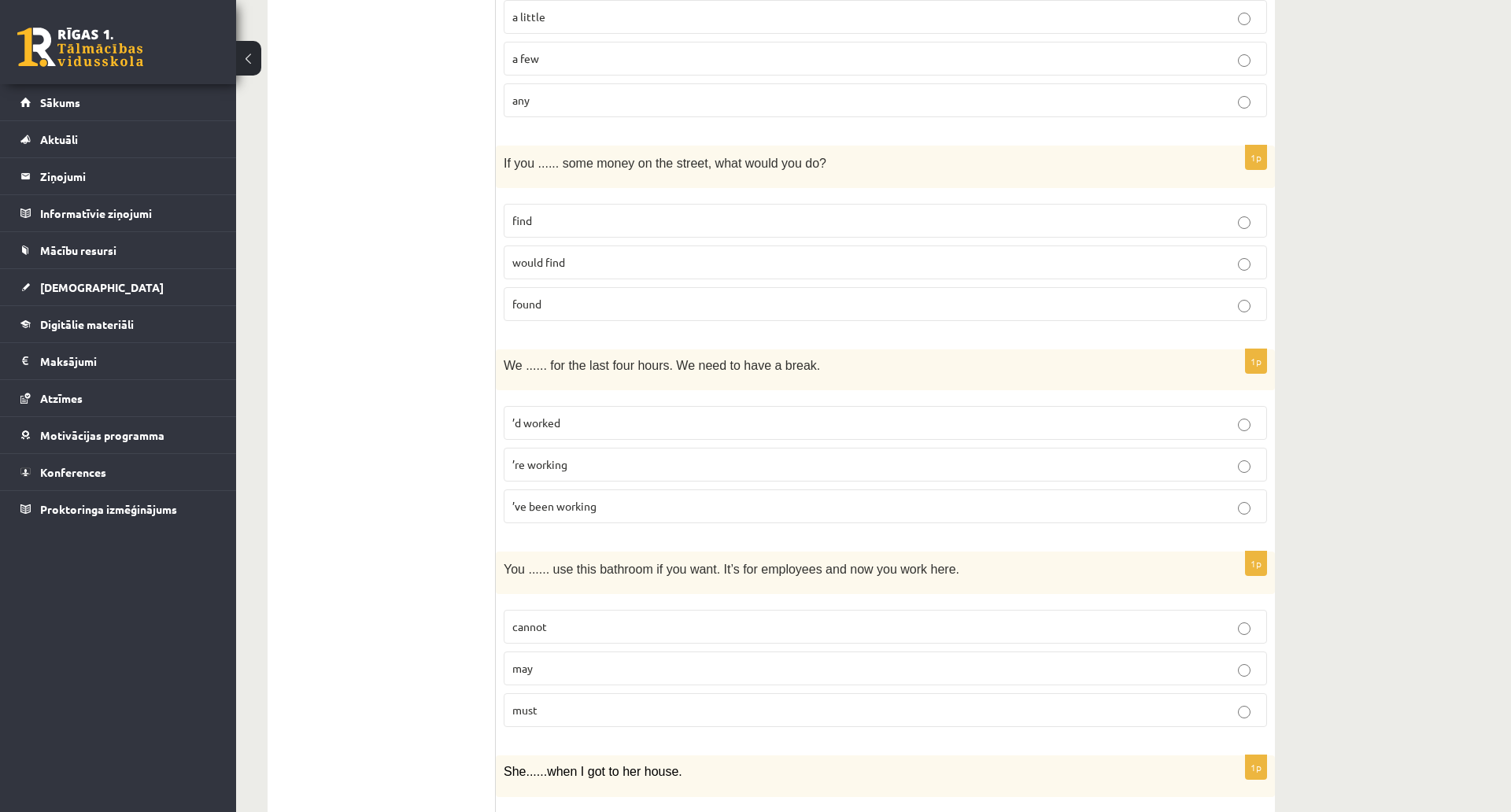
click at [670, 213] on p "find" at bounding box center [885, 220] width 746 height 17
drag, startPoint x: 506, startPoint y: 161, endPoint x: 845, endPoint y: 292, distance: 363.4
click at [845, 292] on div "1p If you ...... some money on the street, what would you do? find would find f…" at bounding box center [885, 240] width 779 height 189
copy div "If you ...... some money on the street, what would you do? find would find found"
click at [619, 306] on p "found" at bounding box center [885, 304] width 746 height 17
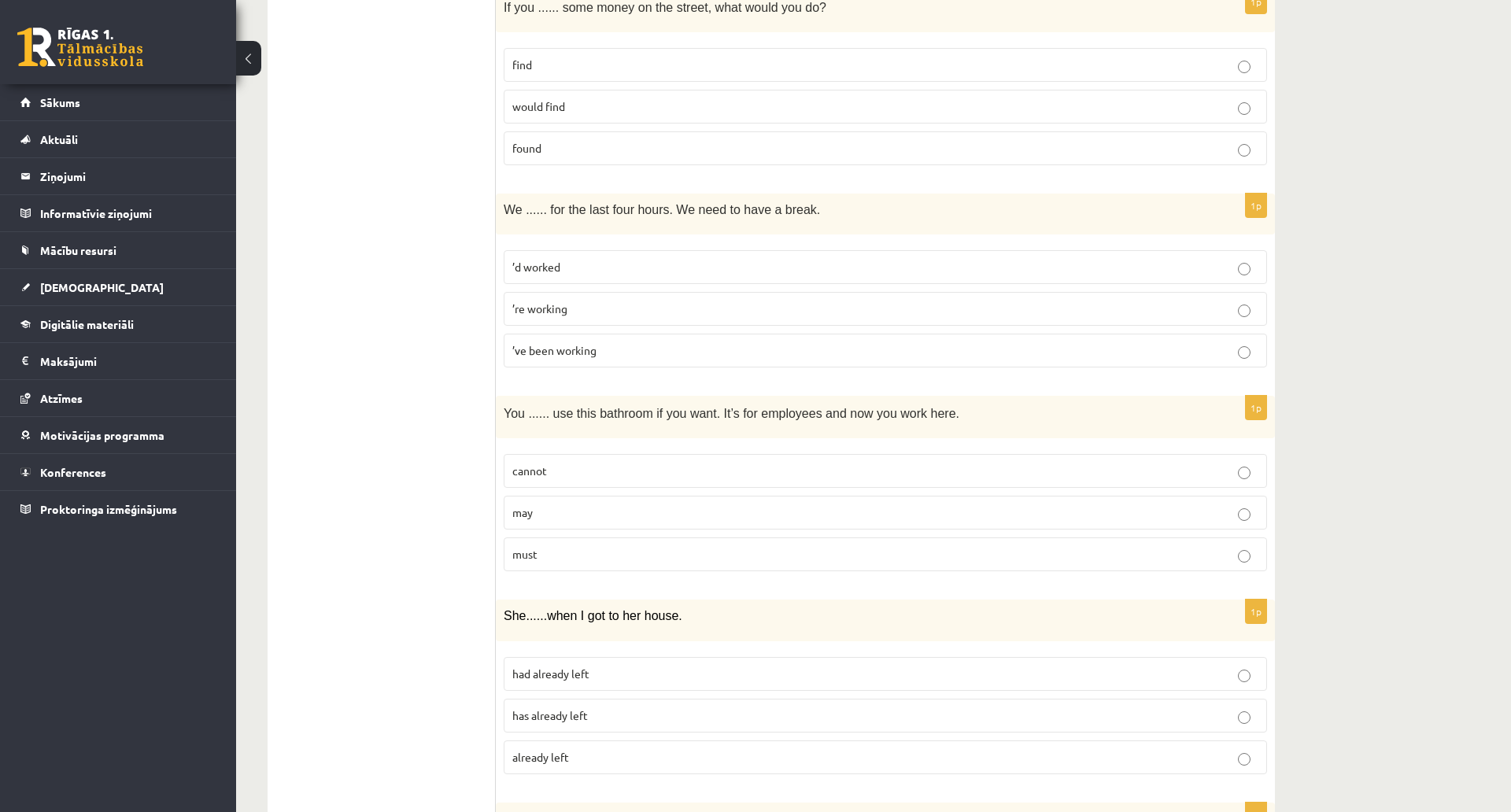
scroll to position [2990, 0]
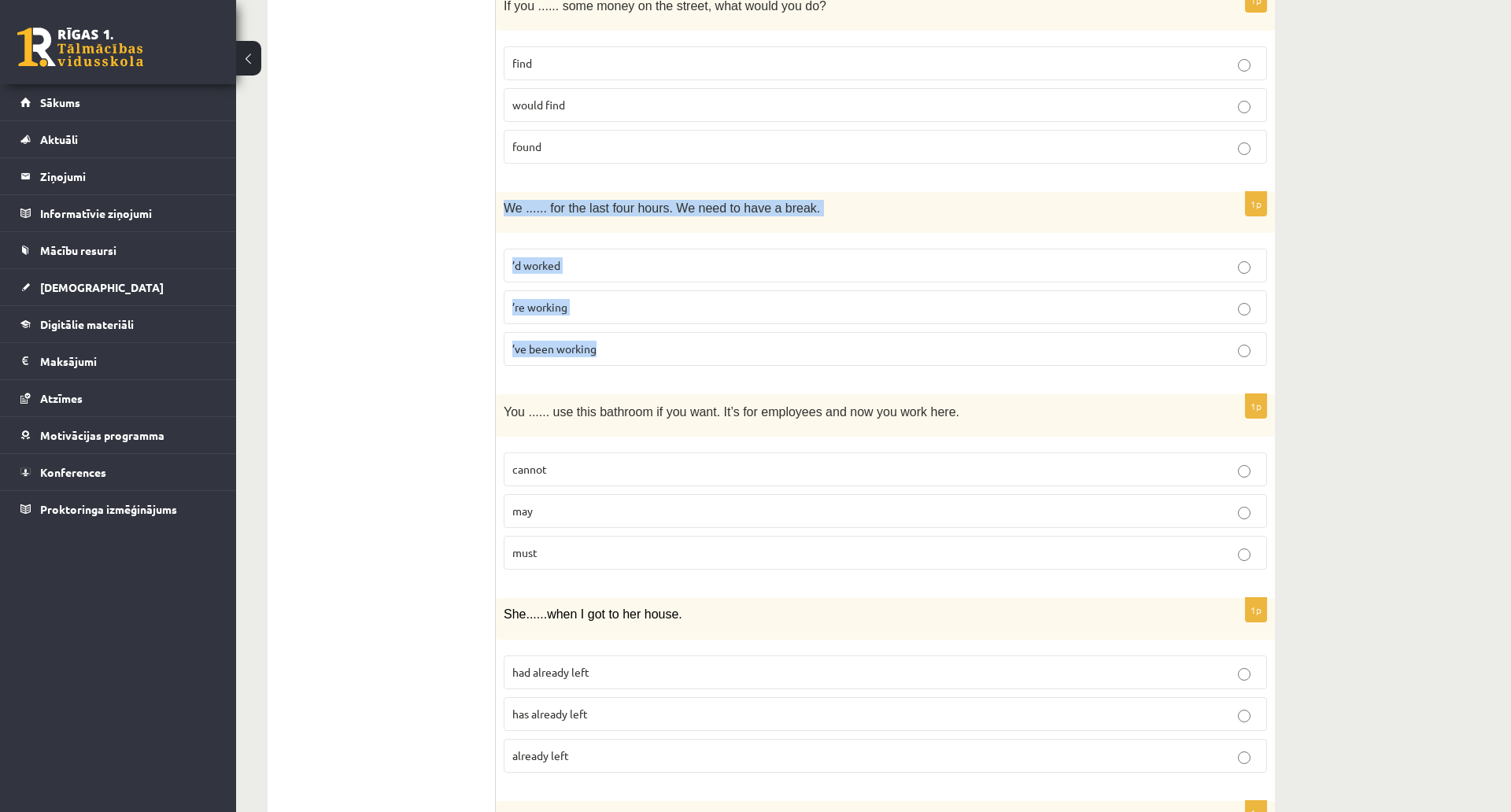
drag, startPoint x: 553, startPoint y: 203, endPoint x: 818, endPoint y: 357, distance: 306.5
click at [818, 357] on div "1p We ...... for the last four hours. We need to have a break. ’d worked ’re wo…" at bounding box center [885, 285] width 779 height 186
copy div "We ...... for the last four hours. We need to have a break. ’d worked ’re worki…"
click at [545, 352] on span "’ve been working" at bounding box center [555, 349] width 84 height 14
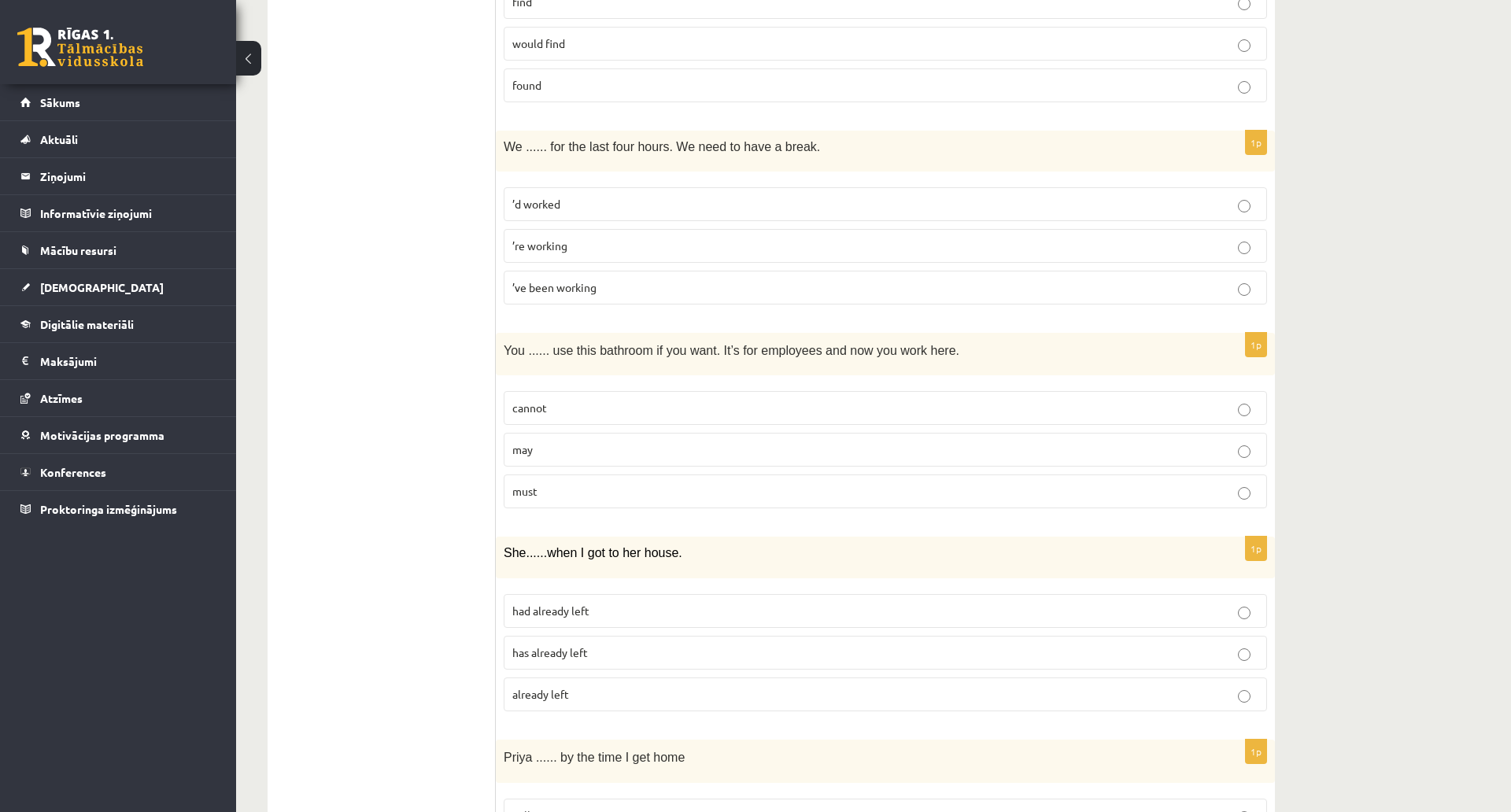
scroll to position [3147, 0]
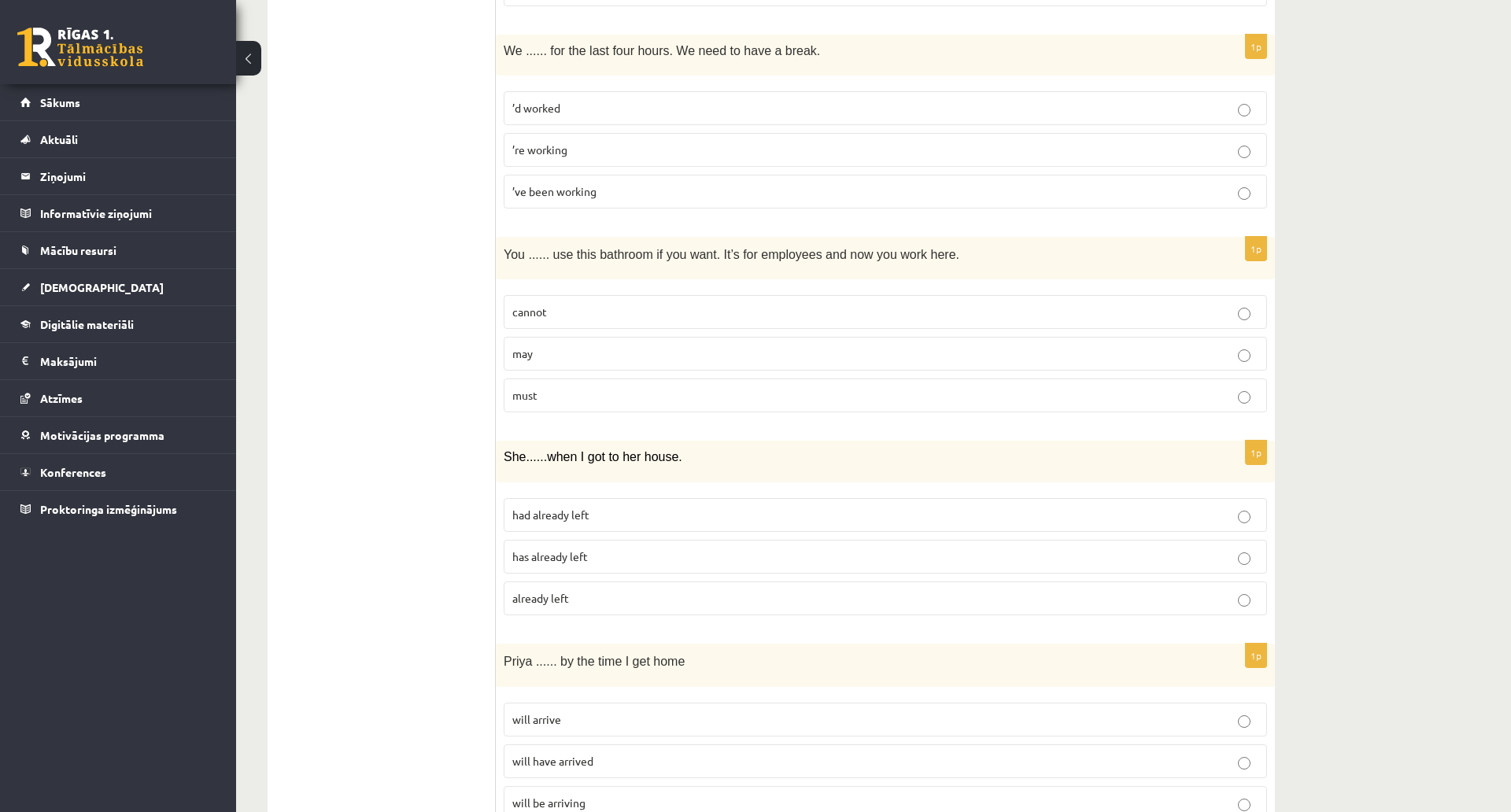
click at [602, 350] on p "may" at bounding box center [885, 354] width 746 height 17
drag, startPoint x: 521, startPoint y: 254, endPoint x: 972, endPoint y: 399, distance: 473.7
click at [972, 399] on div "1p You ...... use this bathroom if you want. It’s for employees and now you wor…" at bounding box center [885, 331] width 779 height 189
copy div "You ...... use this bathroom if you want. It’s for employees and now you work h…"
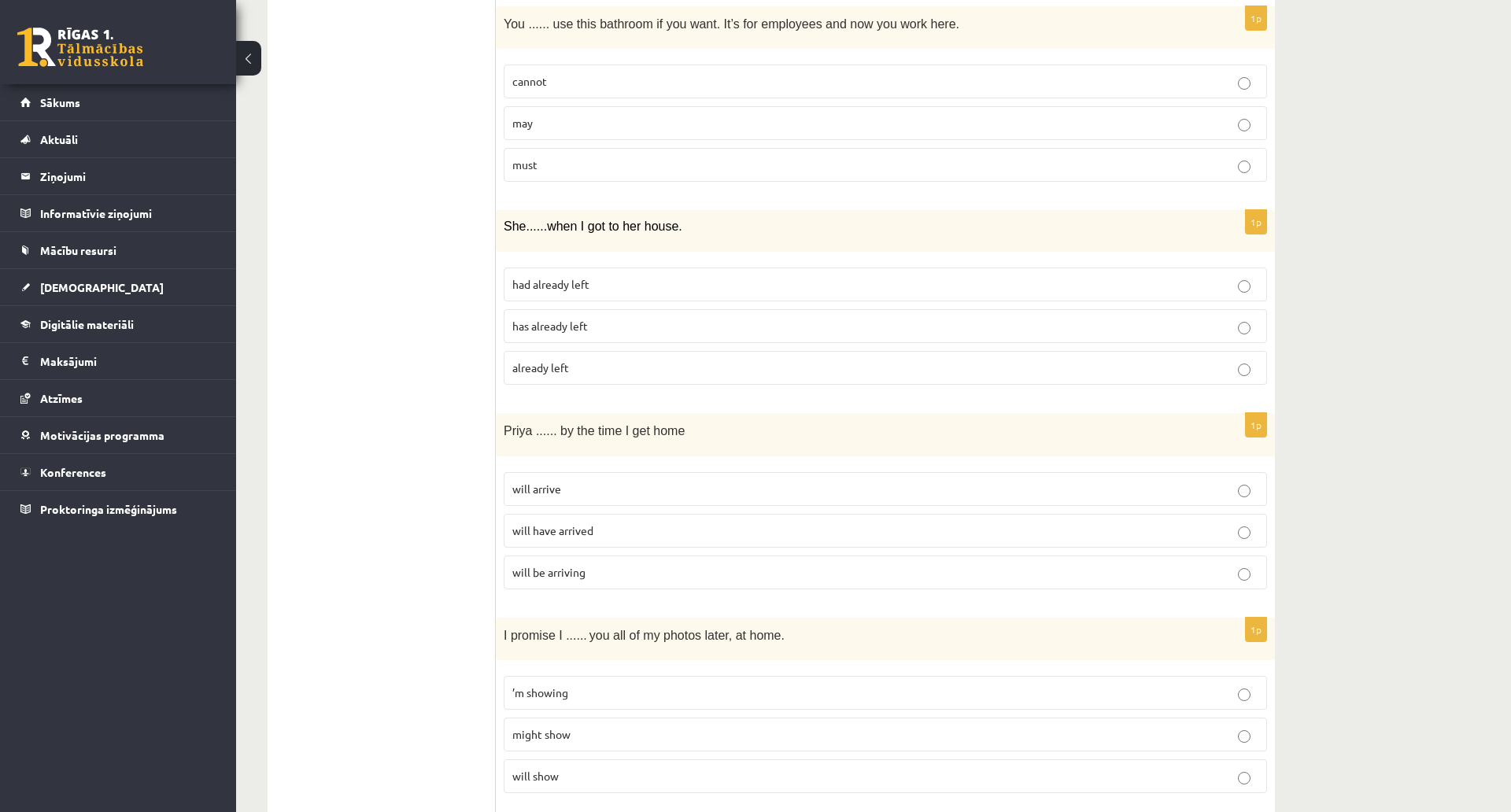
scroll to position [3383, 0]
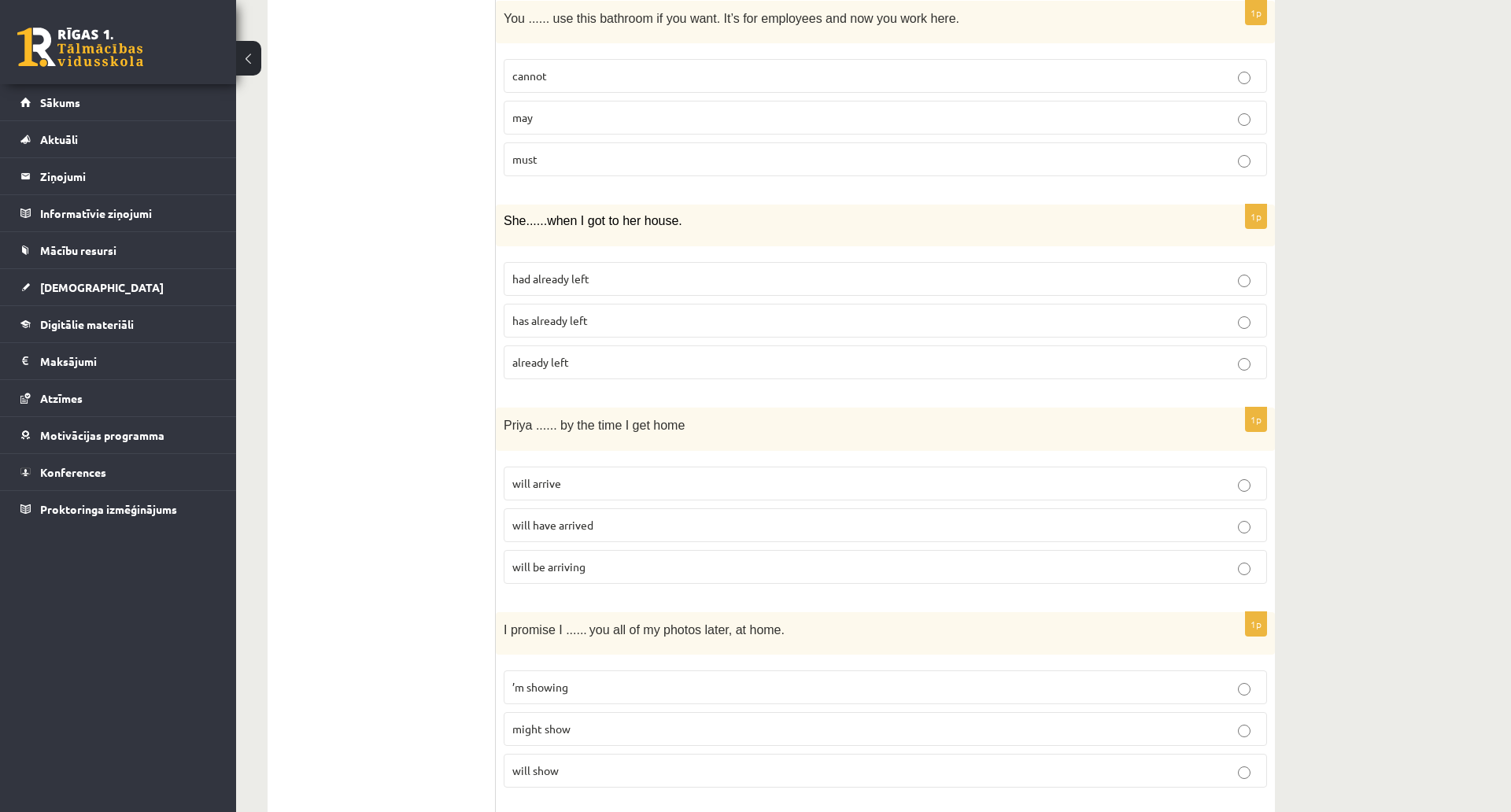
click at [580, 325] on span "has already left" at bounding box center [550, 320] width 76 height 14
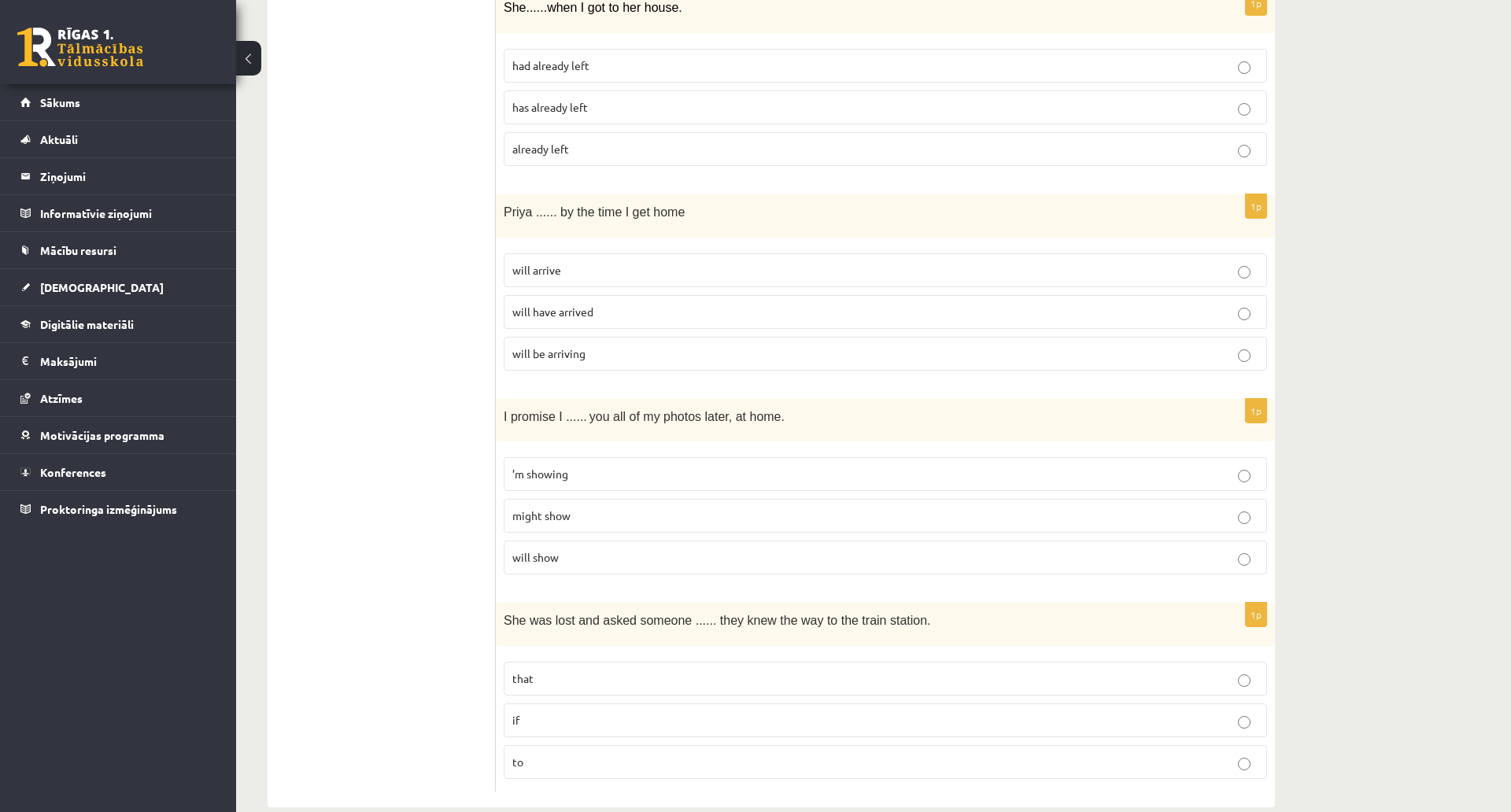
scroll to position [3562, 0]
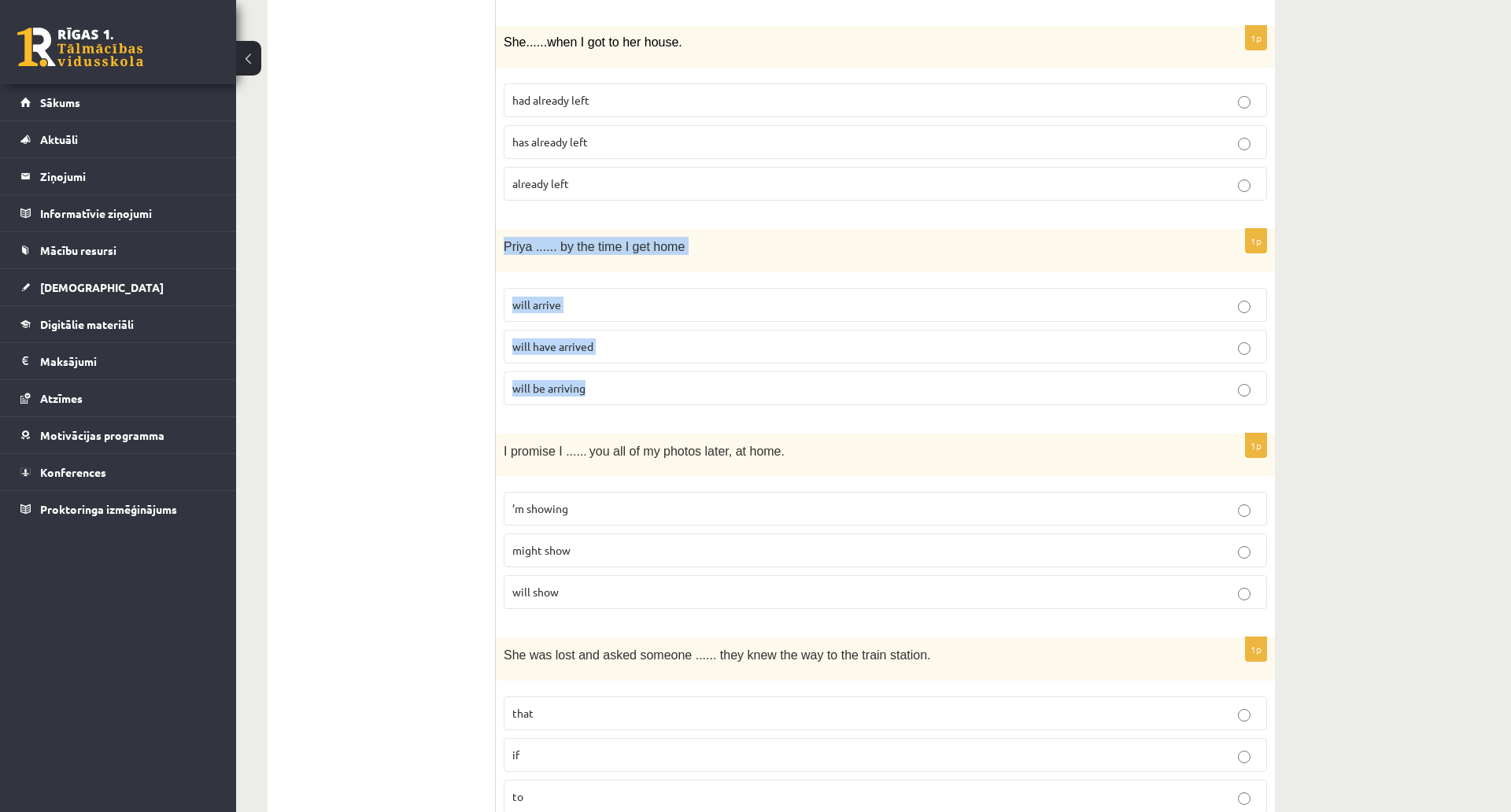
drag, startPoint x: 500, startPoint y: 242, endPoint x: 725, endPoint y: 388, distance: 268.2
click at [725, 388] on div "1p Priya ...... by the time I get home will arrive will have arrived will be ar…" at bounding box center [885, 323] width 779 height 189
copy div "Priya ...... by the time I get home will arrive will have arrived will be arriv…"
click at [591, 352] on span "will have arrived" at bounding box center [553, 346] width 81 height 14
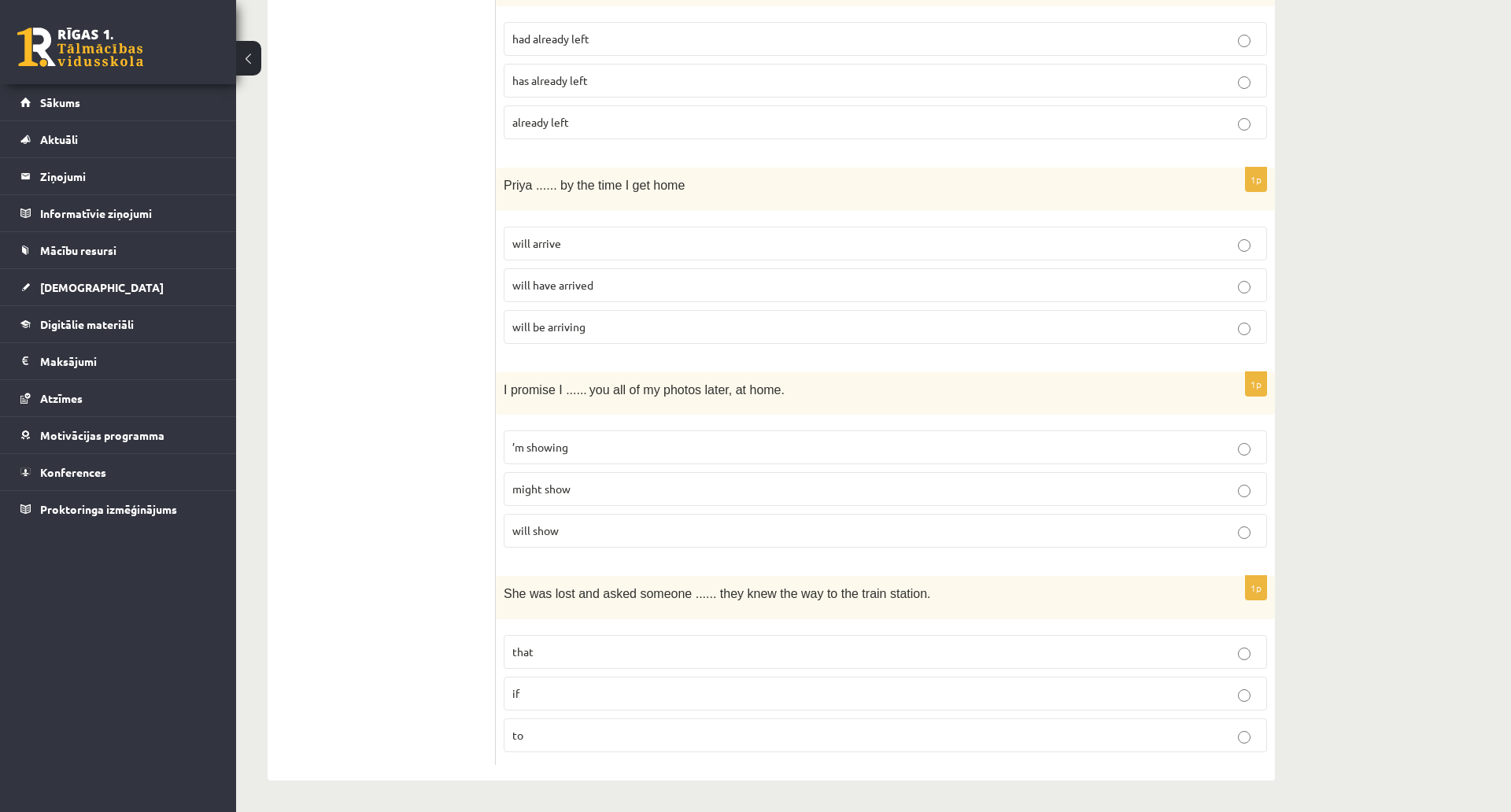
scroll to position [3719, 0]
click at [585, 523] on p "will show" at bounding box center [885, 531] width 746 height 17
click at [540, 677] on label "if" at bounding box center [885, 694] width 764 height 34
drag, startPoint x: 498, startPoint y: 497, endPoint x: 884, endPoint y: 726, distance: 448.8
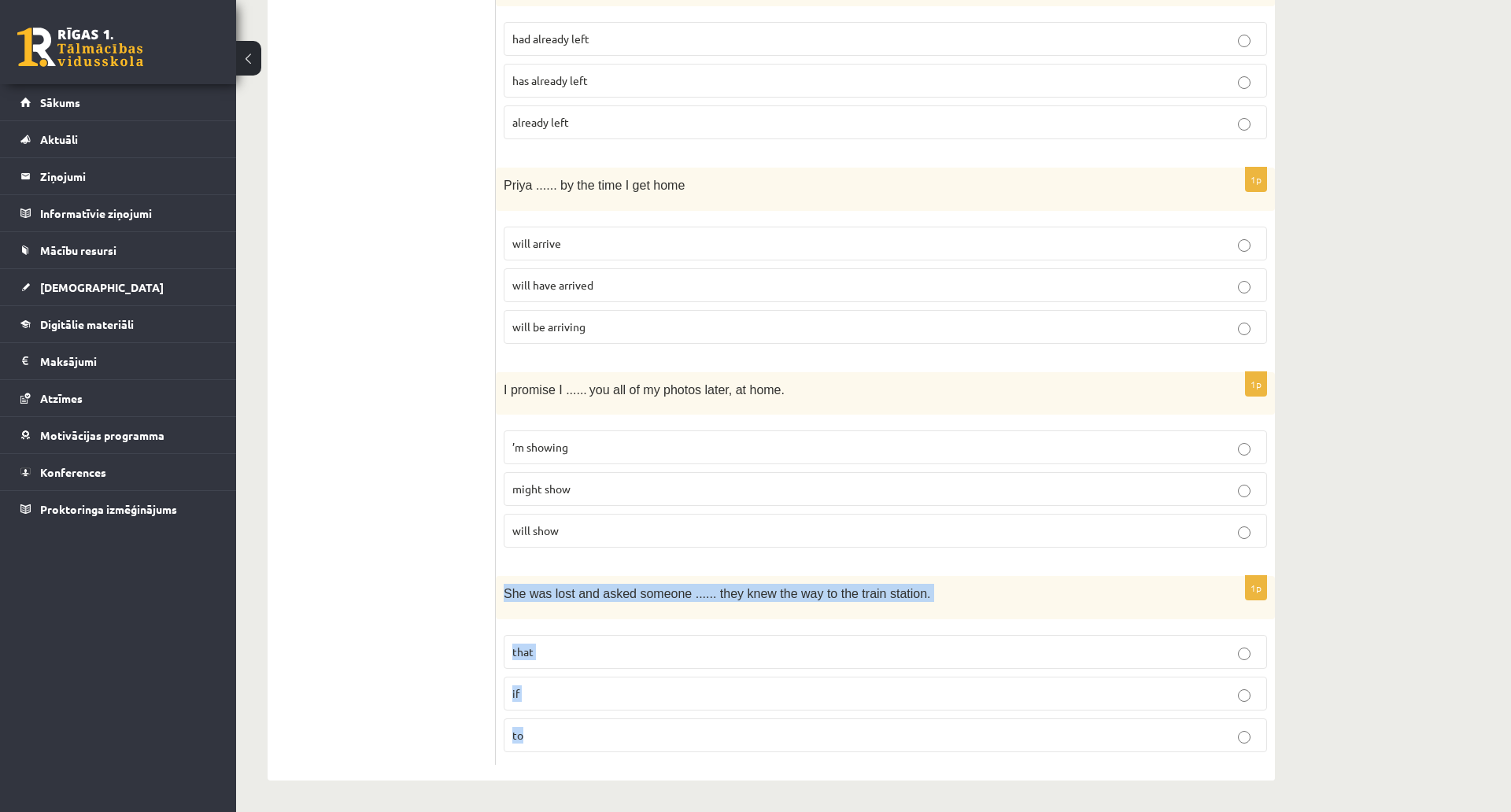
copy div "She was lost and asked someone ...... they knew the way to the train station. t…"
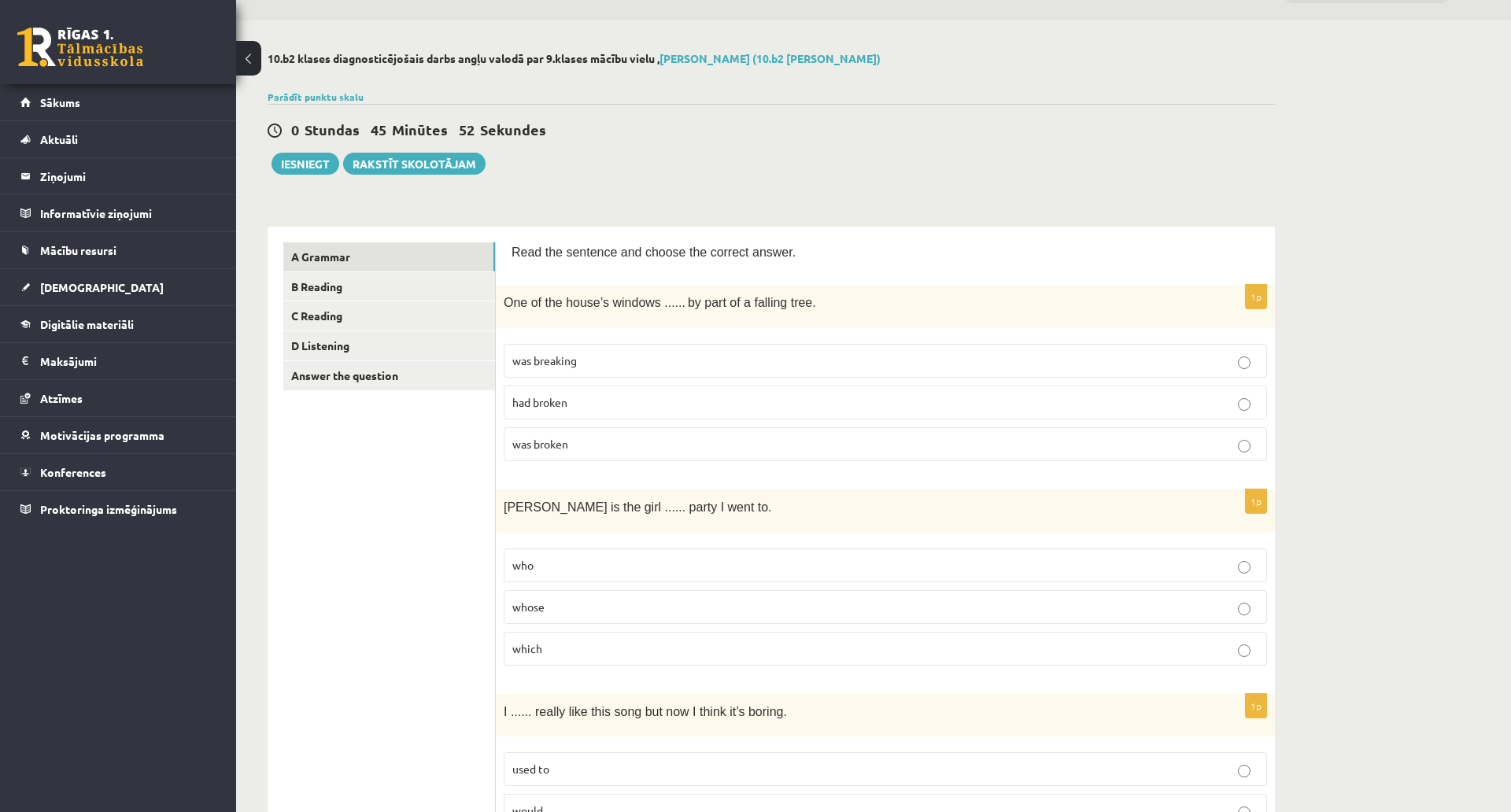
scroll to position [21, 0]
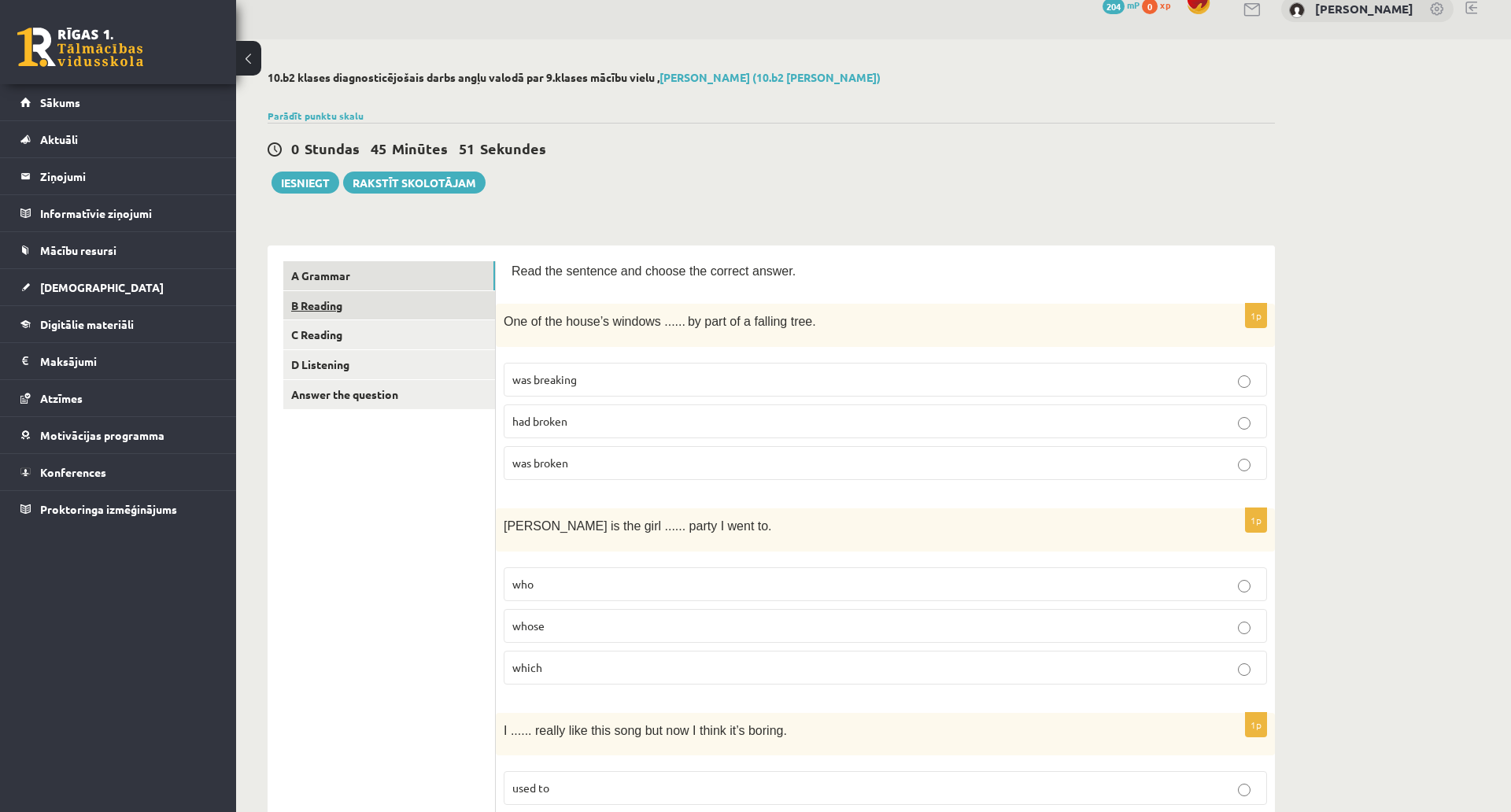
click at [319, 307] on link "B Reading" at bounding box center [389, 305] width 211 height 29
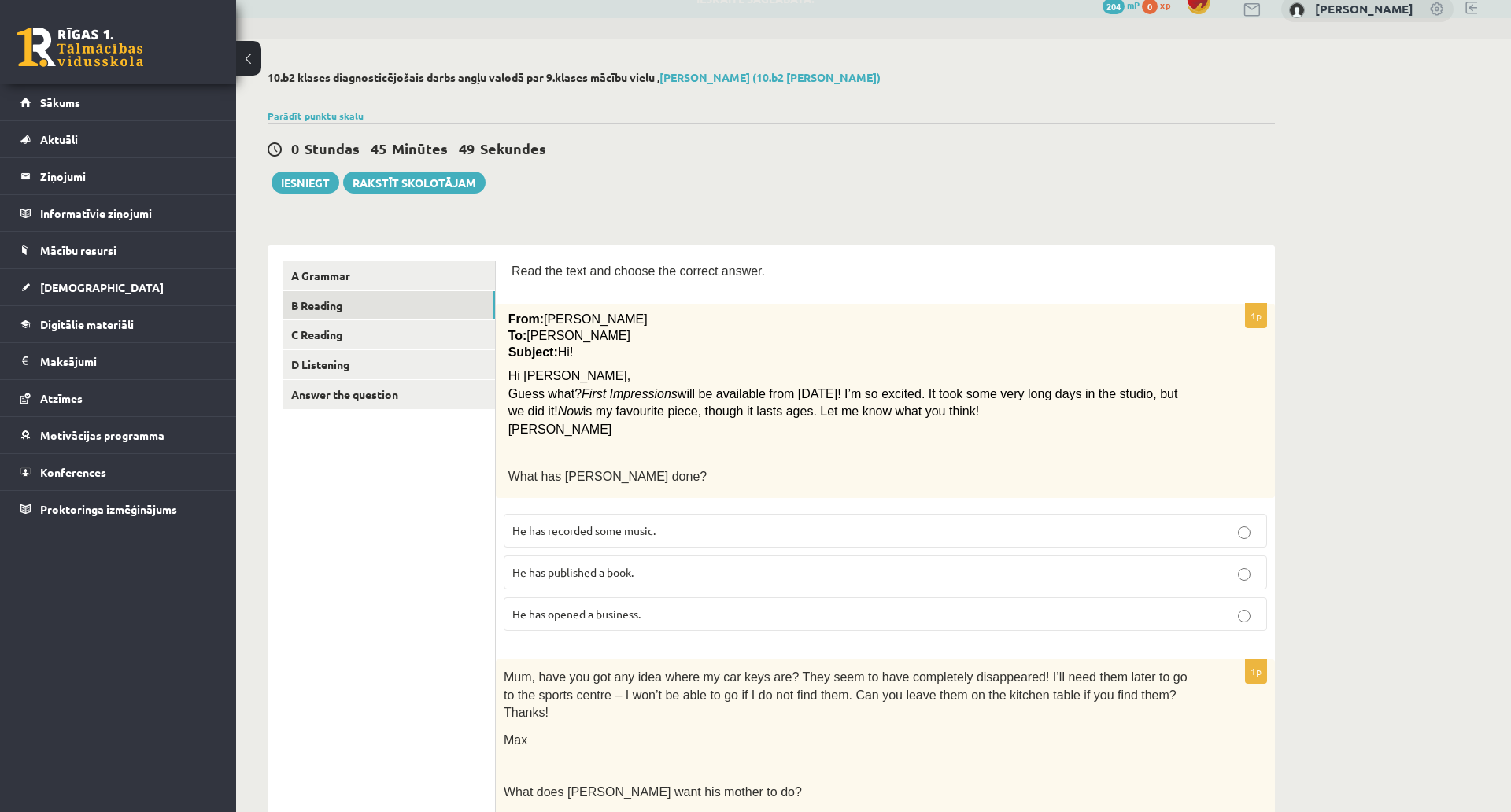
scroll to position [100, 0]
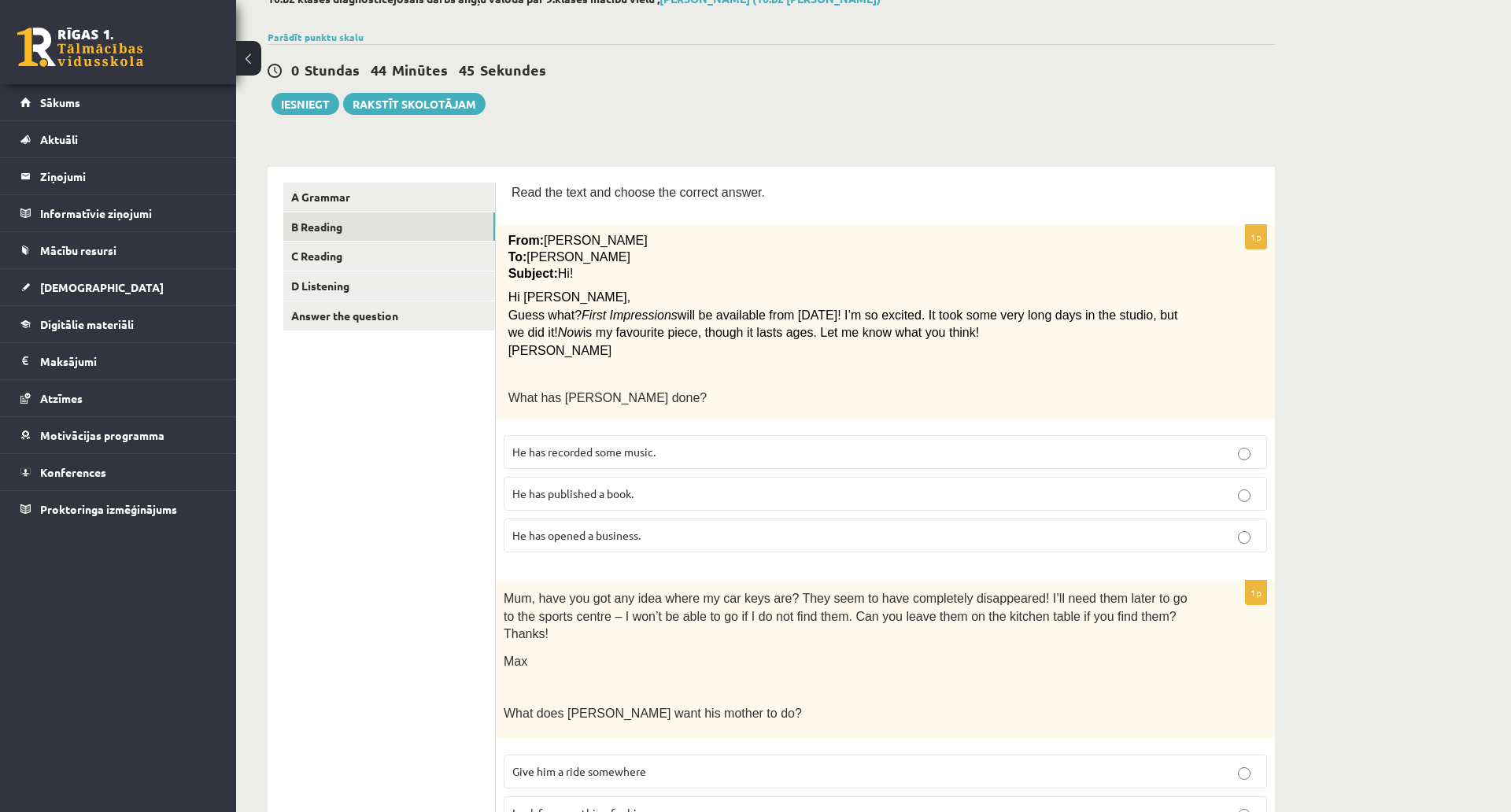
click at [509, 237] on span "From:" at bounding box center [526, 240] width 36 height 14
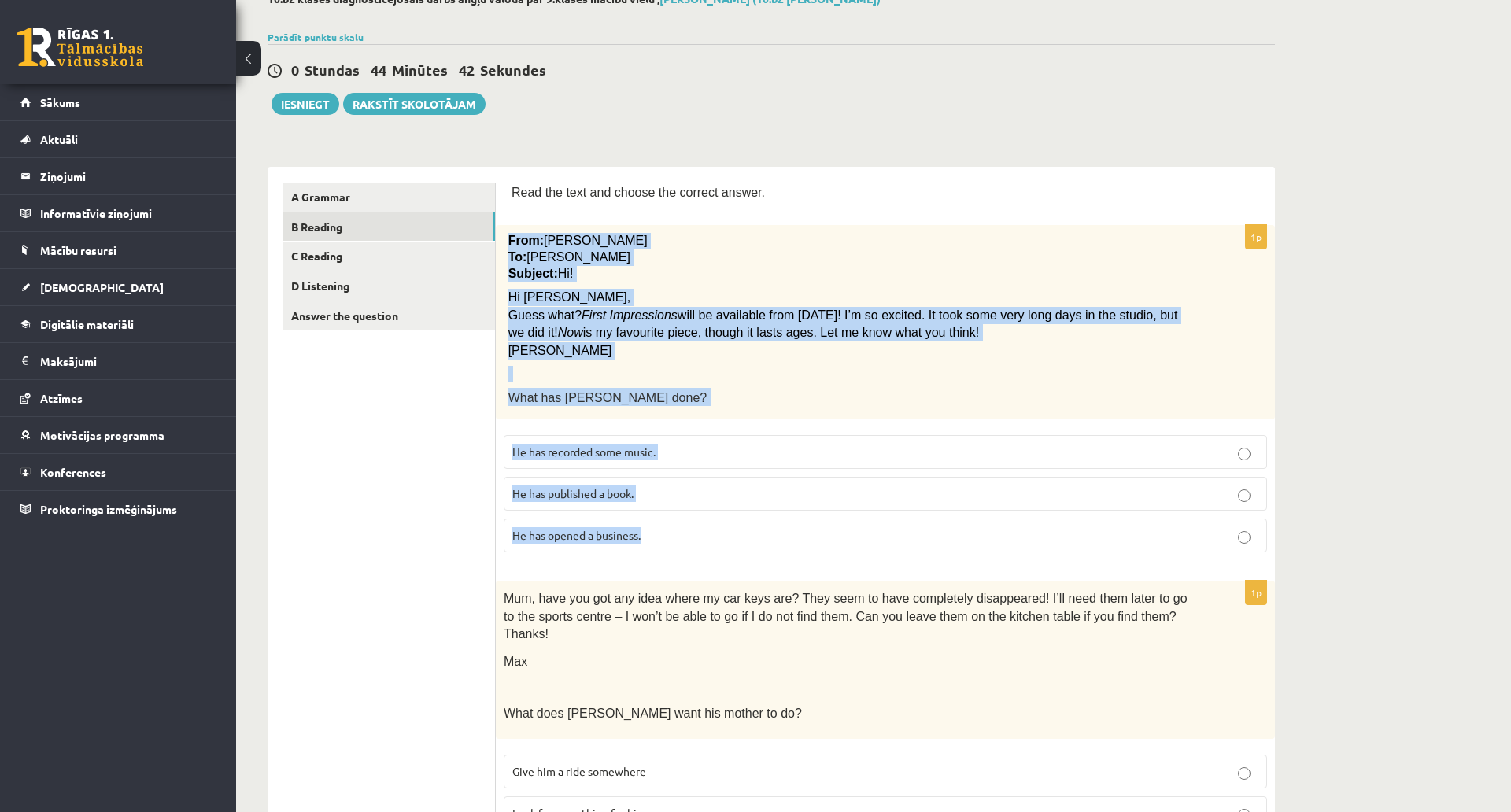
drag, startPoint x: 508, startPoint y: 237, endPoint x: 1101, endPoint y: 520, distance: 657.1
click at [1101, 520] on div "1p From: Pete To: Cathy Subject: Hi! Hi Cathy, Guess what? First Impressions wi…" at bounding box center [885, 395] width 779 height 340
click at [874, 237] on p "From: Pete" at bounding box center [847, 241] width 676 height 17
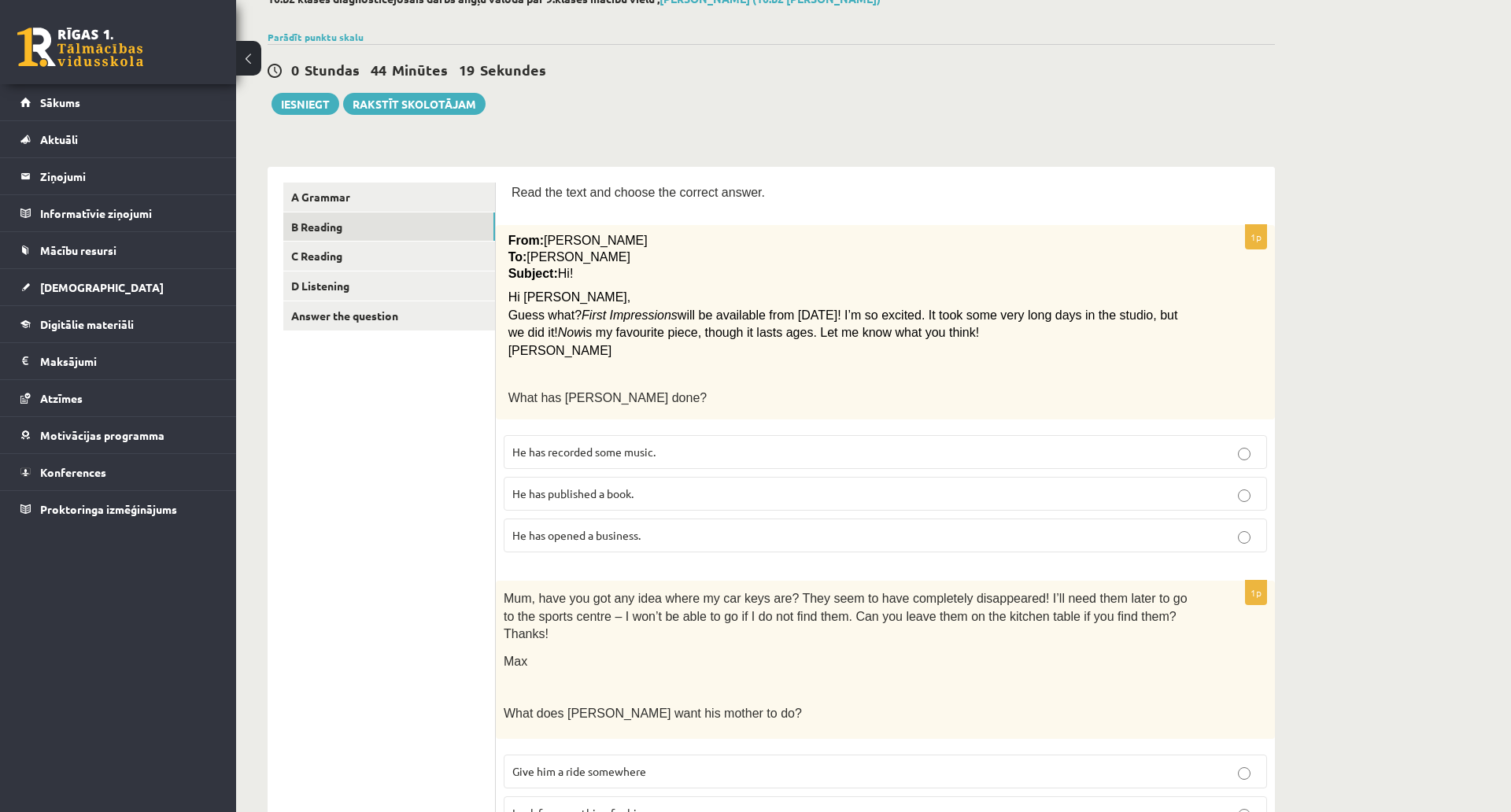
click at [629, 450] on span "He has recorded some music." at bounding box center [584, 452] width 143 height 14
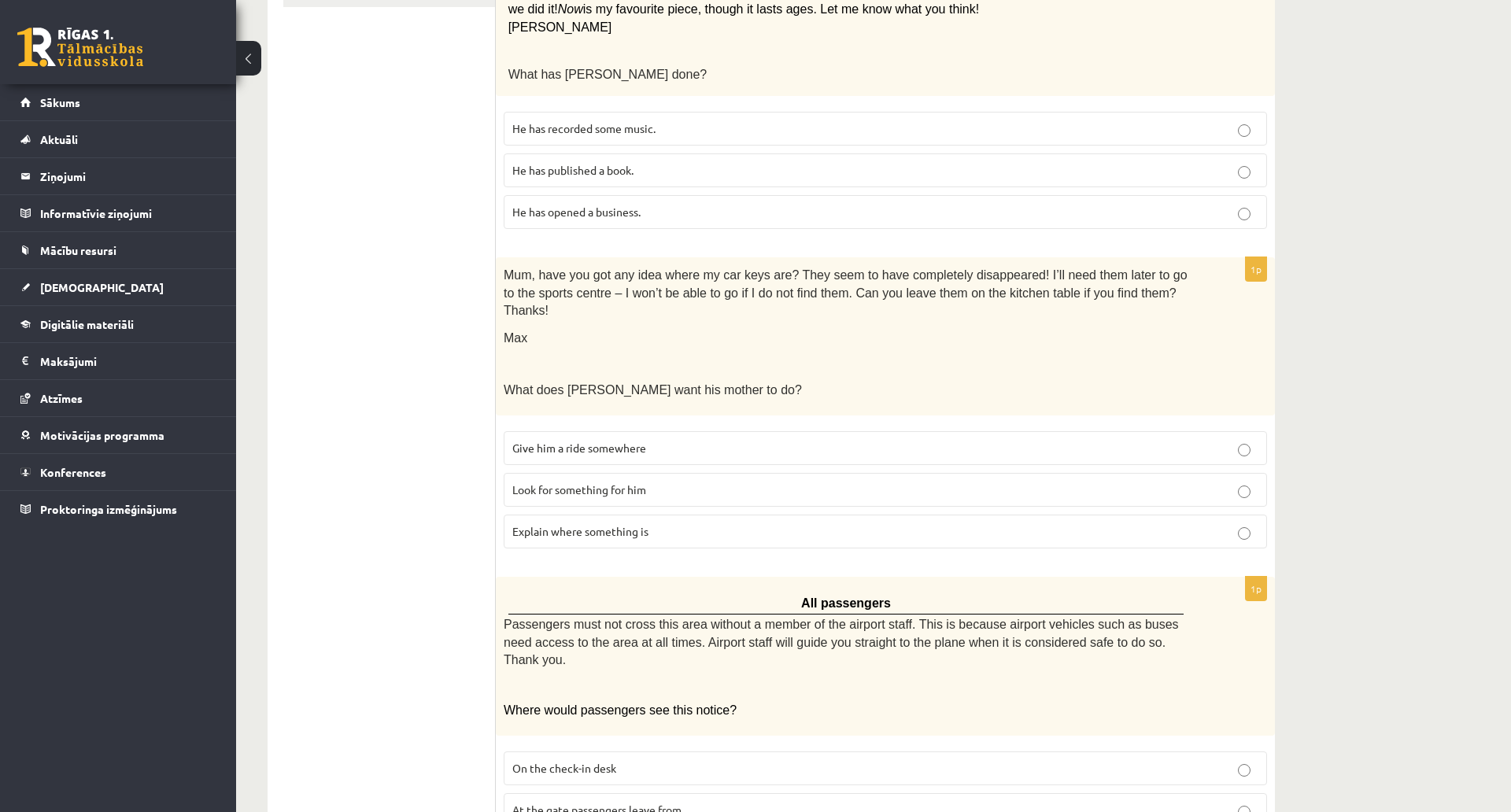
scroll to position [389, 0]
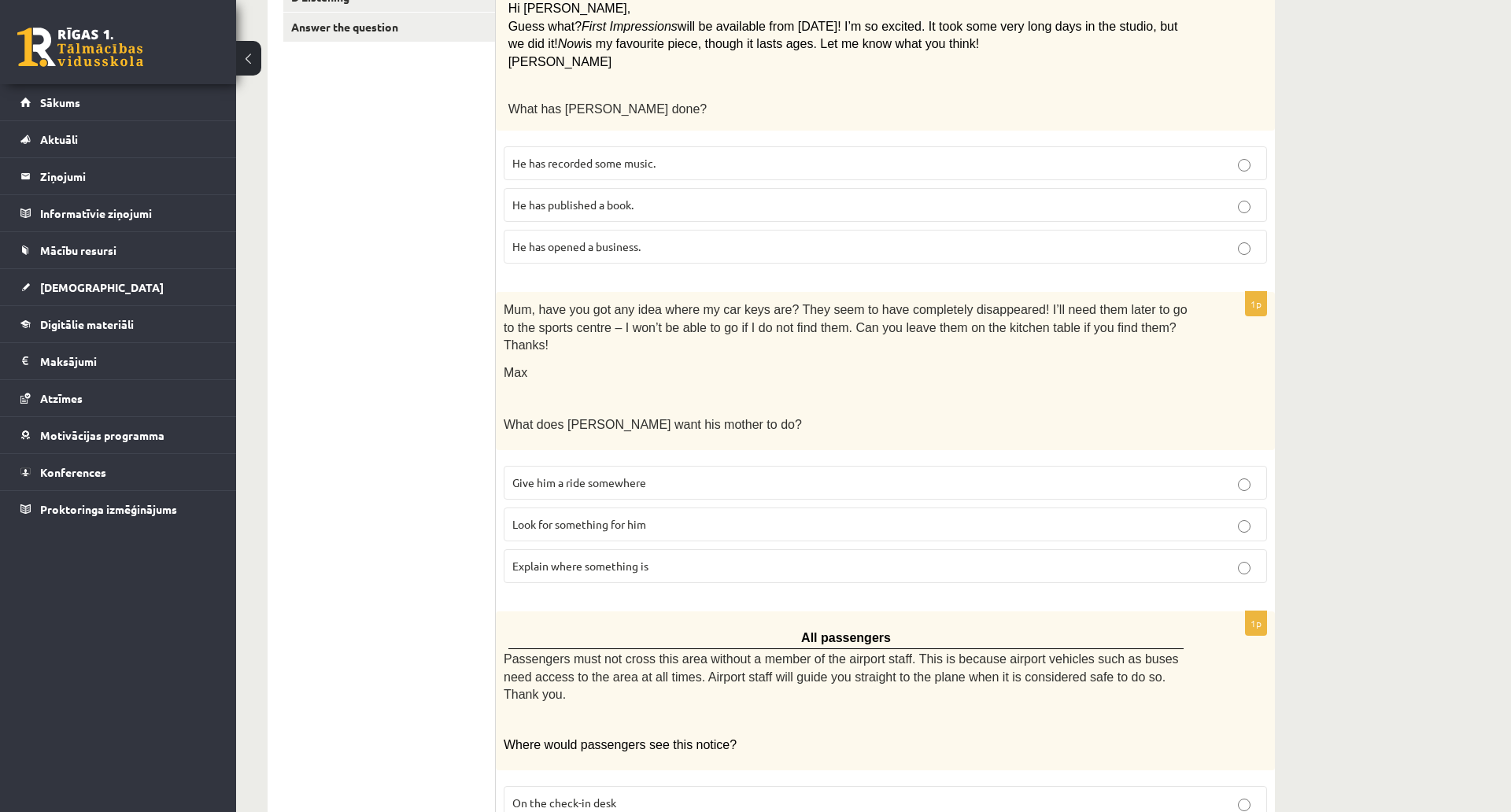
click at [588, 517] on span "Look for something for him" at bounding box center [579, 524] width 134 height 14
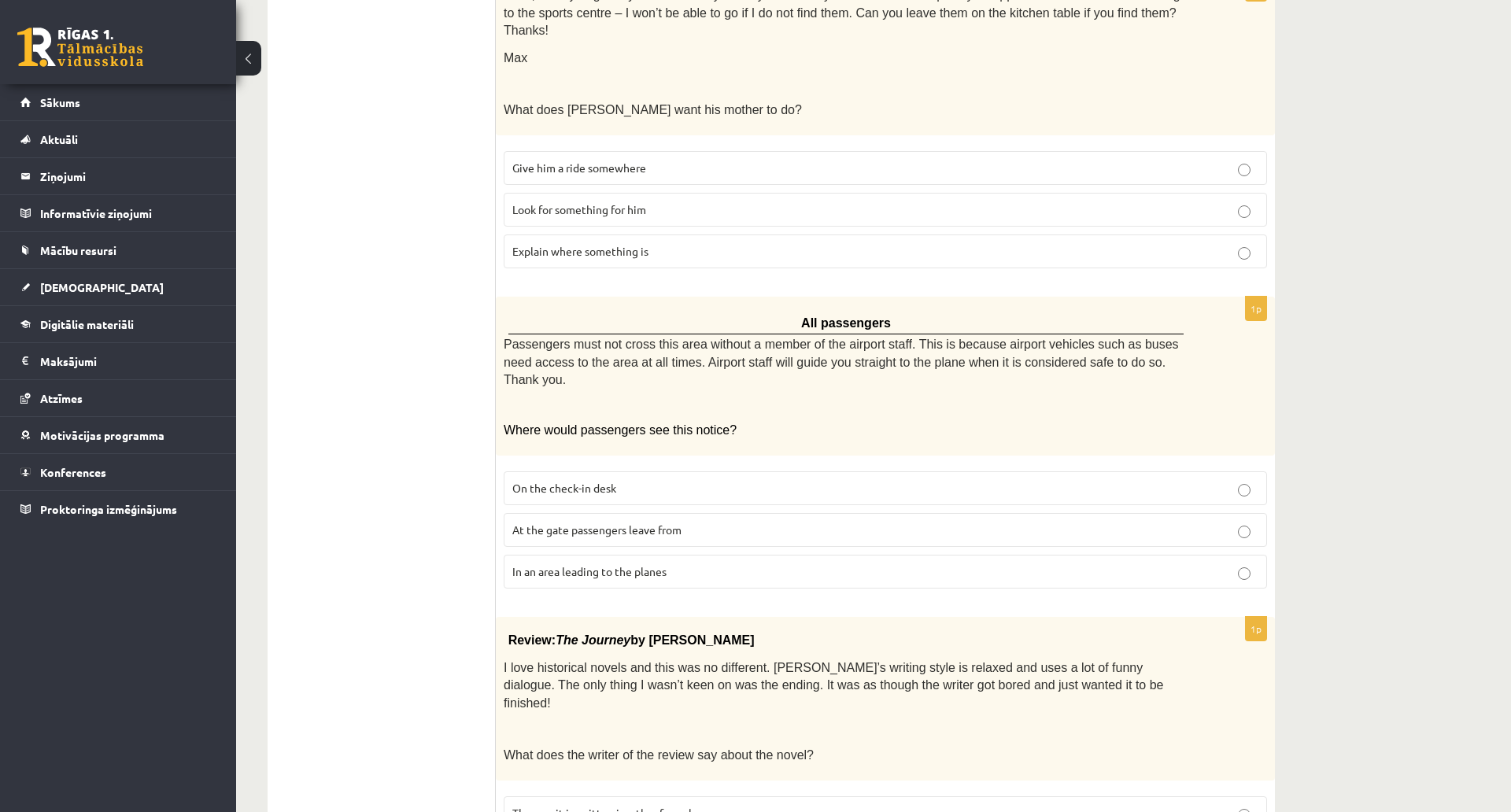
scroll to position [782, 0]
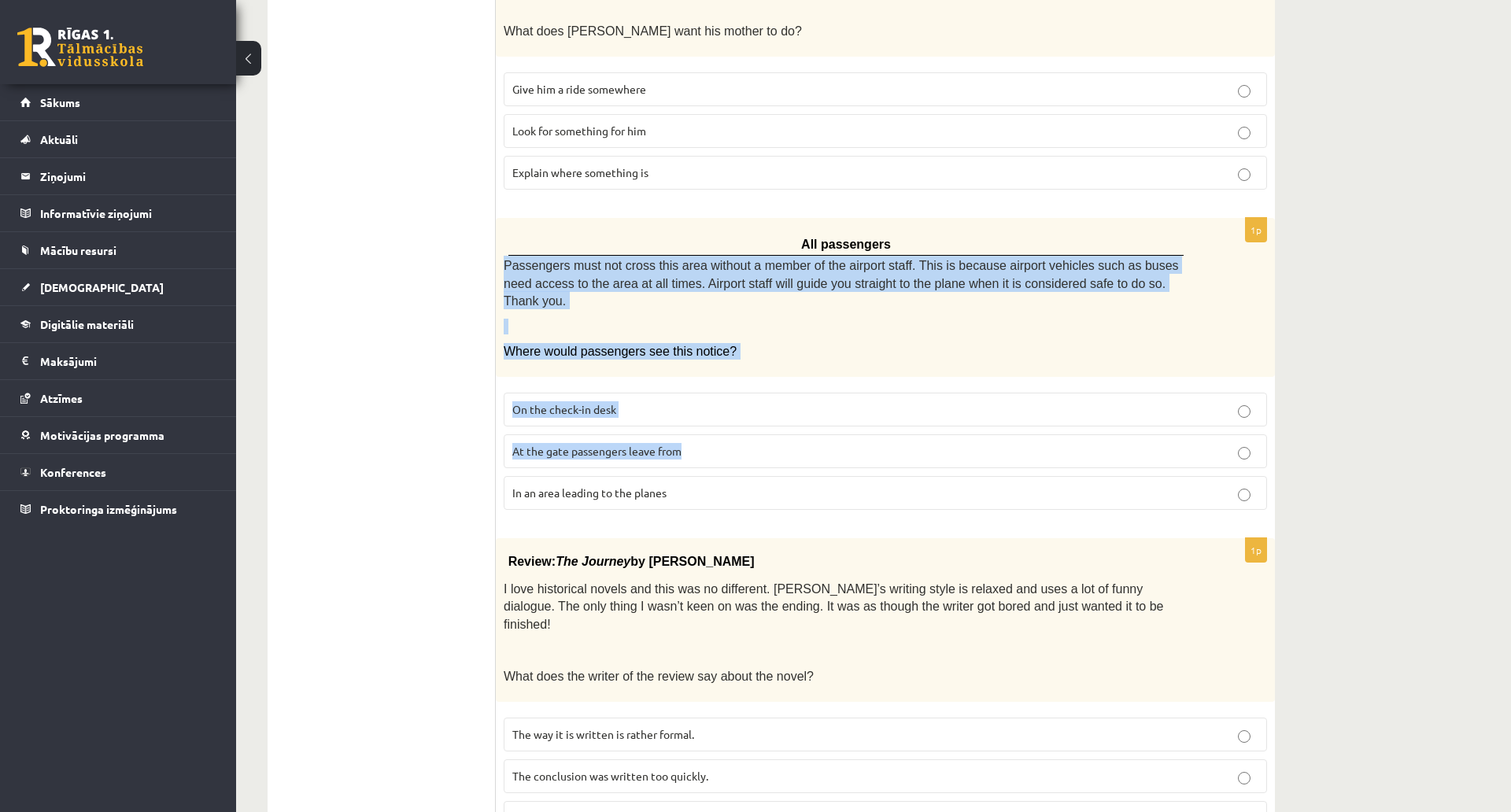
drag, startPoint x: 505, startPoint y: 245, endPoint x: 927, endPoint y: 421, distance: 457.2
click at [927, 421] on div "1p All passengers Passengers must not cross this area without a member of the a…" at bounding box center [885, 370] width 779 height 305
drag, startPoint x: 537, startPoint y: 221, endPoint x: 1012, endPoint y: 460, distance: 531.7
click at [1012, 460] on div "1p All passengers Passengers must not cross this area without a member of the a…" at bounding box center [885, 370] width 779 height 305
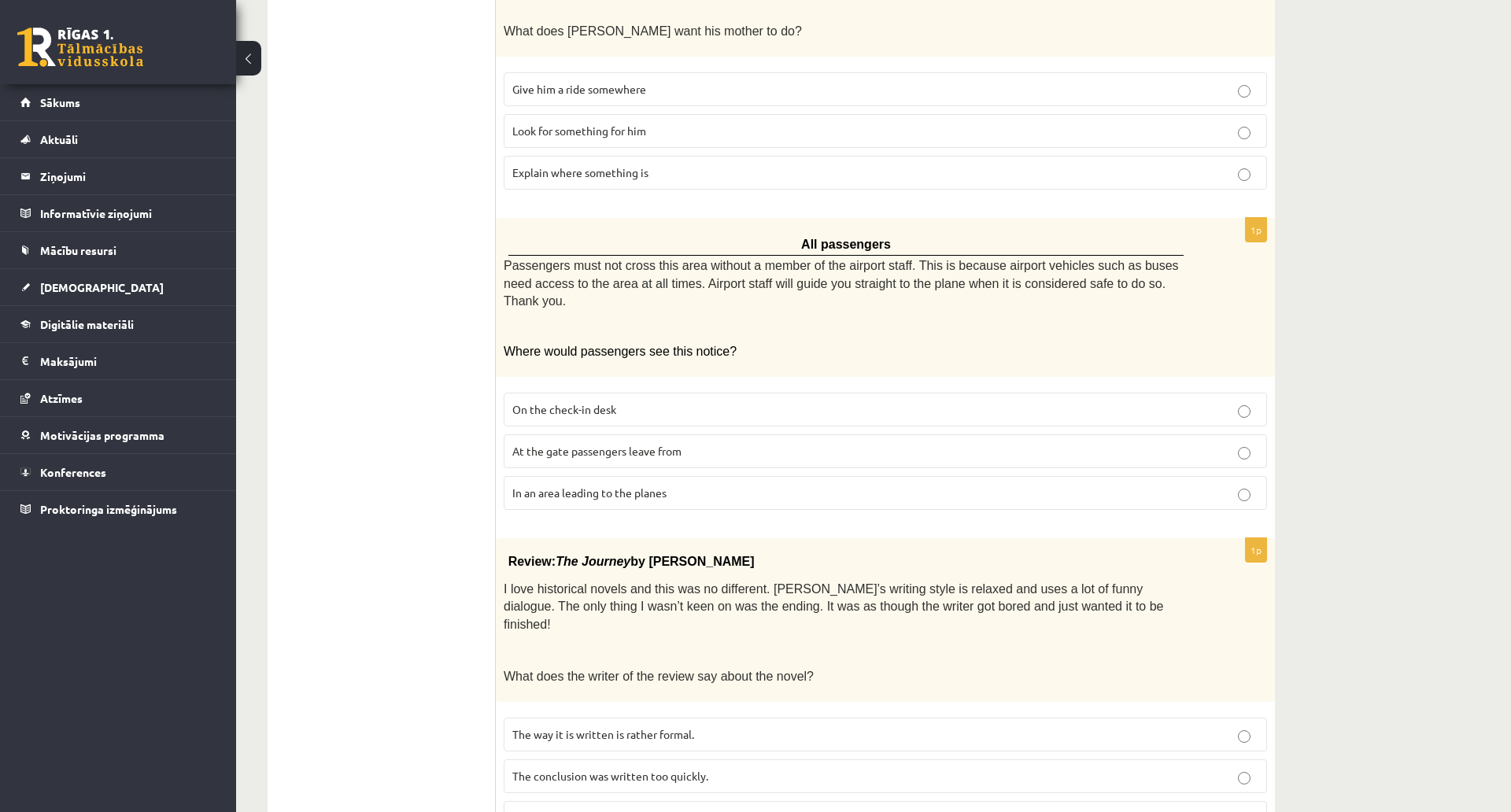
click at [977, 549] on p "Review: The Journey by Elizabeth Brown" at bounding box center [847, 561] width 676 height 24
click at [812, 476] on label "In an area leading to the planes" at bounding box center [885, 493] width 764 height 34
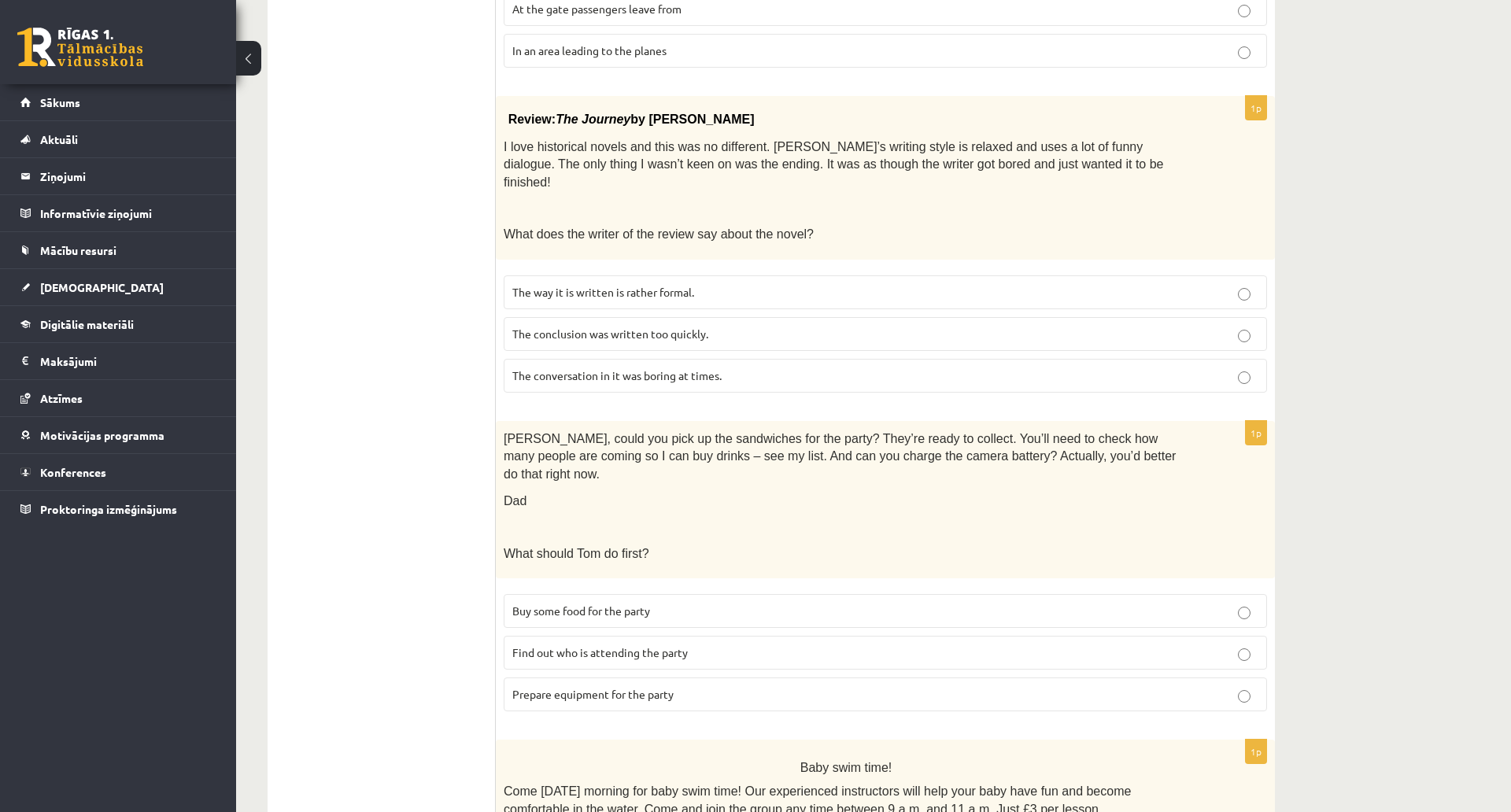
scroll to position [1259, 0]
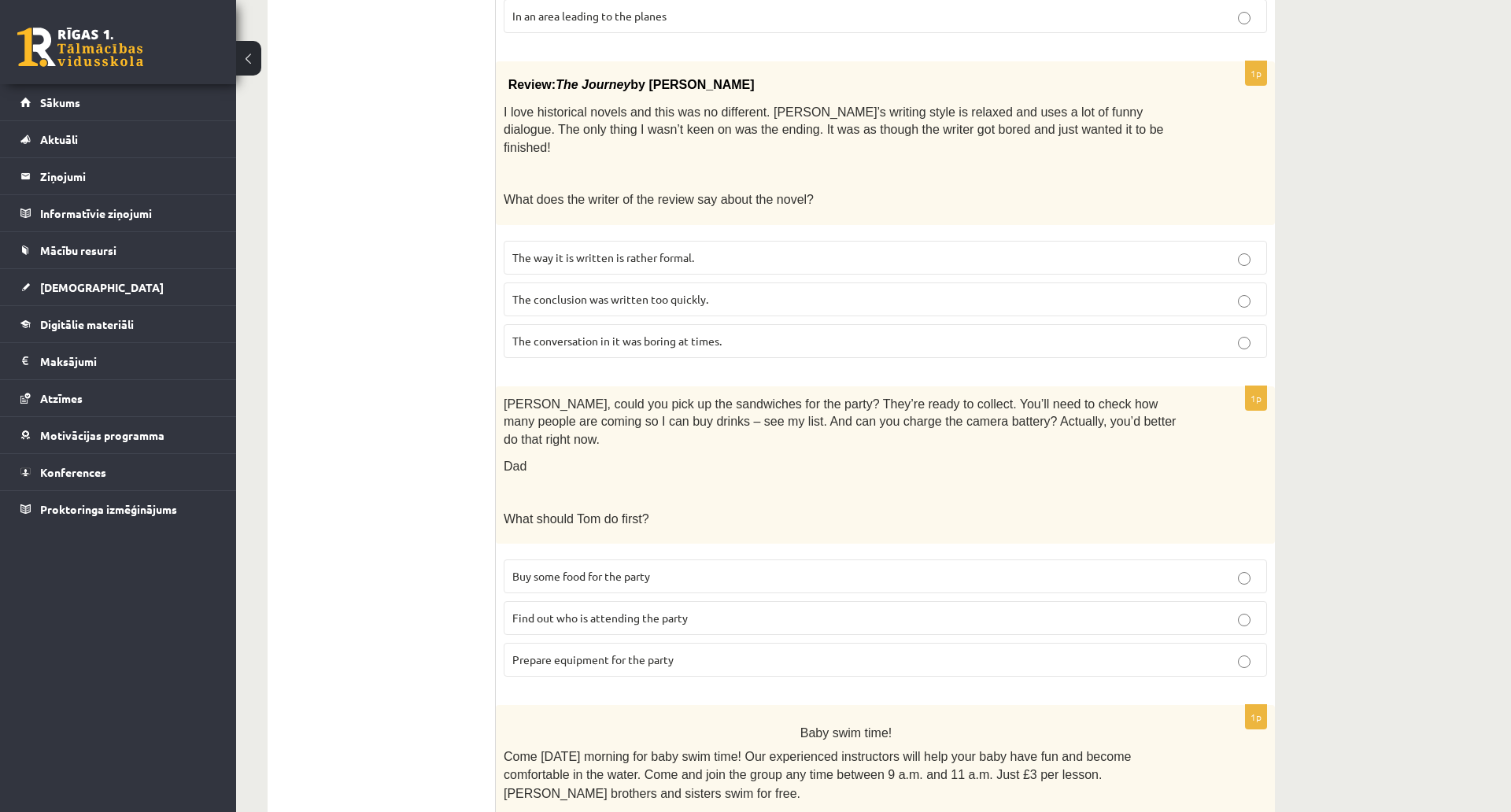
click at [653, 334] on span "The conversation in it was boring at times." at bounding box center [617, 341] width 209 height 14
drag, startPoint x: 760, startPoint y: 95, endPoint x: 868, endPoint y: 108, distance: 108.8
click at [865, 106] on span "I love historical novels and this was no different. Elizabeth’s writing style i…" at bounding box center [834, 130] width 660 height 48
click at [909, 152] on div "Review: The Journey by Elizabeth Brown I love historical novels and this was no…" at bounding box center [885, 142] width 779 height 163
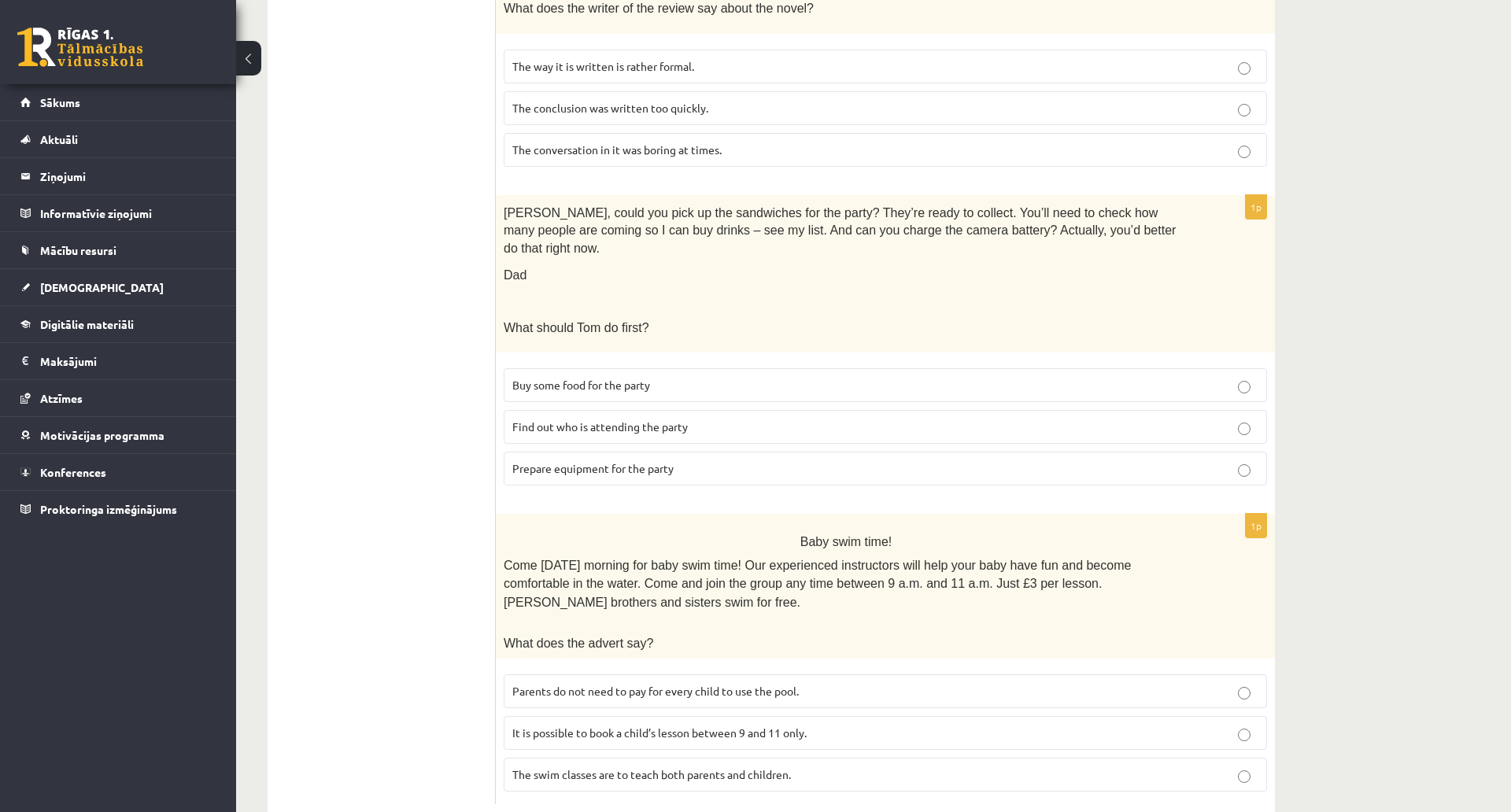
scroll to position [1491, 0]
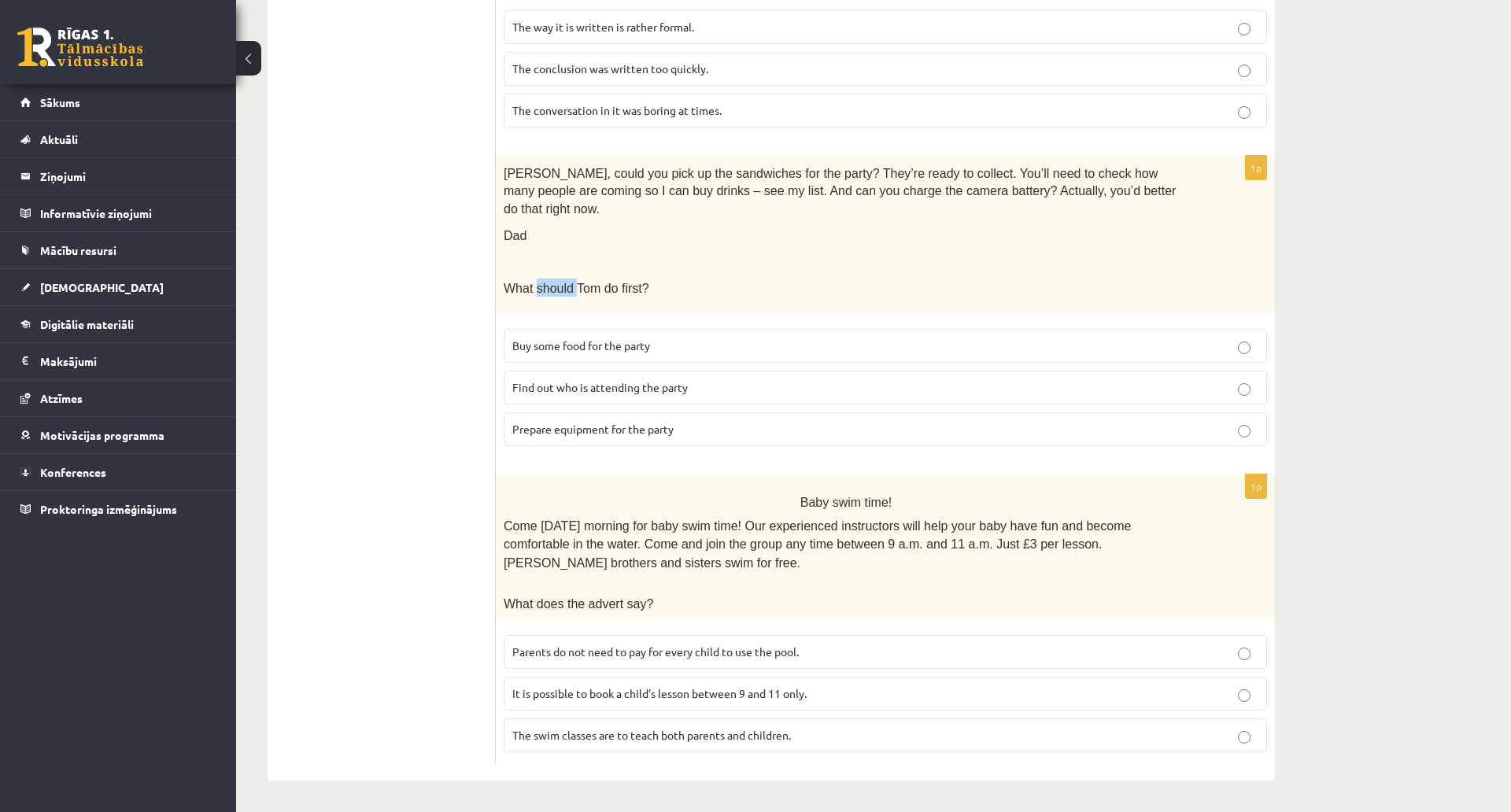
drag, startPoint x: 571, startPoint y: 218, endPoint x: 534, endPoint y: 224, distance: 37.5
click at [534, 224] on div "Tom, could you pick up the sandwiches for the party? They’re ready to collect. …" at bounding box center [885, 234] width 779 height 158
click at [534, 172] on div "Tom, could you pick up the sandwiches for the party? They’re ready to collect. …" at bounding box center [885, 234] width 779 height 158
drag, startPoint x: 553, startPoint y: 224, endPoint x: 539, endPoint y: 210, distance: 19.8
click at [539, 213] on div "Tom, could you pick up the sandwiches for the party? They’re ready to collect. …" at bounding box center [885, 234] width 779 height 158
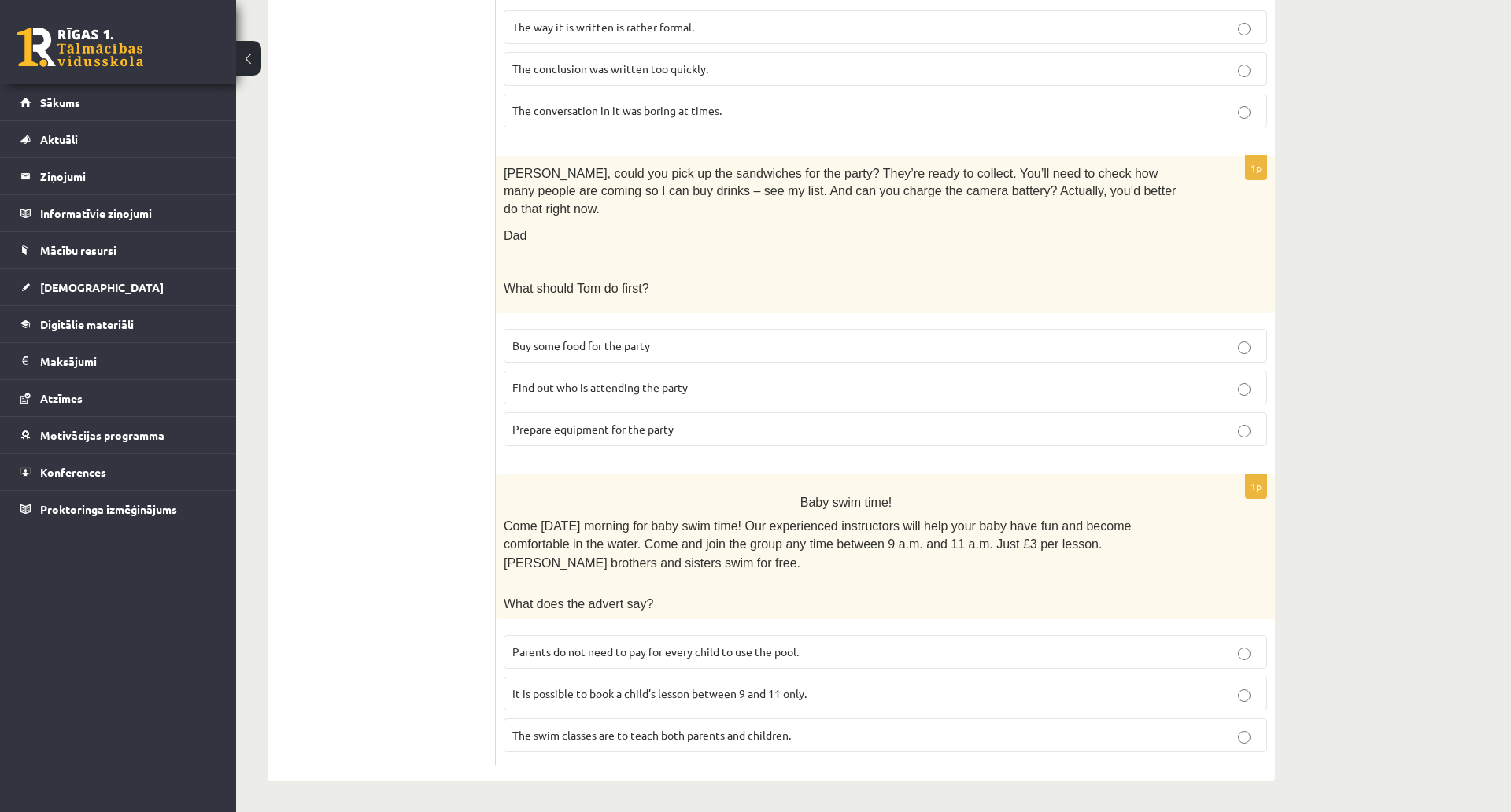
click at [606, 422] on span "Prepare equipment for the party" at bounding box center [593, 429] width 161 height 14
drag, startPoint x: 1192, startPoint y: 662, endPoint x: 1180, endPoint y: 681, distance: 22.5
click at [1176, 716] on label "The swim classes are to teach both parents and children." at bounding box center [885, 735] width 764 height 34
drag, startPoint x: 508, startPoint y: 425, endPoint x: 818, endPoint y: 409, distance: 310.4
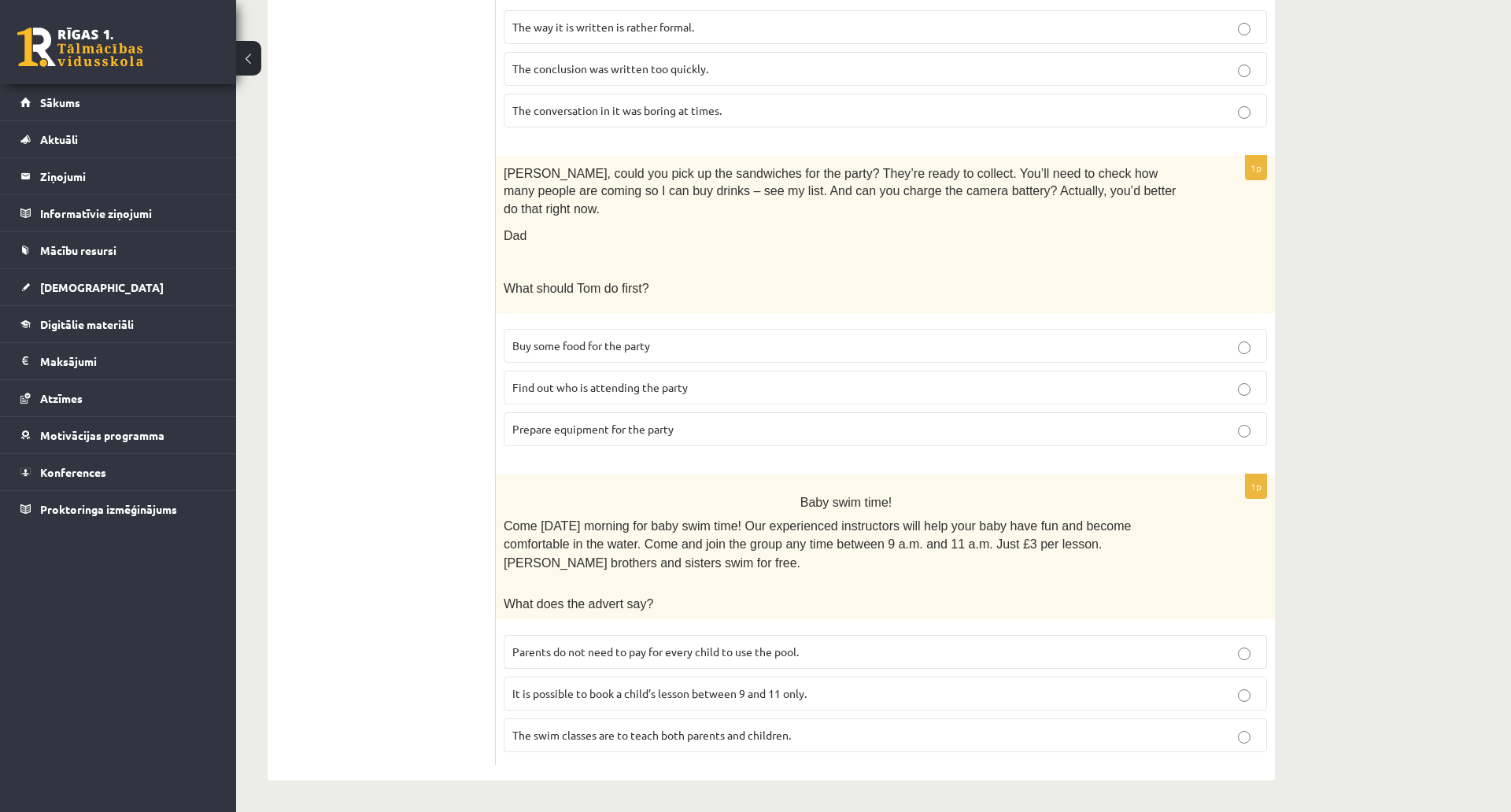
click at [641, 474] on div "Baby swim time! Come on Sunday morning for baby swim time! Our experienced inst…" at bounding box center [885, 547] width 779 height 145
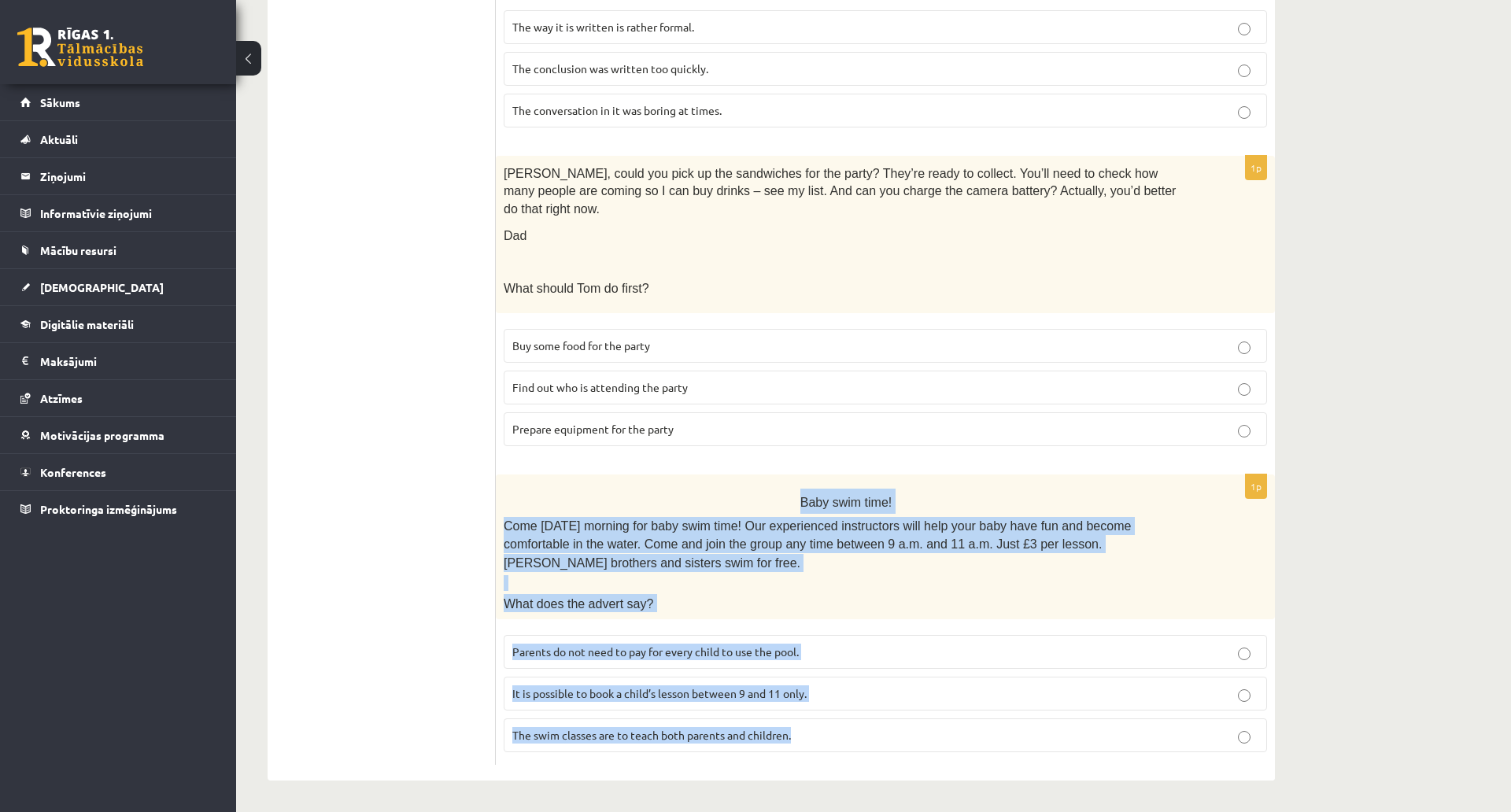
drag, startPoint x: 800, startPoint y: 422, endPoint x: 1137, endPoint y: 639, distance: 400.8
click at [1137, 639] on div "1p Baby swim time! Come on Sunday morning for baby swim time! Our experienced i…" at bounding box center [885, 619] width 779 height 290
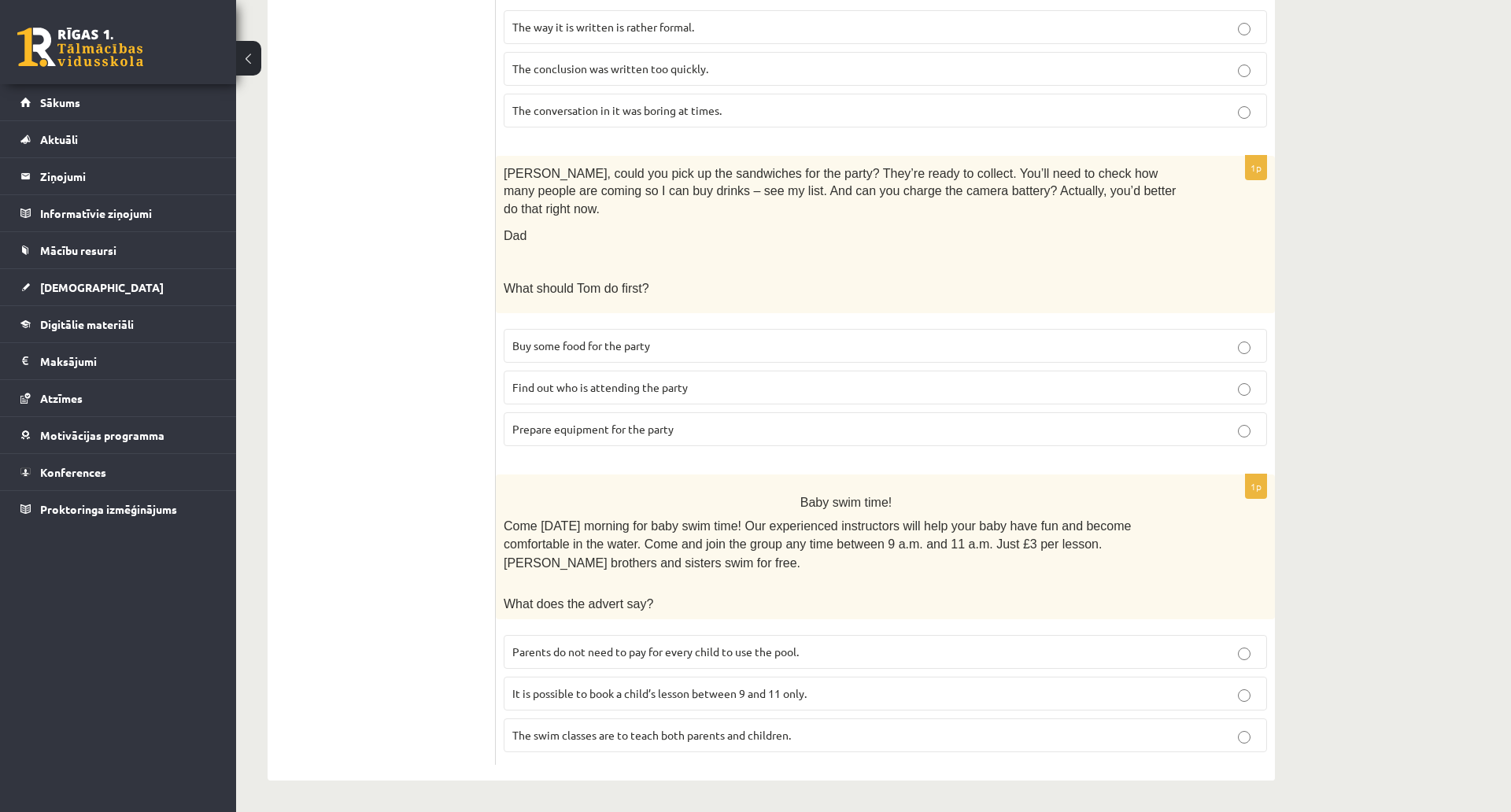
click at [709, 644] on p "Parents do not need to pay for every child to use the pool." at bounding box center [885, 652] width 746 height 17
click at [728, 686] on span "It is possible to book a child’s lesson between 9 and 11 only." at bounding box center [660, 694] width 294 height 14
click at [734, 644] on span "Parents do not need to pay for every child to use the pool." at bounding box center [656, 652] width 286 height 14
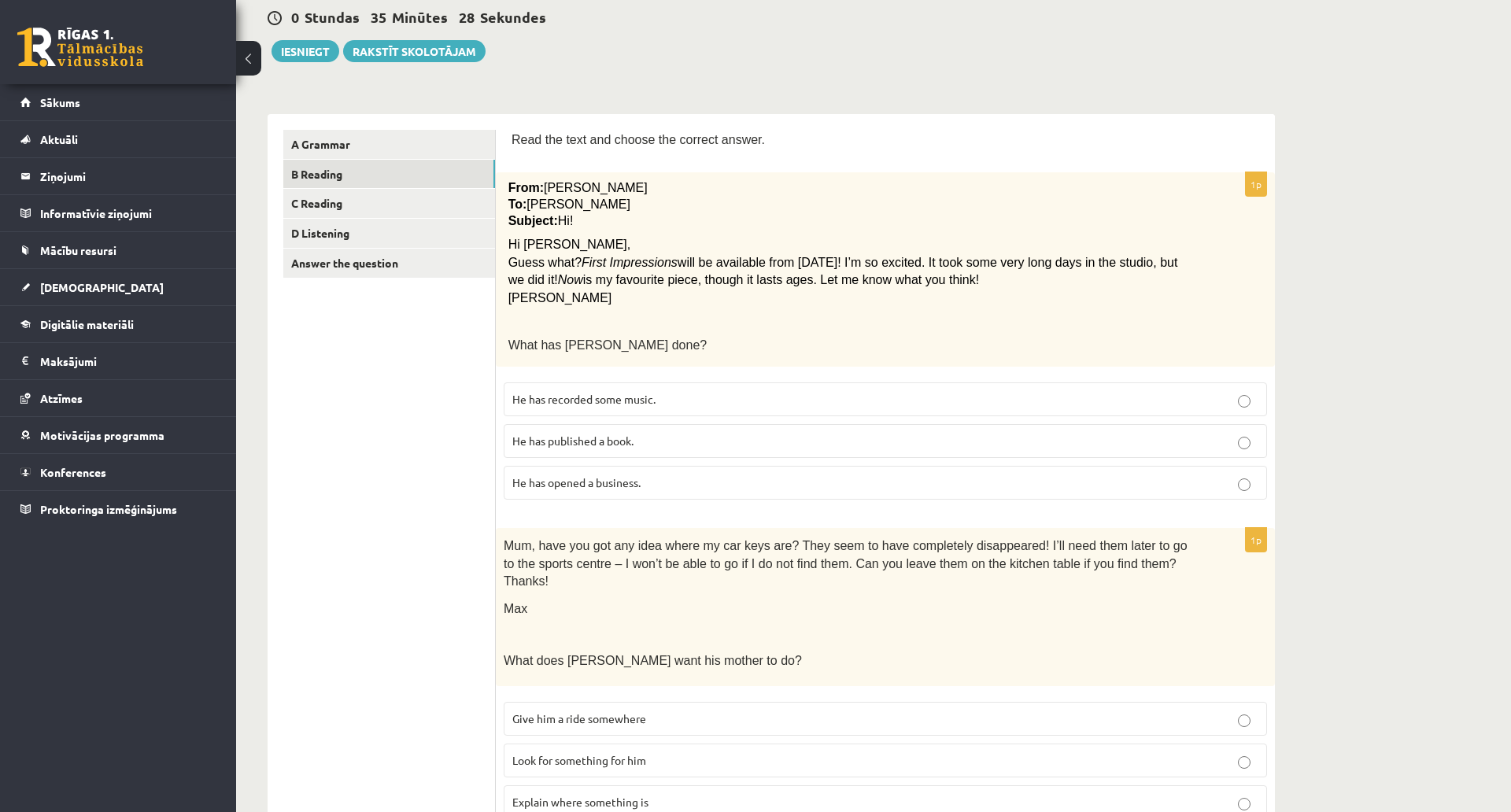
scroll to position [0, 0]
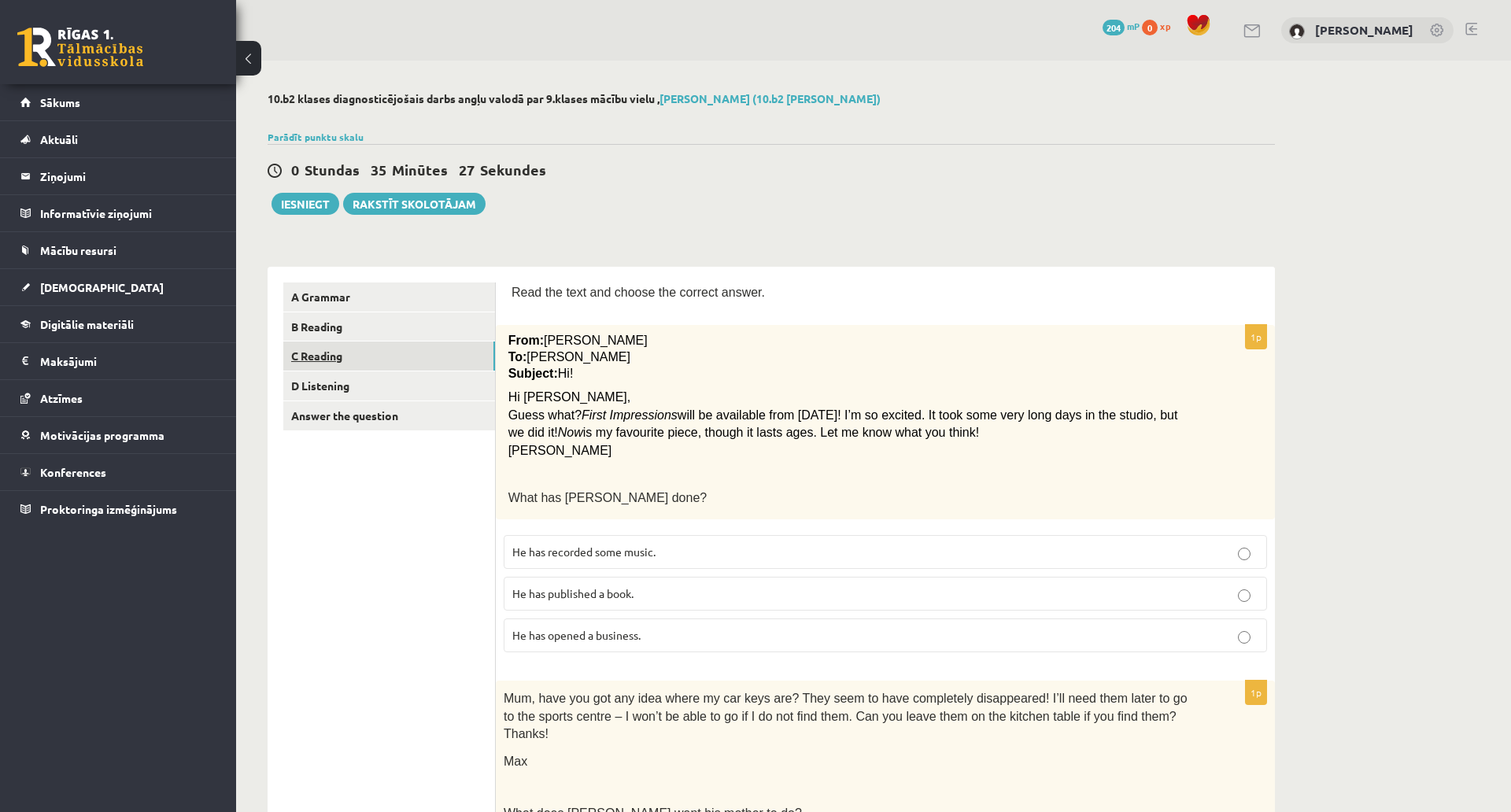
click at [375, 358] on link "C Reading" at bounding box center [389, 356] width 211 height 29
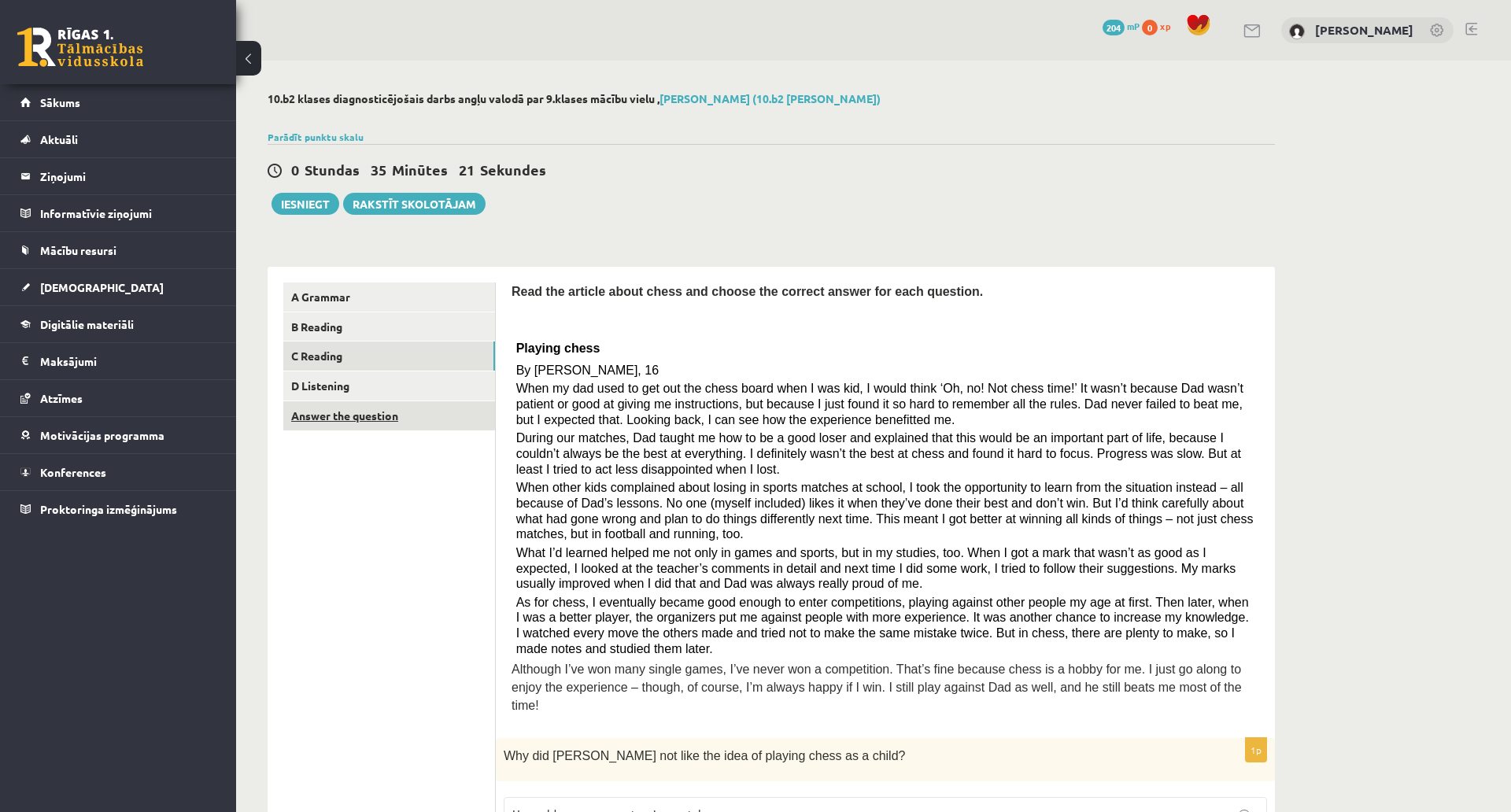
click at [452, 412] on link "Answer the question" at bounding box center [389, 416] width 211 height 29
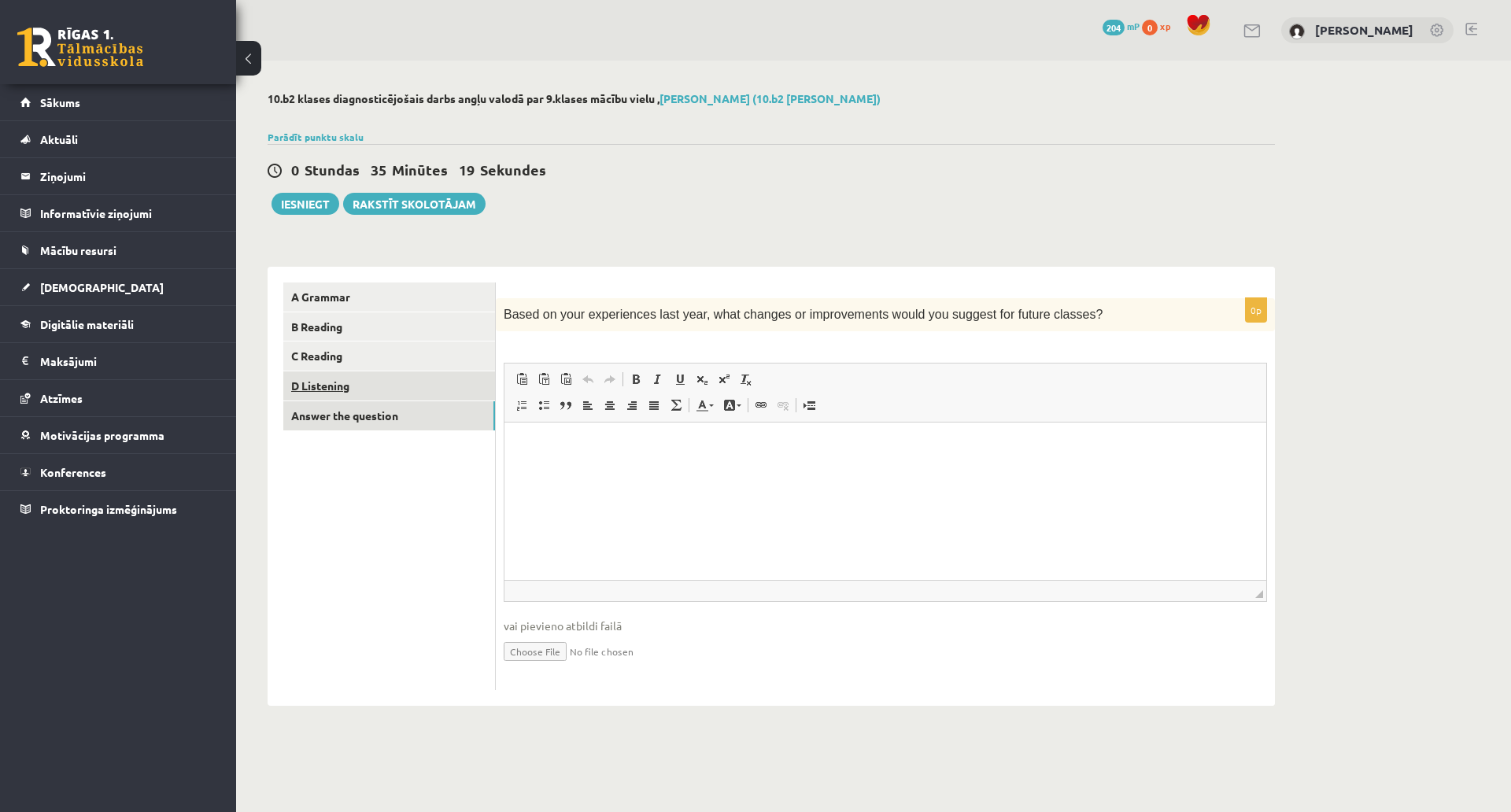
click at [401, 380] on link "D Listening" at bounding box center [389, 385] width 211 height 29
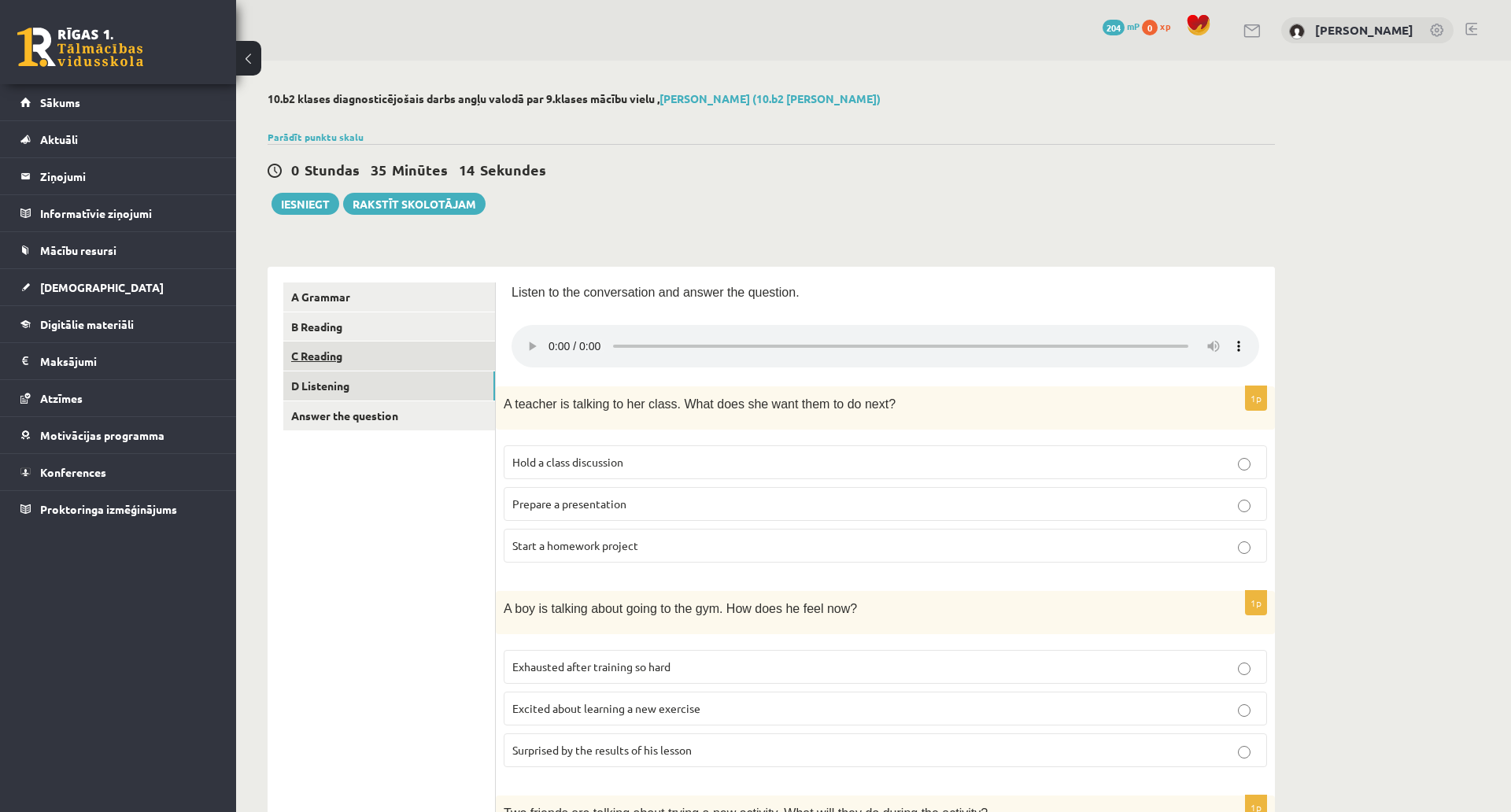
click at [391, 367] on link "C Reading" at bounding box center [389, 356] width 211 height 29
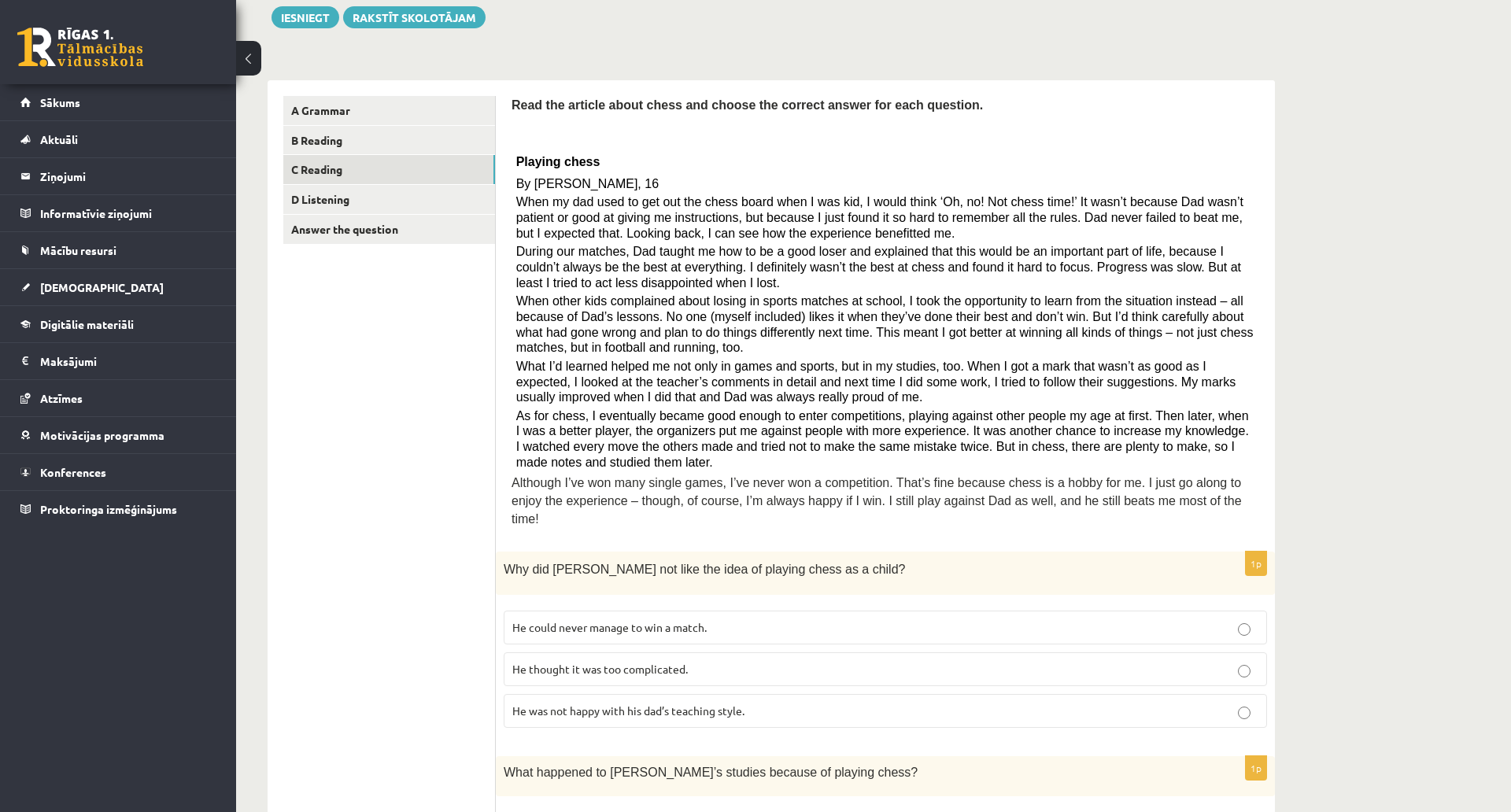
scroll to position [157, 0]
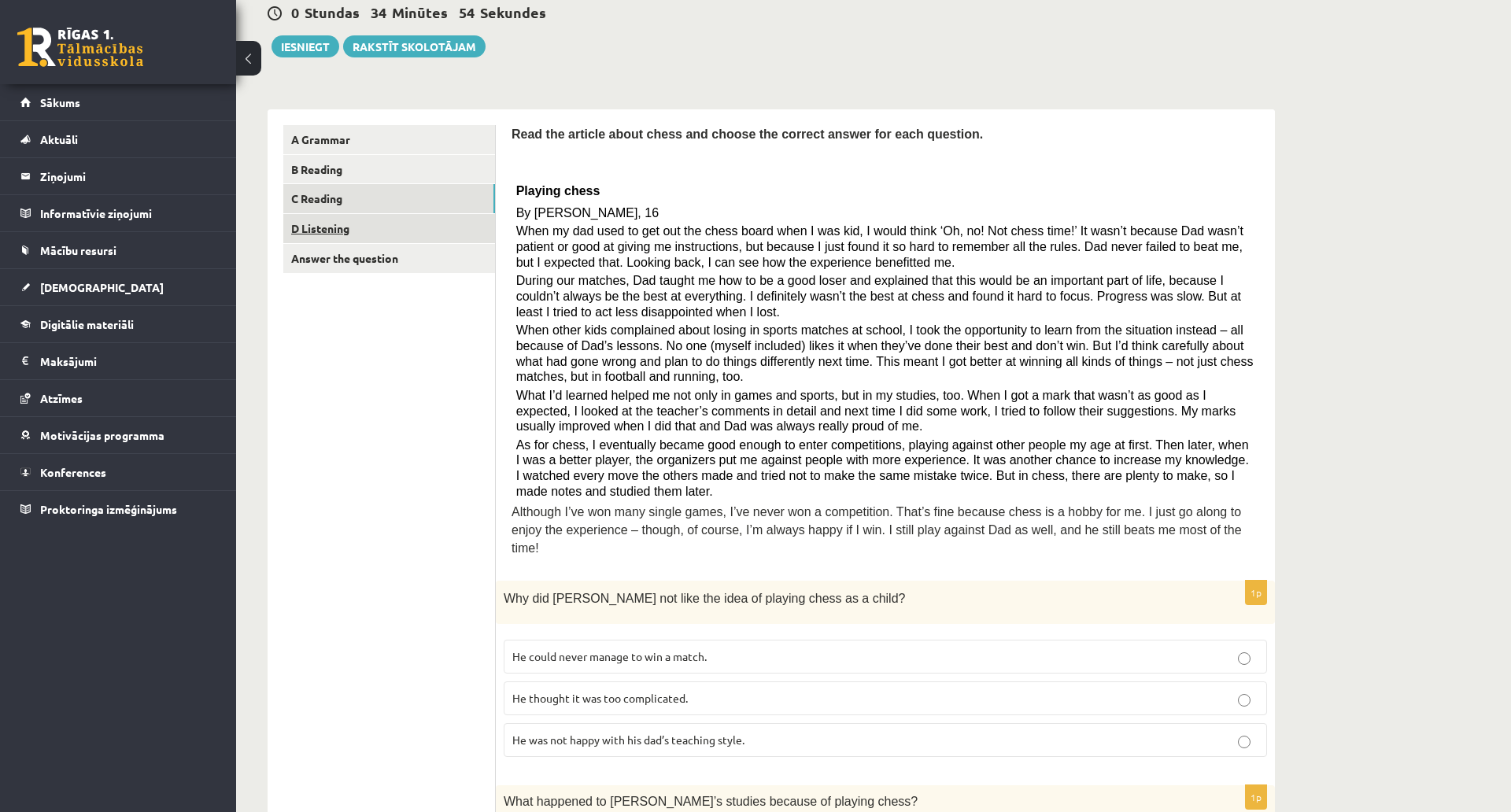
click at [339, 232] on link "D Listening" at bounding box center [389, 228] width 211 height 29
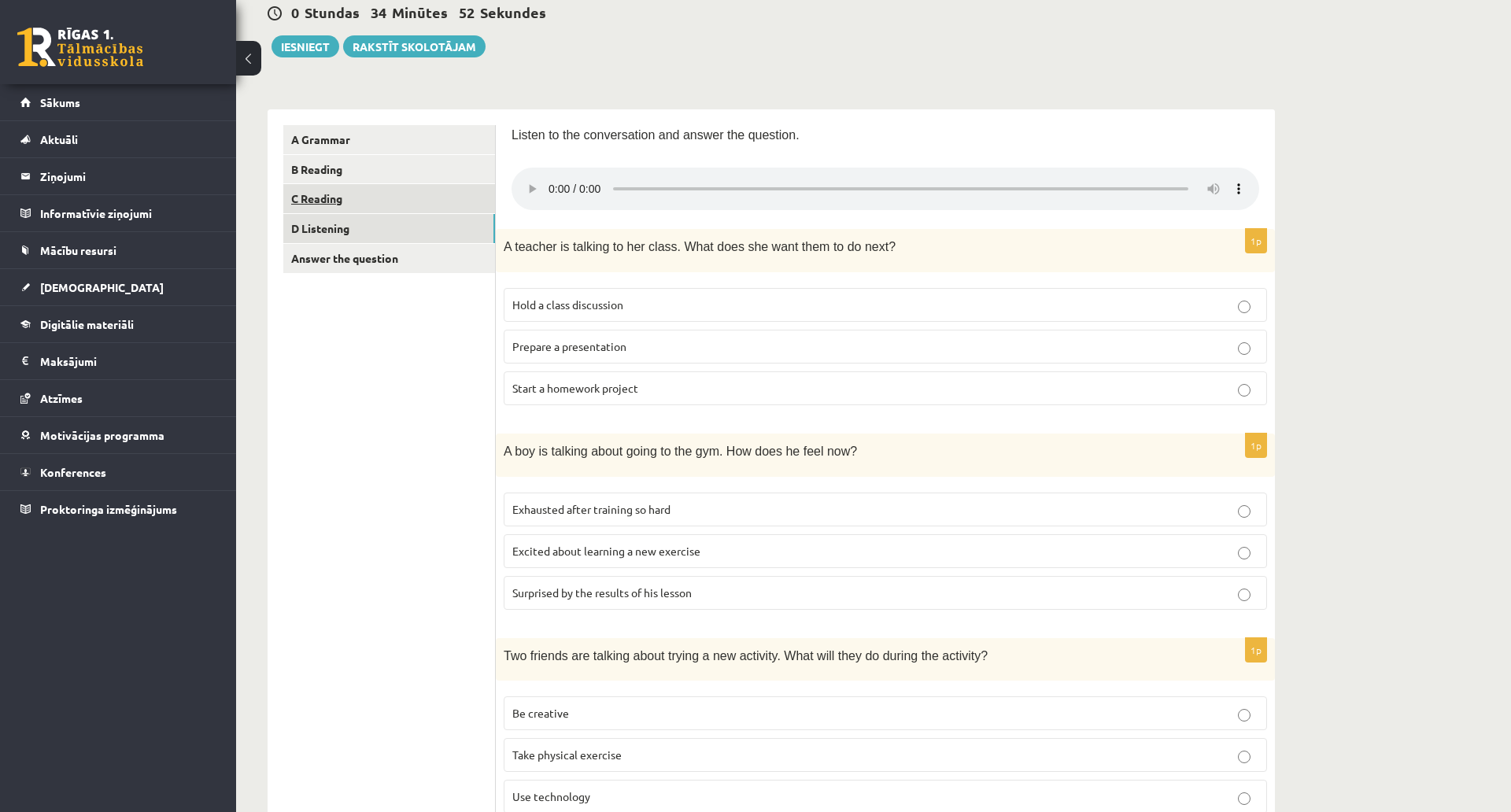
click at [357, 199] on link "C Reading" at bounding box center [389, 199] width 211 height 29
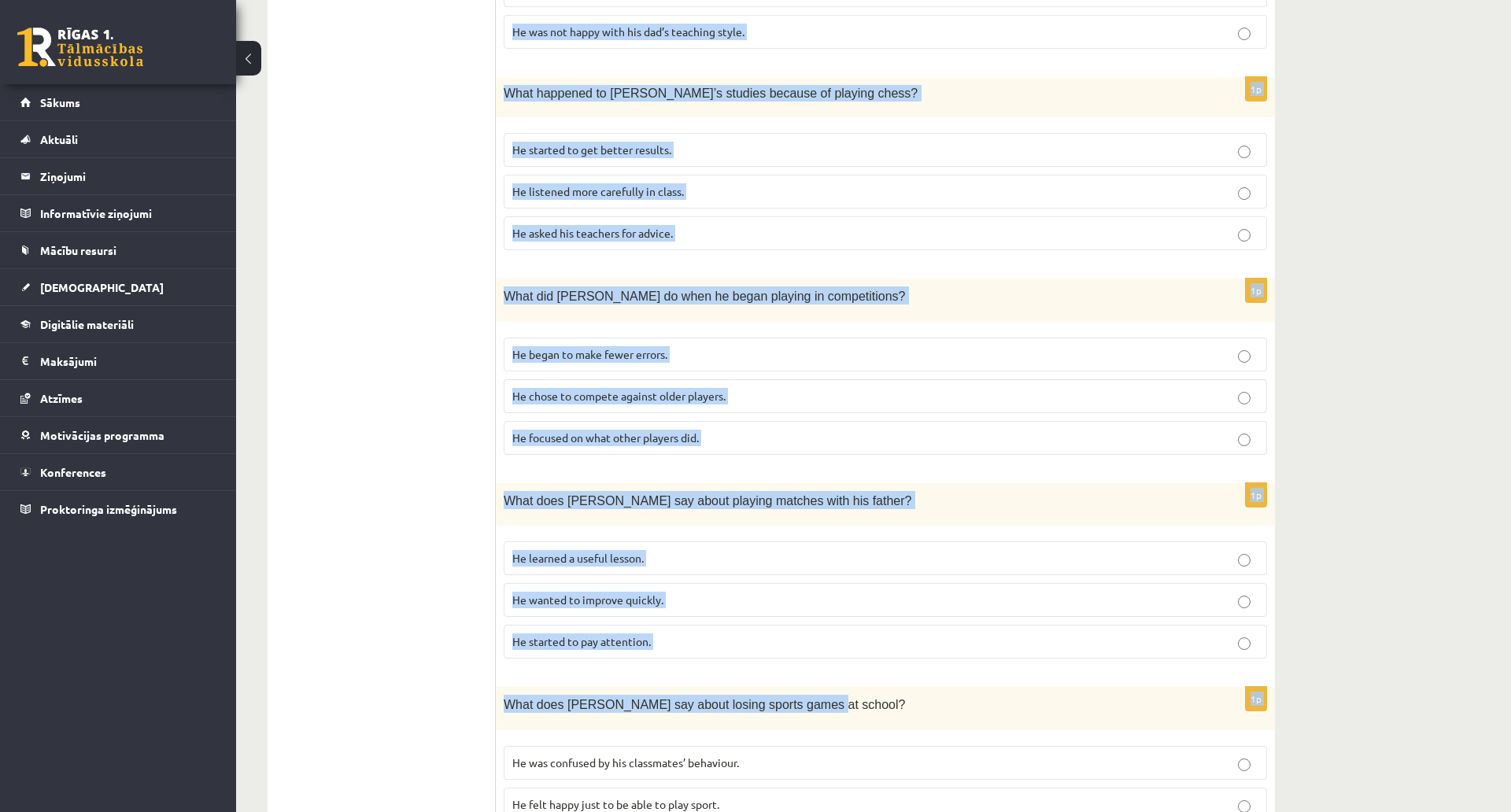
scroll to position [1259, 0]
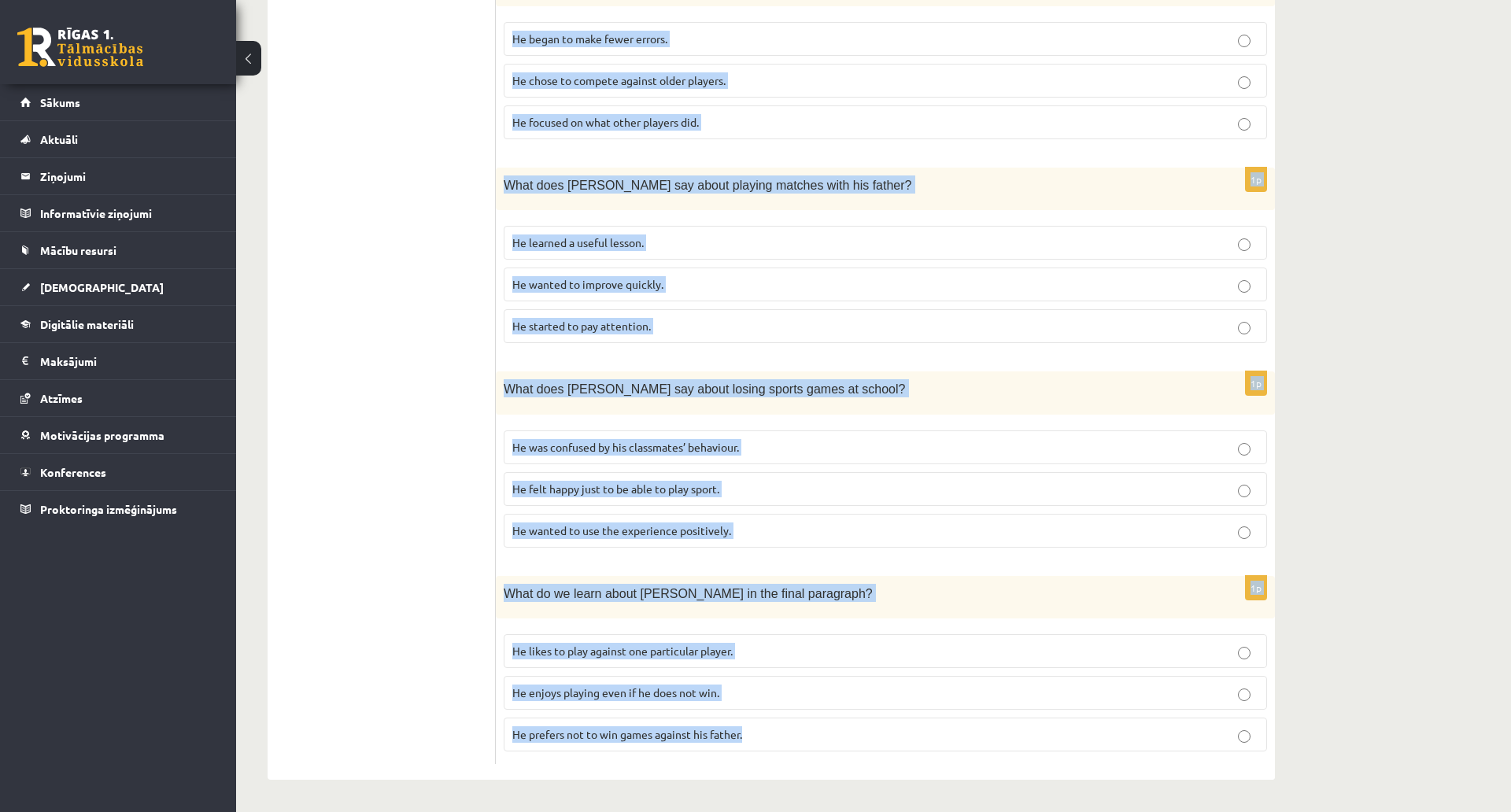
drag, startPoint x: 519, startPoint y: 188, endPoint x: 1243, endPoint y: 661, distance: 864.8
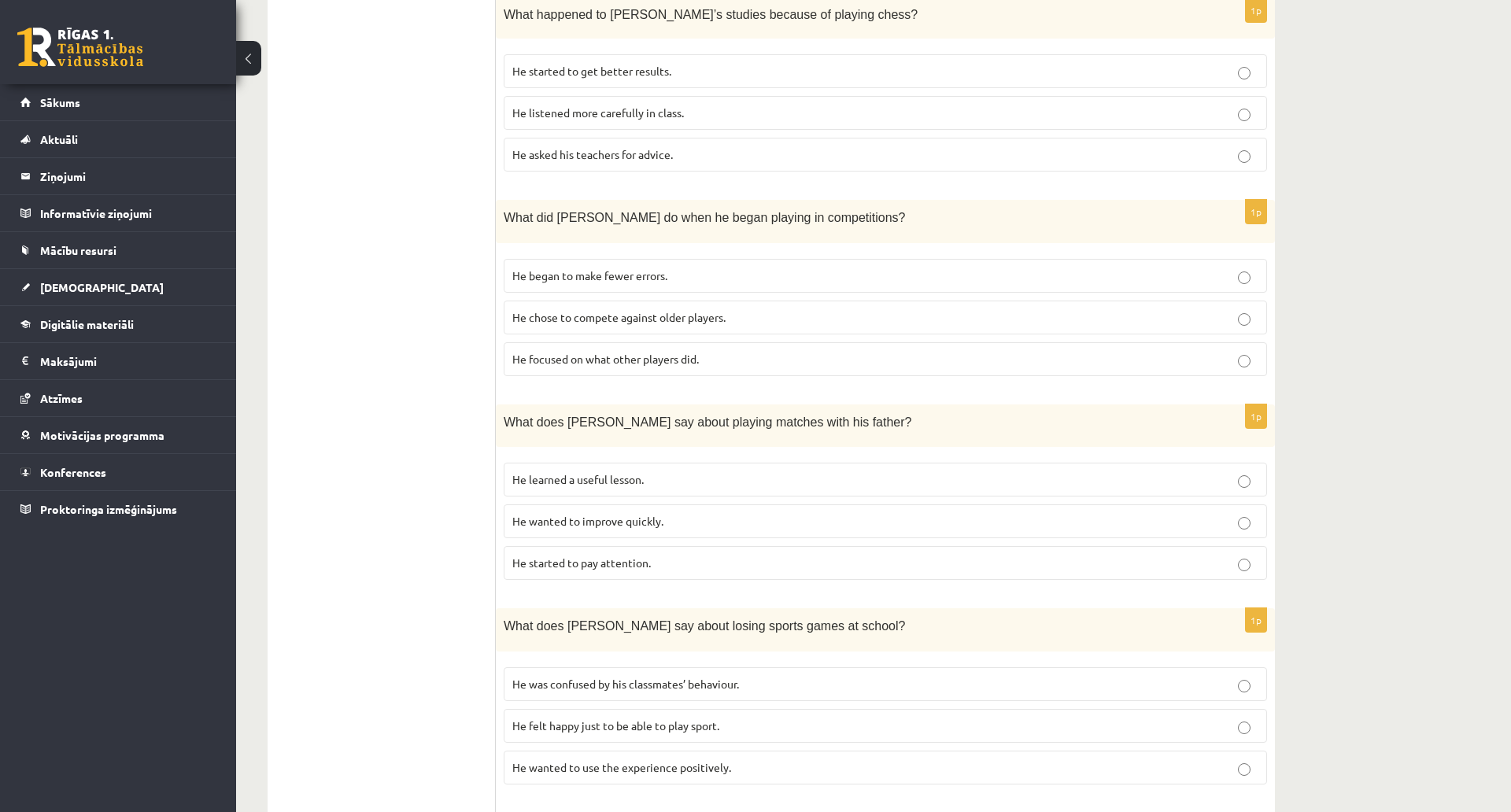
click at [410, 253] on ul "A Grammar B Reading C Reading D Listening Answer the question" at bounding box center [389, 170] width 212 height 1664
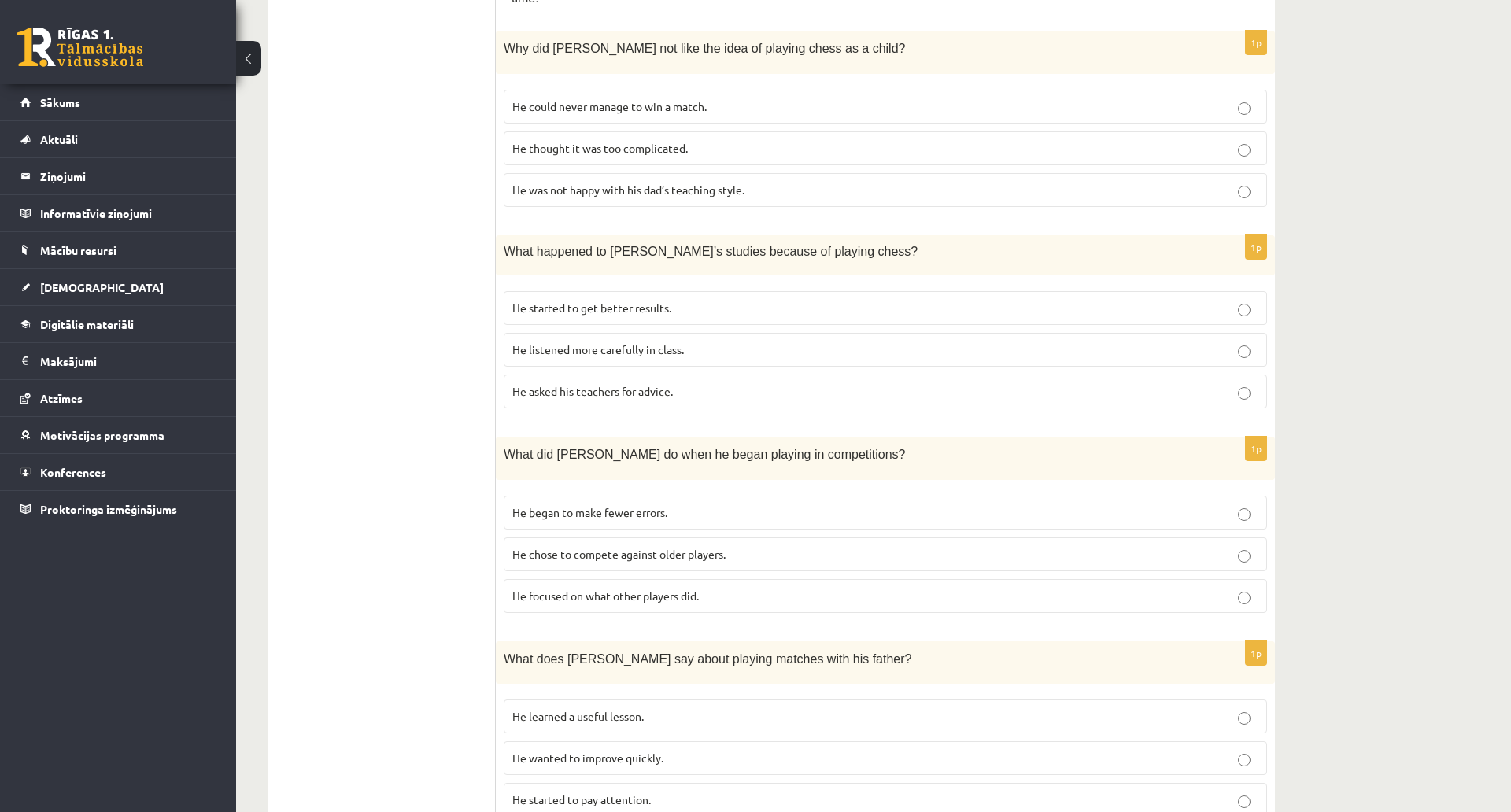
scroll to position [787, 0]
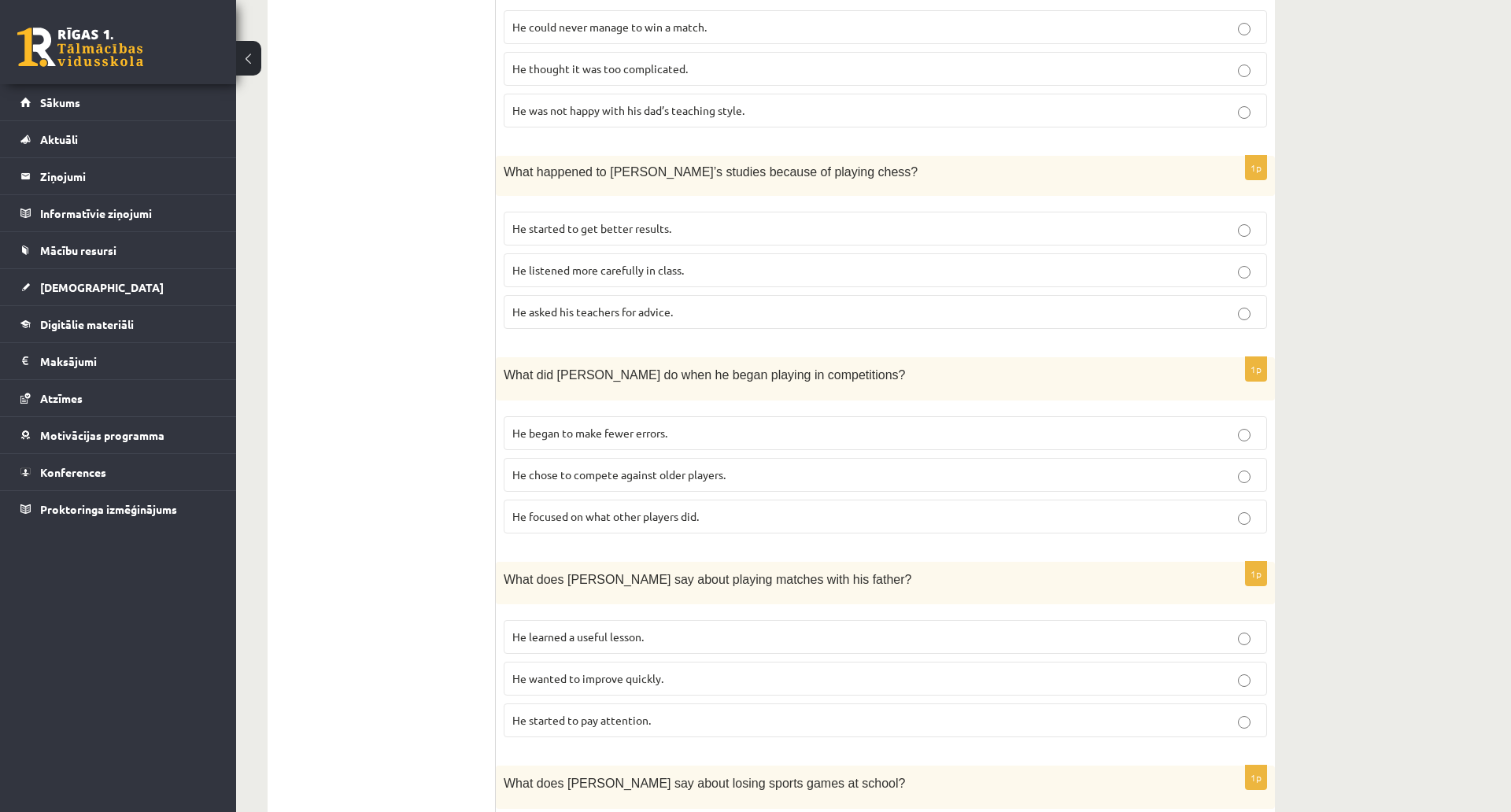
click at [699, 509] on span "He focused on what other players did." at bounding box center [606, 516] width 187 height 14
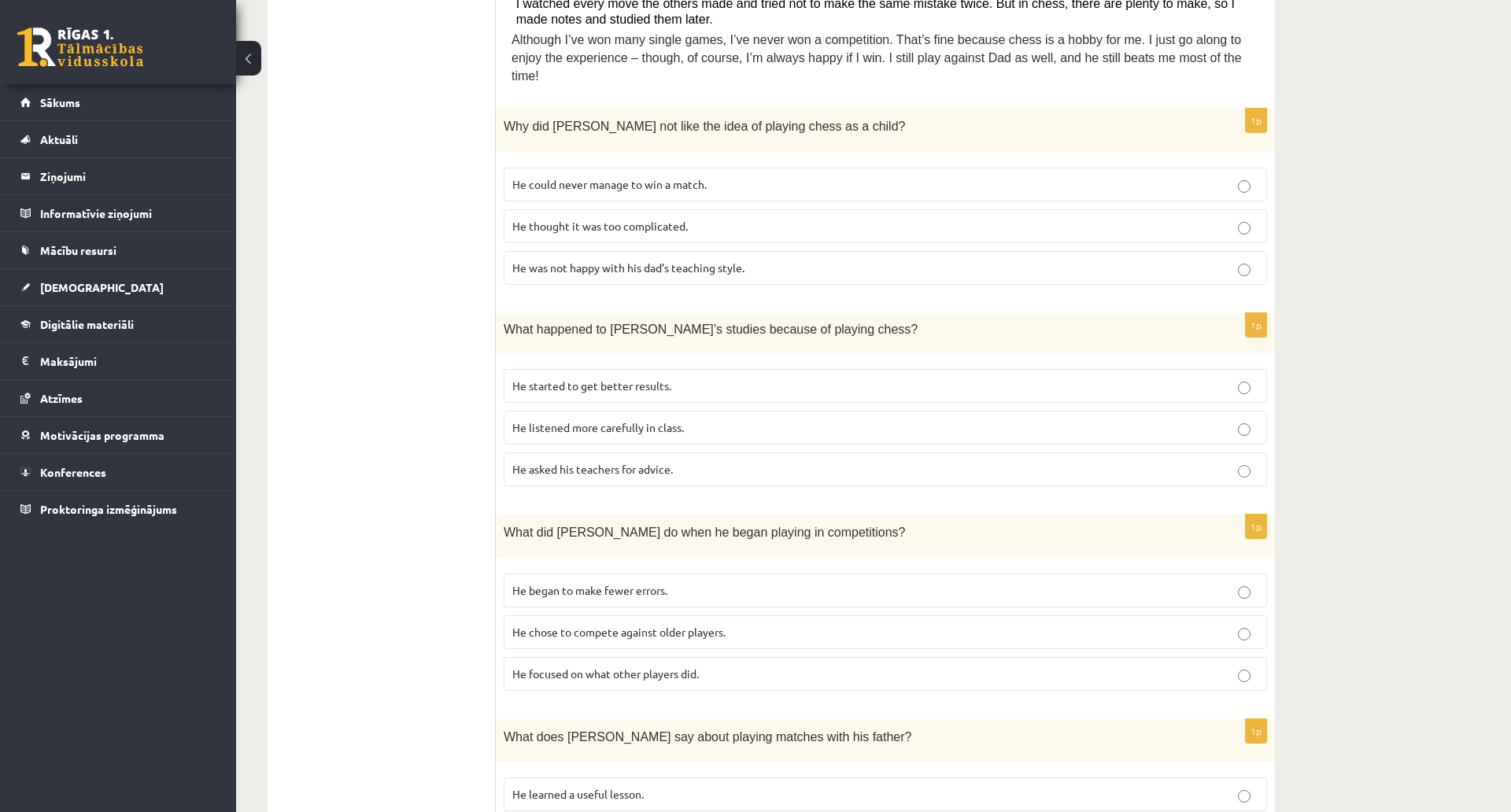
scroll to position [944, 0]
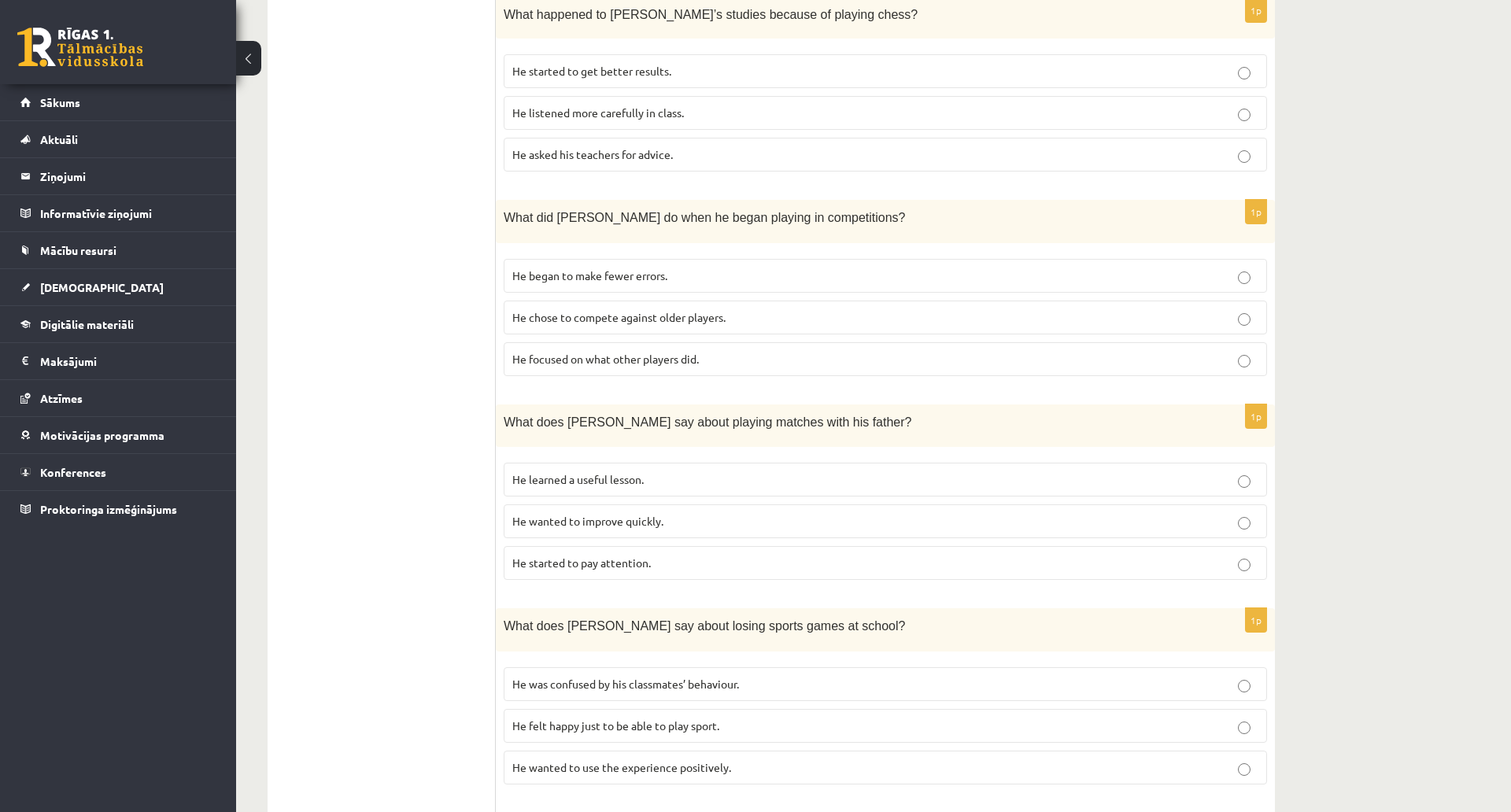
click at [622, 472] on span "He learned a useful lesson." at bounding box center [578, 479] width 131 height 14
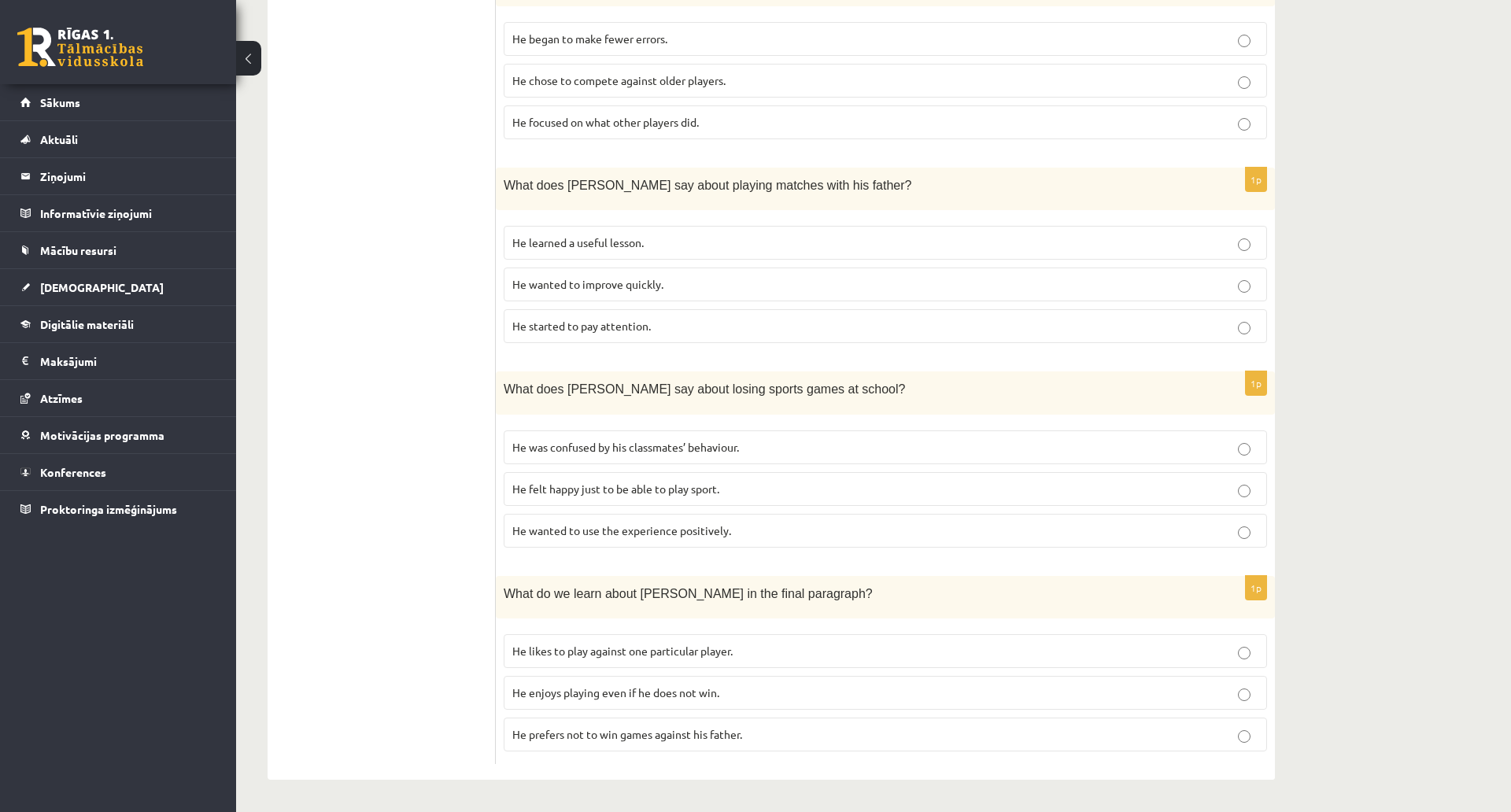
scroll to position [1259, 0]
click at [709, 524] on span "He wanted to use the experience positively." at bounding box center [622, 531] width 219 height 14
click at [857, 685] on p "He enjoys playing even if he does not win." at bounding box center [885, 693] width 746 height 17
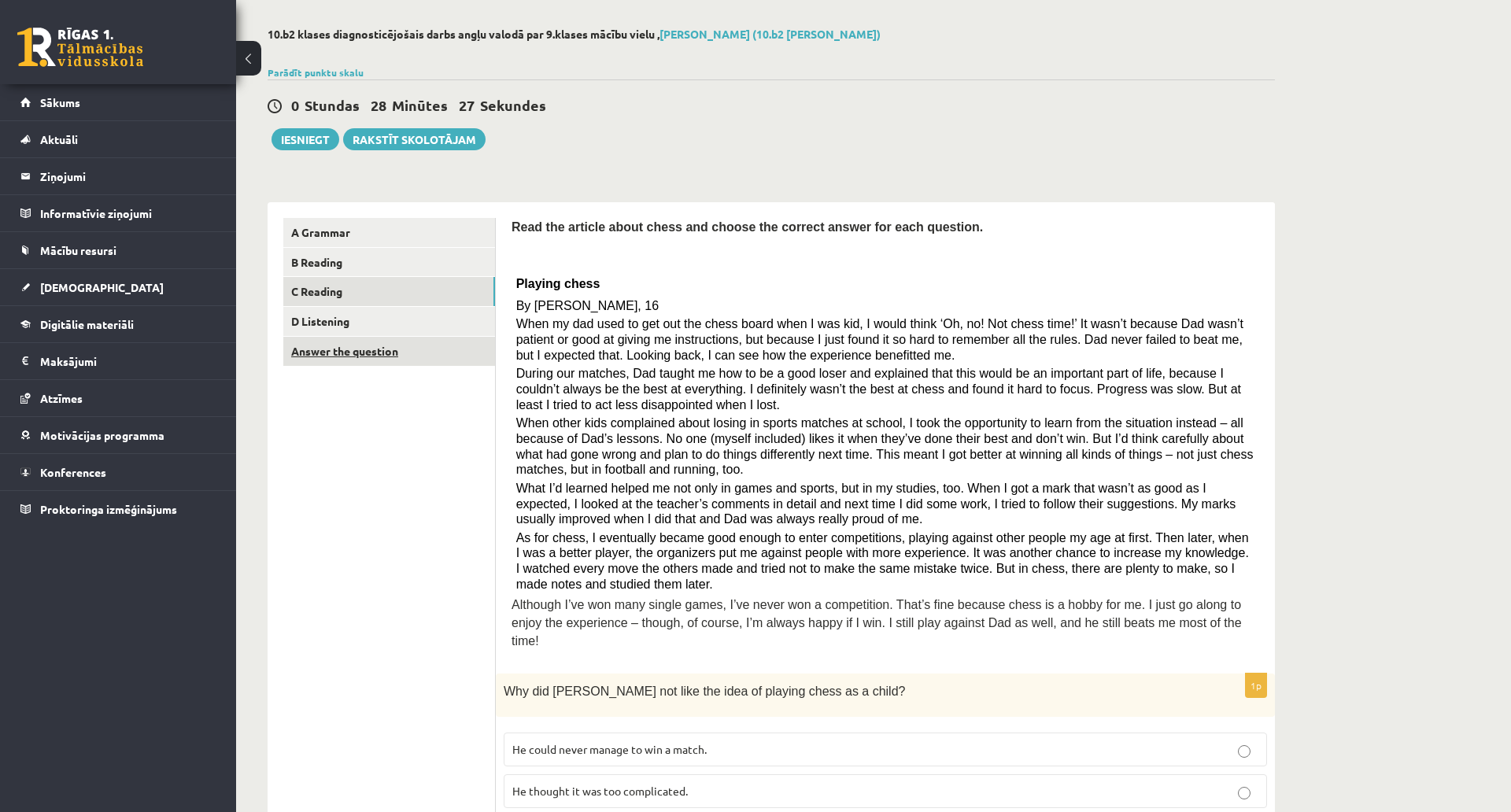
scroll to position [0, 0]
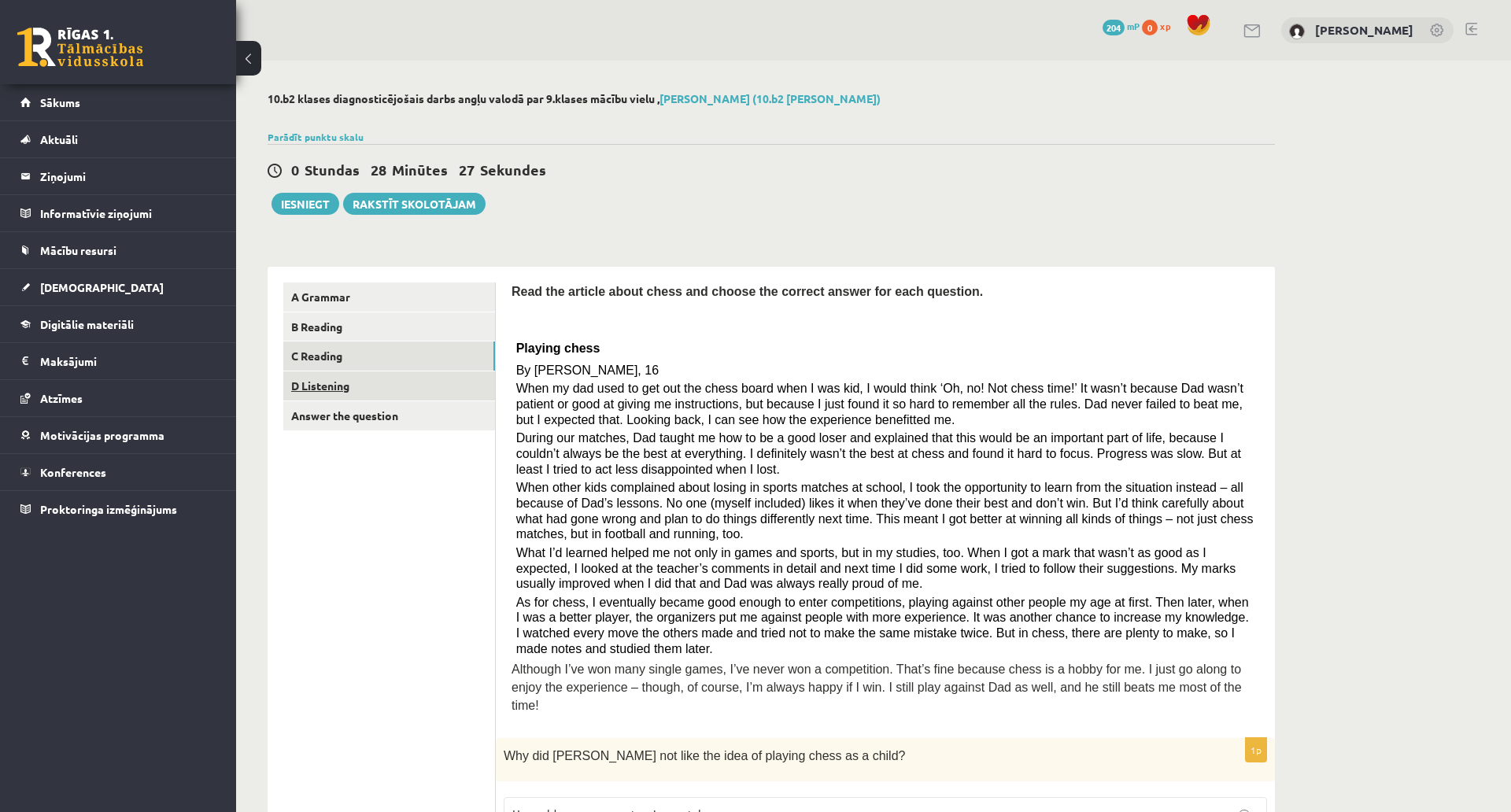
click at [343, 381] on link "D Listening" at bounding box center [389, 385] width 211 height 29
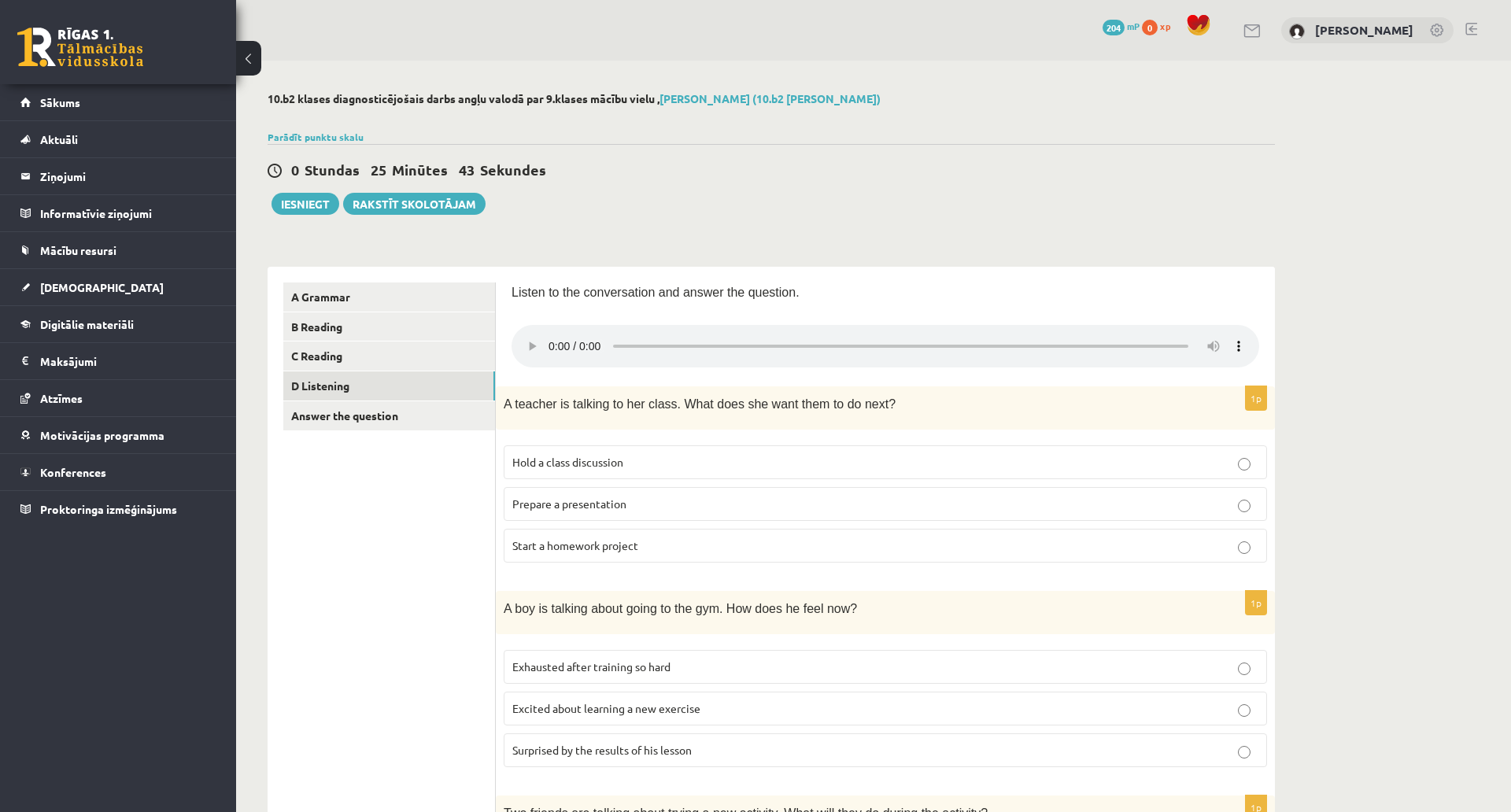
click at [579, 468] on span "Hold a class discussion" at bounding box center [568, 462] width 111 height 14
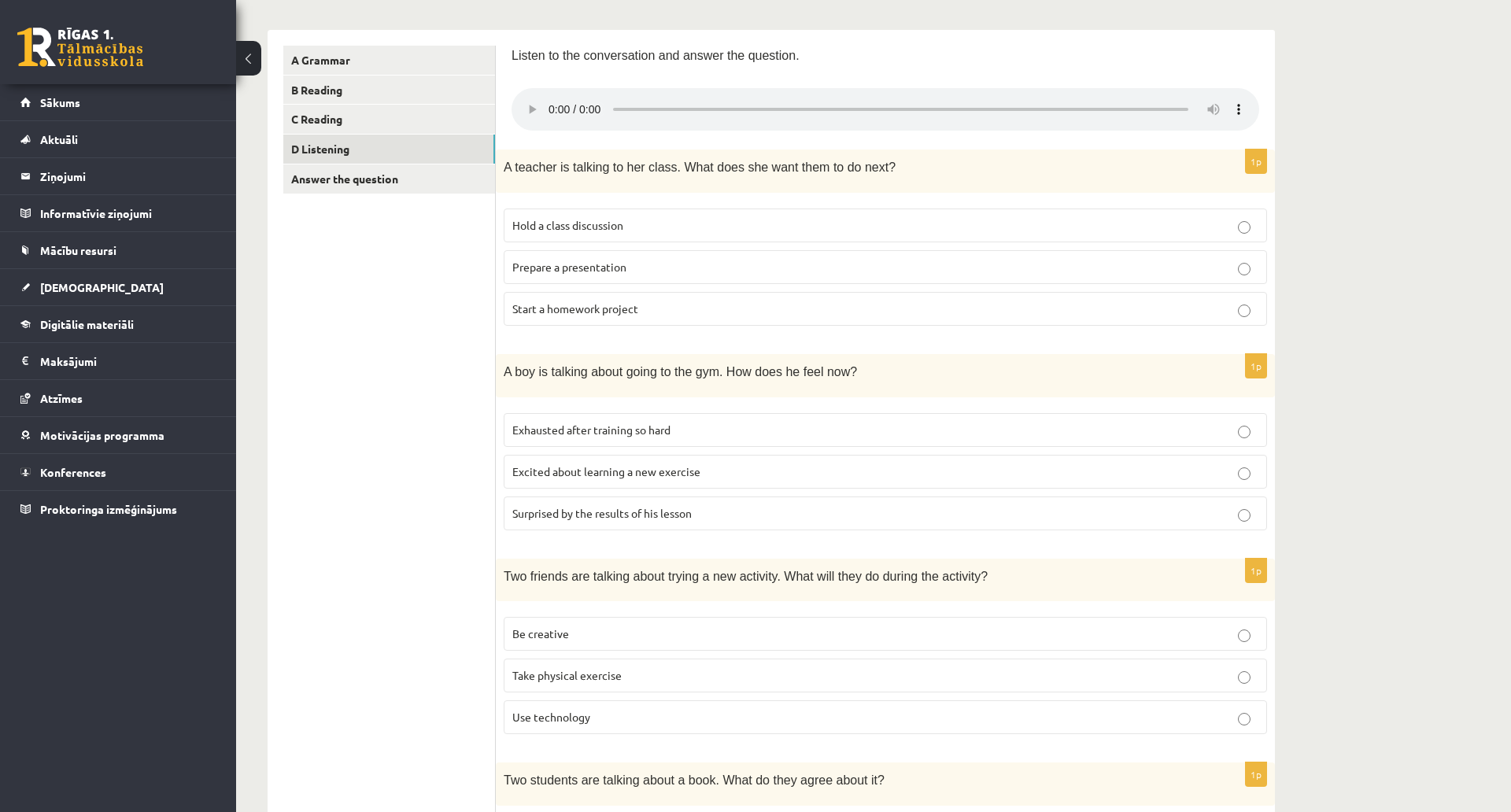
scroll to position [236, 0]
click at [588, 314] on span "Start a homework project" at bounding box center [575, 309] width 126 height 14
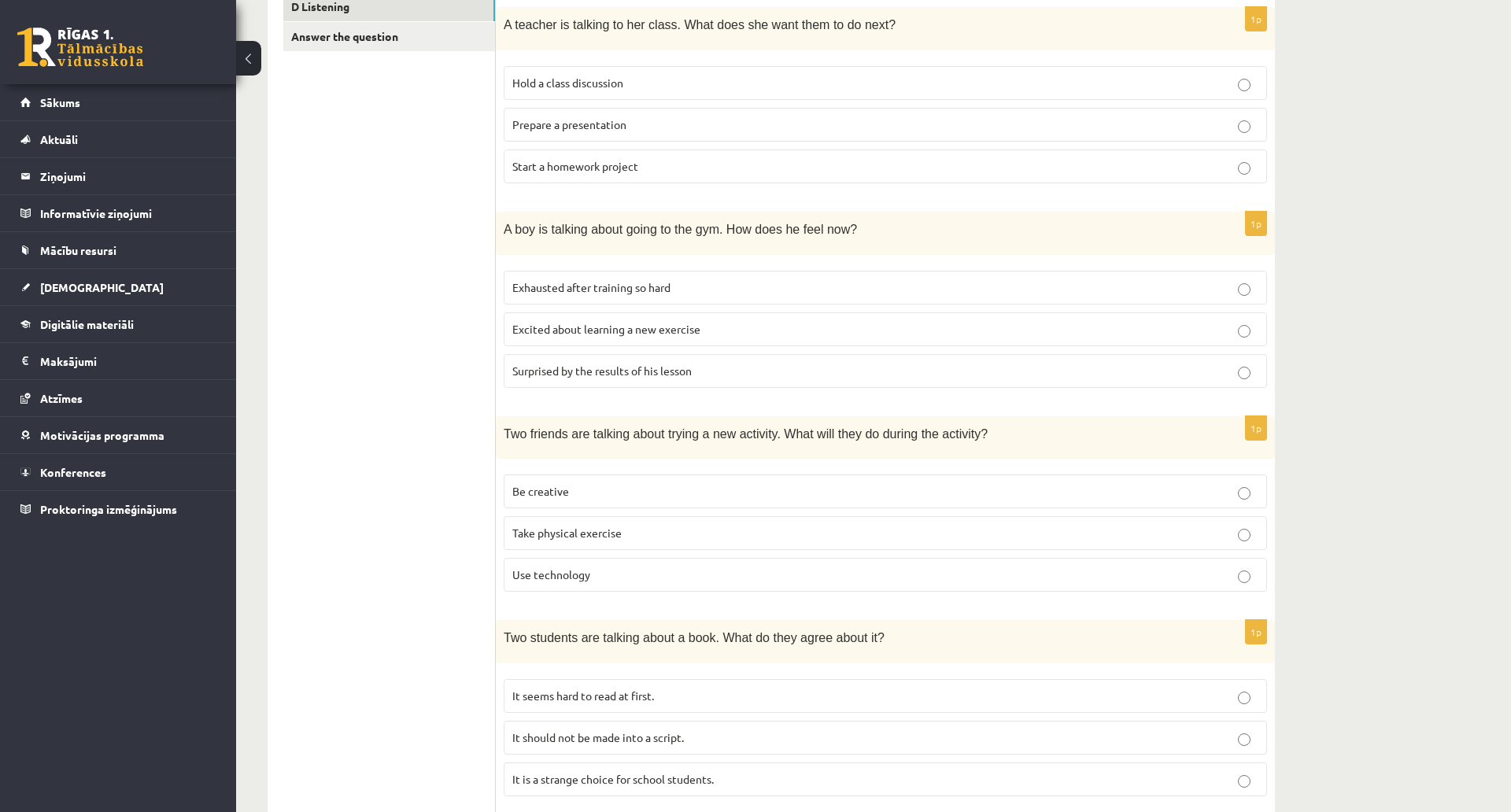
scroll to position [378, 0]
click at [556, 485] on p "Be creative" at bounding box center [885, 492] width 746 height 17
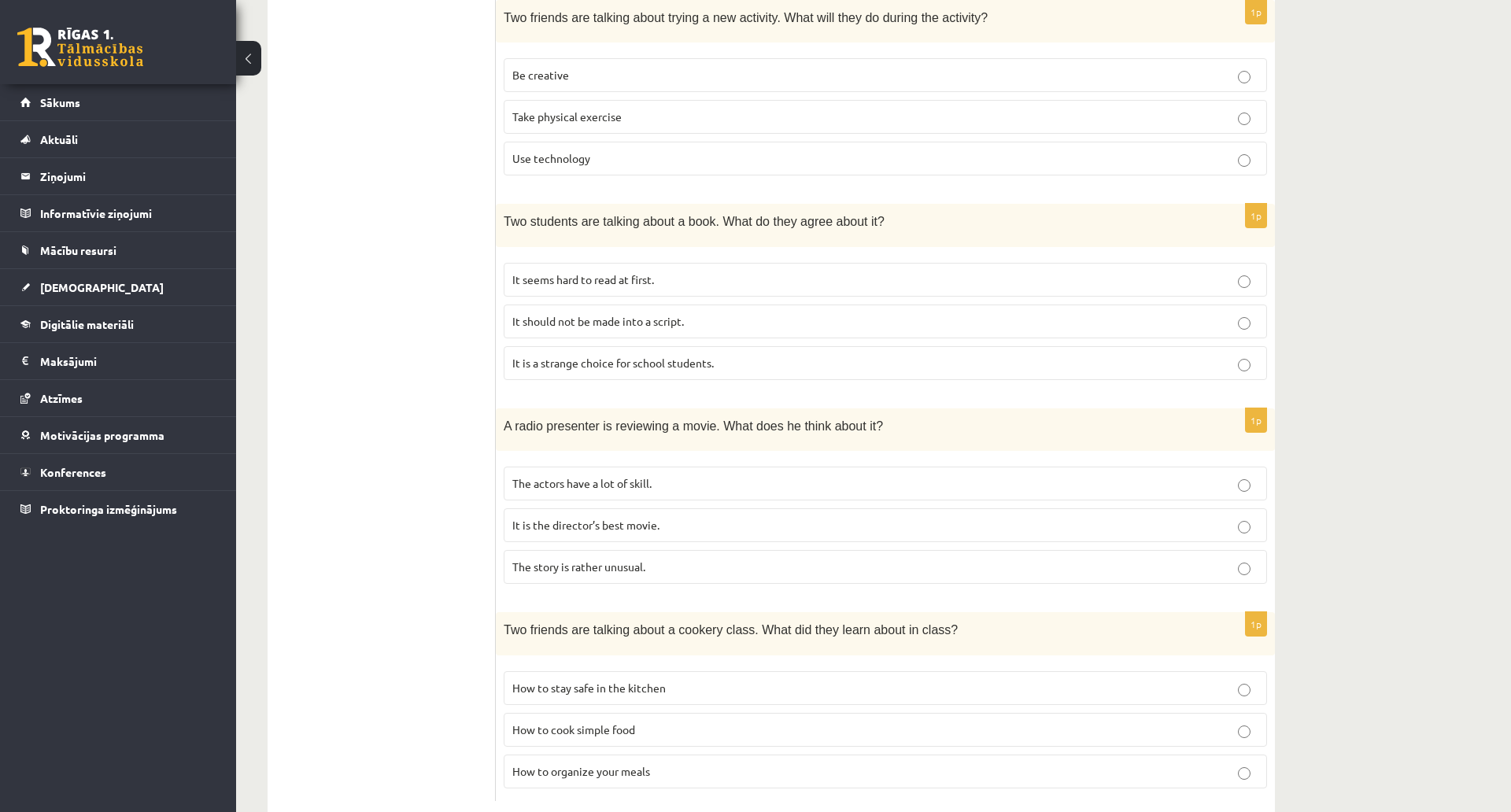
scroll to position [930, 0]
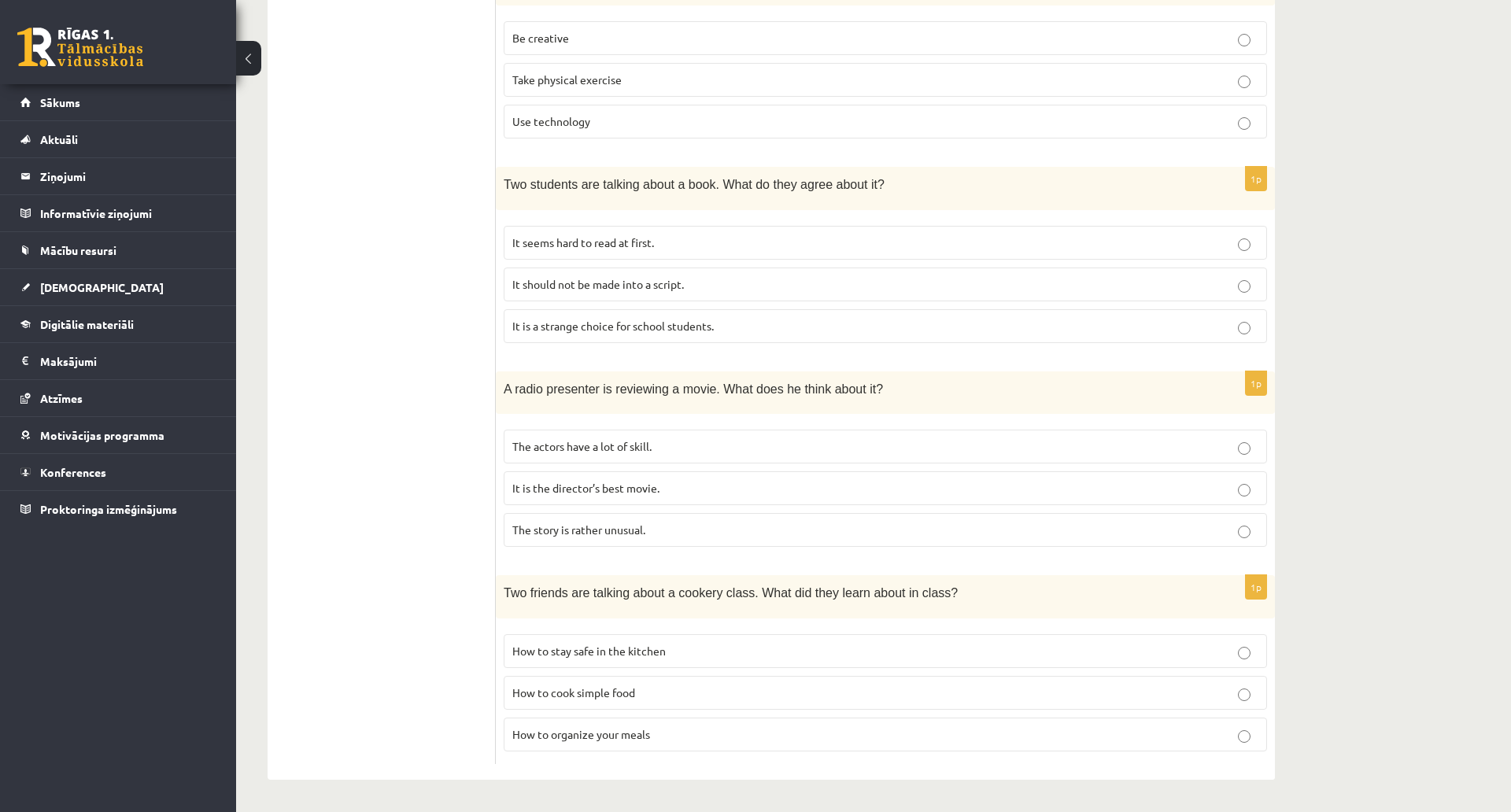
click at [675, 634] on label "How to stay safe in the kitchen" at bounding box center [885, 651] width 764 height 34
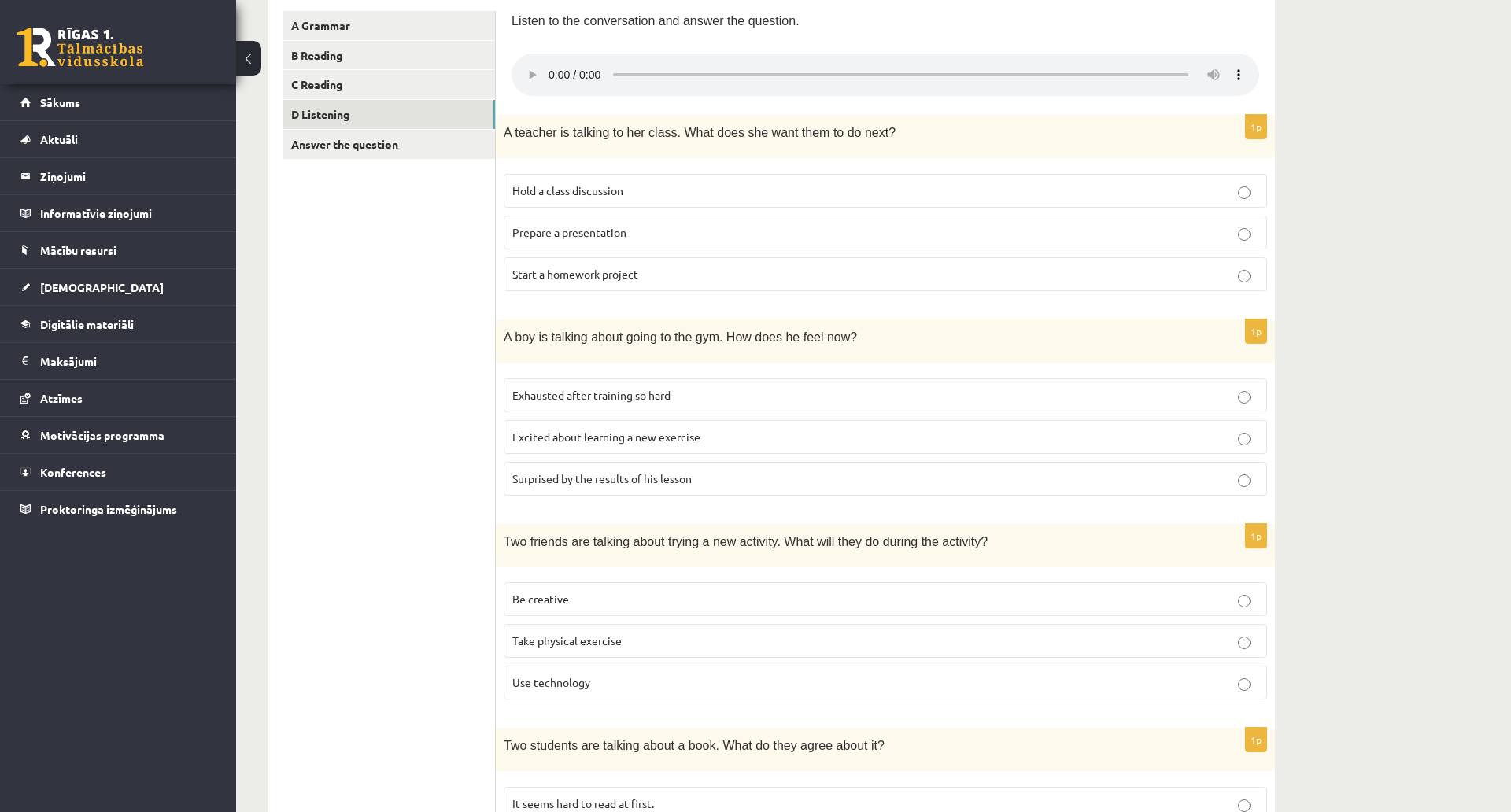
scroll to position [315, 0]
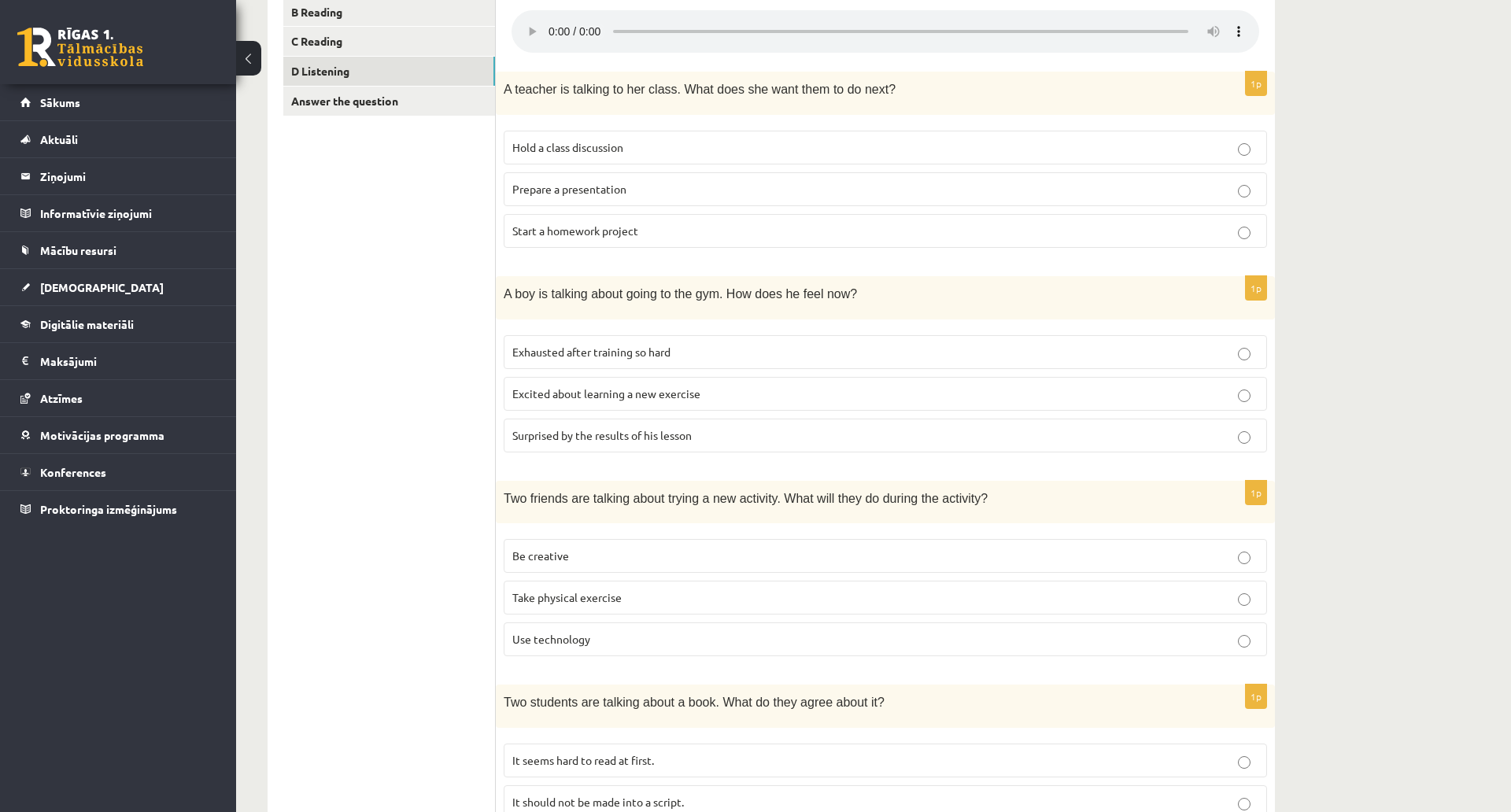
click at [621, 444] on p "Surprised by the results of his lesson" at bounding box center [885, 435] width 746 height 17
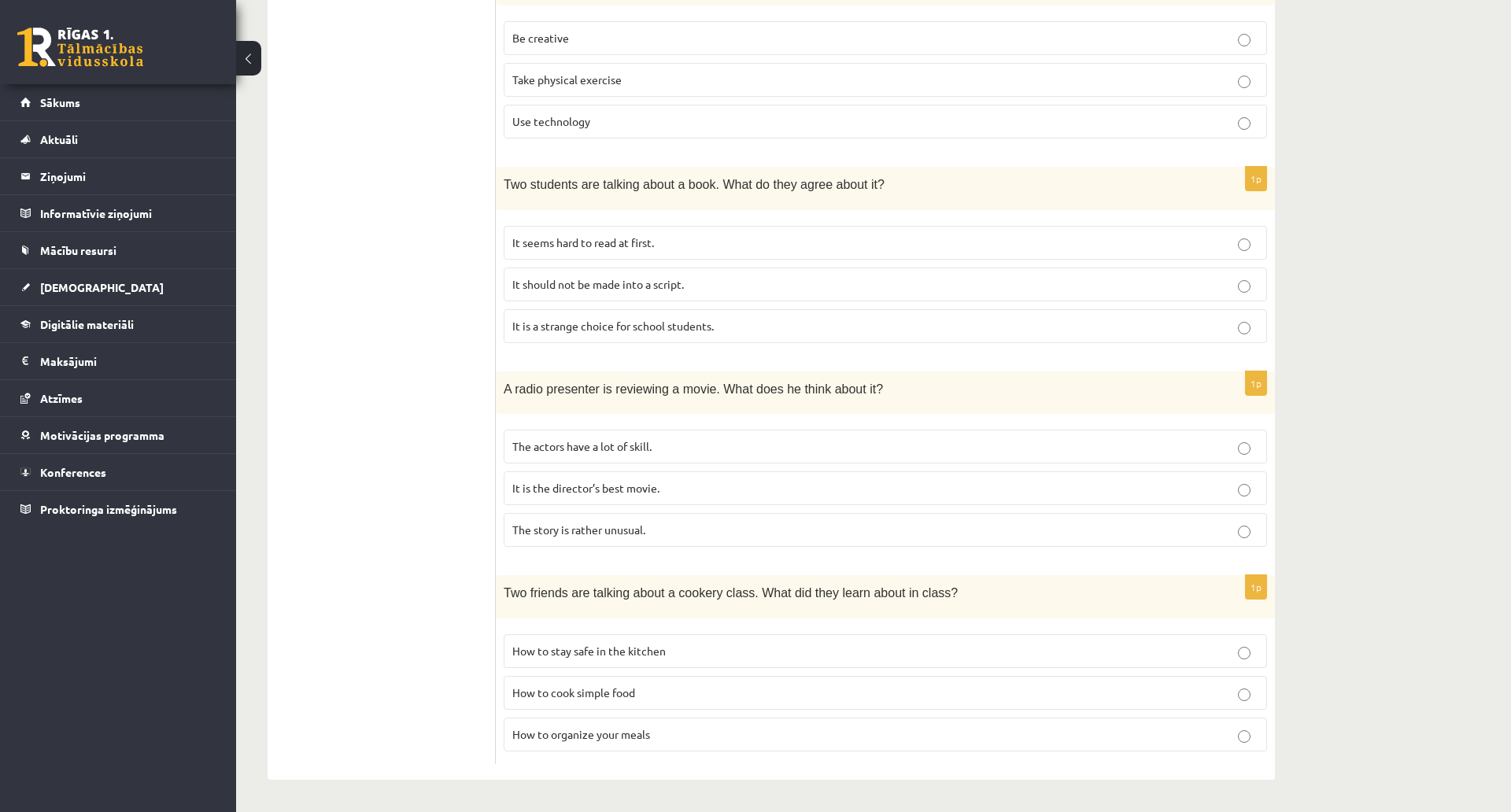
scroll to position [930, 0]
click at [610, 480] on p "It is the director’s best movie." at bounding box center [885, 488] width 746 height 17
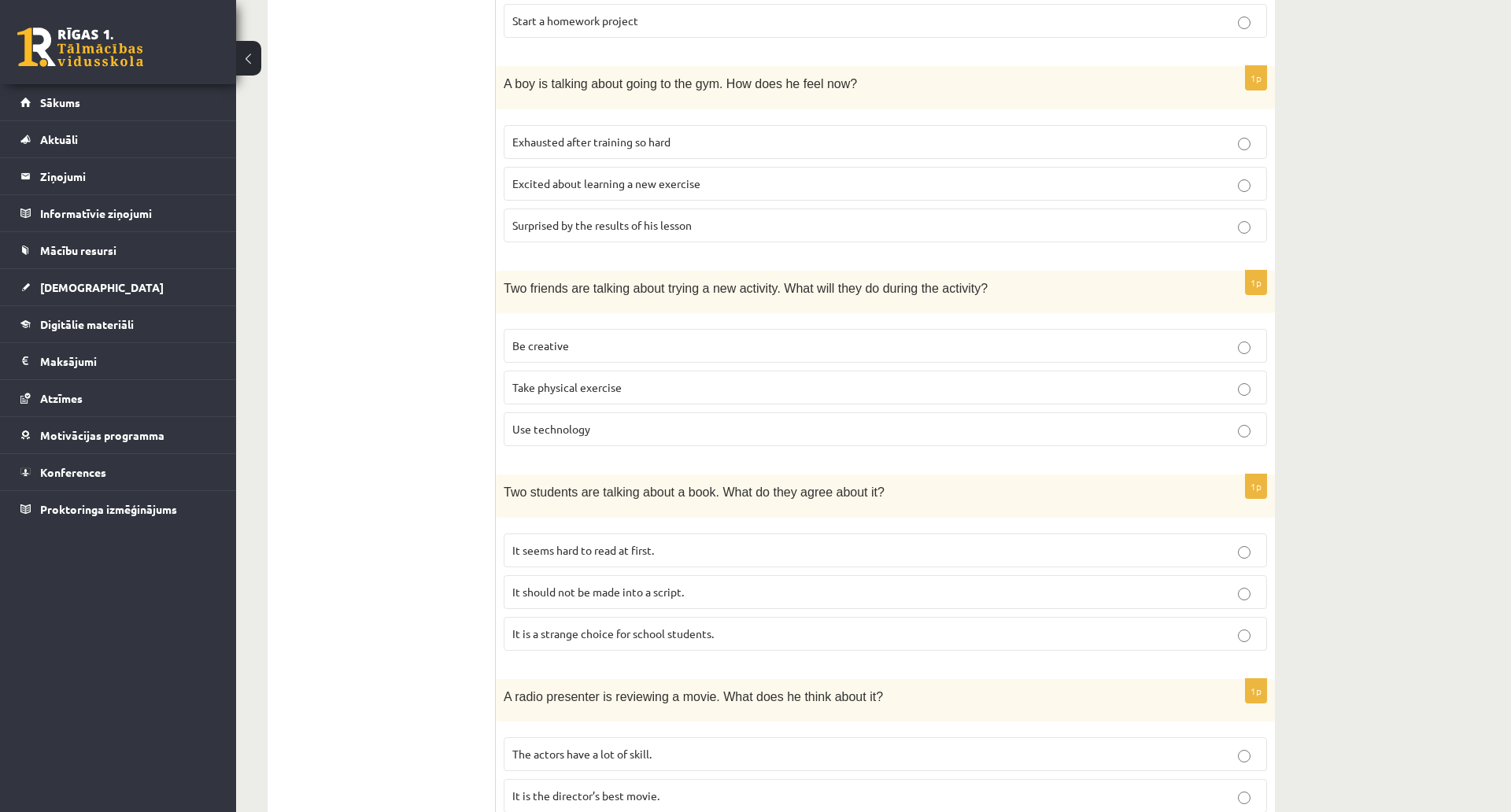
scroll to position [629, 0]
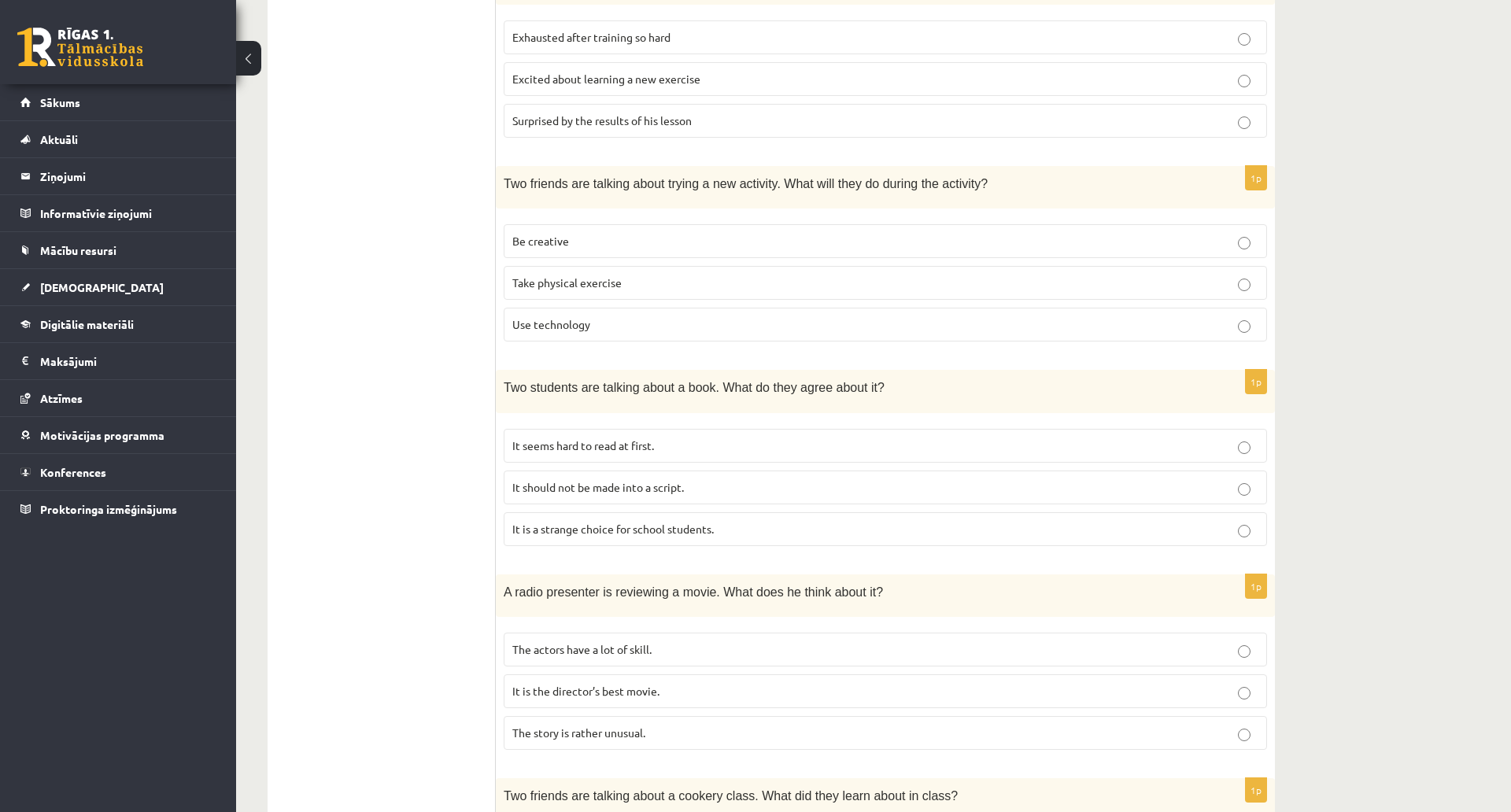
click at [768, 523] on p "It is a strange choice for school students." at bounding box center [885, 529] width 746 height 17
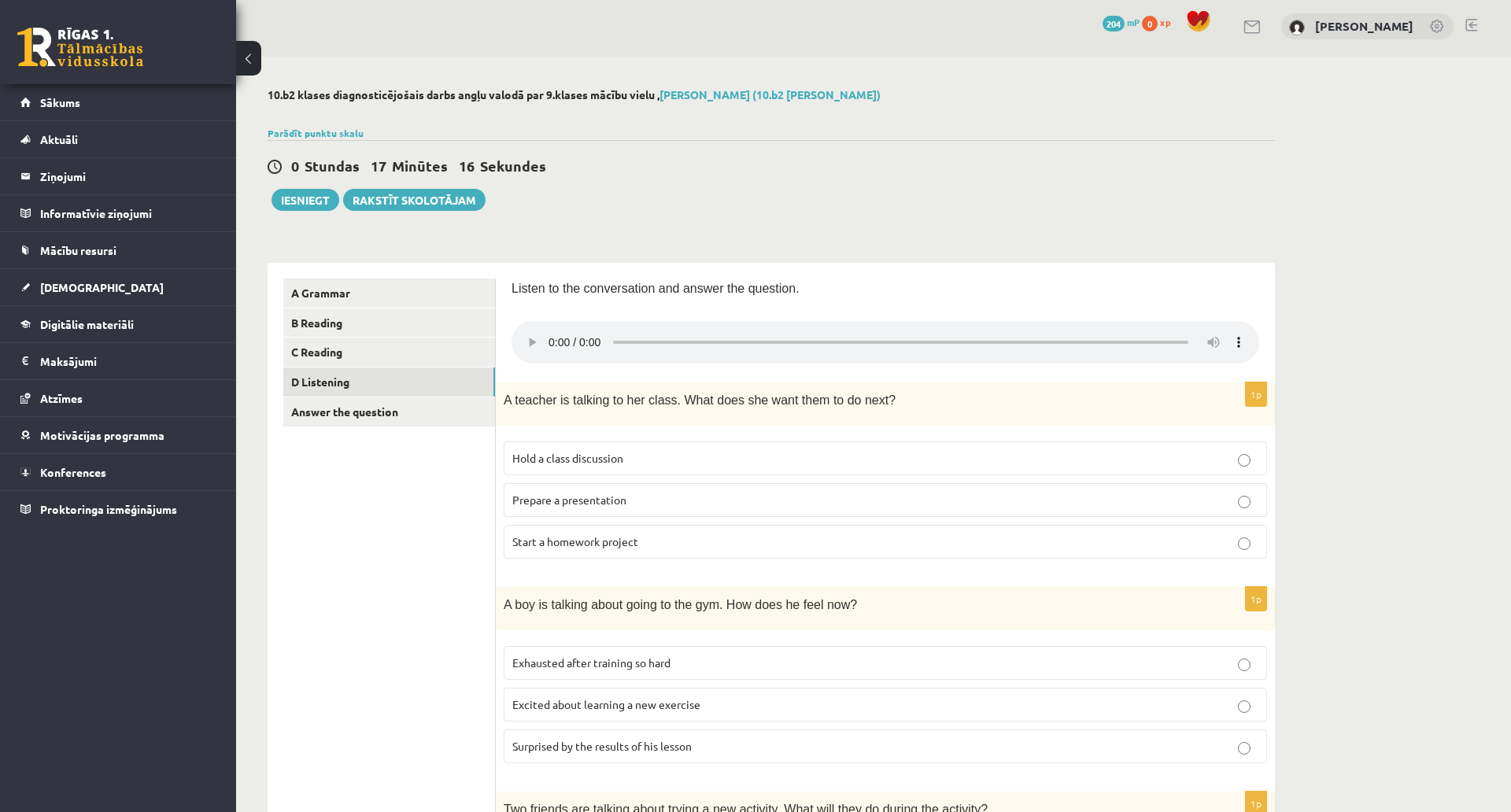
scroll to position [0, 0]
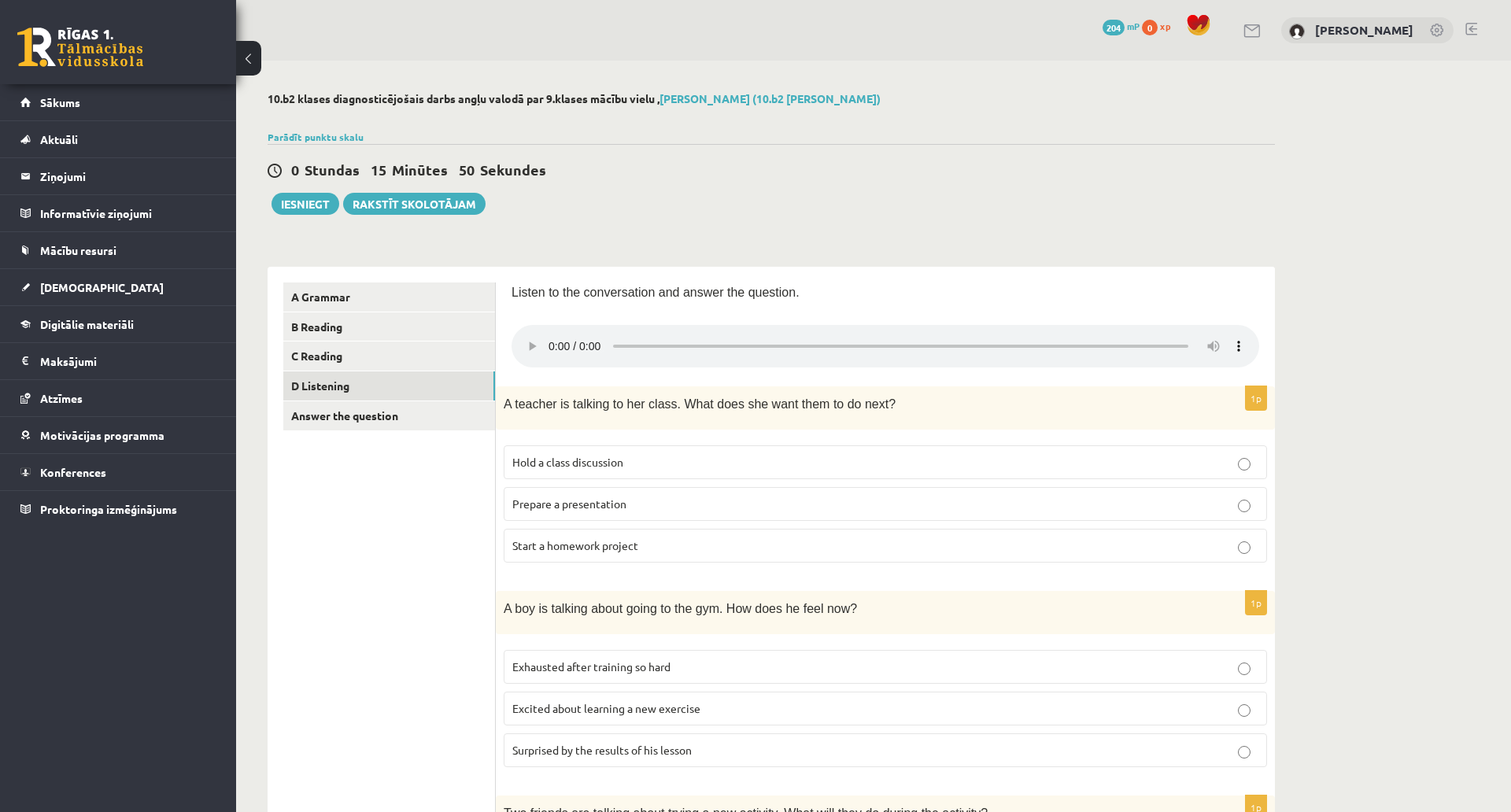
click at [610, 555] on label "Start a homework project" at bounding box center [885, 545] width 764 height 34
click at [357, 423] on link "Answer the question" at bounding box center [389, 416] width 211 height 29
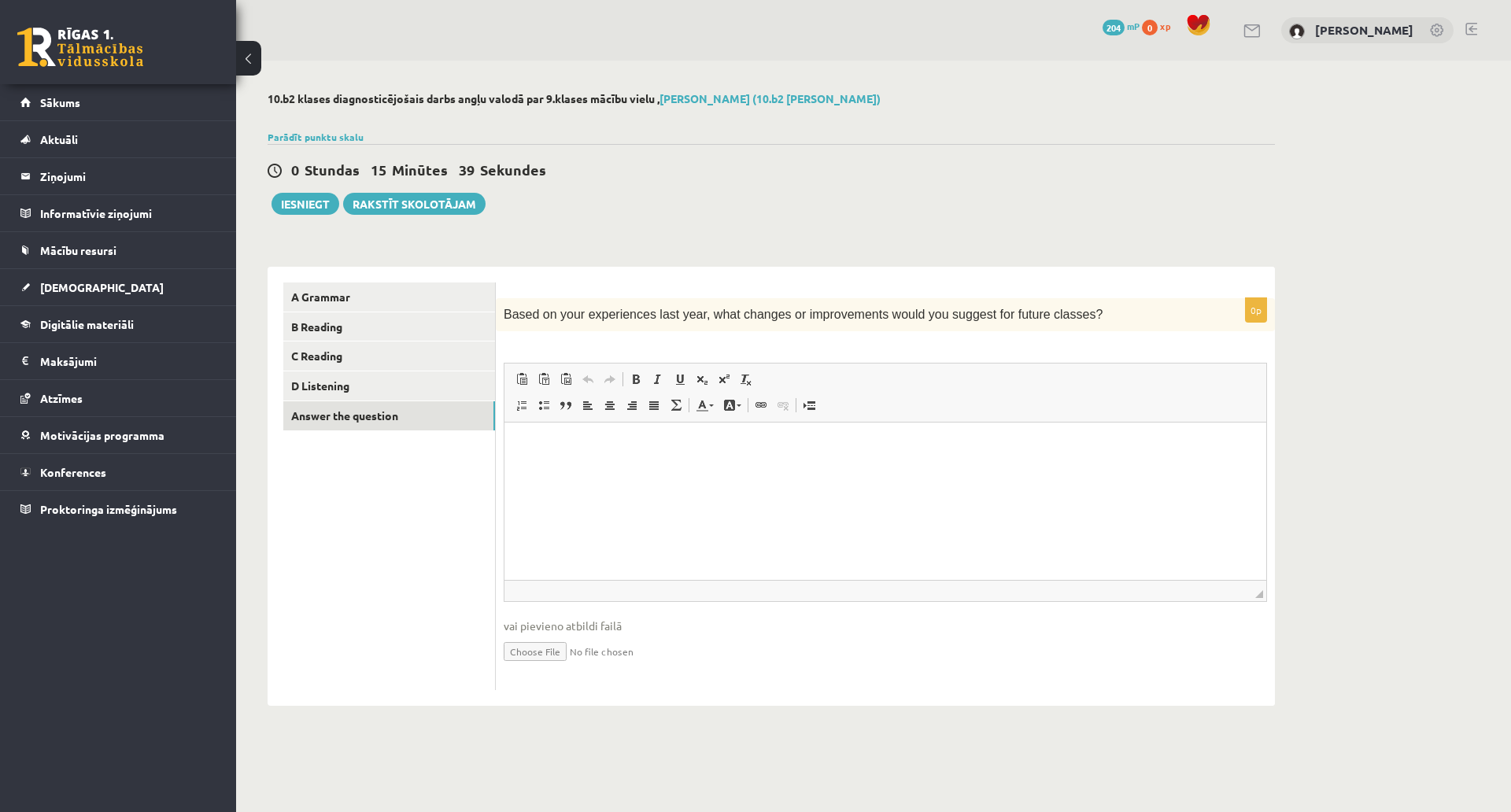
click at [676, 470] on html at bounding box center [885, 447] width 762 height 48
click at [696, 470] on html "**********" at bounding box center [885, 447] width 762 height 48
click at [300, 209] on button "Iesniegt" at bounding box center [305, 204] width 68 height 22
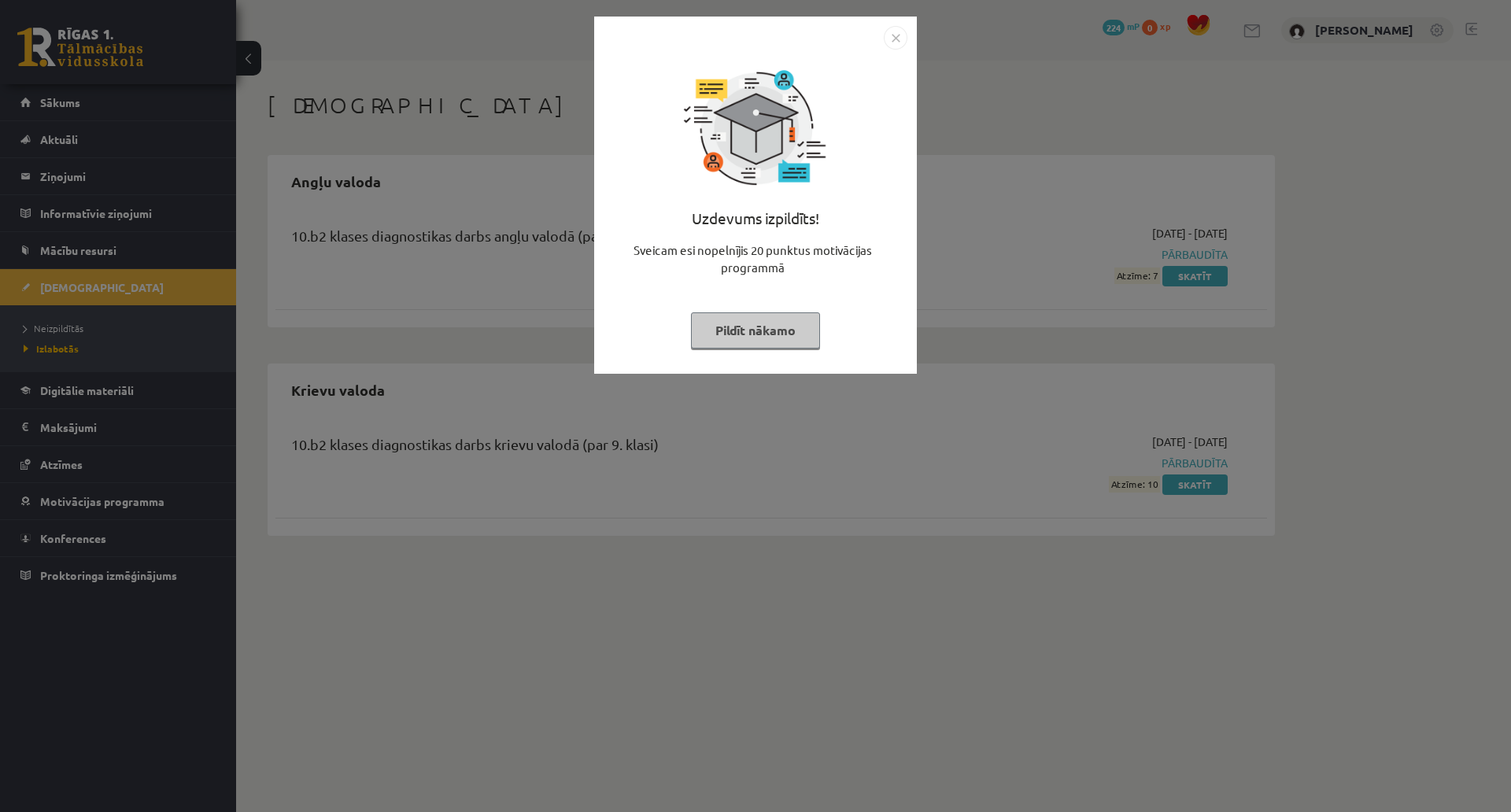
click at [900, 44] on img "Close" at bounding box center [896, 38] width 24 height 24
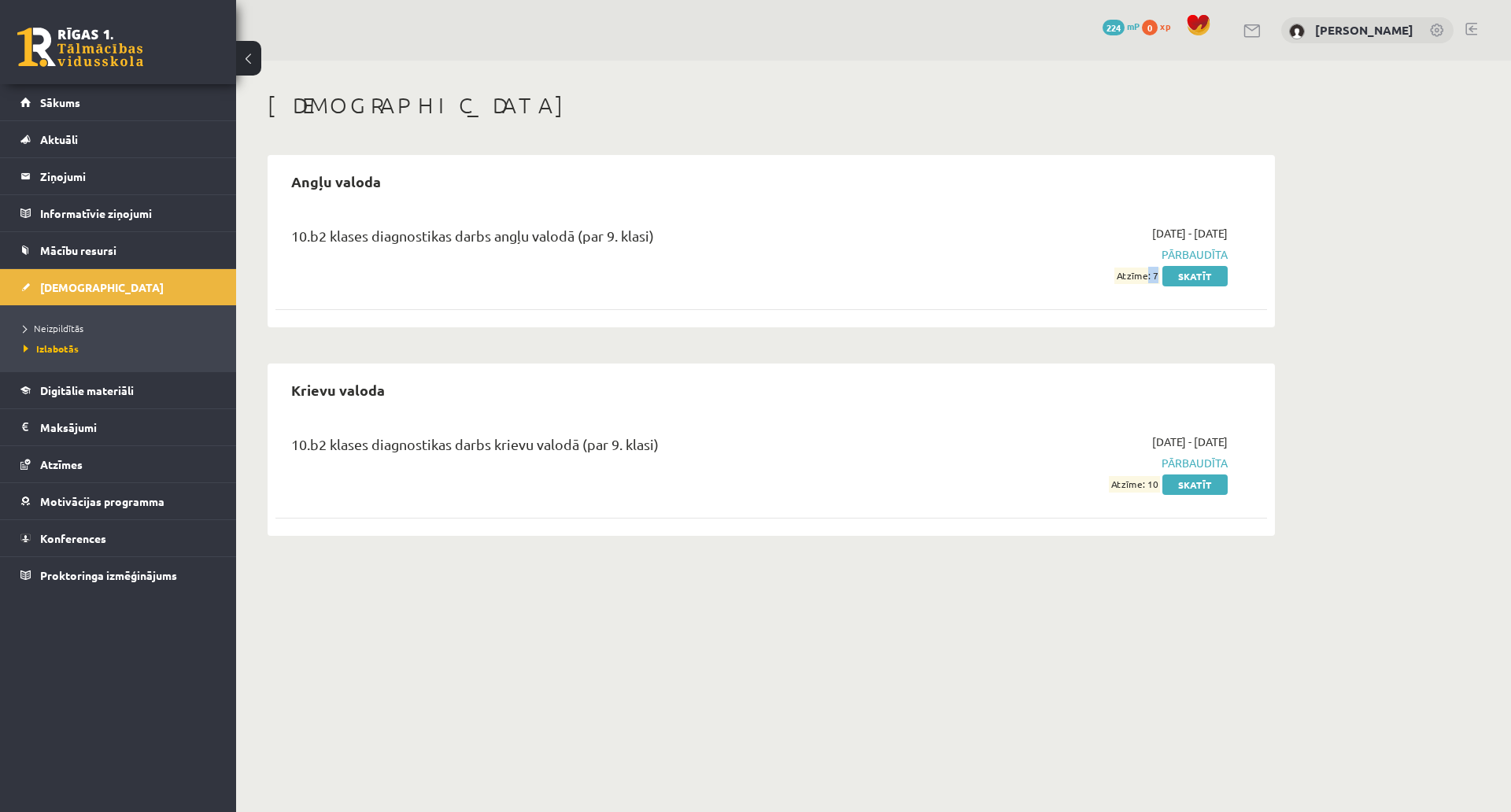
drag, startPoint x: 1155, startPoint y: 274, endPoint x: 1145, endPoint y: 277, distance: 10.4
click at [1145, 277] on span "Atzīme: 7" at bounding box center [1137, 276] width 45 height 17
drag, startPoint x: 1150, startPoint y: 489, endPoint x: 1137, endPoint y: 493, distance: 13.6
click at [1139, 491] on div "[DATE] - [DATE] Pārbaudīta Atzīme: 10 Skatīt" at bounding box center [1079, 463] width 320 height 59
click at [91, 255] on span "Mācību resursi" at bounding box center [79, 250] width 76 height 14
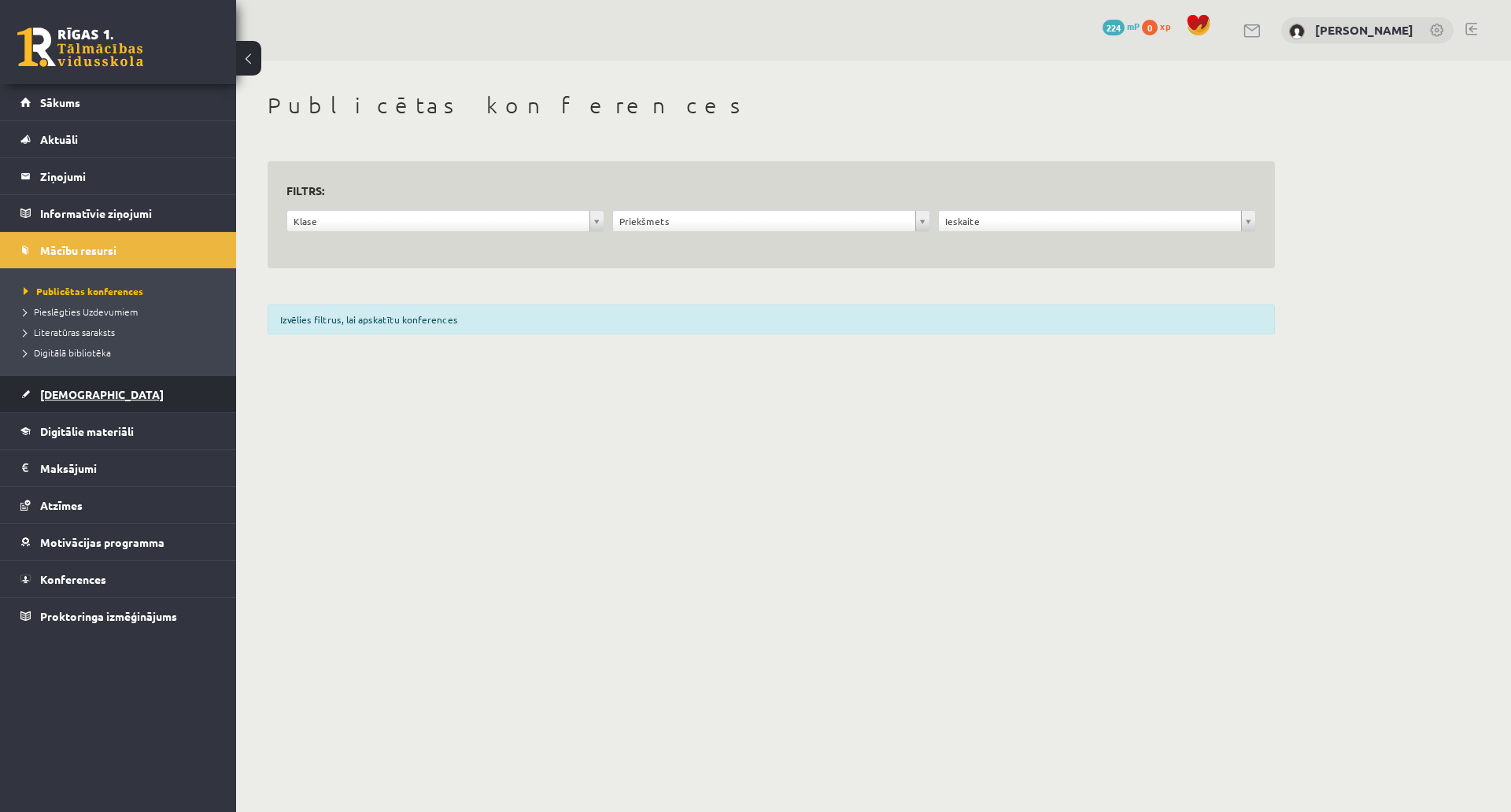
click at [59, 392] on span "[DEMOGRAPHIC_DATA]" at bounding box center [102, 394] width 123 height 14
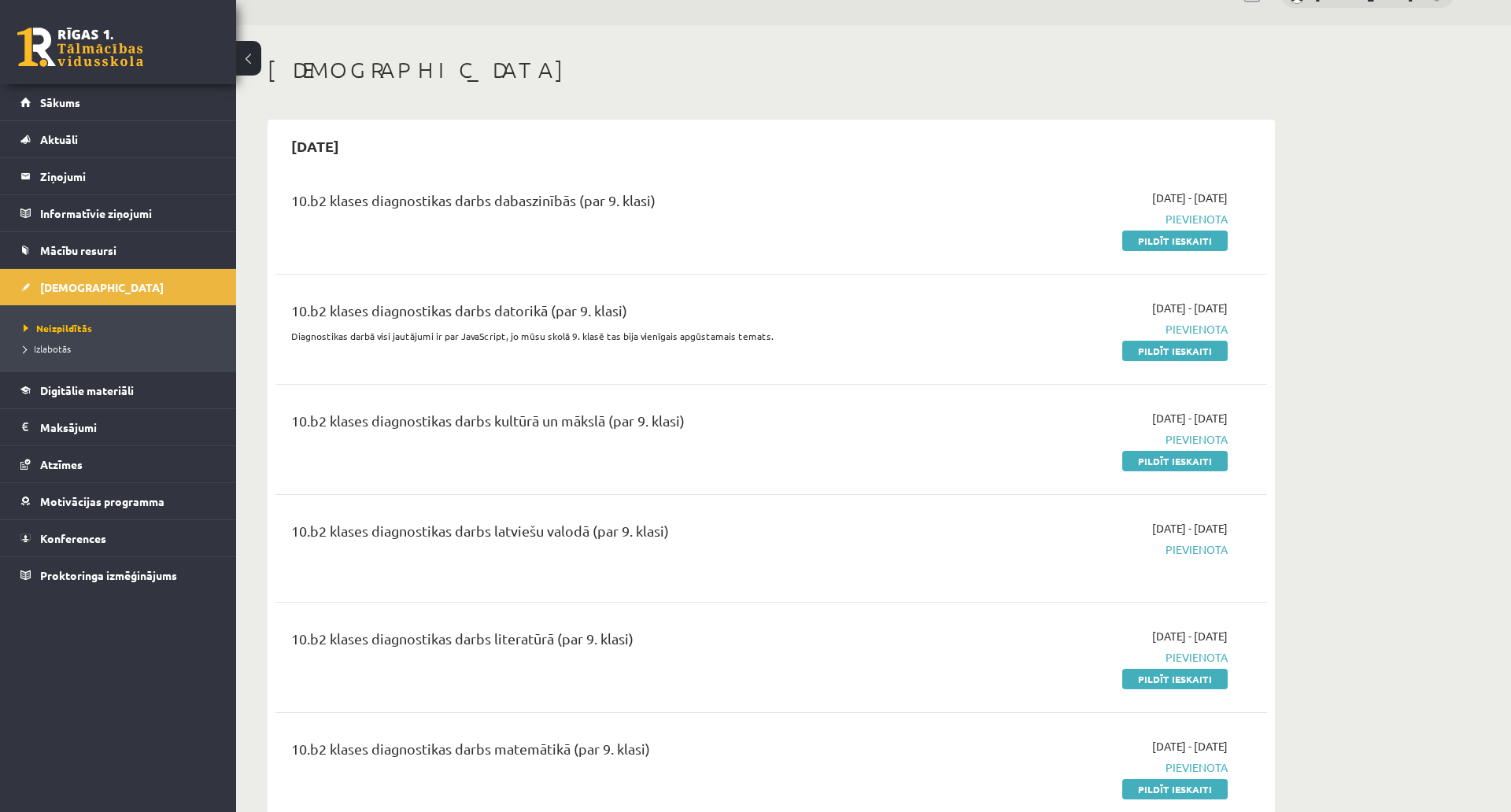
scroll to position [79, 0]
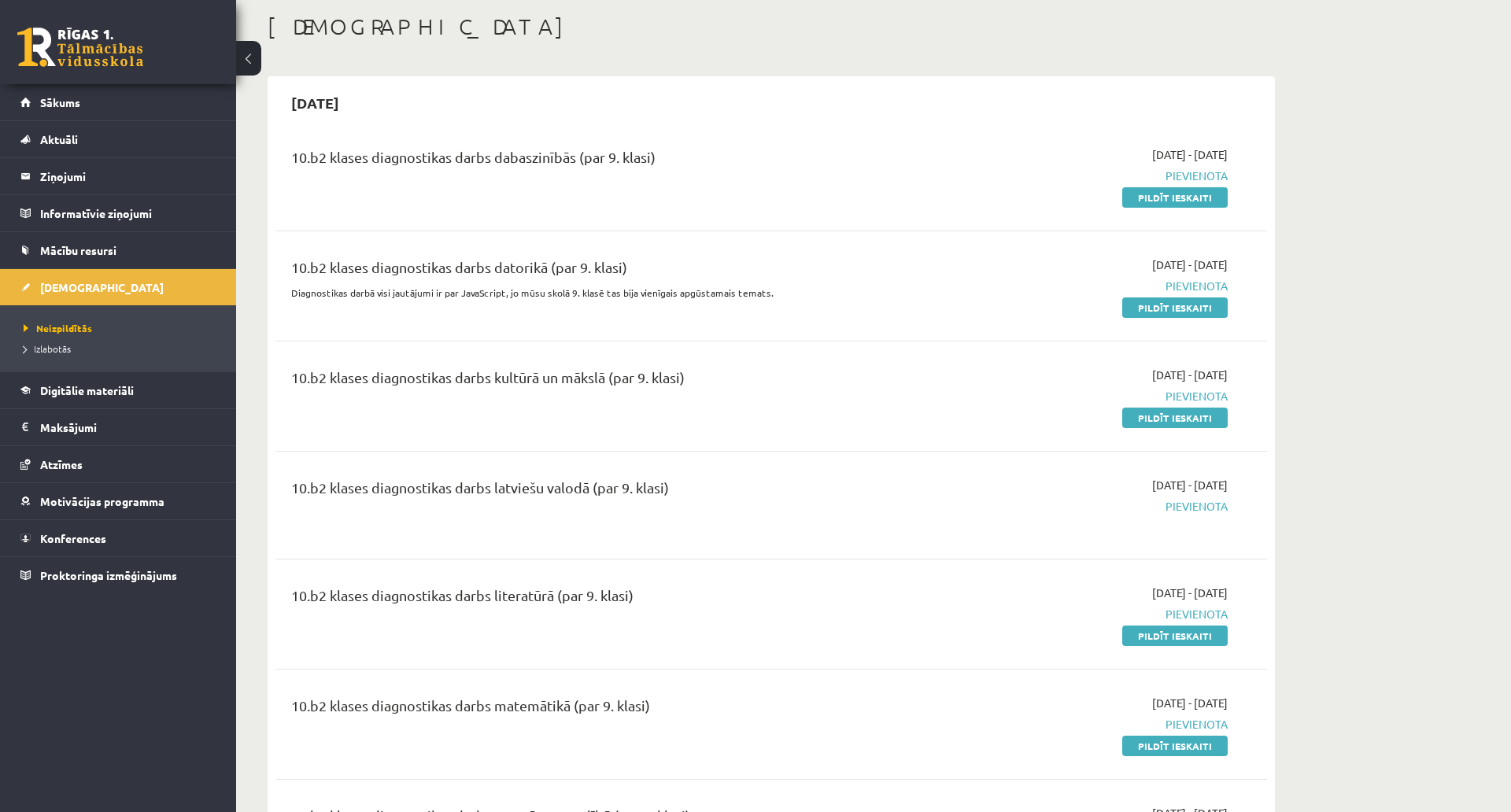
click at [1040, 408] on div "2025-09-24 - 2025-10-31 Pievienota Pildīt ieskaiti" at bounding box center [1079, 396] width 320 height 59
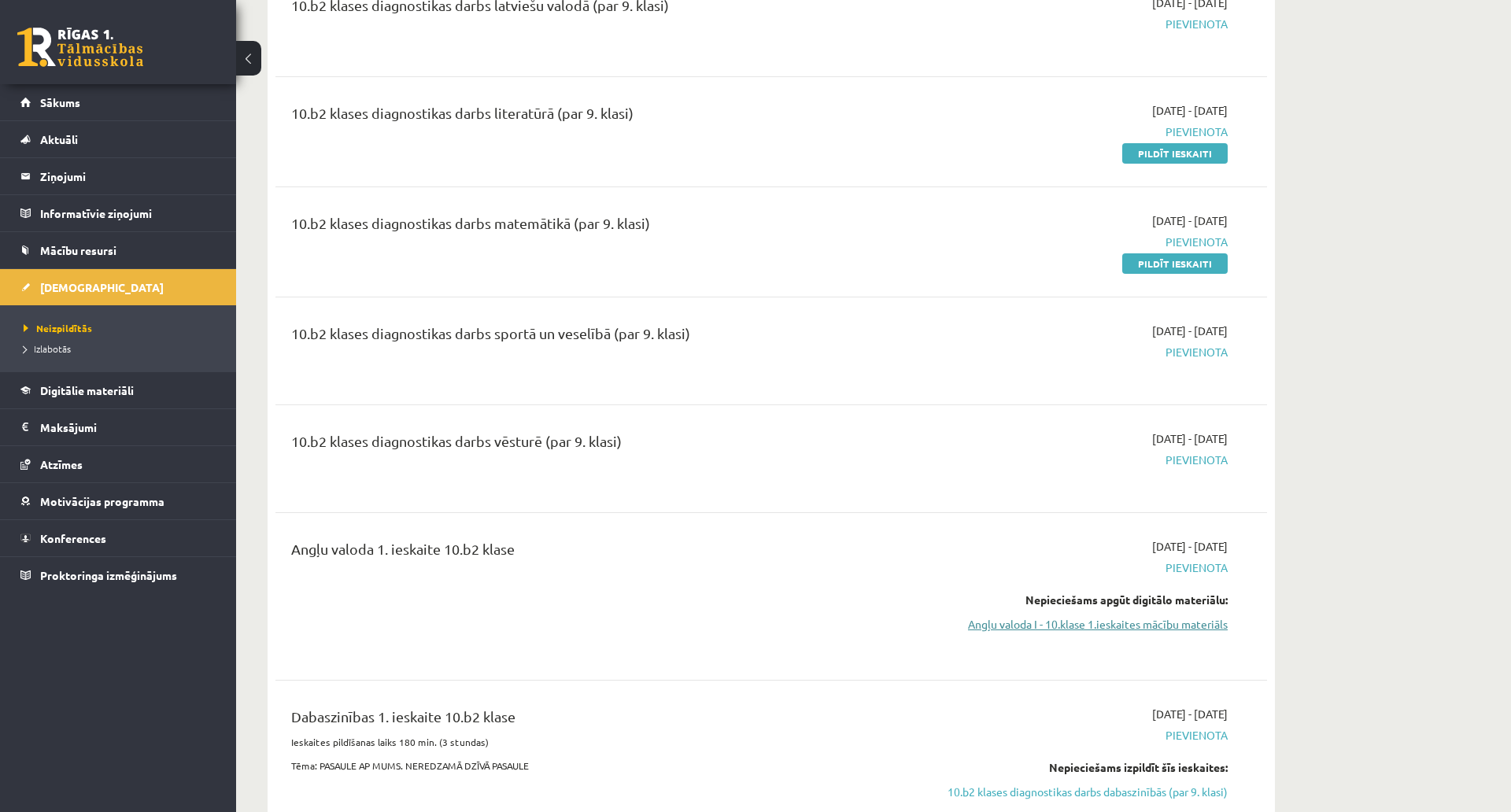
scroll to position [629, 0]
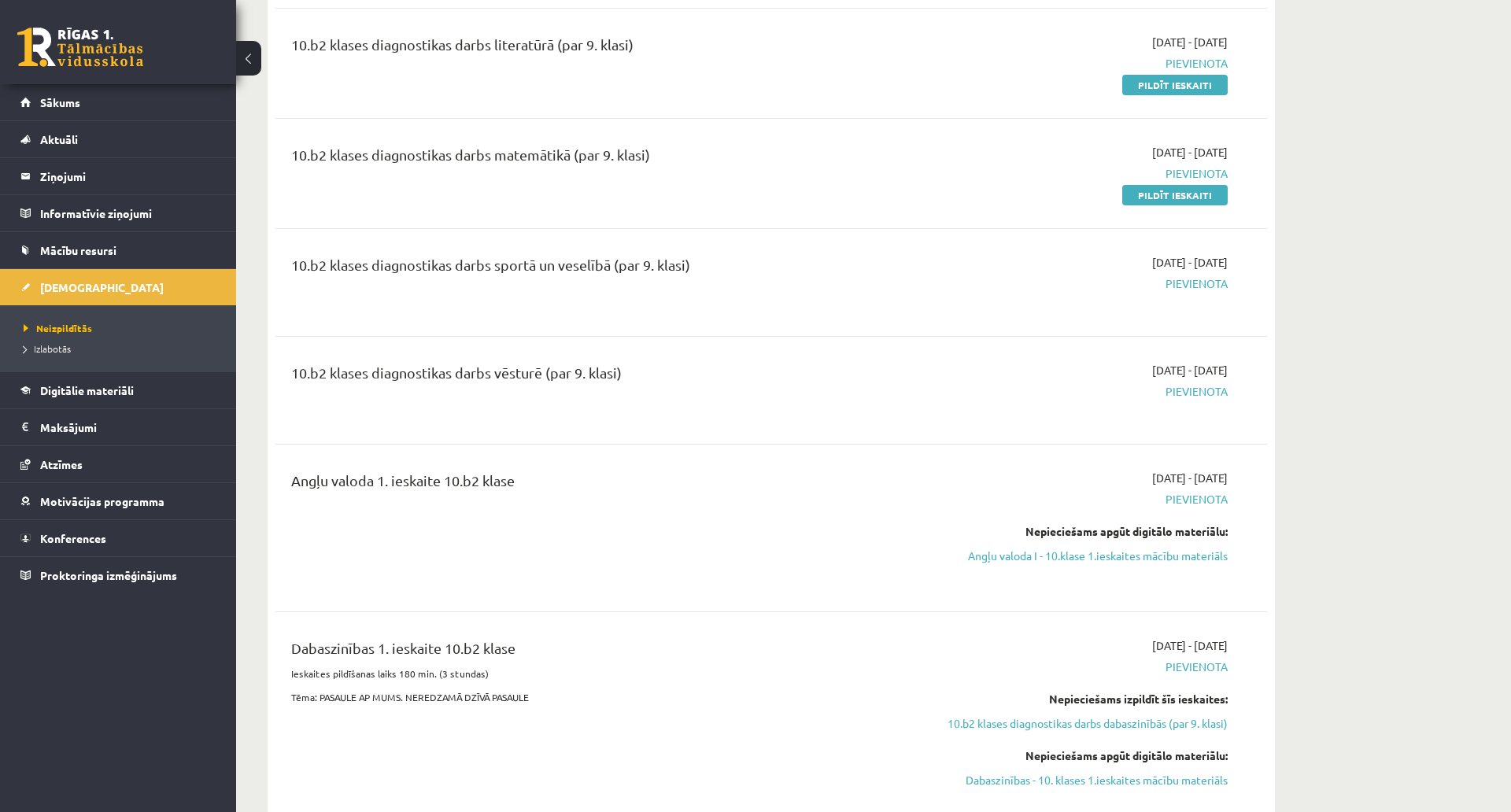
drag, startPoint x: 723, startPoint y: 387, endPoint x: 437, endPoint y: 377, distance: 286.2
click at [437, 377] on div "10.b2 klases diagnostikas darbs vēsturē (par 9. klasi)" at bounding box center [599, 377] width 616 height 29
drag, startPoint x: 796, startPoint y: 269, endPoint x: 432, endPoint y: 286, distance: 364.4
click at [439, 284] on div "10.b2 klases diagnostikas darbs sportā un veselībā (par 9. klasi)" at bounding box center [599, 282] width 640 height 56
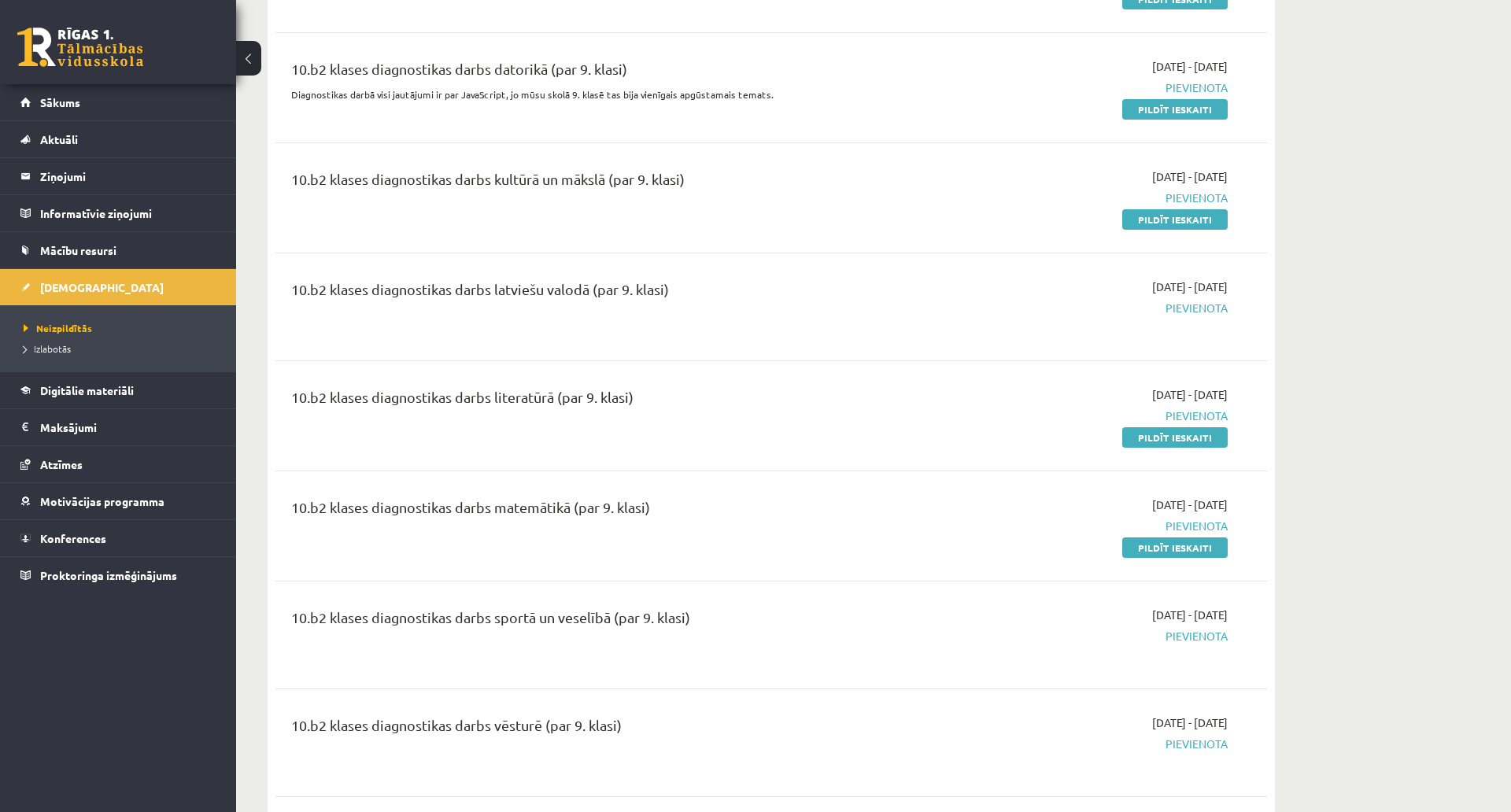
scroll to position [236, 0]
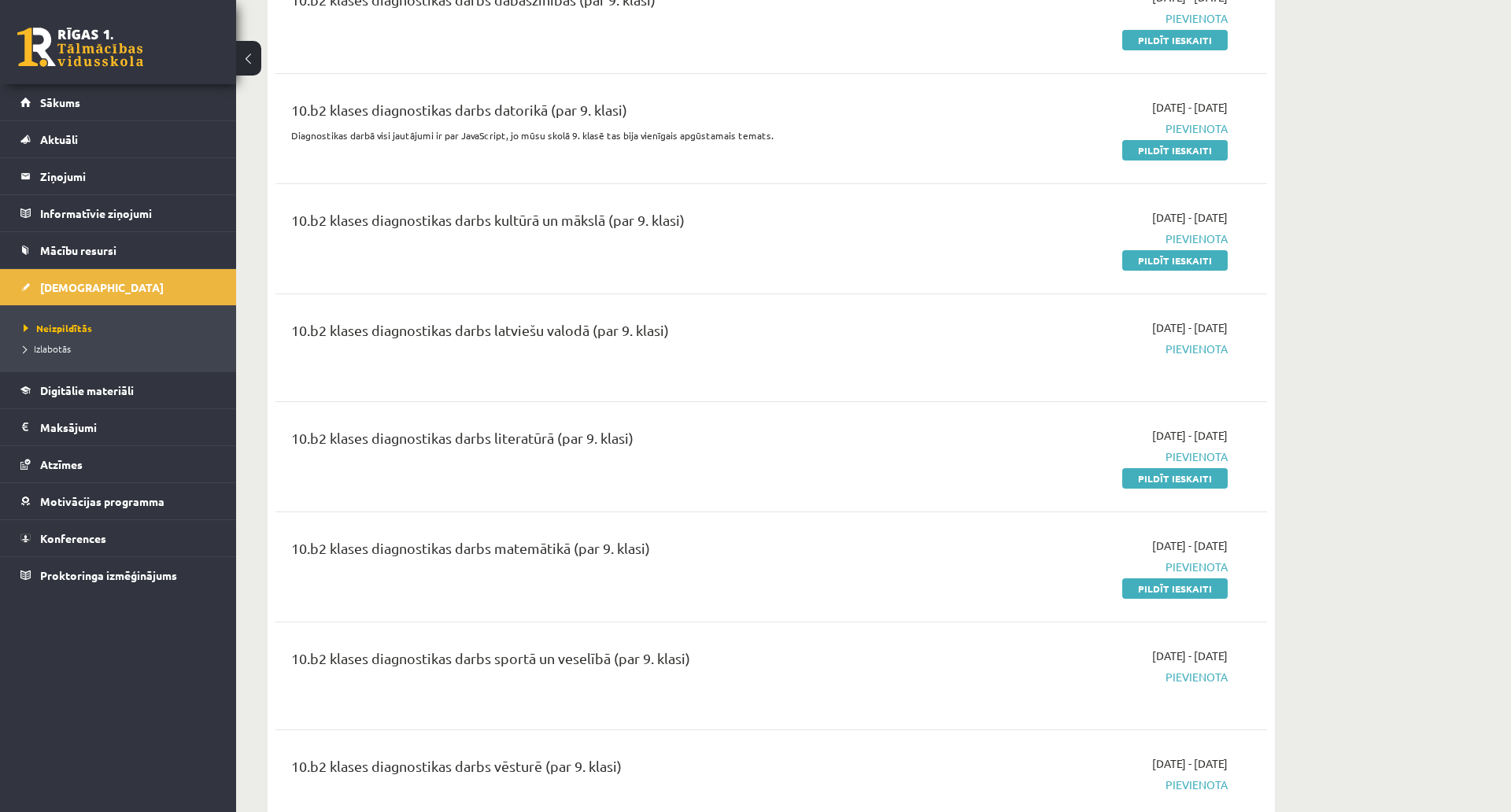
drag, startPoint x: 1177, startPoint y: 263, endPoint x: 808, endPoint y: 50, distance: 426.1
click at [1177, 263] on link "Pildīt ieskaiti" at bounding box center [1175, 261] width 106 height 21
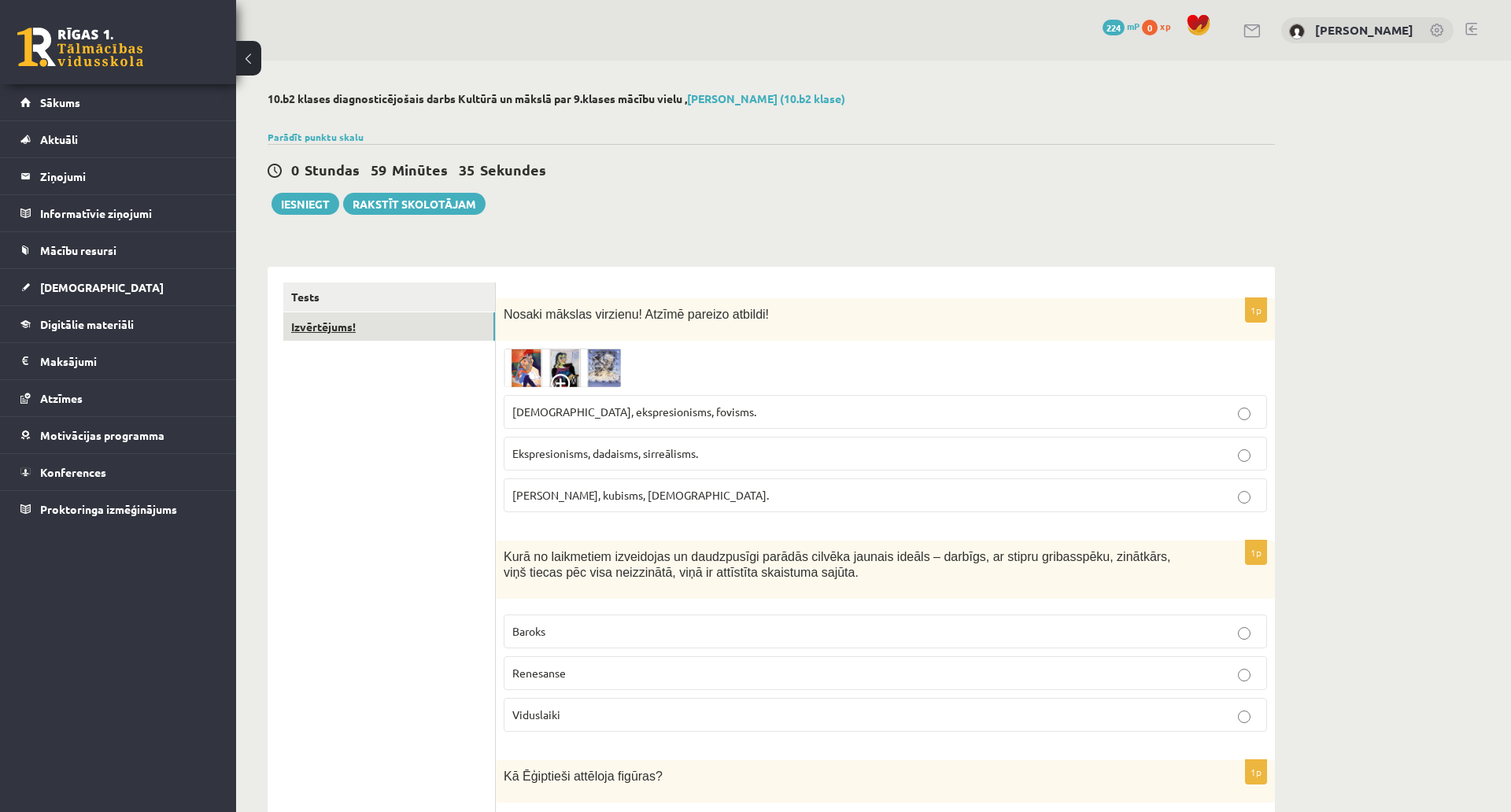
click at [412, 323] on link "Izvērtējums!" at bounding box center [389, 327] width 211 height 29
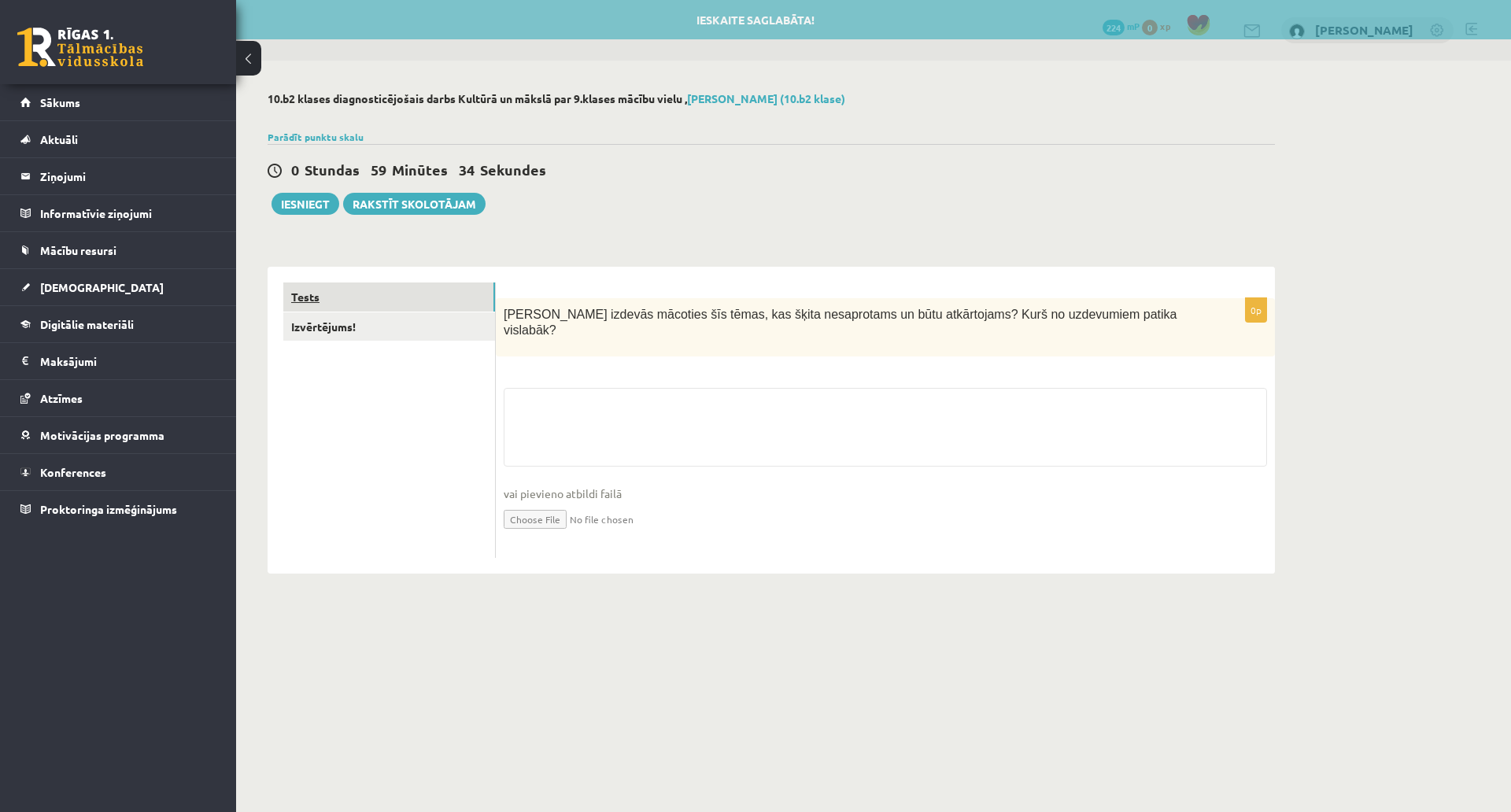
click at [421, 308] on link "Tests" at bounding box center [389, 297] width 211 height 29
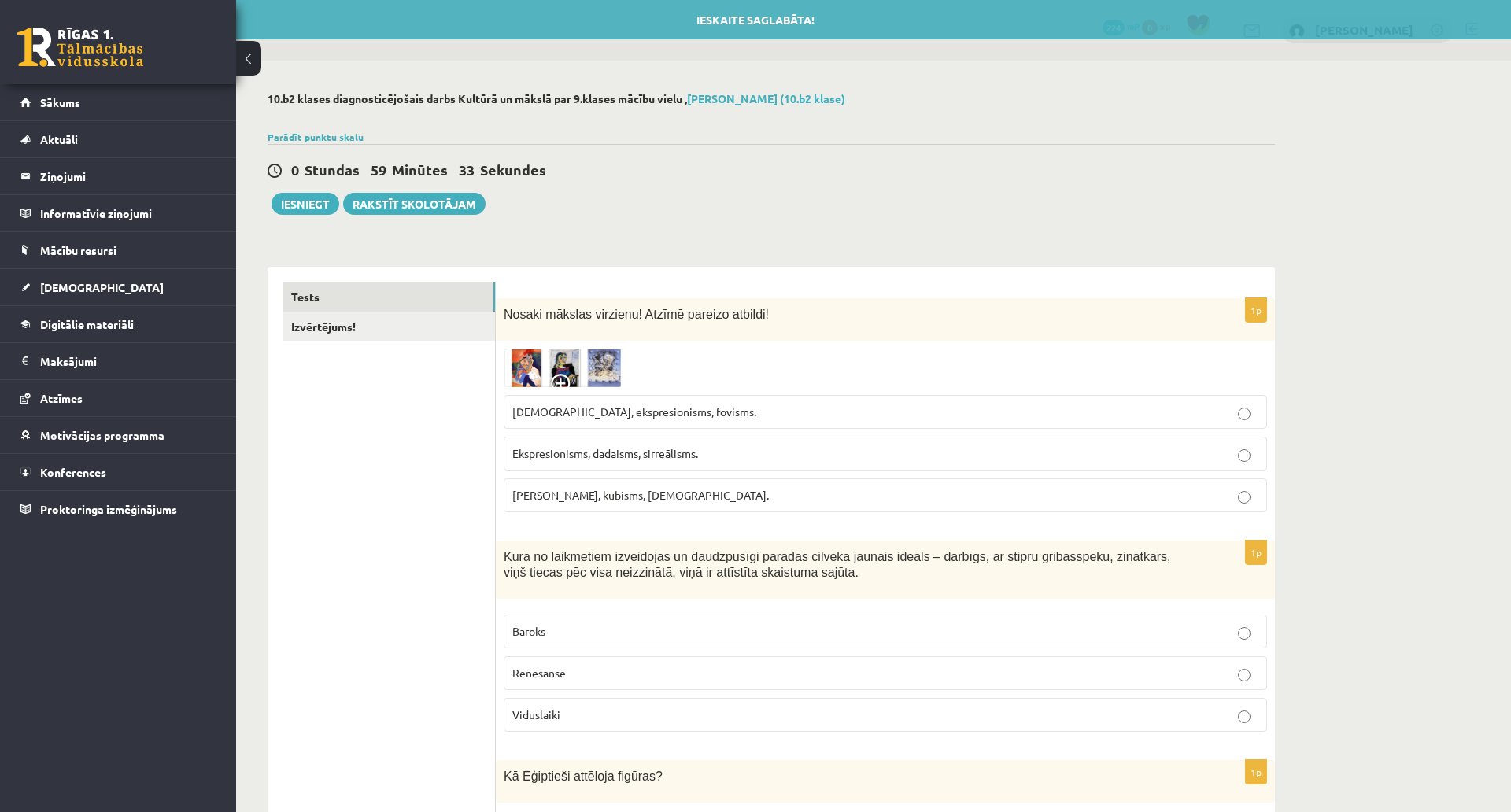
click at [521, 368] on img at bounding box center [563, 368] width 118 height 39
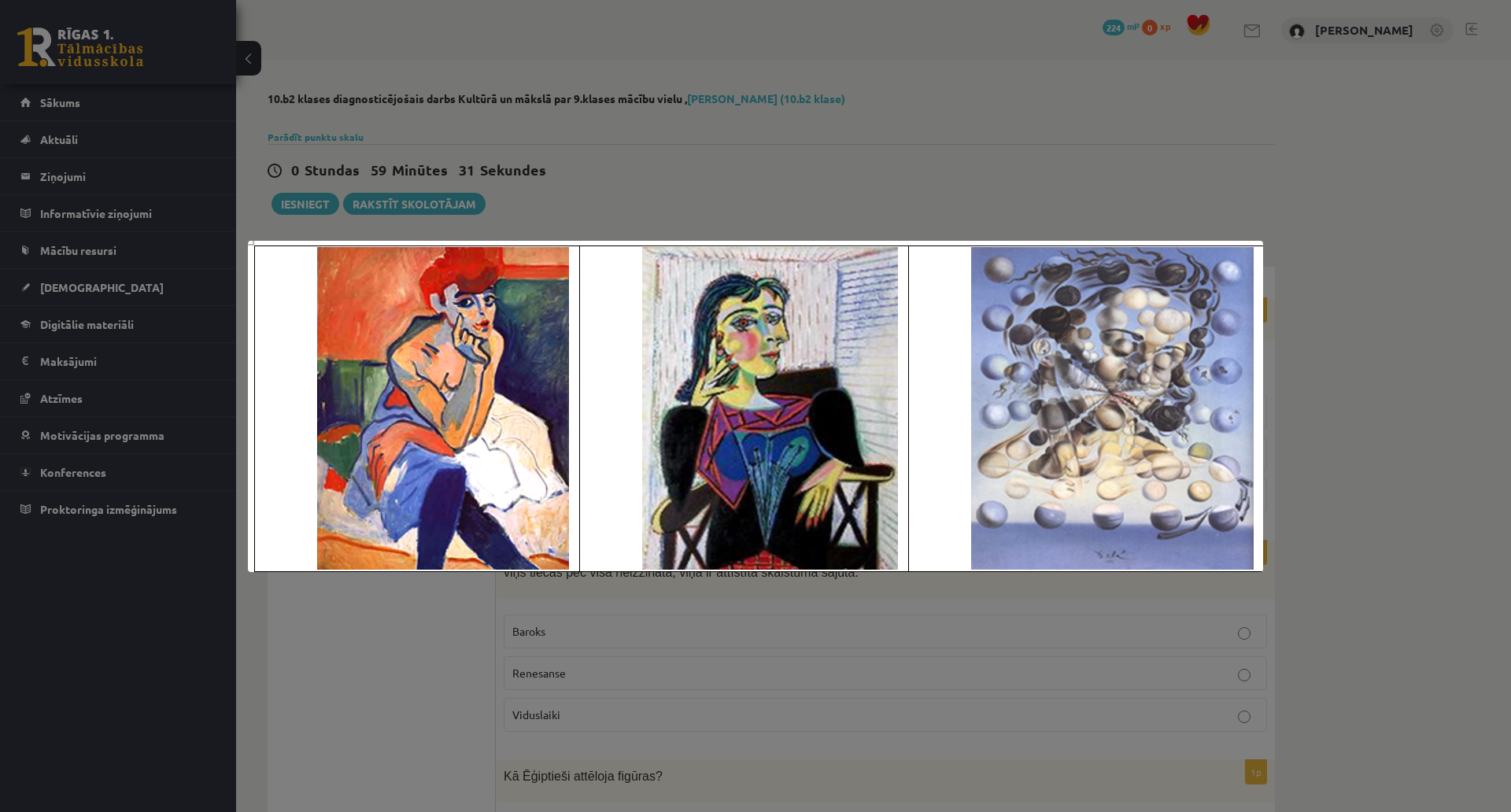
click at [890, 164] on div at bounding box center [755, 406] width 1511 height 812
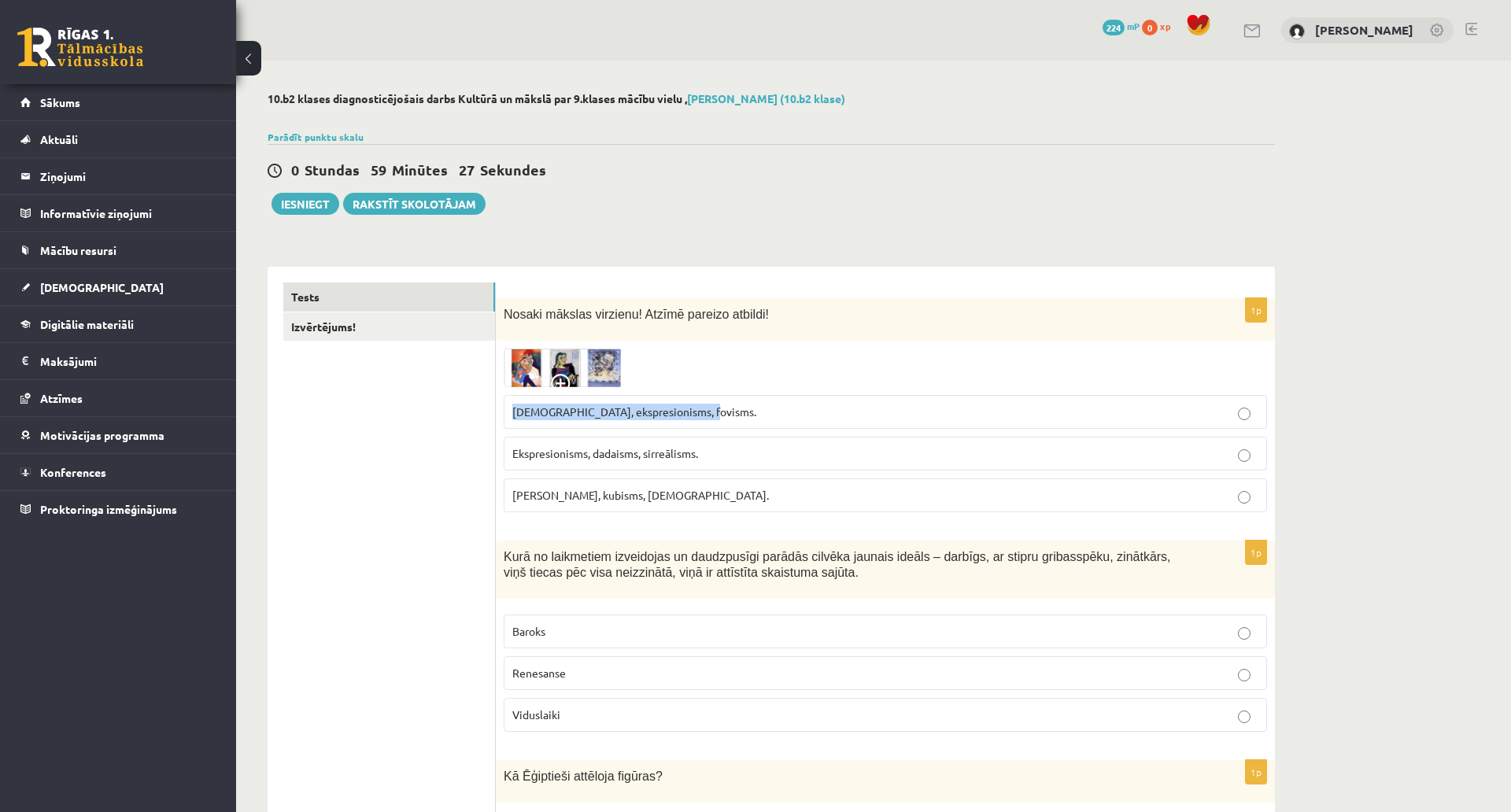
drag, startPoint x: 703, startPoint y: 416, endPoint x: 509, endPoint y: 419, distance: 194.0
click at [509, 419] on label "Sirreālisms, ekspresionisms, fovisms." at bounding box center [885, 412] width 764 height 34
copy span "Sirreālisms, ekspresionisms, fovisms."
click at [519, 358] on img at bounding box center [563, 368] width 118 height 39
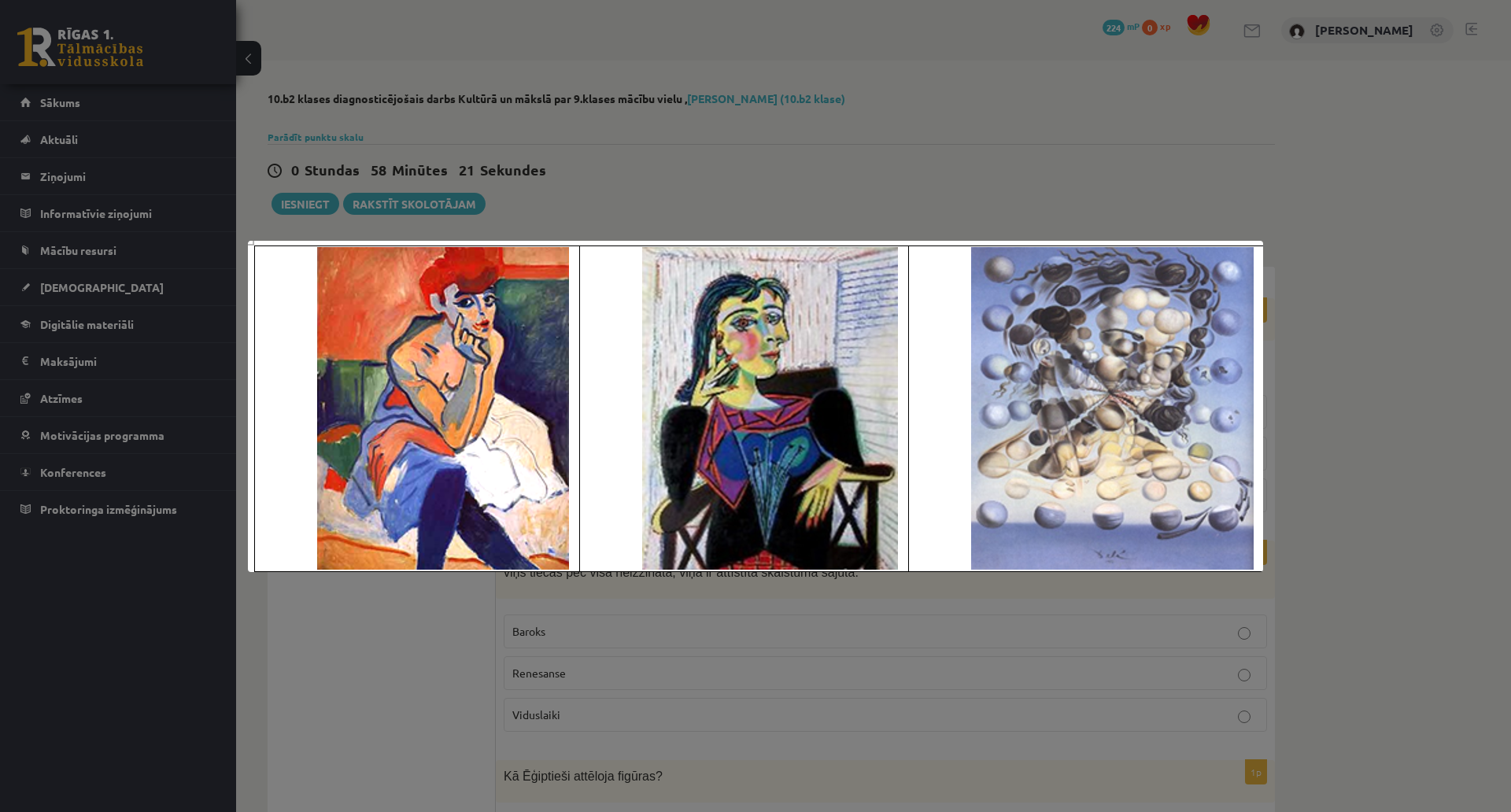
click at [497, 158] on div at bounding box center [755, 406] width 1511 height 812
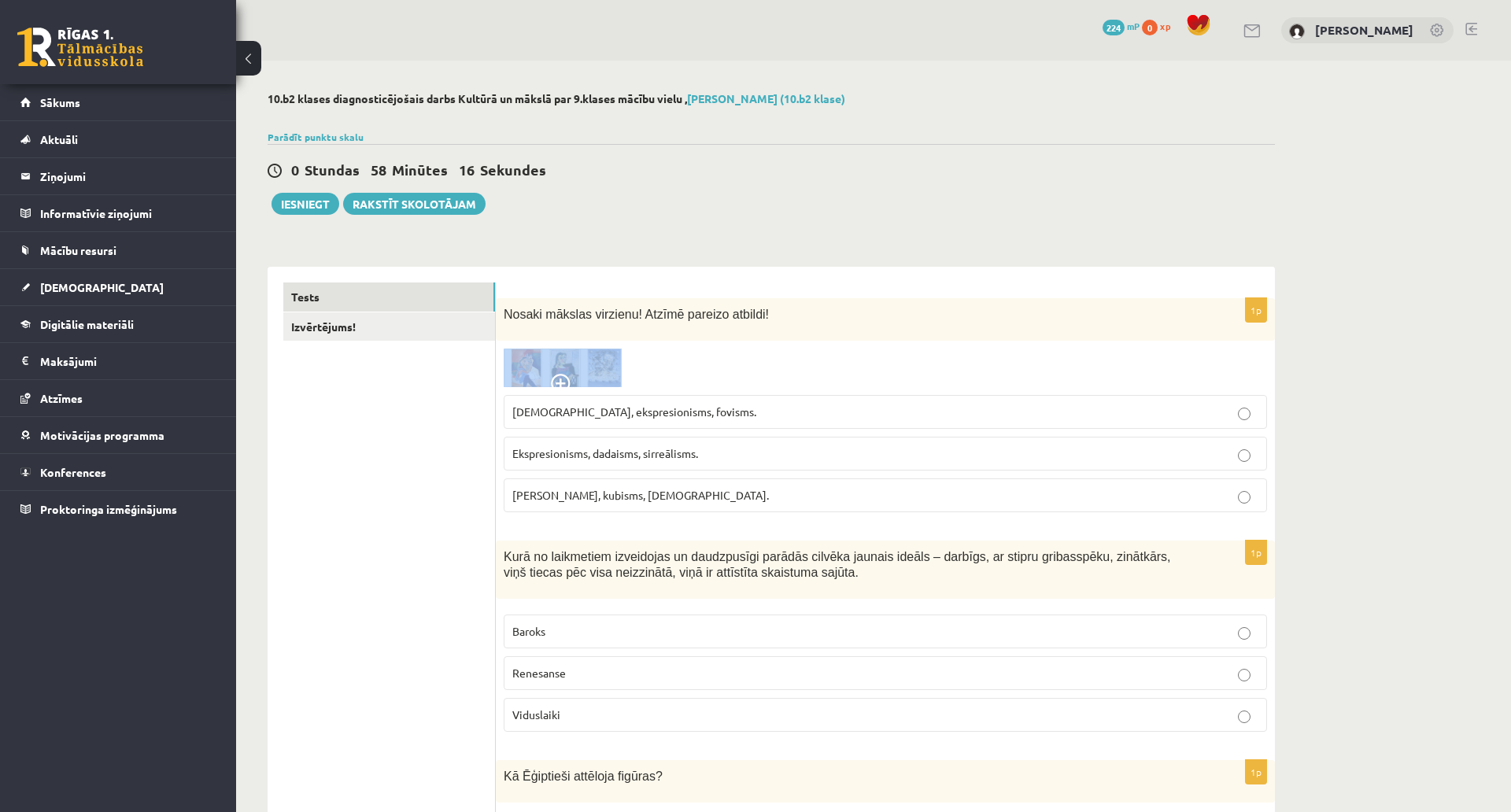
drag, startPoint x: 670, startPoint y: 344, endPoint x: 574, endPoint y: 347, distance: 96.0
click at [574, 347] on div "1p Nosaki mākslas virzienu! Atzīmē pareizo atbildi! Sirreālisms, ekspresionisms…" at bounding box center [885, 411] width 779 height 226
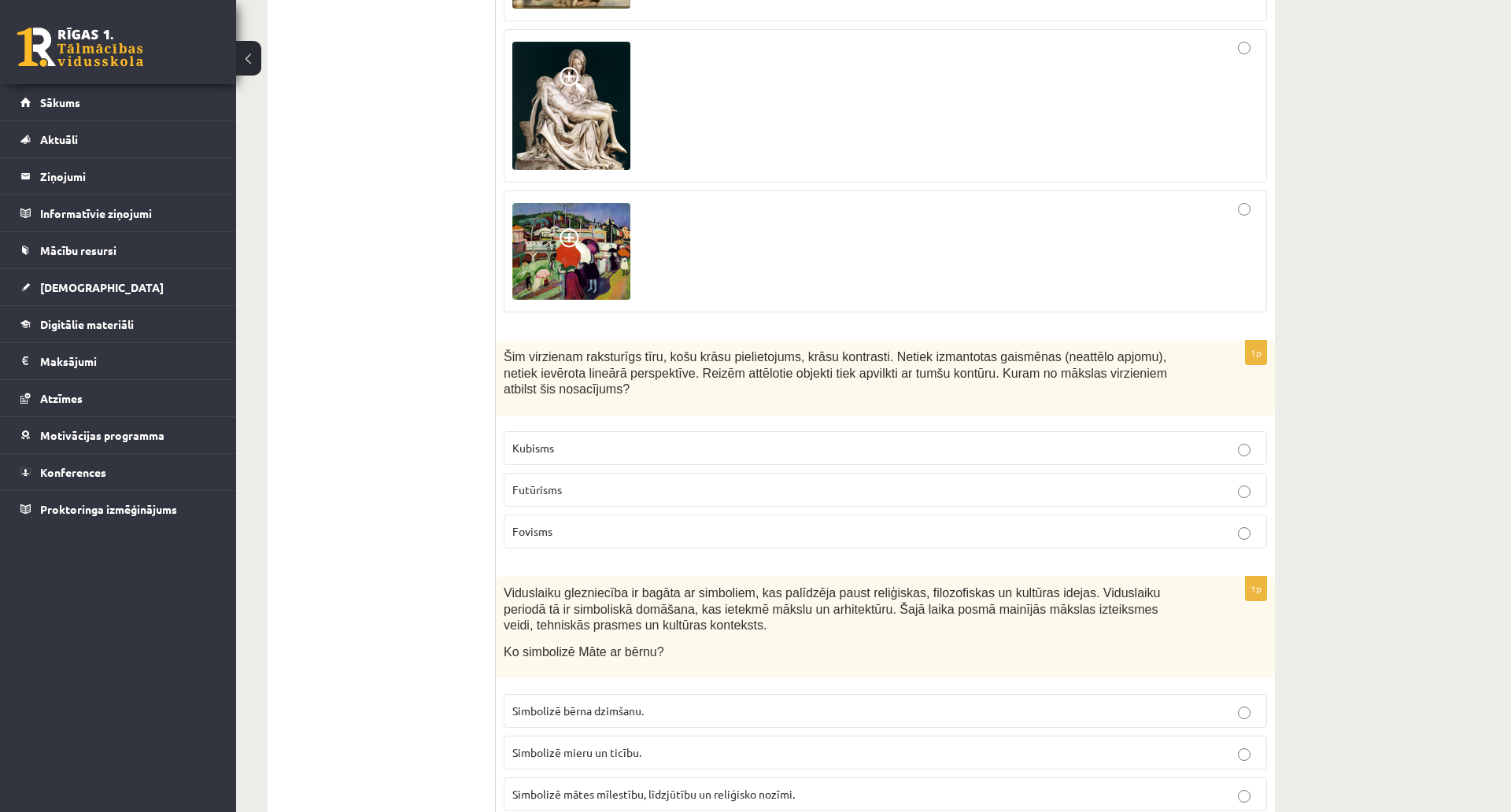
scroll to position [6897, 0]
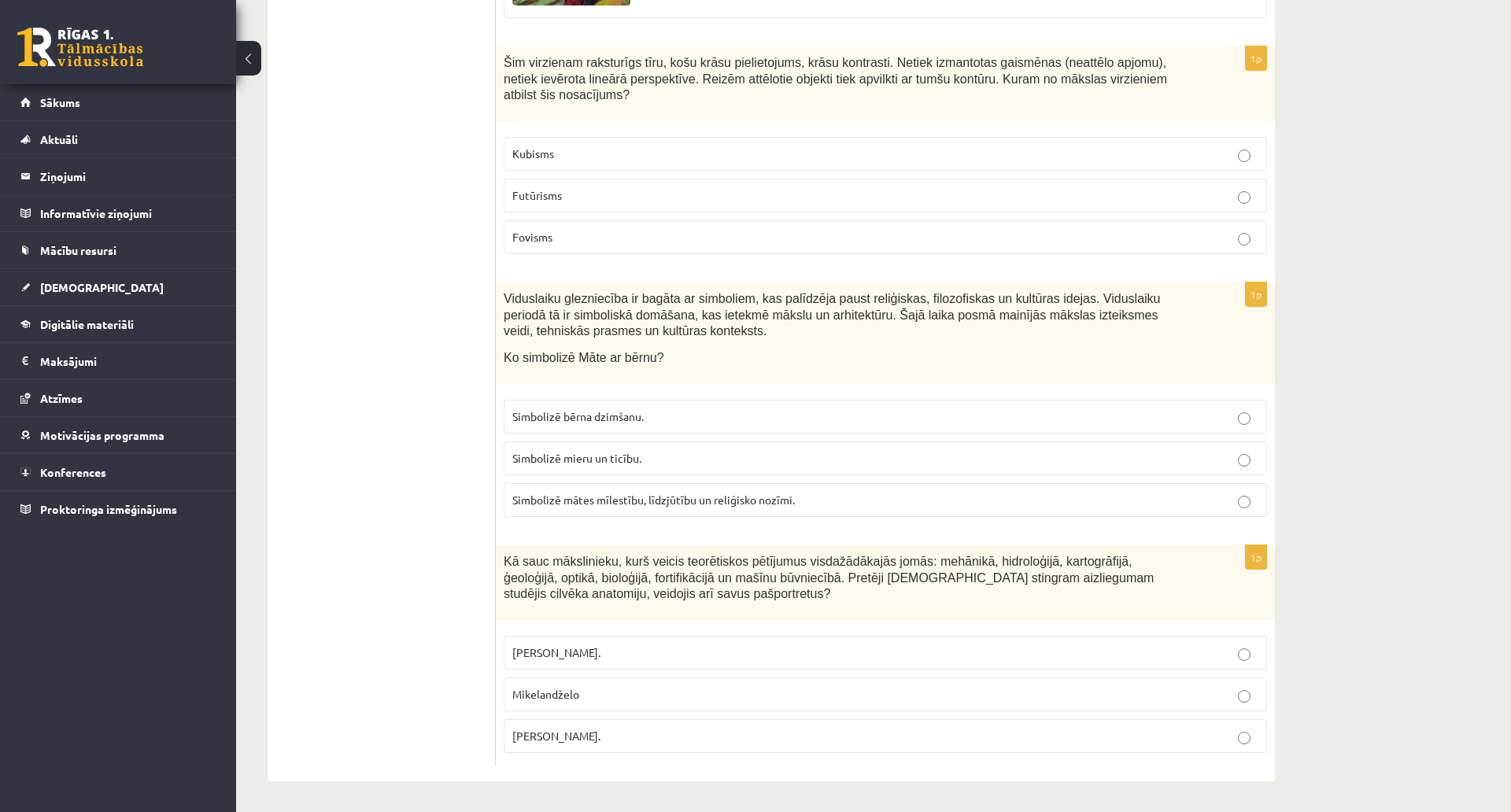
drag, startPoint x: 503, startPoint y: 314, endPoint x: 1073, endPoint y: 754, distance: 720.1
copy form "Nosaki mākslas virzienu! Atzīmē pareizo atbildi! Sirreālisms, ekspresionisms, f…"
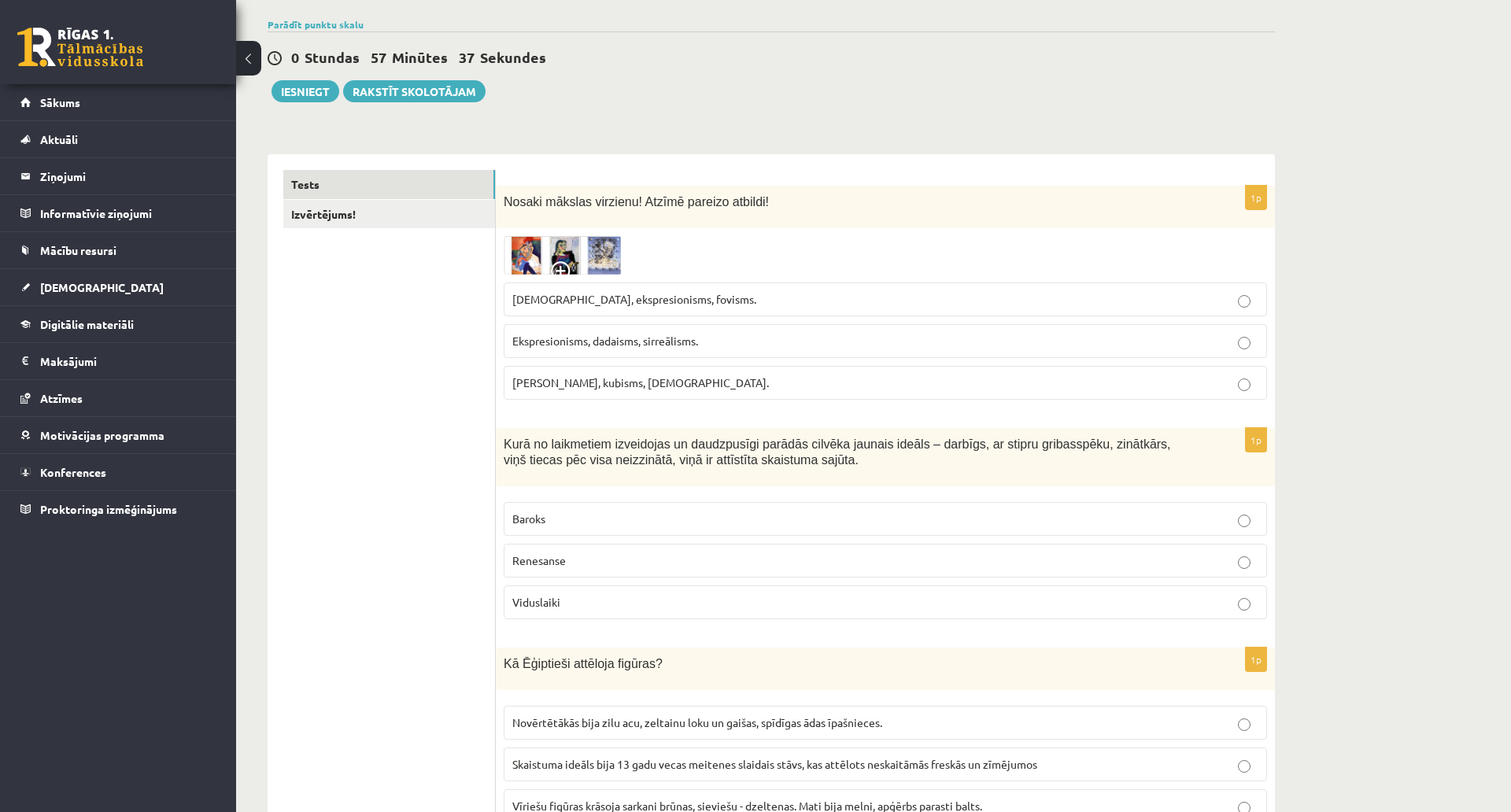
scroll to position [0, 0]
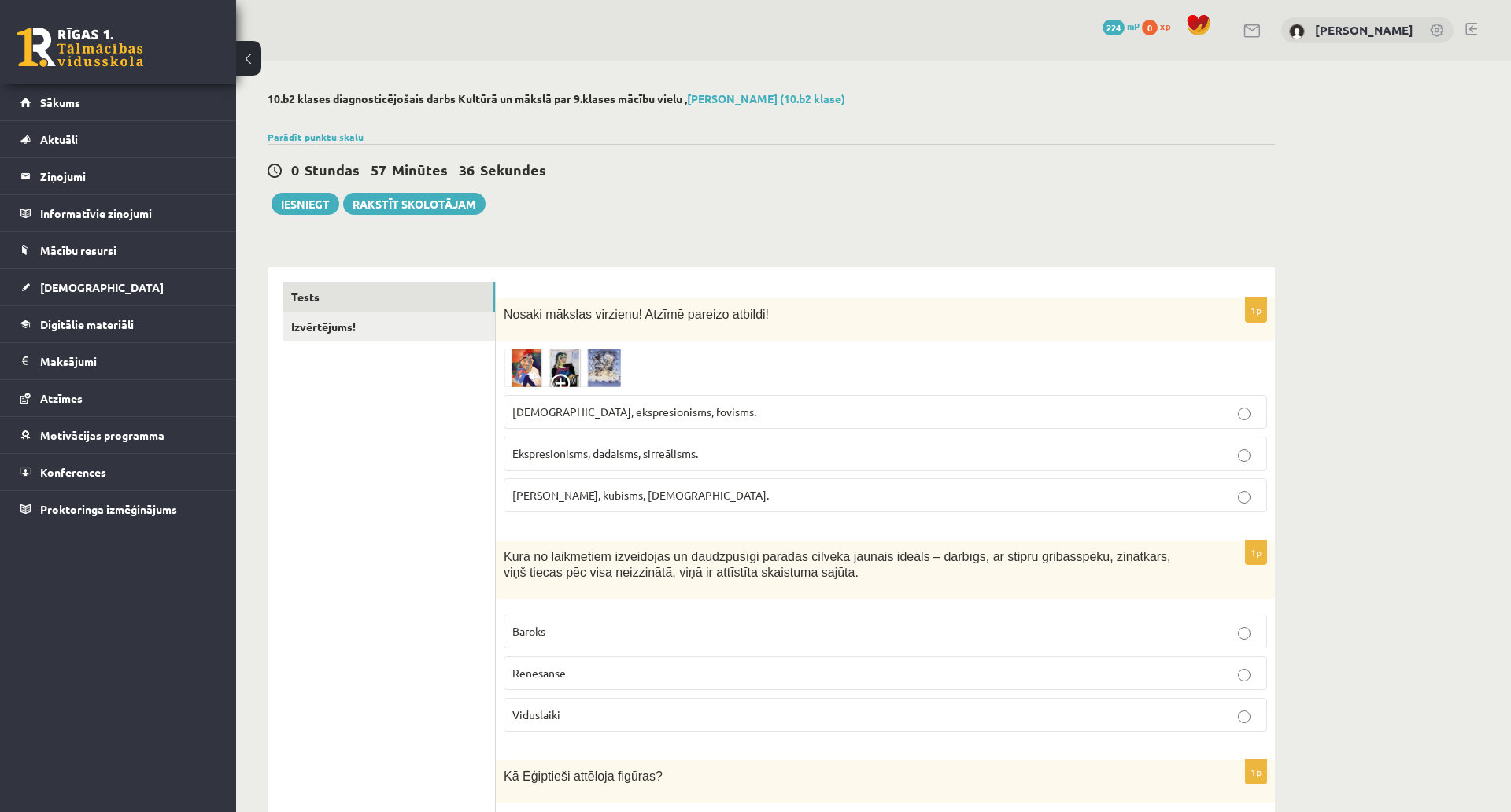
click at [539, 370] on img at bounding box center [563, 368] width 118 height 39
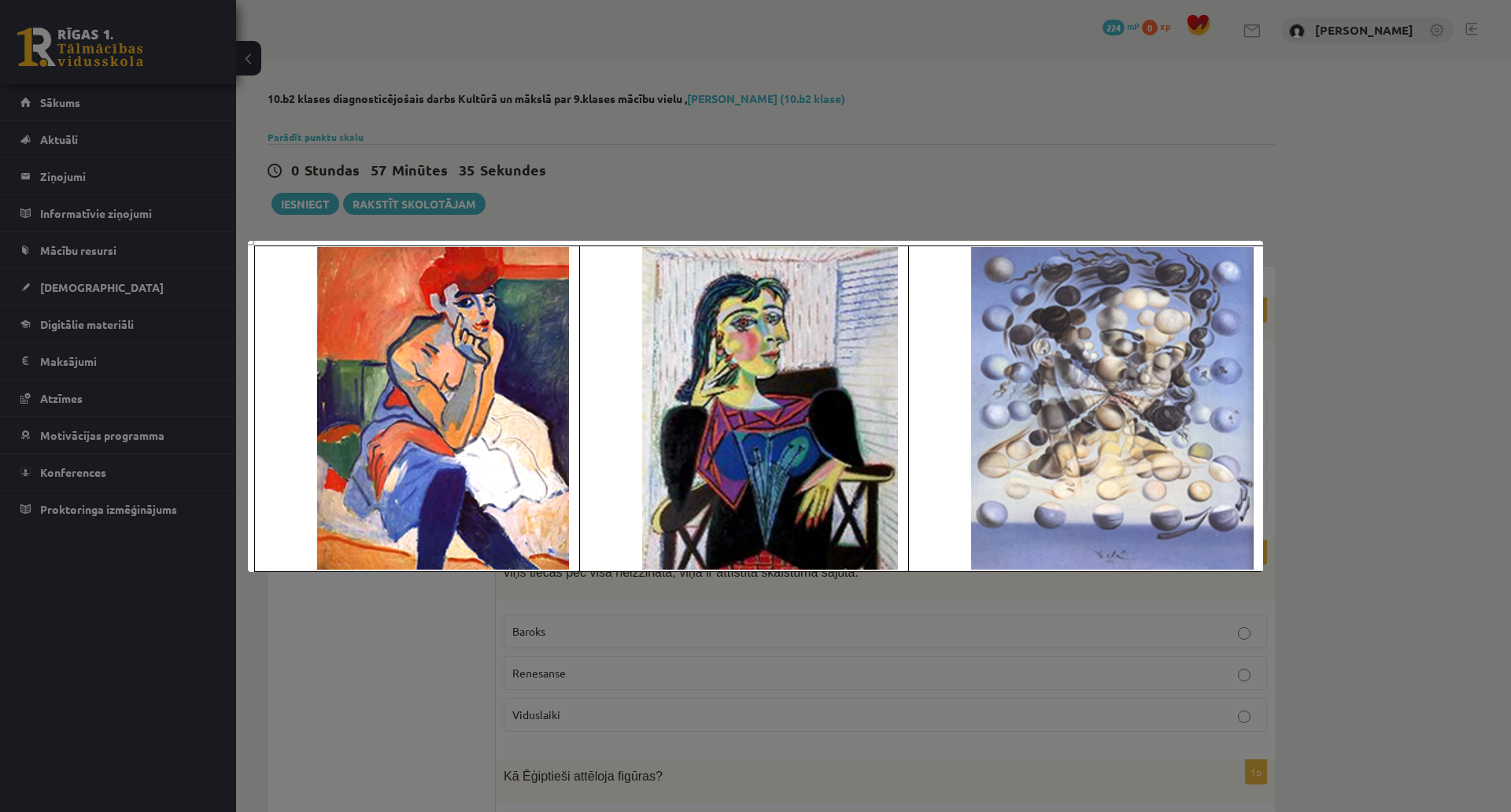
click at [591, 160] on div at bounding box center [755, 406] width 1511 height 812
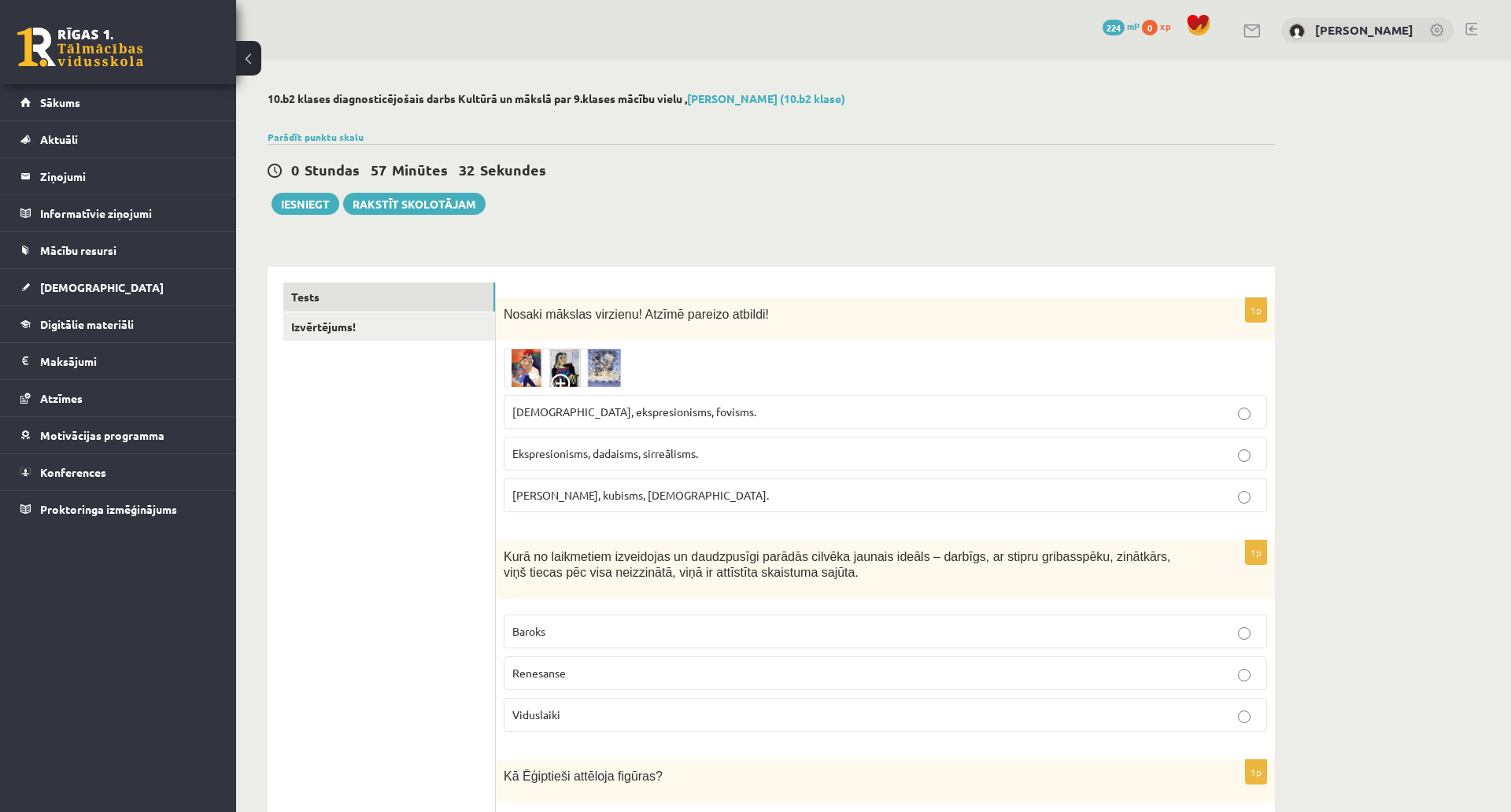
drag, startPoint x: 725, startPoint y: 447, endPoint x: 712, endPoint y: 462, distance: 19.8
click at [712, 463] on label "Ekspresionisms, dadaisms, sirreālisms." at bounding box center [885, 454] width 764 height 34
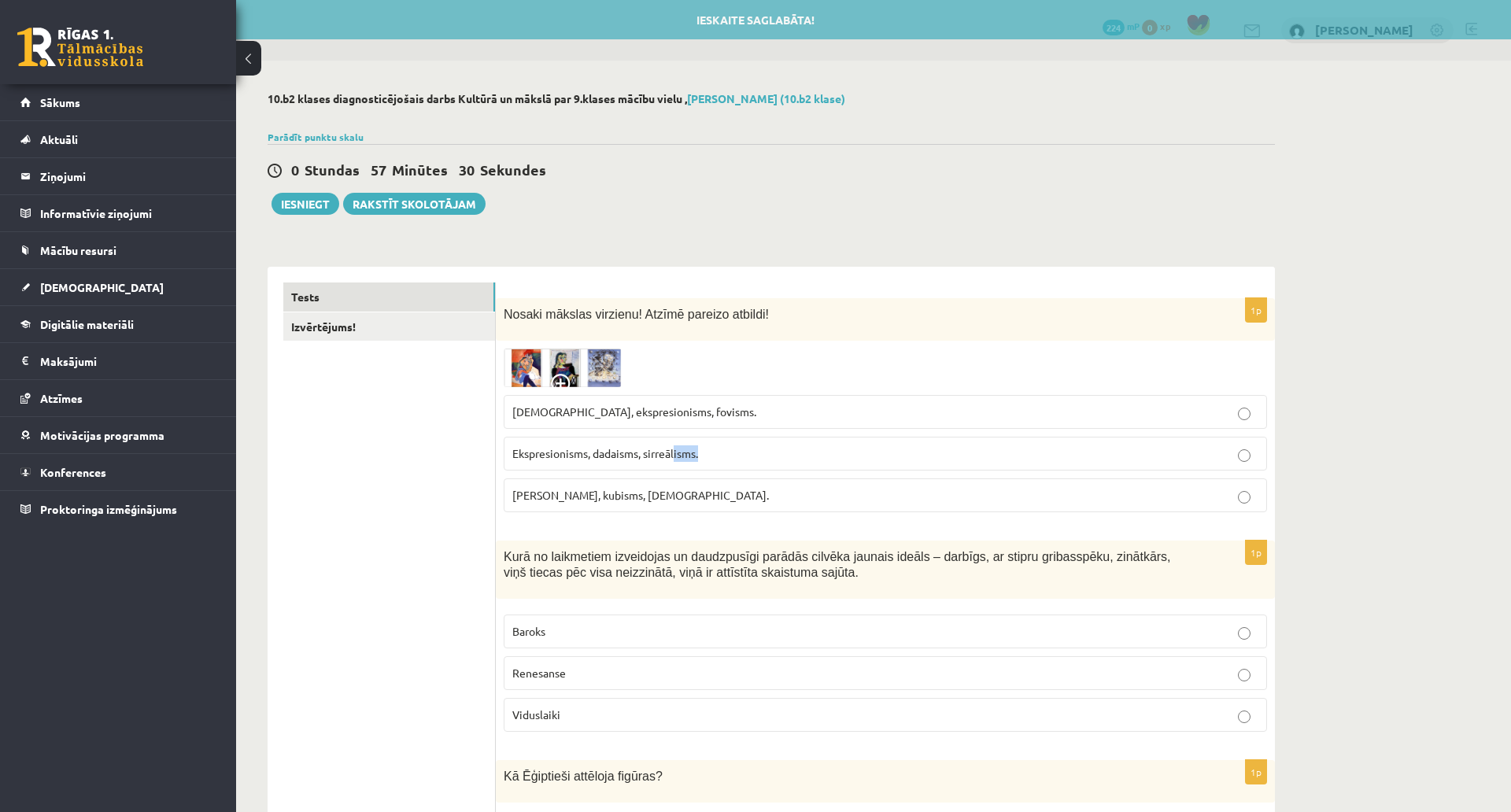
drag, startPoint x: 738, startPoint y: 450, endPoint x: 676, endPoint y: 458, distance: 62.5
click at [676, 458] on p "Ekspresionisms, dadaisms, sirreālisms." at bounding box center [885, 454] width 746 height 17
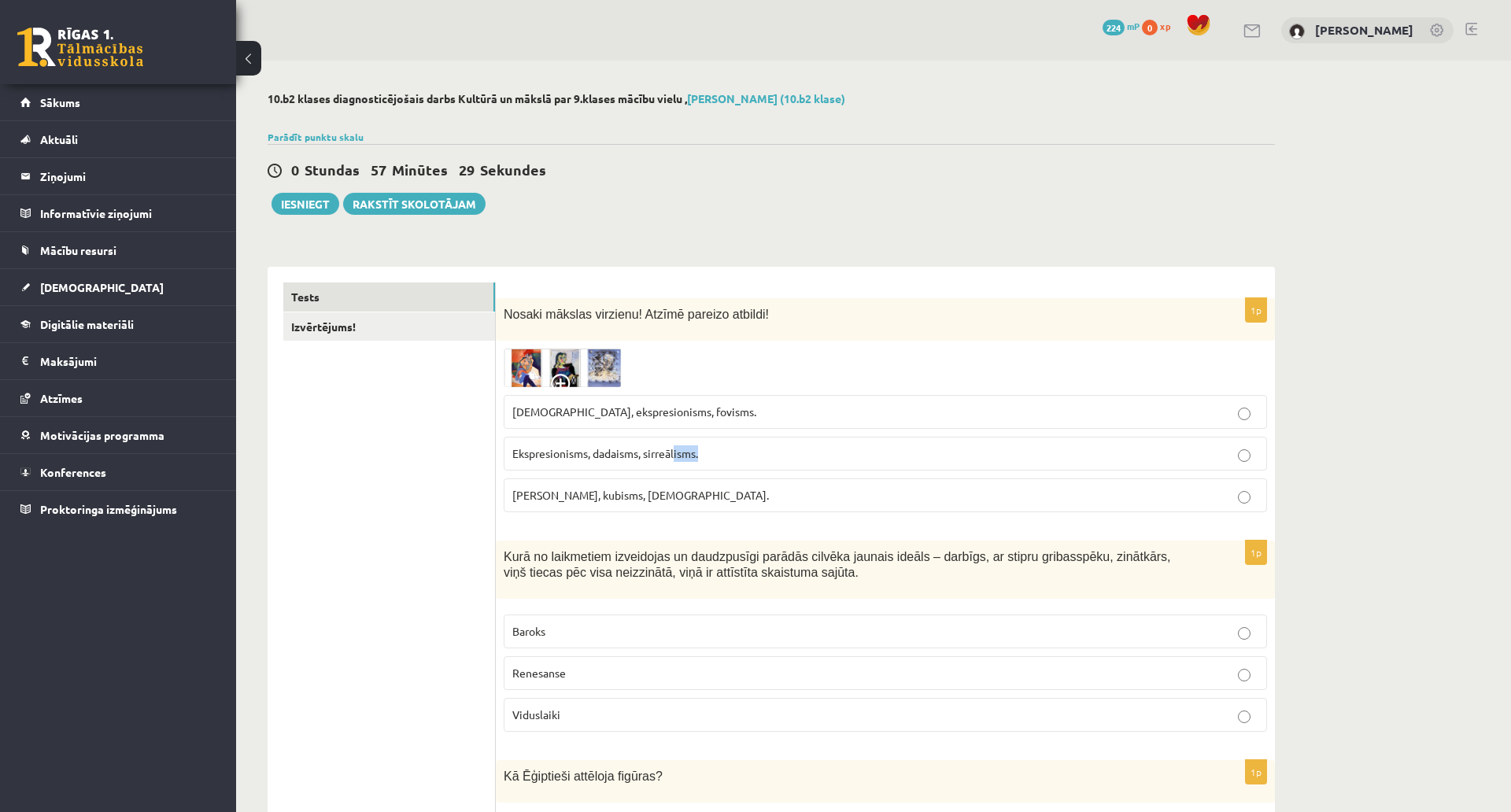
click at [769, 455] on p "Ekspresionisms, dadaisms, sirreālisms." at bounding box center [885, 454] width 746 height 17
drag, startPoint x: 758, startPoint y: 439, endPoint x: 506, endPoint y: 460, distance: 252.9
click at [506, 460] on label "Ekspresionisms, dadaisms, sirreālisms." at bounding box center [885, 454] width 764 height 34
copy span "Ekspresionisms, dadaisms, sirreālisms."
click at [706, 503] on label "Fovisms, kubisms, sirreālisms." at bounding box center [885, 495] width 764 height 34
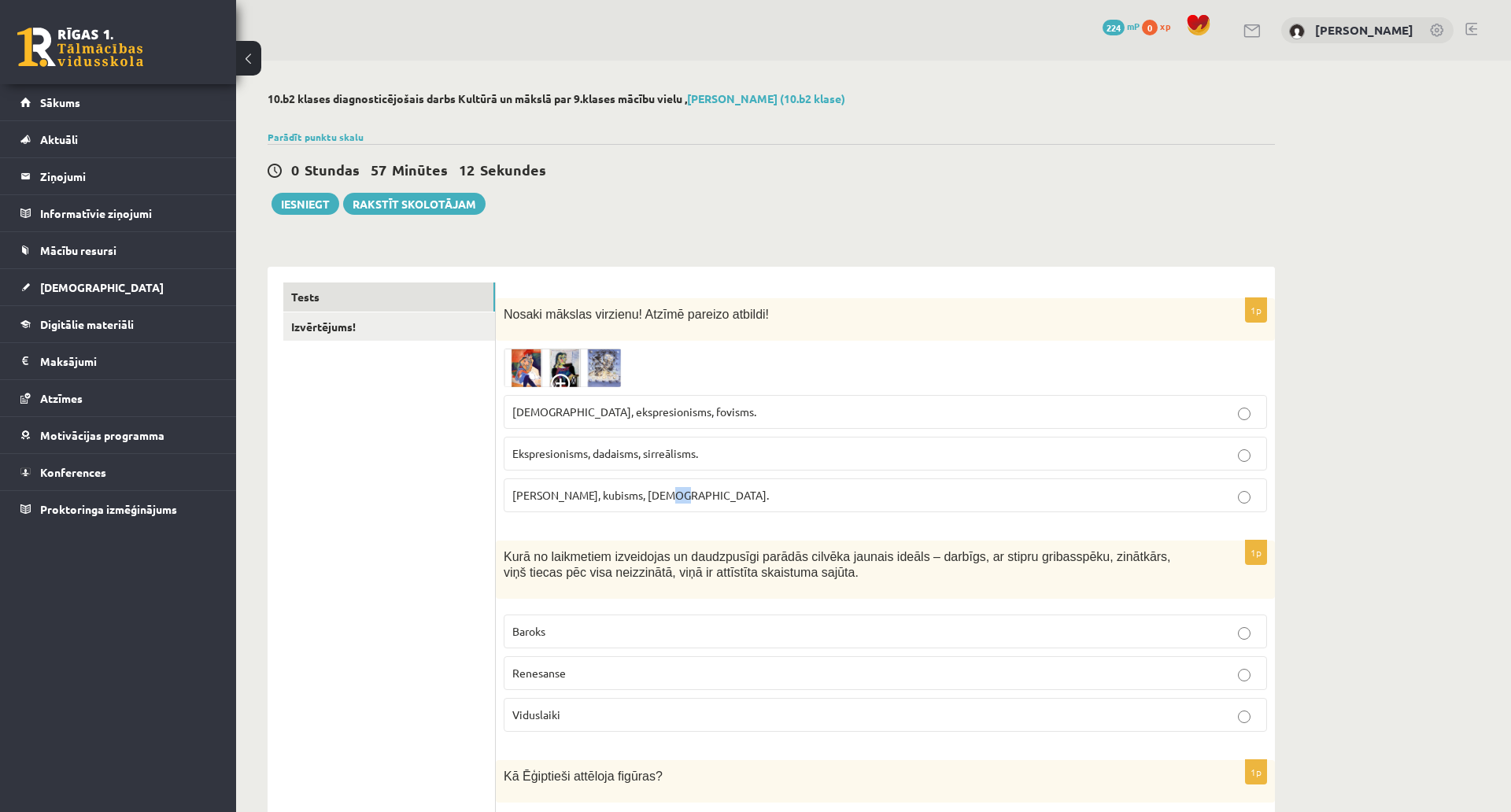
drag, startPoint x: 706, startPoint y: 500, endPoint x: 653, endPoint y: 501, distance: 53.0
click at [651, 501] on p "Fovisms, kubisms, sirreālisms." at bounding box center [885, 495] width 746 height 17
click at [701, 508] on label "Fovisms, kubisms, sirreālisms." at bounding box center [885, 495] width 764 height 34
drag, startPoint x: 706, startPoint y: 503, endPoint x: 509, endPoint y: 493, distance: 197.3
click at [509, 493] on label "Fovisms, kubisms, sirreālisms." at bounding box center [885, 495] width 764 height 34
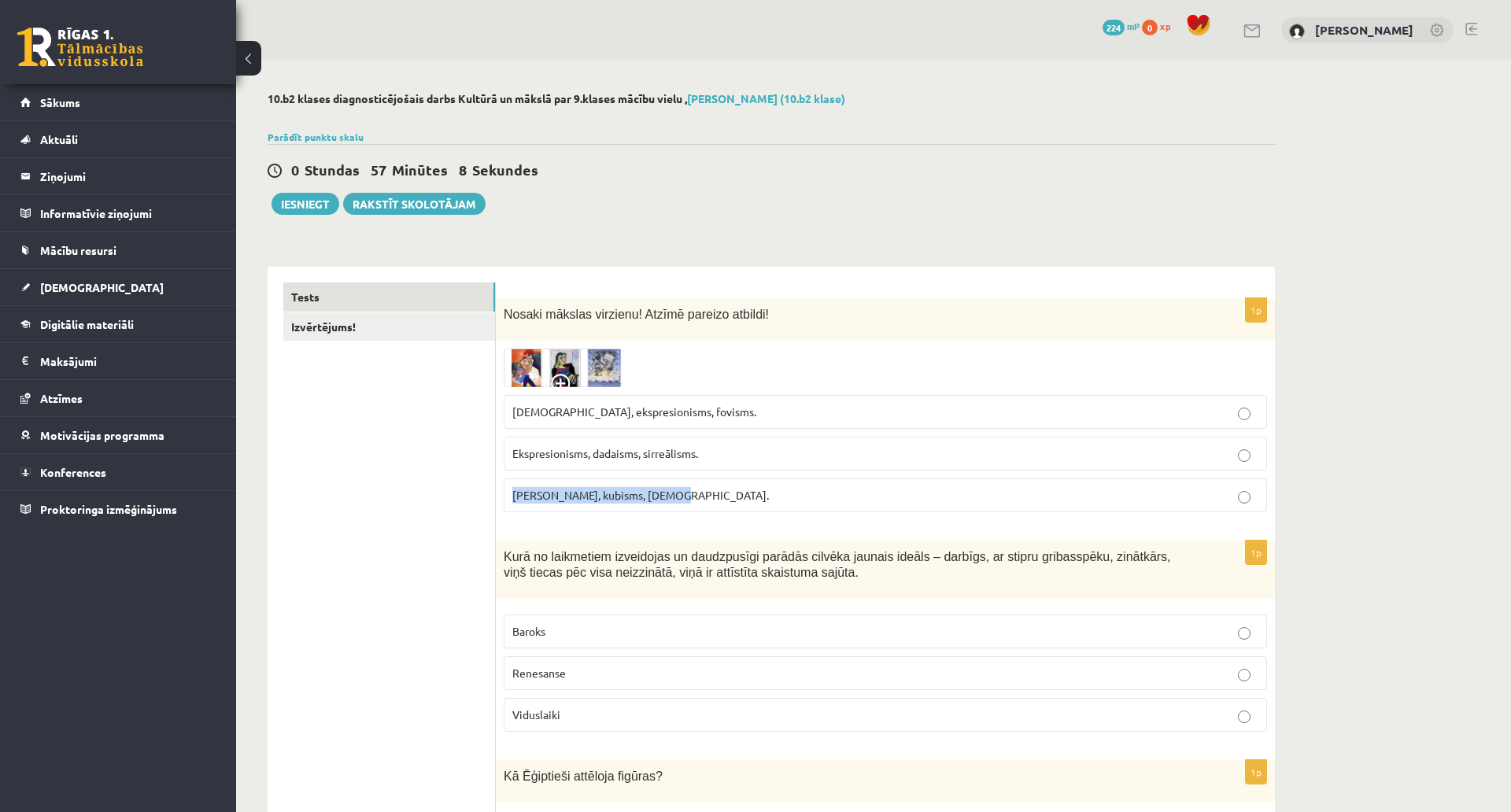
copy span "Fovisms, kubisms, sirreālisms."
drag, startPoint x: 755, startPoint y: 405, endPoint x: 513, endPoint y: 413, distance: 242.1
click at [513, 413] on p "Sirreālisms, ekspresionisms, fovisms." at bounding box center [885, 412] width 746 height 17
copy span "Sirreālisms, ekspresionisms, fovisms."
click at [558, 358] on img at bounding box center [563, 368] width 118 height 39
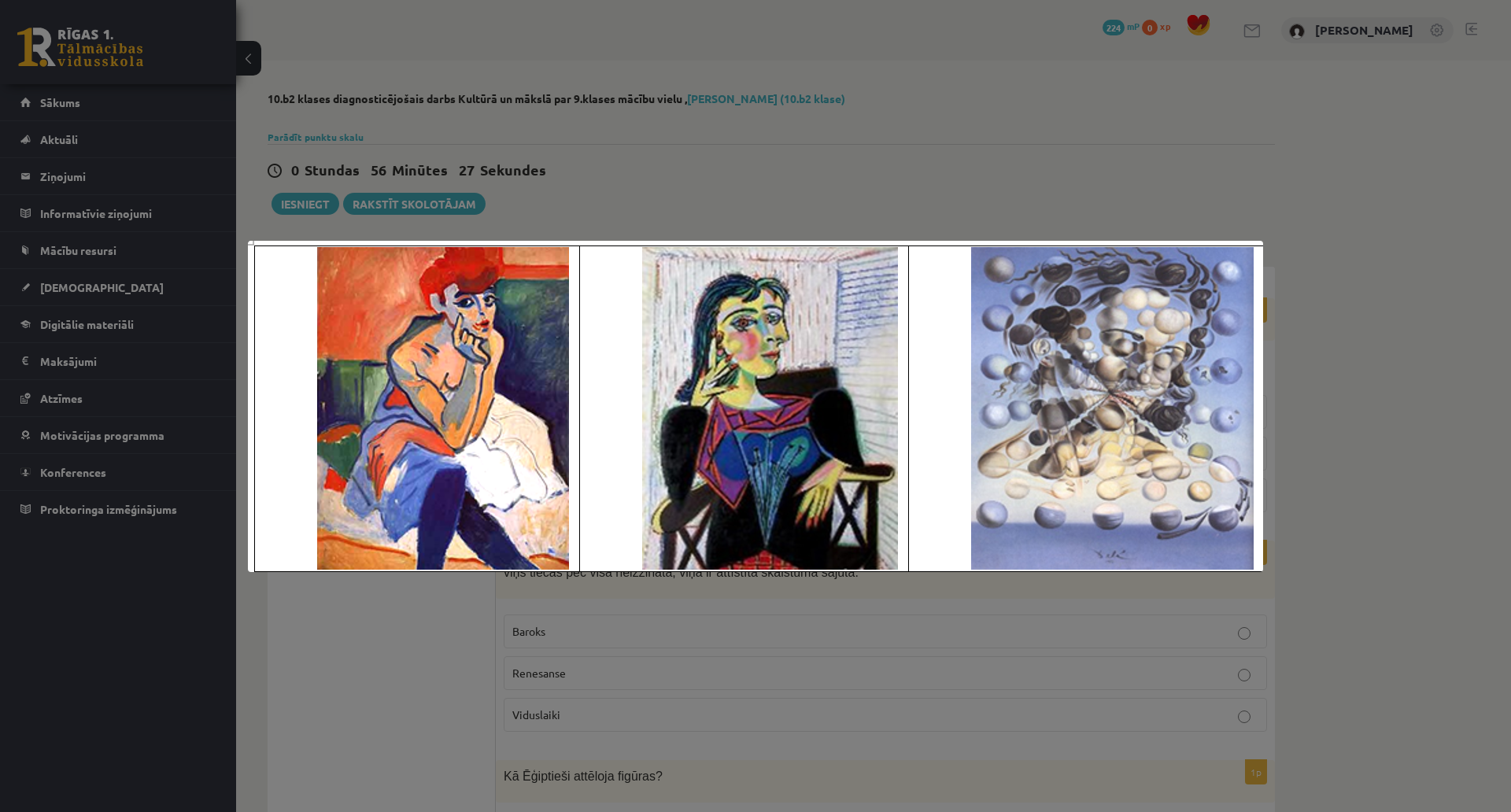
click at [1342, 373] on div at bounding box center [755, 406] width 1511 height 812
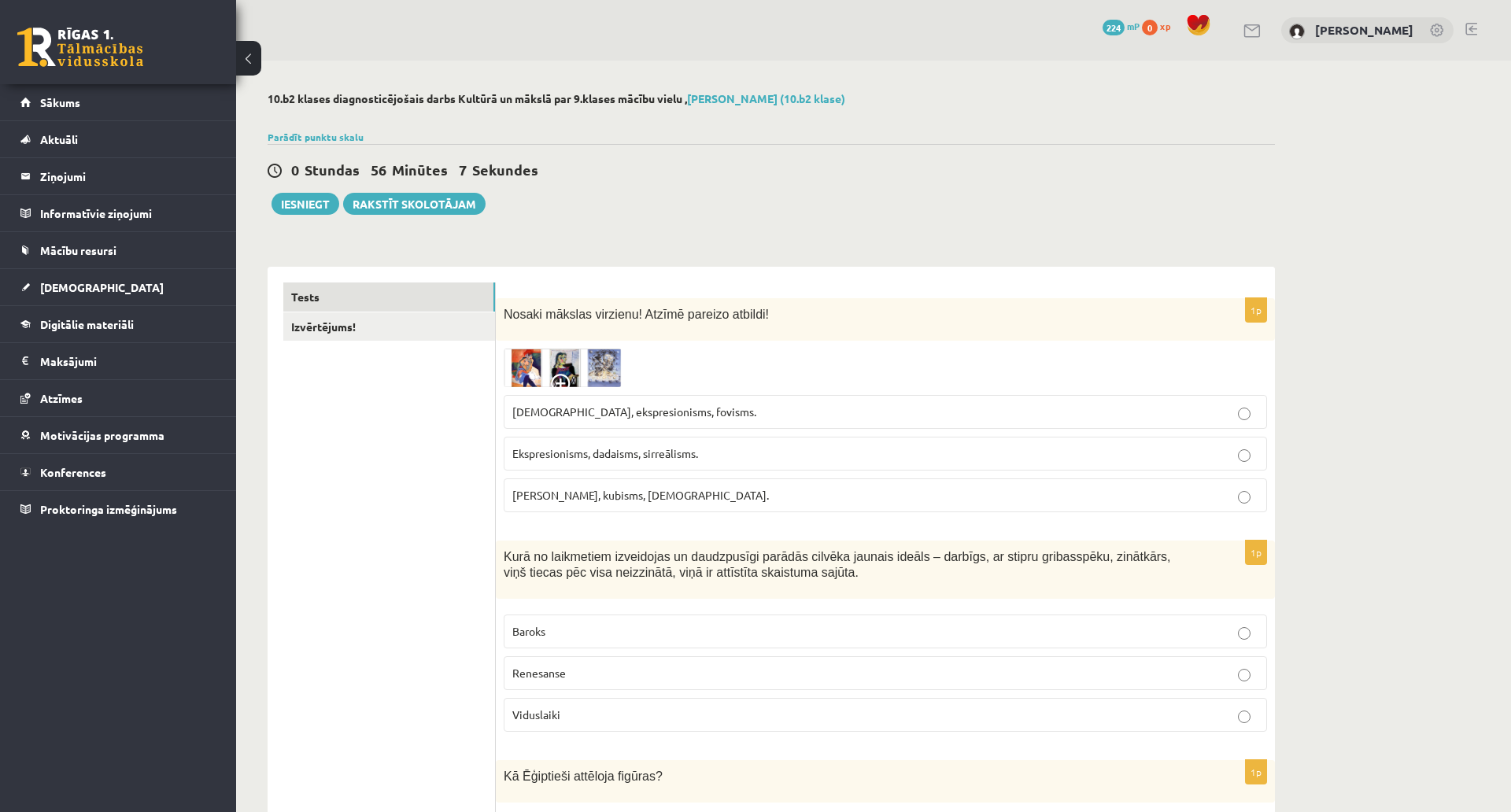
click at [519, 493] on span "Fovisms, kubisms, sirreālisms." at bounding box center [641, 495] width 257 height 14
click at [531, 370] on img at bounding box center [563, 368] width 118 height 39
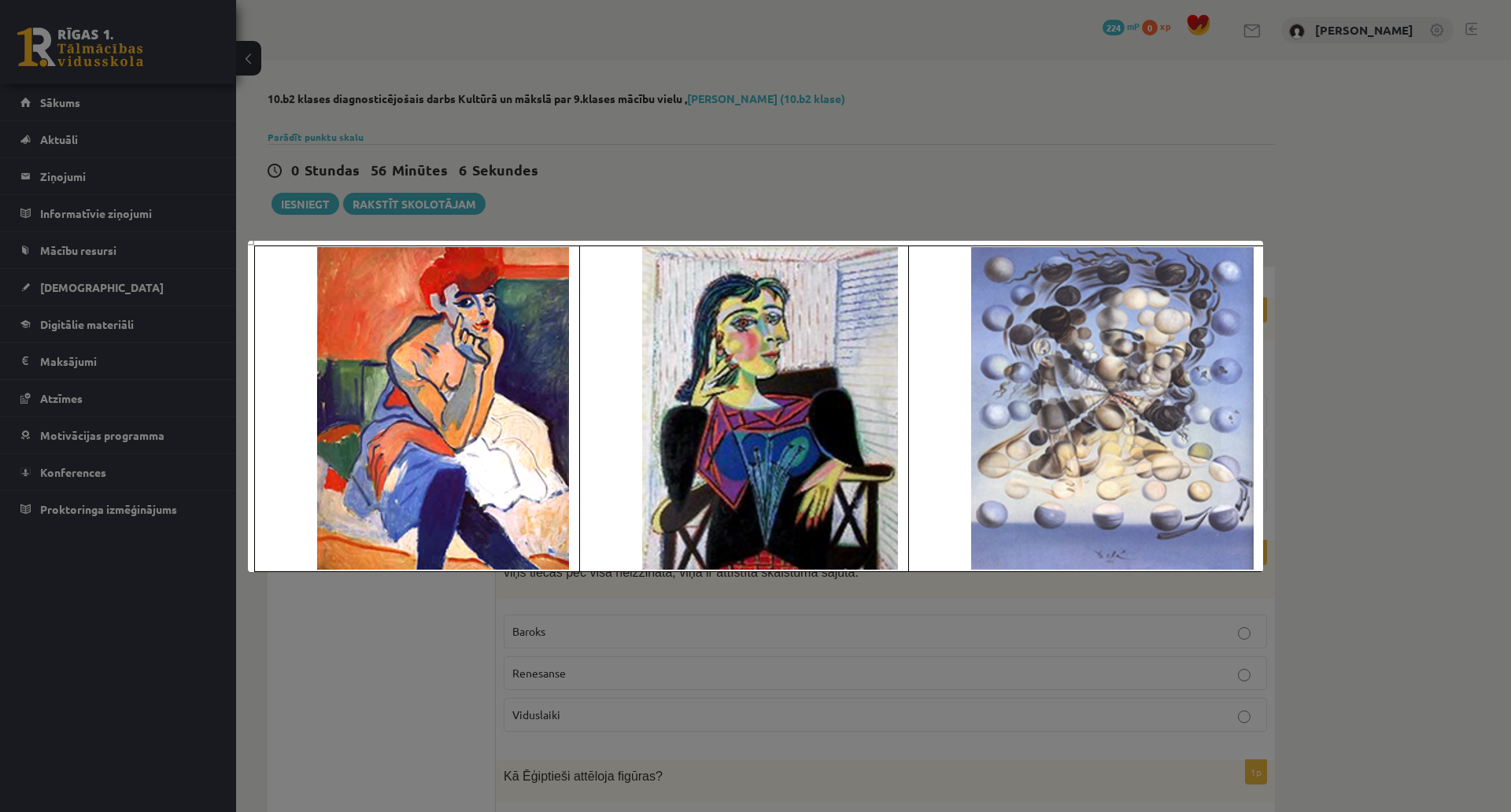
click at [749, 161] on div at bounding box center [755, 406] width 1511 height 812
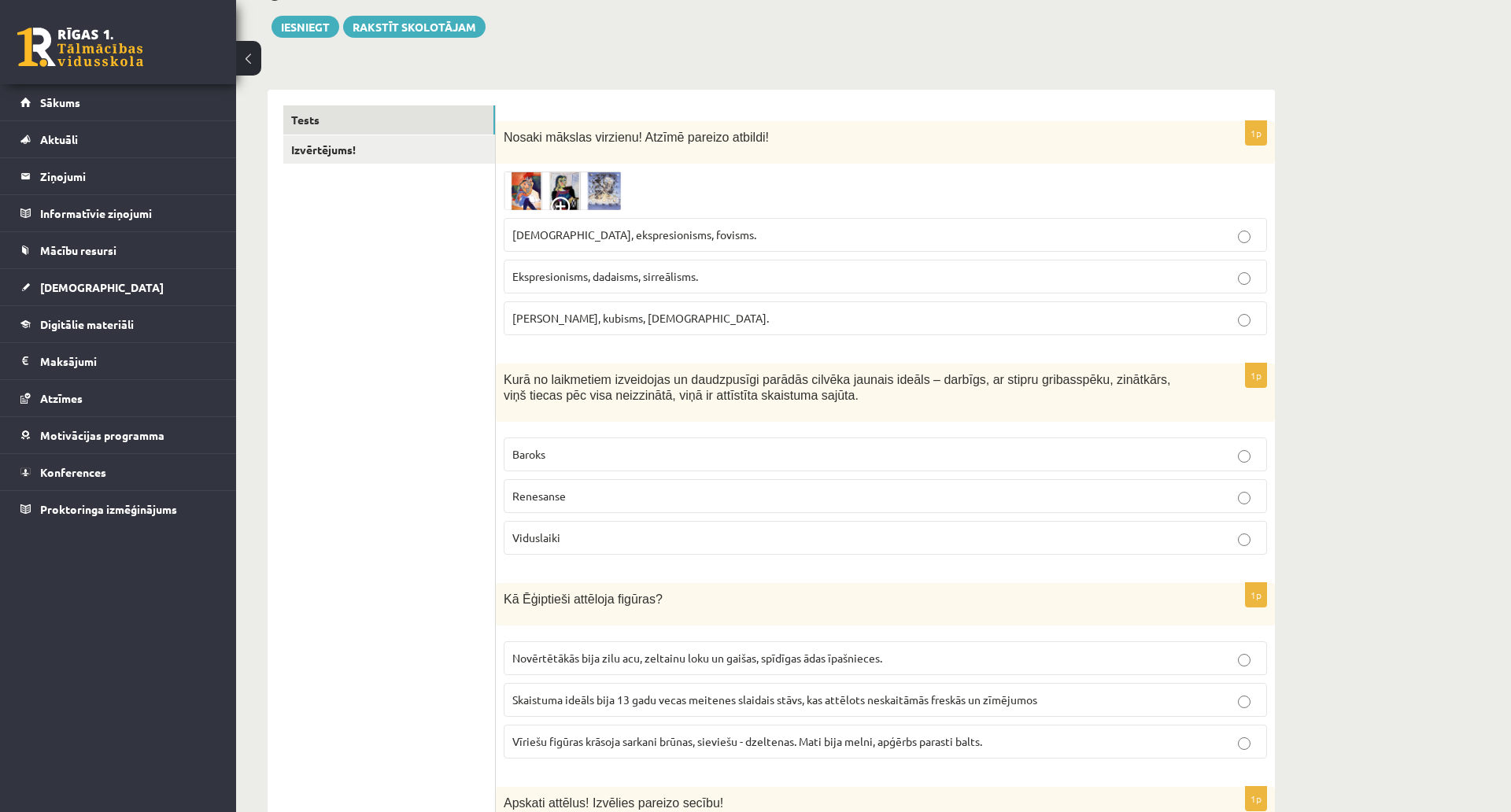
scroll to position [315, 0]
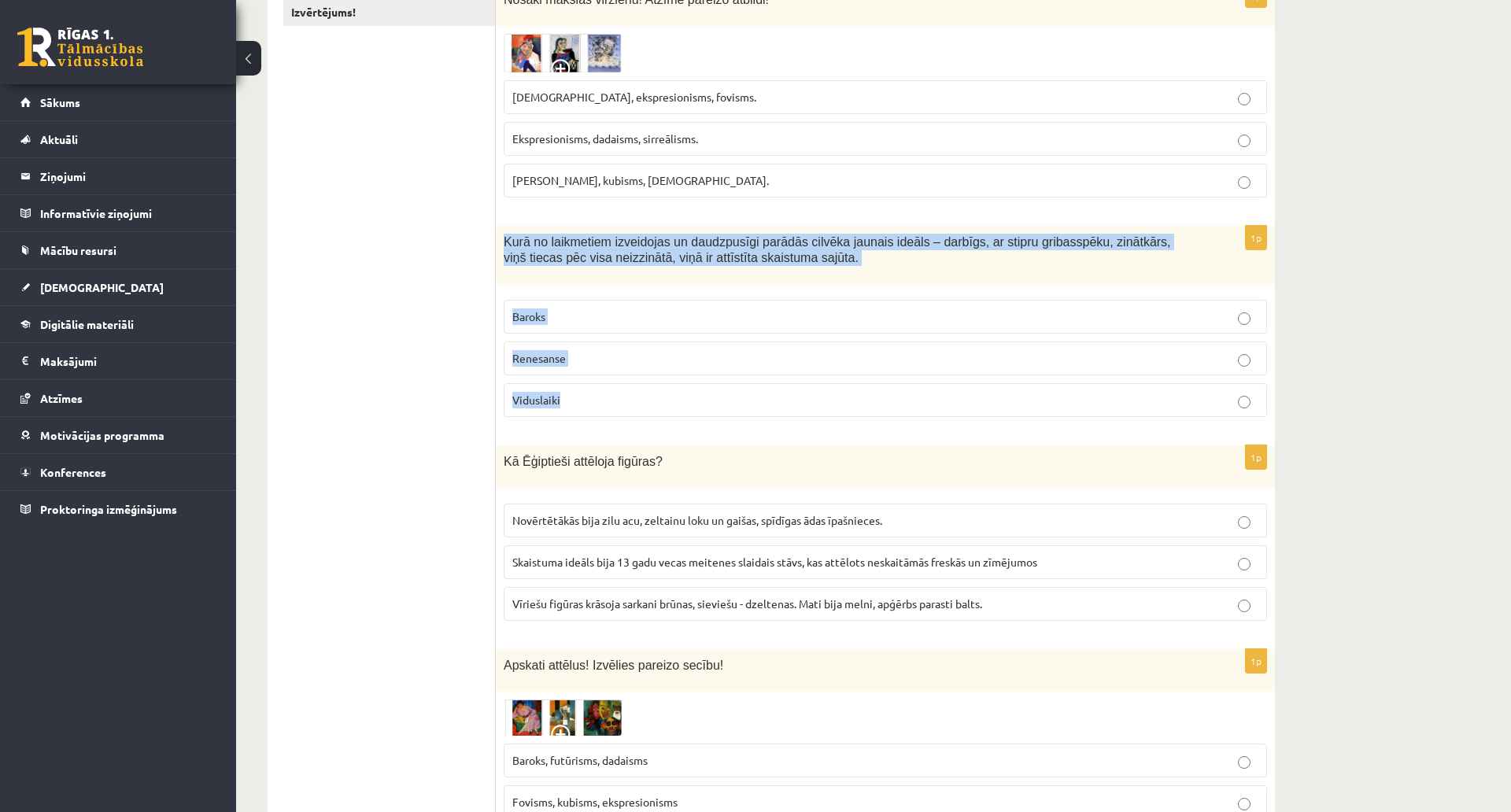
drag, startPoint x: 506, startPoint y: 240, endPoint x: 1002, endPoint y: 413, distance: 525.3
click at [1002, 413] on div "1p Kurā no laikmetiem izveidojas un daudzpusīgi parādās cilvēka jaunais ideāls …" at bounding box center [885, 327] width 779 height 204
copy div "Kurā no laikmetiem izveidojas un daudzpusīgi parādās cilvēka jaunais ideāls – d…"
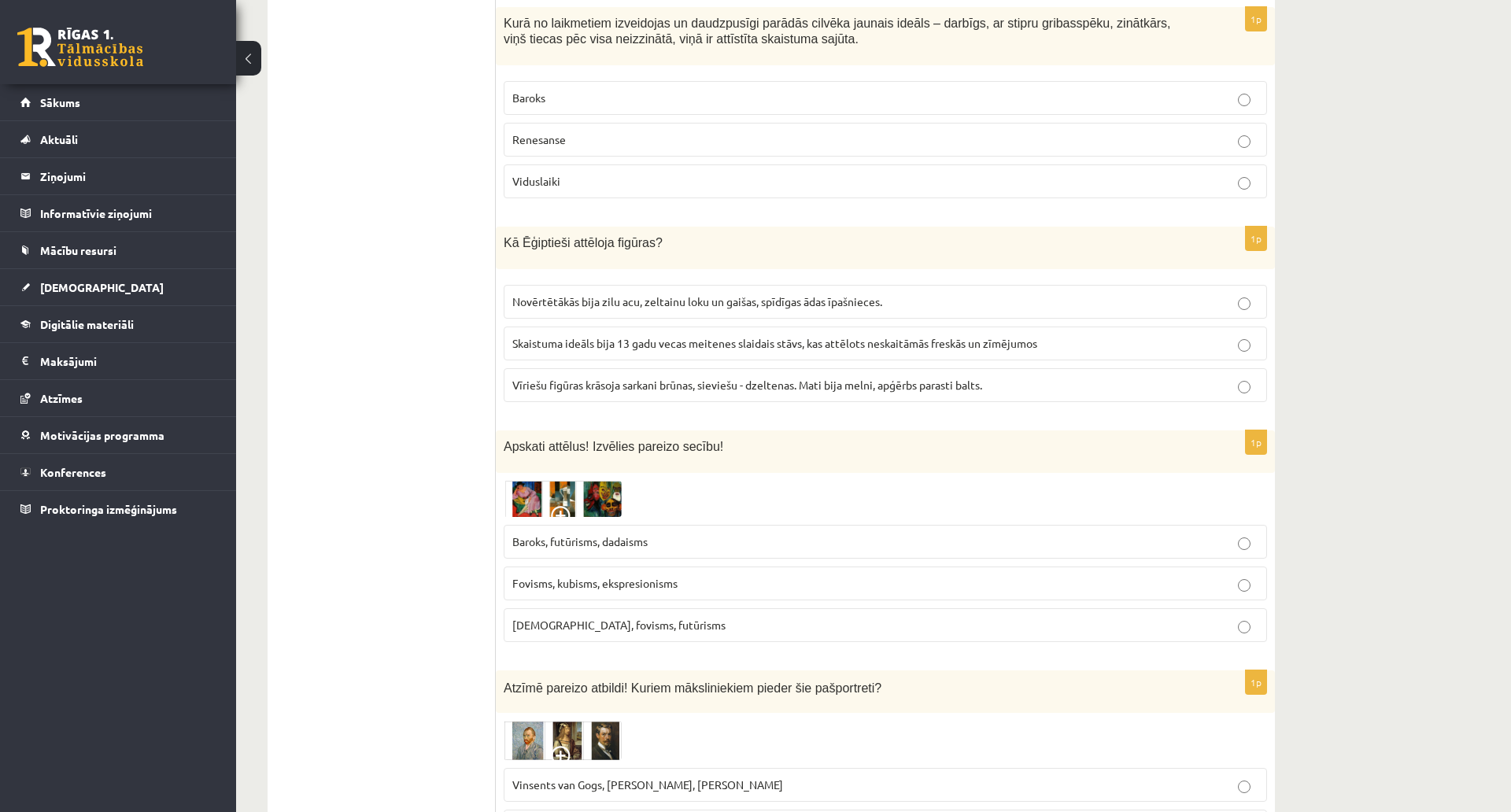
scroll to position [629, 0]
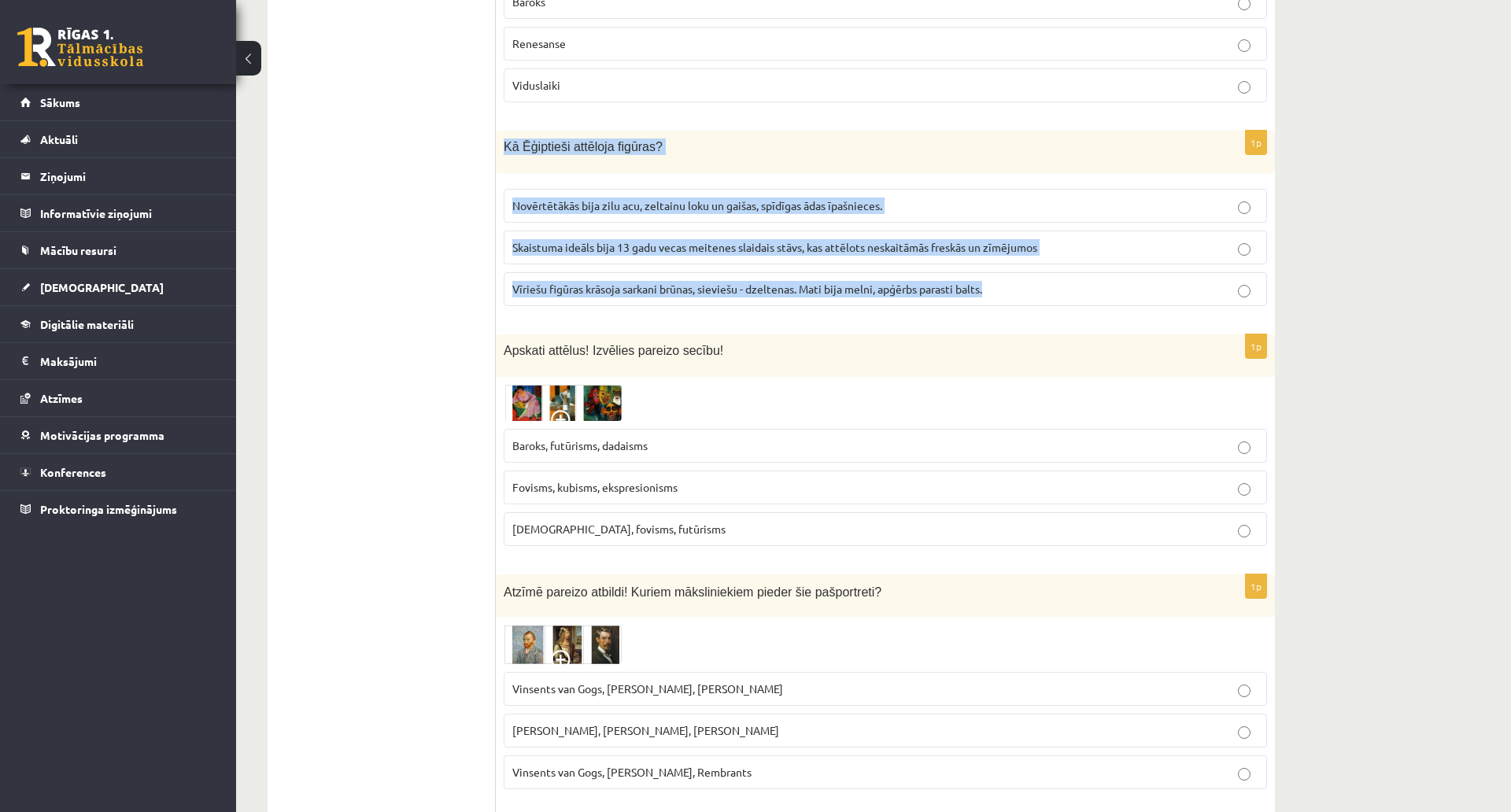
drag, startPoint x: 504, startPoint y: 142, endPoint x: 1127, endPoint y: 309, distance: 645.0
click at [1127, 309] on div "1p Kā Ēģiptieši attēloja figūras? Novērtētākās bija zilu acu, zeltainu loku un …" at bounding box center [885, 224] width 779 height 188
copy div "Kā Ēģiptieši attēloja figūras? Novērtētākās bija zilu acu, zeltainu loku un gai…"
click at [528, 288] on span "Vīriešu figūras krāsoja sarkani brūnas, sieviešu - dzeltenas. Mati bija melni, …" at bounding box center [747, 289] width 470 height 14
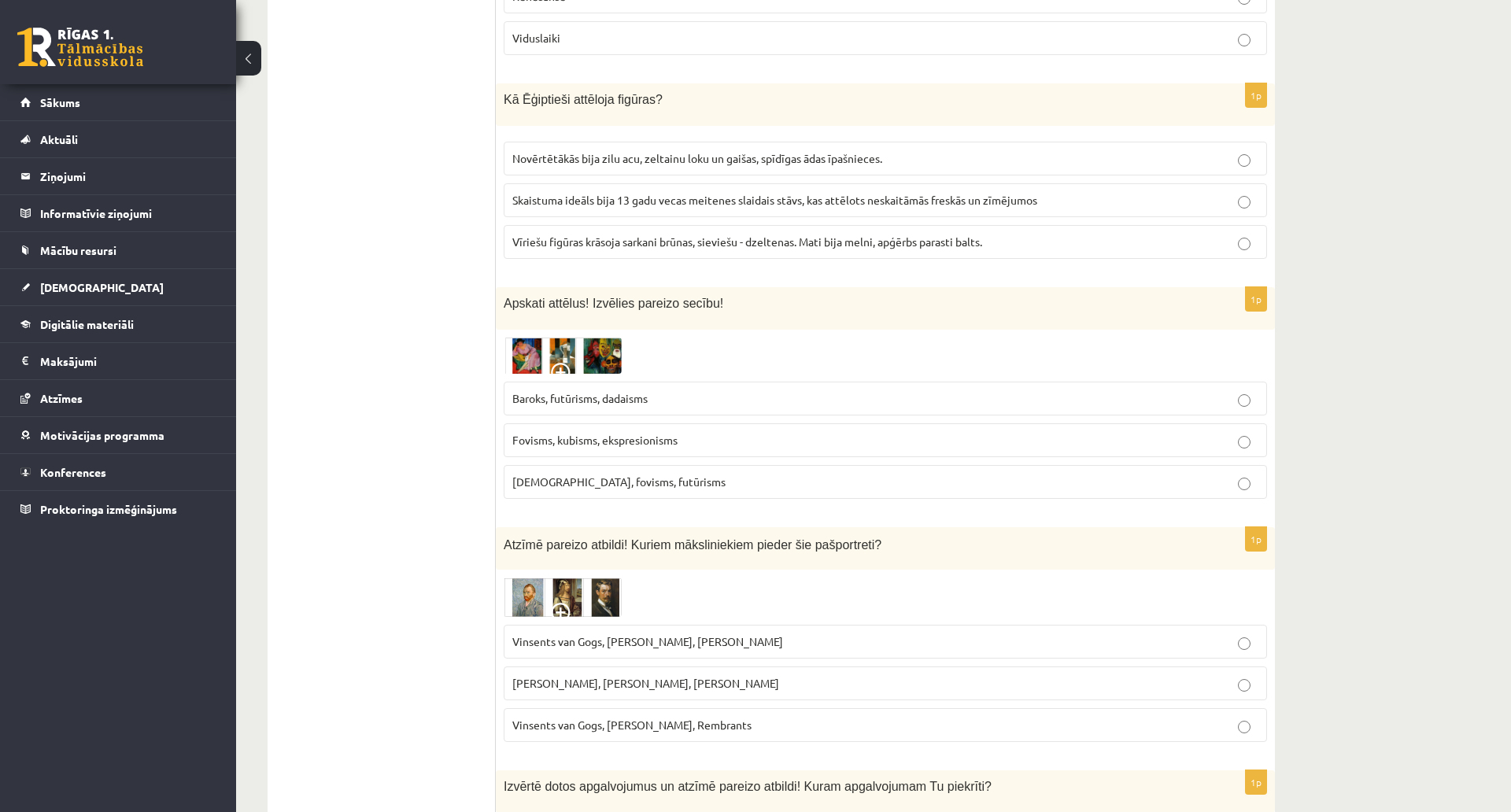
scroll to position [787, 0]
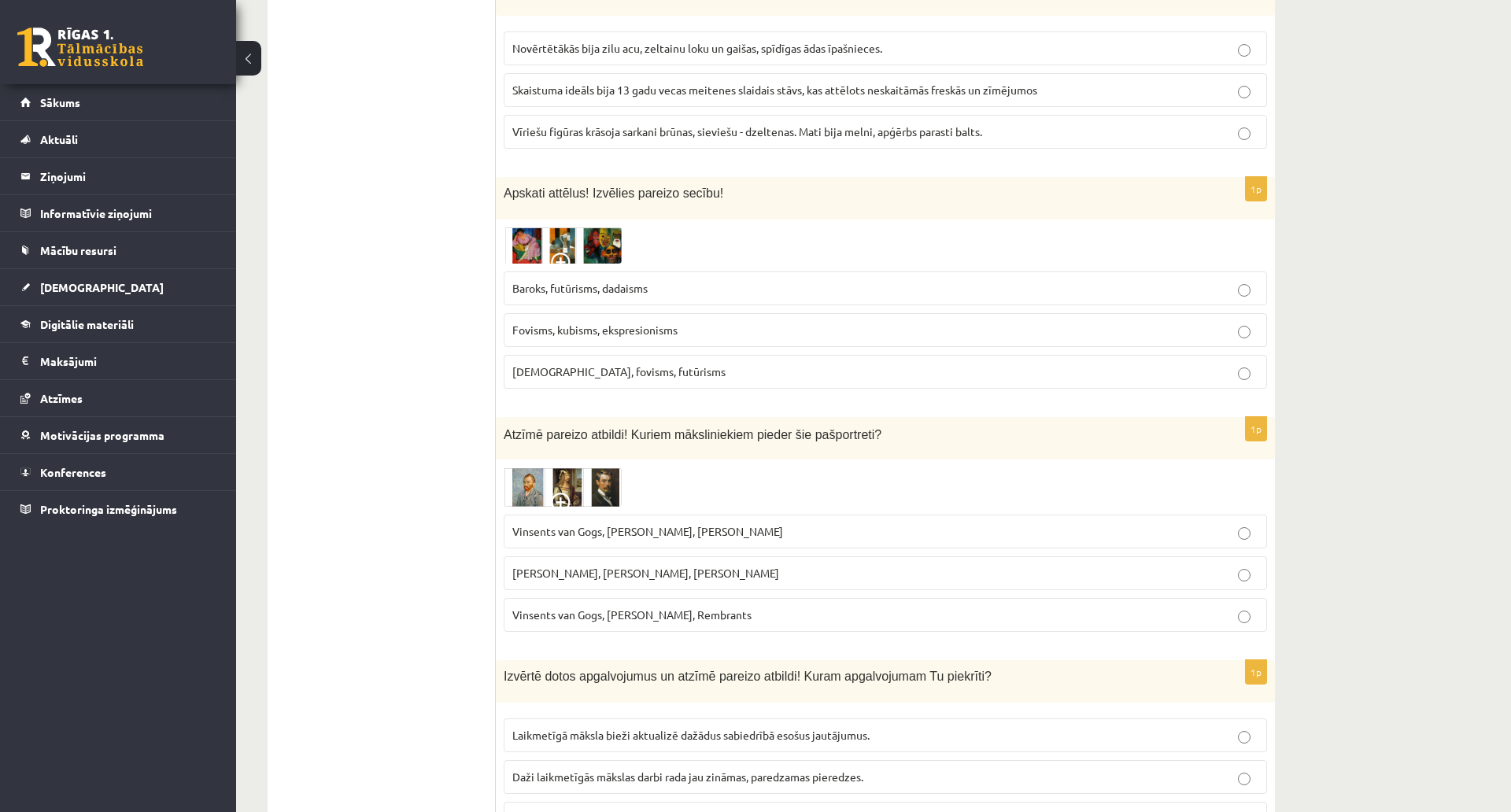
click at [530, 249] on img at bounding box center [563, 246] width 118 height 37
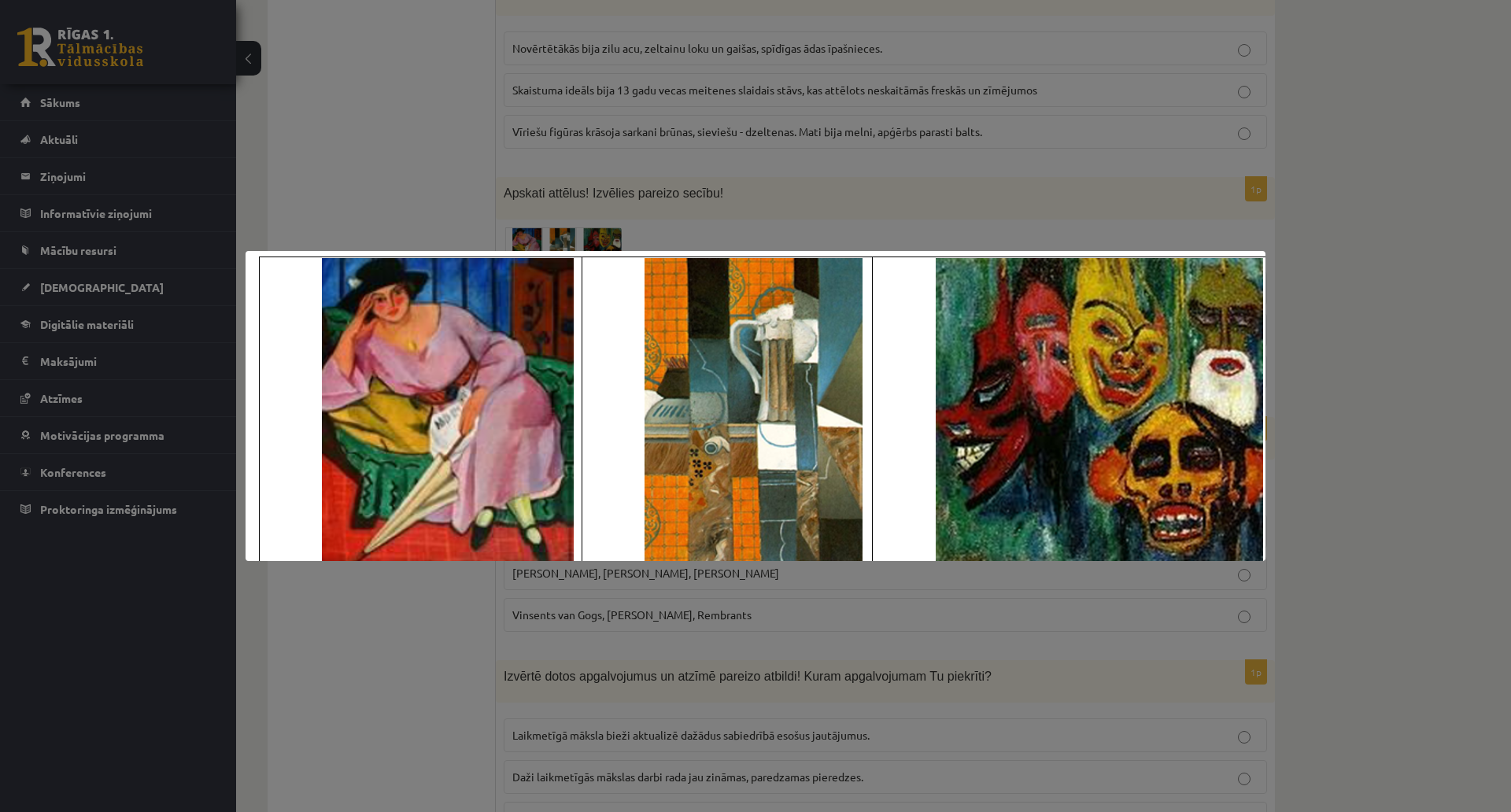
click at [433, 131] on div at bounding box center [755, 406] width 1511 height 812
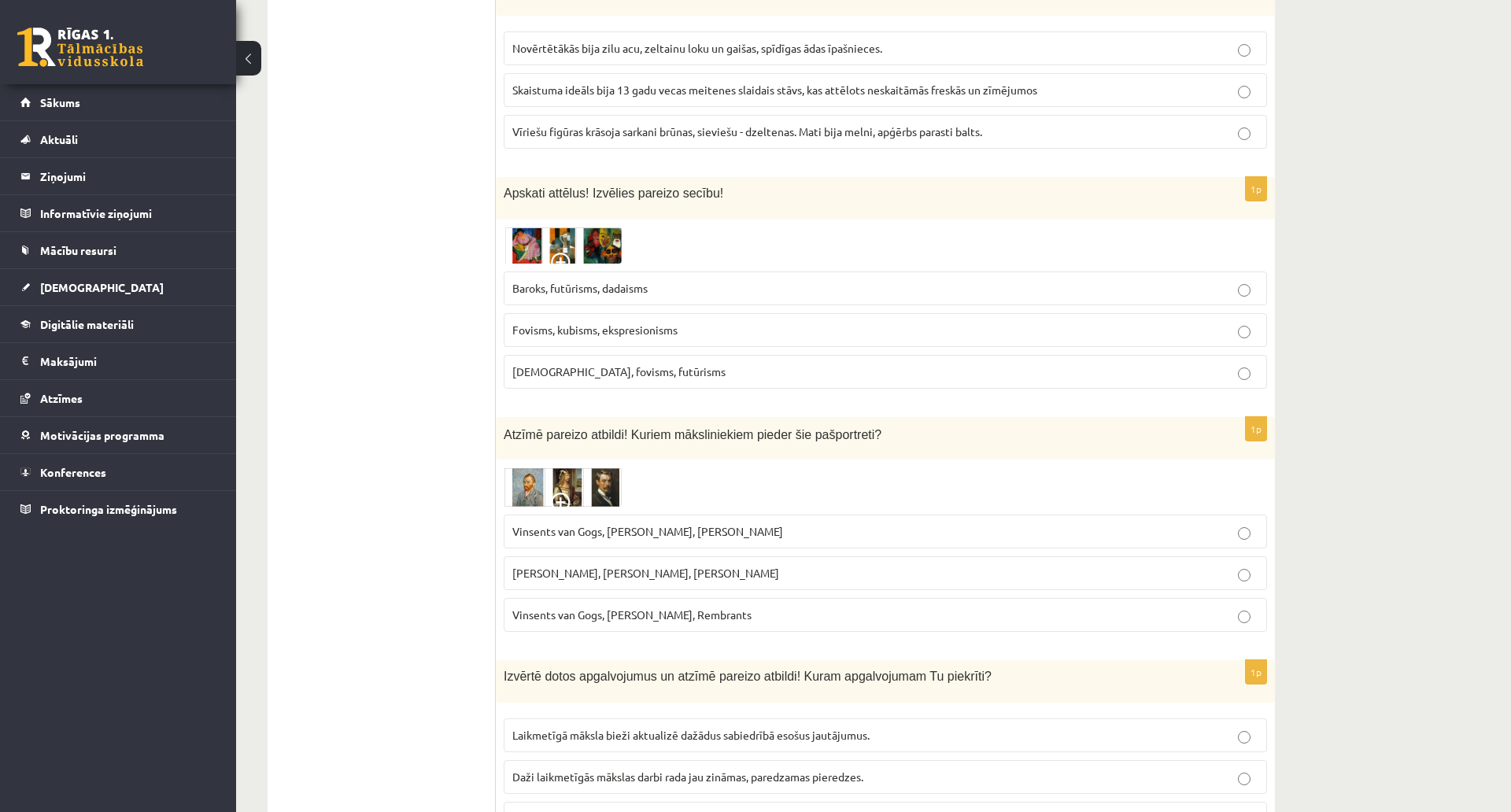
click at [594, 240] on img at bounding box center [563, 246] width 118 height 37
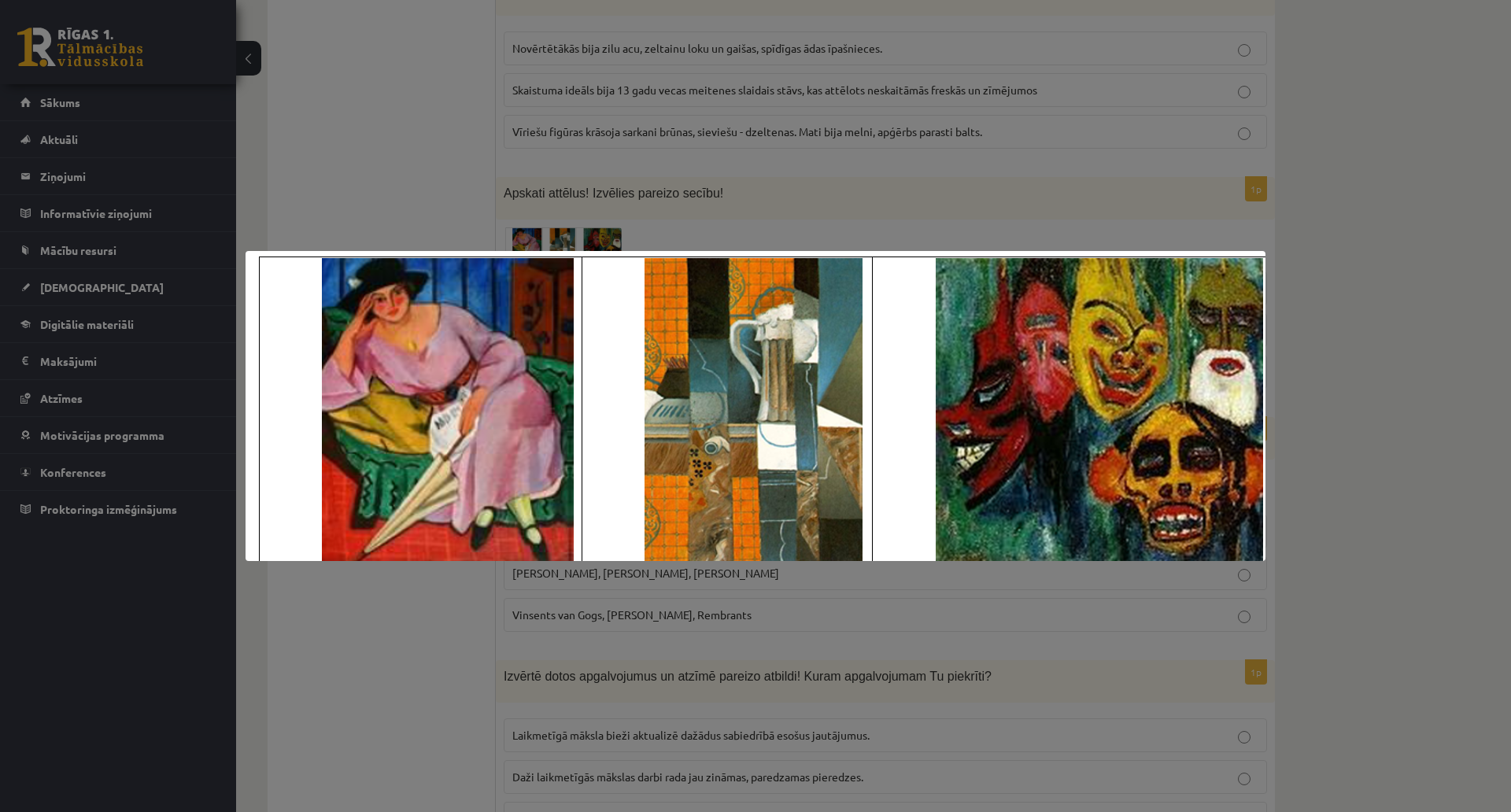
click at [398, 155] on div at bounding box center [755, 406] width 1511 height 812
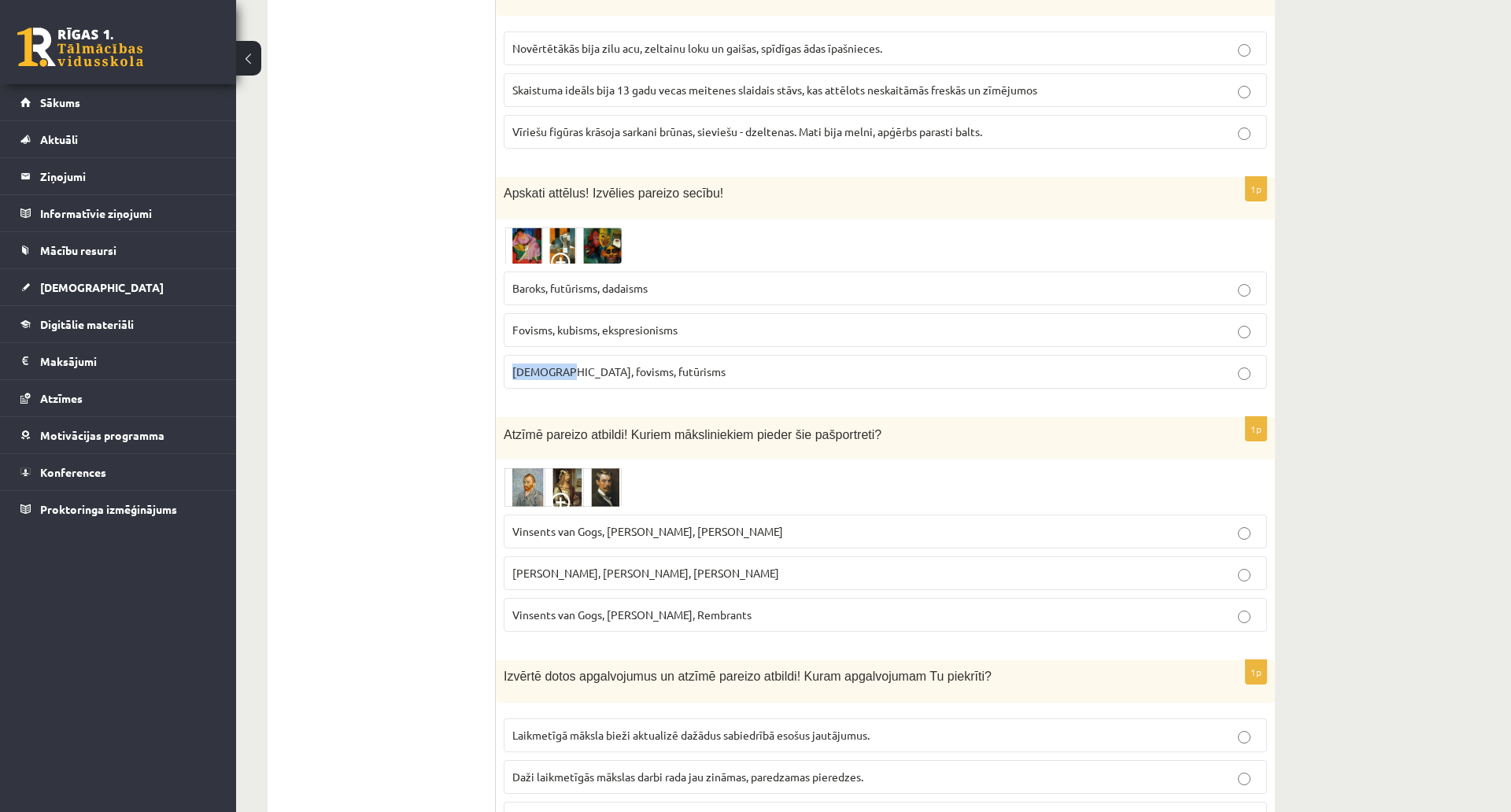
drag, startPoint x: 557, startPoint y: 373, endPoint x: 512, endPoint y: 383, distance: 46.1
click at [512, 383] on label "Kubisms, fovisms, futūrisms" at bounding box center [885, 372] width 764 height 34
copy span "Kubisms,"
click at [556, 251] on img at bounding box center [563, 246] width 118 height 37
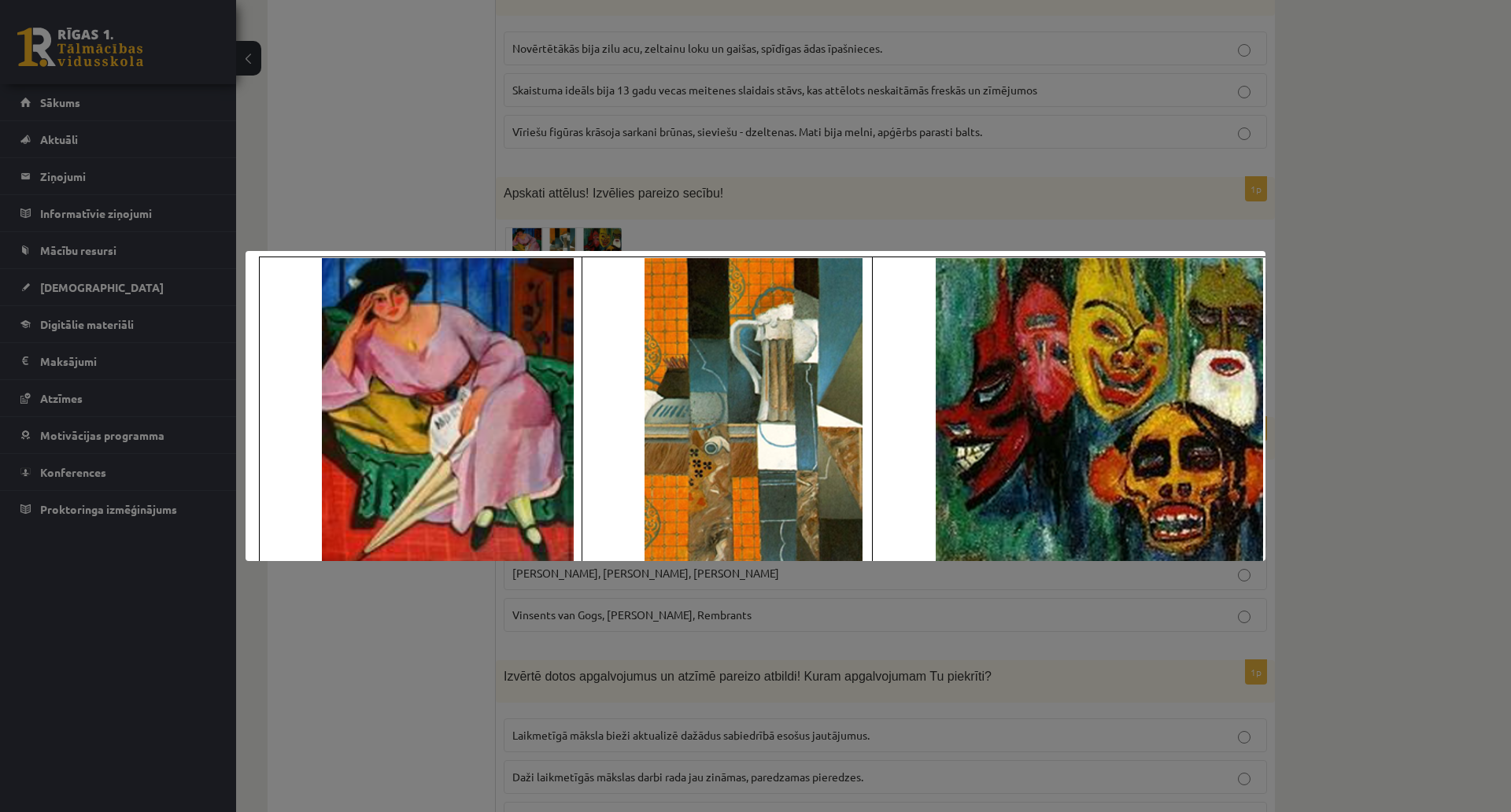
click at [672, 614] on div at bounding box center [755, 406] width 1511 height 812
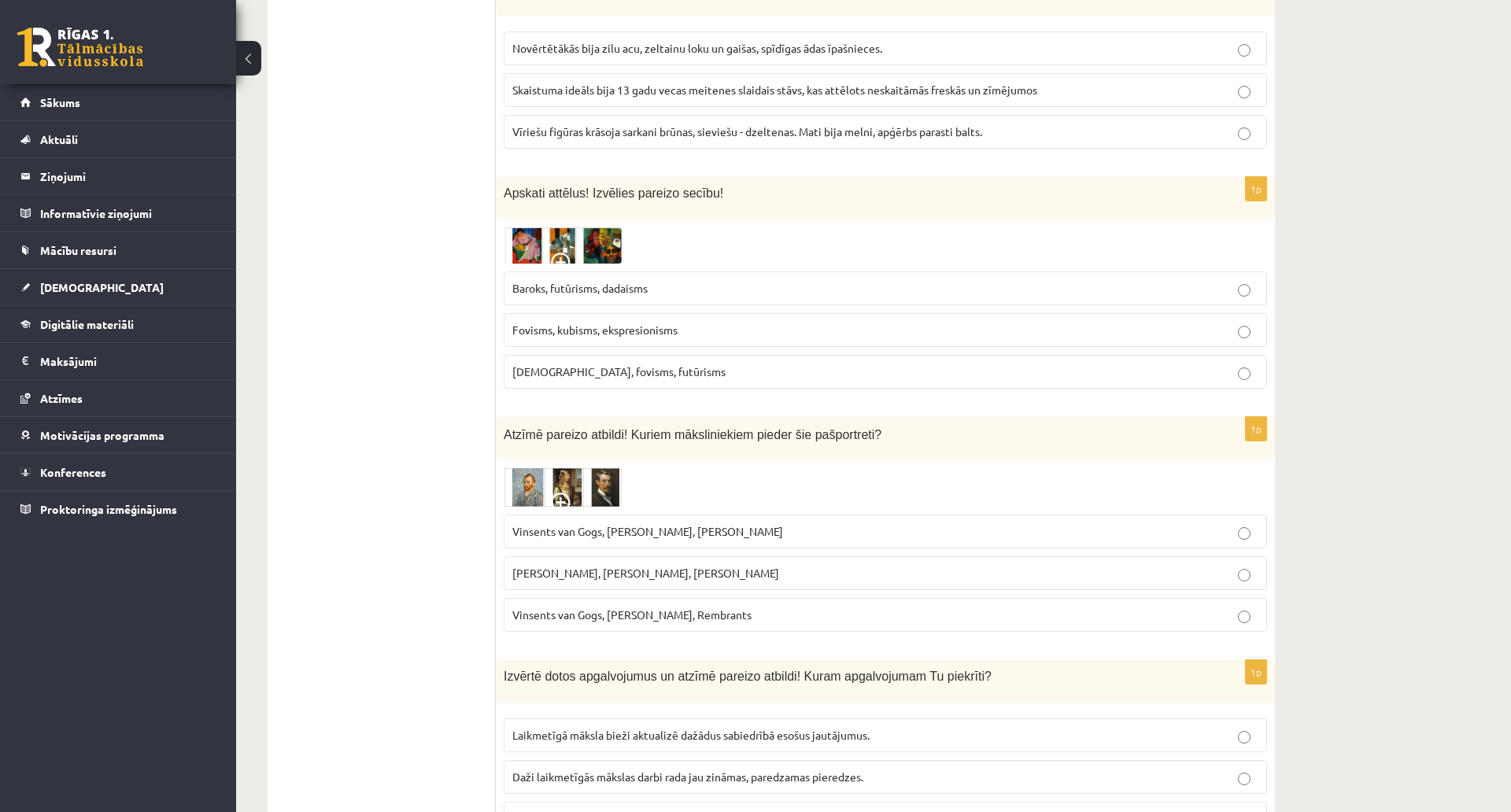
click at [578, 240] on img at bounding box center [563, 246] width 118 height 37
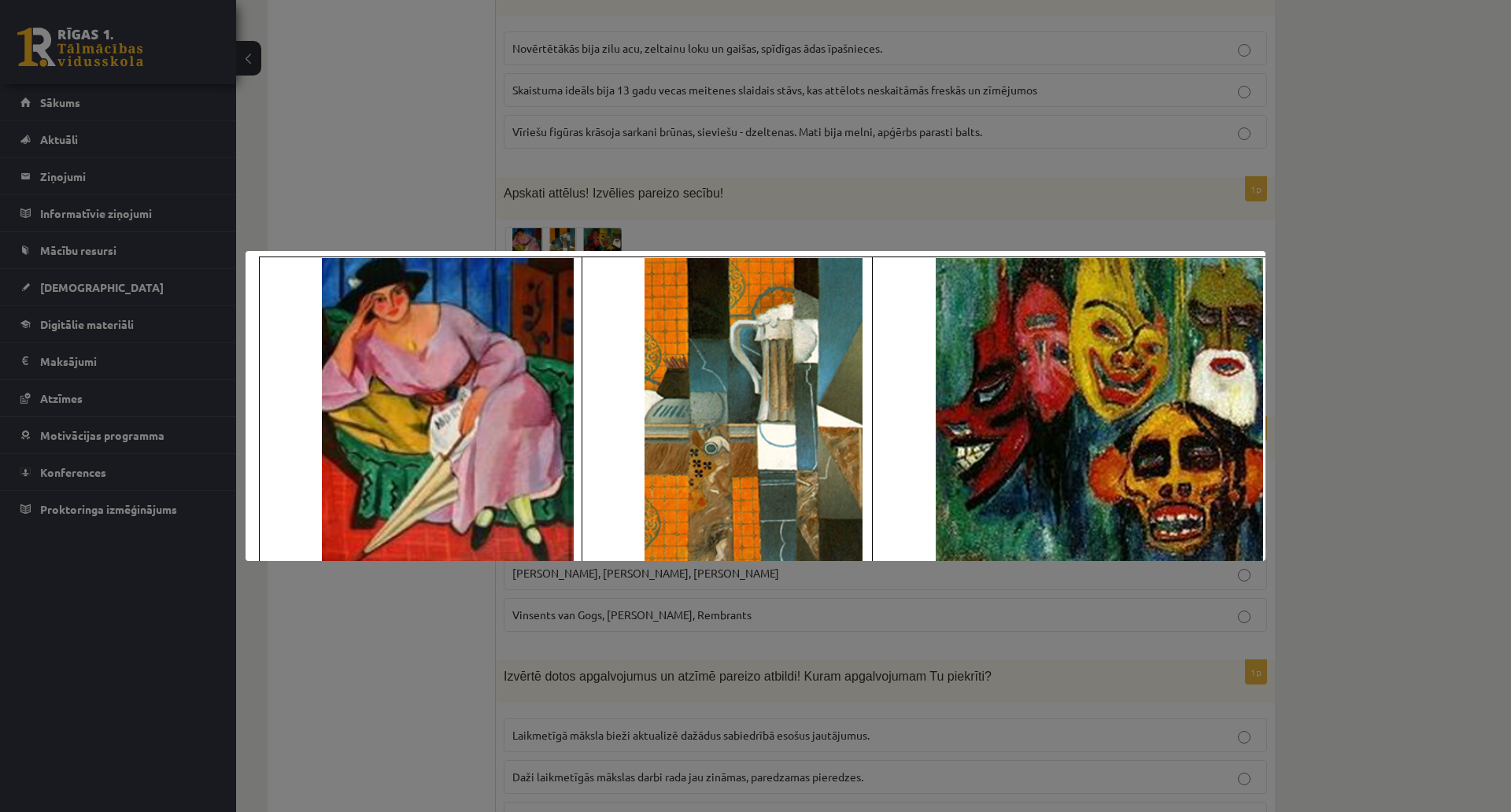
click at [474, 545] on div at bounding box center [755, 406] width 1511 height 812
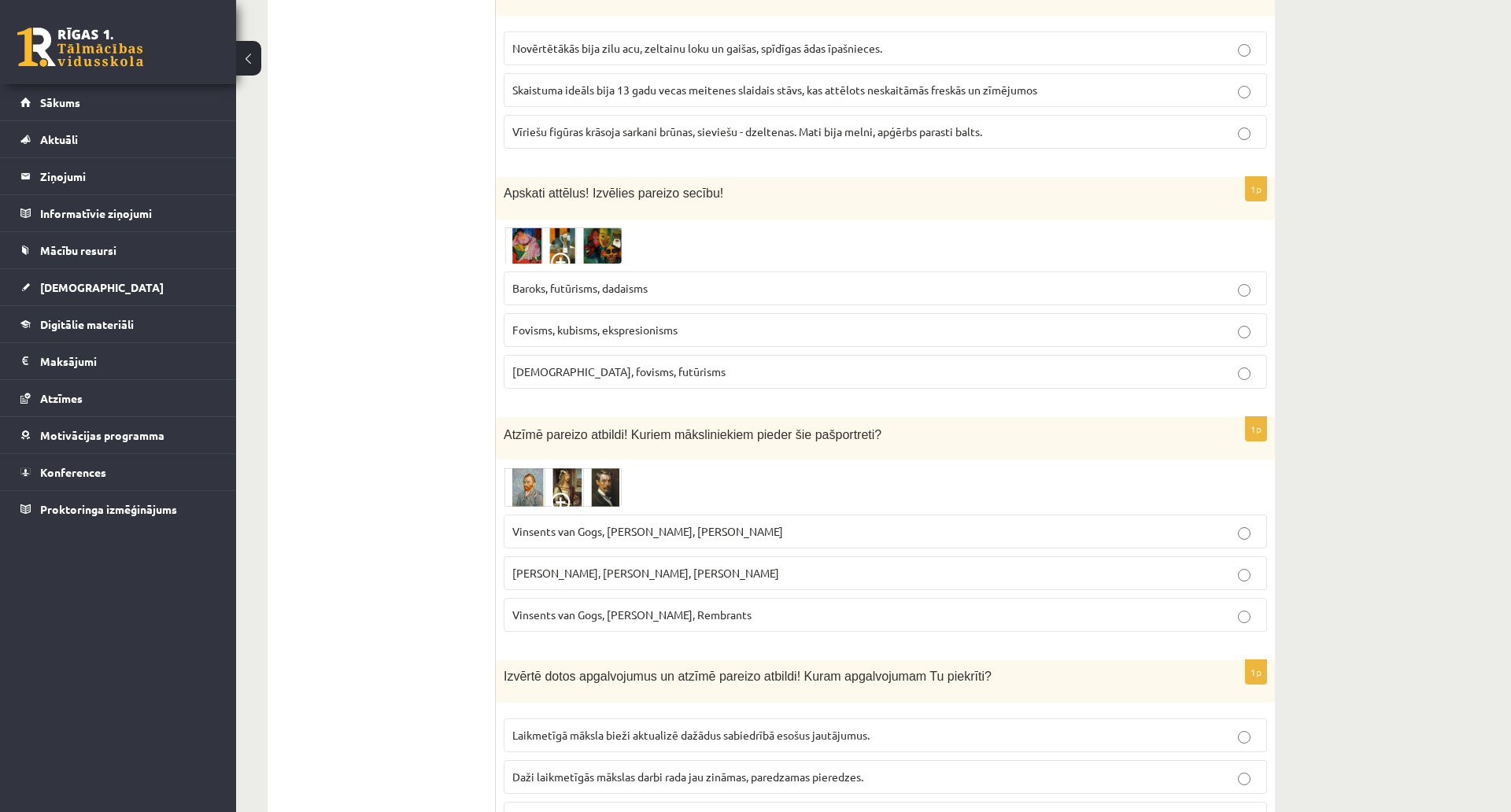
click at [551, 333] on span "Fovisms, kubisms, ekspresionisms" at bounding box center [595, 330] width 165 height 14
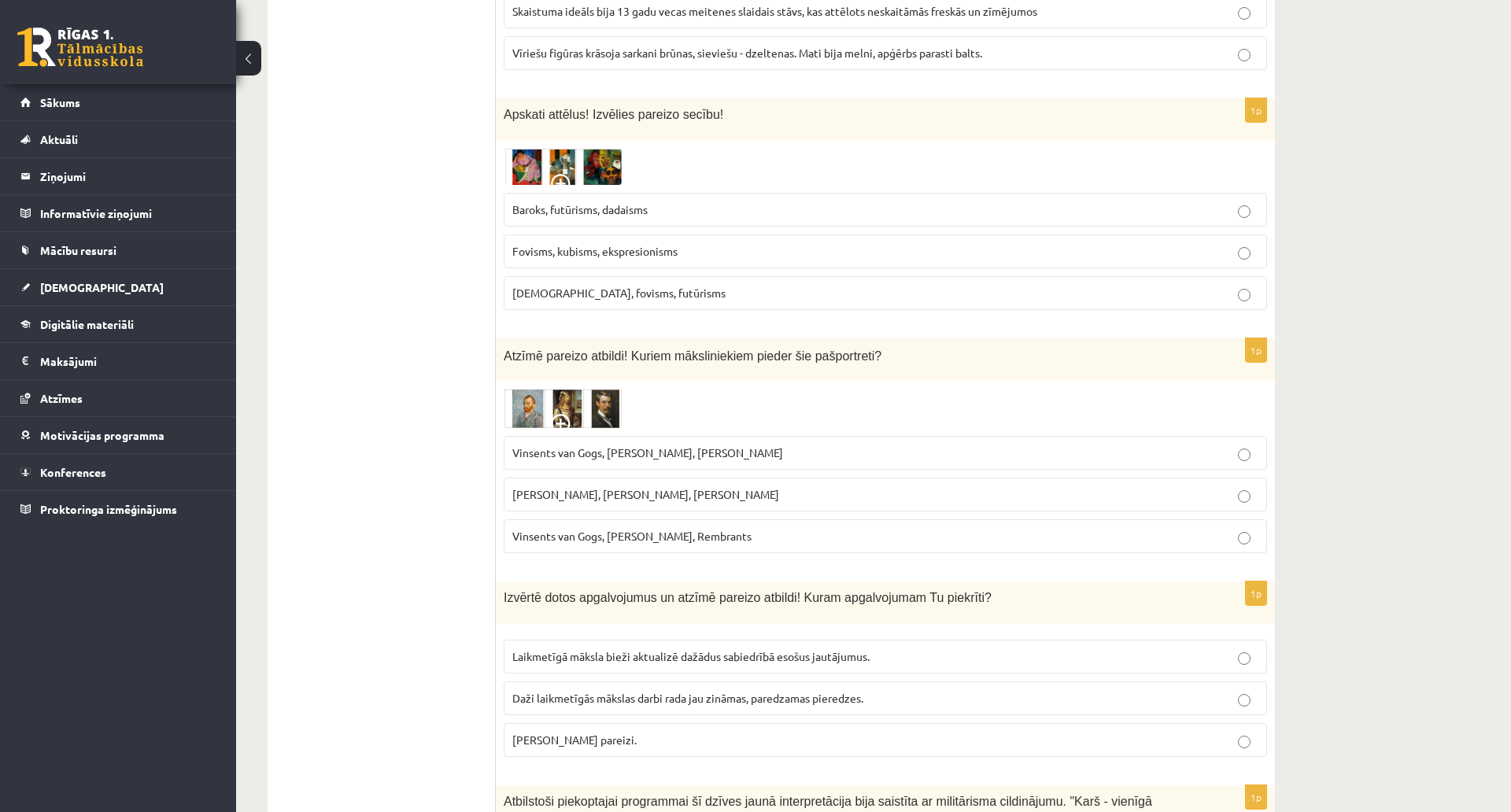
scroll to position [944, 0]
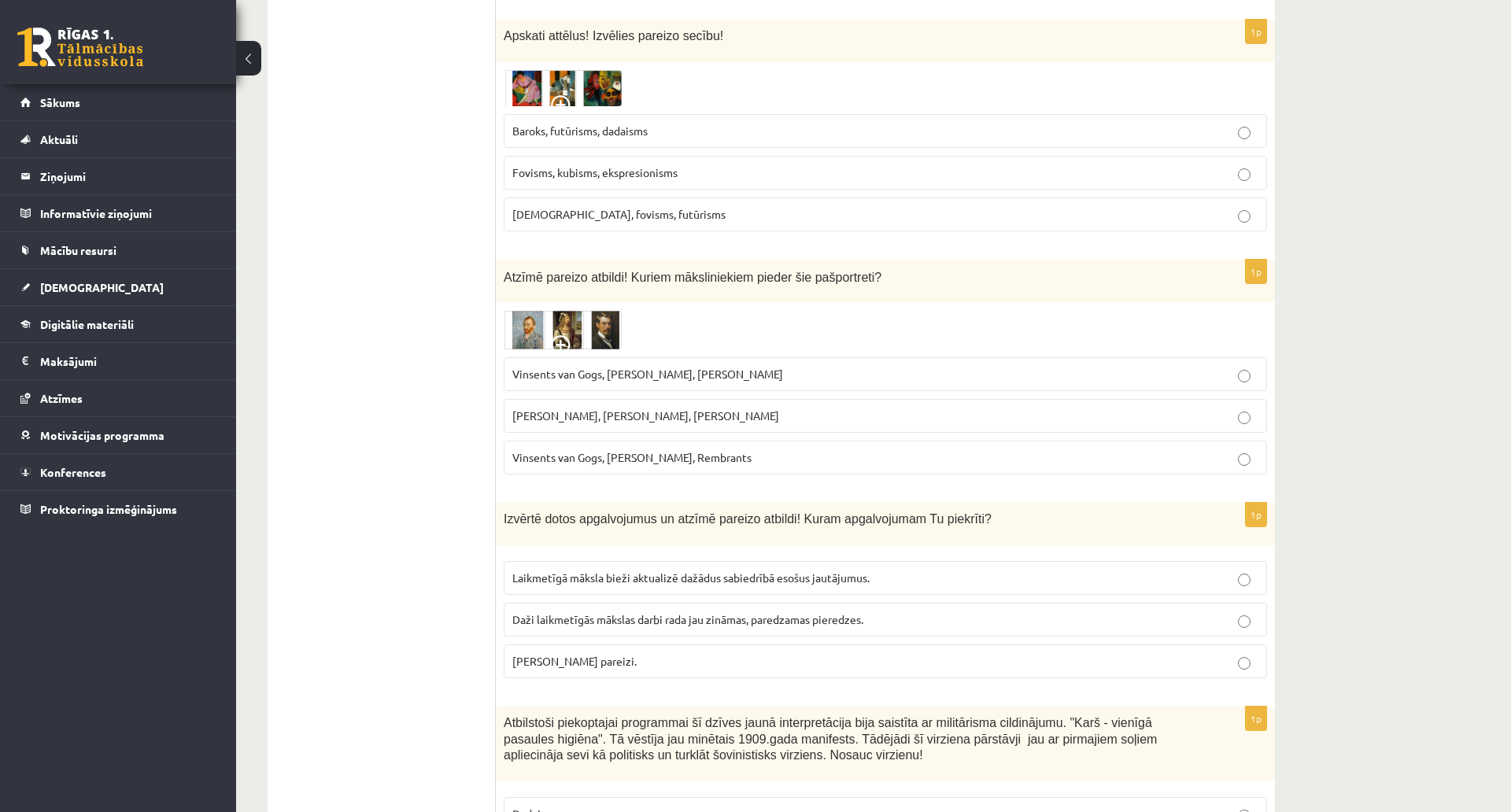
click at [576, 330] on img at bounding box center [563, 330] width 118 height 40
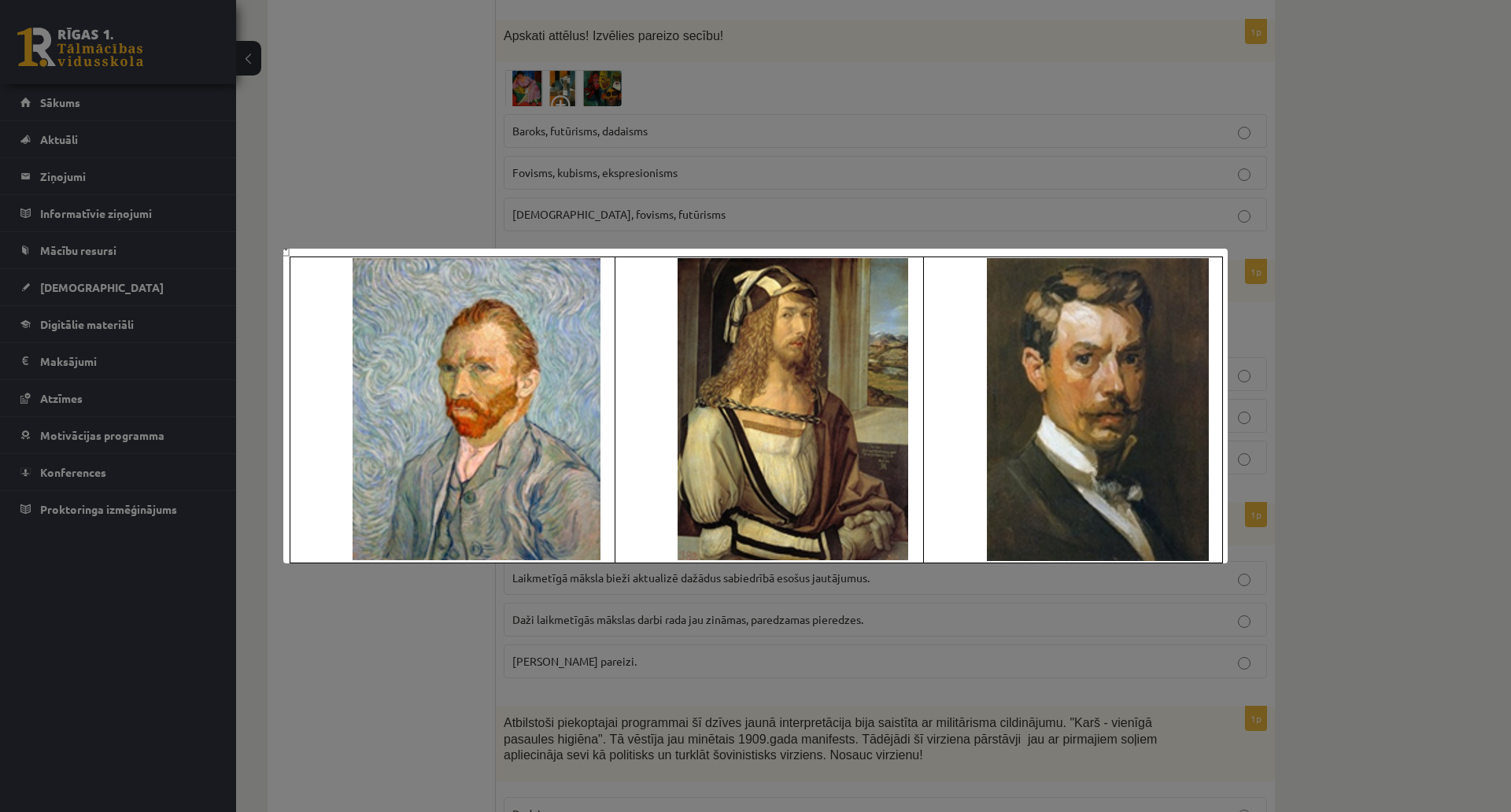
click at [398, 75] on div at bounding box center [755, 406] width 1511 height 812
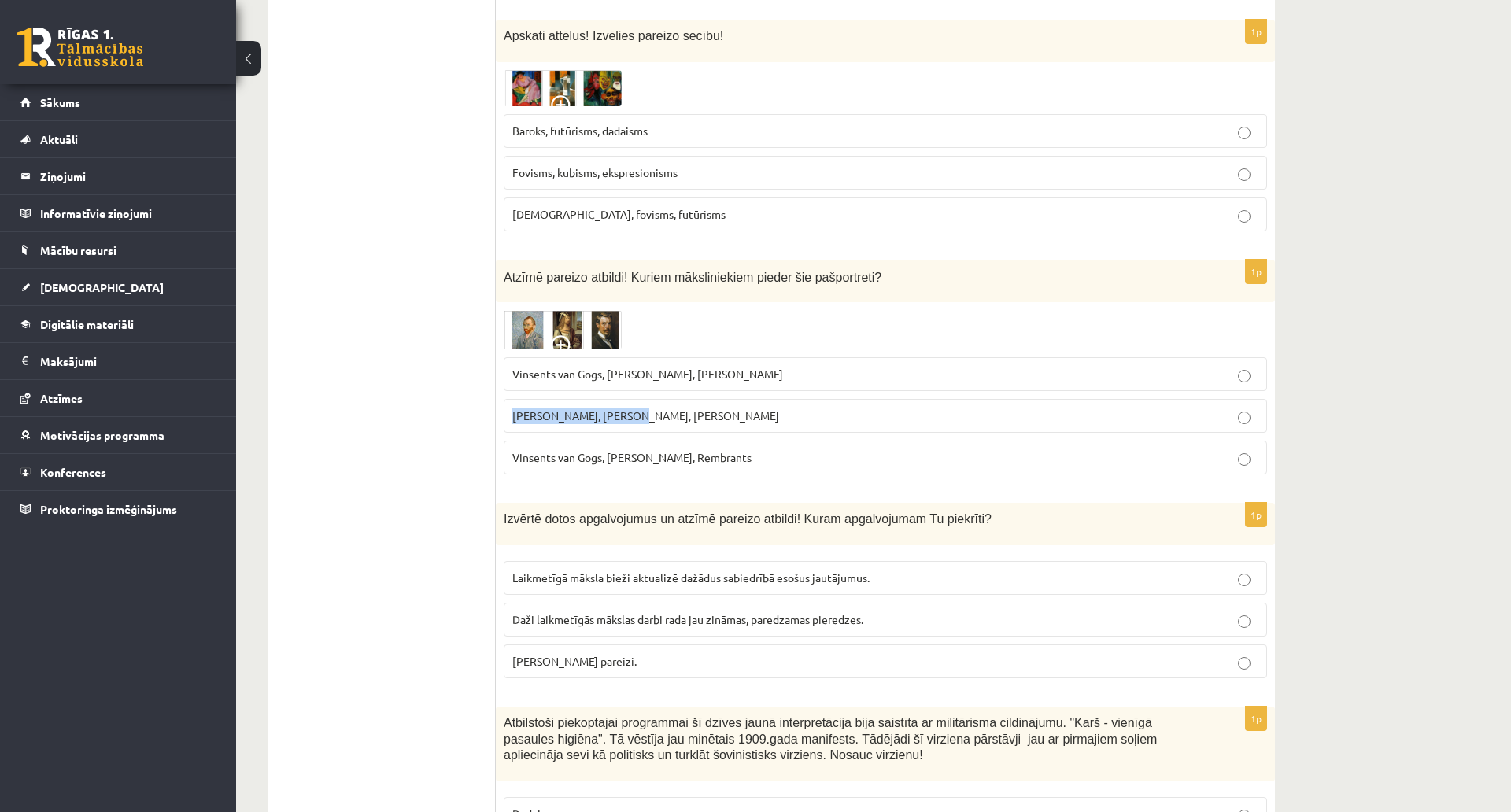
drag, startPoint x: 509, startPoint y: 416, endPoint x: 628, endPoint y: 431, distance: 119.9
click at [628, 431] on label "Pablo Pikaso, Leonardo da Vinči, Miervaldis Polis" at bounding box center [885, 416] width 764 height 34
click at [591, 336] on img at bounding box center [563, 330] width 118 height 40
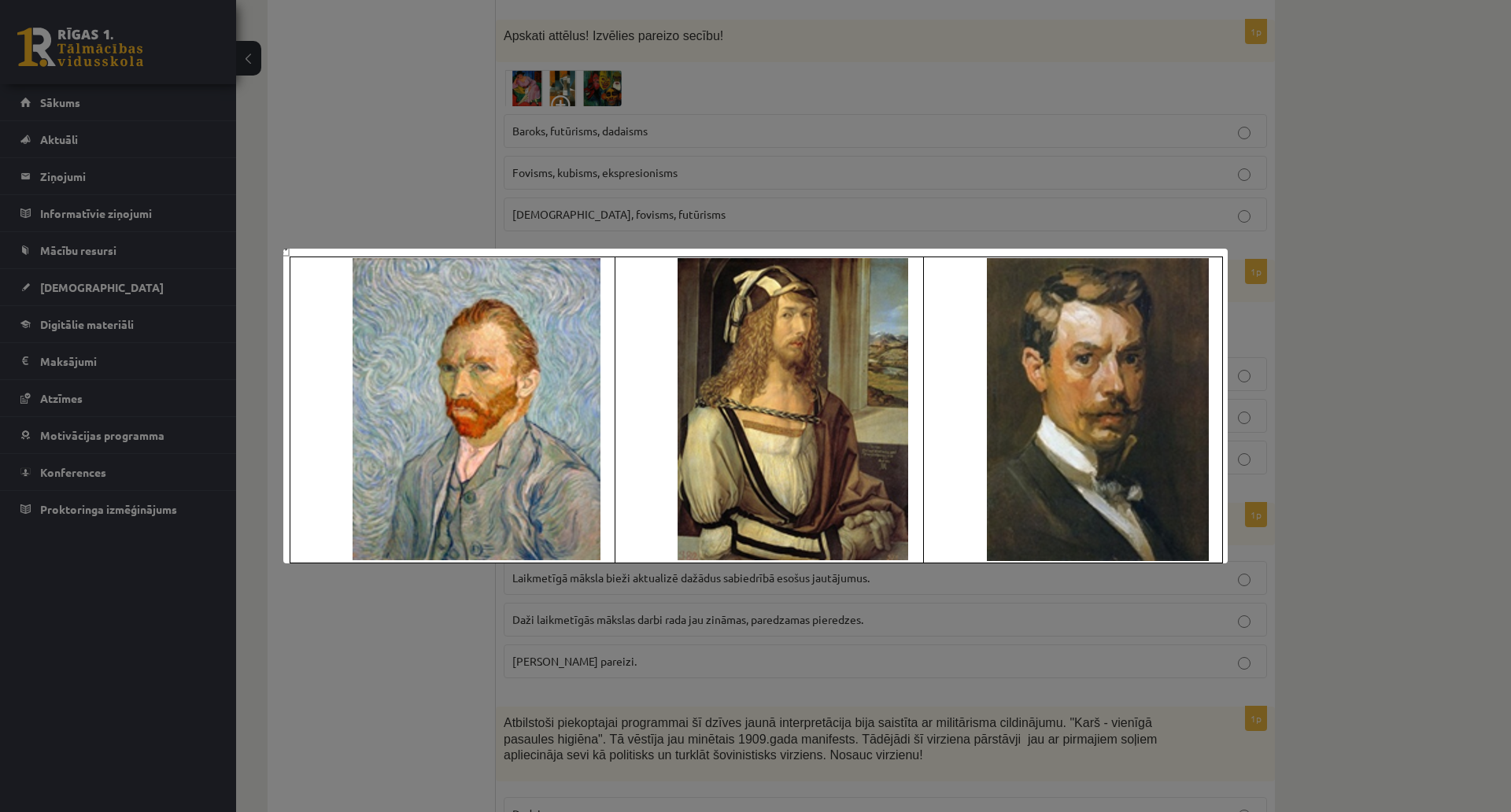
click at [427, 29] on div at bounding box center [755, 406] width 1511 height 812
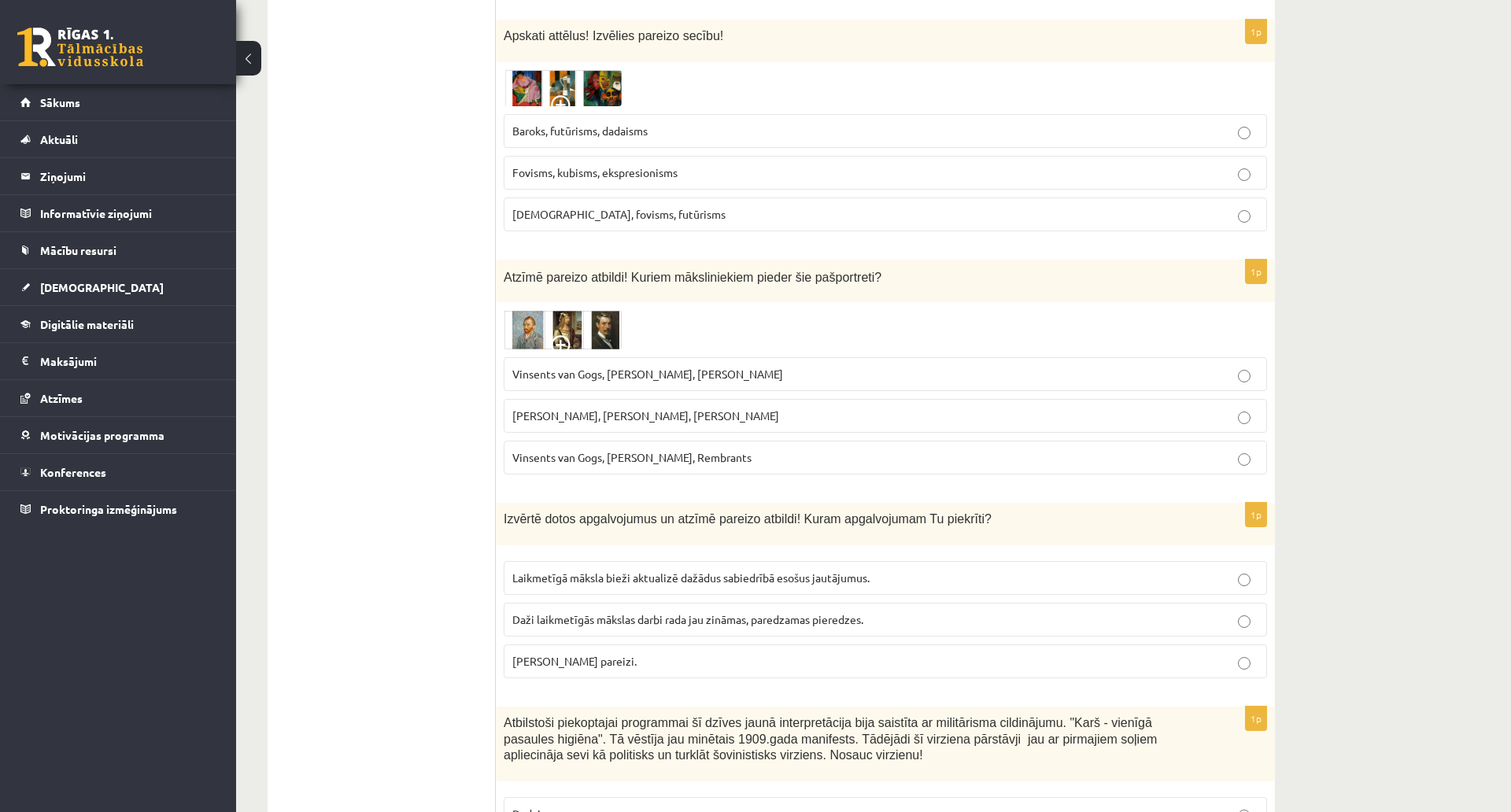
click at [559, 413] on span "Pablo Pikaso, Leonardo da Vinči, Miervaldis Polis" at bounding box center [646, 416] width 267 height 14
drag, startPoint x: 579, startPoint y: 413, endPoint x: 669, endPoint y: 427, distance: 91.1
click at [669, 427] on label "Pablo Pikaso, Leonardo da Vinči, Miervaldis Polis" at bounding box center [885, 416] width 764 height 34
copy span "Leonardo da Vinči"
click at [602, 328] on img at bounding box center [563, 330] width 118 height 40
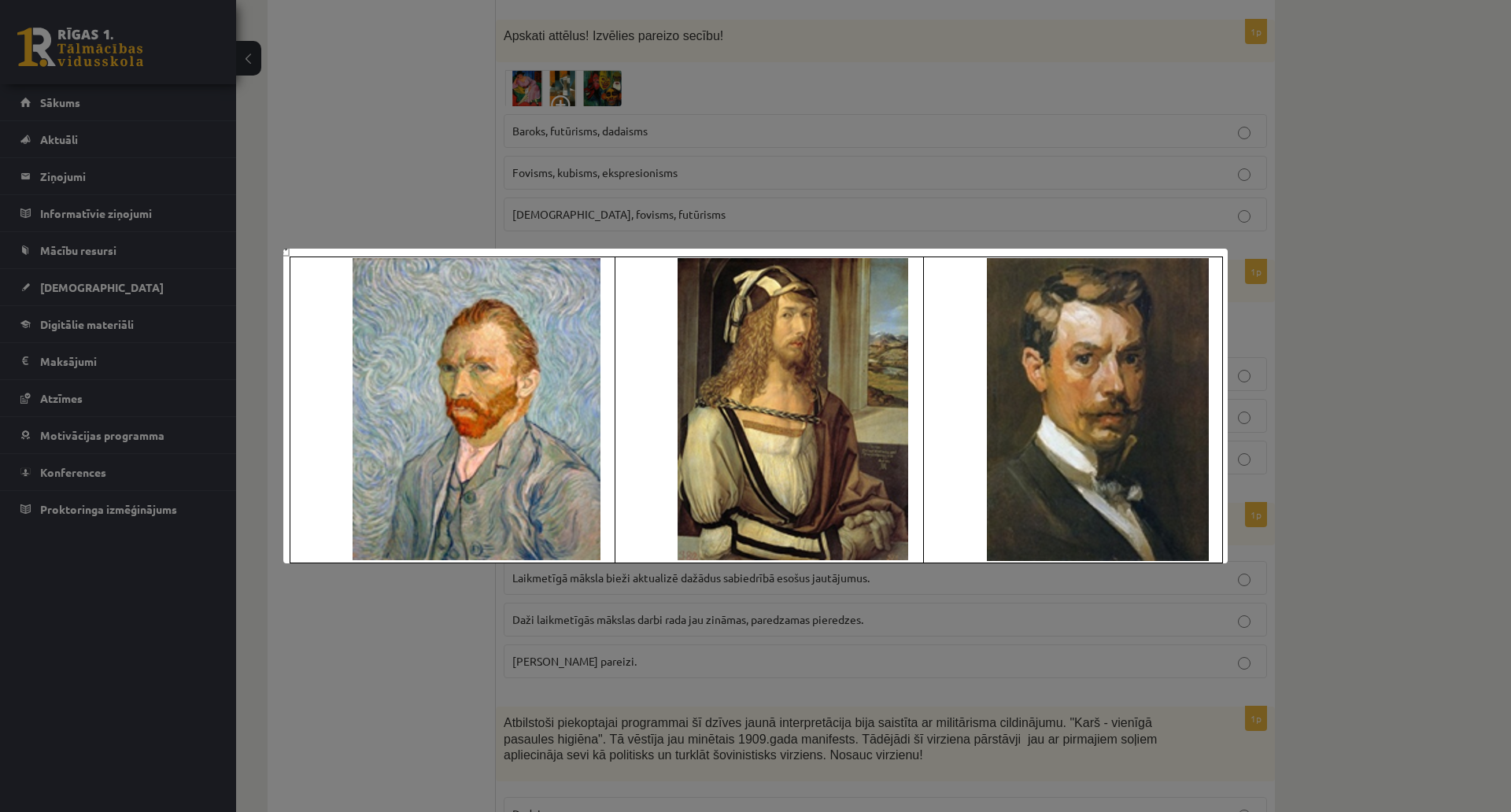
click at [342, 128] on div at bounding box center [755, 406] width 1511 height 812
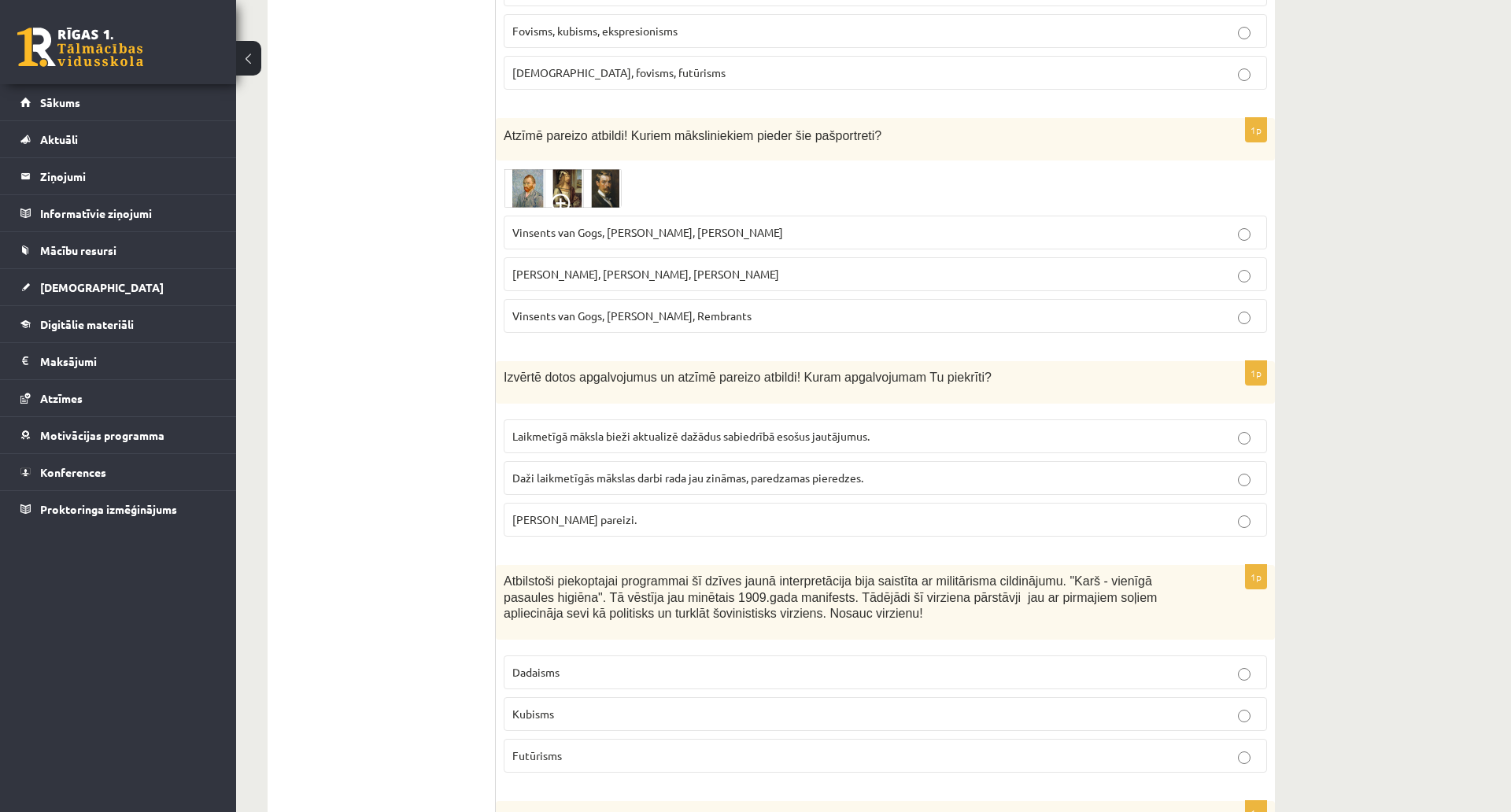
scroll to position [1101, 0]
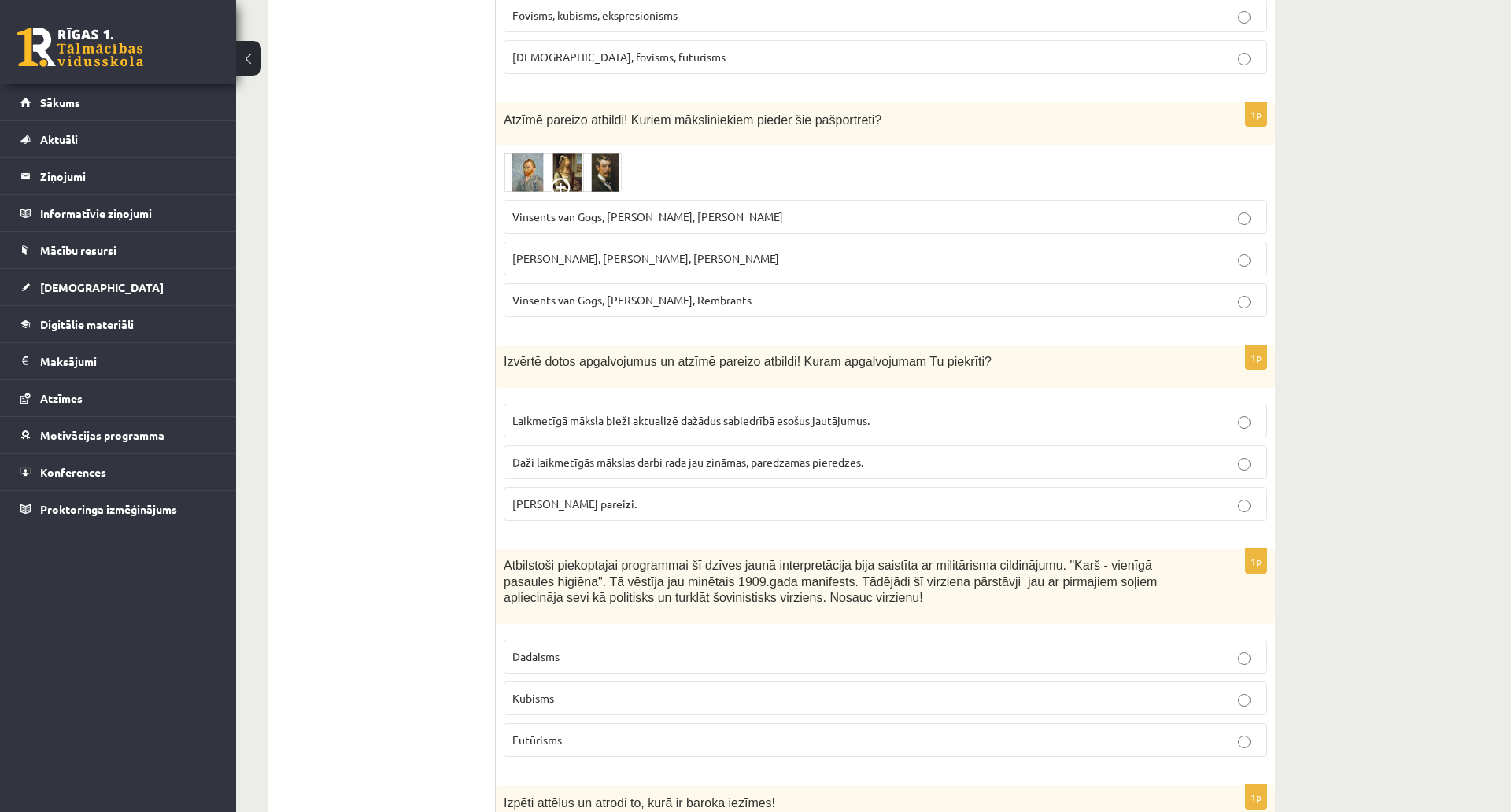
click at [745, 261] on span "Pablo Pikaso, Leonardo da Vinči, Miervaldis Polis" at bounding box center [646, 258] width 267 height 14
drag, startPoint x: 757, startPoint y: 261, endPoint x: 676, endPoint y: 264, distance: 81.1
click at [676, 264] on p "Pablo Pikaso, Leonardo da Vinči, Miervaldis Polis" at bounding box center [885, 258] width 746 height 17
copy span "Miervaldis Polis"
click at [599, 166] on img at bounding box center [563, 172] width 118 height 40
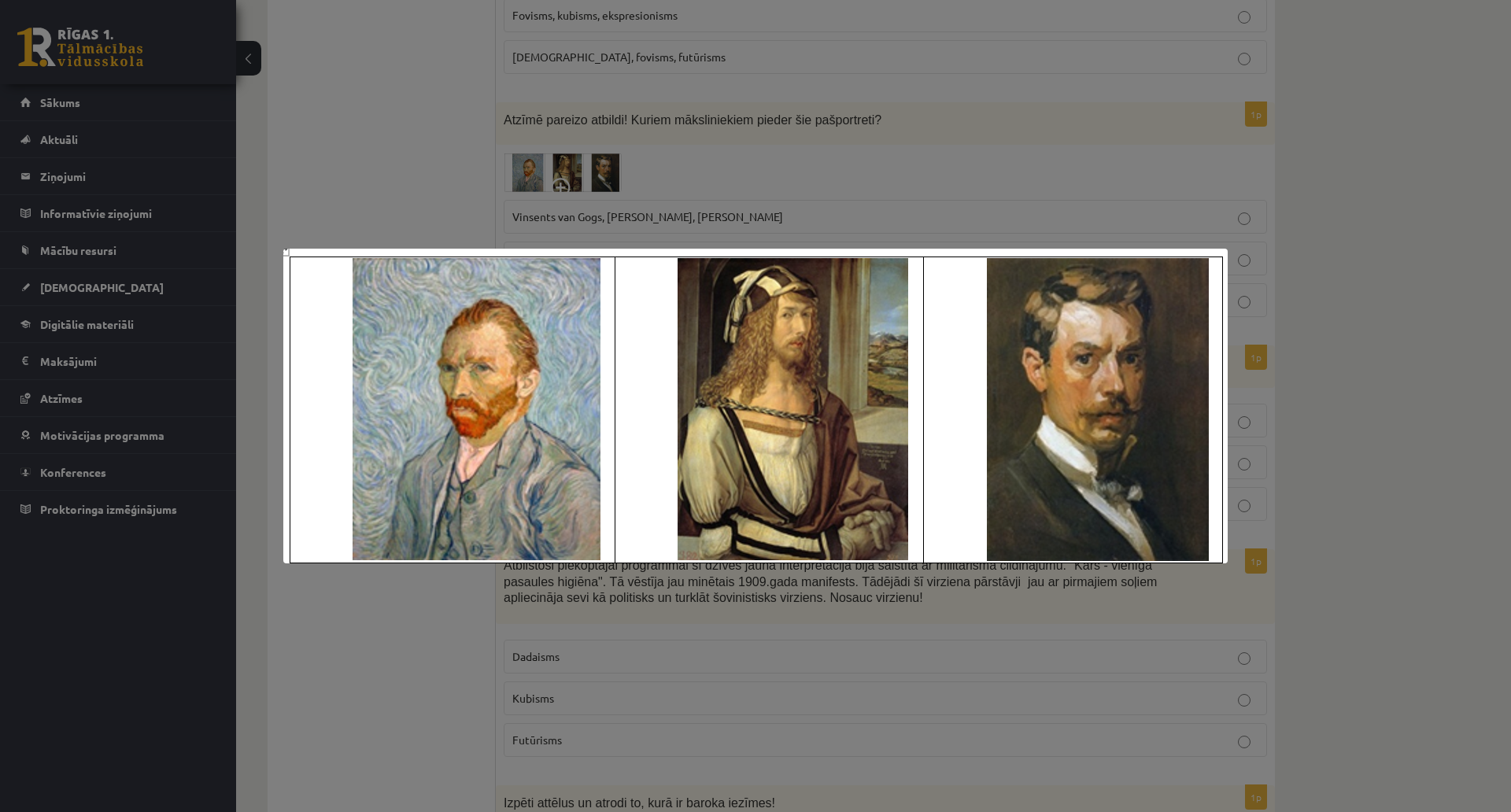
click at [413, 46] on div at bounding box center [755, 406] width 1511 height 812
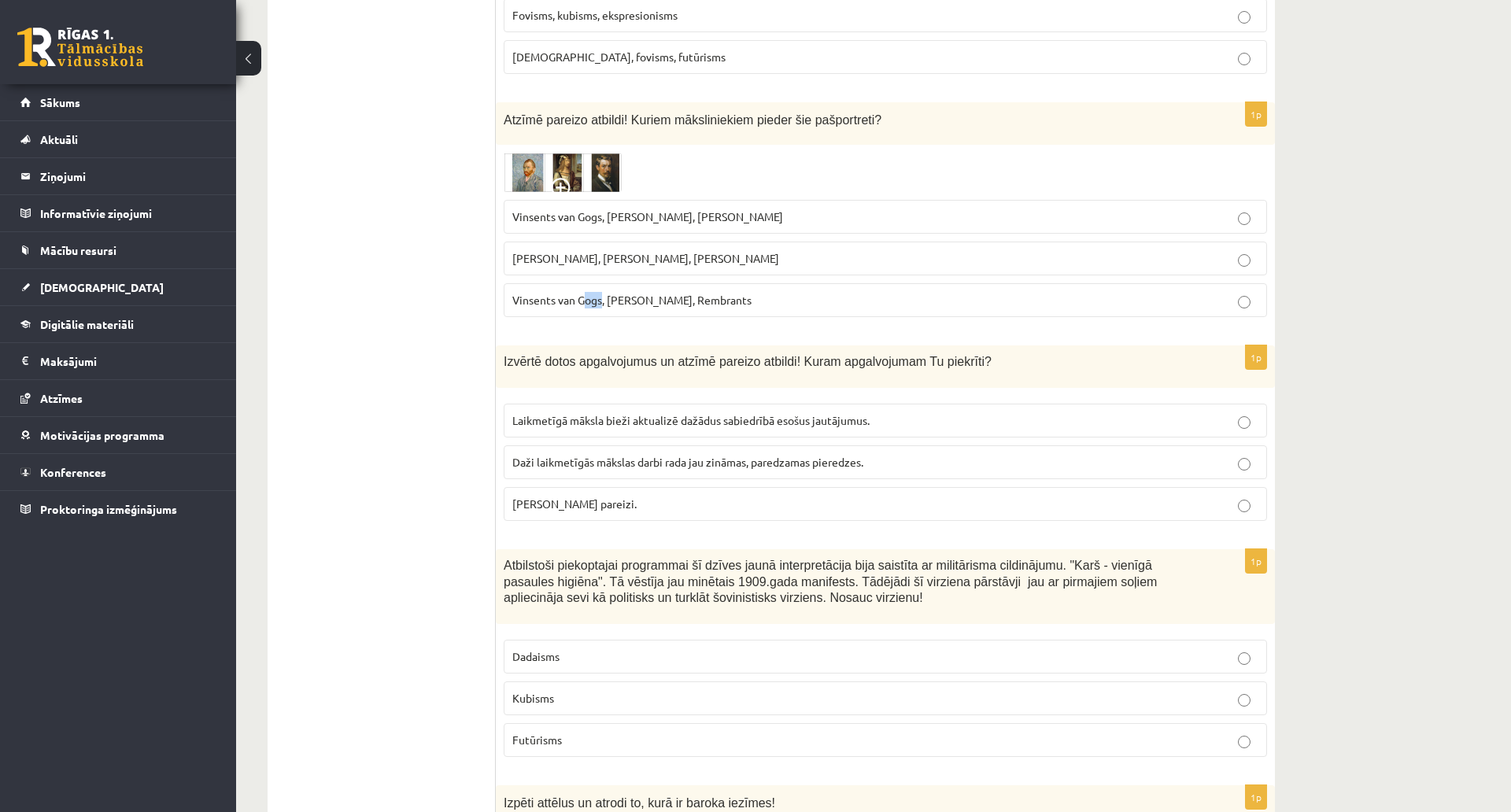
drag, startPoint x: 602, startPoint y: 298, endPoint x: 586, endPoint y: 300, distance: 16.1
click at [586, 300] on span "Vinsents van Gogs, Kārlis Padegs, Rembrants" at bounding box center [632, 300] width 239 height 14
drag, startPoint x: 575, startPoint y: 257, endPoint x: 509, endPoint y: 259, distance: 66.0
click at [509, 259] on label "Pablo Pikaso, Leonardo da Vinči, Miervaldis Polis" at bounding box center [885, 258] width 764 height 34
click at [528, 180] on img at bounding box center [563, 172] width 118 height 40
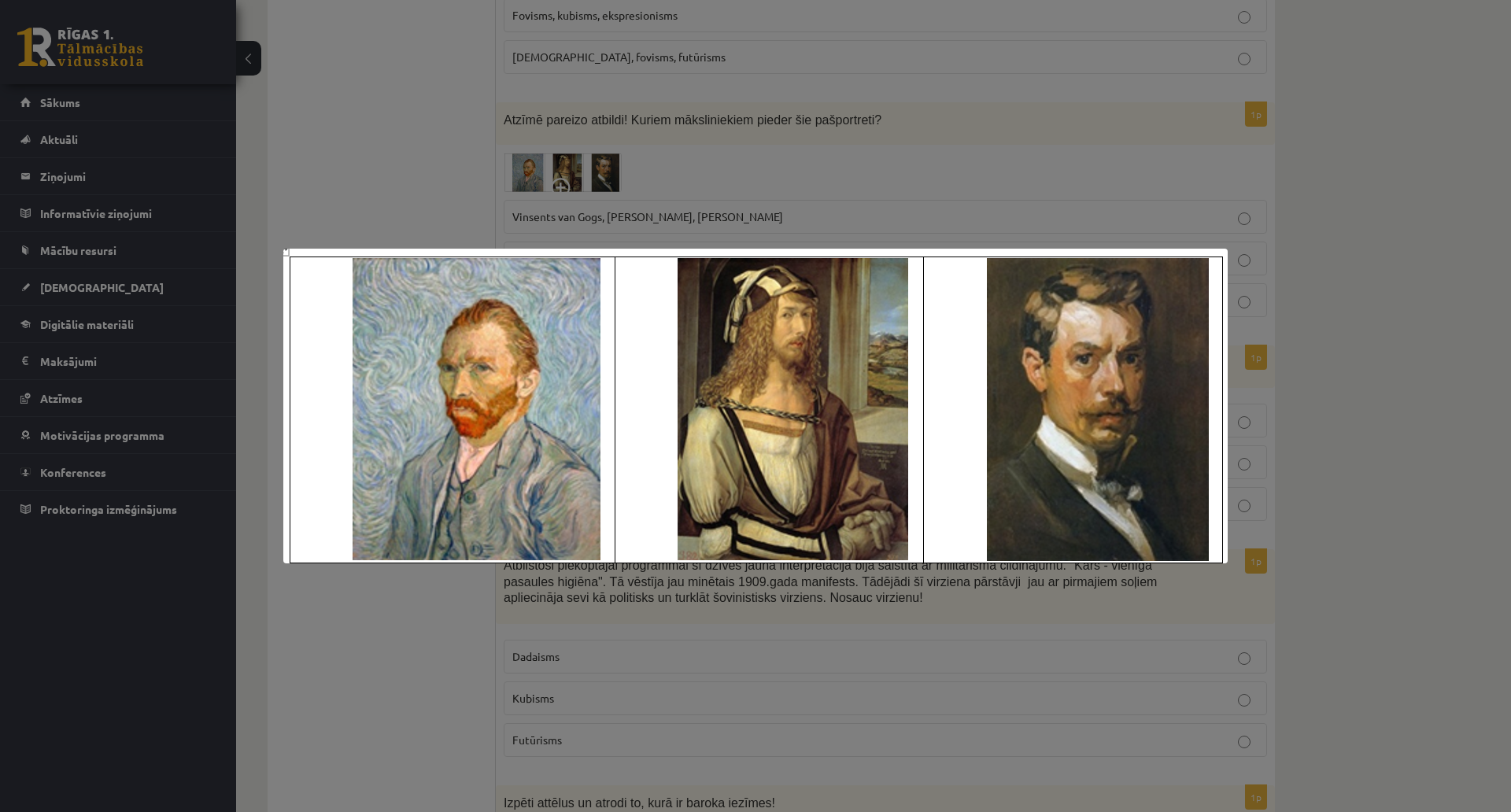
click at [478, 136] on div at bounding box center [755, 406] width 1511 height 812
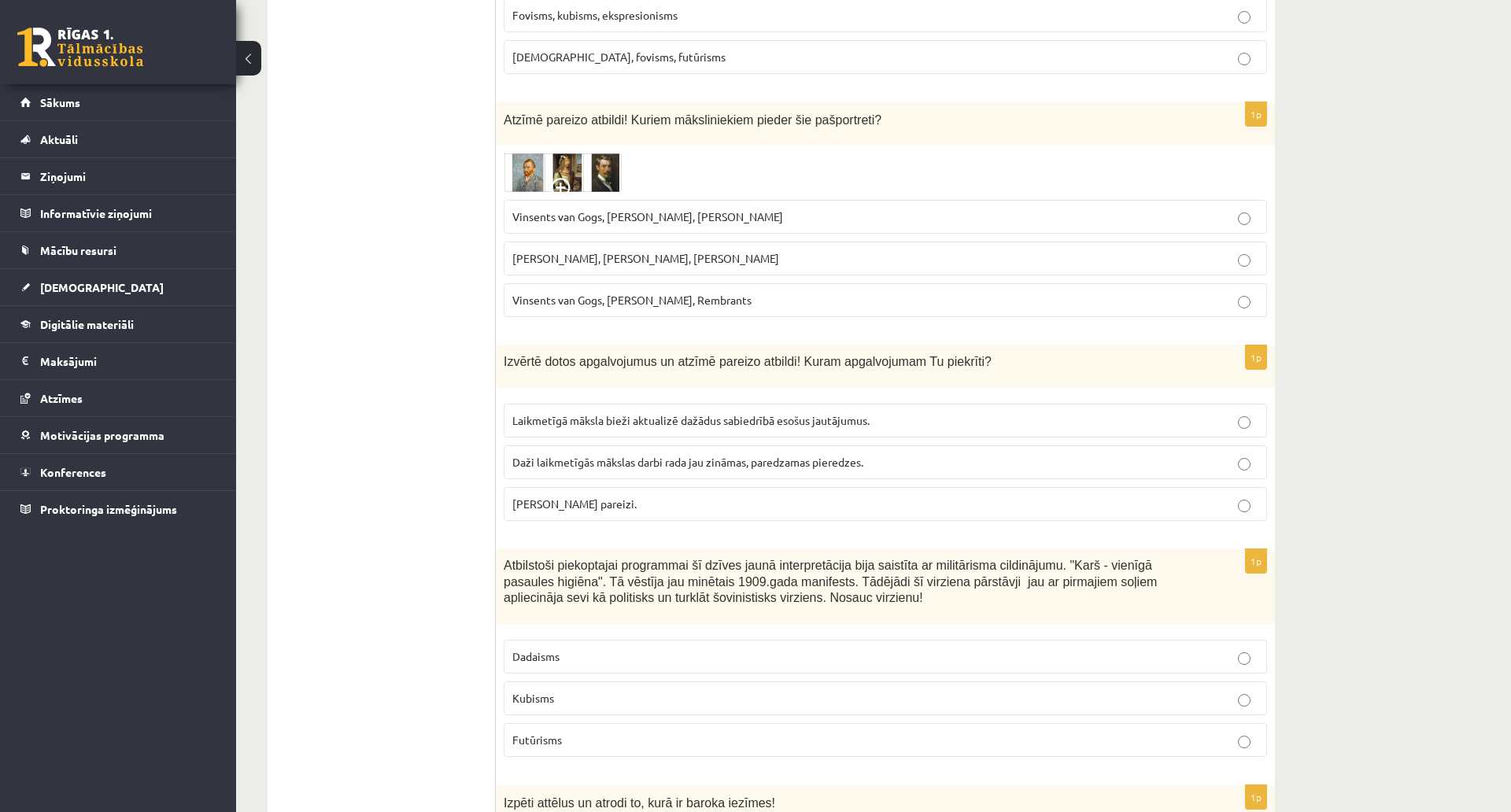
click at [595, 216] on span "Vinsents van Gogs, Albrehts Dīrers, Janis Rozentāls" at bounding box center [648, 216] width 271 height 14
drag, startPoint x: 600, startPoint y: 218, endPoint x: 576, endPoint y: 222, distance: 24.3
click at [567, 221] on span "Vinsents van Gogs, Albrehts Dīrers, Janis Rozentāls" at bounding box center [648, 216] width 271 height 14
drag, startPoint x: 602, startPoint y: 303, endPoint x: 507, endPoint y: 301, distance: 95.0
click at [507, 301] on label "Vinsents van Gogs, Kārlis Padegs, Rembrants" at bounding box center [885, 300] width 764 height 34
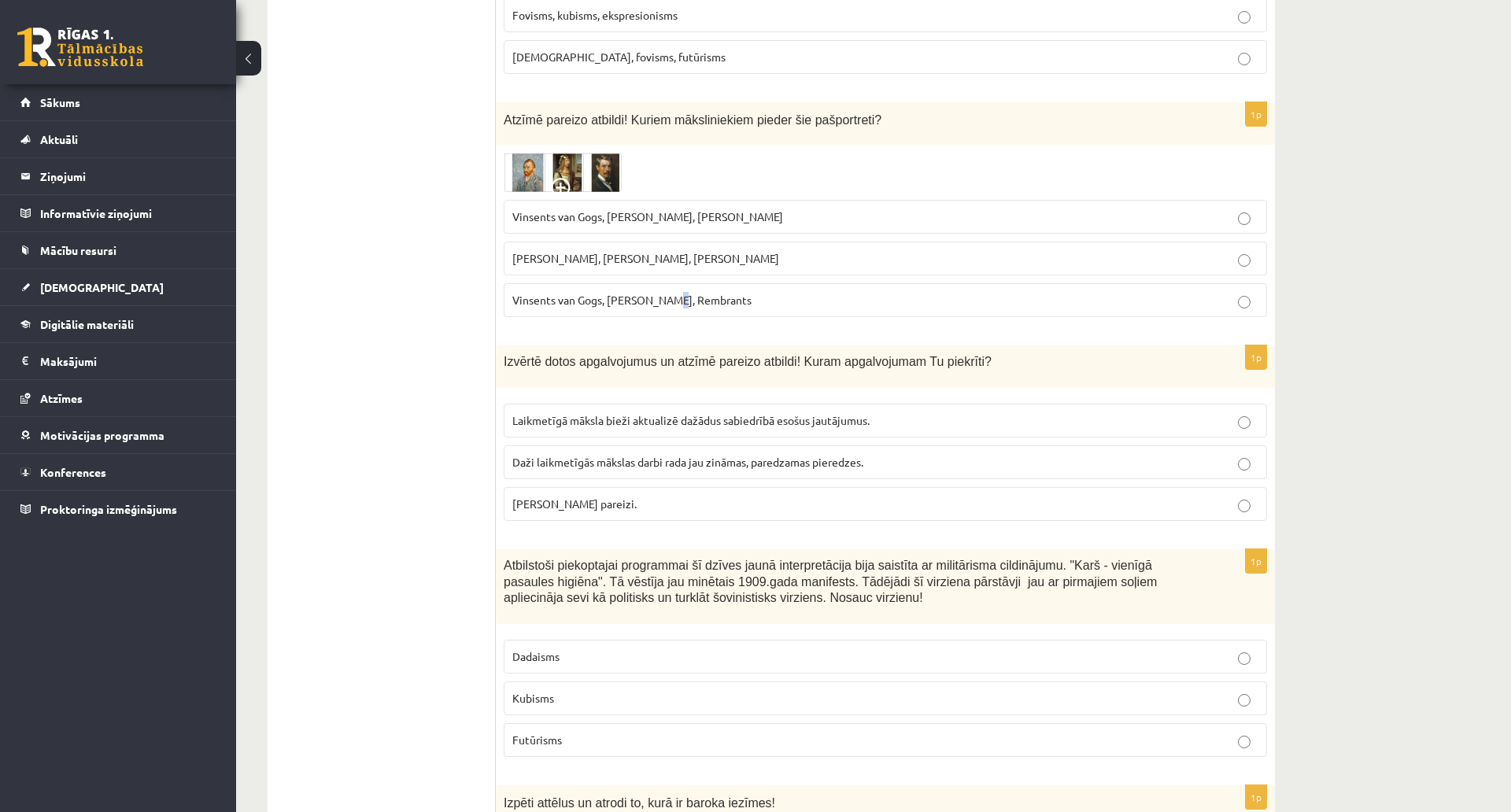
drag, startPoint x: 671, startPoint y: 301, endPoint x: 661, endPoint y: 304, distance: 10.4
click at [661, 304] on span "Vinsents van Gogs, Kārlis Padegs, Rembrants" at bounding box center [632, 300] width 239 height 14
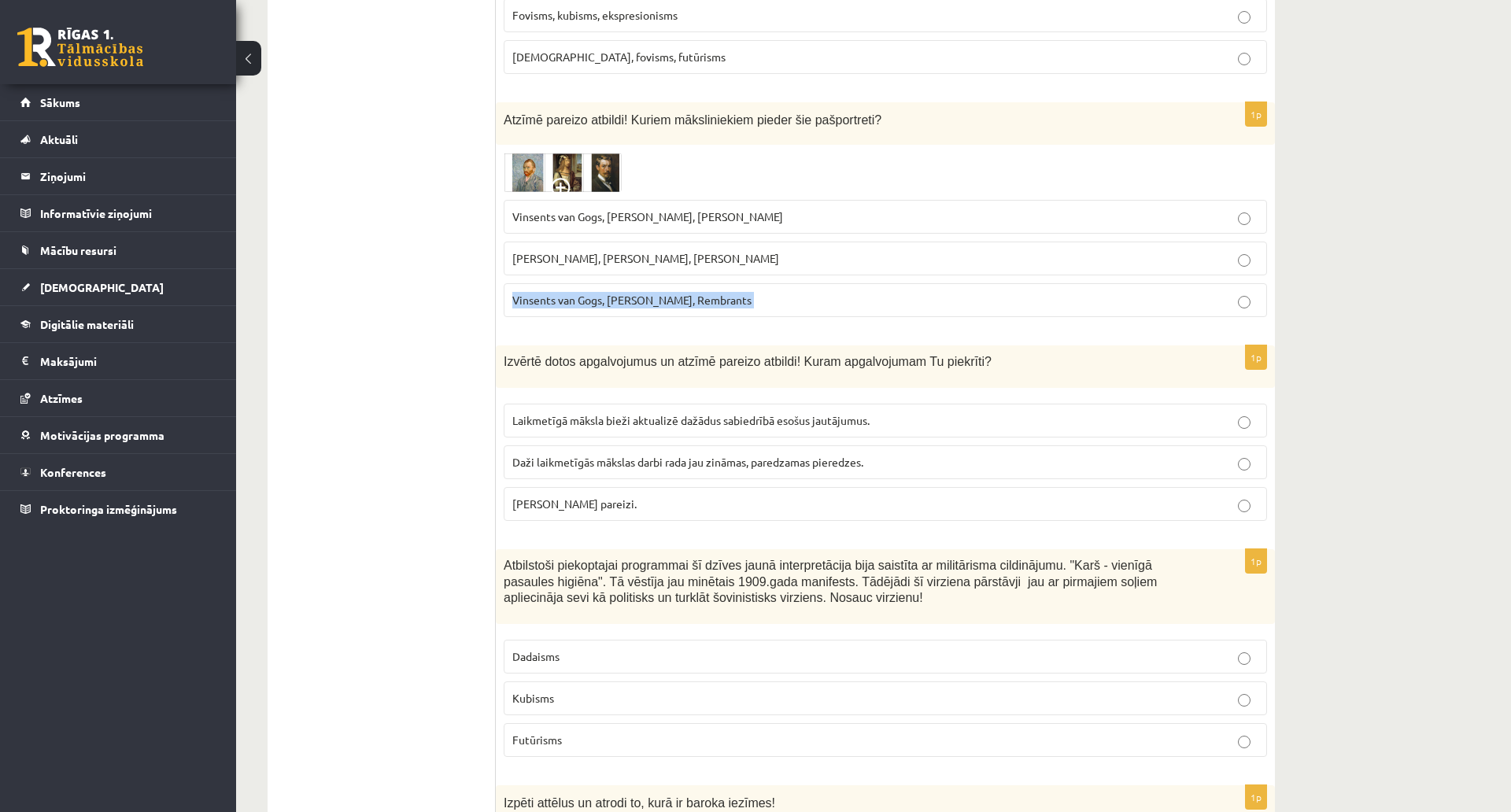
click at [660, 304] on span "Vinsents van Gogs, Kārlis Padegs, Rembrants" at bounding box center [632, 300] width 239 height 14
click at [644, 303] on span "Vinsents van Gogs, Kārlis Padegs, Rembrants" at bounding box center [632, 300] width 239 height 14
drag, startPoint x: 608, startPoint y: 296, endPoint x: 631, endPoint y: 303, distance: 24.0
click at [631, 303] on span "Vinsents van Gogs, Kārlis Padegs, Rembrants" at bounding box center [632, 300] width 239 height 14
click at [618, 296] on span "Vinsents van Gogs, Kārlis Padegs, Rembrants" at bounding box center [632, 300] width 239 height 14
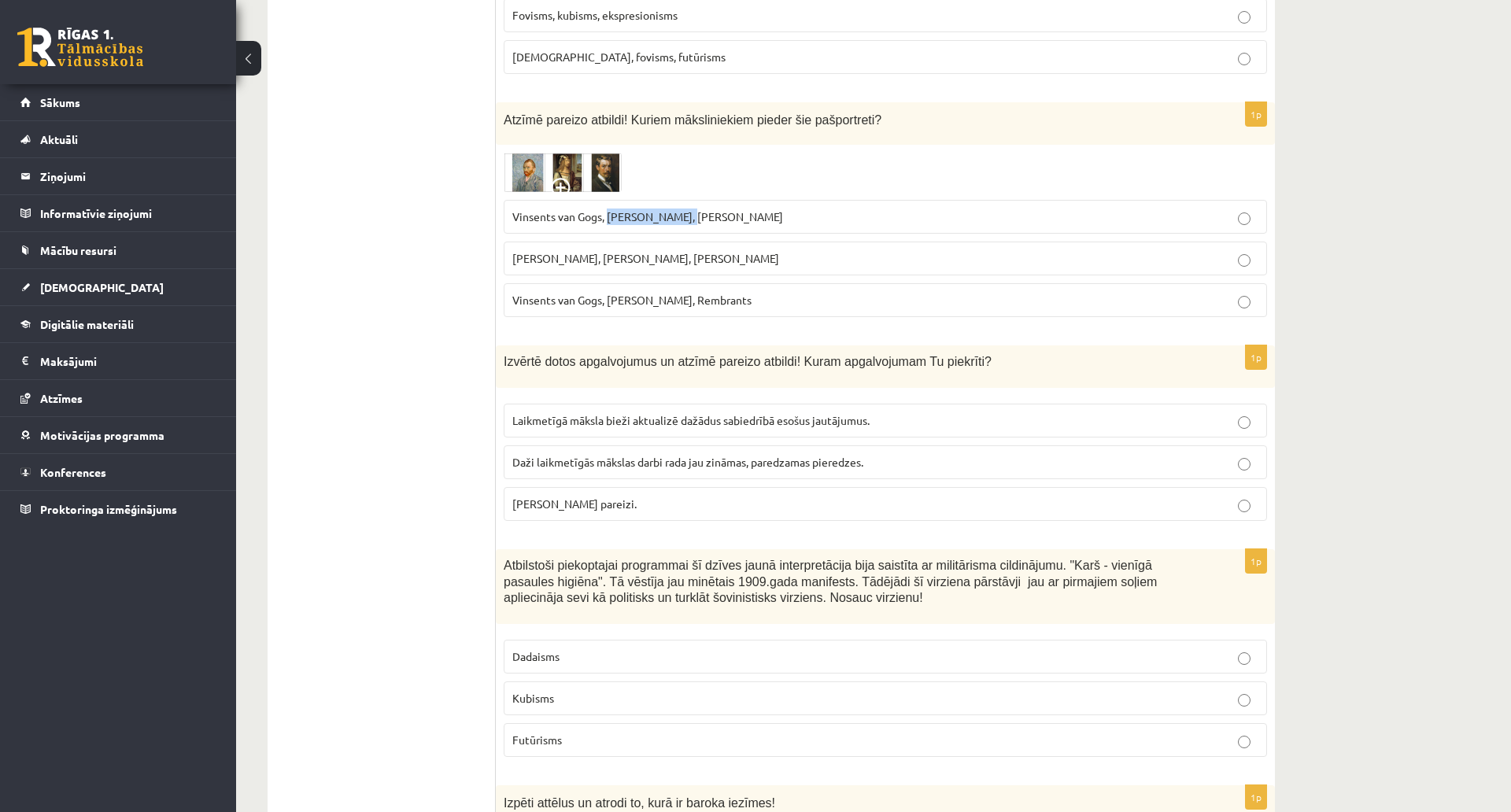
drag, startPoint x: 610, startPoint y: 215, endPoint x: 685, endPoint y: 226, distance: 75.8
click at [685, 225] on p "Vinsents van Gogs, Albrehts Dīrers, Janis Rozentāls" at bounding box center [885, 216] width 746 height 17
click at [554, 208] on label "Vinsents van Gogs, Albrehts Dīrers, Janis Rozentāls" at bounding box center [885, 217] width 764 height 34
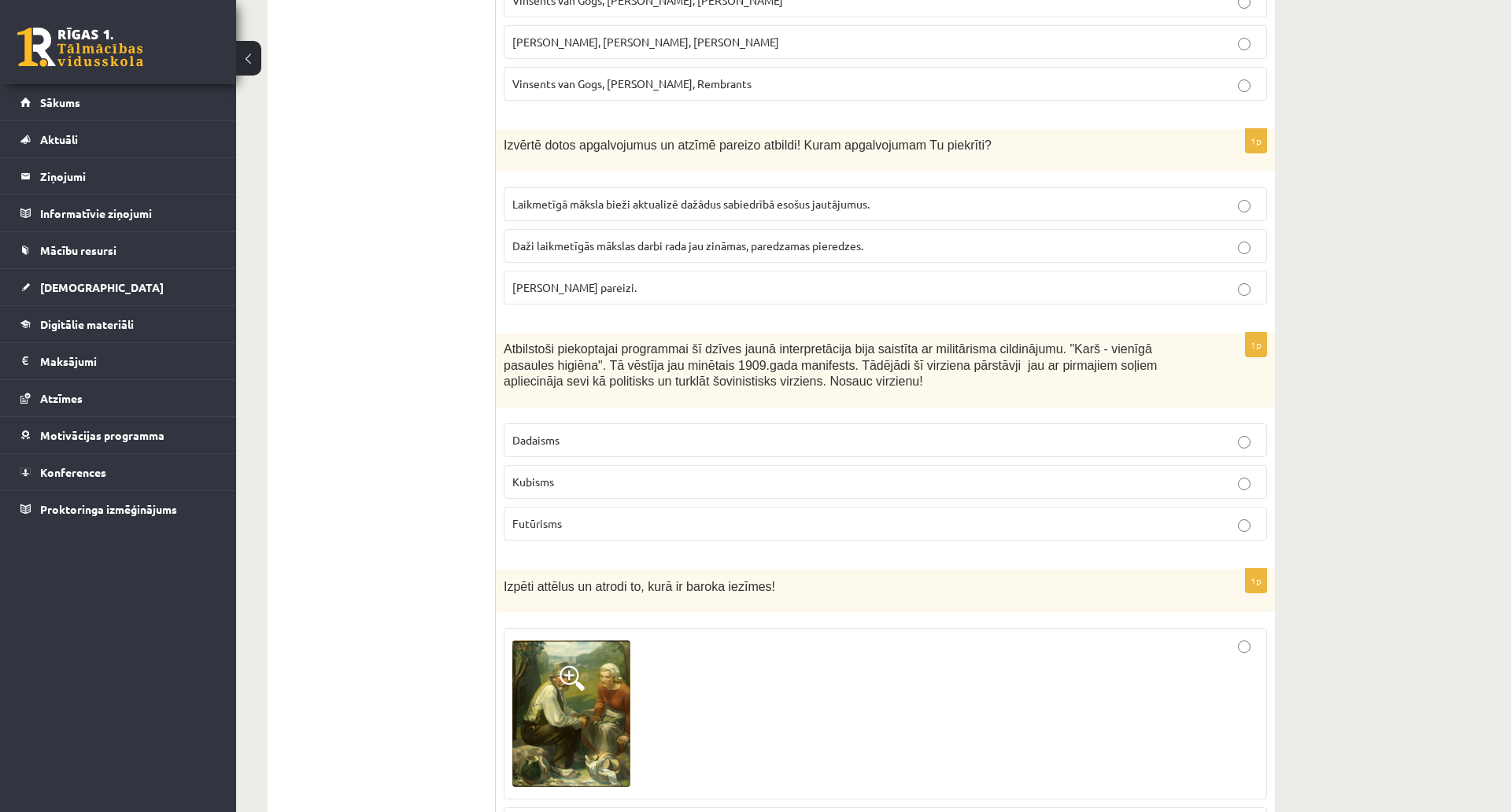
scroll to position [1338, 0]
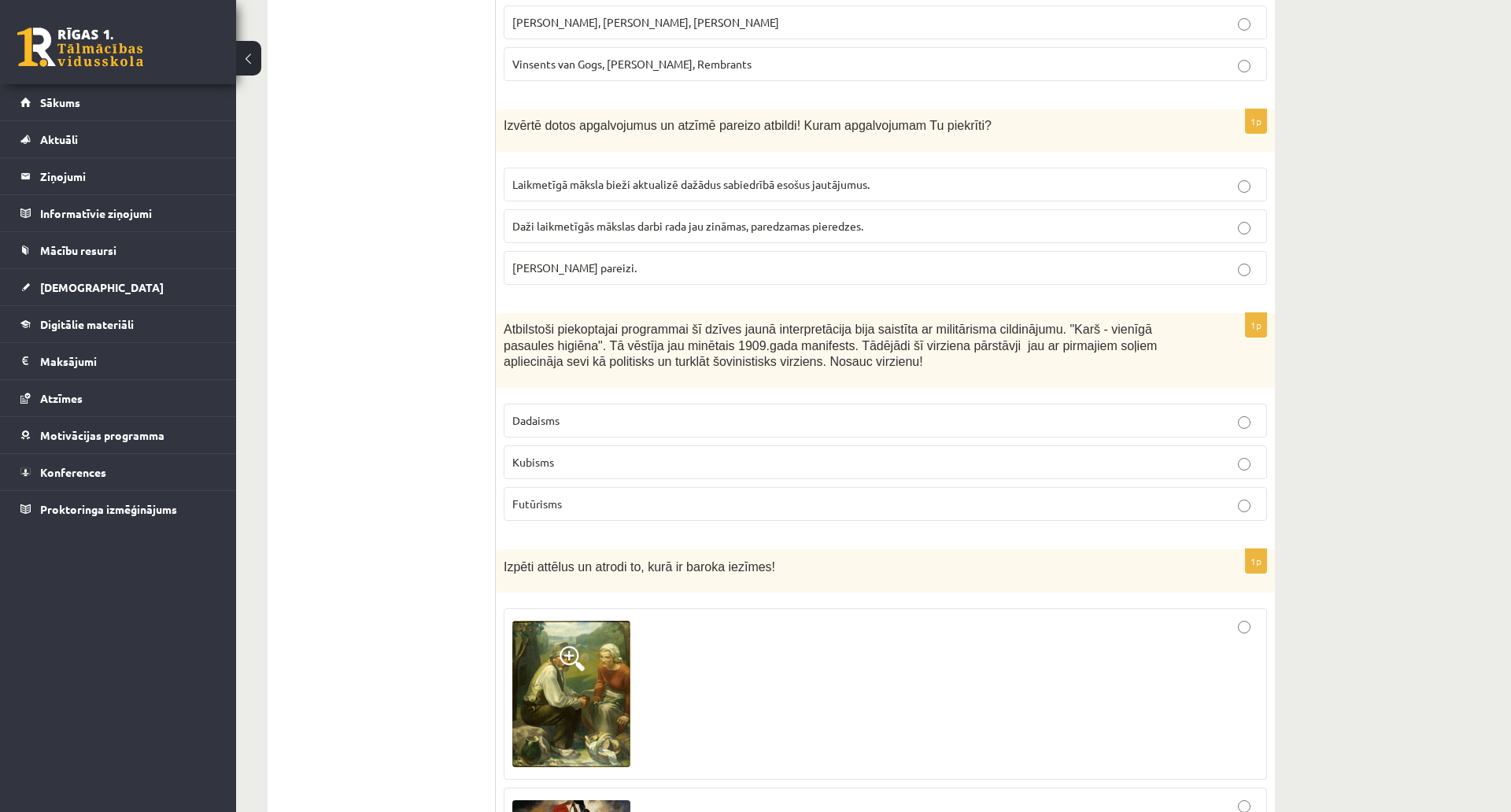
drag, startPoint x: 506, startPoint y: 128, endPoint x: 968, endPoint y: 262, distance: 481.0
click at [968, 262] on div "1p Izvērtē dotos apgalvojumus un atzīmē pareizo atbildi! Kuram apgalvojumam Tu …" at bounding box center [885, 203] width 779 height 188
click at [570, 176] on label "Laikmetīgā māksla bieži aktualizē dažādus sabiedrībā esošus jautājumus." at bounding box center [885, 184] width 764 height 34
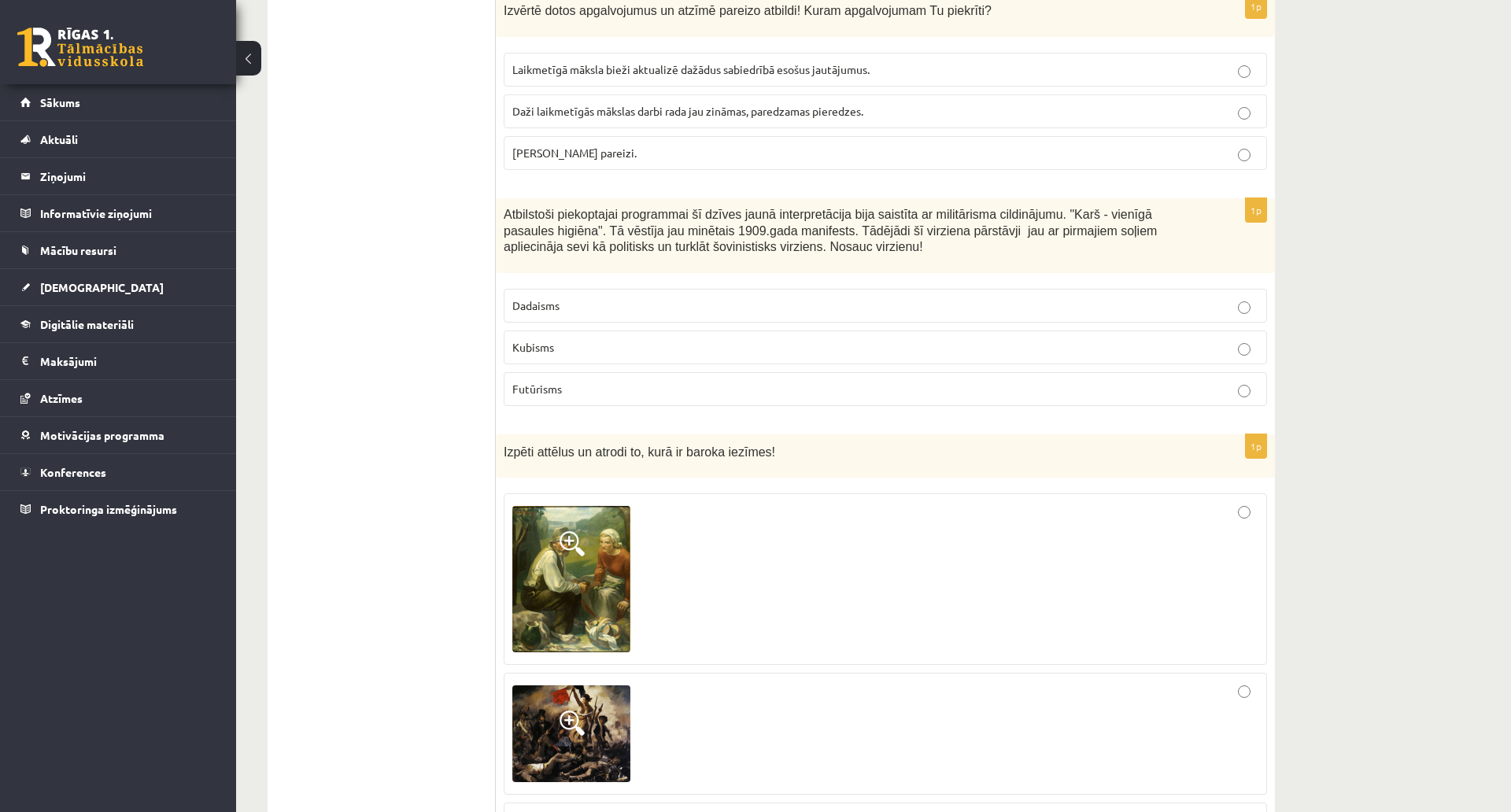
scroll to position [1495, 0]
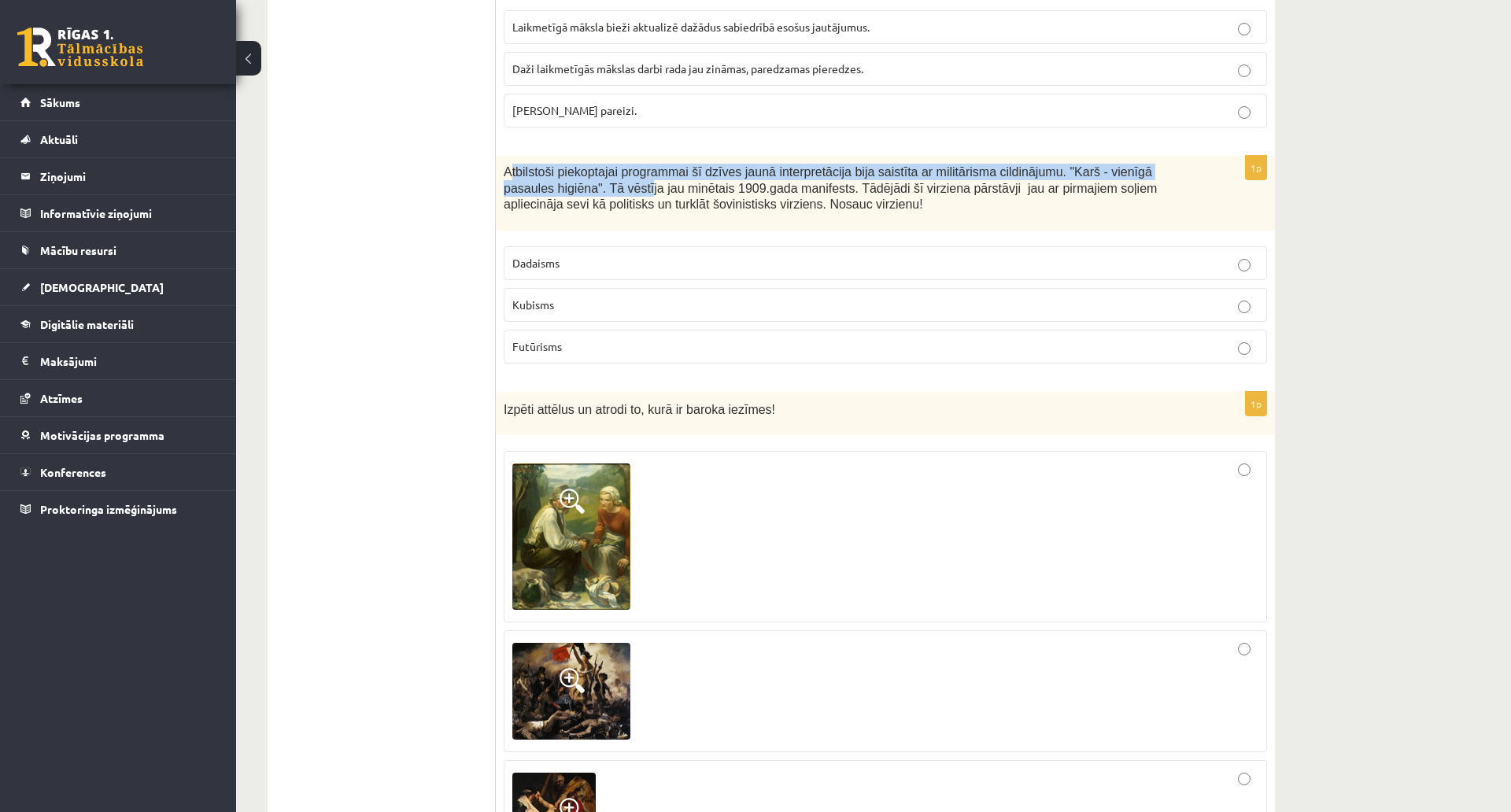
drag, startPoint x: 509, startPoint y: 180, endPoint x: 591, endPoint y: 190, distance: 82.6
click at [591, 190] on span "Atbilstoši piekoptajai programmai šī dzīves jaunā interpretācija bija saistīta …" at bounding box center [831, 188] width 653 height 45
click at [518, 169] on span "Atbilstoši piekoptajai programmai šī dzīves jaunā interpretācija bija saistīta …" at bounding box center [831, 188] width 653 height 45
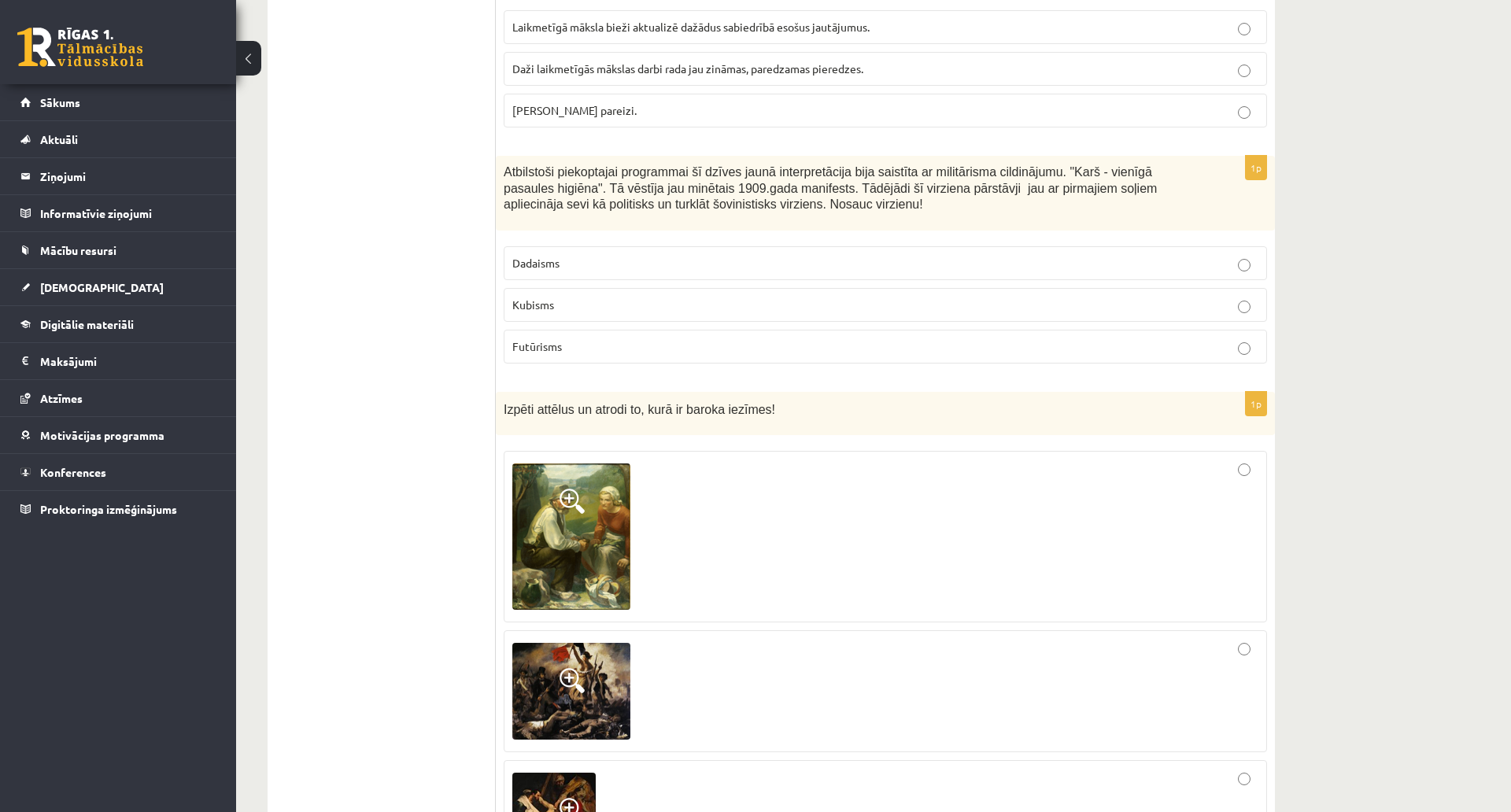
click at [499, 176] on div "Atbilstoši piekoptajai programmai šī dzīves jaunā interpretācija bija saistīta …" at bounding box center [885, 193] width 779 height 75
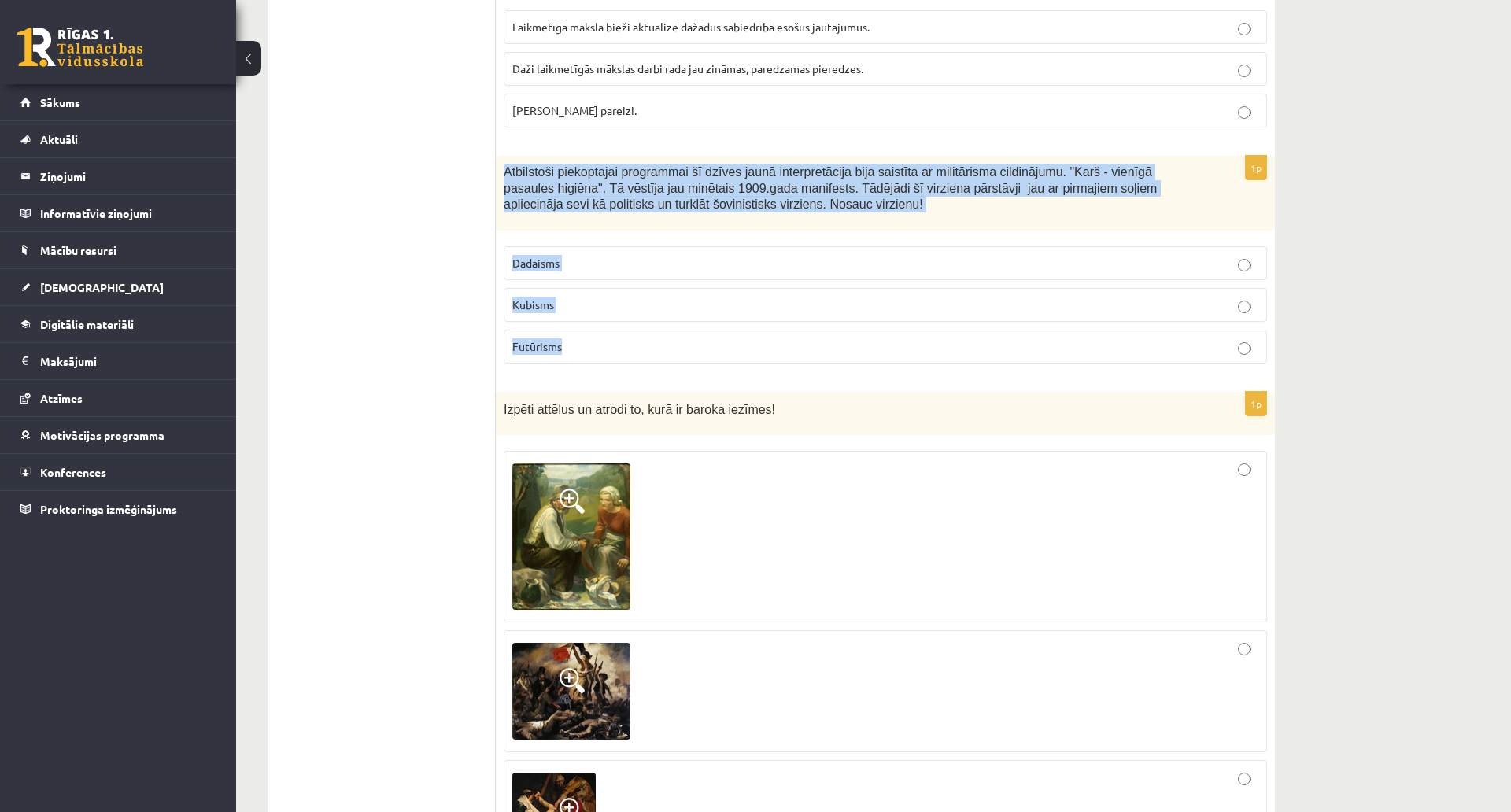
drag, startPoint x: 504, startPoint y: 172, endPoint x: 888, endPoint y: 350, distance: 423.2
click at [888, 350] on div "1p Atbilstoši piekoptajai programmai šī dzīves jaunā interpretācija bija saistī…" at bounding box center [885, 265] width 779 height 220
click at [546, 357] on label "Futūrisms" at bounding box center [885, 346] width 764 height 34
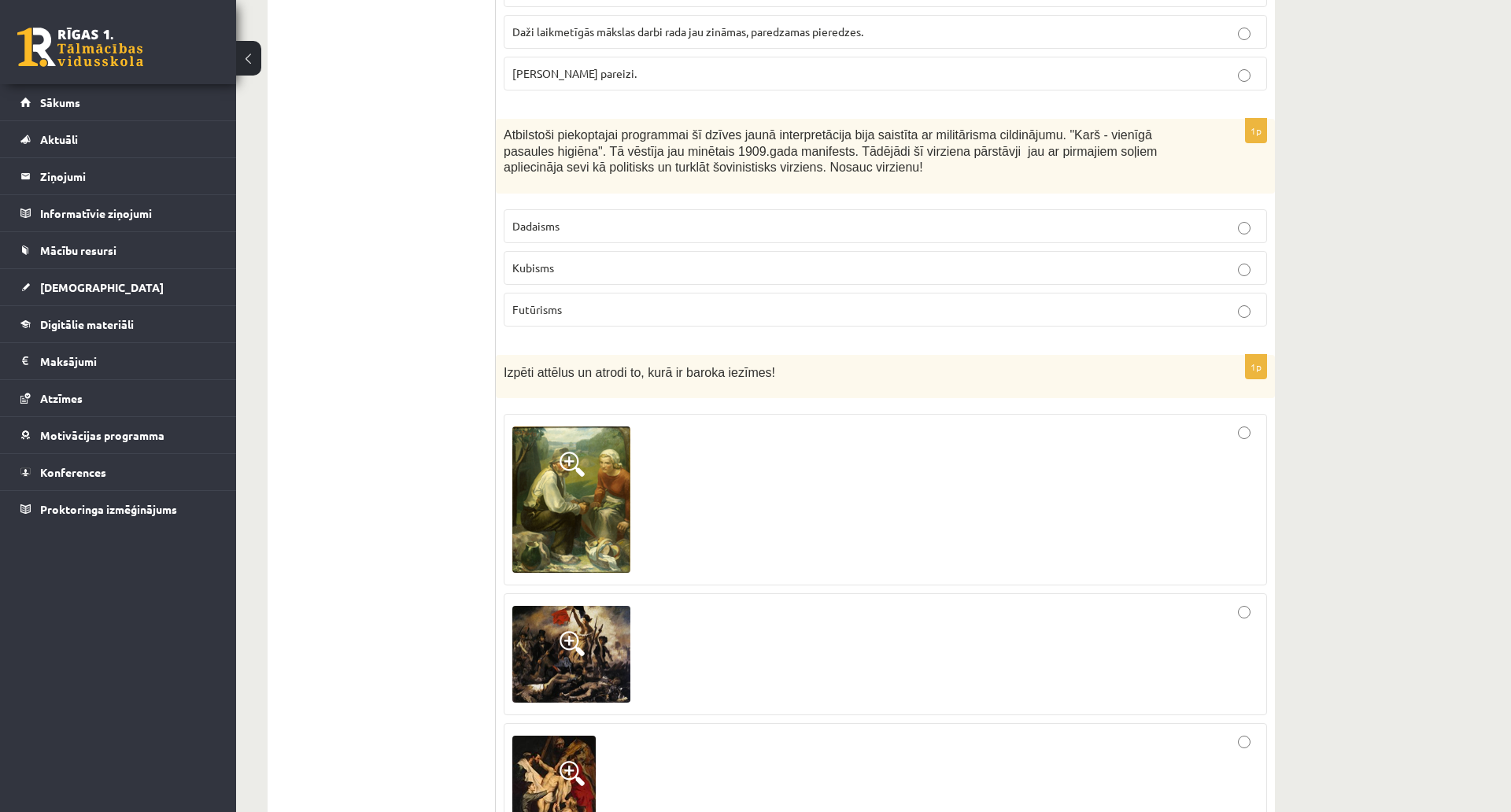
scroll to position [1574, 0]
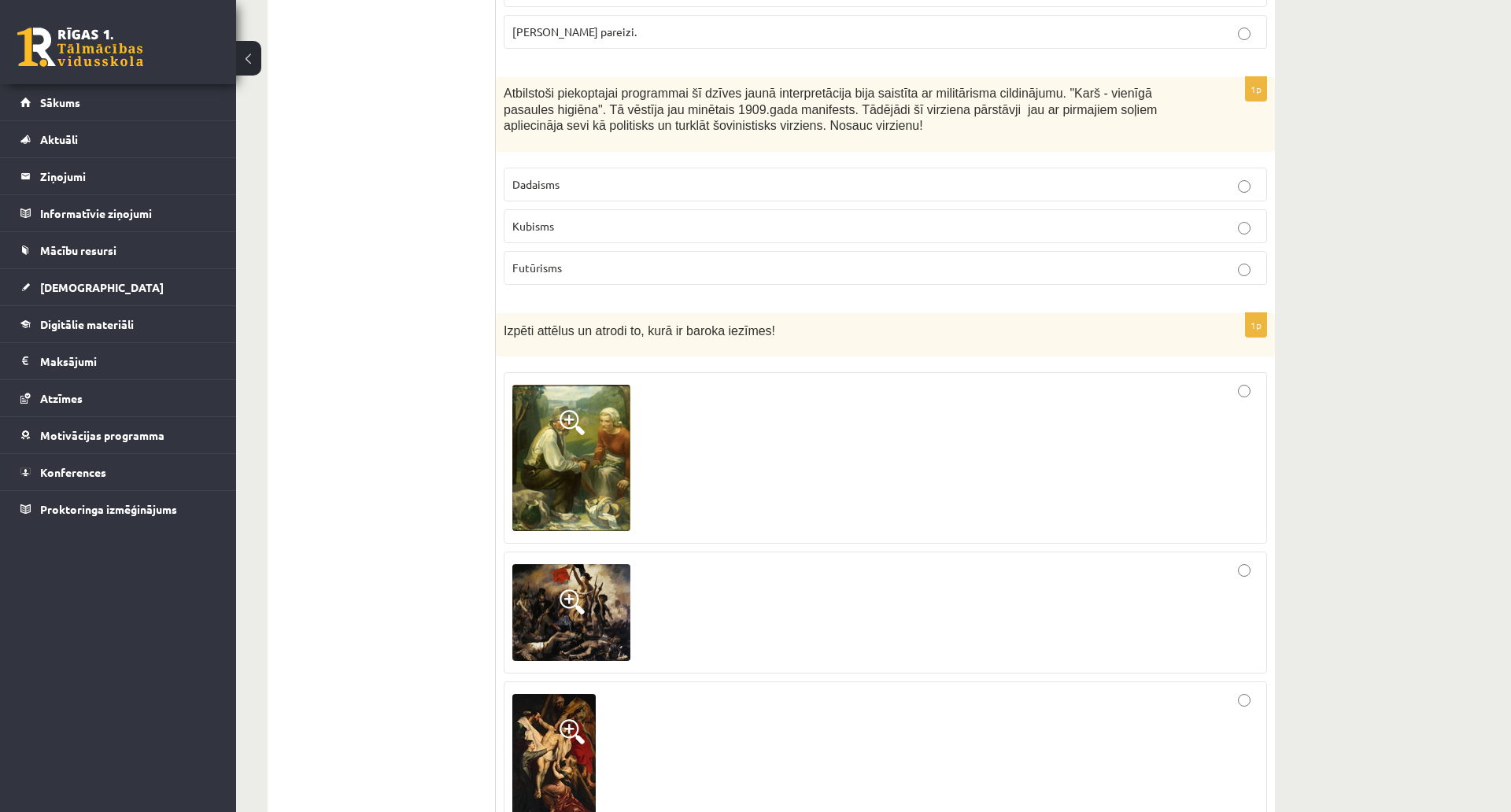
click at [602, 278] on label "Futūrisms" at bounding box center [885, 268] width 764 height 34
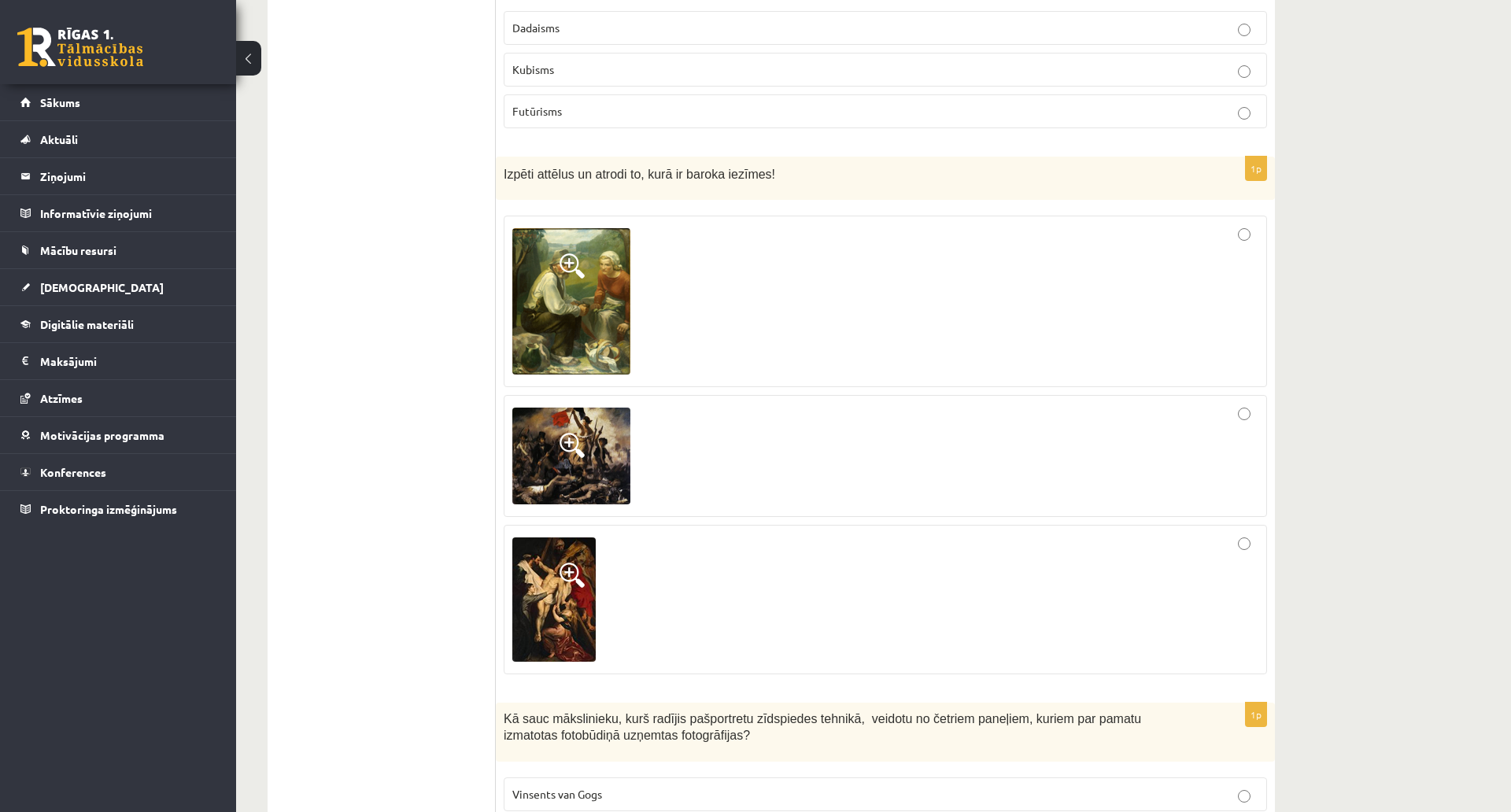
scroll to position [1731, 0]
click at [581, 284] on img at bounding box center [571, 300] width 118 height 146
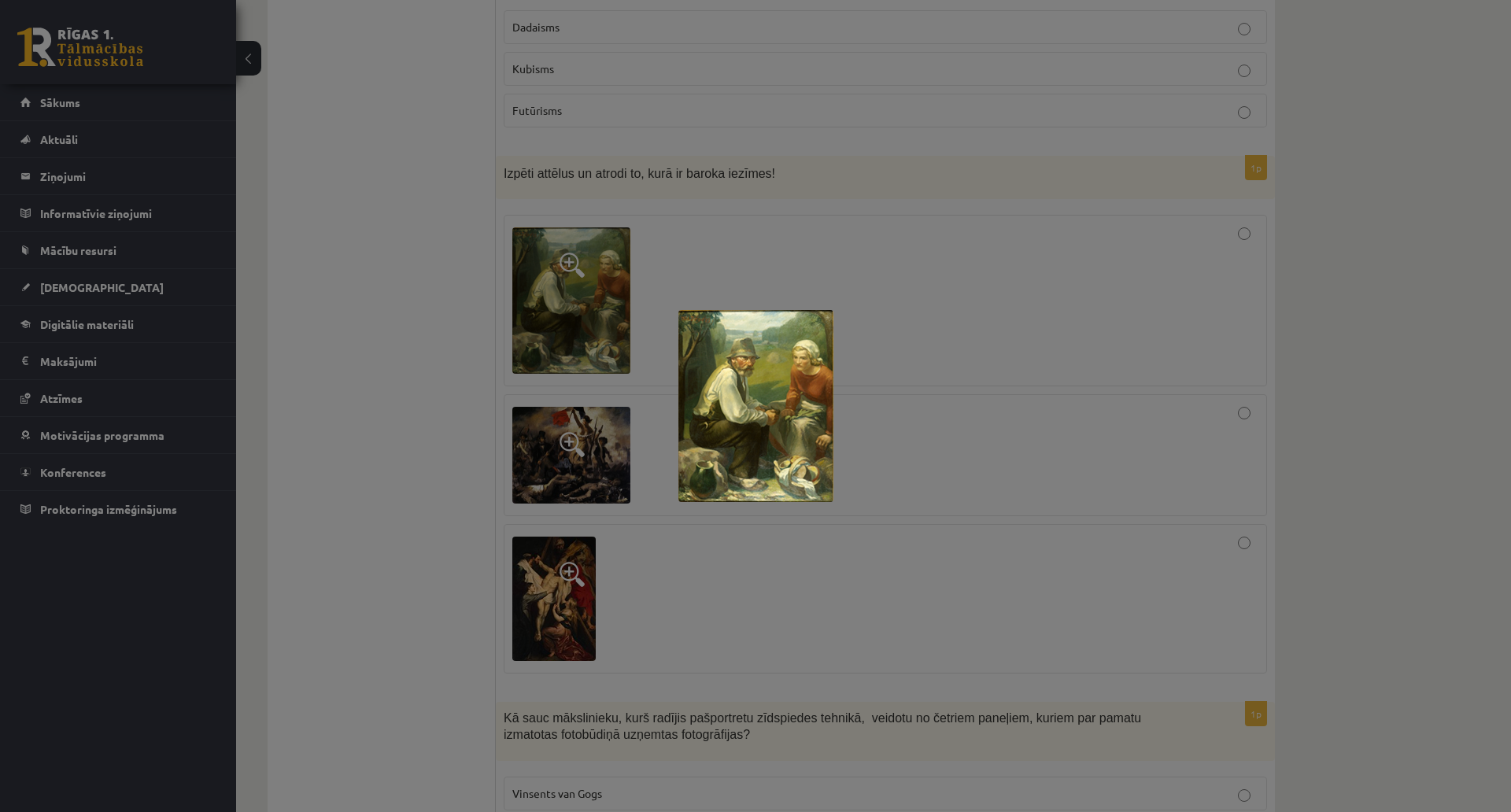
click at [546, 431] on div at bounding box center [755, 406] width 1511 height 812
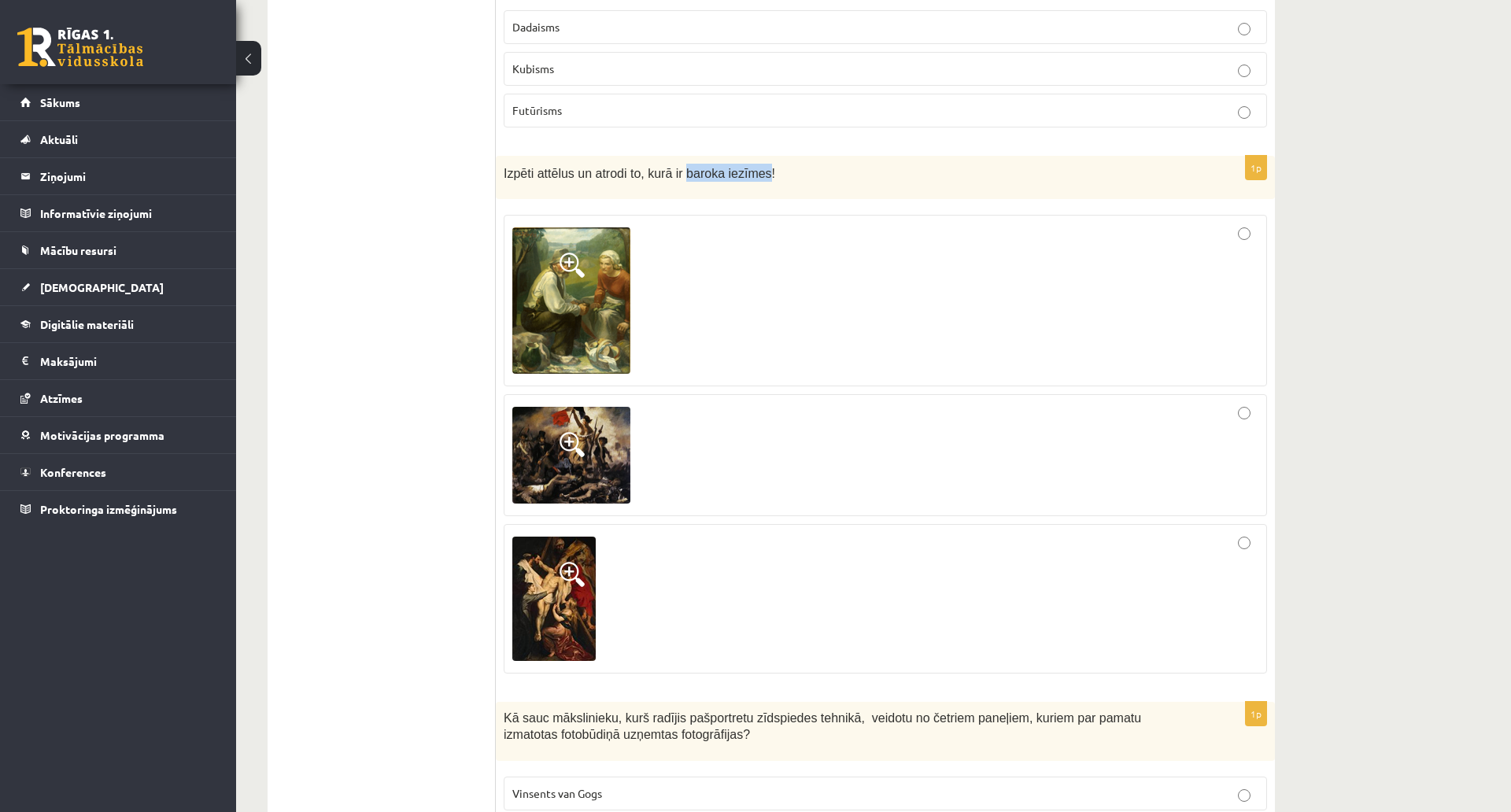
drag, startPoint x: 674, startPoint y: 172, endPoint x: 748, endPoint y: 177, distance: 74.2
click at [748, 177] on span "Izpēti attēlus un atrodi to, kurā ir baroka iezīmes!" at bounding box center [640, 173] width 272 height 14
click at [575, 575] on span at bounding box center [572, 574] width 25 height 25
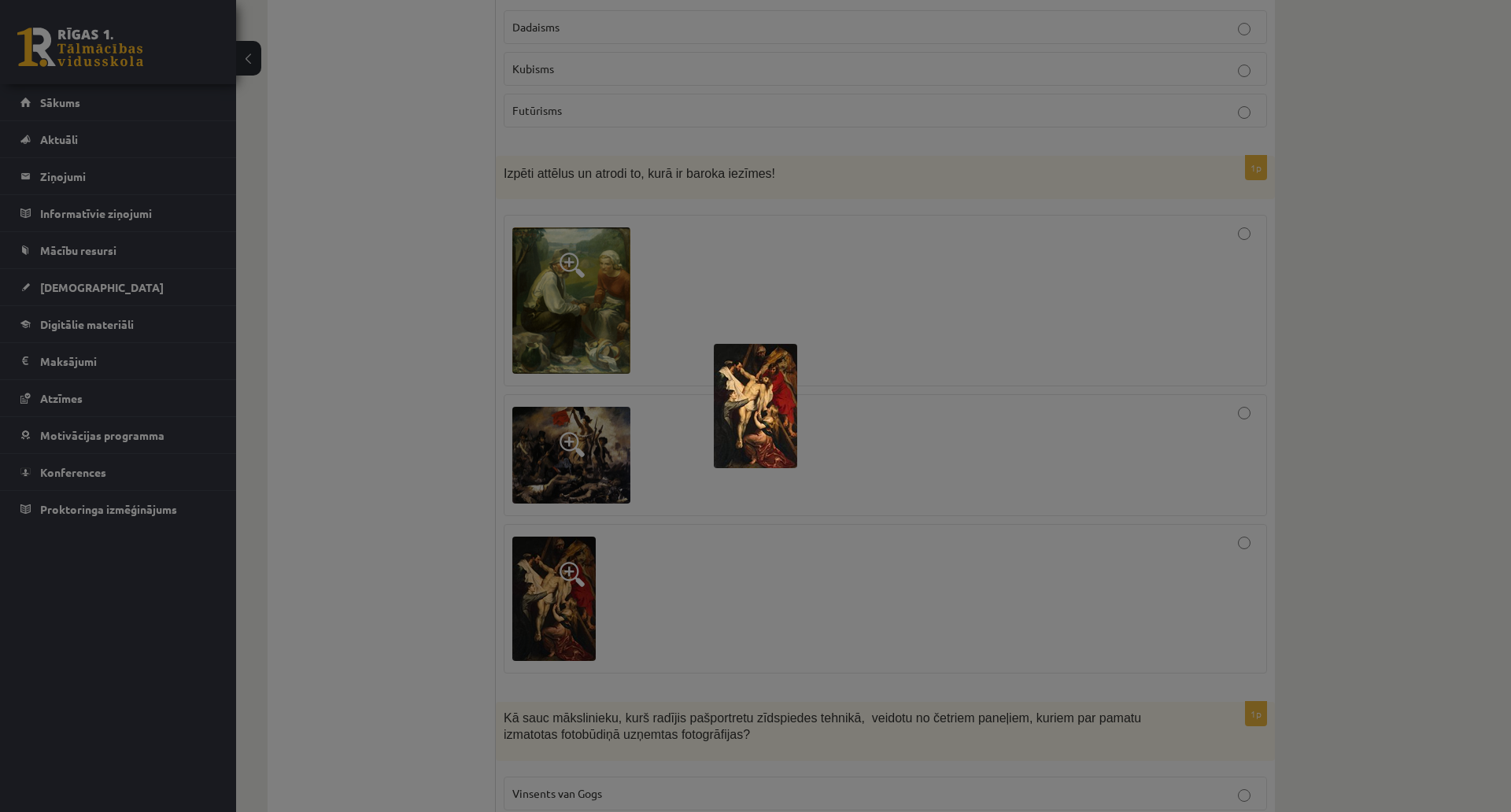
click at [425, 304] on div at bounding box center [755, 406] width 1511 height 812
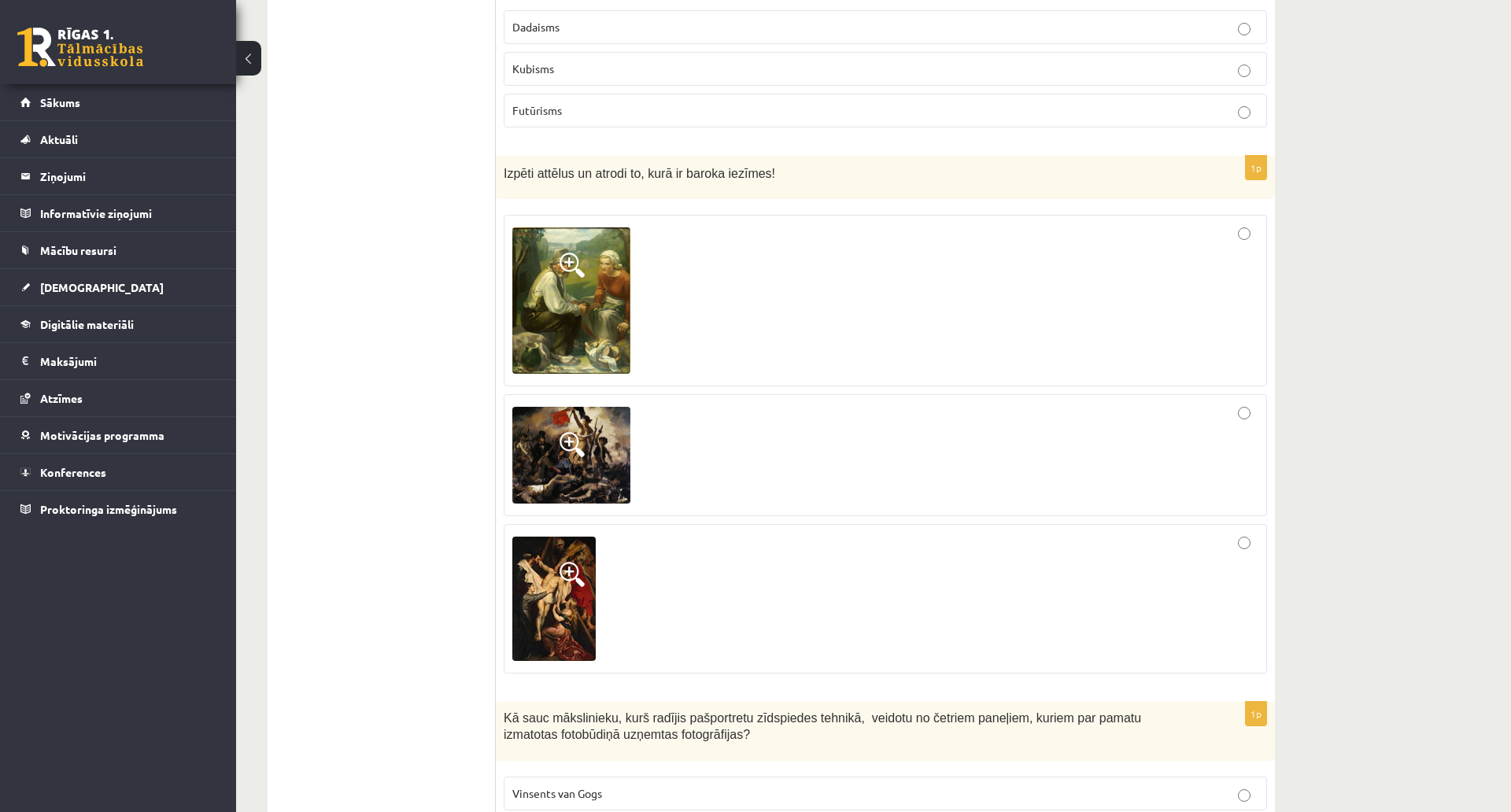
click at [633, 447] on div at bounding box center [885, 455] width 746 height 106
click at [603, 460] on img at bounding box center [571, 455] width 118 height 98
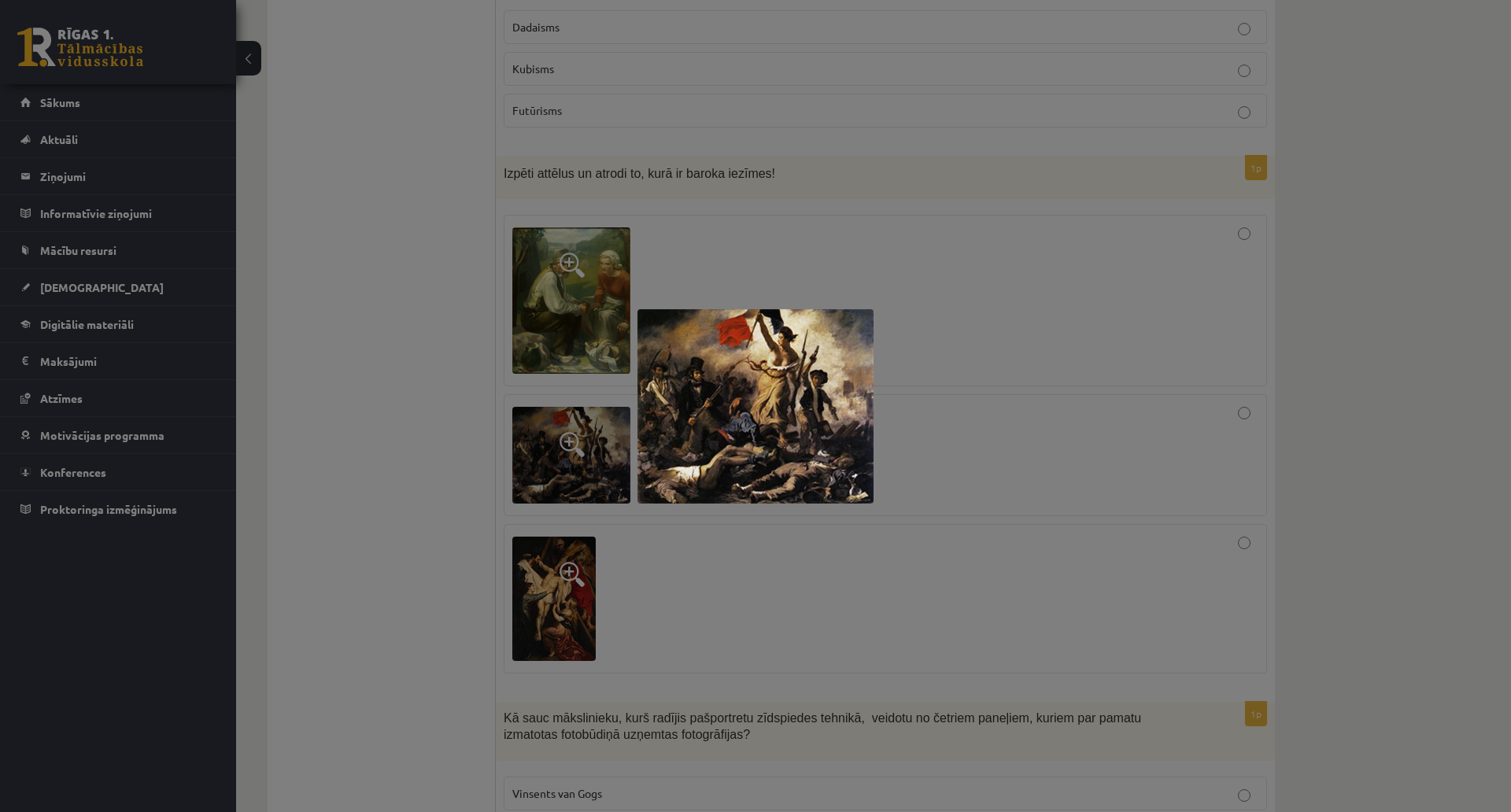
click at [398, 327] on div at bounding box center [755, 406] width 1511 height 812
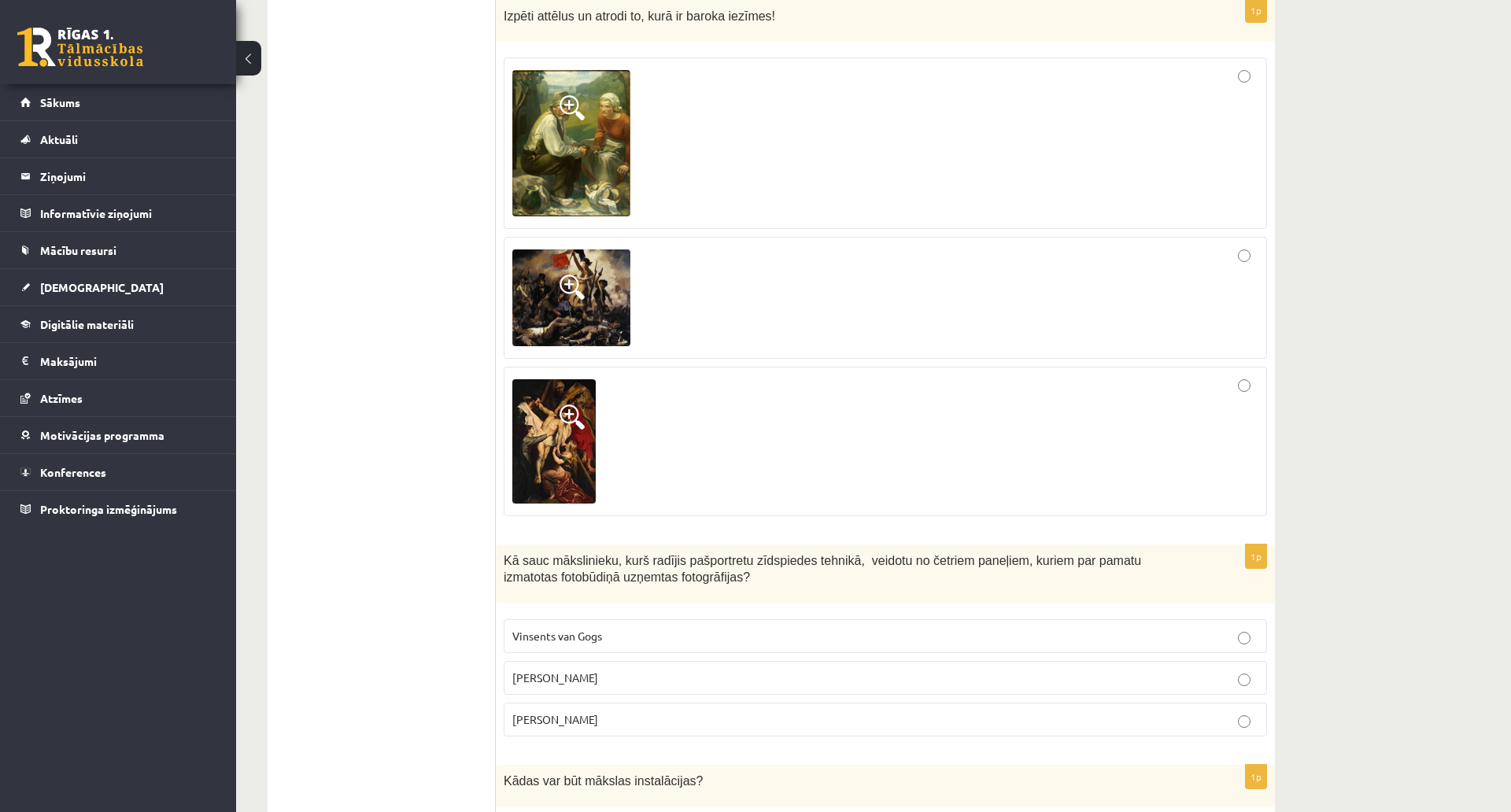
click at [703, 426] on div at bounding box center [885, 441] width 746 height 132
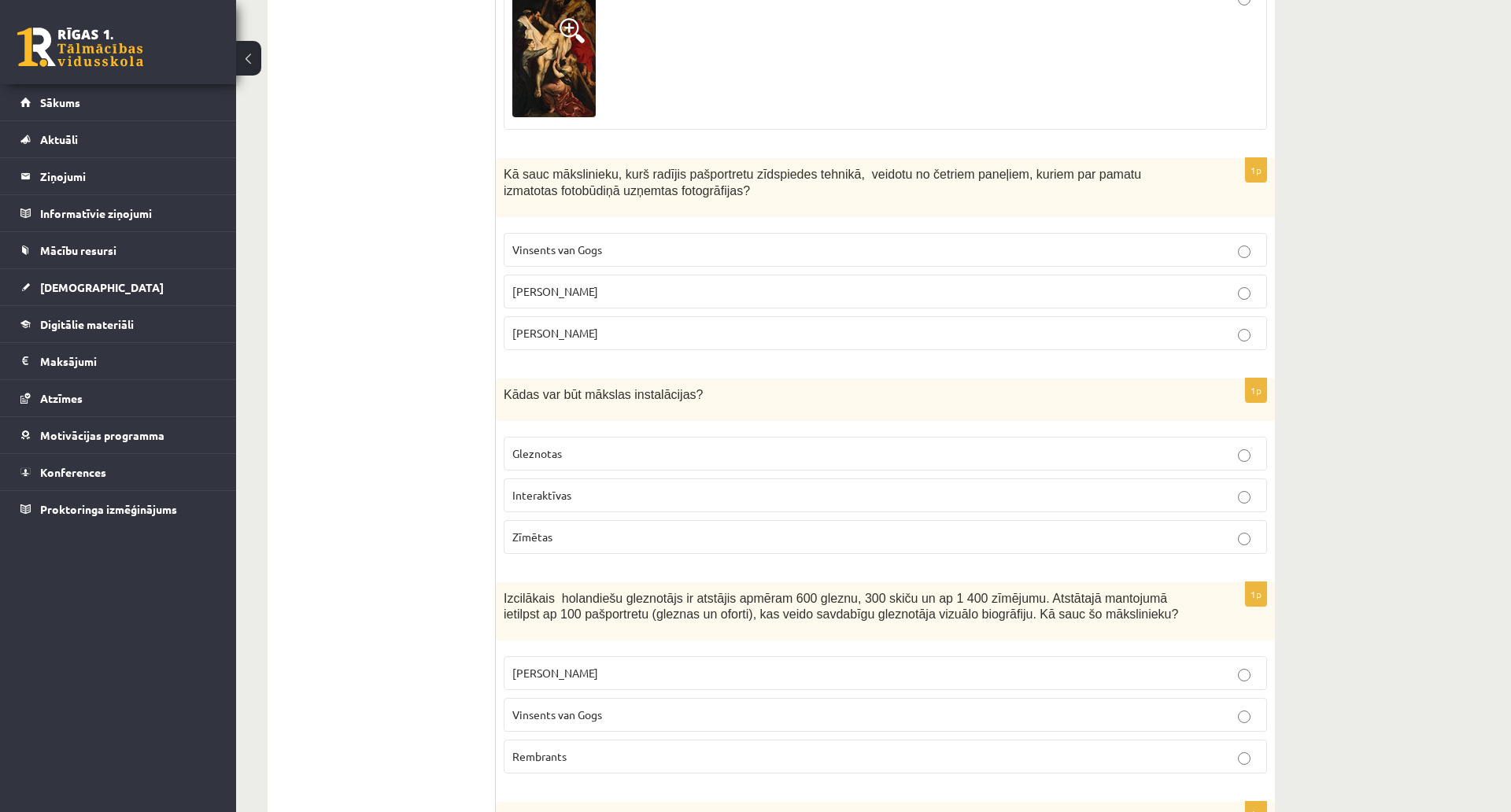
scroll to position [2282, 0]
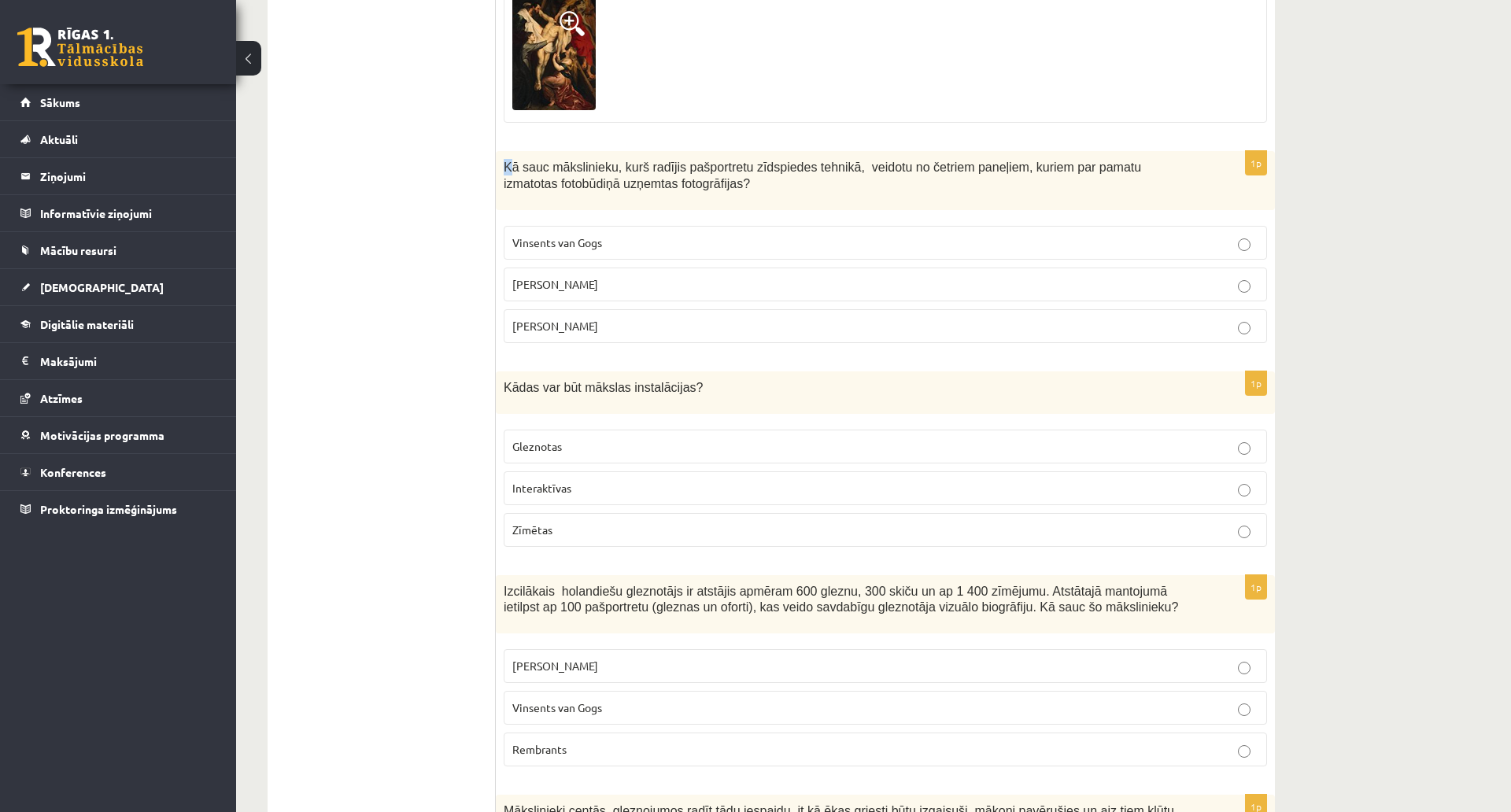
drag, startPoint x: 501, startPoint y: 166, endPoint x: 512, endPoint y: 168, distance: 11.2
click at [512, 168] on div "Kā sauc mākslinieku, kurš radījis pašportretu zīdspiedes tehnikā, veidotu no če…" at bounding box center [885, 180] width 779 height 59
click at [515, 161] on span "Kā sauc mākslinieku, kurš radījis pašportretu zīdspiedes tehnikā, veidotu no če…" at bounding box center [823, 176] width 637 height 30
drag, startPoint x: 507, startPoint y: 169, endPoint x: 787, endPoint y: 319, distance: 317.6
click at [787, 319] on div "1p Kā sauc mākslinieku, kurš radījis pašportretu zīdspiedes tehnikā, veidotu no…" at bounding box center [885, 253] width 779 height 204
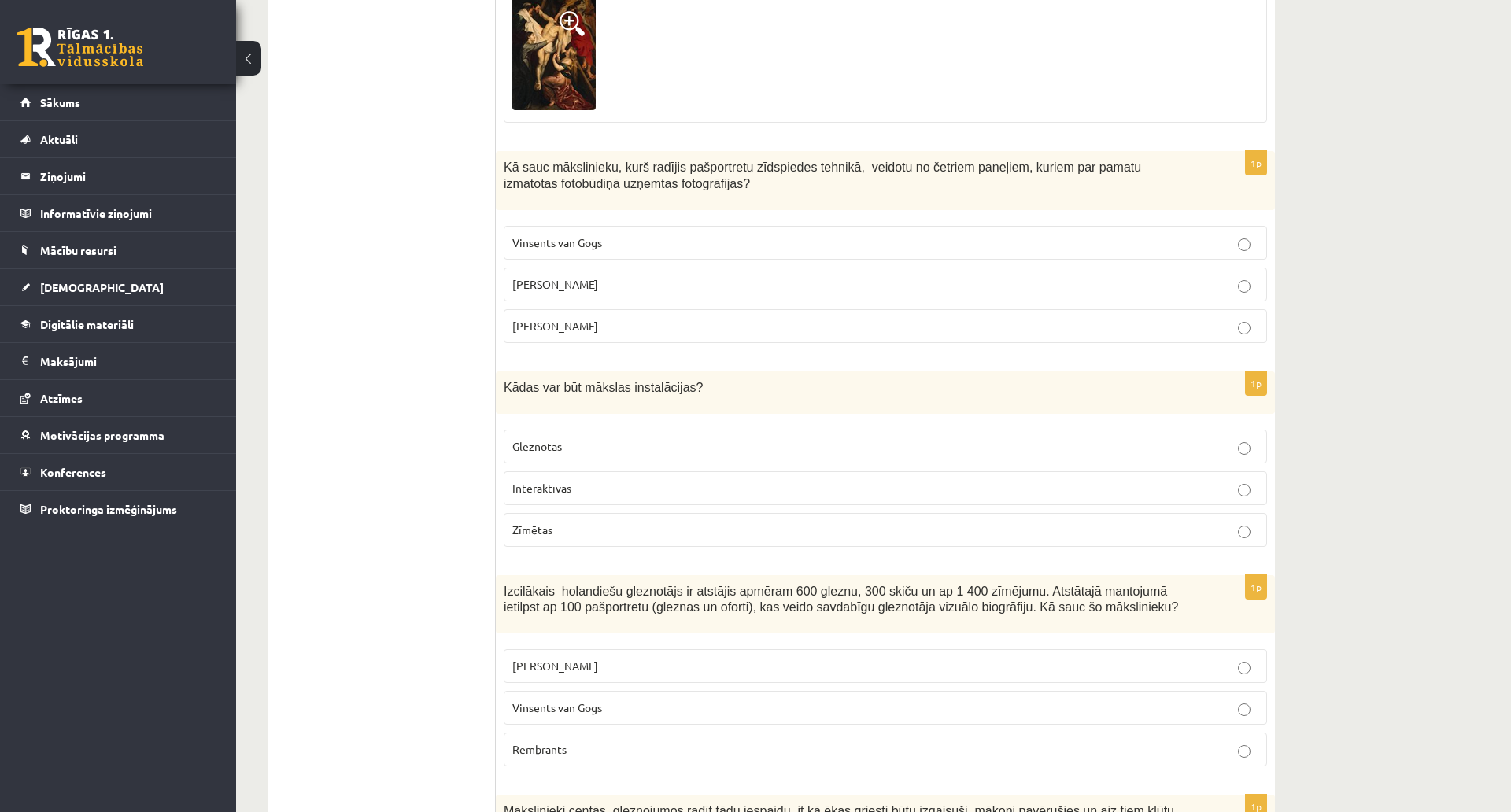
click at [602, 285] on p "Endijs Vorhols" at bounding box center [885, 284] width 746 height 17
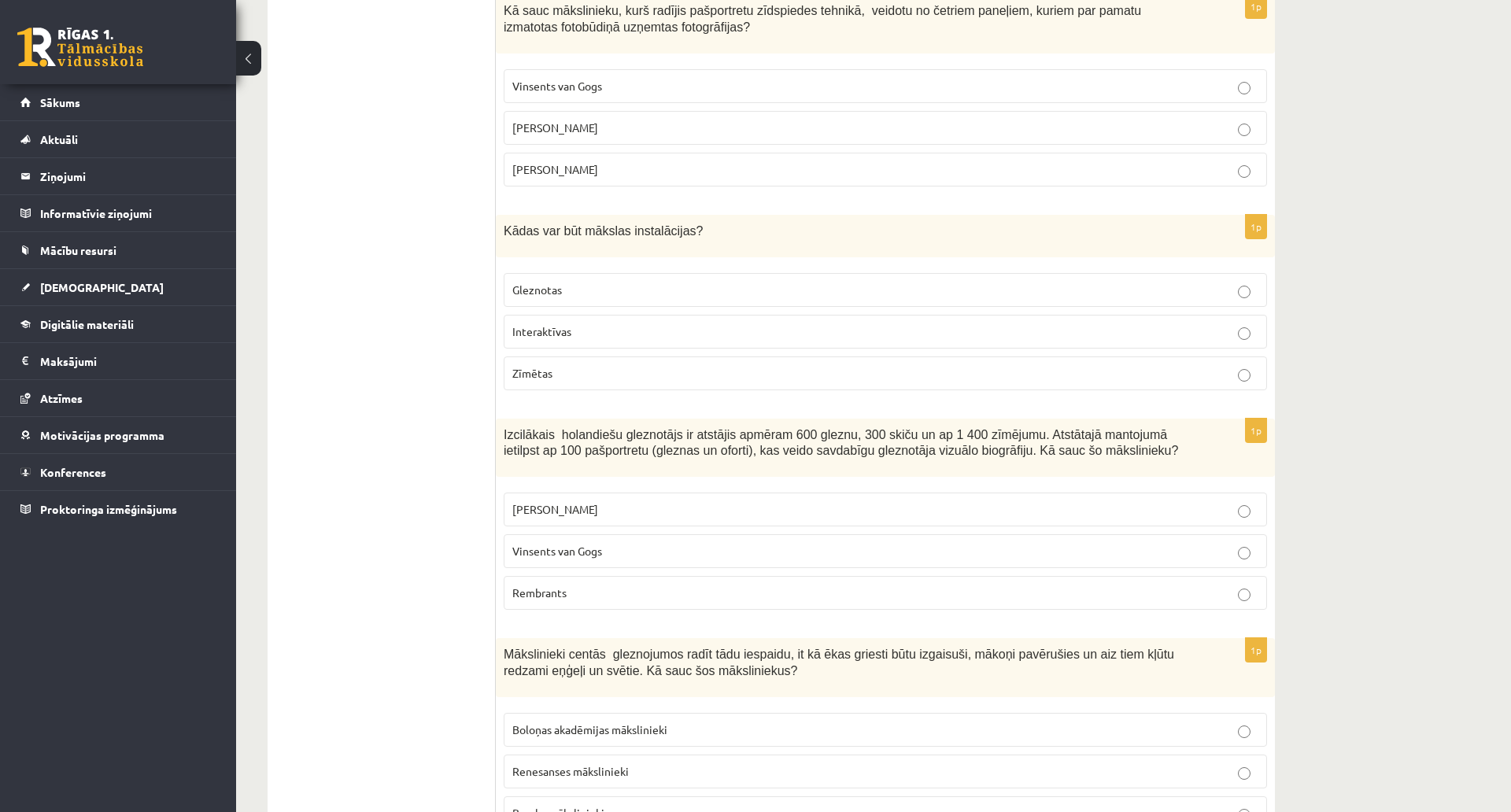
scroll to position [2439, 0]
drag, startPoint x: 502, startPoint y: 227, endPoint x: 844, endPoint y: 396, distance: 381.5
click at [844, 396] on div "1p Kādas var būt mākslas instalācijas? Gleznotas Interaktīvas Zīmētas" at bounding box center [885, 307] width 779 height 188
click at [599, 339] on p "Interaktīvas" at bounding box center [885, 331] width 746 height 17
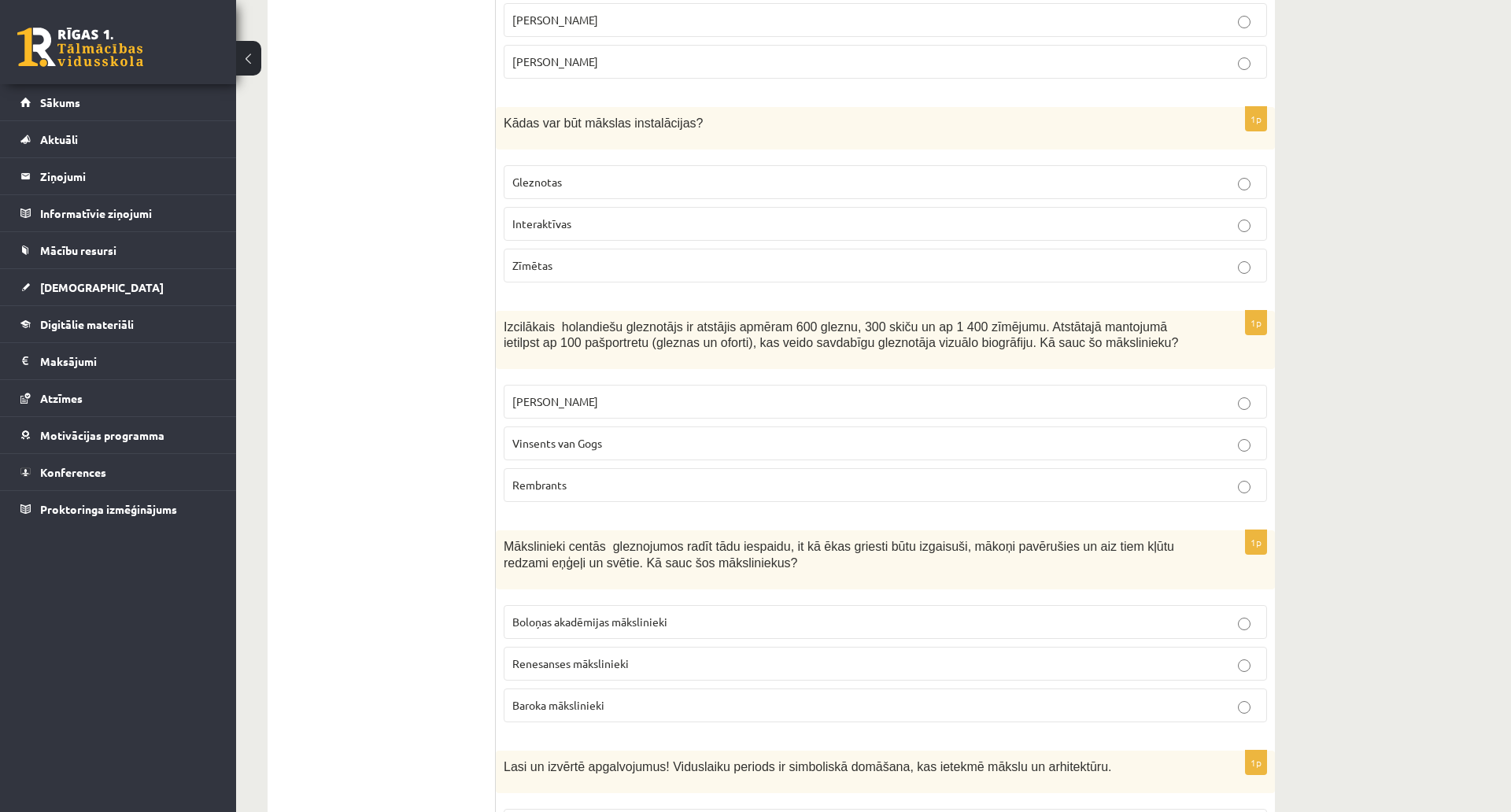
scroll to position [2596, 0]
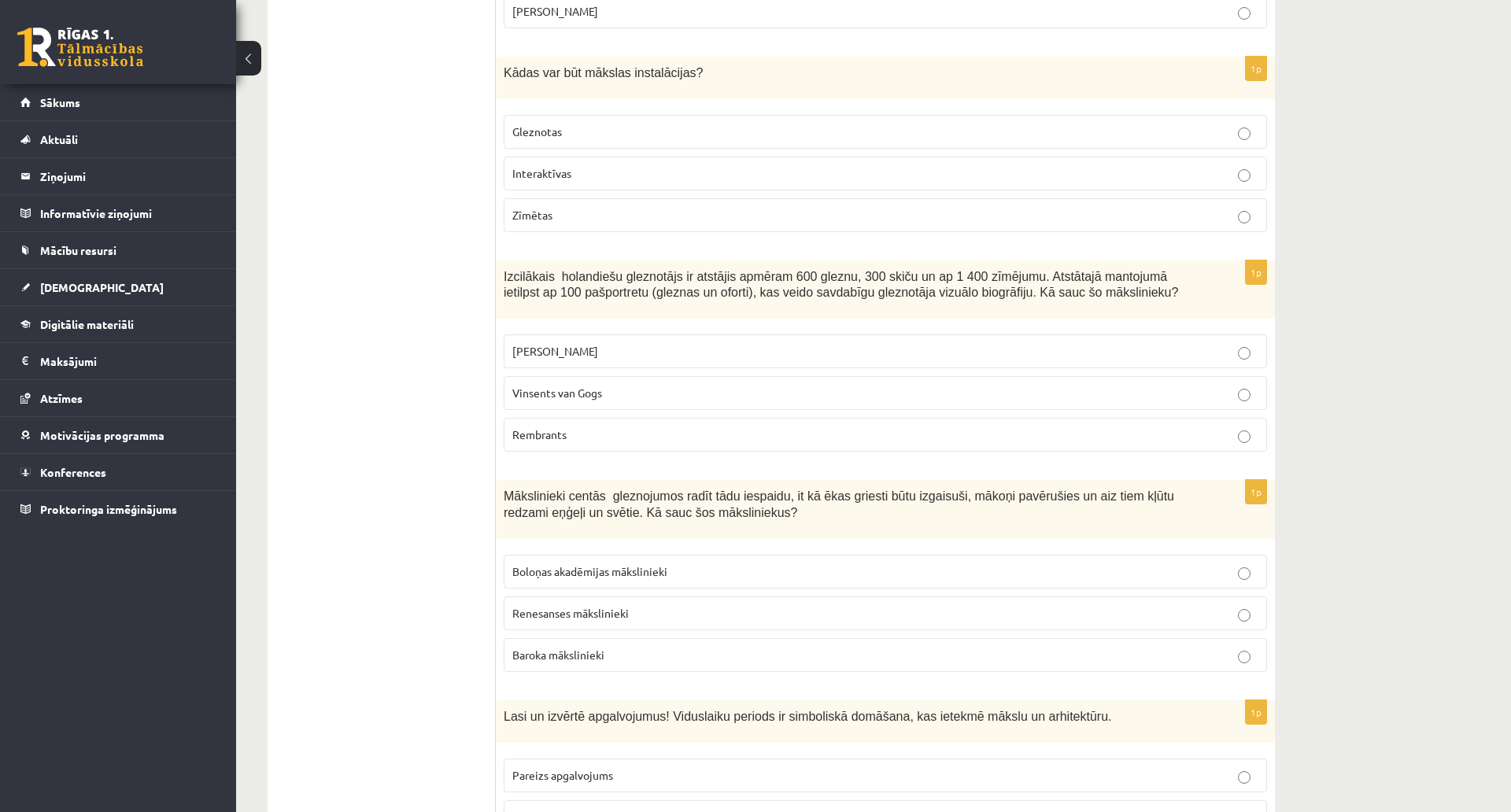
drag, startPoint x: 502, startPoint y: 267, endPoint x: 493, endPoint y: 283, distance: 18.4
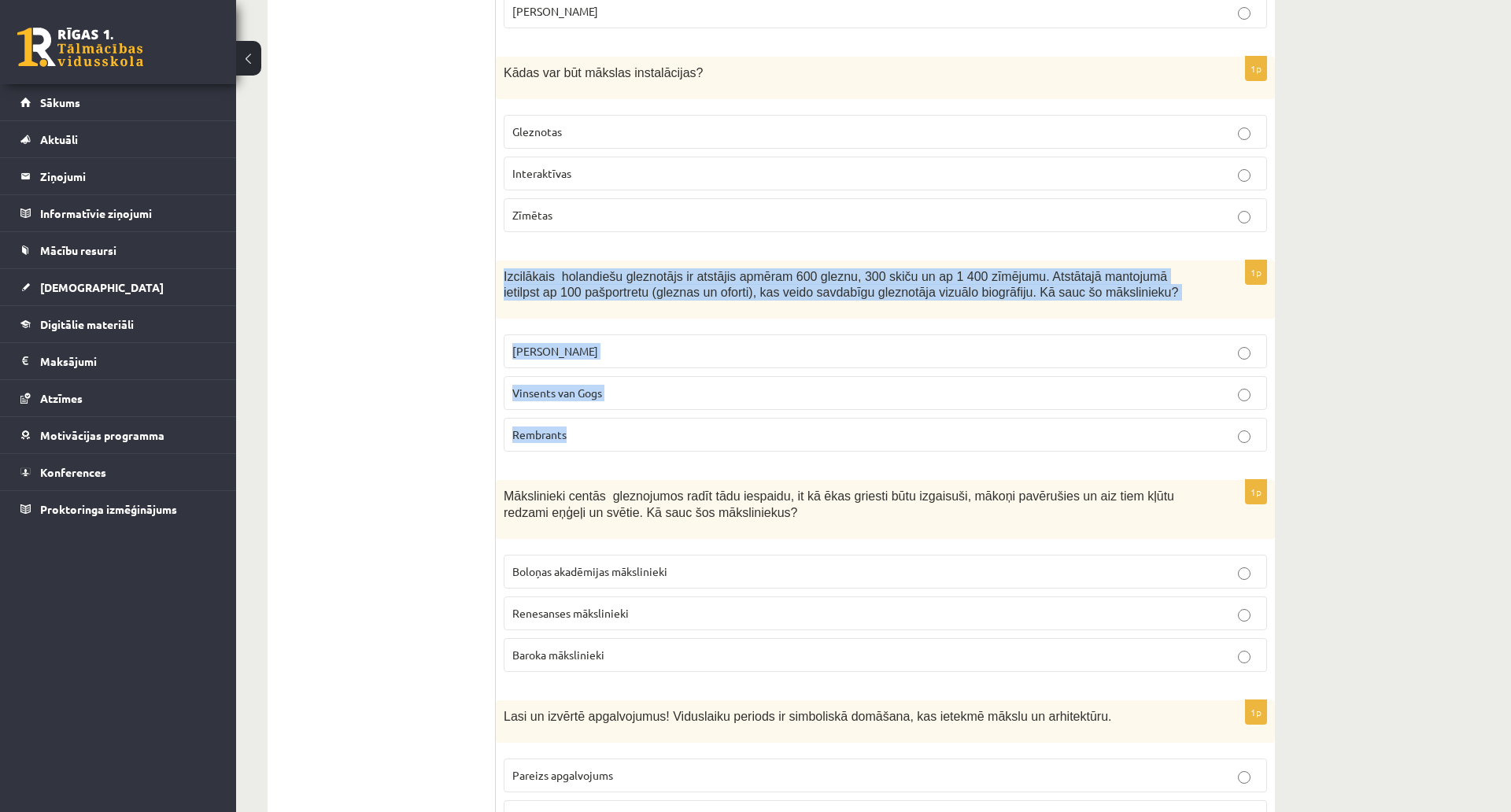
drag, startPoint x: 499, startPoint y: 272, endPoint x: 1002, endPoint y: 450, distance: 533.6
click at [1002, 450] on div "1p Izcilākais holandiešu gleznotājs ir atstājis apmēram 600 gleznu, 300 skiču u…" at bounding box center [885, 362] width 779 height 204
click at [597, 435] on p "Rembrants" at bounding box center [885, 435] width 746 height 17
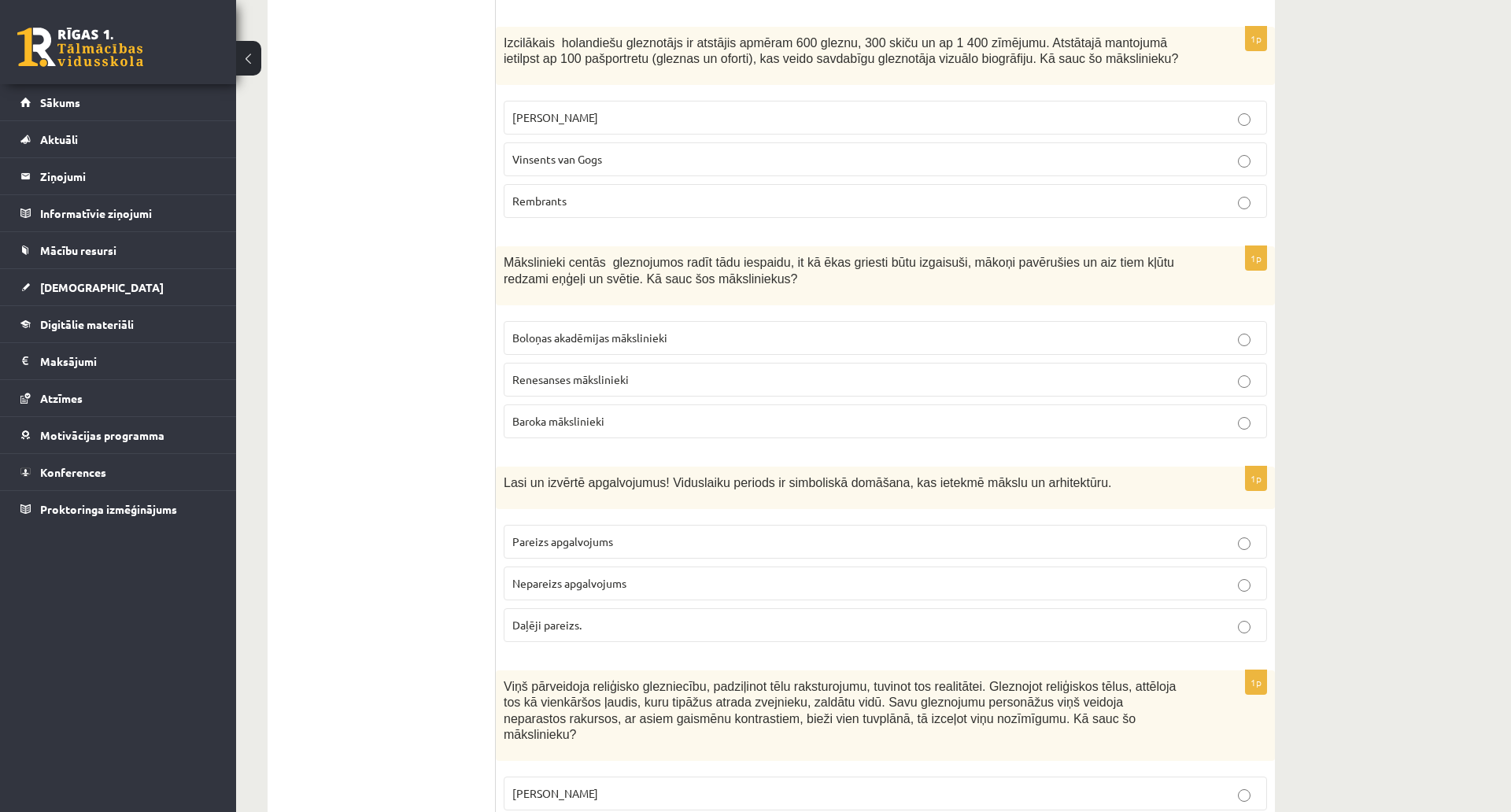
scroll to position [2832, 0]
click at [512, 254] on span "Mākslinieki centās gleznojumos radīt tādu iespaidu, it kā ēkas griesti būtu izg…" at bounding box center [839, 269] width 671 height 30
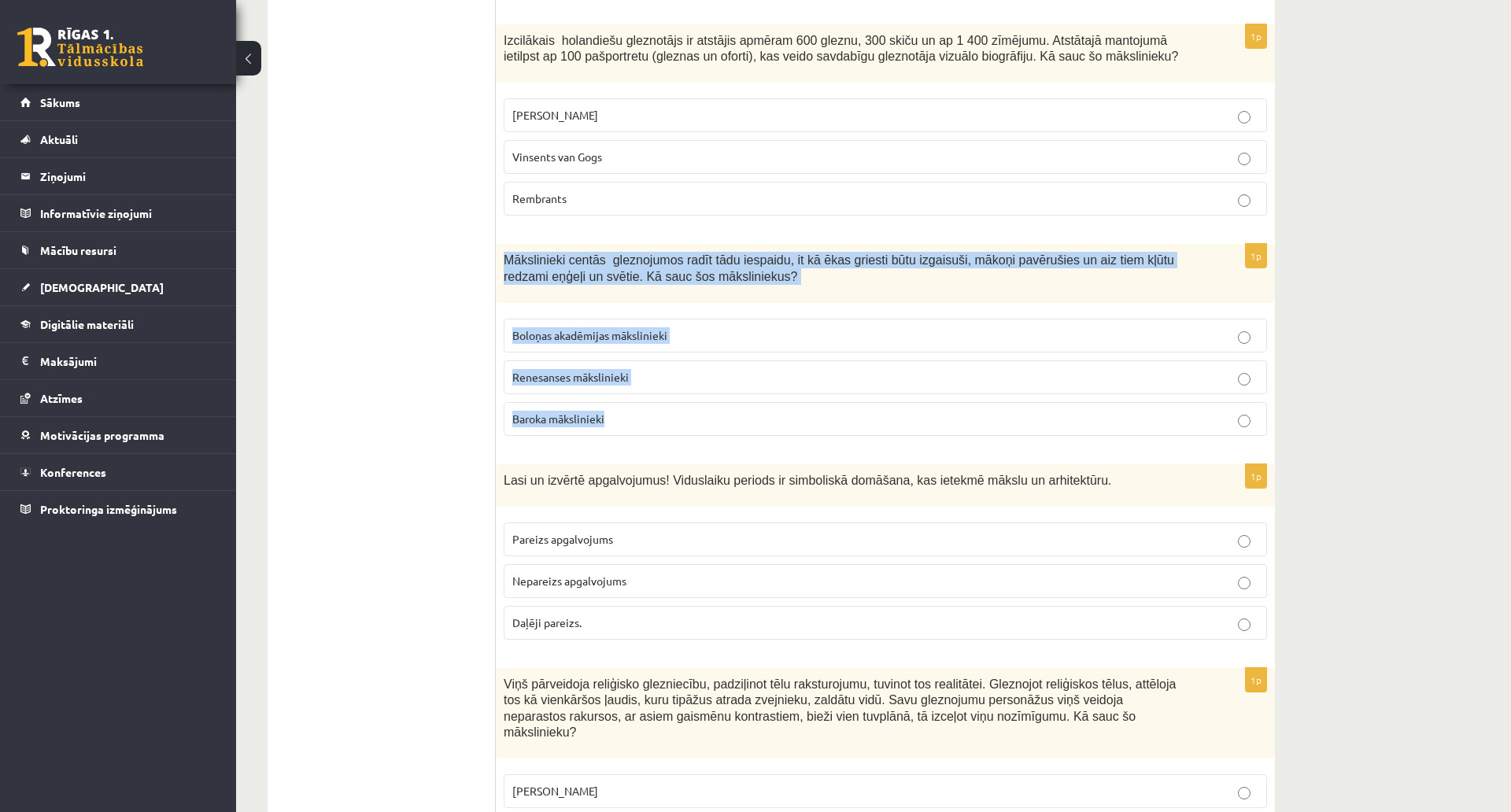
drag, startPoint x: 502, startPoint y: 259, endPoint x: 787, endPoint y: 400, distance: 318.0
click at [787, 400] on div "1p Mākslinieki centās gleznojumos radīt tādu iespaidu, it kā ēkas griesti būtu …" at bounding box center [885, 346] width 779 height 204
click at [571, 426] on p "Baroka mākslinieki" at bounding box center [885, 419] width 746 height 17
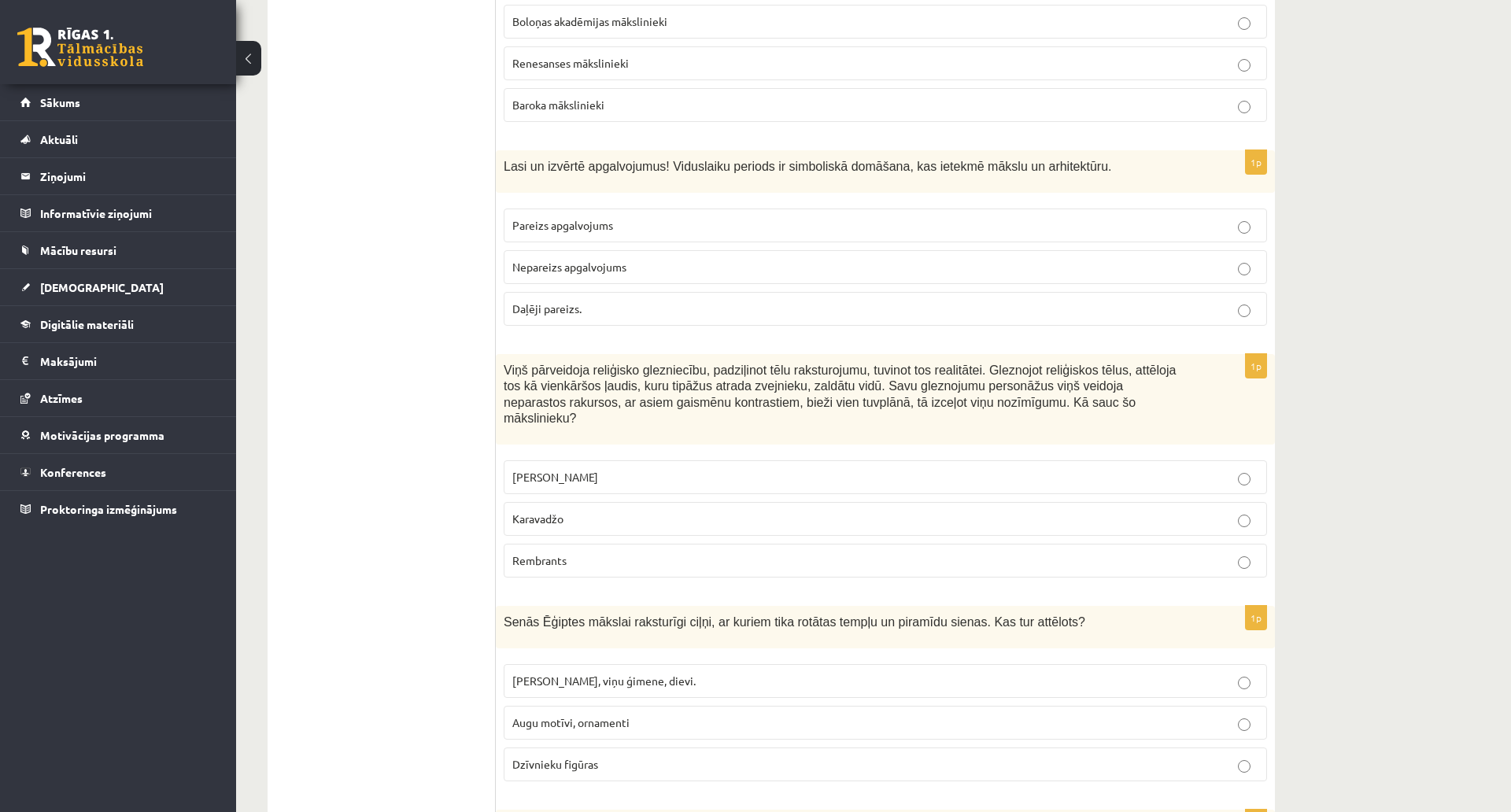
scroll to position [3147, 0]
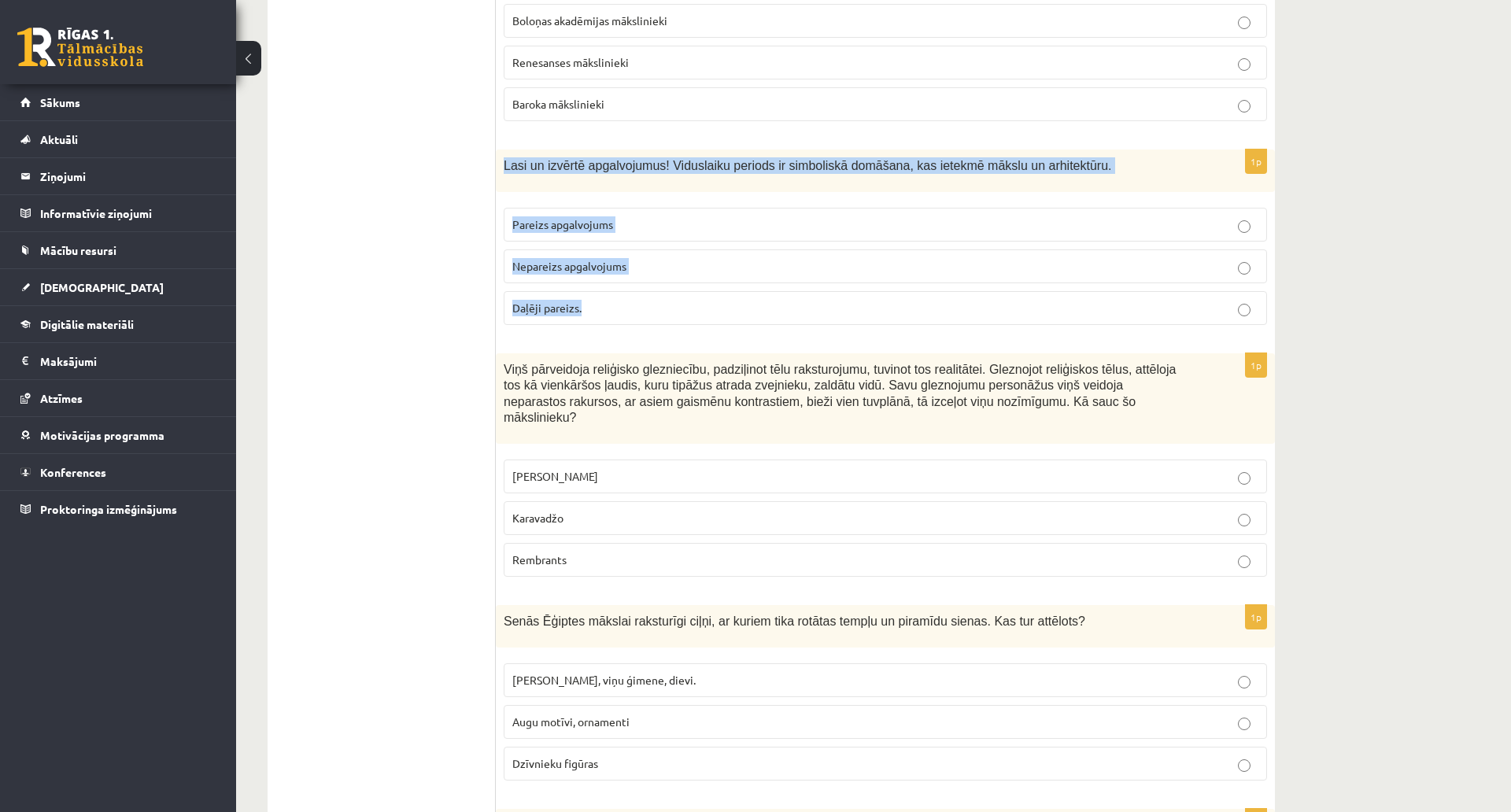
drag, startPoint x: 502, startPoint y: 163, endPoint x: 987, endPoint y: 295, distance: 502.6
click at [987, 295] on div "1p Lasi un izvērtē apgalvojumus! Viduslaiku periods ir simboliskā domāšana, kas…" at bounding box center [885, 243] width 779 height 188
click at [602, 218] on span "Pareizs apgalvojums" at bounding box center [563, 224] width 101 height 14
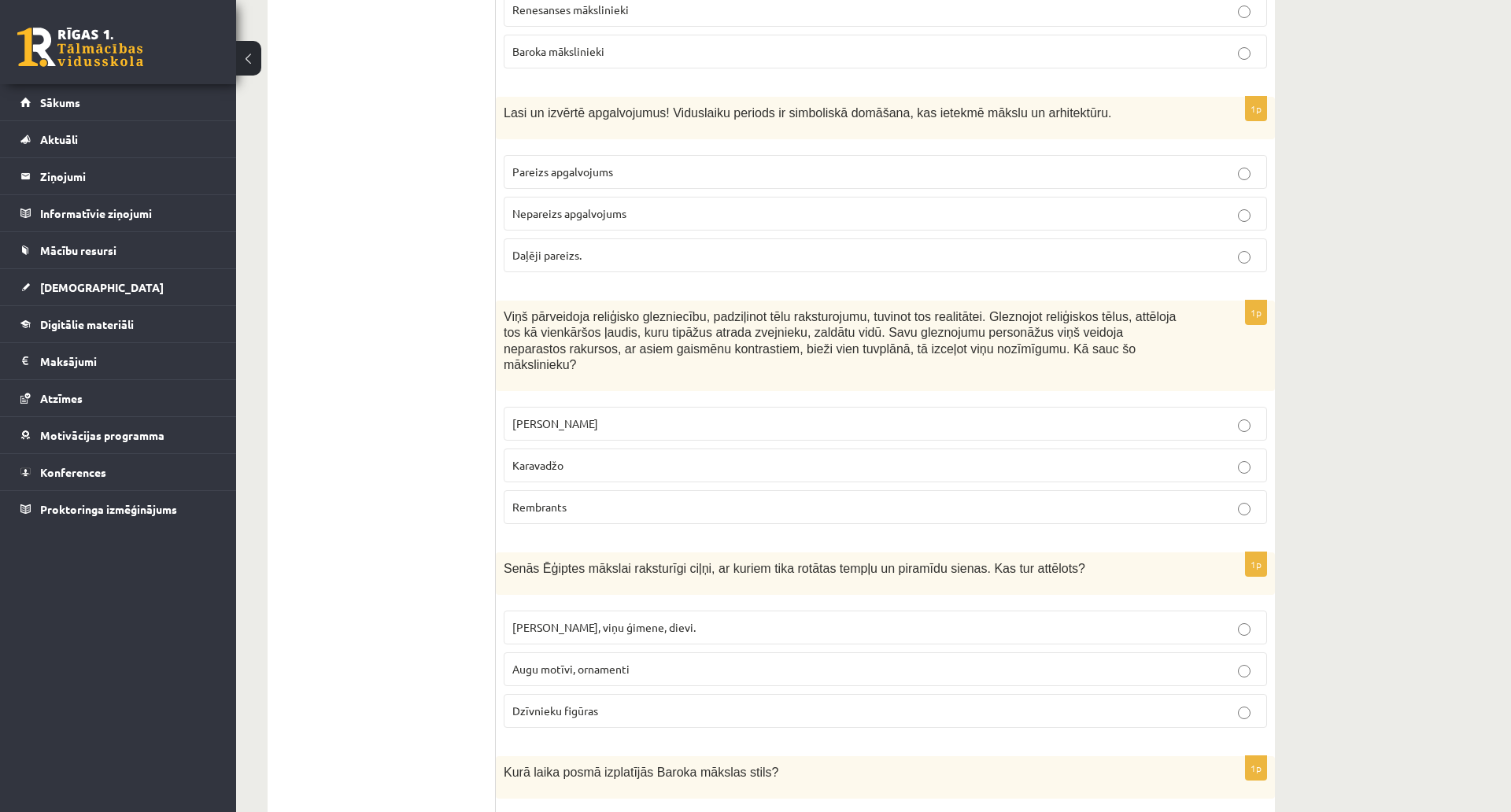
scroll to position [3304, 0]
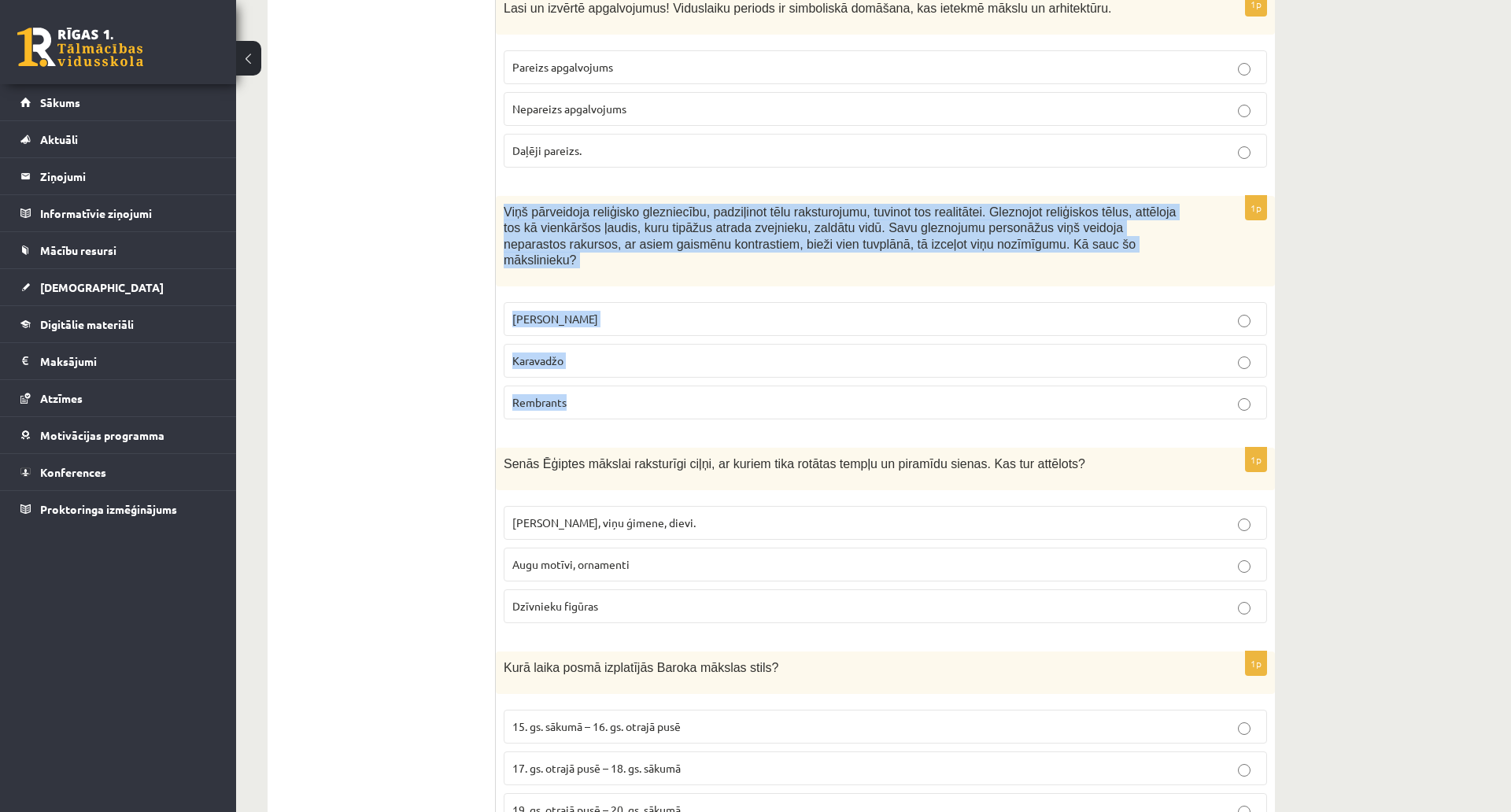
drag, startPoint x: 504, startPoint y: 211, endPoint x: 856, endPoint y: 385, distance: 392.7
click at [856, 385] on div "1p Viņš pārveidoja reliģisko glezniecību, padziļinot tēlu raksturojumu, tuvinot…" at bounding box center [885, 315] width 779 height 237
click at [584, 353] on p "Karavadžo" at bounding box center [885, 361] width 746 height 17
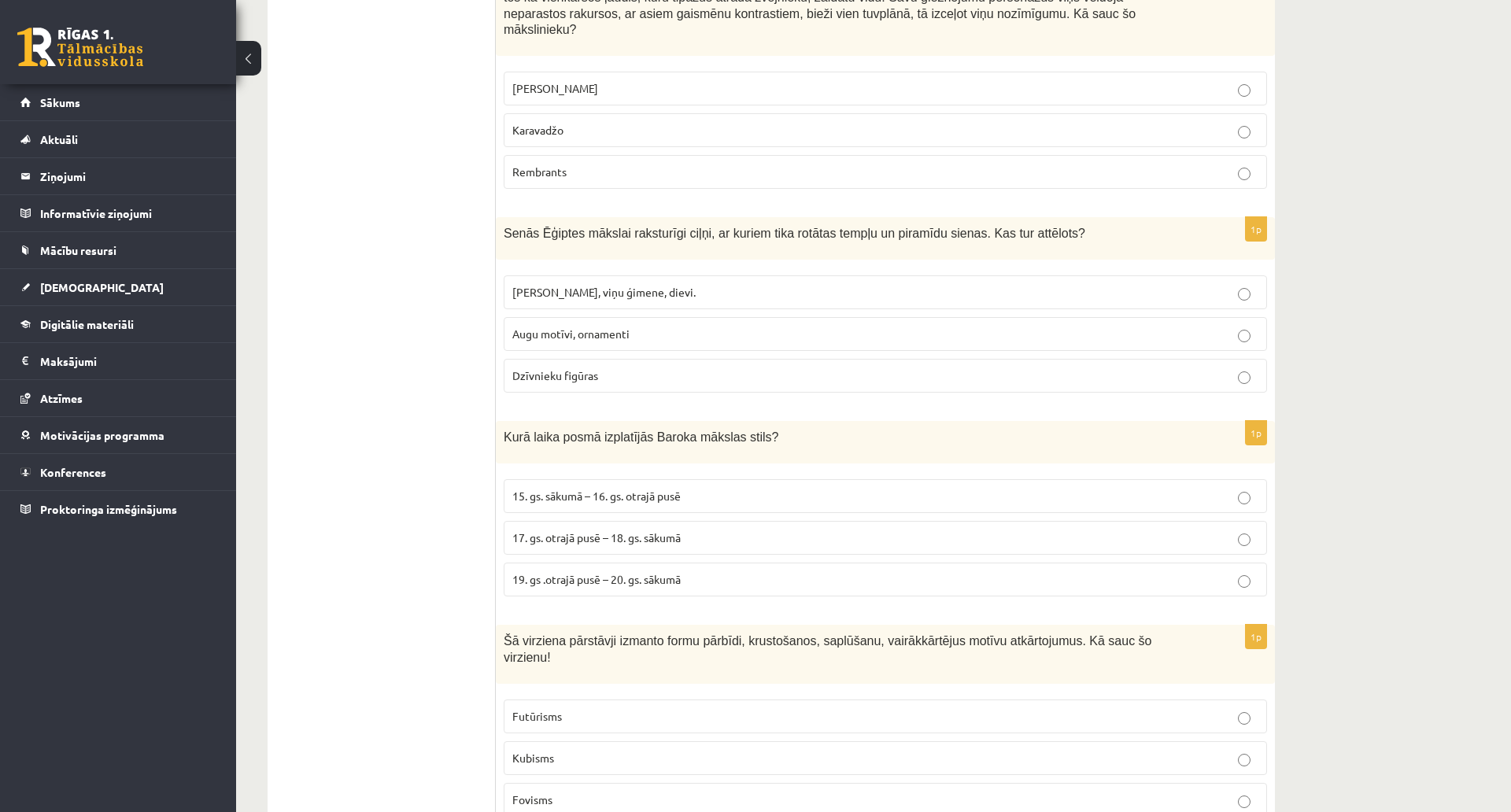
scroll to position [3540, 0]
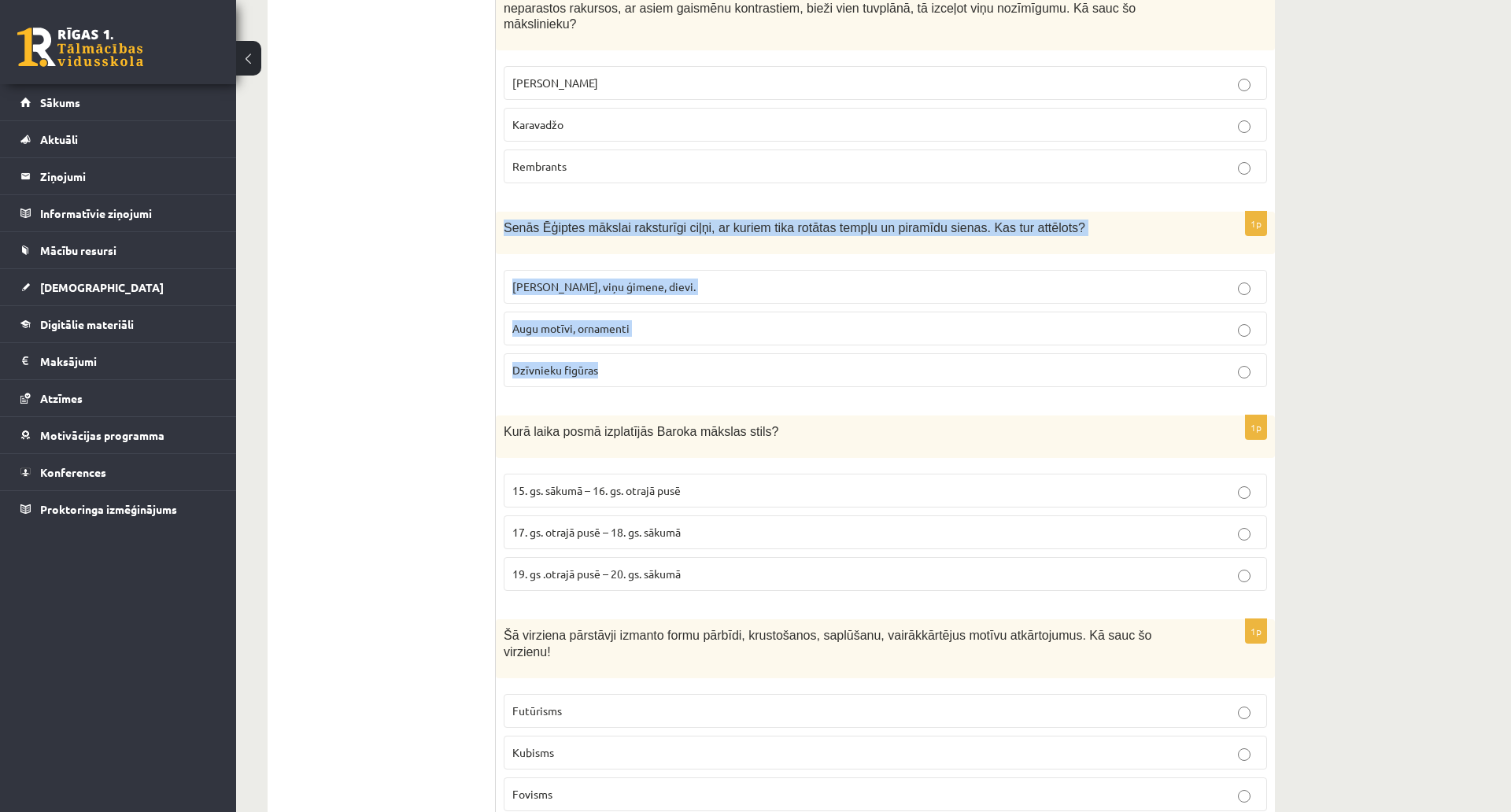
drag, startPoint x: 502, startPoint y: 213, endPoint x: 940, endPoint y: 352, distance: 459.5
click at [940, 352] on div "1p Senās Ēģiptes mākslai raksturīgi ciļņi, ar kuriem tika rotātas tempļu un pir…" at bounding box center [885, 305] width 779 height 188
click at [579, 280] on span "Faraoni, viņu ģimene, dievi." at bounding box center [604, 287] width 184 height 14
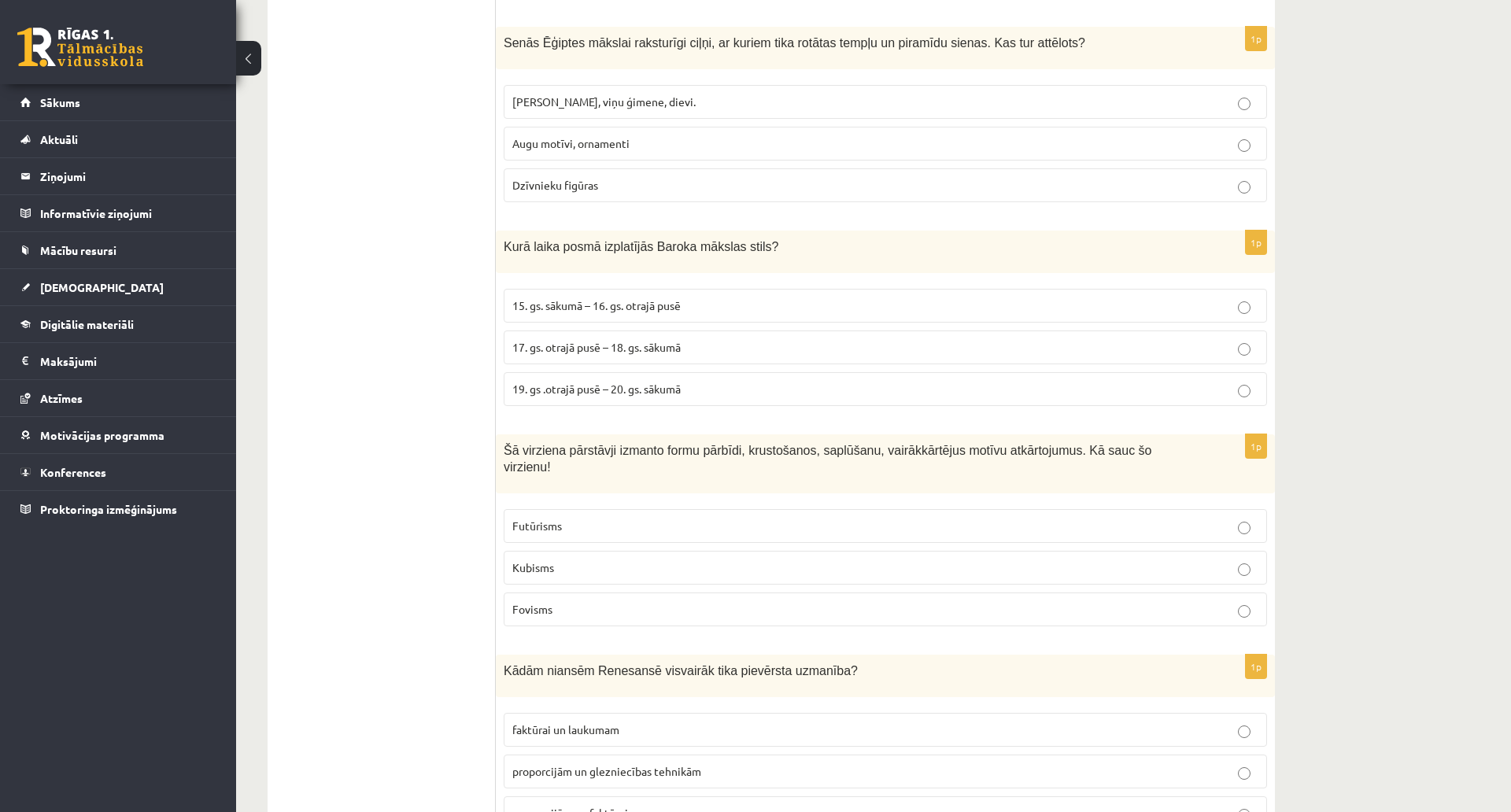
scroll to position [3856, 0]
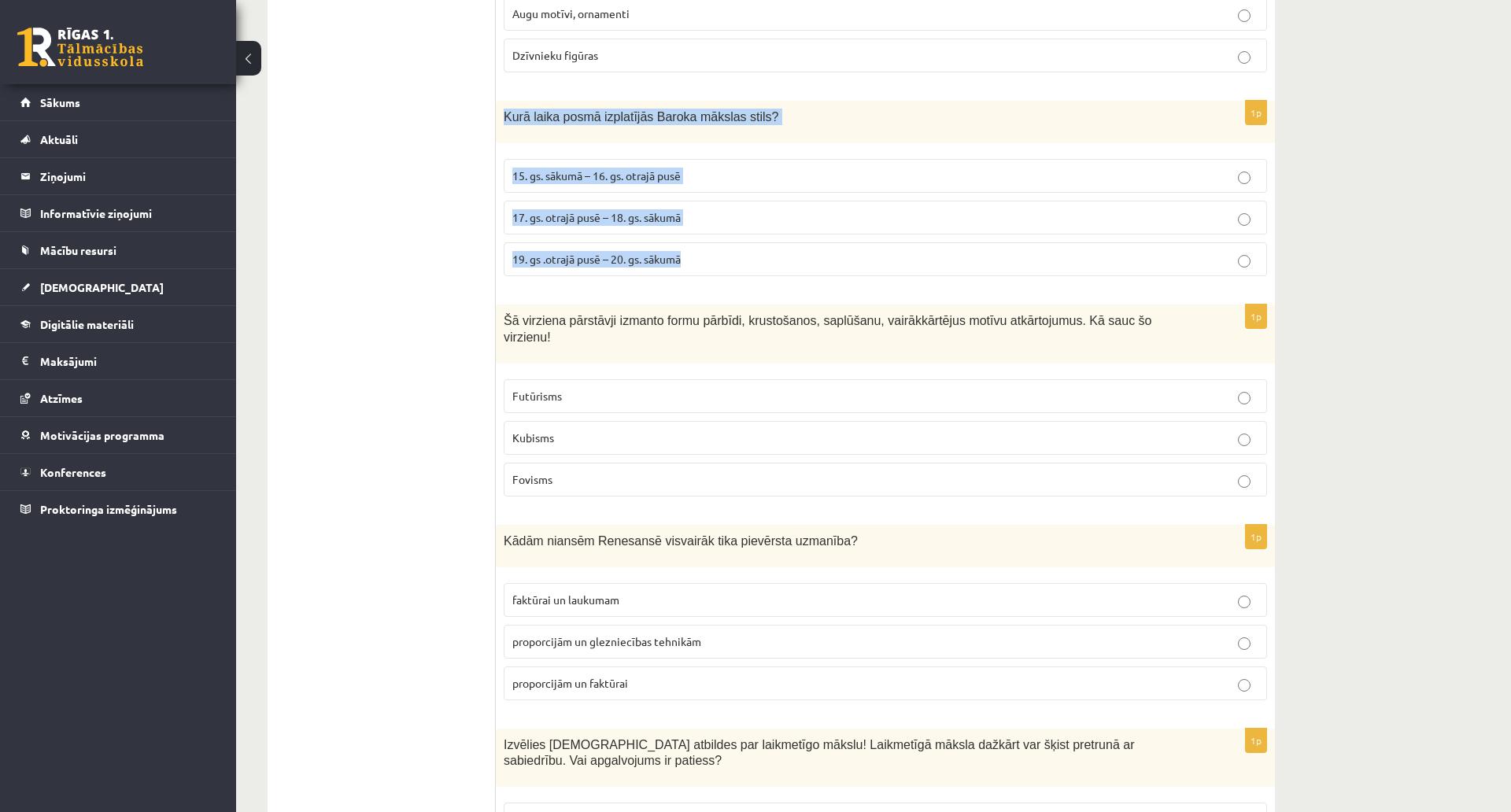
drag, startPoint x: 498, startPoint y: 100, endPoint x: 774, endPoint y: 254, distance: 316.1
click at [774, 254] on div "1p Kurā laika posmā izplatījās Baroka mākslas stils? 15. gs. sākumā – 16. gs. o…" at bounding box center [885, 195] width 779 height 188
click at [584, 210] on span "17. gs. otrajā pusē – 18. gs. sākumā" at bounding box center [597, 217] width 169 height 14
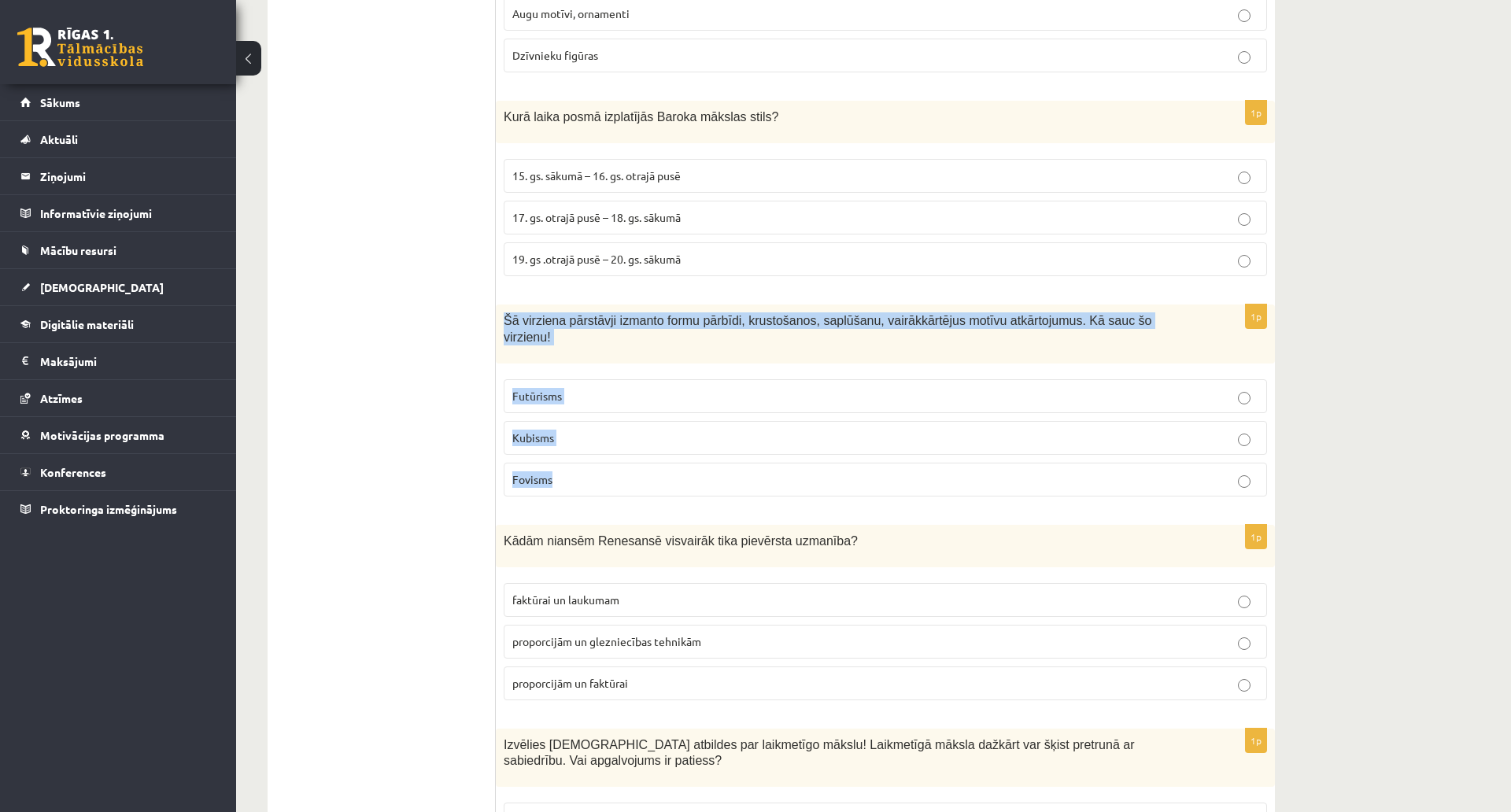
drag, startPoint x: 506, startPoint y: 300, endPoint x: 1105, endPoint y: 440, distance: 615.1
click at [1105, 440] on div "1p Šā virziena pārstāvji izmanto formu pārbīdi, krustošanos, saplūšanu, vairākk…" at bounding box center [885, 406] width 779 height 204
click at [559, 430] on p "Kubisms" at bounding box center [885, 438] width 746 height 17
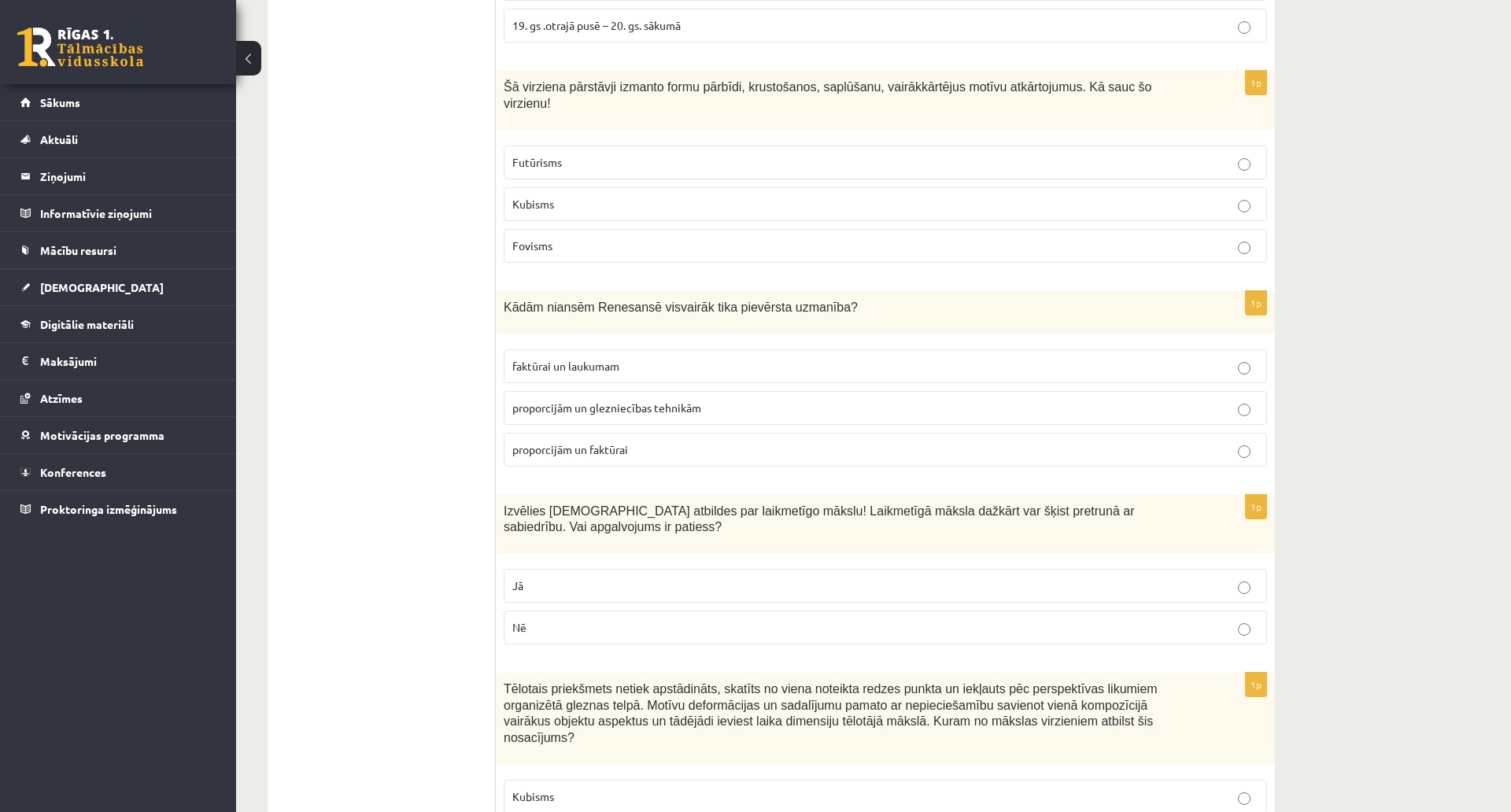
scroll to position [4092, 0]
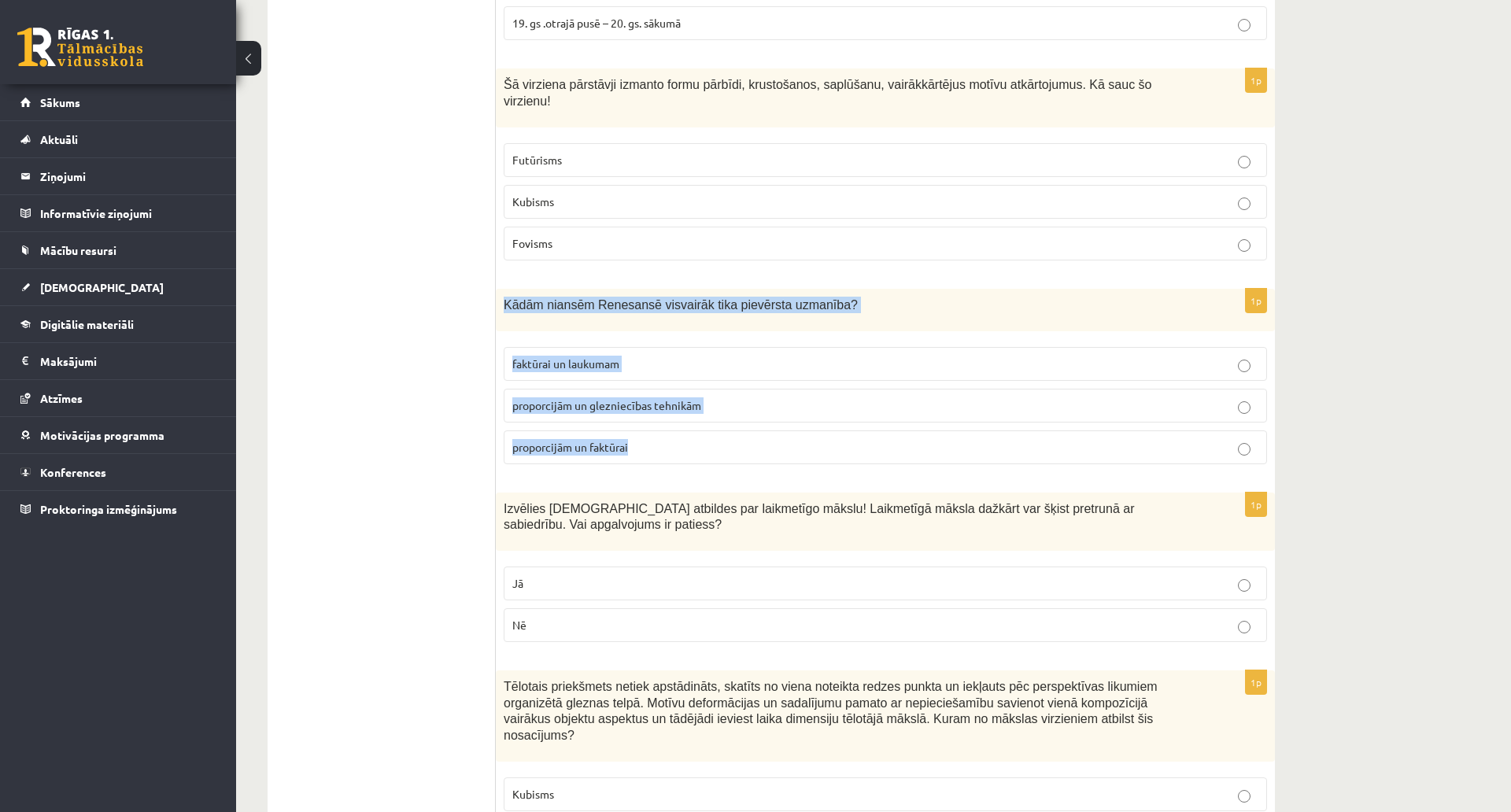
drag, startPoint x: 499, startPoint y: 269, endPoint x: 767, endPoint y: 399, distance: 297.9
click at [767, 399] on div "1p Kādām niansēm Renesansē visvairāk tika pievērsta uzmanība? faktūrai un lauku…" at bounding box center [885, 382] width 779 height 188
click at [660, 398] on span "proporcijām un glezniecības tehnikām" at bounding box center [607, 405] width 189 height 14
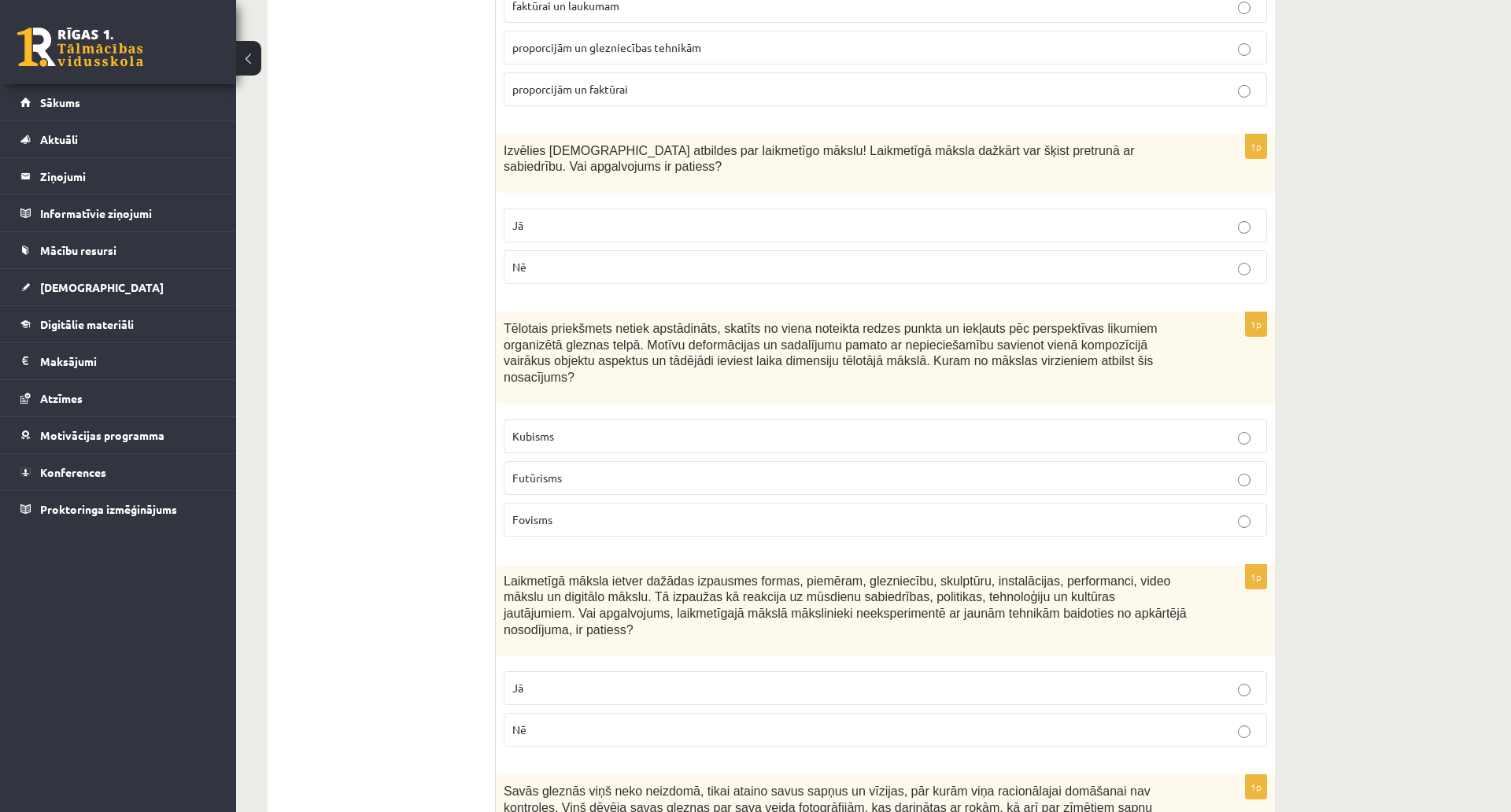
scroll to position [4485, 0]
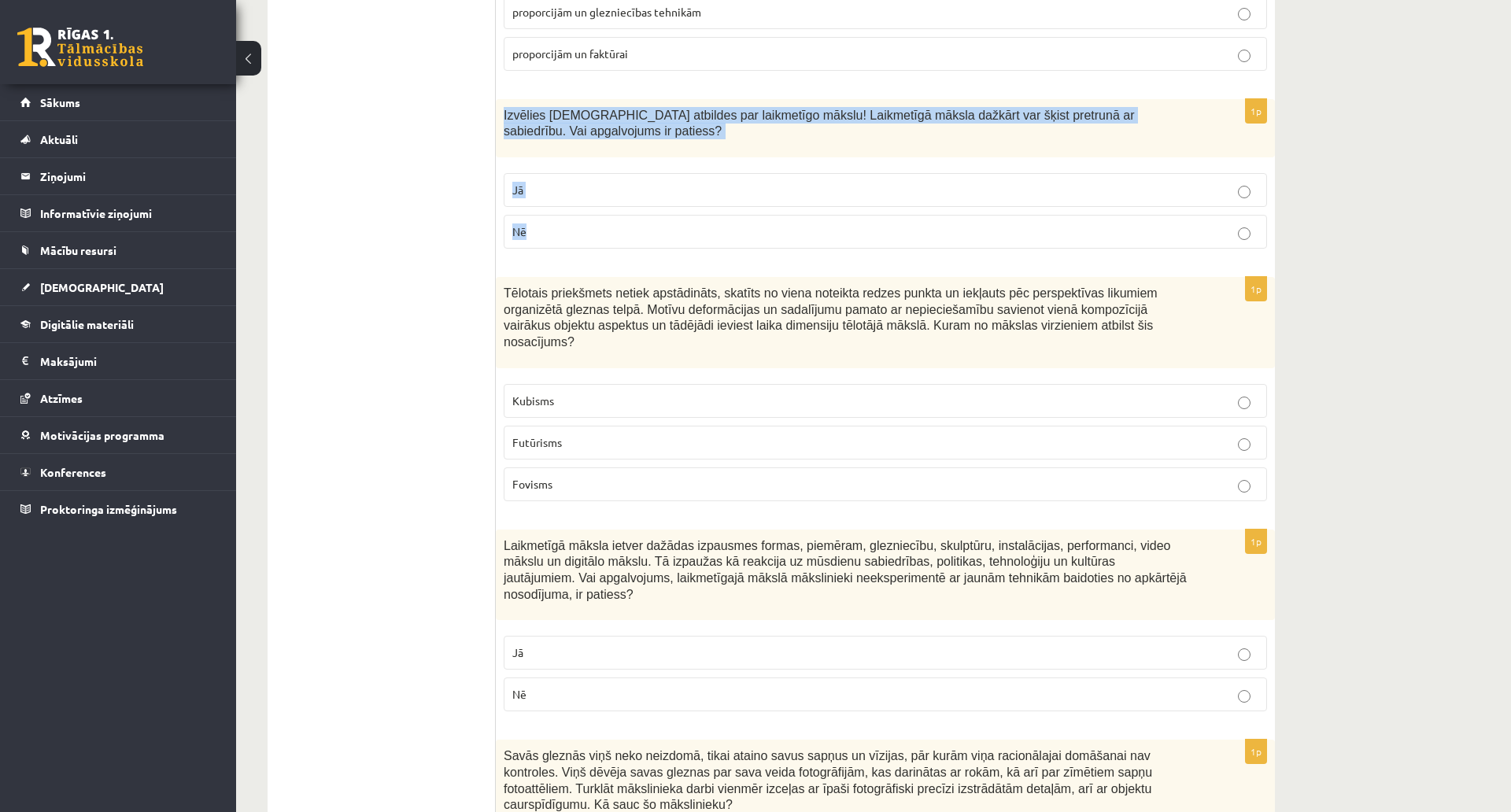
drag, startPoint x: 506, startPoint y: 76, endPoint x: 904, endPoint y: 199, distance: 416.6
click at [904, 199] on div "1p Izvēlies pareizās atbildes par laikmetīgo mākslu! Laikmetīgā māksla dažkārt …" at bounding box center [885, 180] width 779 height 163
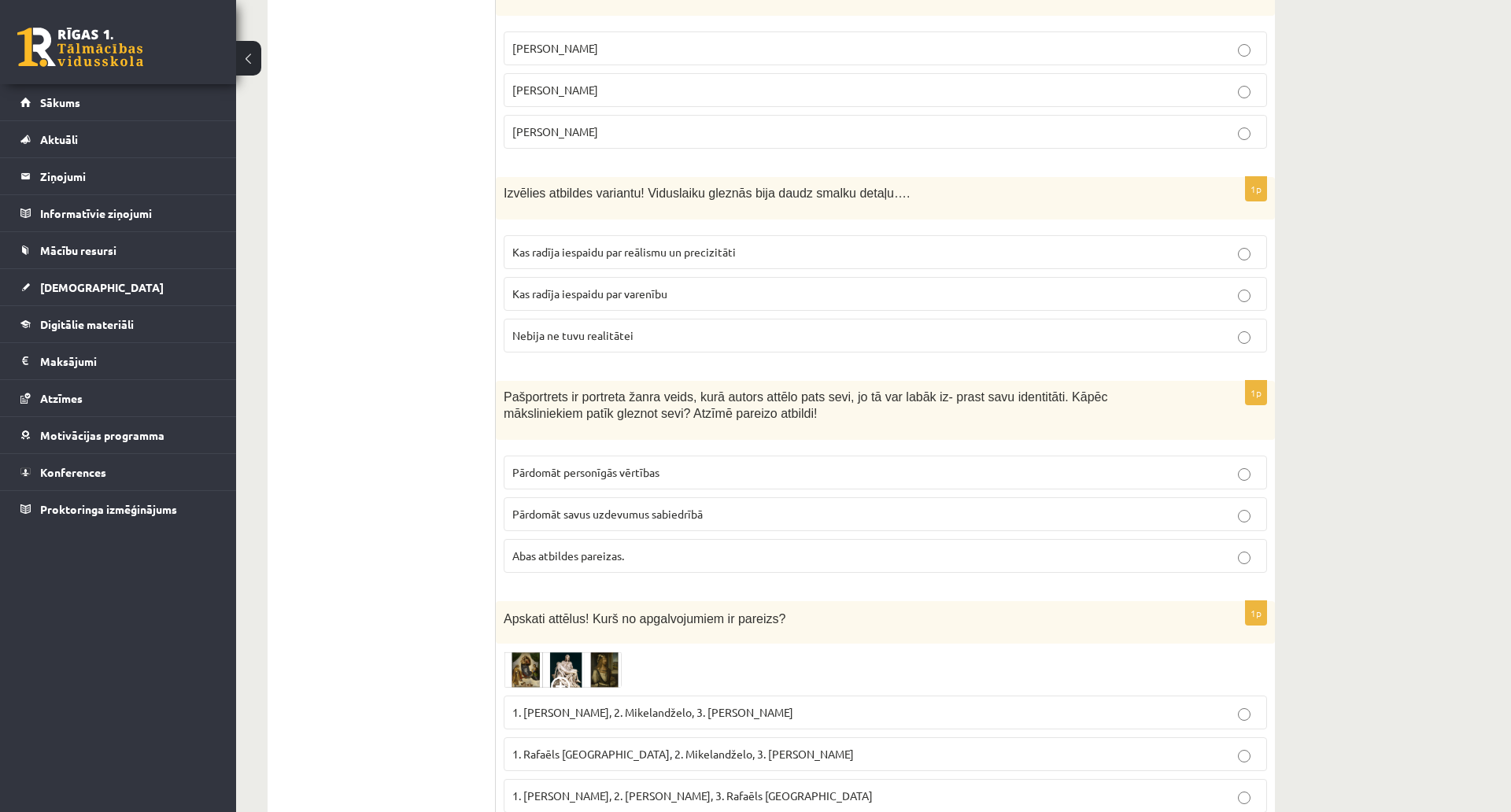
scroll to position [5330, 0]
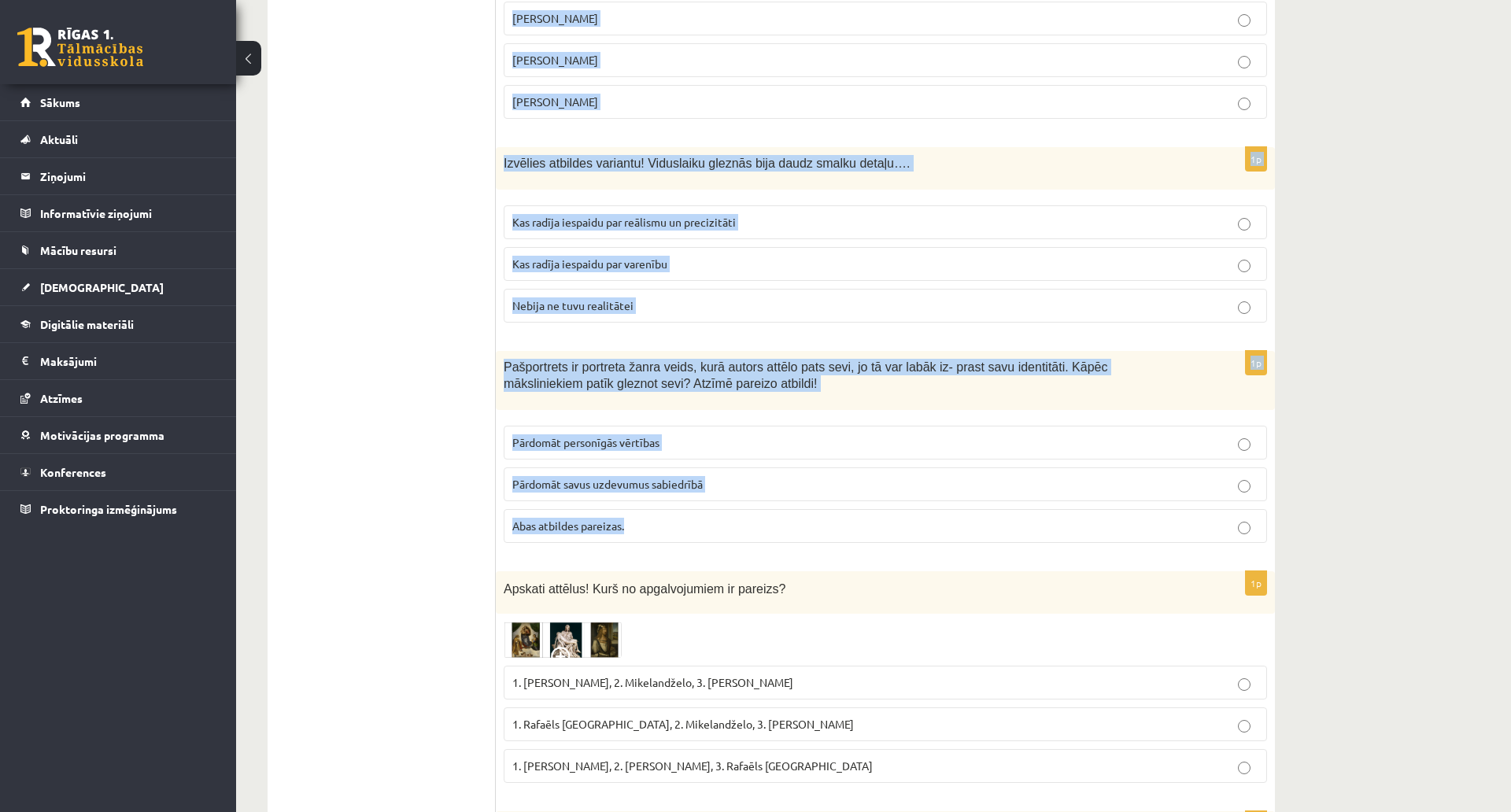
drag, startPoint x: 496, startPoint y: 79, endPoint x: 793, endPoint y: 440, distance: 467.5
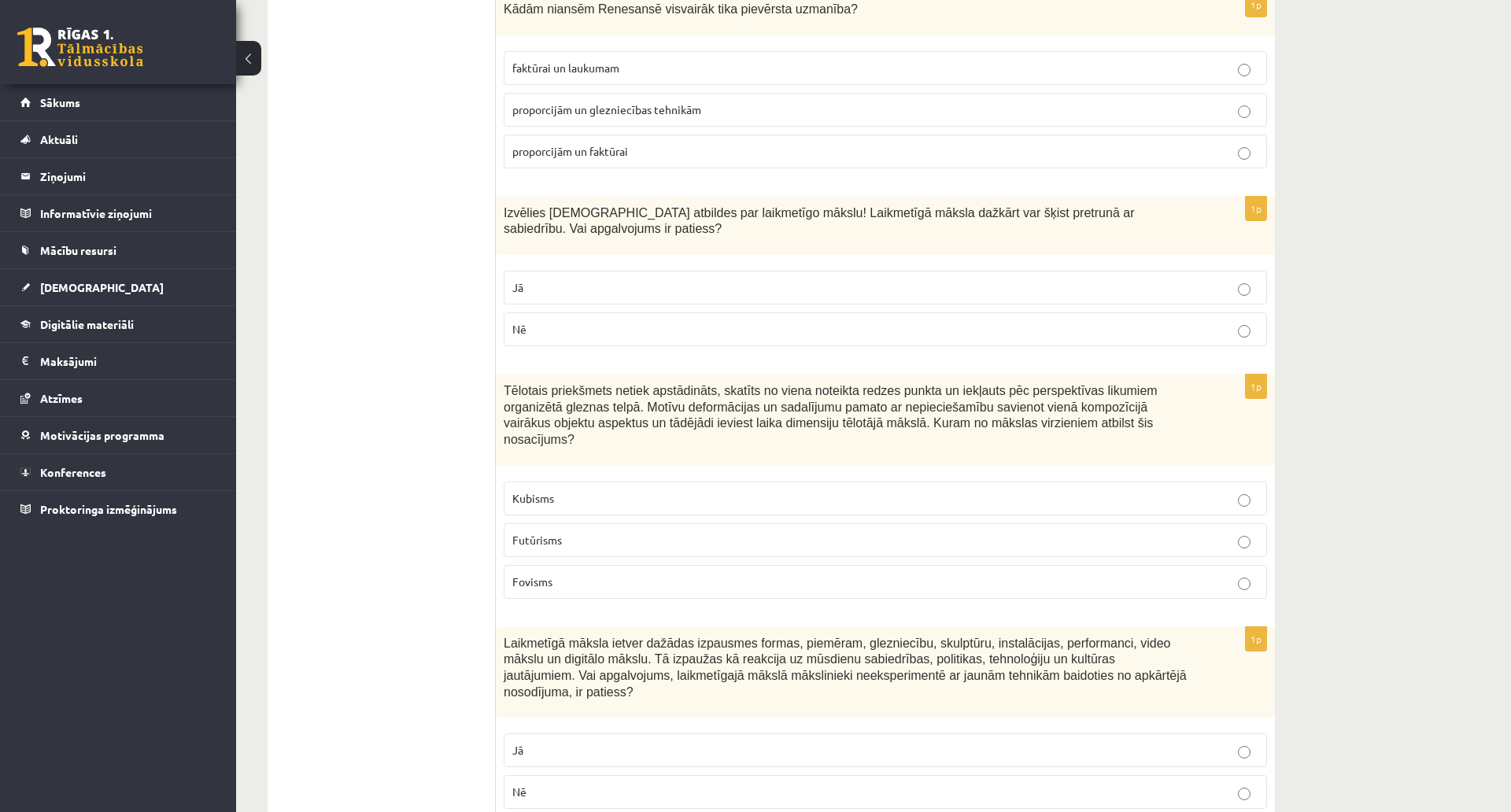
scroll to position [4307, 0]
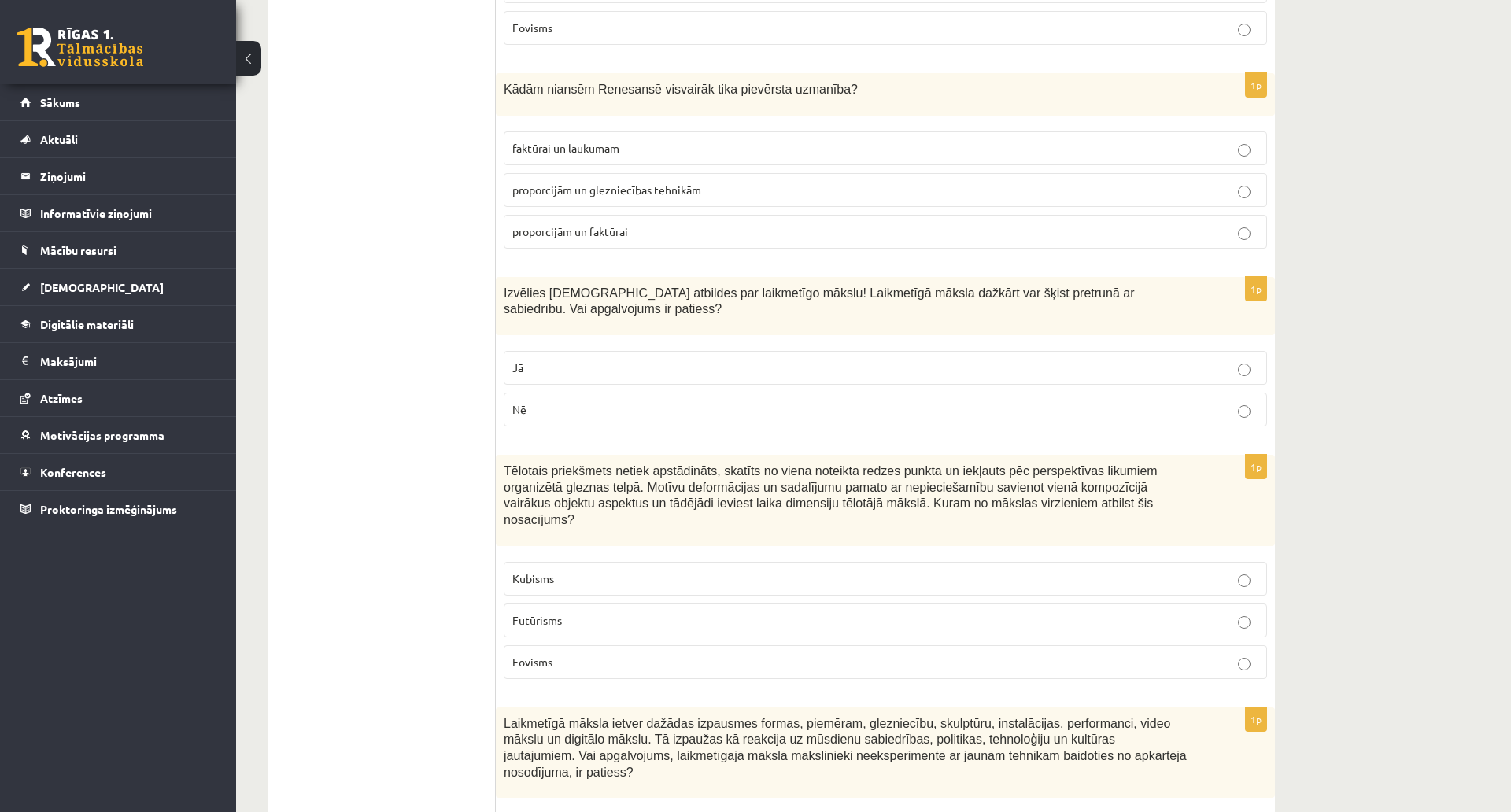
click at [559, 360] on p "Jā" at bounding box center [885, 368] width 746 height 17
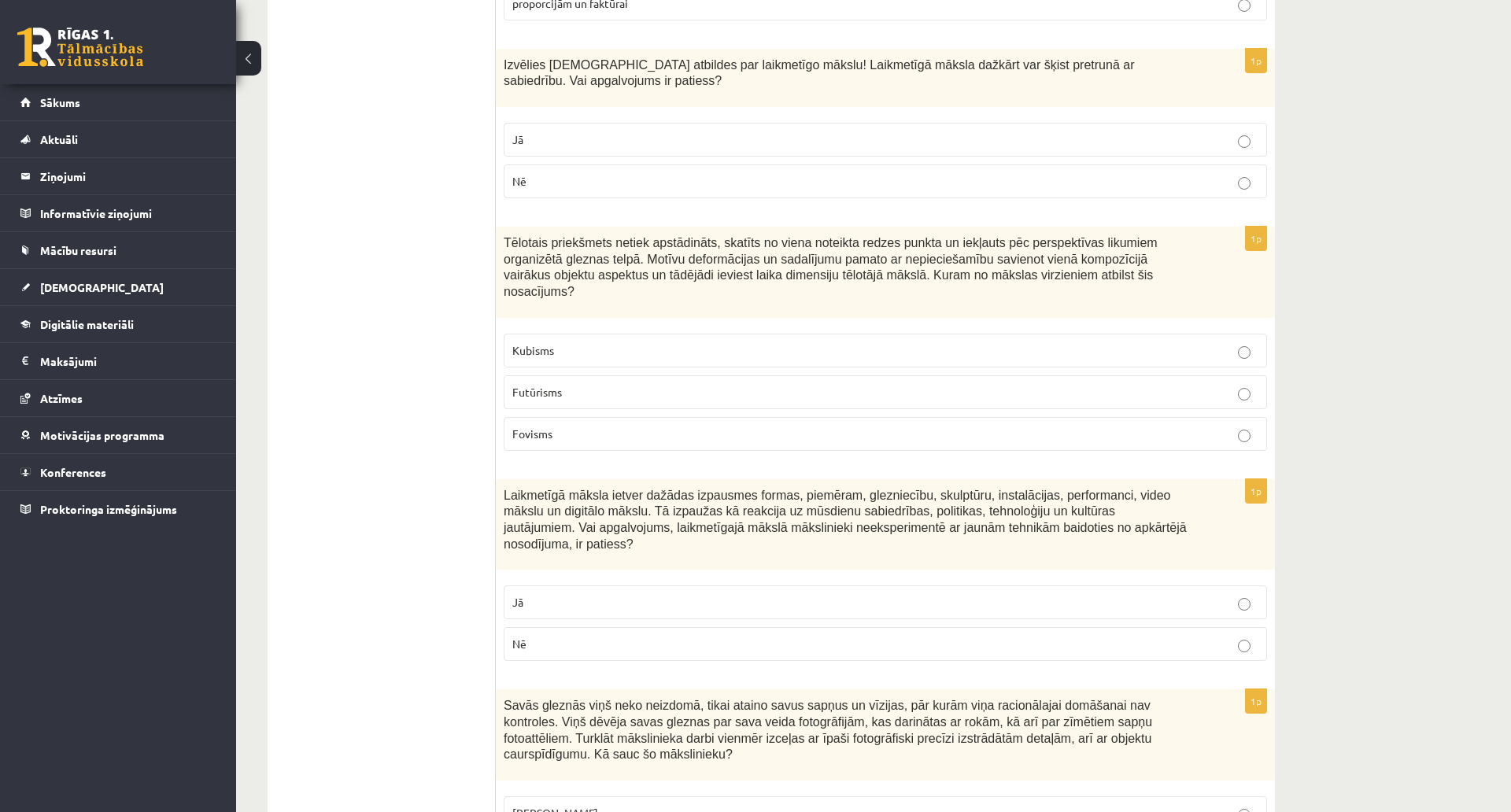
scroll to position [4543, 0]
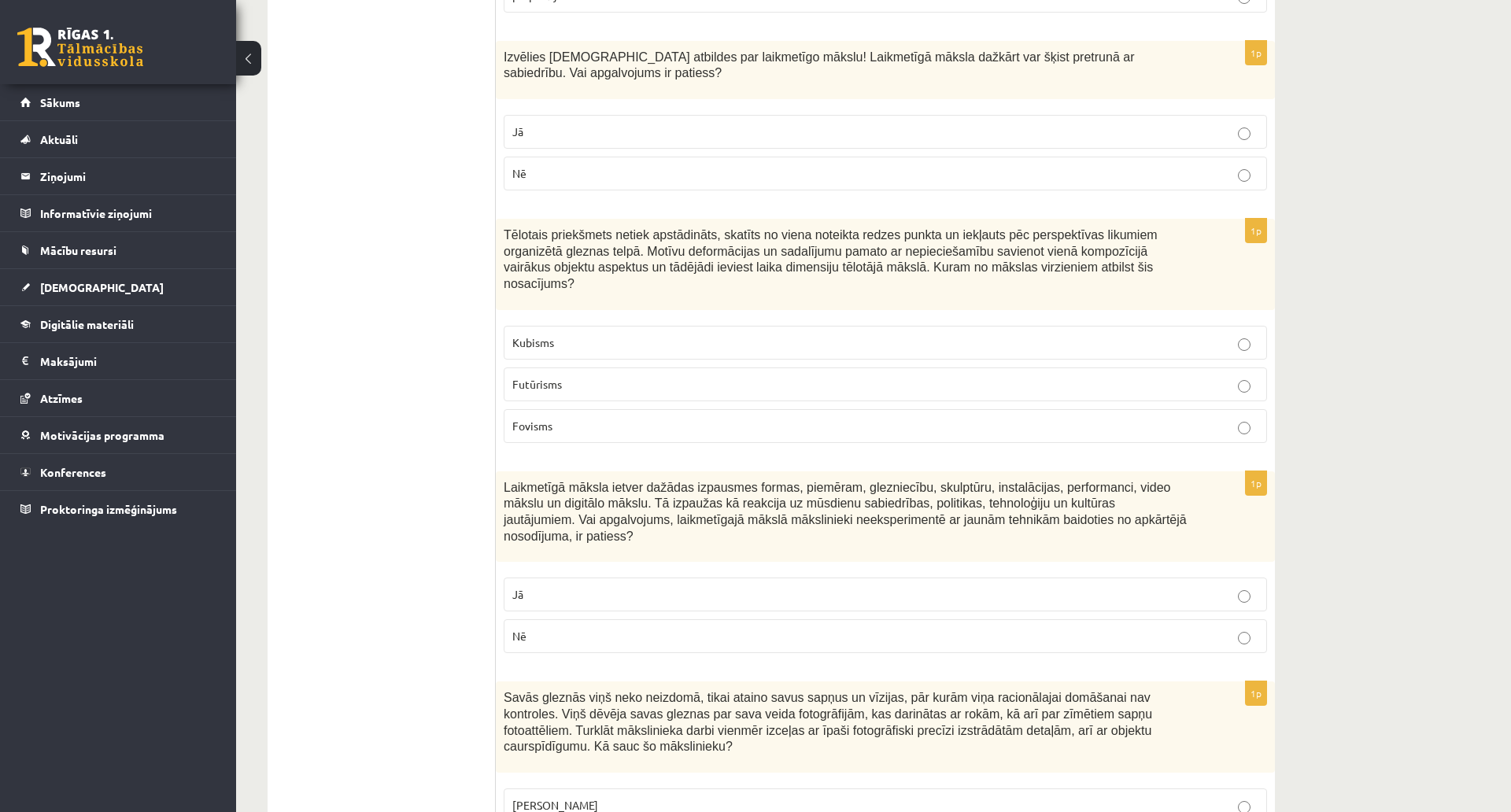
click at [541, 326] on label "Kubisms" at bounding box center [885, 342] width 764 height 34
click at [530, 628] on p "Nē" at bounding box center [885, 636] width 746 height 17
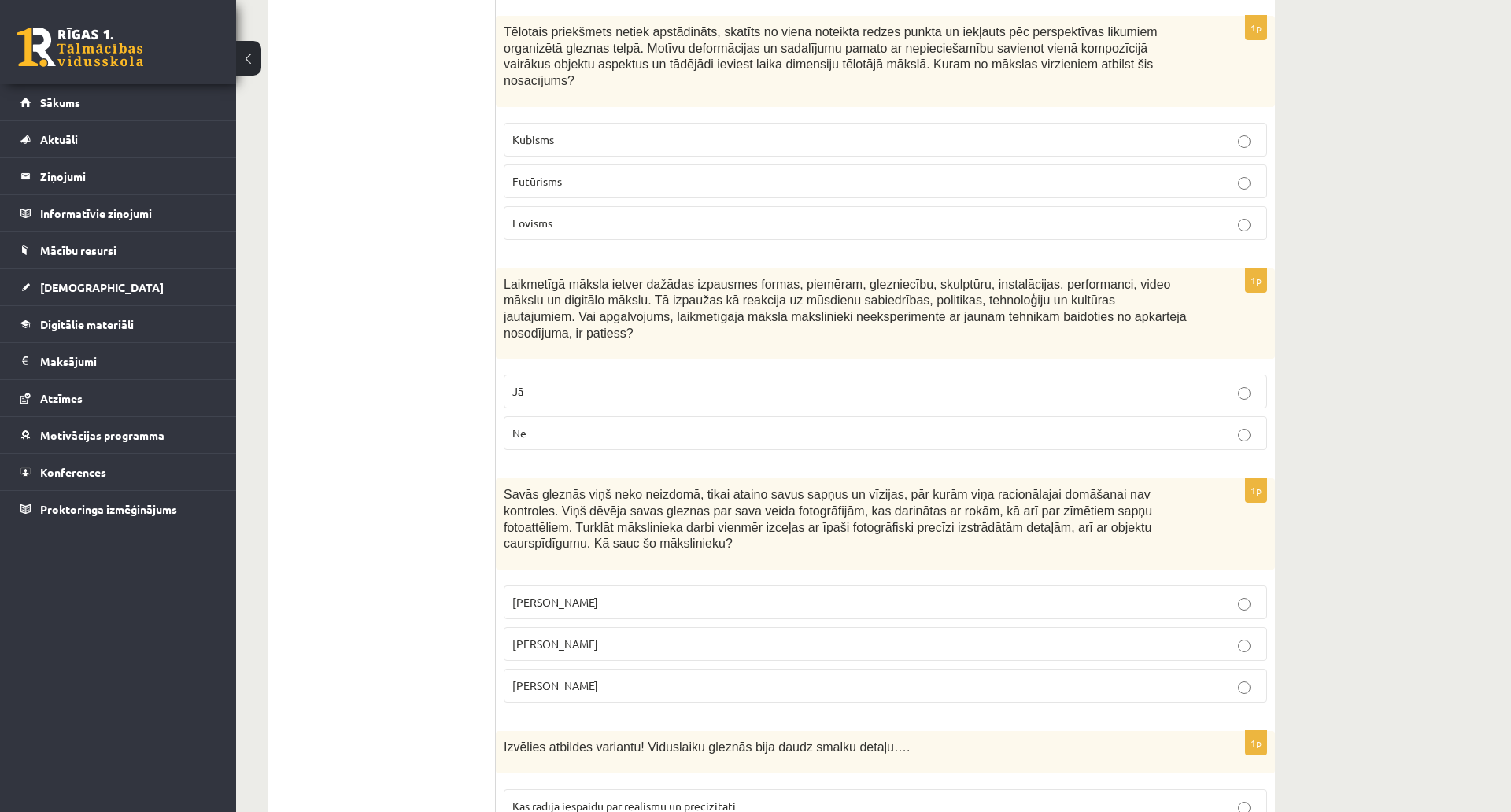
scroll to position [4779, 0]
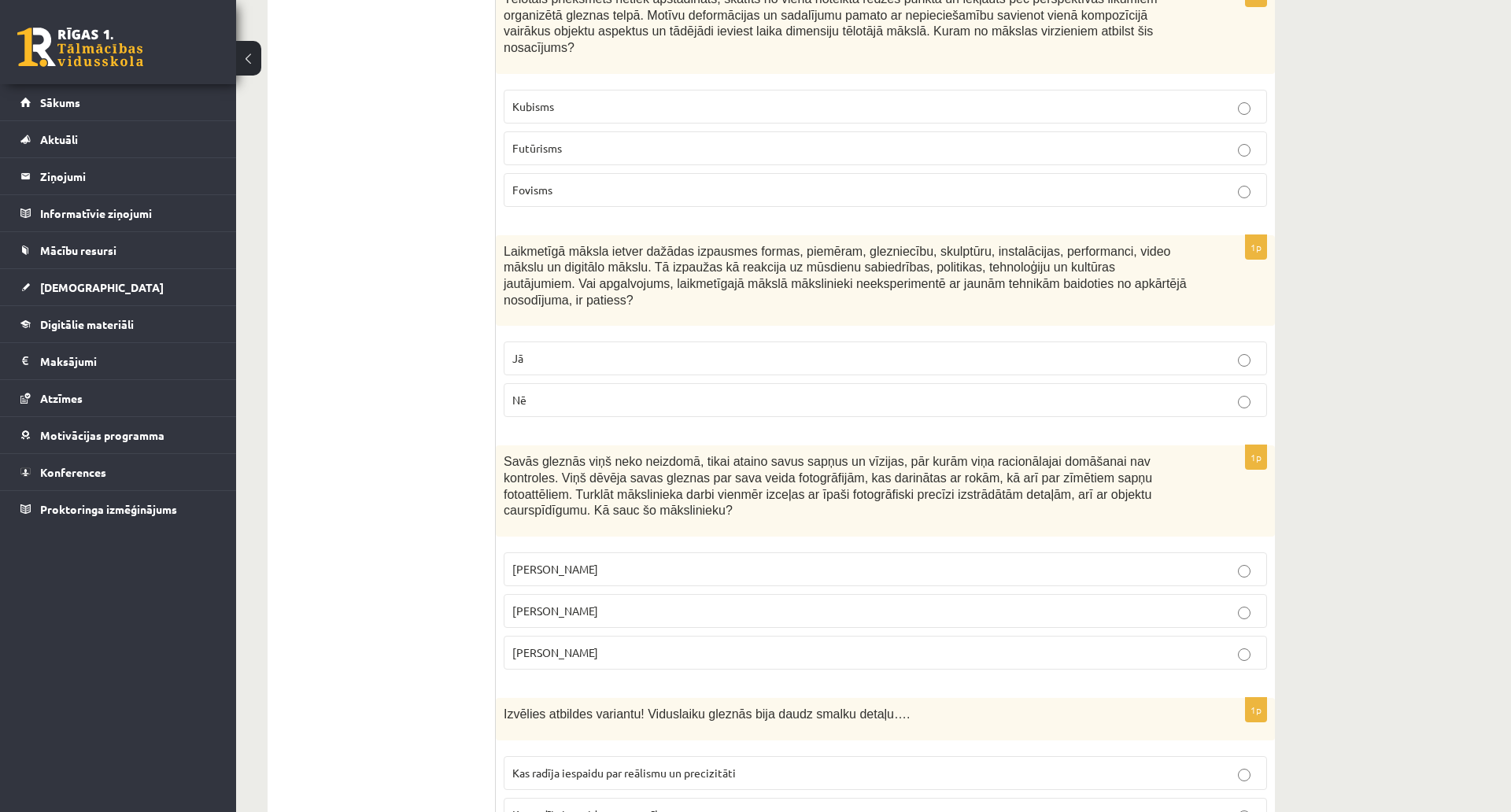
click at [565, 604] on span "Salvadors Dalī" at bounding box center [556, 611] width 86 height 14
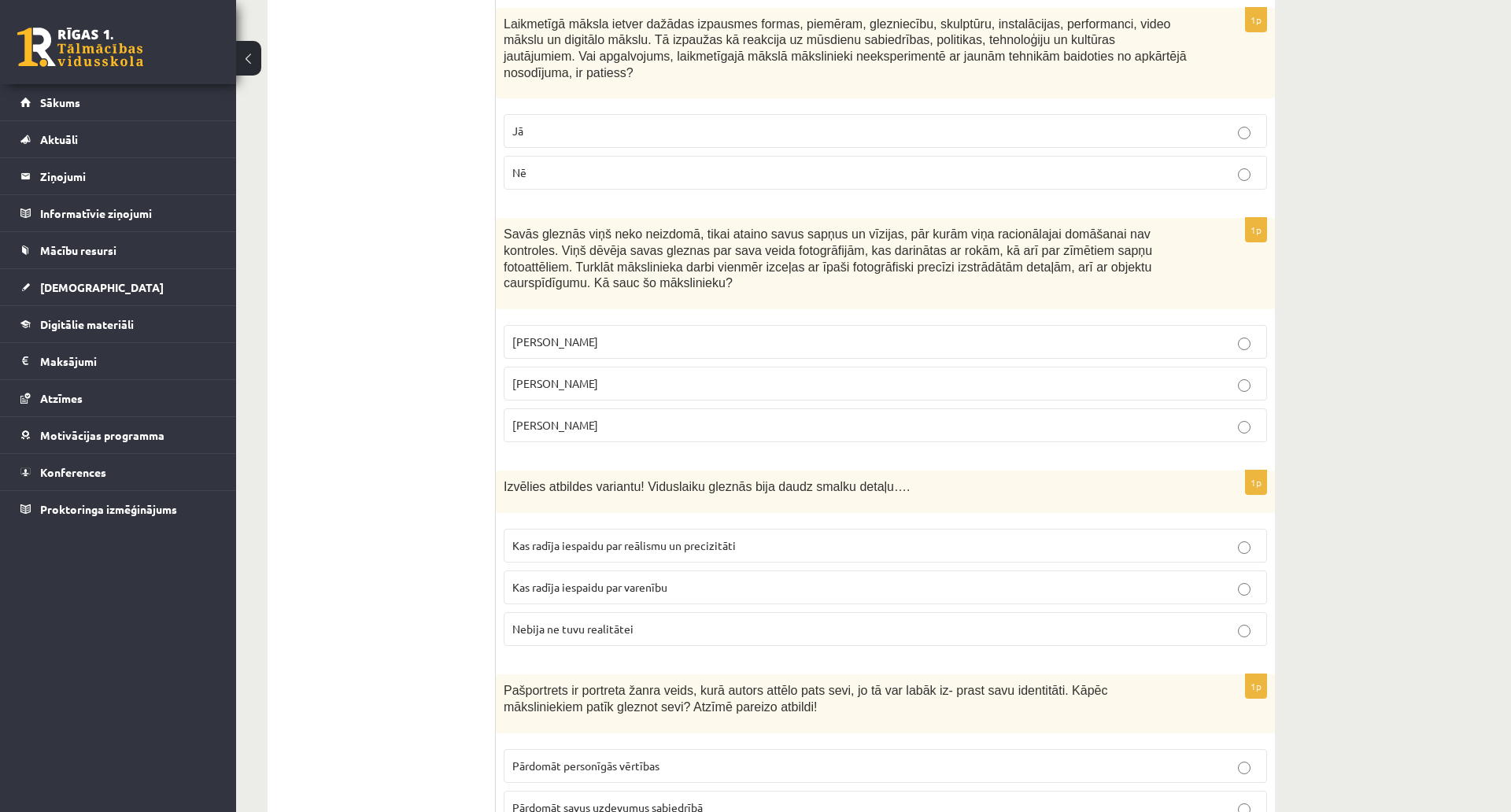
scroll to position [5015, 0]
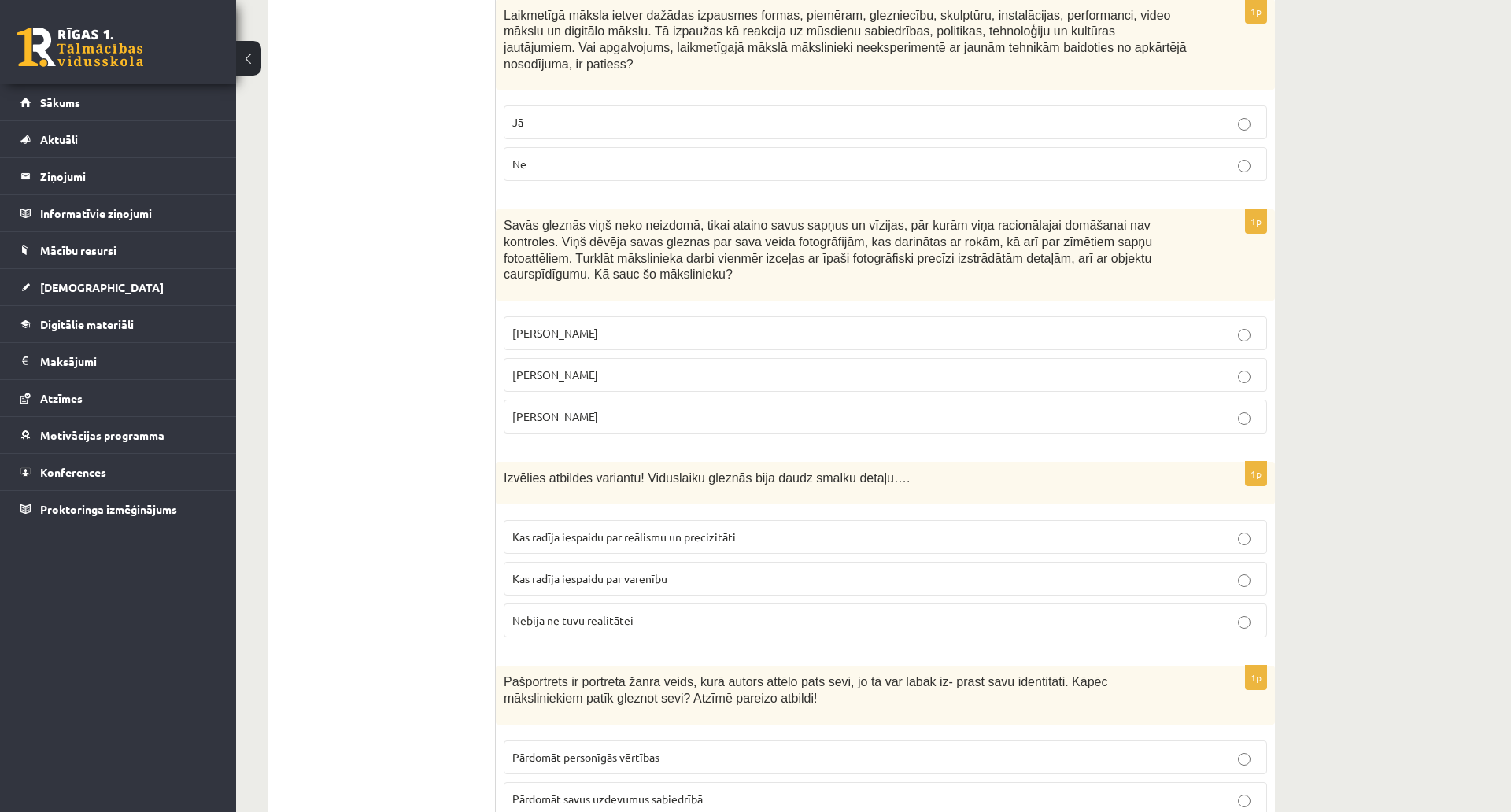
click at [668, 529] on span "Kas radīja iespaidu par reālismu un precizitāti" at bounding box center [624, 536] width 223 height 14
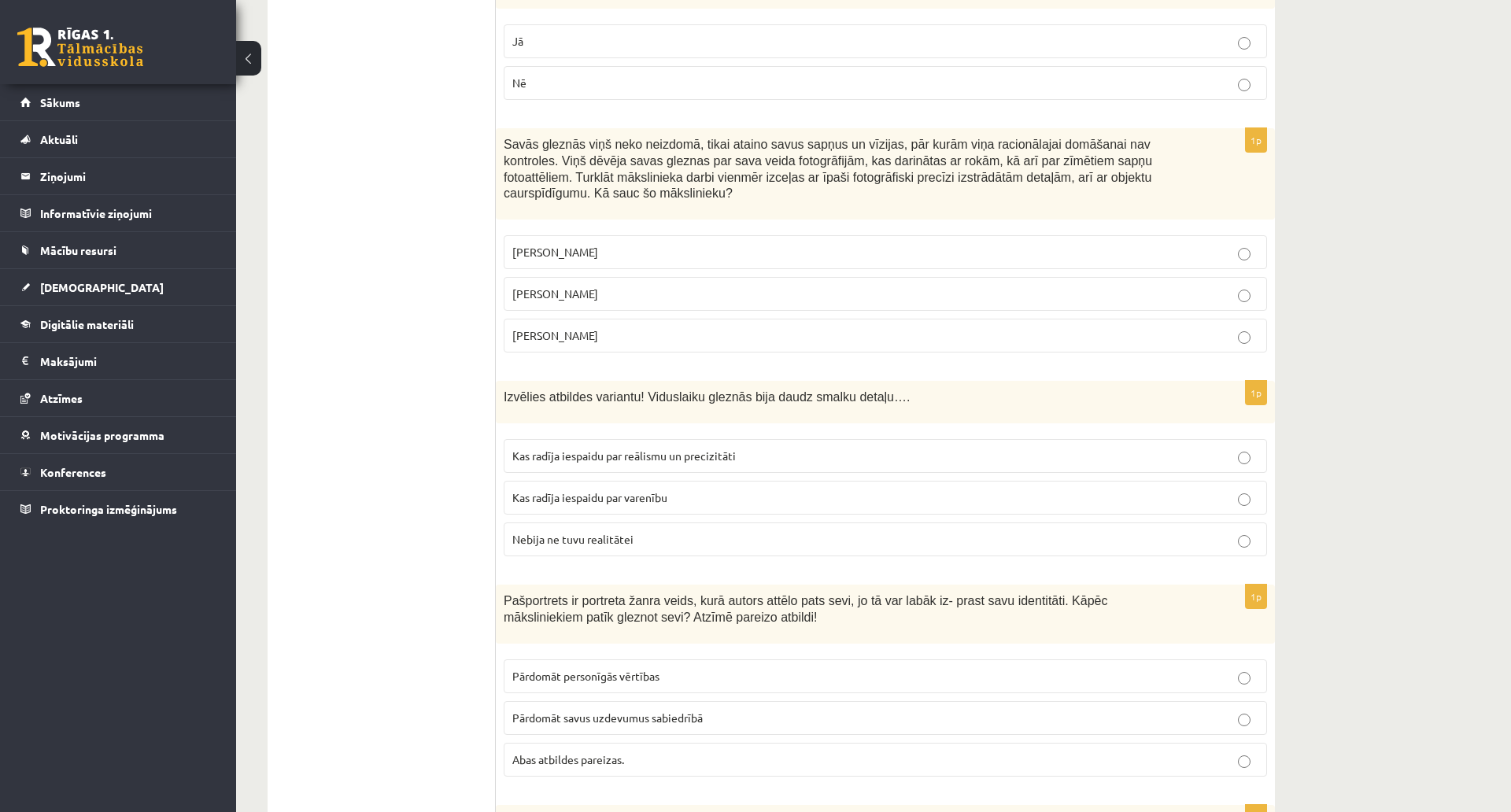
scroll to position [5330, 0]
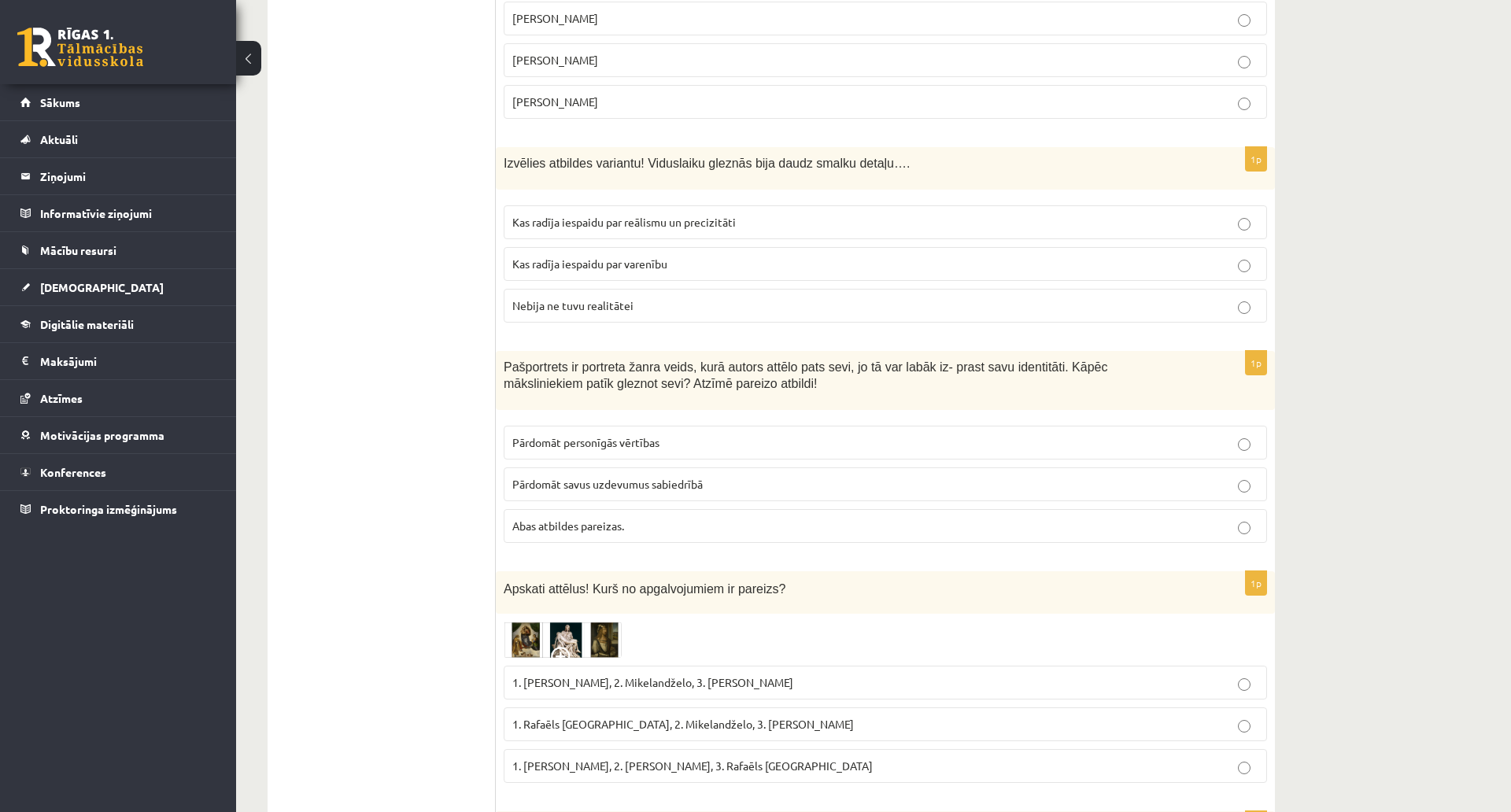
click at [610, 519] on span "Abas atbildes pareizas." at bounding box center [568, 526] width 112 height 14
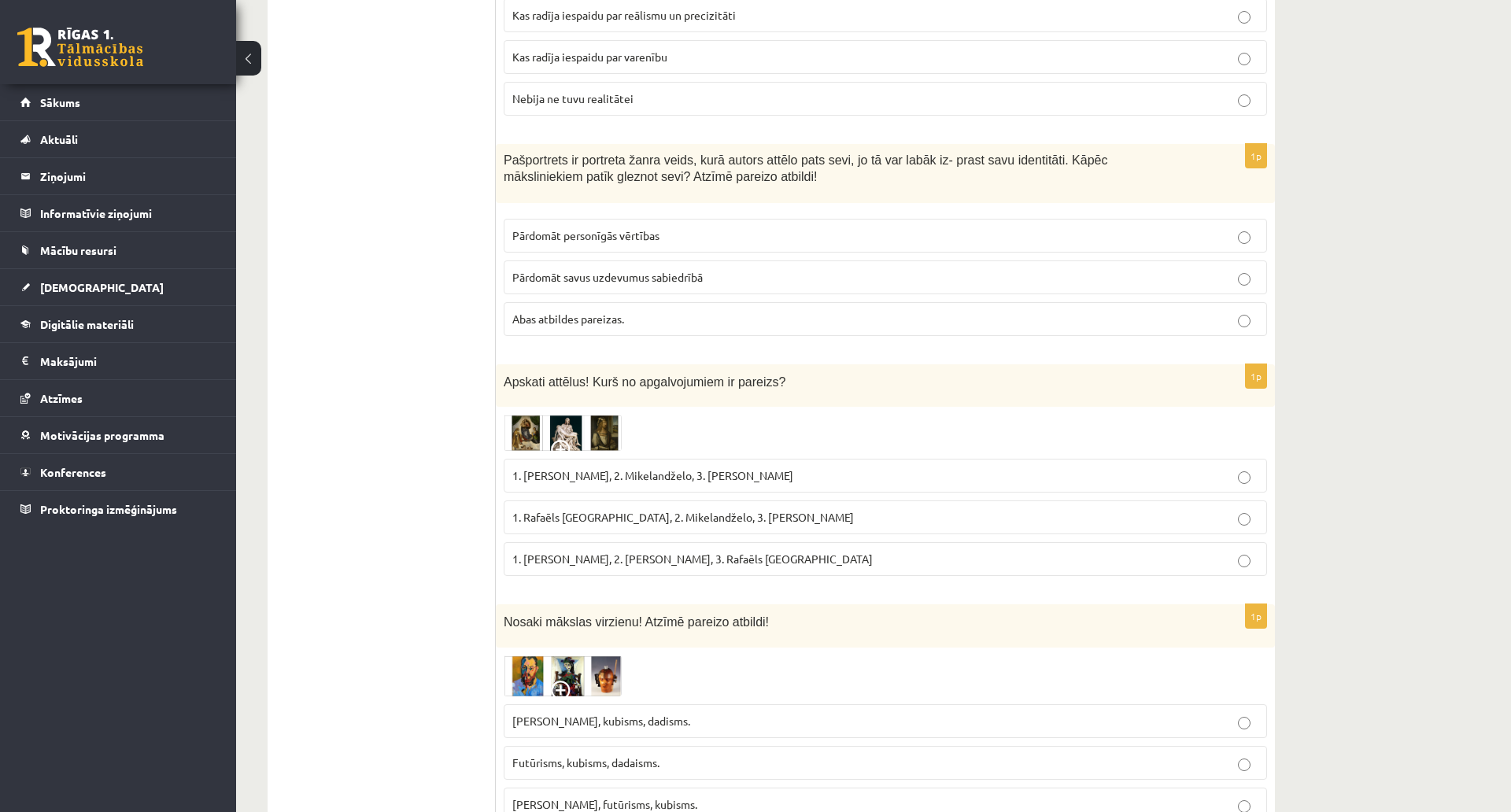
scroll to position [5566, 0]
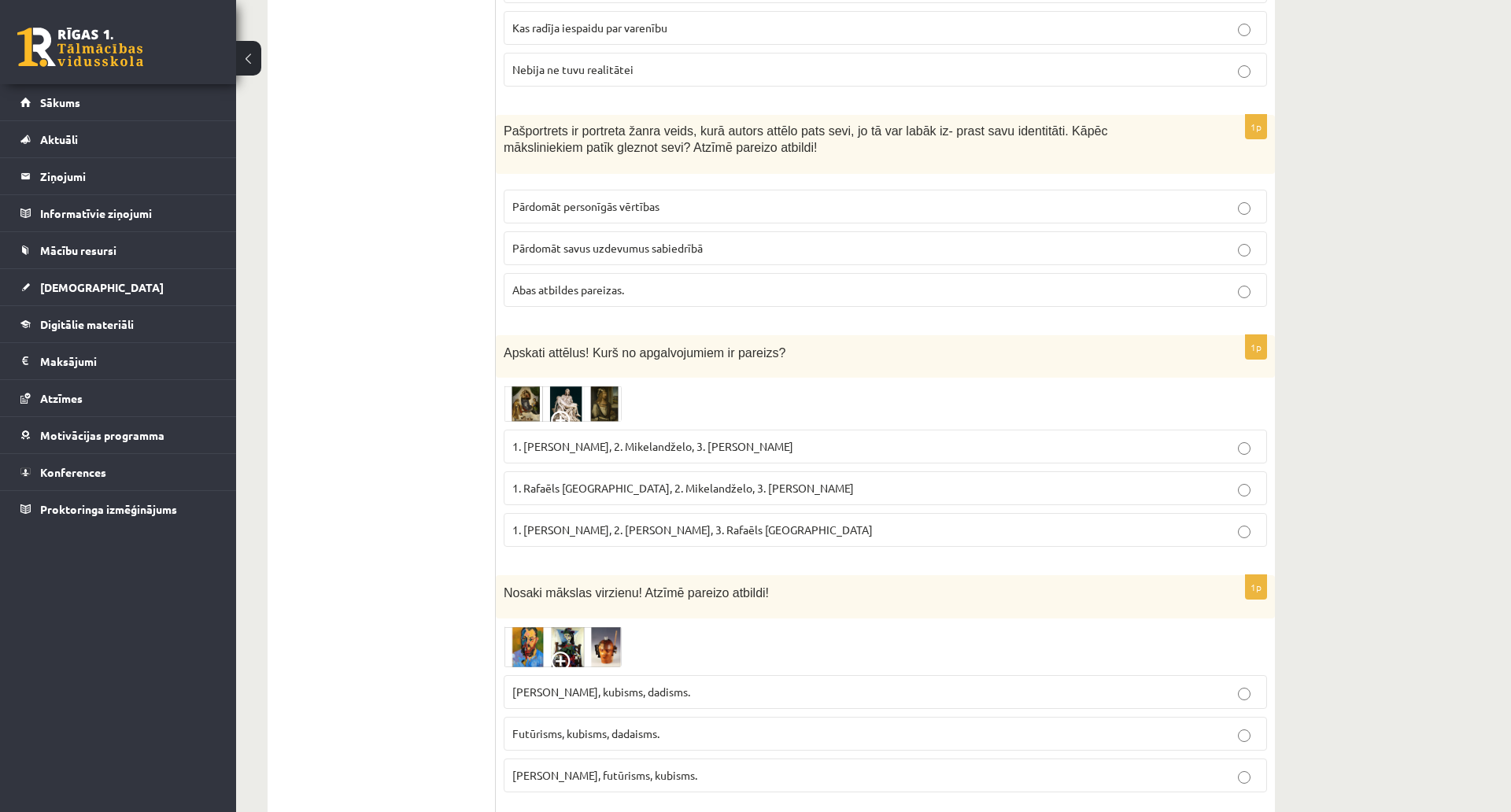
click at [552, 385] on img at bounding box center [563, 404] width 118 height 37
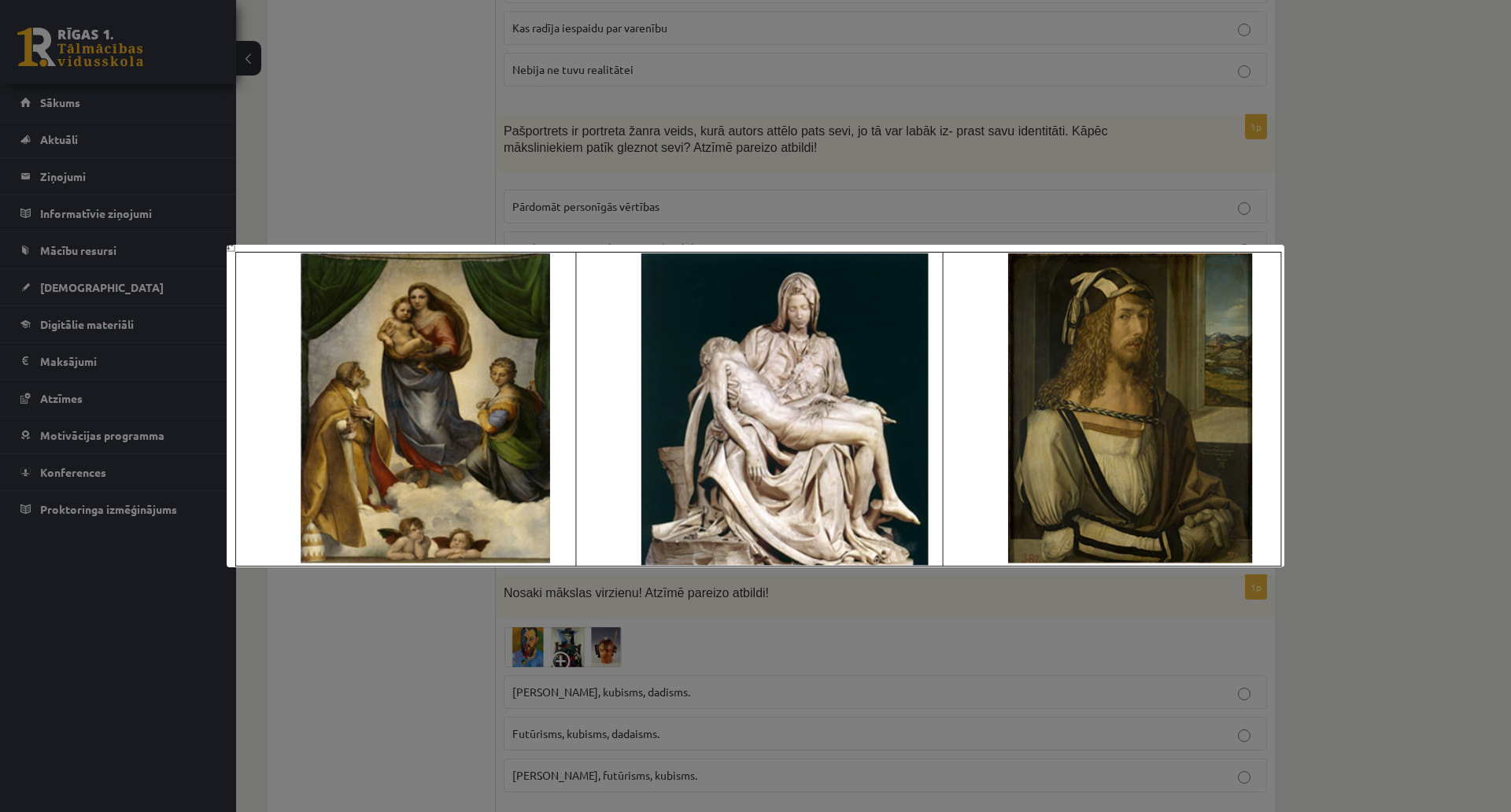
click at [438, 130] on div at bounding box center [755, 406] width 1511 height 812
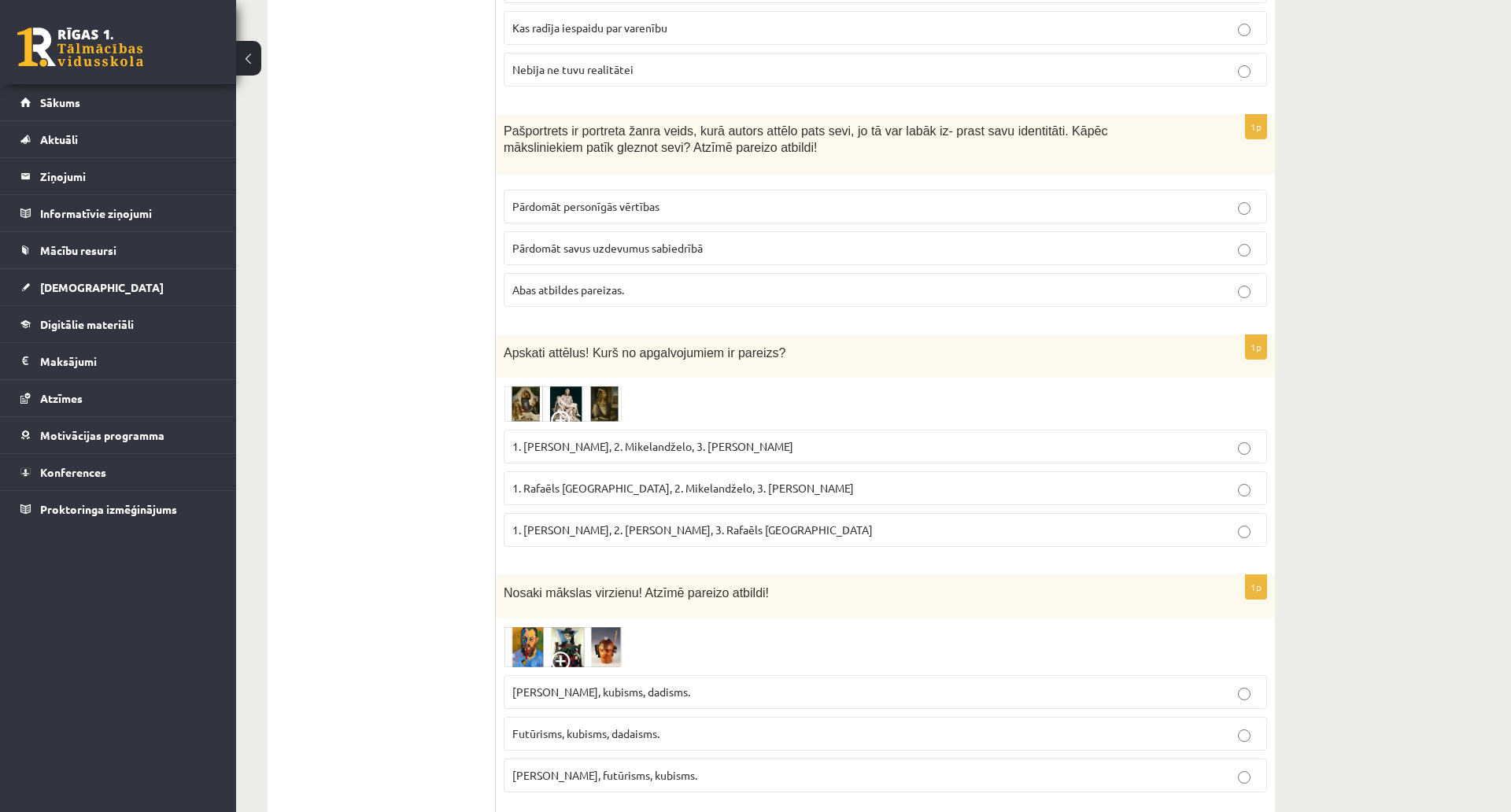
click at [610, 385] on img at bounding box center [563, 404] width 118 height 37
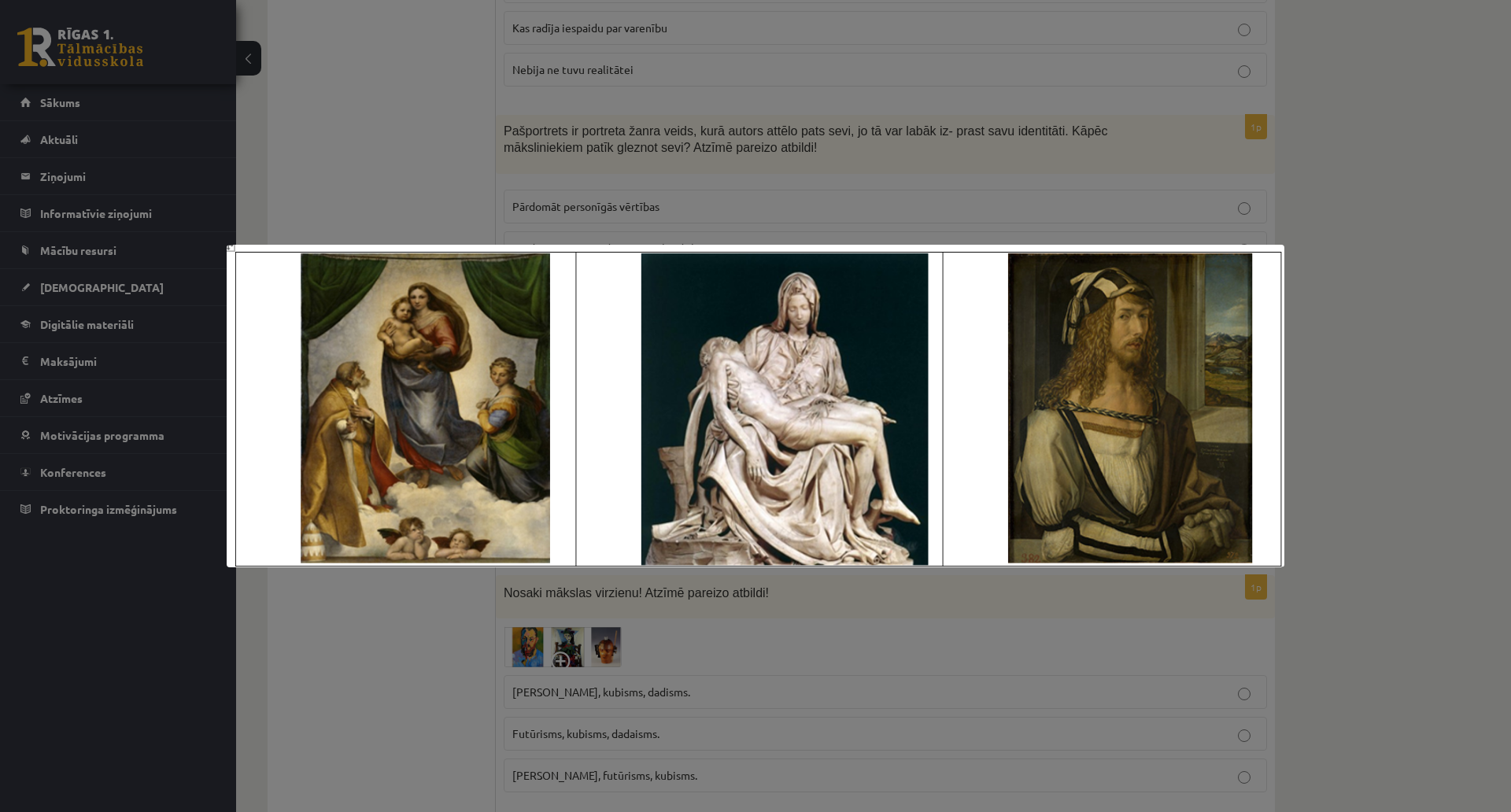
click at [385, 131] on div at bounding box center [755, 406] width 1511 height 812
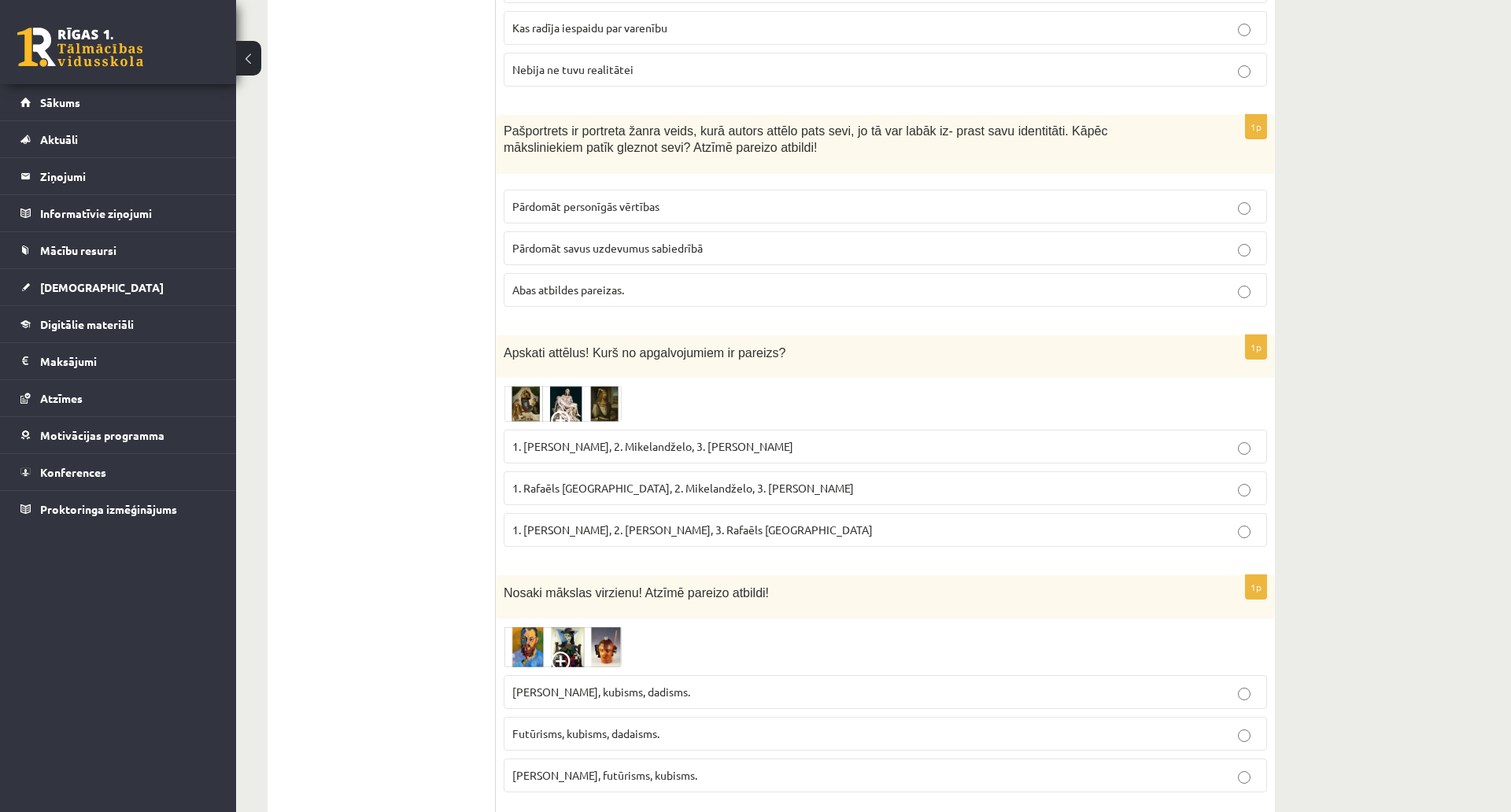
click at [549, 385] on img at bounding box center [563, 404] width 118 height 37
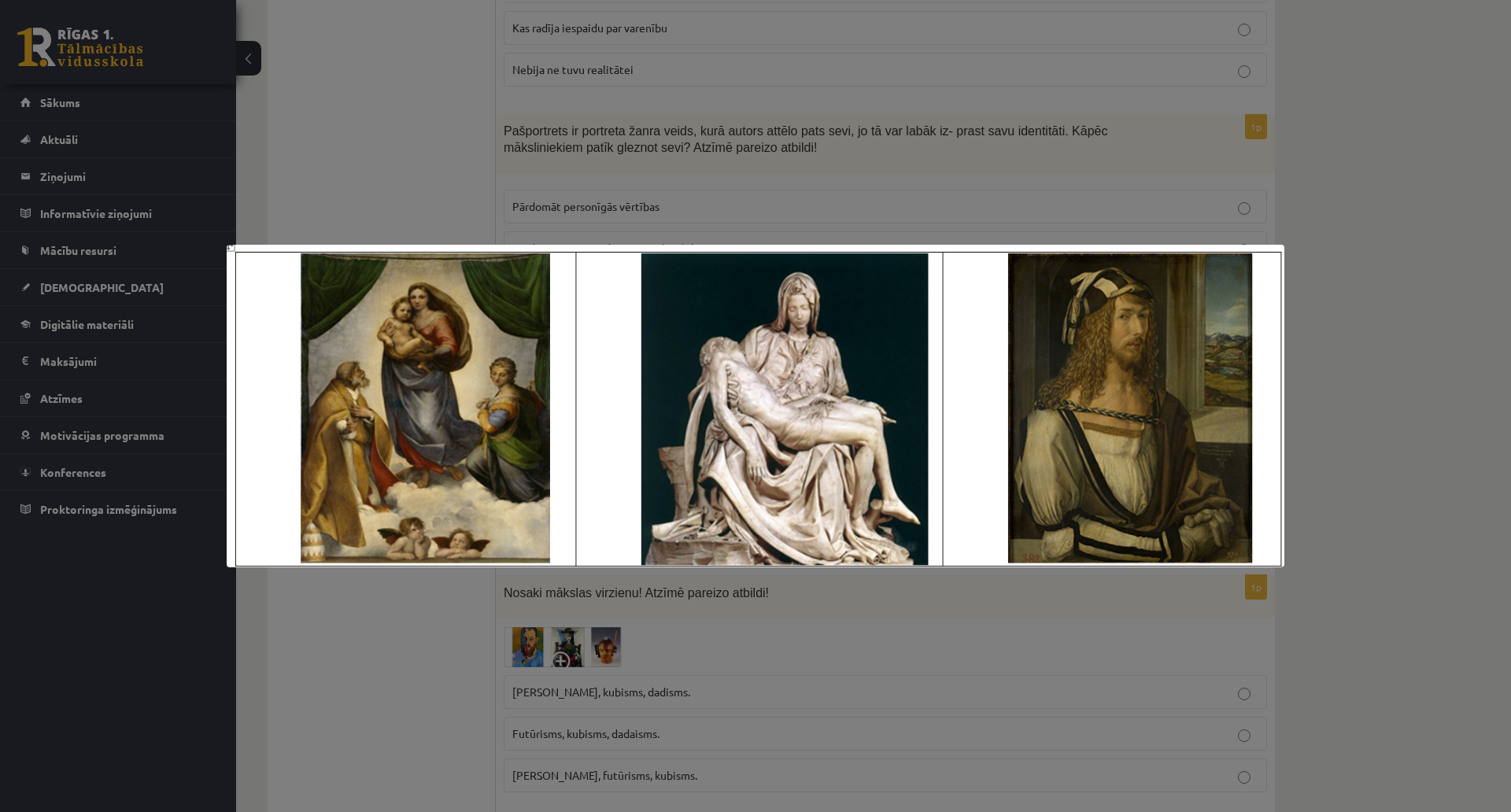
click at [350, 102] on div at bounding box center [755, 406] width 1511 height 812
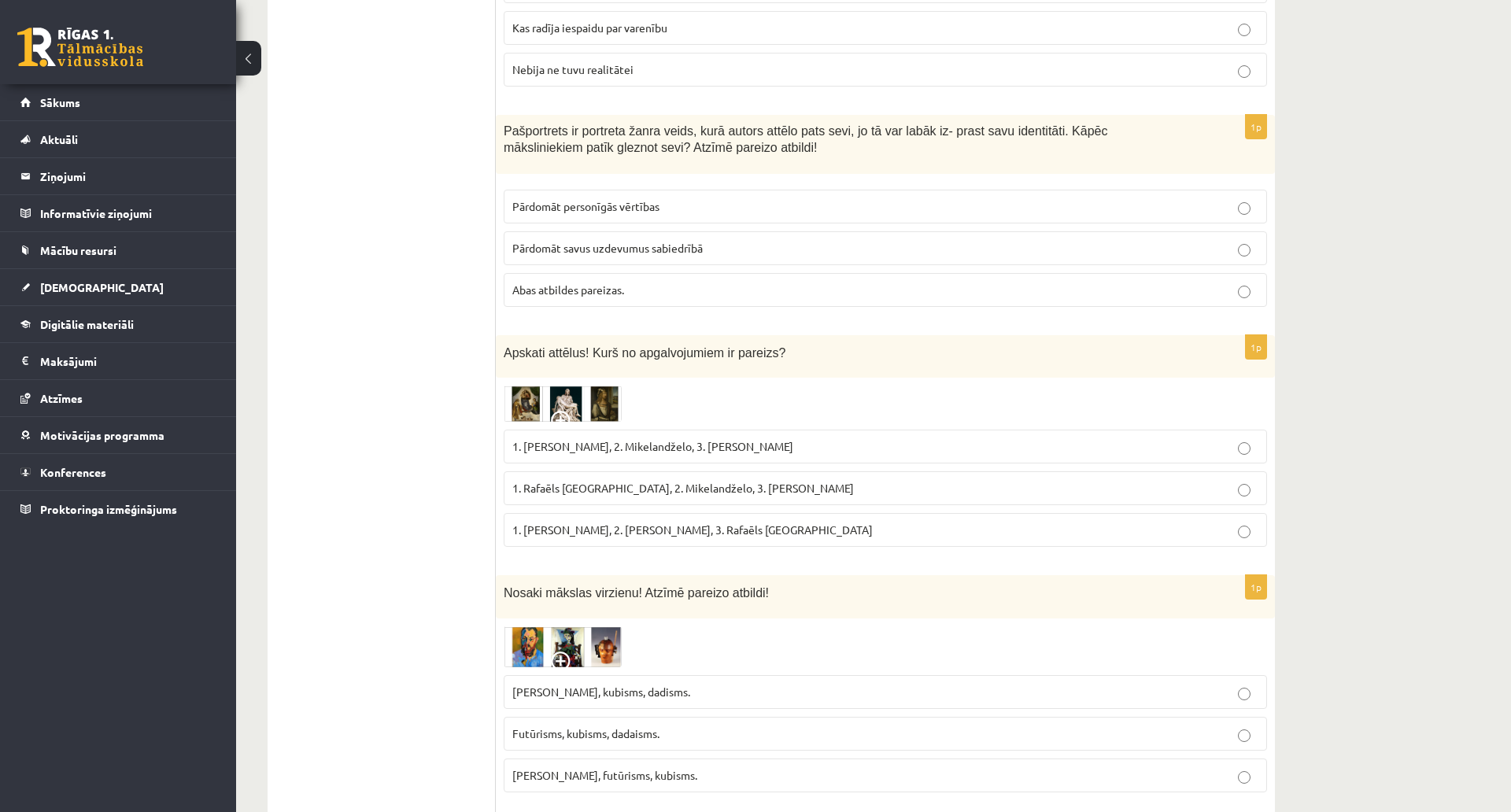
click at [521, 385] on img at bounding box center [563, 404] width 118 height 37
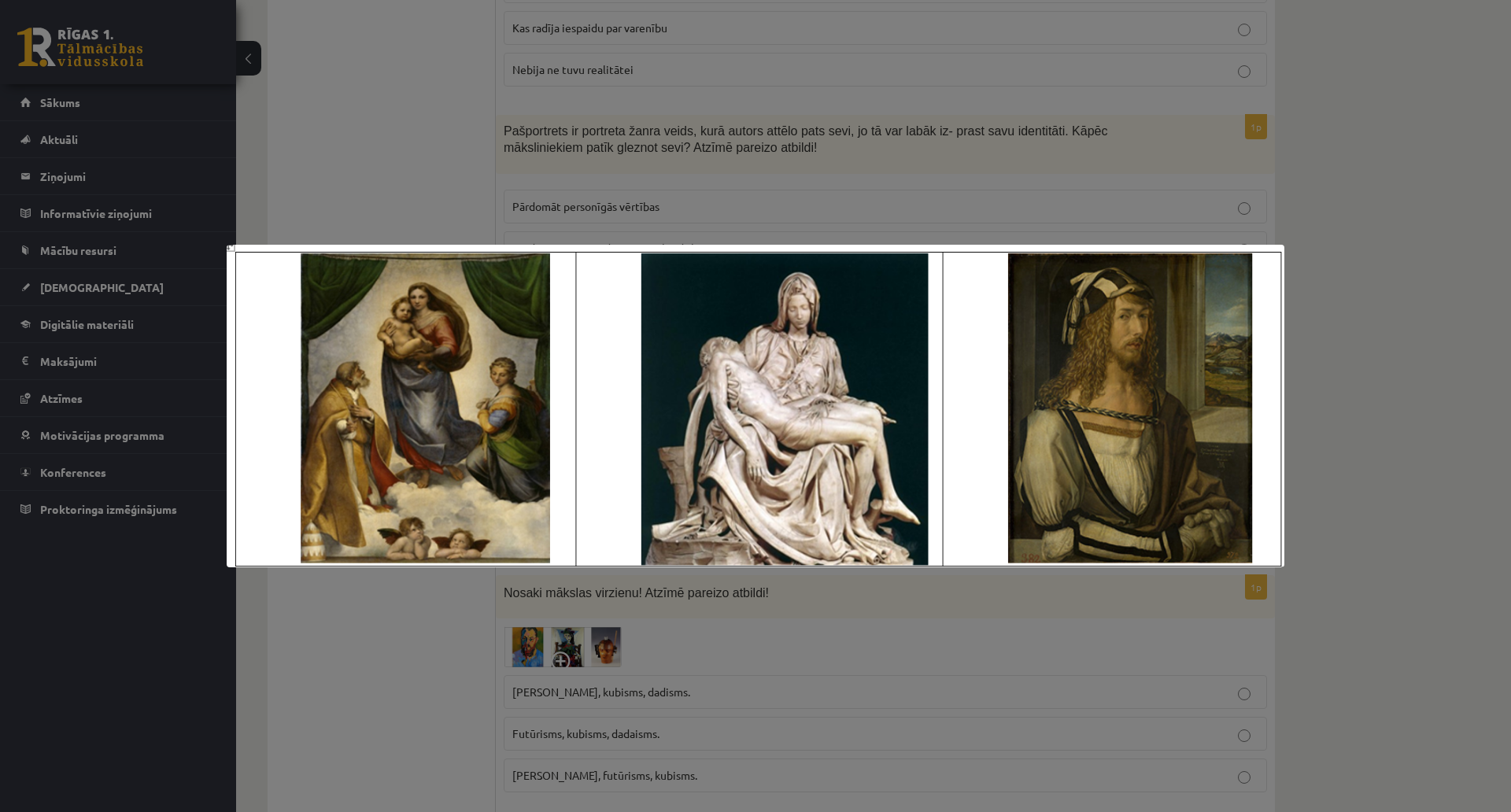
click at [440, 171] on div at bounding box center [755, 406] width 1511 height 812
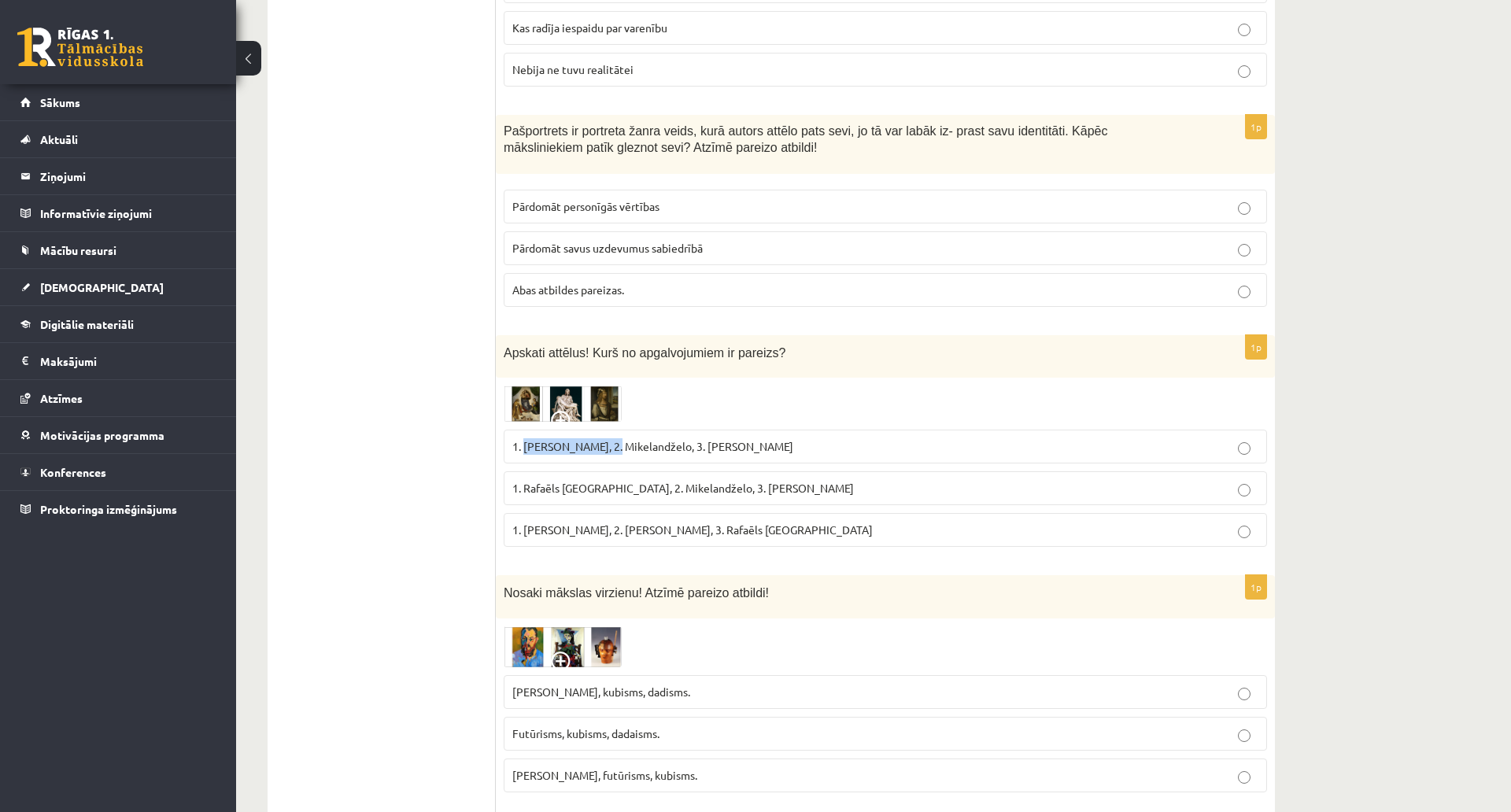
drag, startPoint x: 525, startPoint y: 365, endPoint x: 612, endPoint y: 377, distance: 87.8
click at [612, 430] on label "1. Leonardo da Vinči, 2. Mikelandželo, 3. Albrehts Dīrers" at bounding box center [885, 447] width 764 height 34
click at [540, 385] on img at bounding box center [563, 404] width 118 height 37
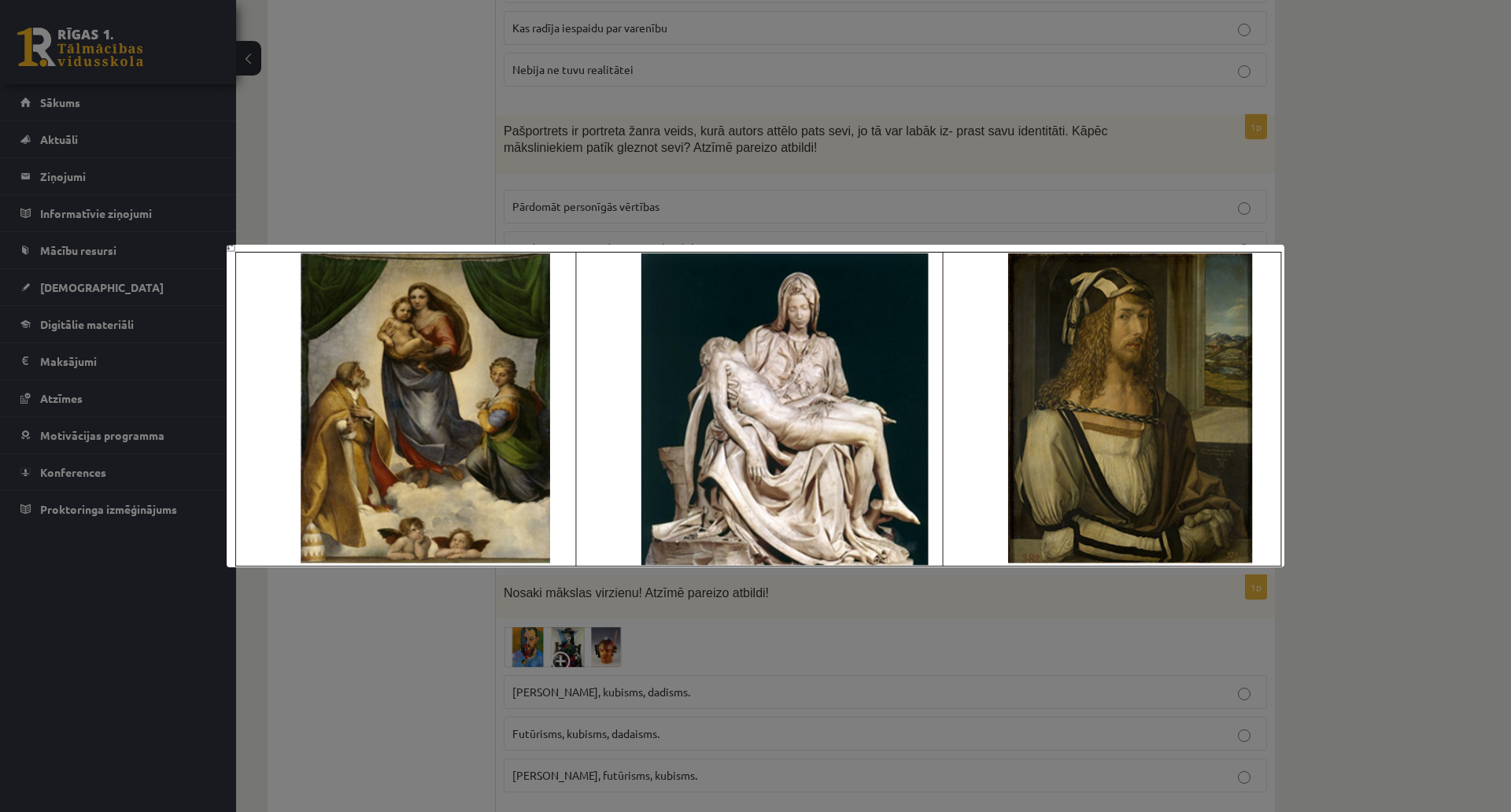
drag, startPoint x: 435, startPoint y: 116, endPoint x: 509, endPoint y: 185, distance: 101.2
click at [438, 123] on div at bounding box center [755, 406] width 1511 height 812
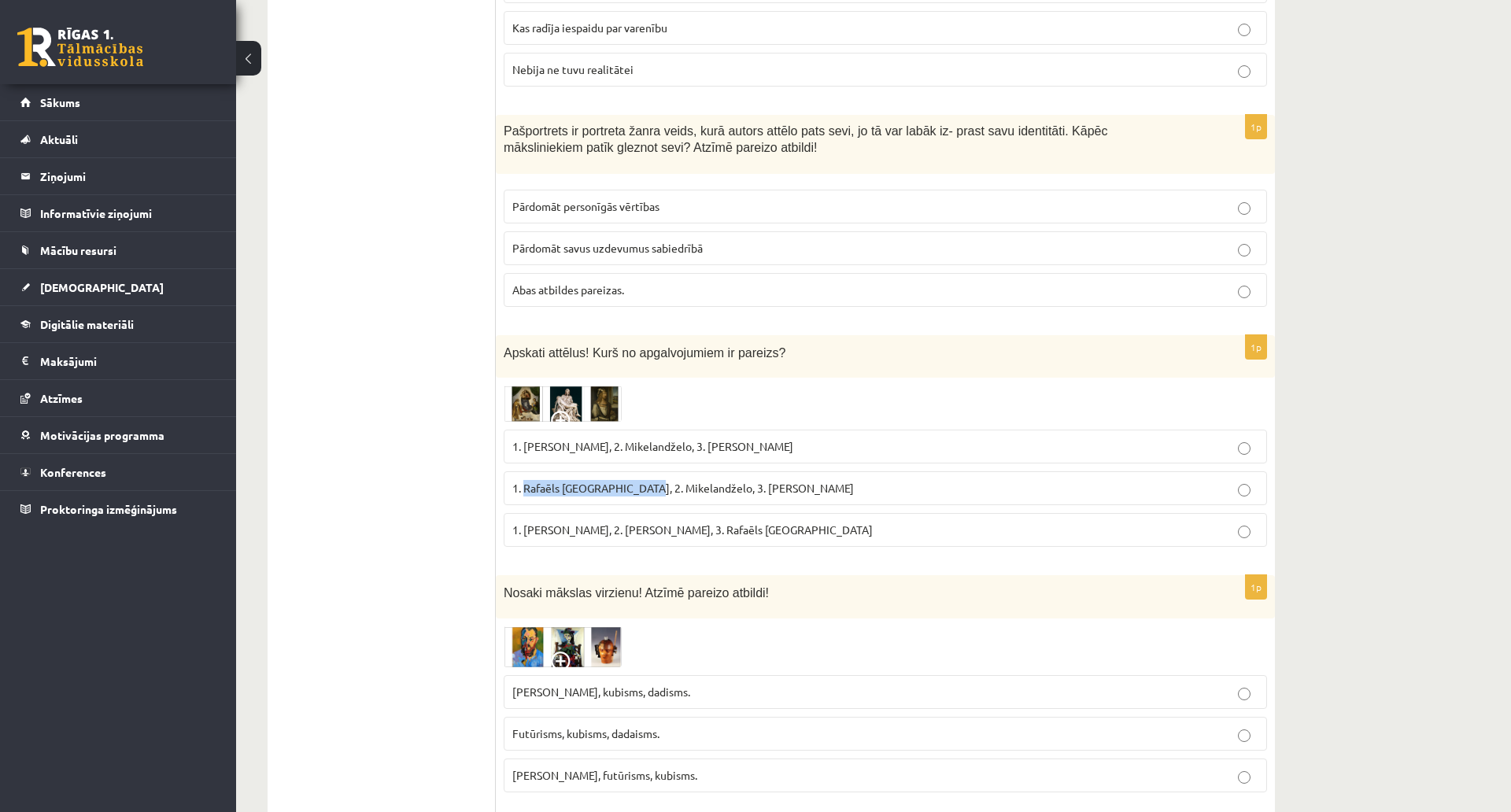
drag, startPoint x: 526, startPoint y: 405, endPoint x: 645, endPoint y: 416, distance: 119.5
click at [645, 471] on label "1. Rafaēls Sancio da Urbīno, 2. Mikelandželo, 3. Albrehts Dīrers" at bounding box center [885, 488] width 764 height 34
click at [532, 385] on img at bounding box center [563, 404] width 118 height 37
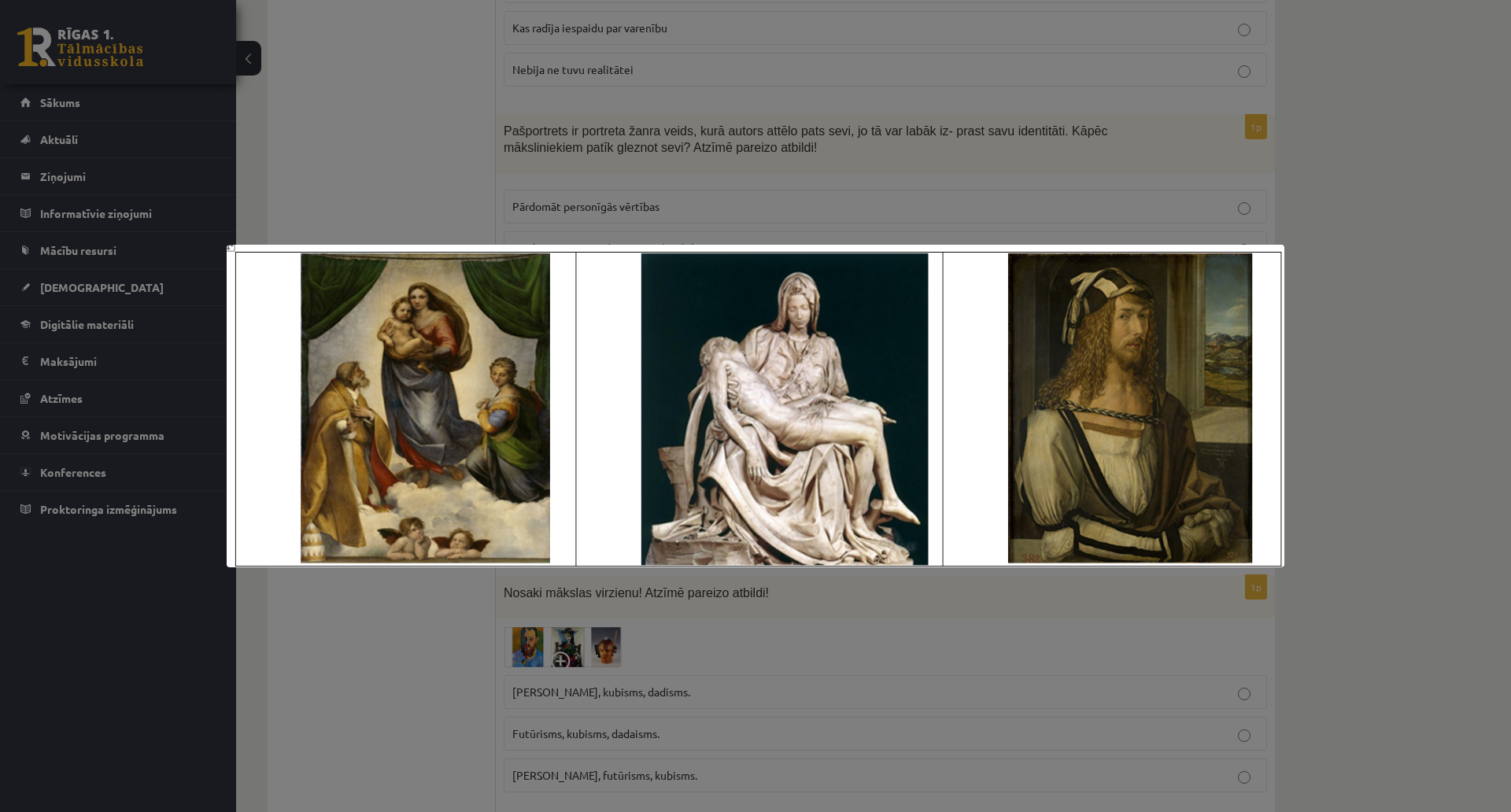
click at [390, 147] on div at bounding box center [755, 406] width 1511 height 812
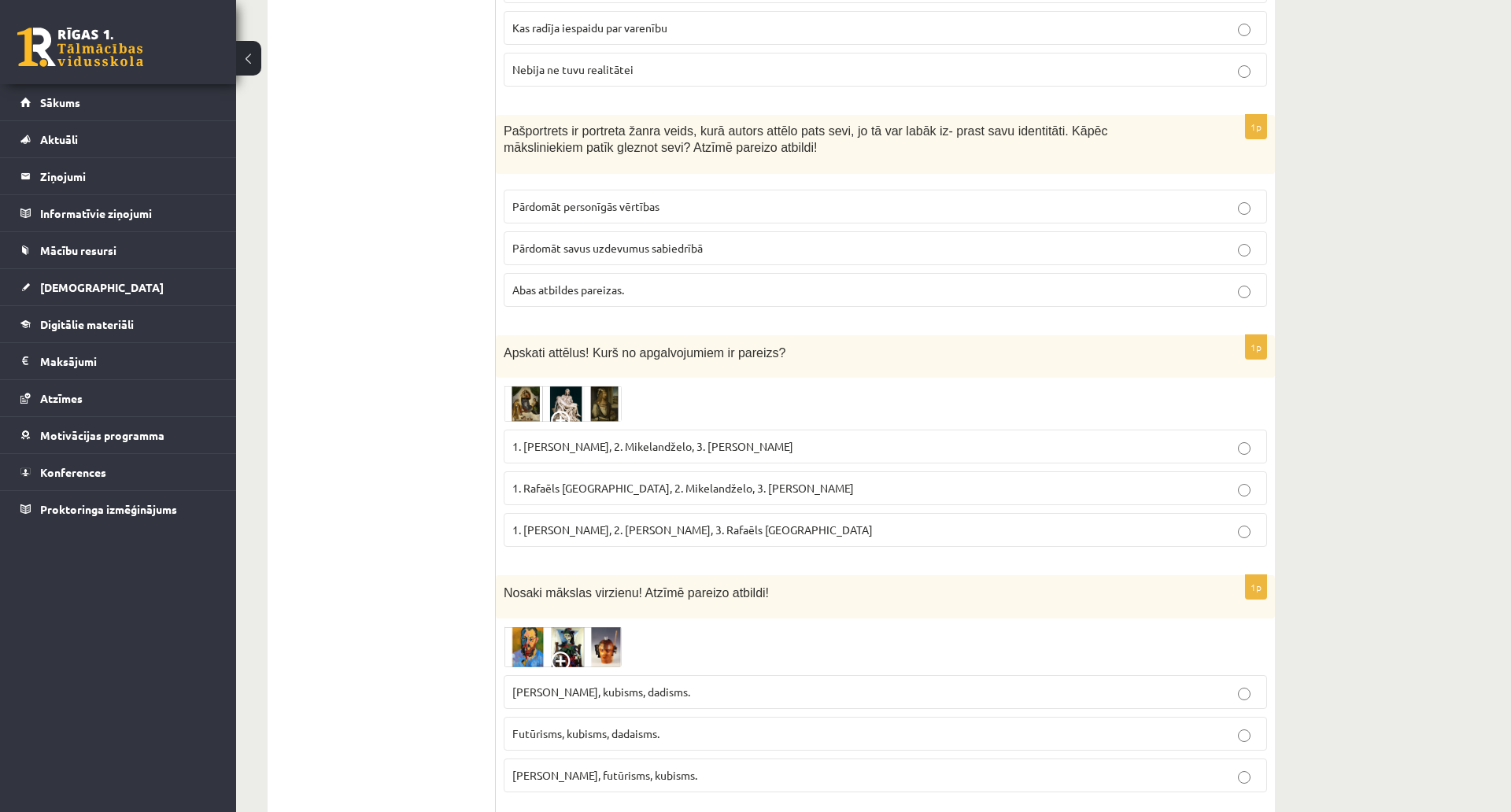
click at [562, 481] on span "1. Rafaēls Sancio da Urbīno, 2. Mikelandželo, 3. Albrehts Dīrers" at bounding box center [684, 488] width 342 height 14
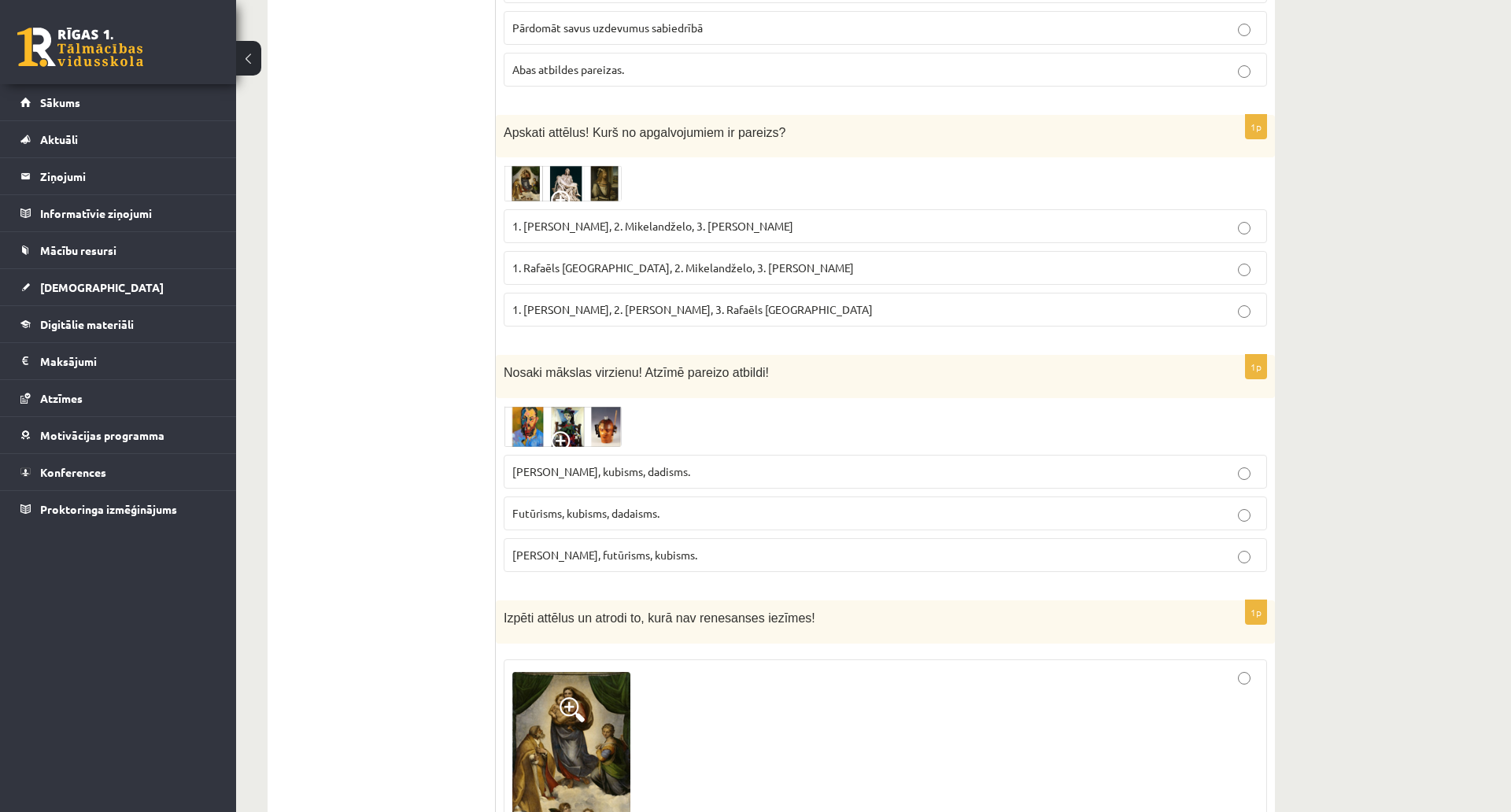
scroll to position [5802, 0]
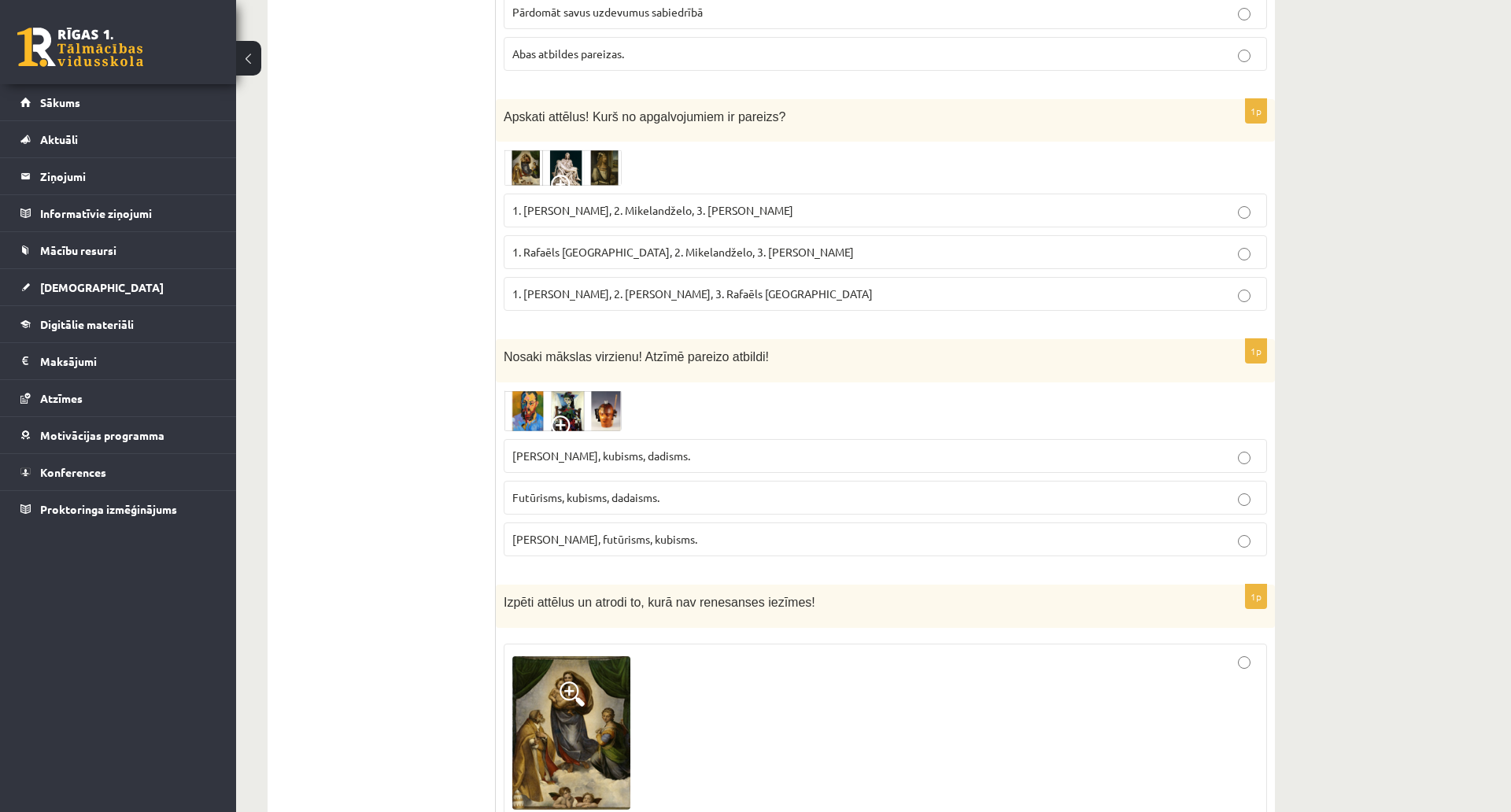
click at [586, 390] on img at bounding box center [563, 411] width 118 height 41
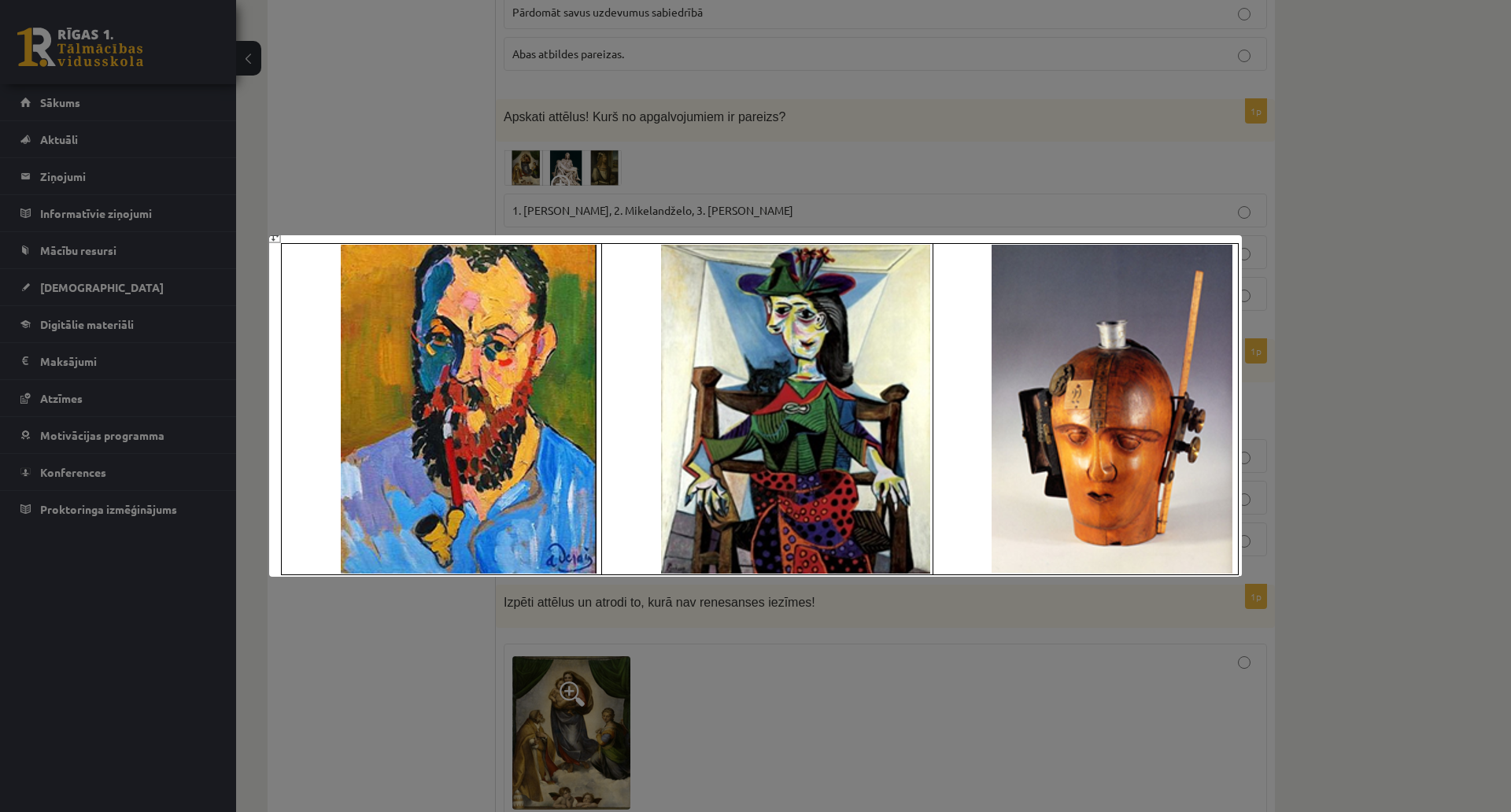
click at [398, 121] on div at bounding box center [755, 406] width 1511 height 812
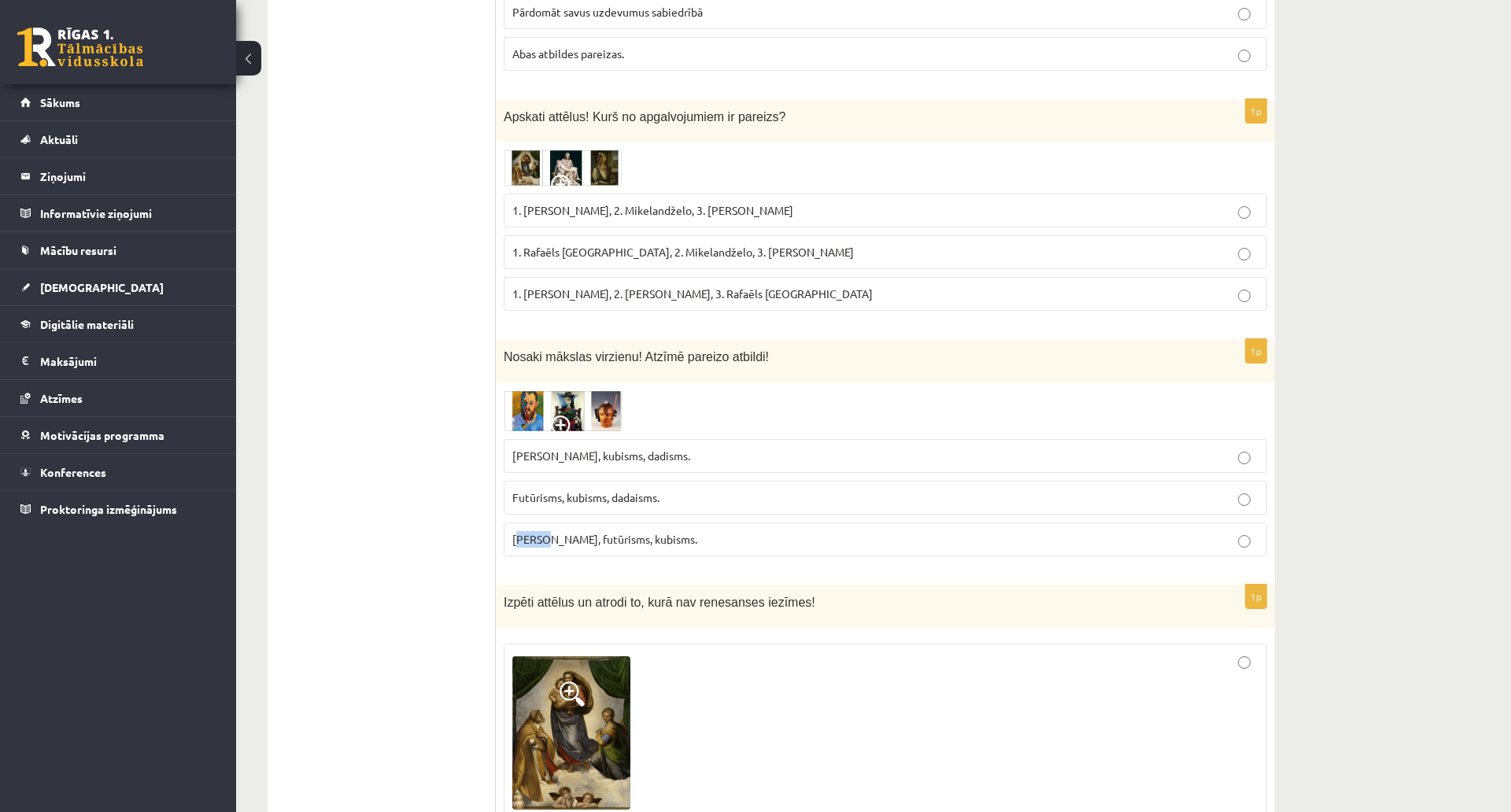
drag, startPoint x: 549, startPoint y: 458, endPoint x: 518, endPoint y: 458, distance: 31.0
click at [518, 532] on span "Fovisms, futūrisms, kubisms." at bounding box center [605, 539] width 185 height 14
drag, startPoint x: 512, startPoint y: 458, endPoint x: 552, endPoint y: 466, distance: 40.8
click at [552, 523] on label "Fovisms, futūrisms, kubisms." at bounding box center [885, 539] width 764 height 34
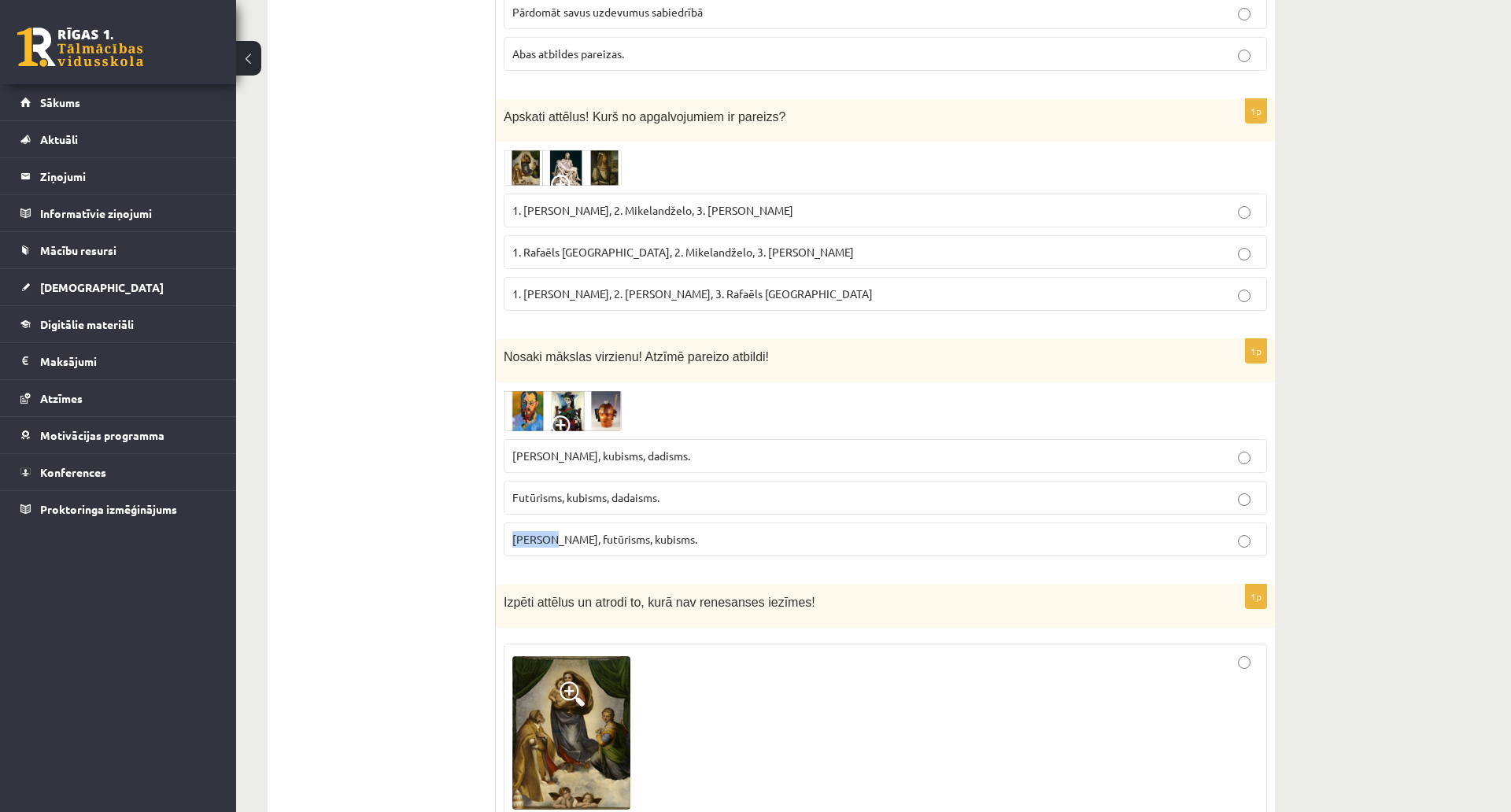
click at [581, 390] on img at bounding box center [563, 411] width 118 height 41
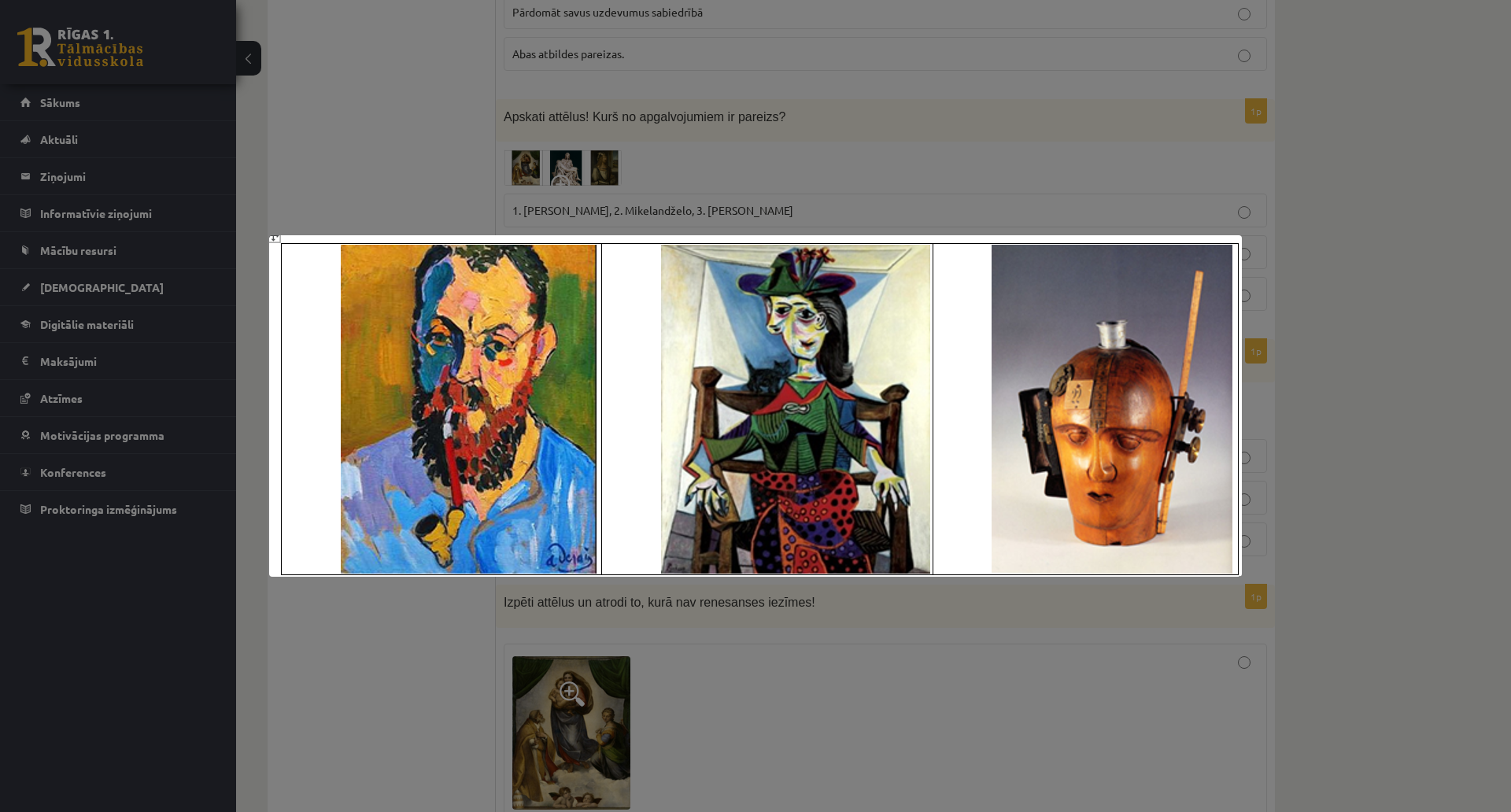
click at [356, 147] on div at bounding box center [755, 406] width 1511 height 812
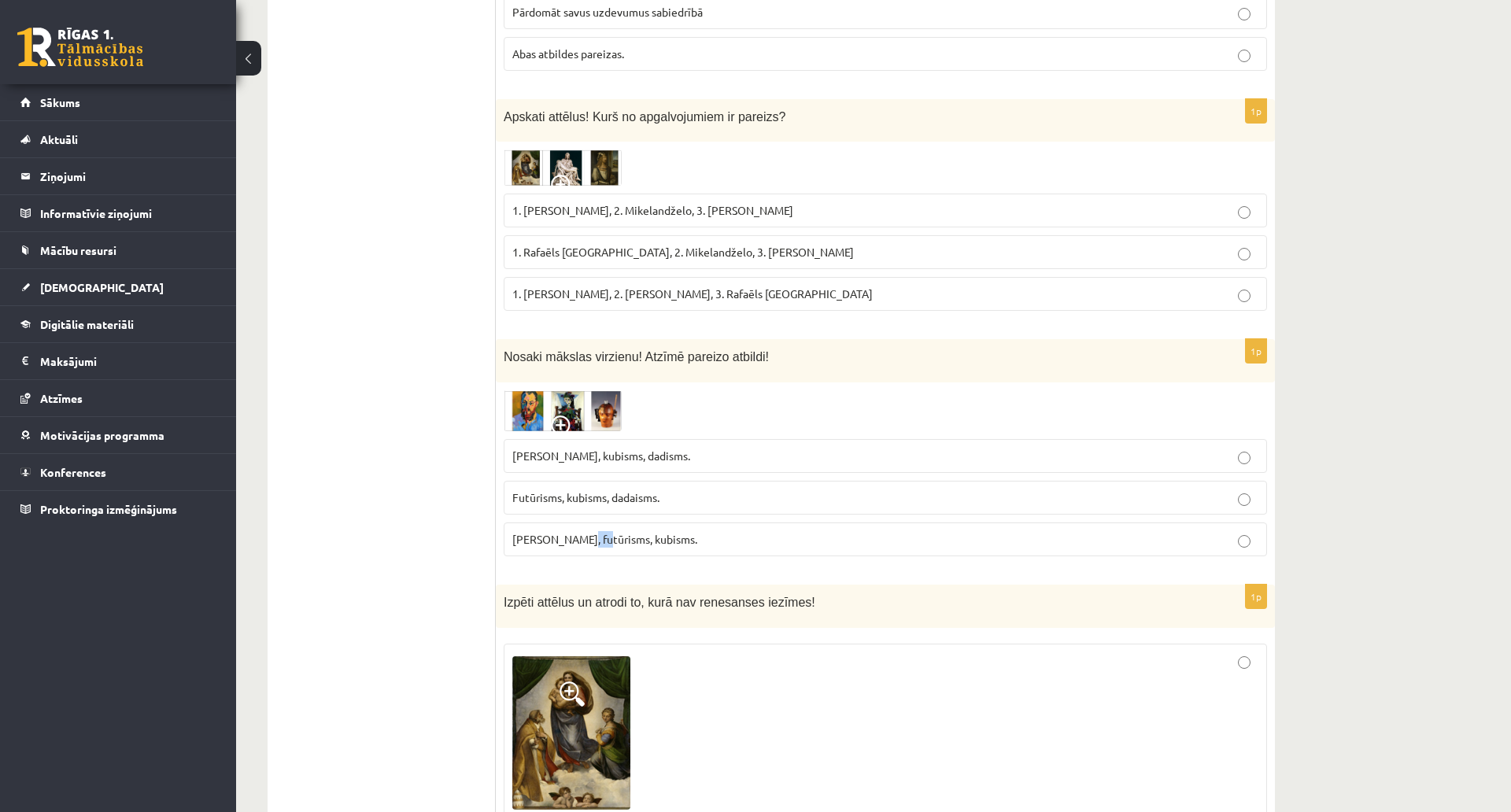
drag, startPoint x: 600, startPoint y: 457, endPoint x: 578, endPoint y: 462, distance: 22.6
click at [578, 532] on span "Fovisms, futūrisms, kubisms." at bounding box center [605, 539] width 185 height 14
drag, startPoint x: 557, startPoint y: 457, endPoint x: 603, endPoint y: 466, distance: 46.9
click at [603, 531] on p "Fovisms, futūrisms, kubisms." at bounding box center [885, 539] width 746 height 17
drag, startPoint x: 644, startPoint y: 373, endPoint x: 605, endPoint y: 377, distance: 39.2
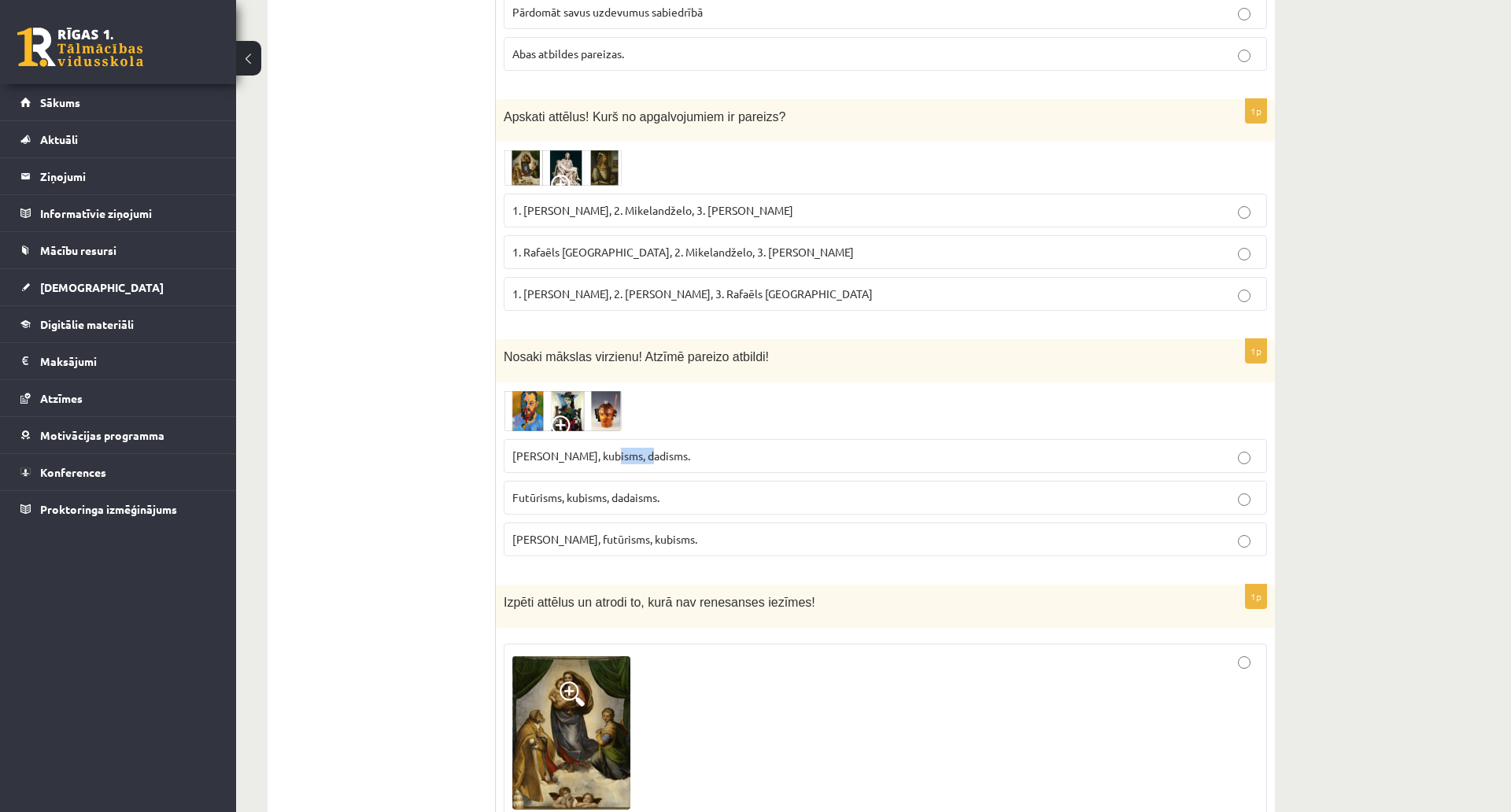
click at [605, 448] on span "Fovisms, kubisms, dadisms." at bounding box center [602, 455] width 178 height 14
click at [592, 390] on img at bounding box center [563, 411] width 118 height 41
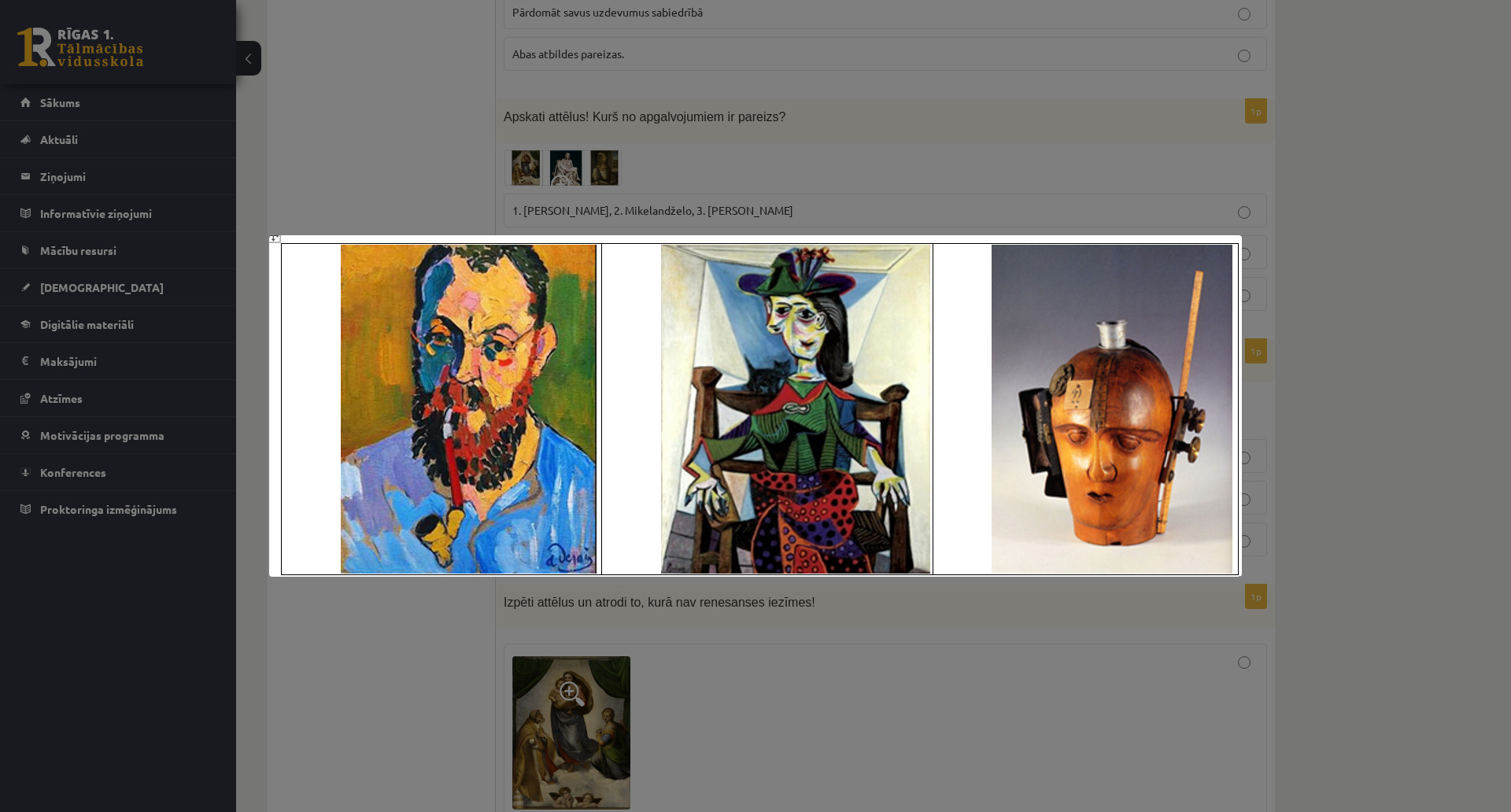
click at [841, 65] on div at bounding box center [755, 406] width 1511 height 812
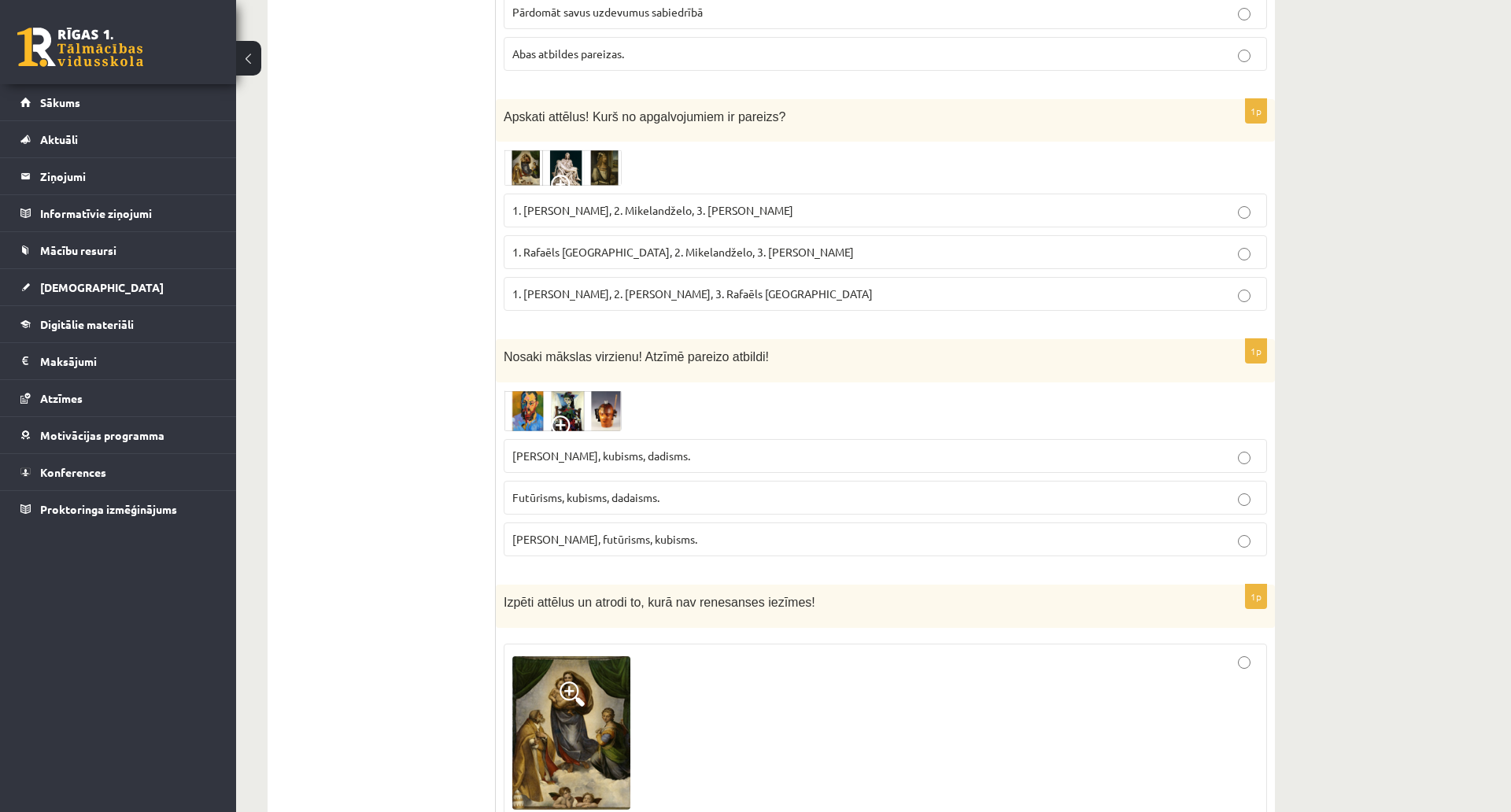
click at [668, 447] on p "Fovisms, kubisms, dadisms." at bounding box center [885, 455] width 746 height 17
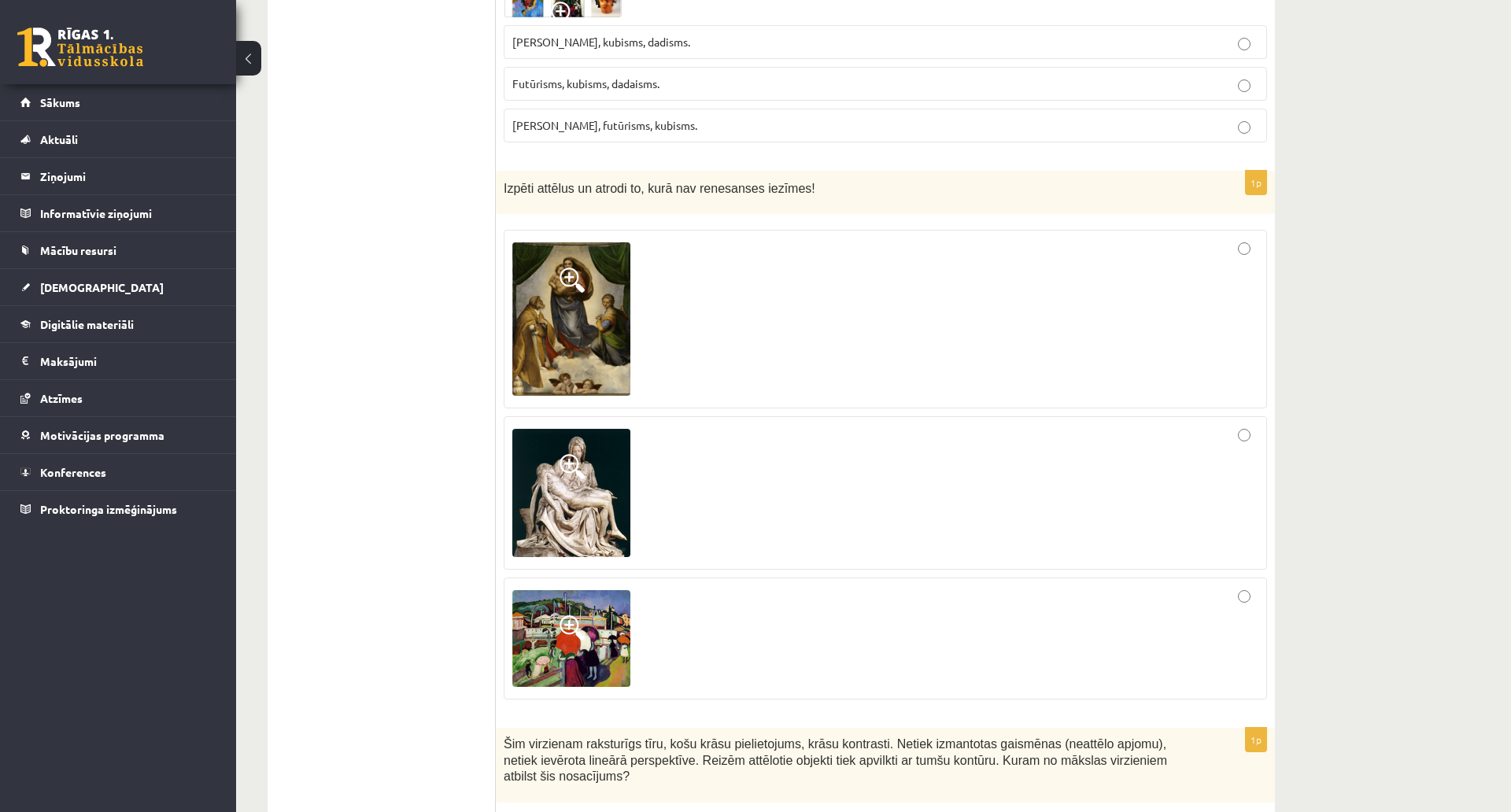
scroll to position [6196, 0]
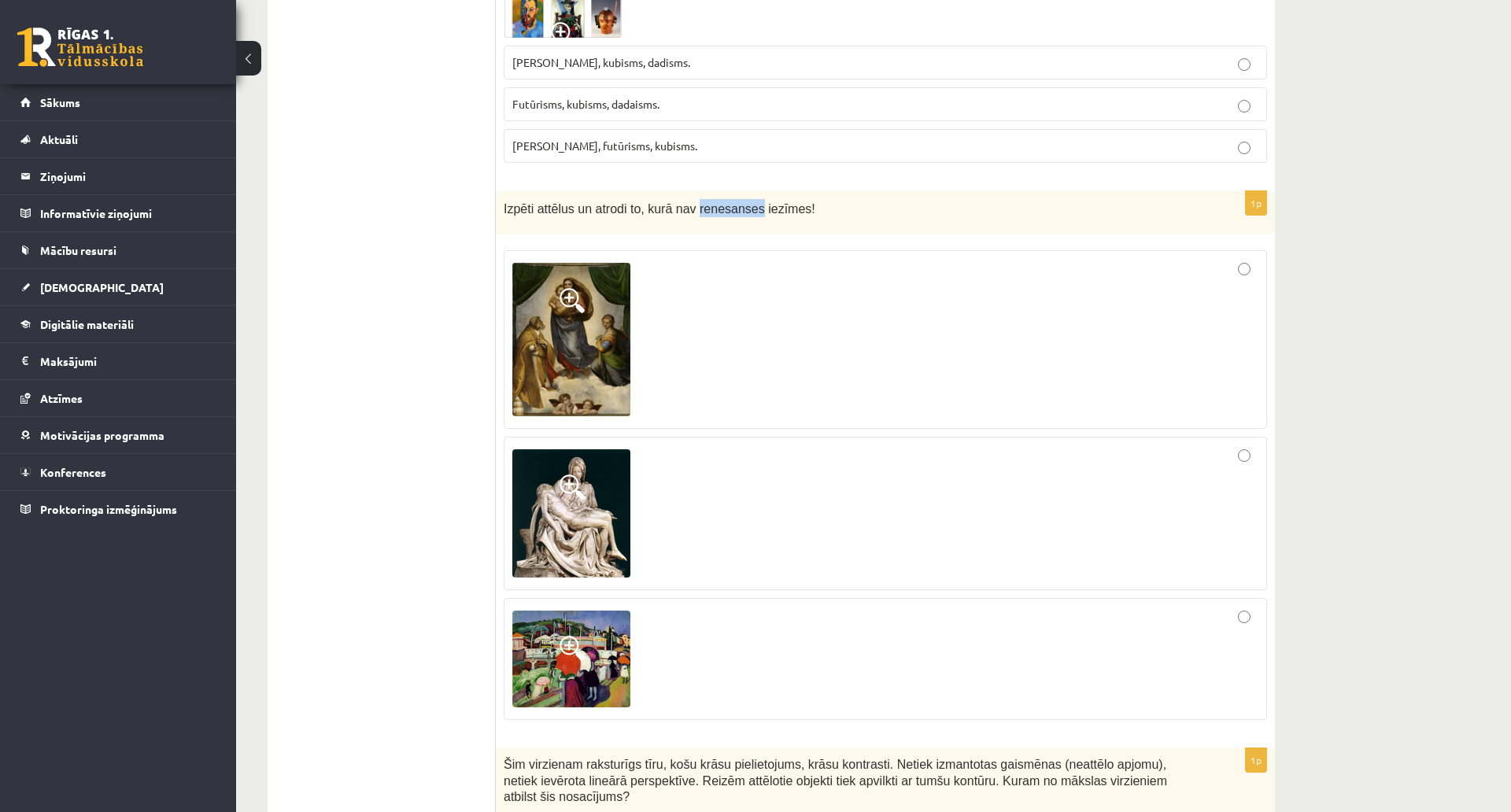
drag, startPoint x: 685, startPoint y: 126, endPoint x: 742, endPoint y: 142, distance: 59.2
click at [742, 191] on div "Izpēti attēlus un atrodi to, kurā nav renesanses iezīmes!" at bounding box center [885, 213] width 779 height 43
click at [615, 610] on img at bounding box center [571, 659] width 118 height 97
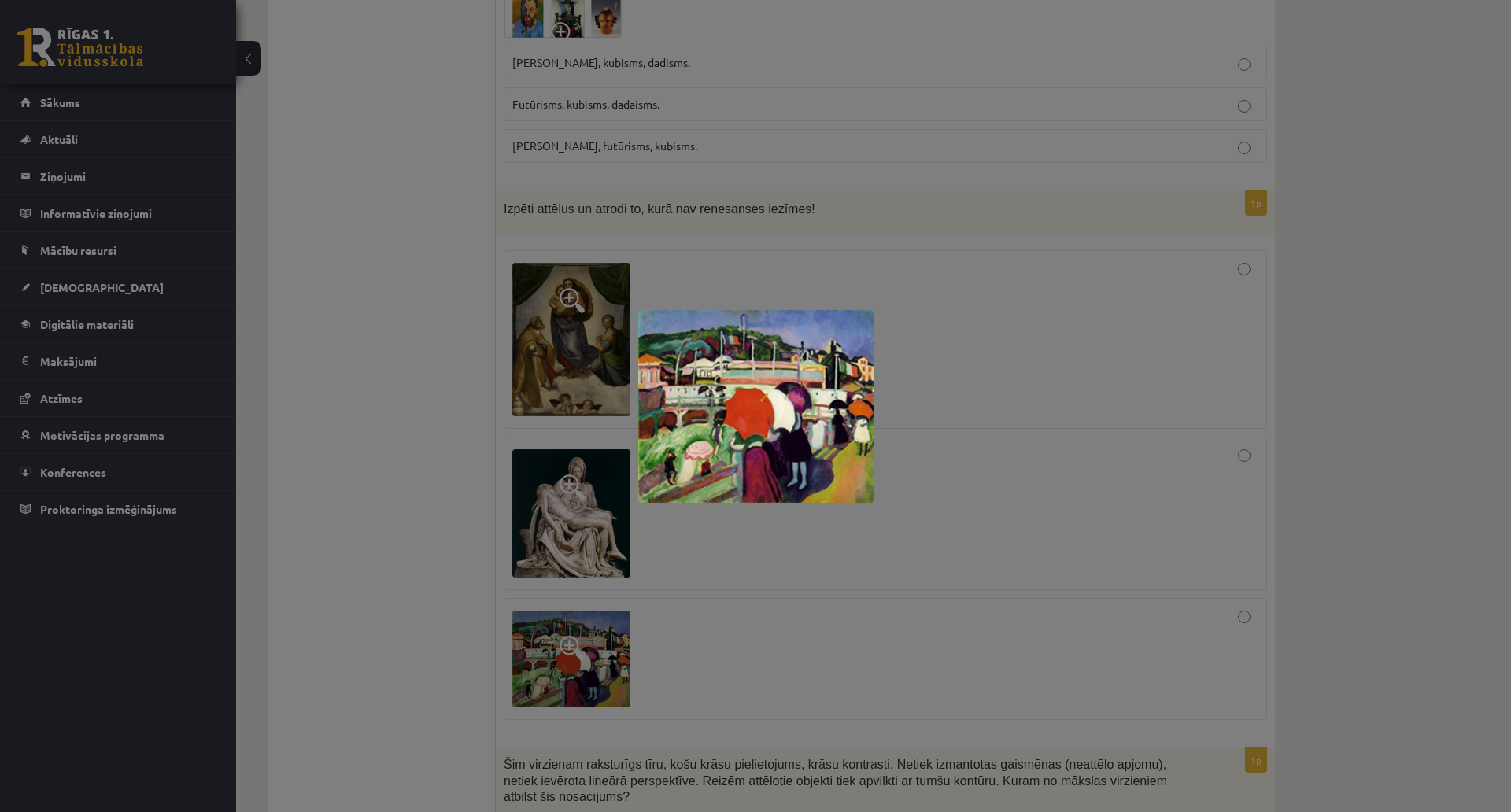
click at [952, 532] on div at bounding box center [755, 406] width 1511 height 812
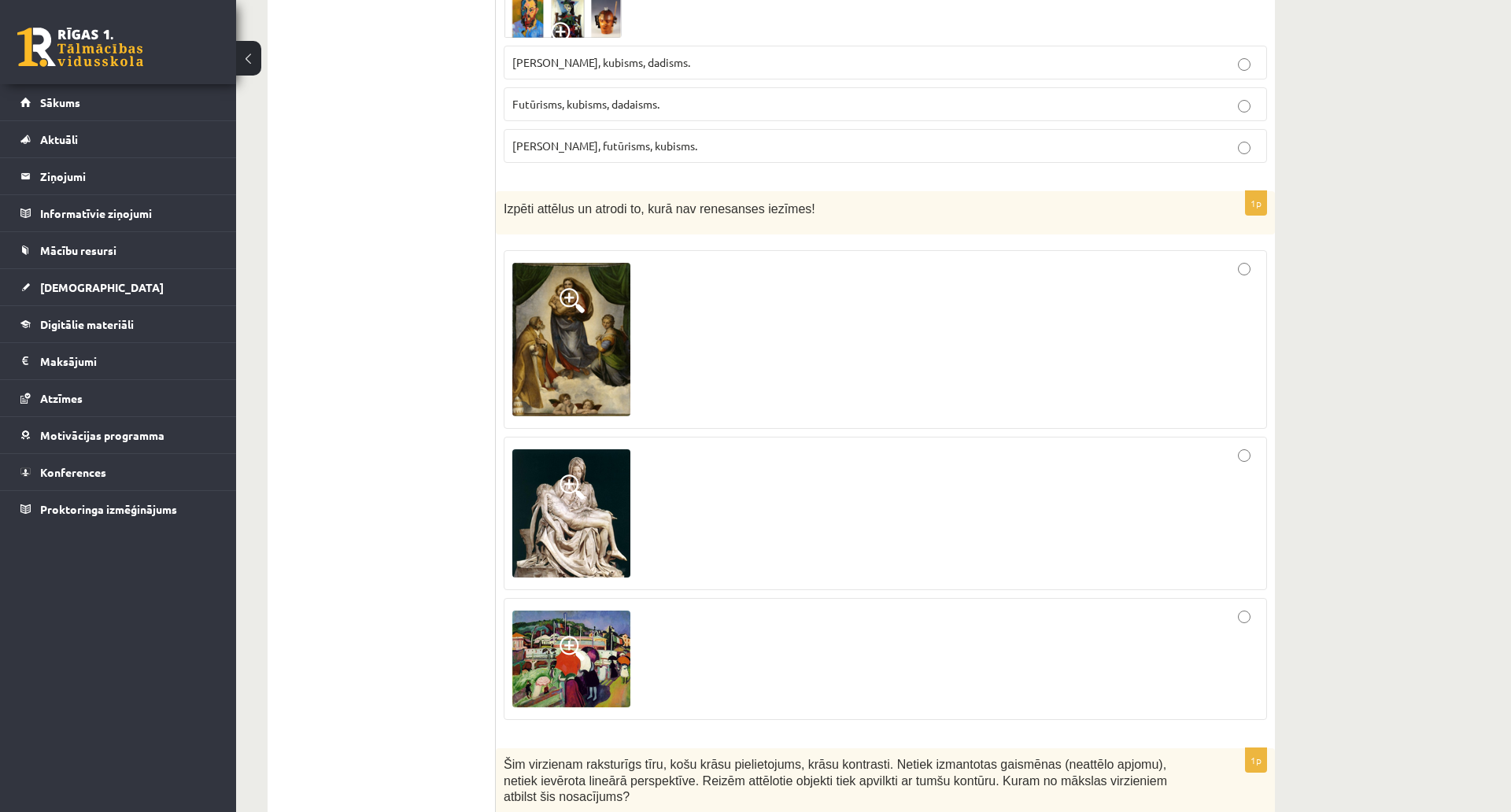
click at [1233, 607] on div at bounding box center [885, 659] width 746 height 105
click at [727, 446] on div at bounding box center [885, 513] width 746 height 136
click at [986, 607] on div at bounding box center [885, 659] width 746 height 105
drag, startPoint x: 637, startPoint y: 454, endPoint x: 620, endPoint y: 442, distance: 20.8
click at [637, 452] on div at bounding box center [885, 513] width 746 height 136
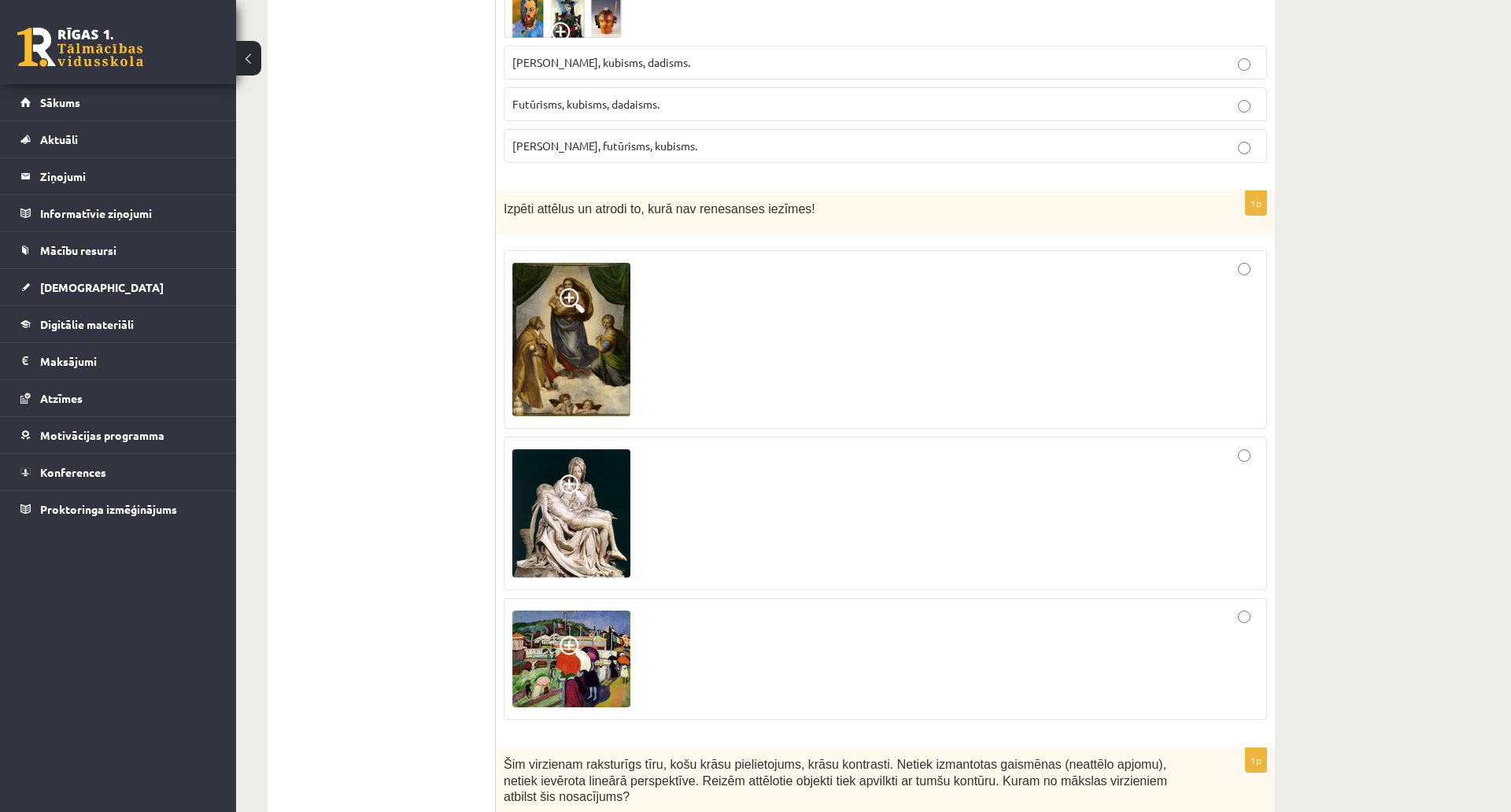
click at [562, 449] on img at bounding box center [571, 512] width 118 height 128
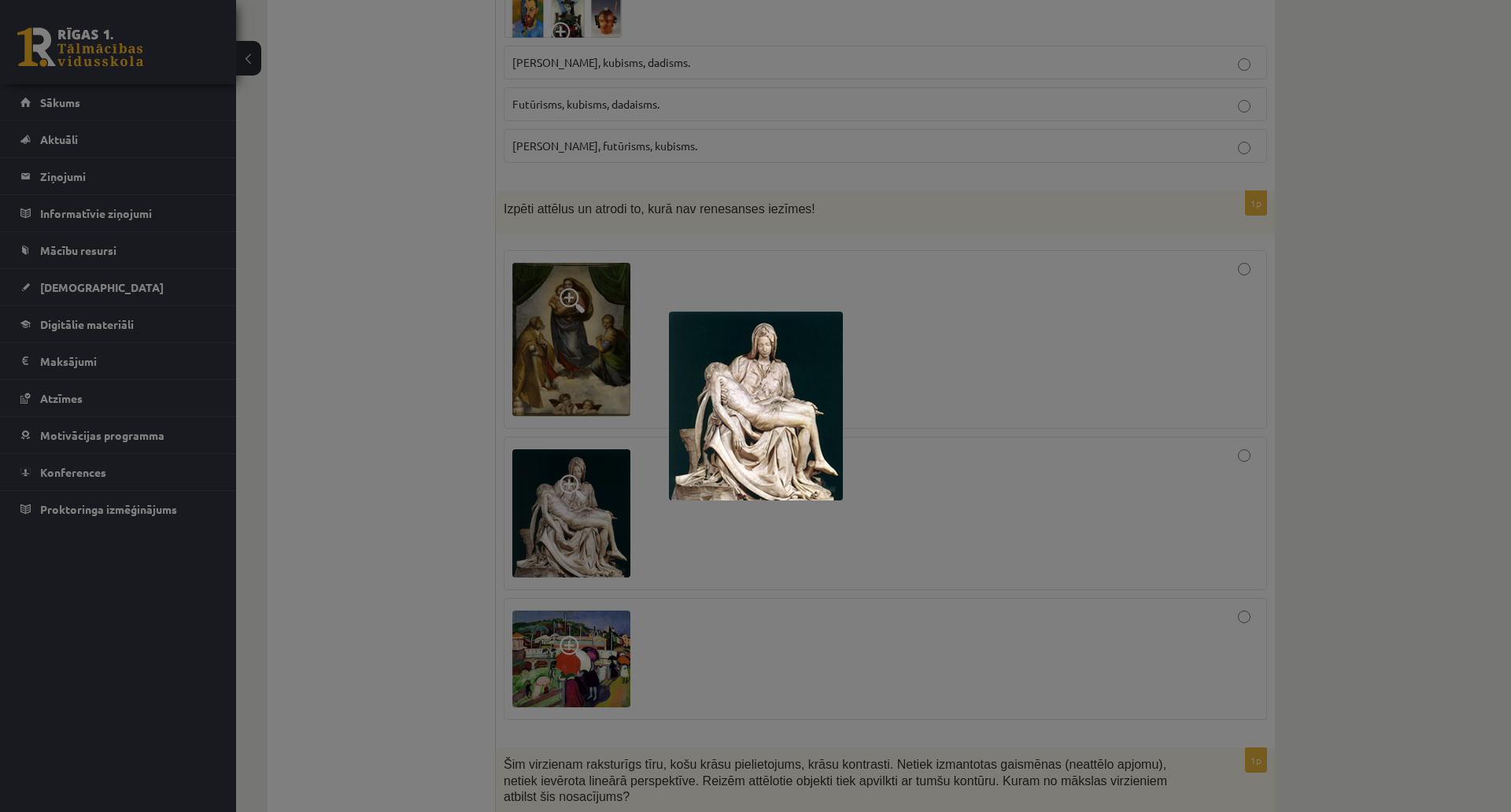
click at [849, 542] on div at bounding box center [755, 406] width 1511 height 812
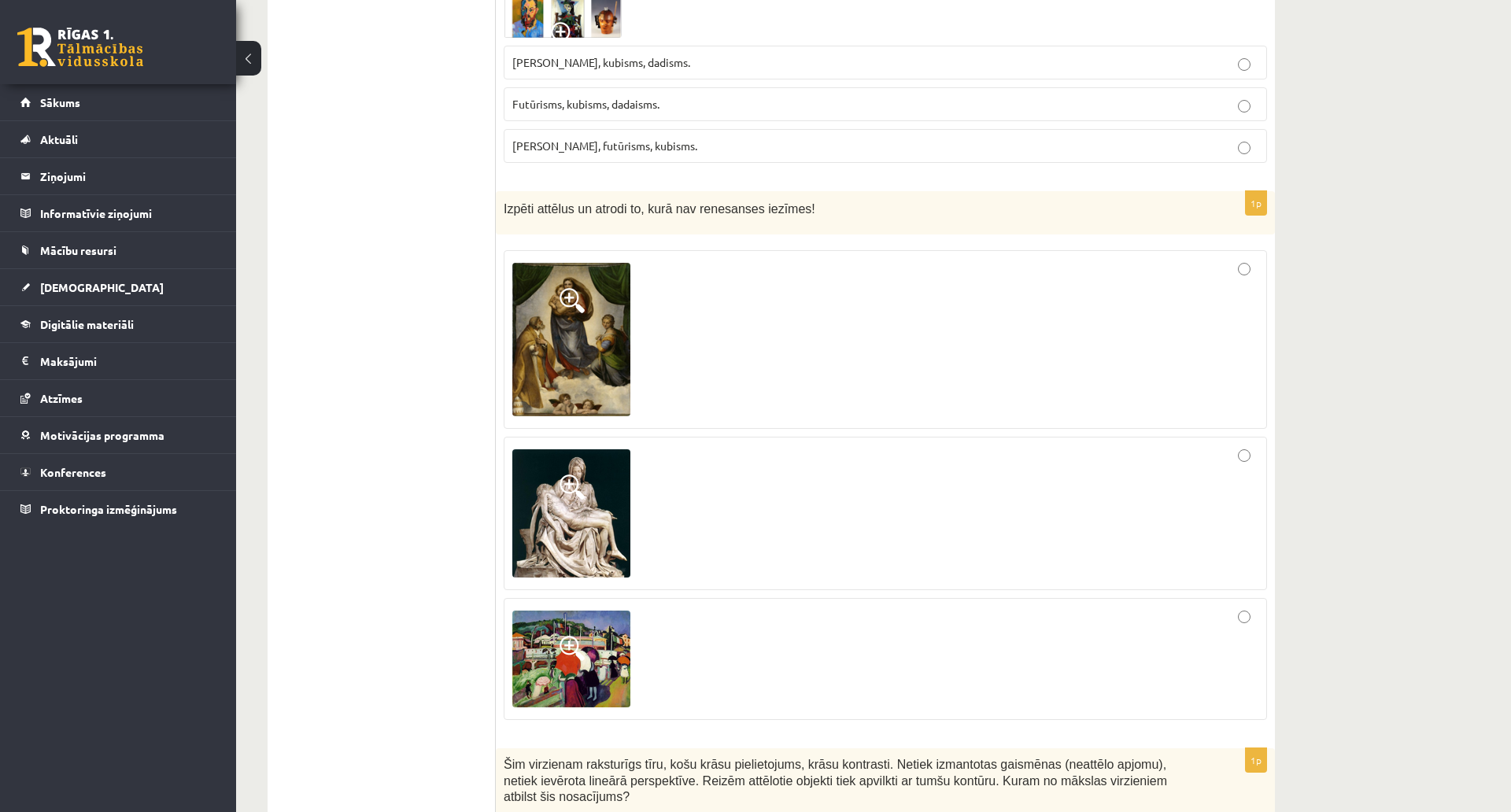
click at [814, 607] on div at bounding box center [885, 659] width 746 height 105
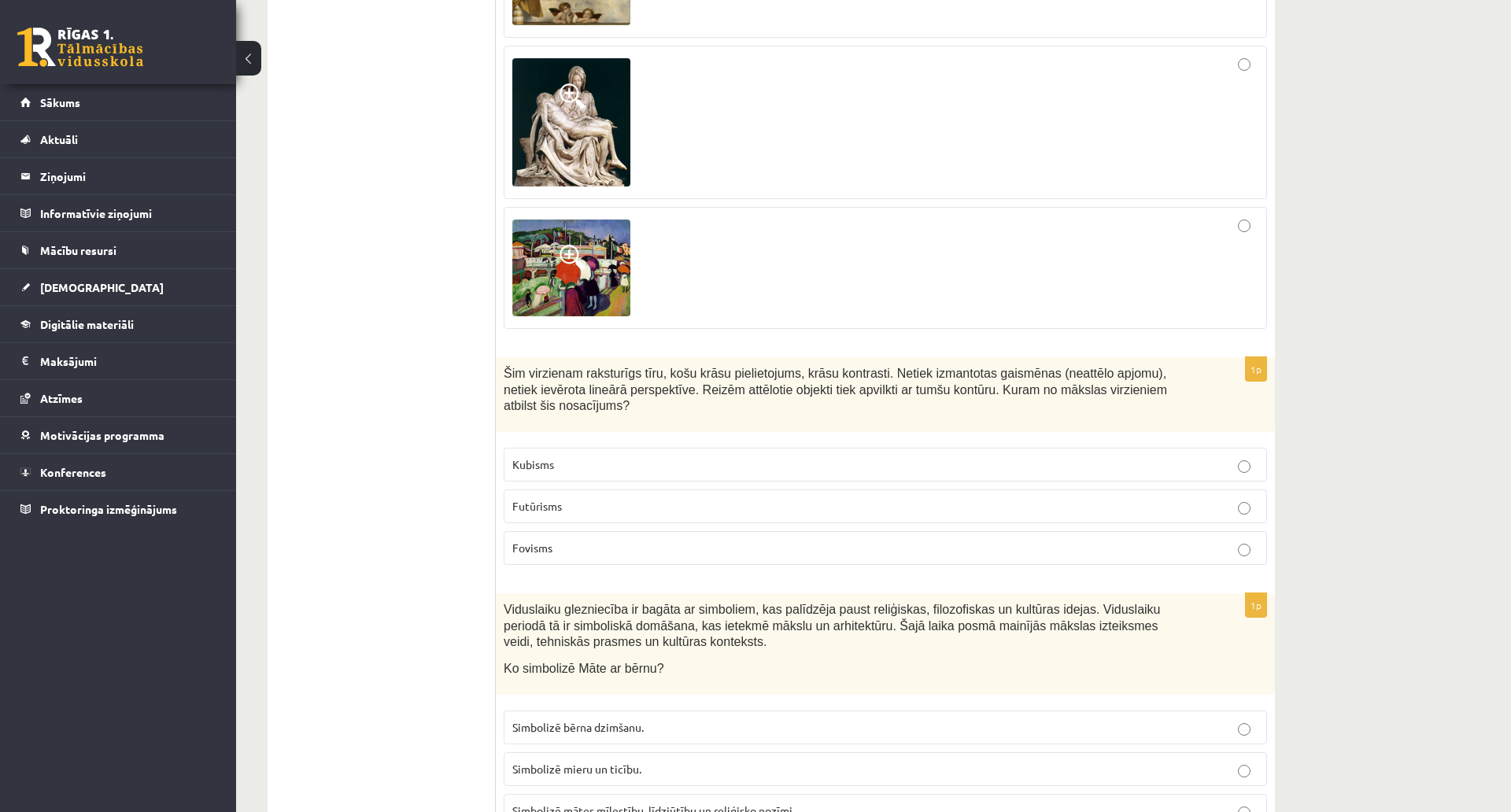
scroll to position [6897, 0]
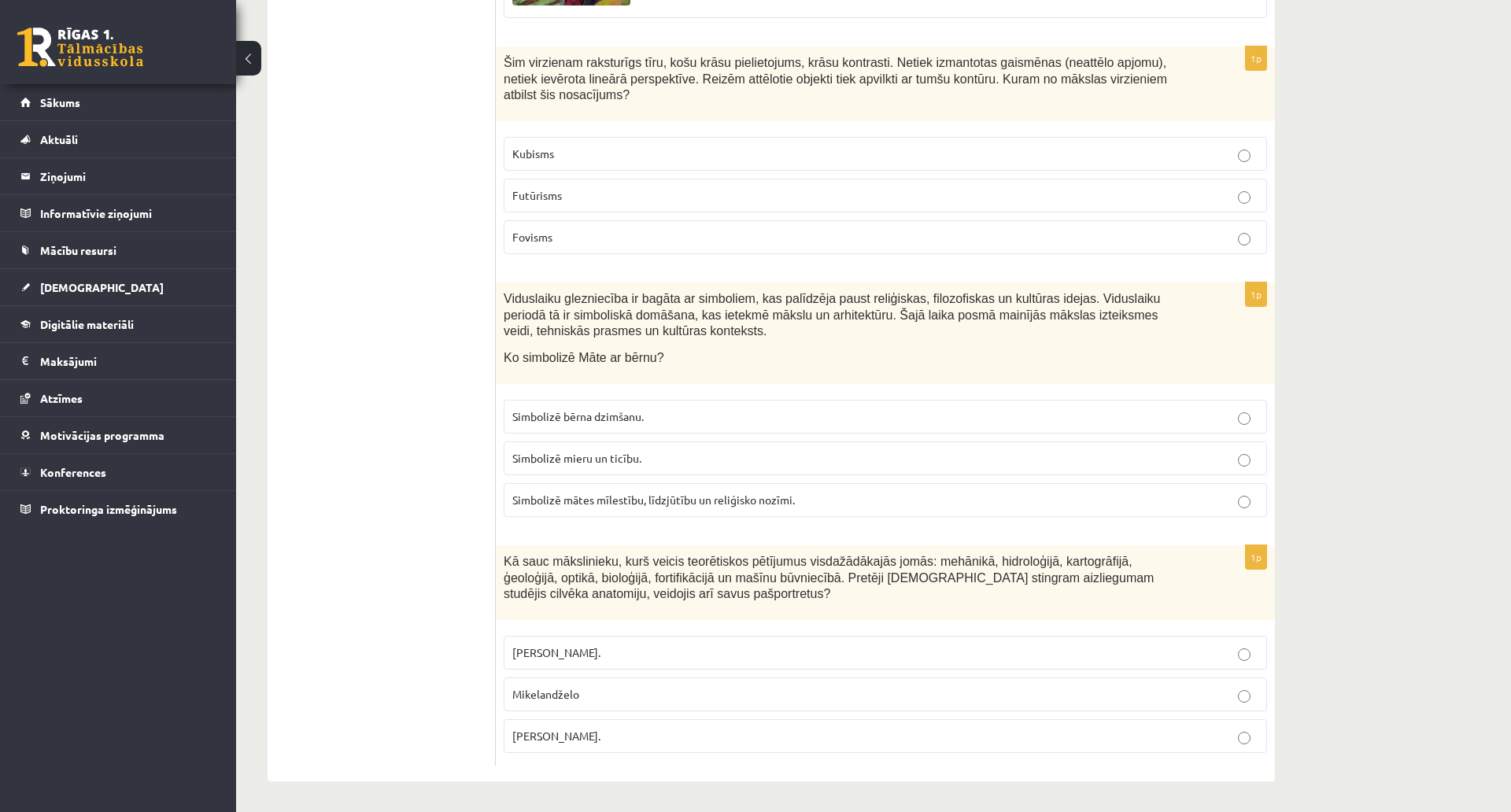
drag, startPoint x: 488, startPoint y: 293, endPoint x: 987, endPoint y: 642, distance: 608.9
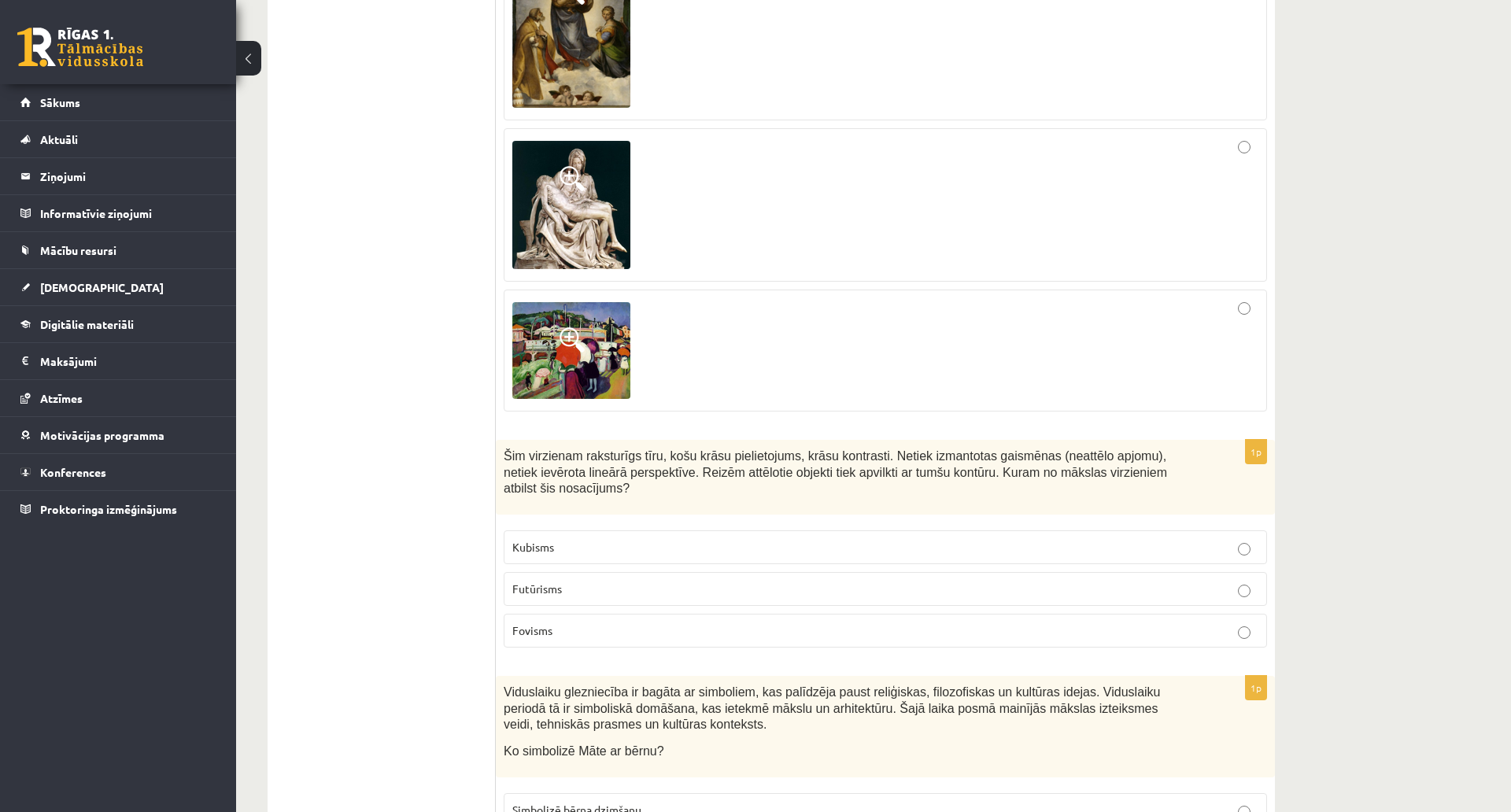
drag, startPoint x: 493, startPoint y: 376, endPoint x: 478, endPoint y: 408, distance: 35.3
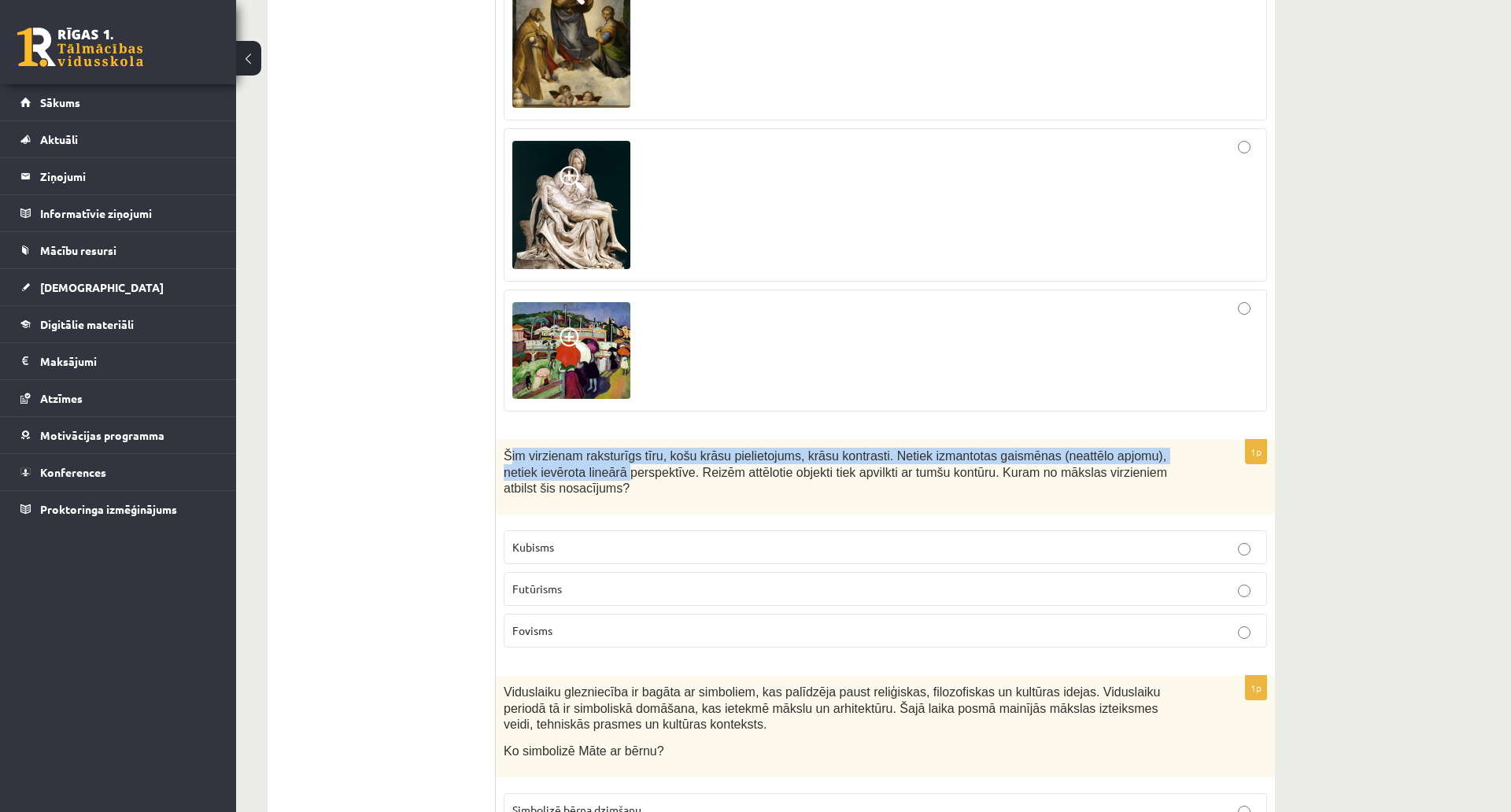
drag, startPoint x: 507, startPoint y: 376, endPoint x: 496, endPoint y: 373, distance: 11.4
click at [537, 449] on span "Šim virzienam raksturīgs tīru, košu krāsu pielietojums, krāsu kontrasti. Netiek…" at bounding box center [835, 471] width 664 height 45
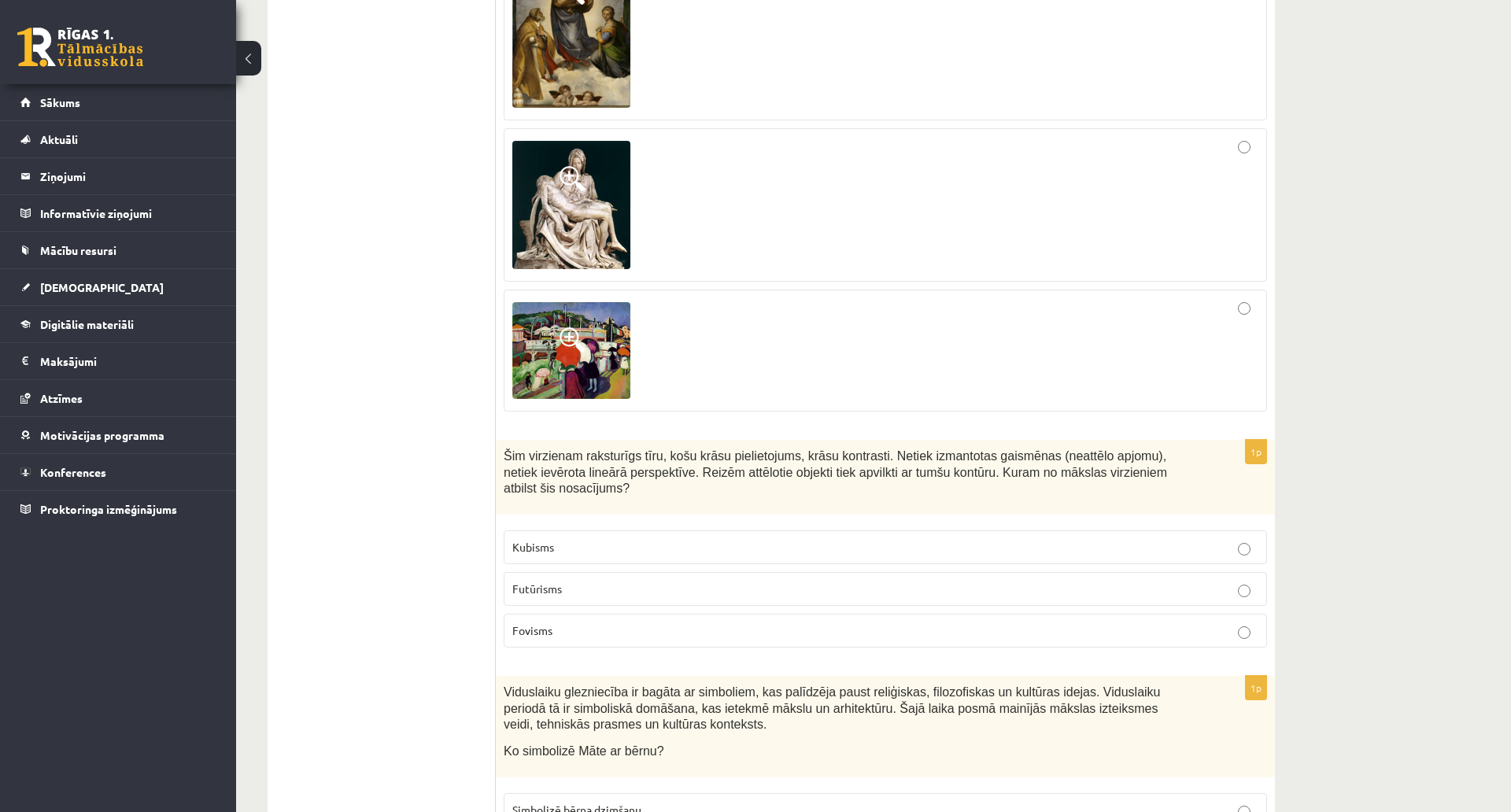
click at [502, 440] on div "Šim virzienam raksturīgs tīru, košu krāsu pielietojums, krāsu kontrasti. Netiek…" at bounding box center [885, 478] width 779 height 75
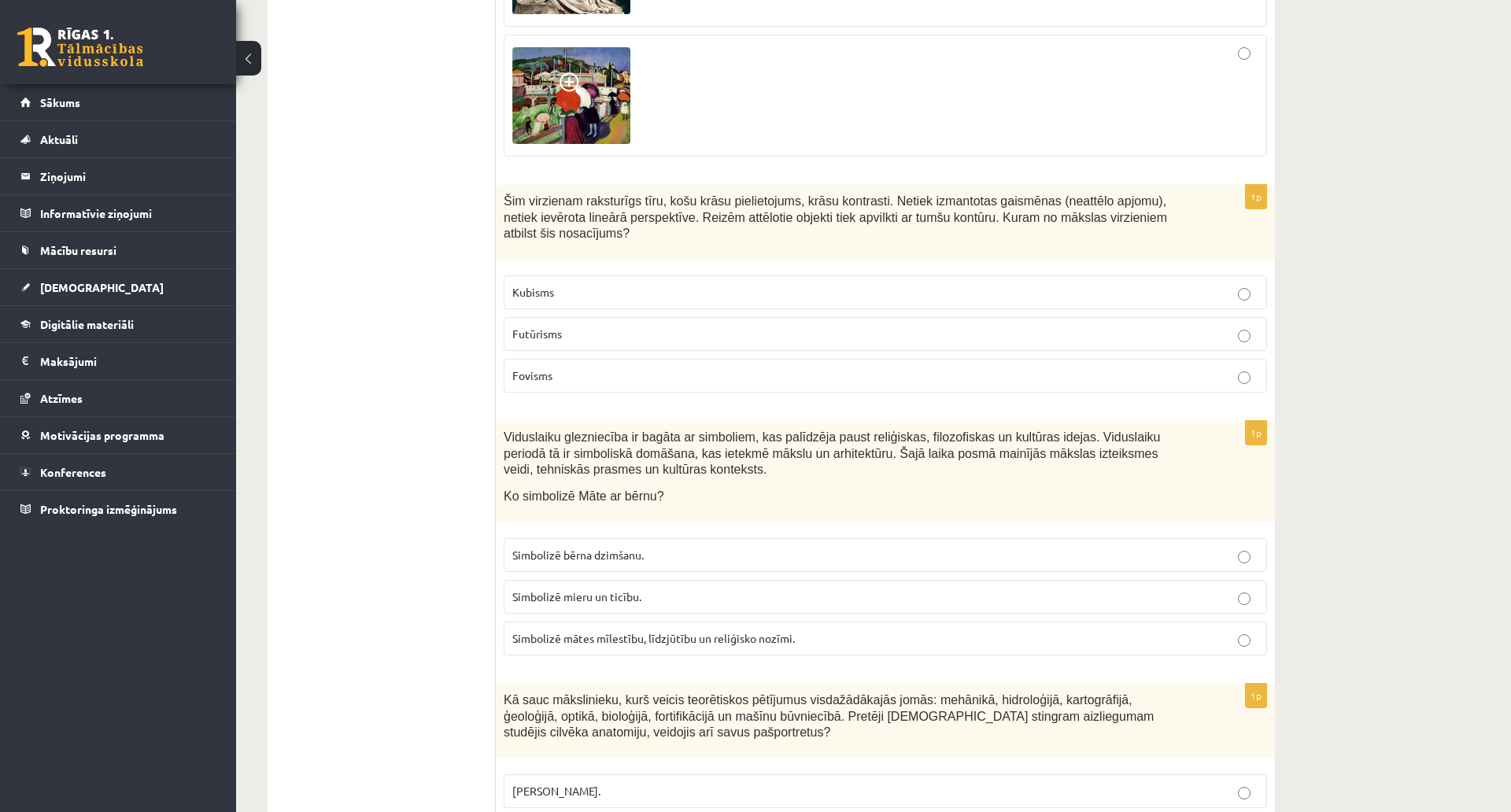
scroll to position [6897, 0]
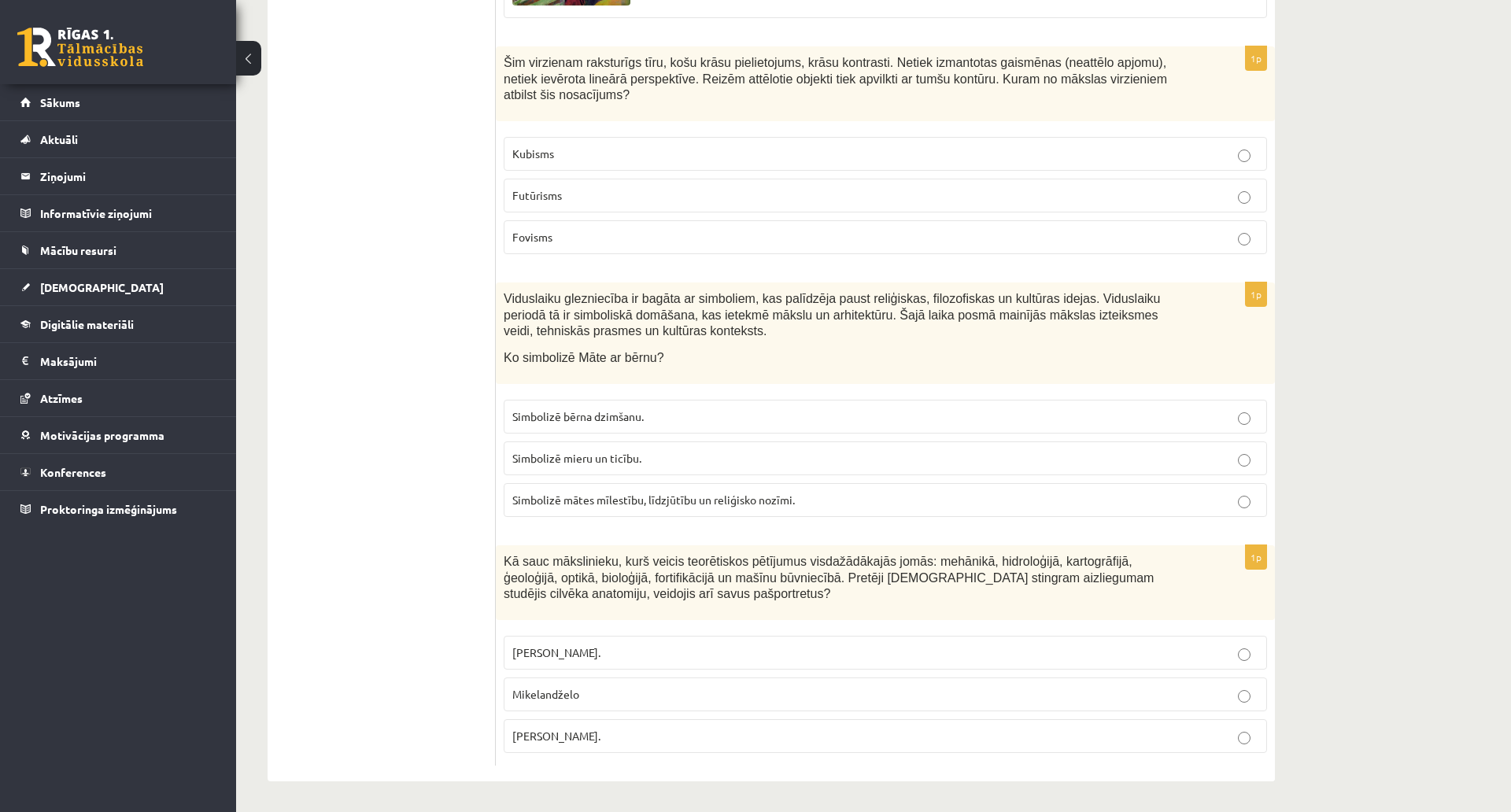
drag, startPoint x: 506, startPoint y: 371, endPoint x: 735, endPoint y: 754, distance: 446.2
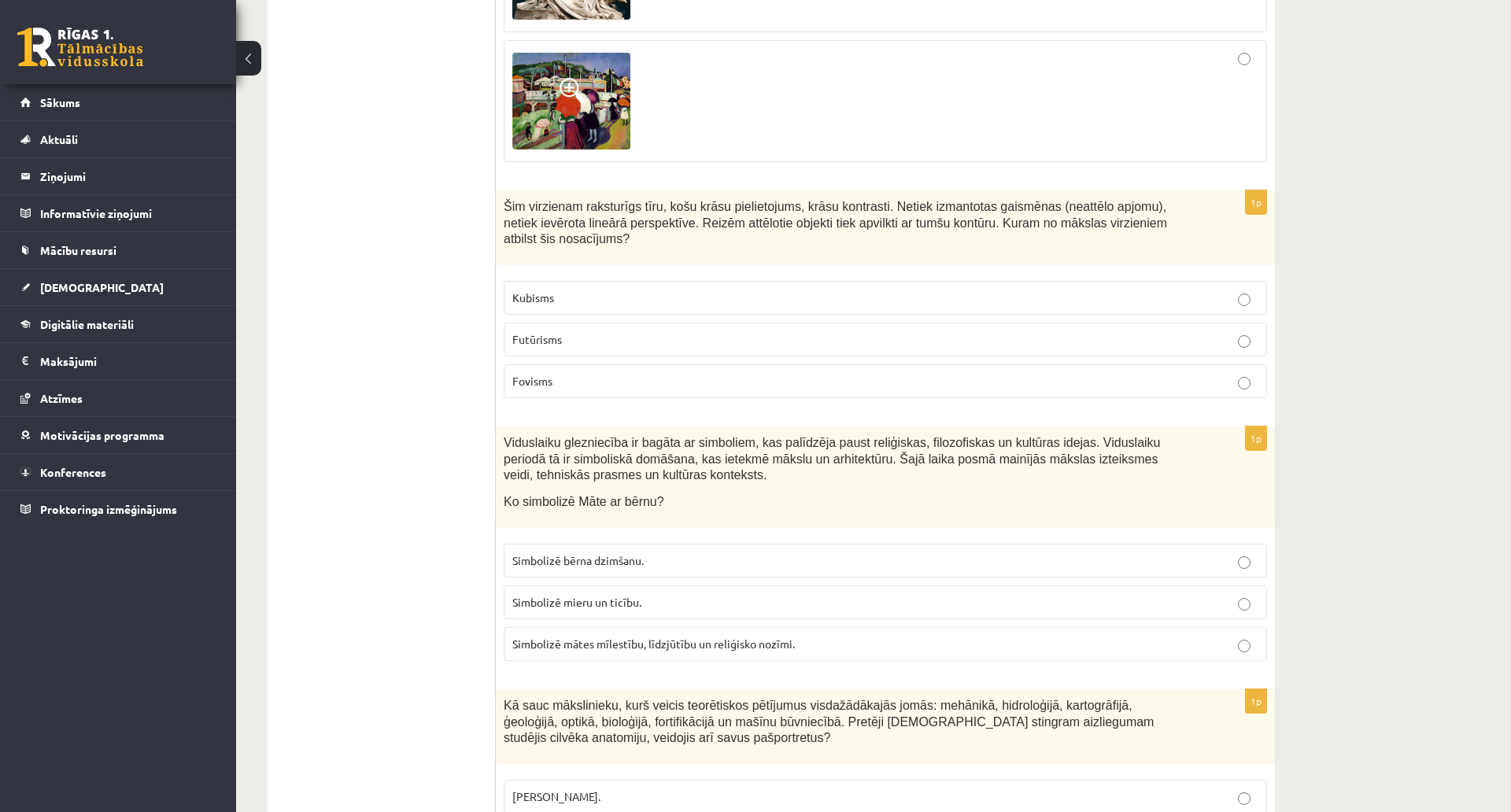
scroll to position [6740, 0]
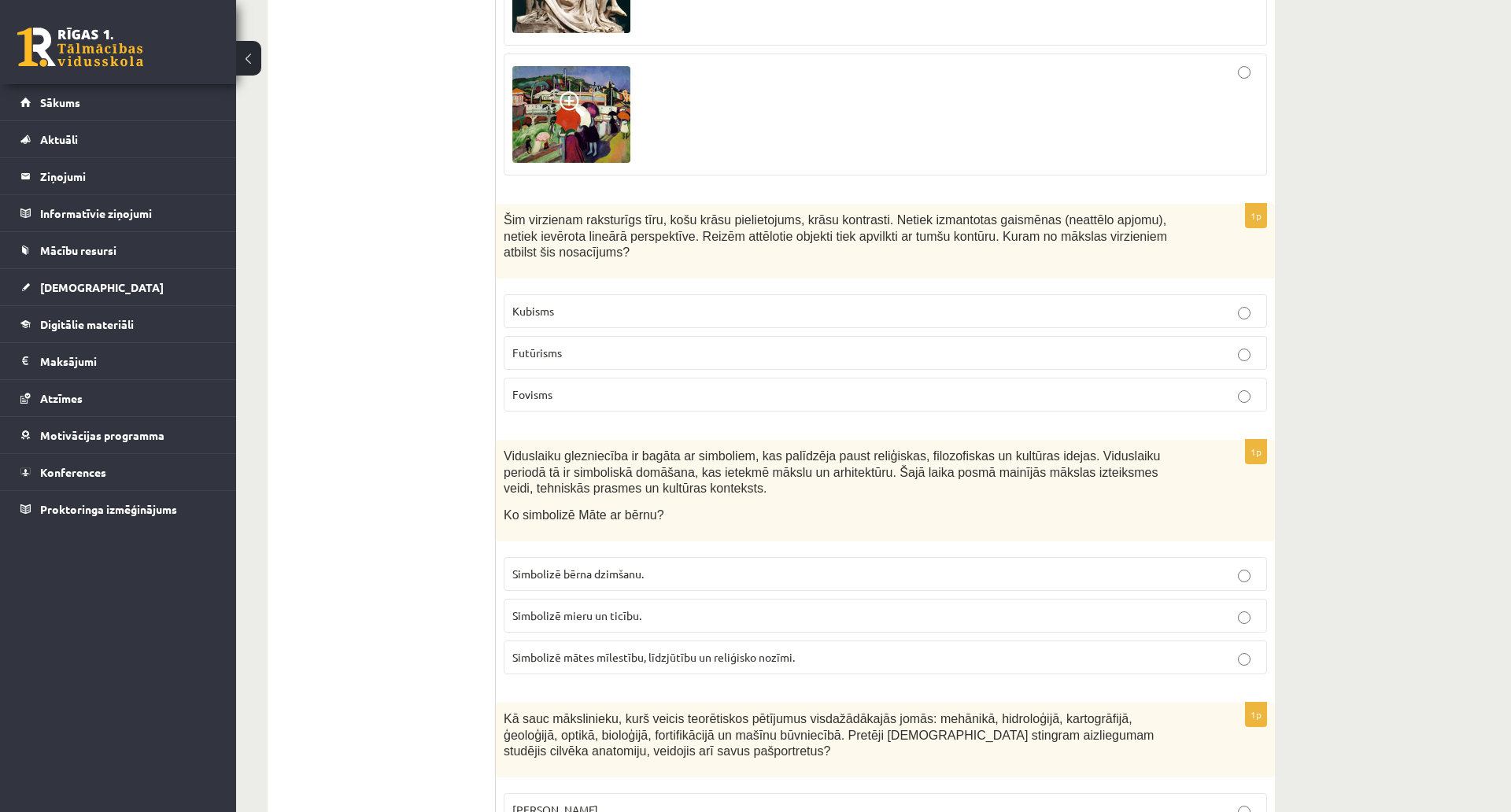
click at [652, 377] on label "Fovisms" at bounding box center [885, 394] width 764 height 34
click at [666, 386] on p "Fovisms" at bounding box center [885, 394] width 746 height 17
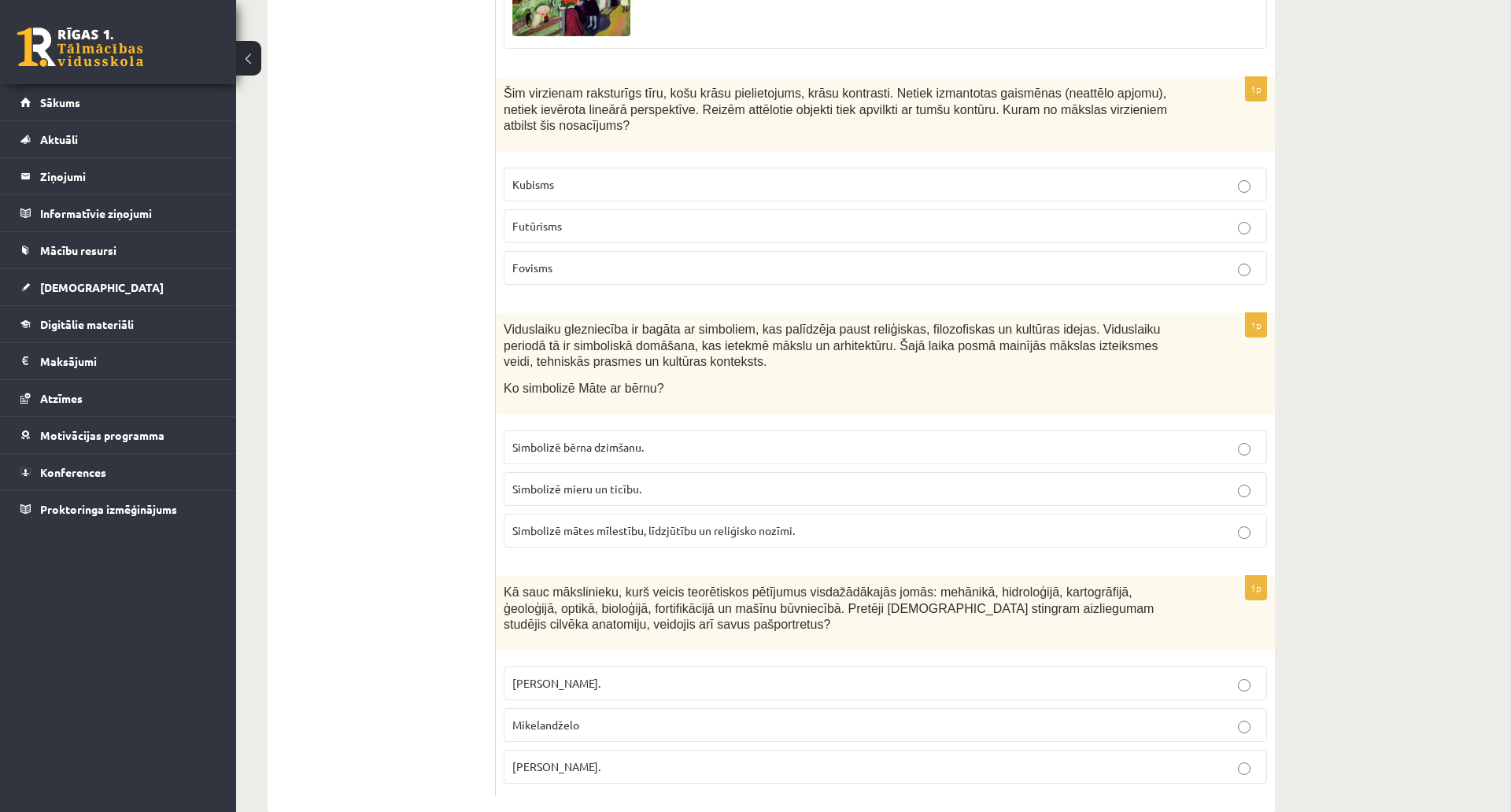
scroll to position [6897, 0]
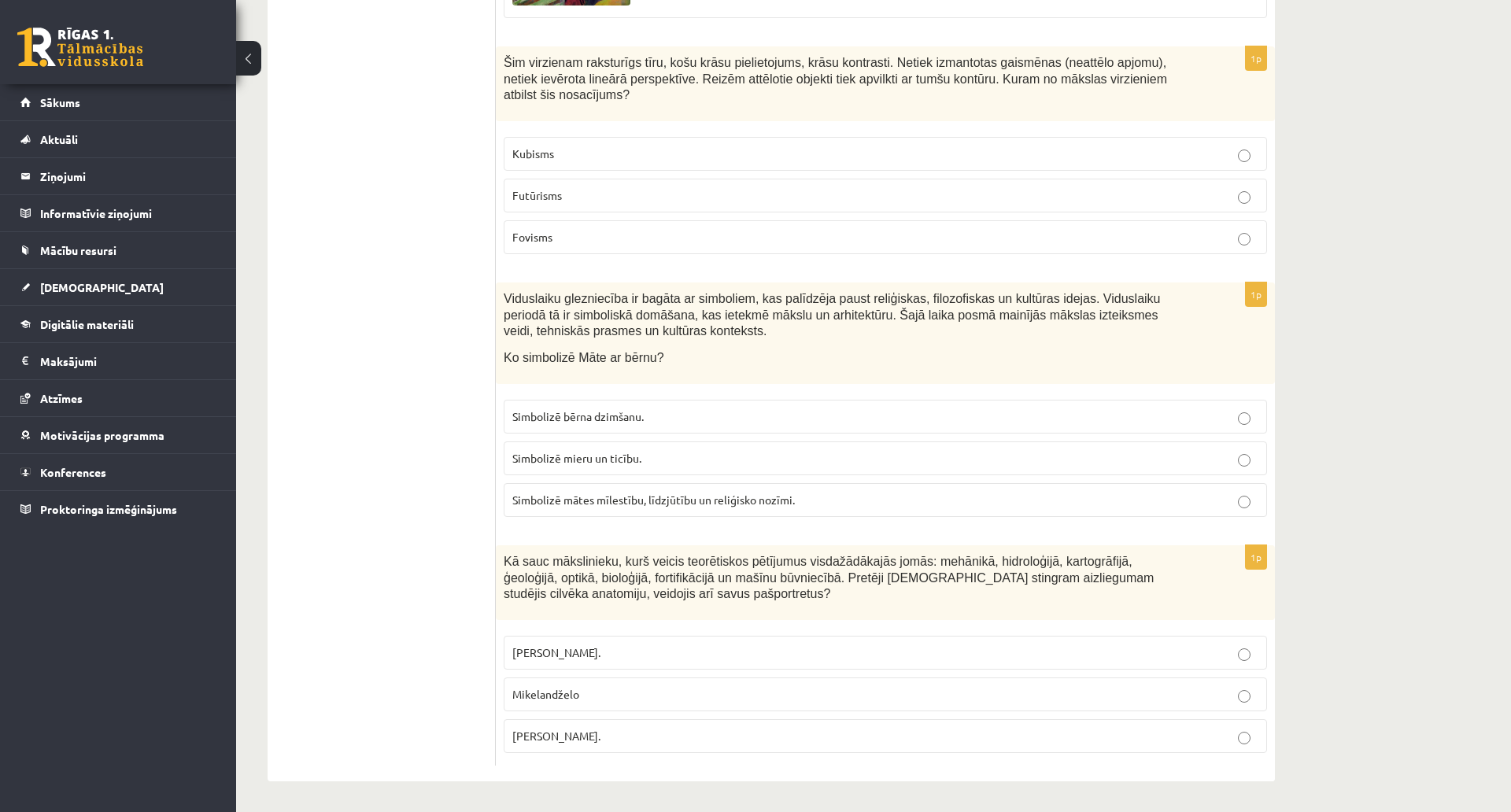
click at [697, 492] on p "Simbolizē mātes mīlestību, līdzjūtību un reliģisko nozīmi." at bounding box center [885, 500] width 746 height 17
click at [591, 719] on label "Leonardo da Vinči." at bounding box center [885, 736] width 764 height 34
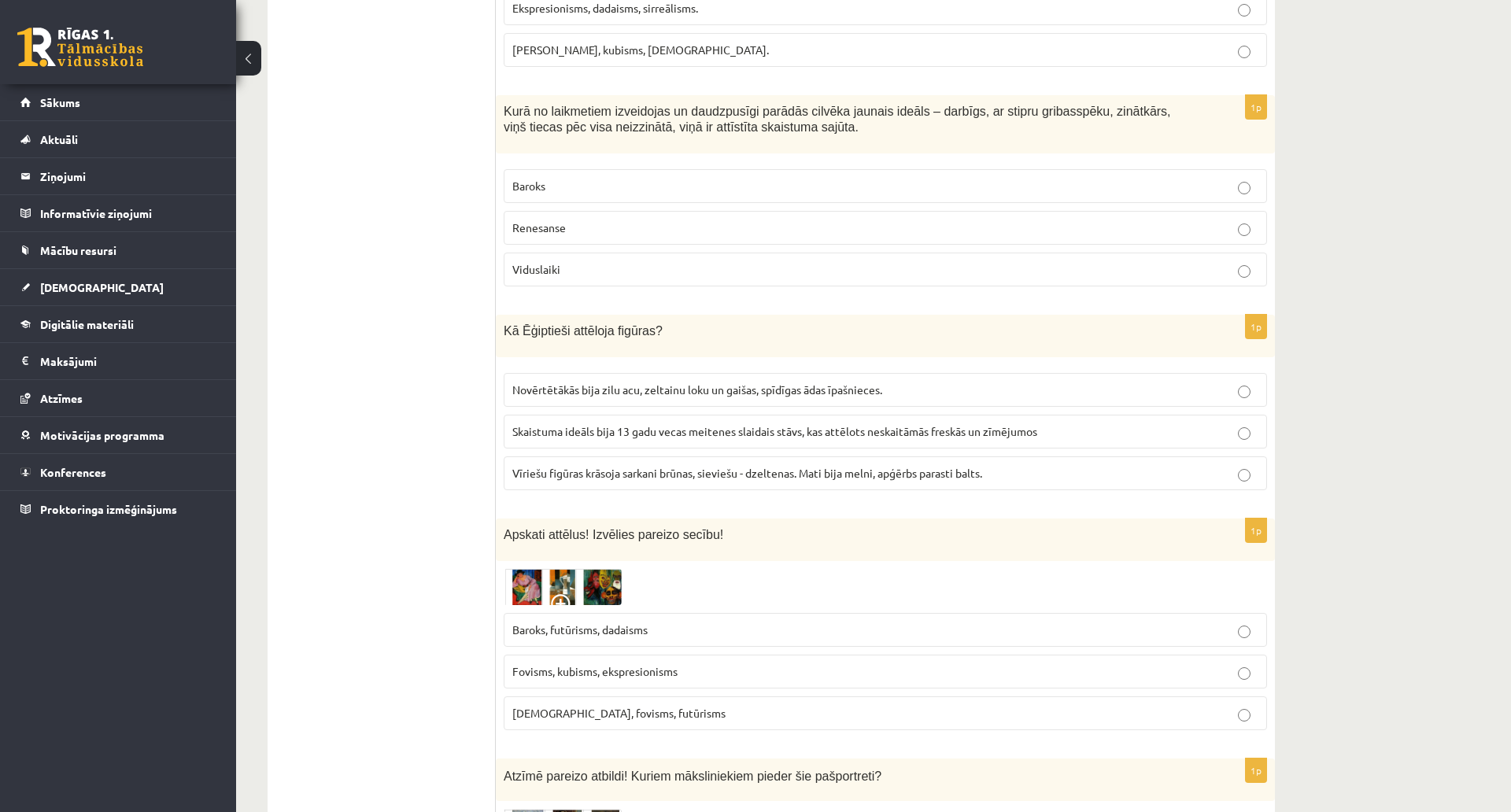
scroll to position [0, 0]
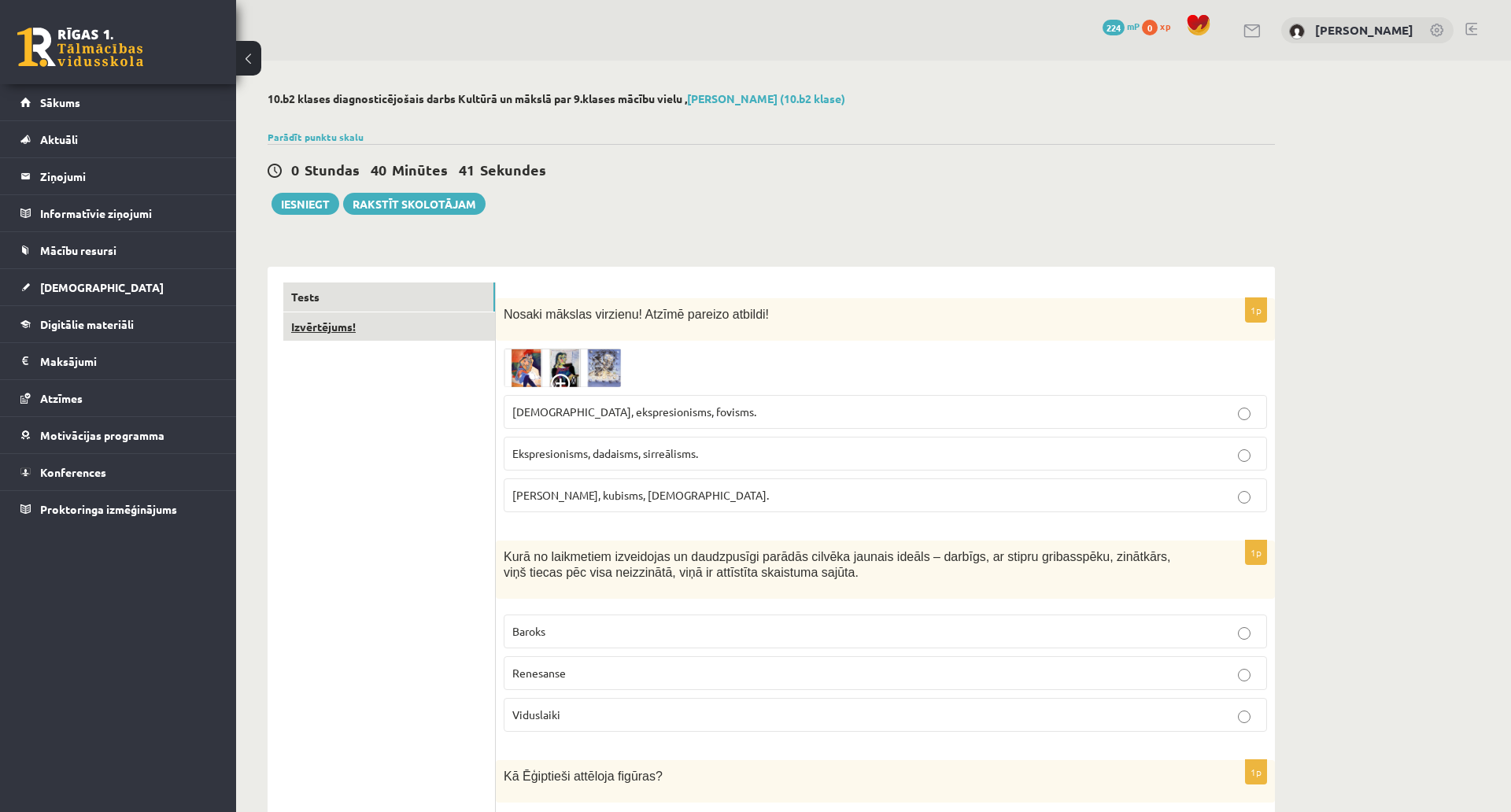
click at [414, 336] on link "Izvērtējums!" at bounding box center [389, 327] width 211 height 29
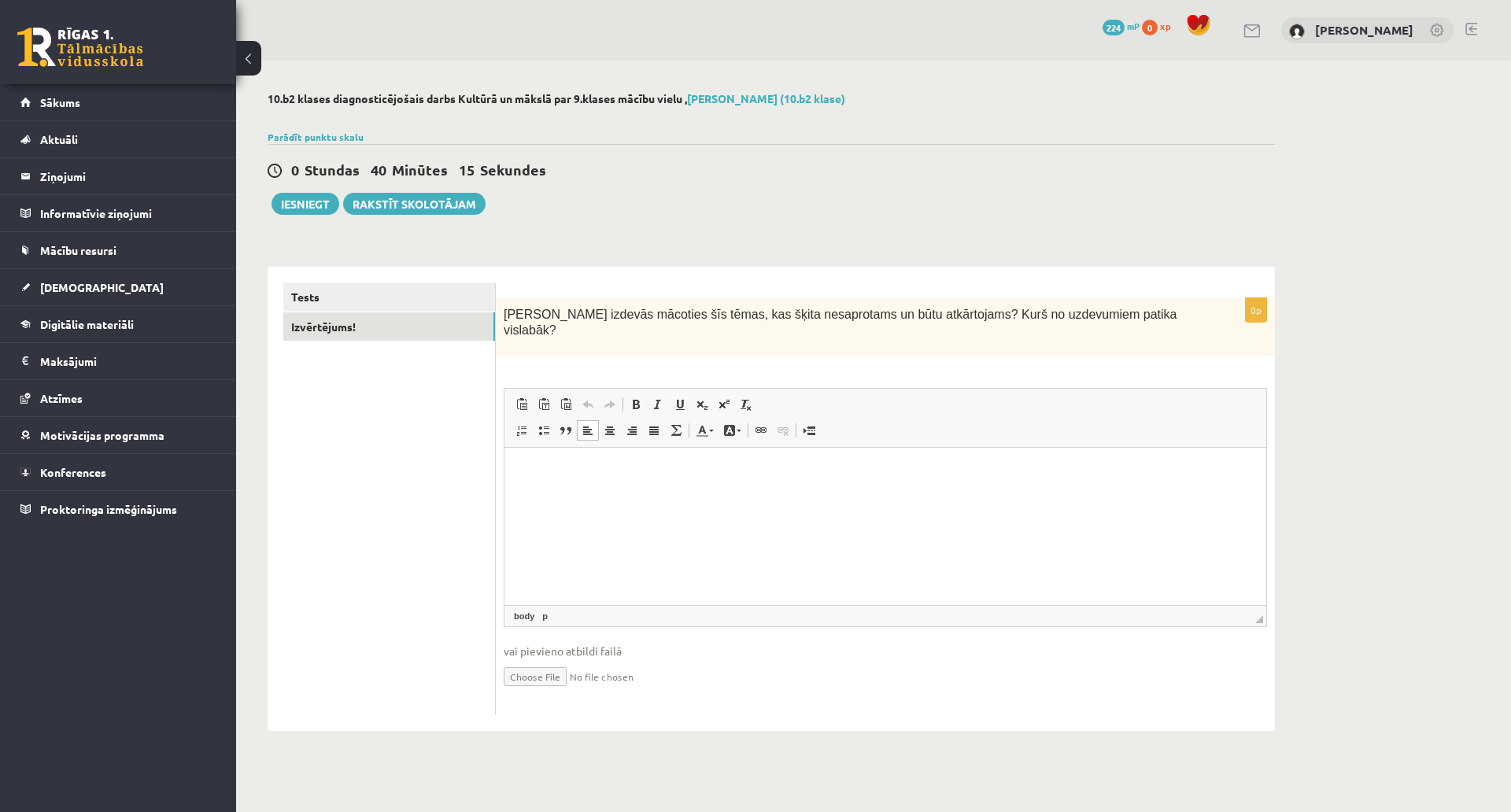
click at [584, 485] on html at bounding box center [885, 471] width 762 height 48
drag, startPoint x: 528, startPoint y: 480, endPoint x: 517, endPoint y: 474, distance: 12.5
click at [526, 480] on html at bounding box center [885, 471] width 762 height 48
click at [513, 474] on html at bounding box center [885, 471] width 762 height 48
click at [304, 211] on button "Iesniegt" at bounding box center [305, 204] width 68 height 22
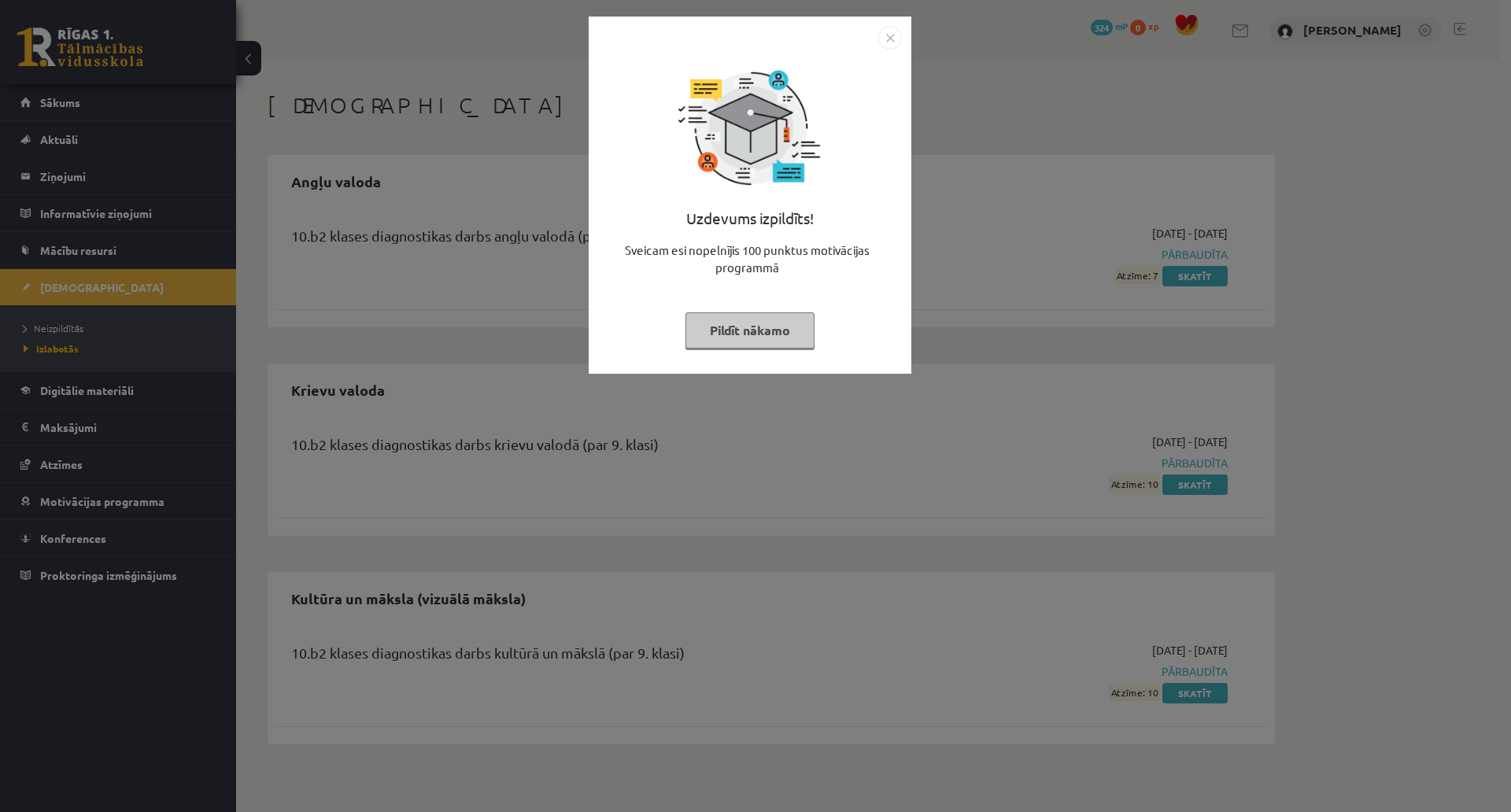
click at [889, 37] on img "Close" at bounding box center [890, 38] width 24 height 24
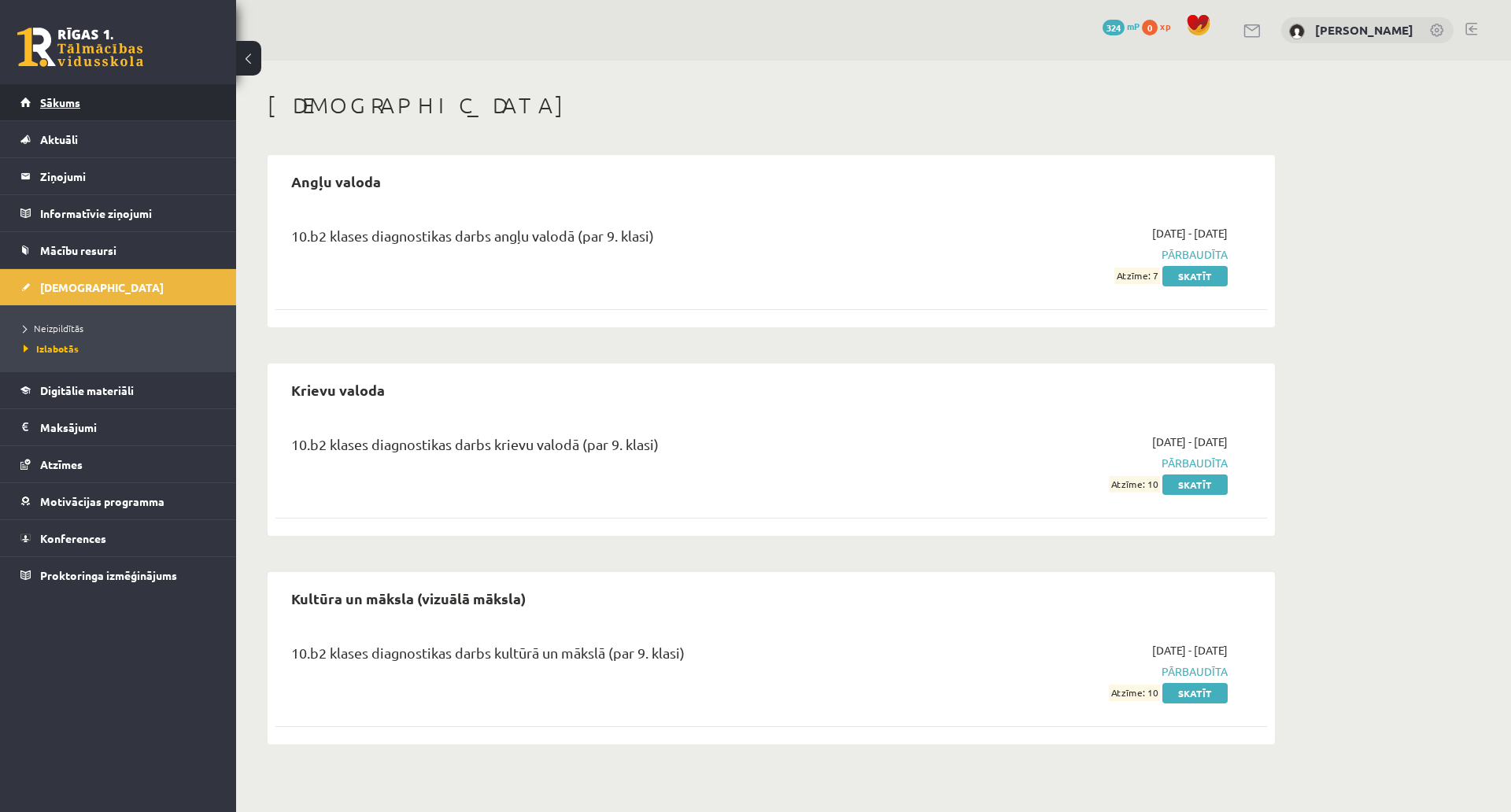
click at [24, 100] on link "Sākums" at bounding box center [118, 102] width 196 height 37
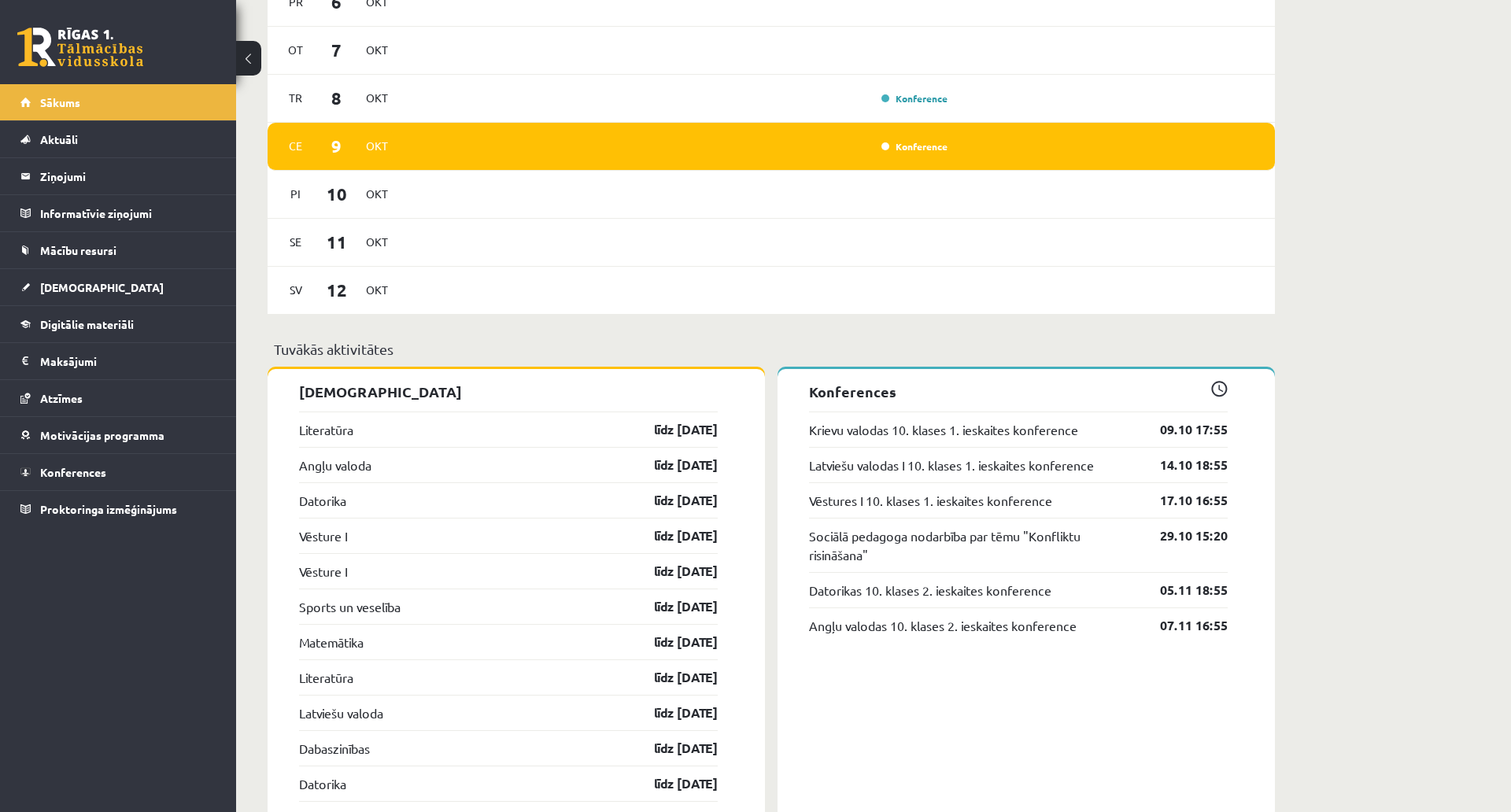
scroll to position [944, 0]
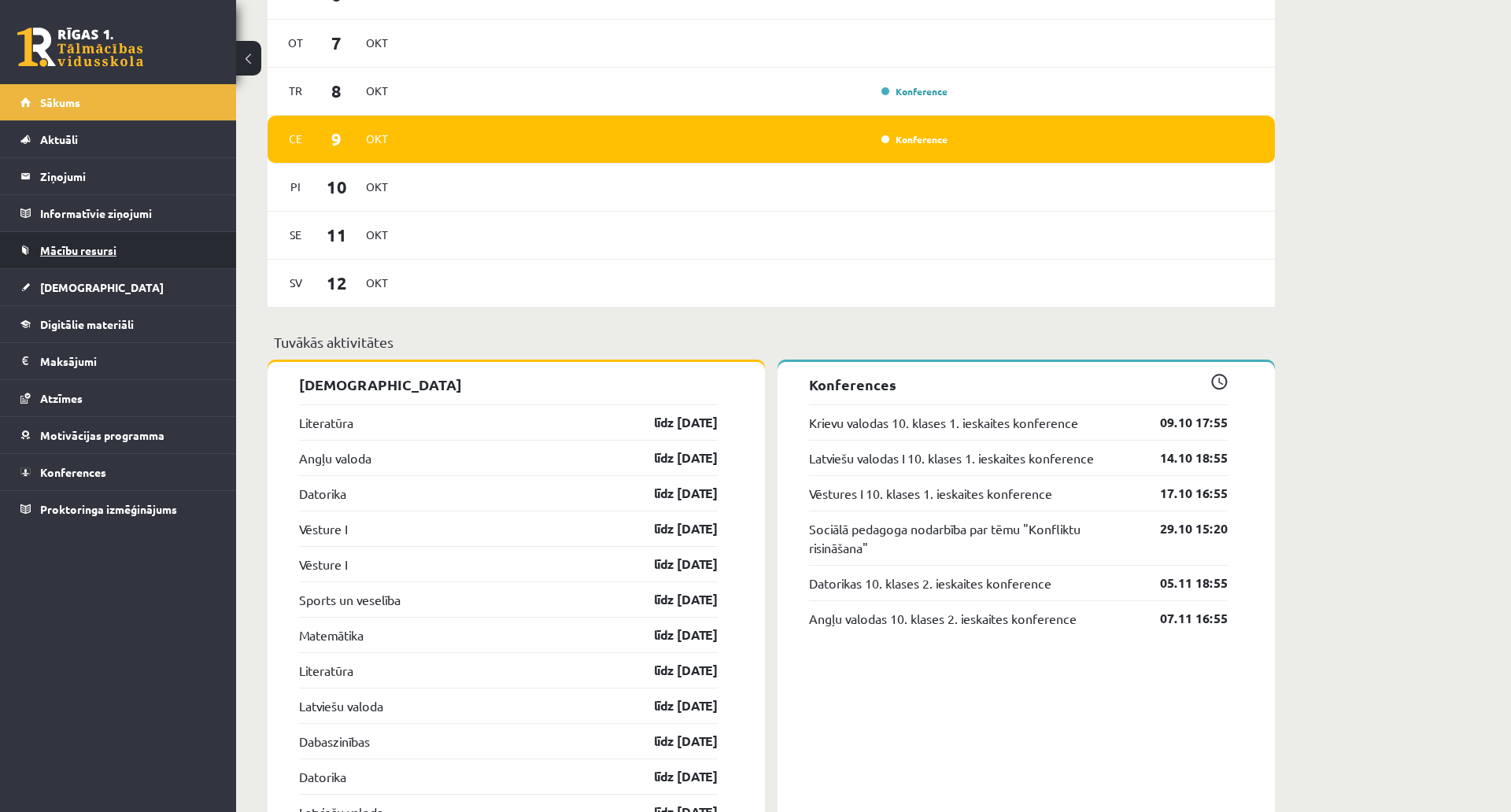
click at [99, 262] on link "Mācību resursi" at bounding box center [118, 250] width 196 height 37
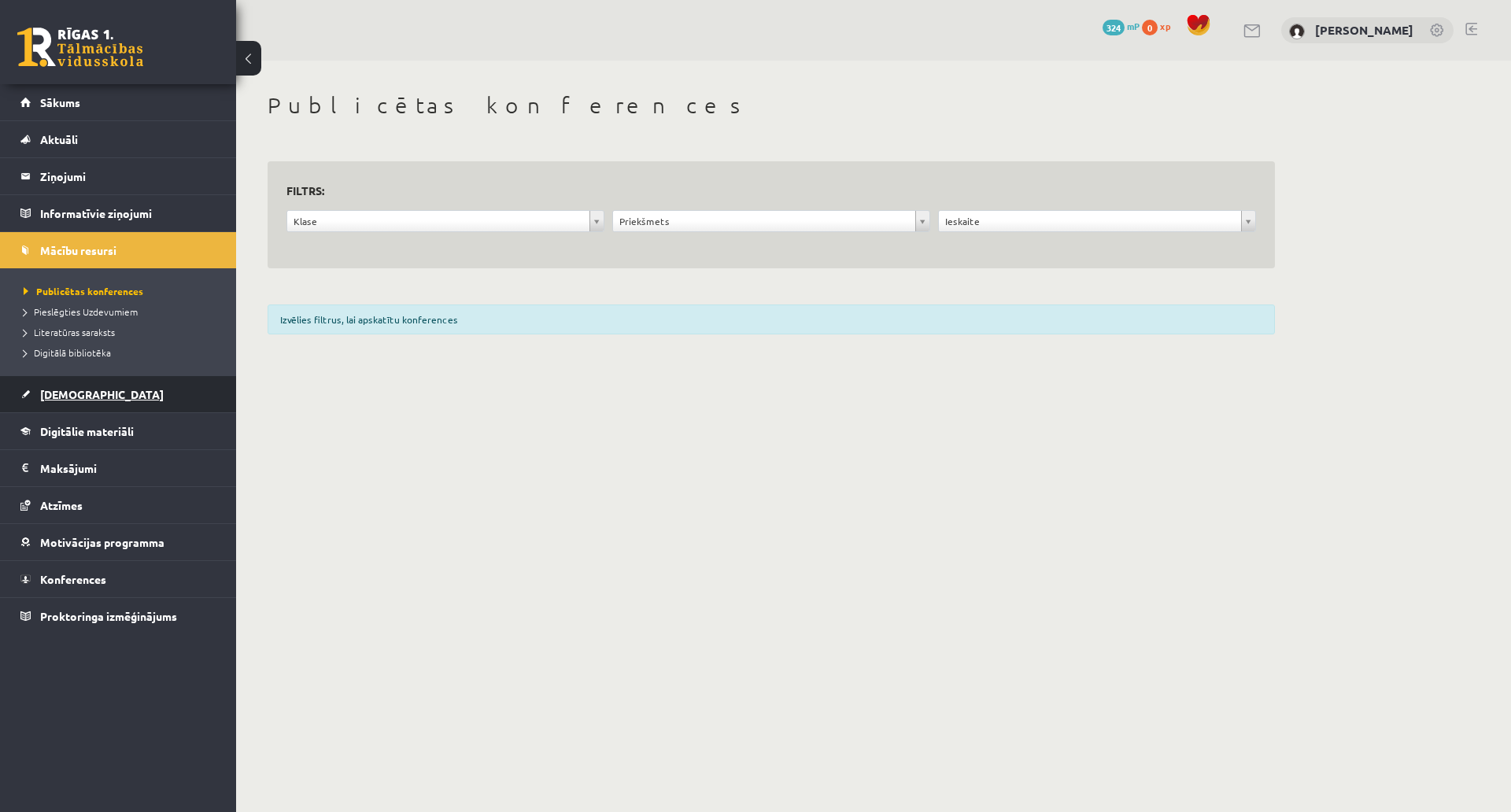
click at [83, 402] on link "[DEMOGRAPHIC_DATA]" at bounding box center [118, 394] width 196 height 37
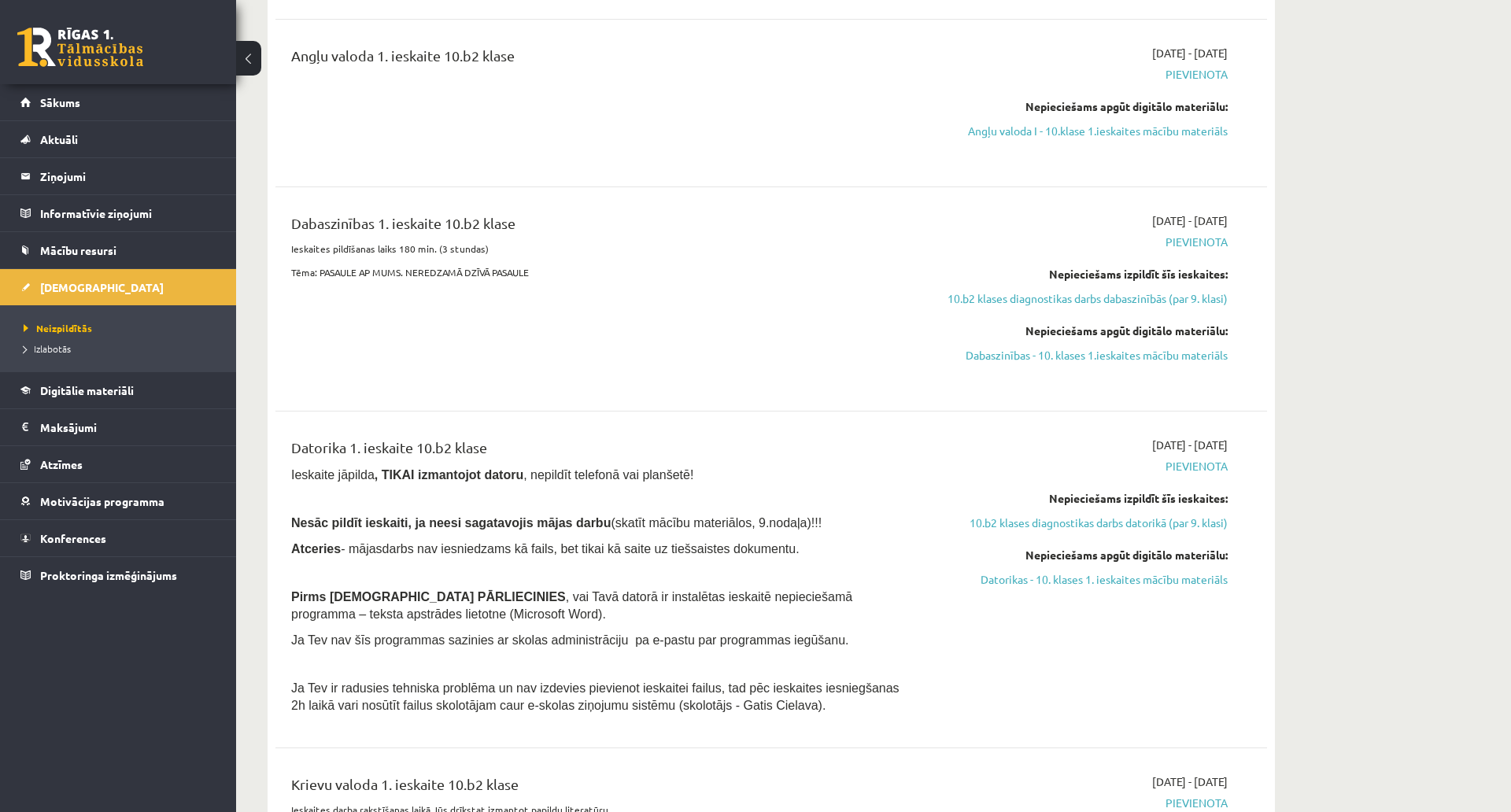
scroll to position [472, 0]
